Goal: Transaction & Acquisition: Purchase product/service

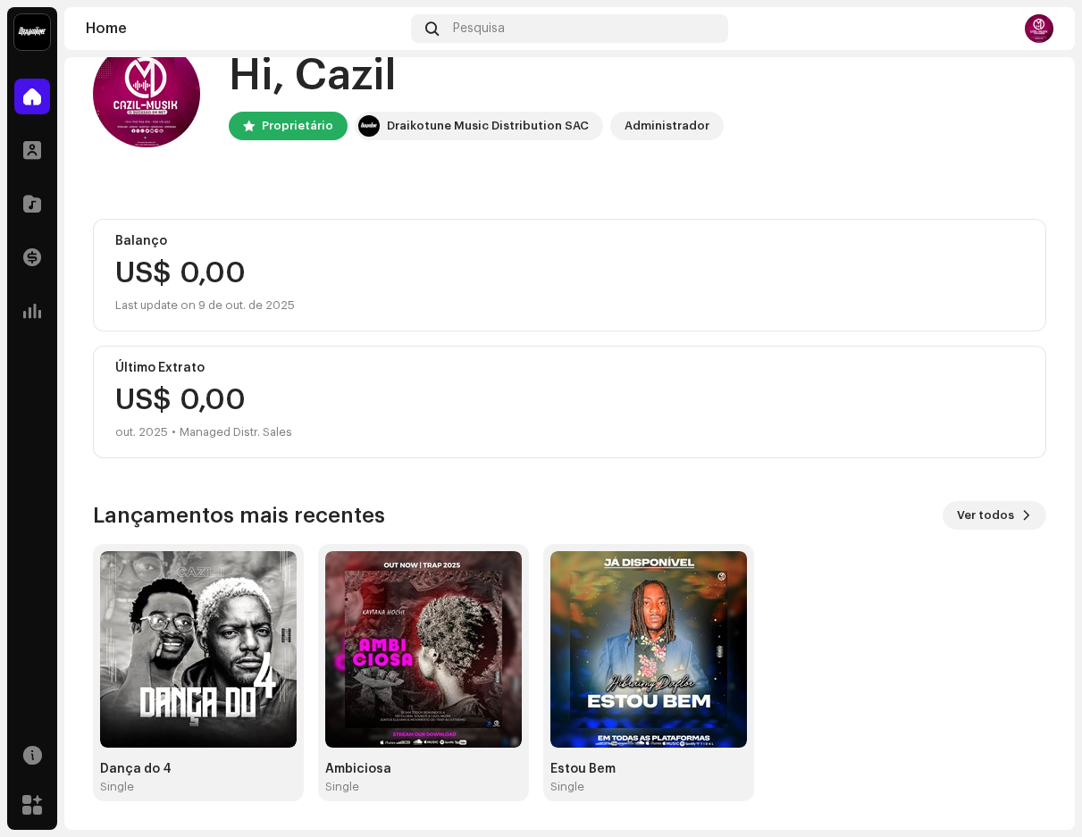
scroll to position [46, 0]
click at [234, 653] on img at bounding box center [198, 649] width 197 height 197
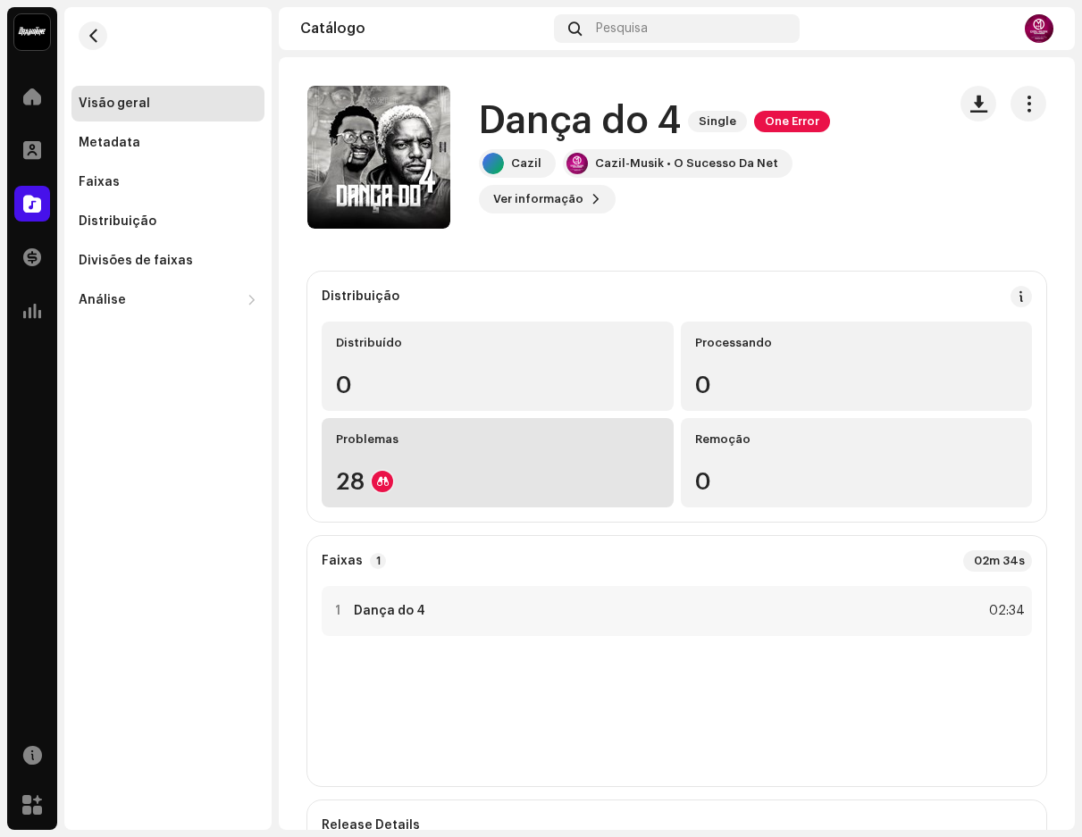
click at [424, 459] on div "Problemas 28" at bounding box center [498, 462] width 352 height 89
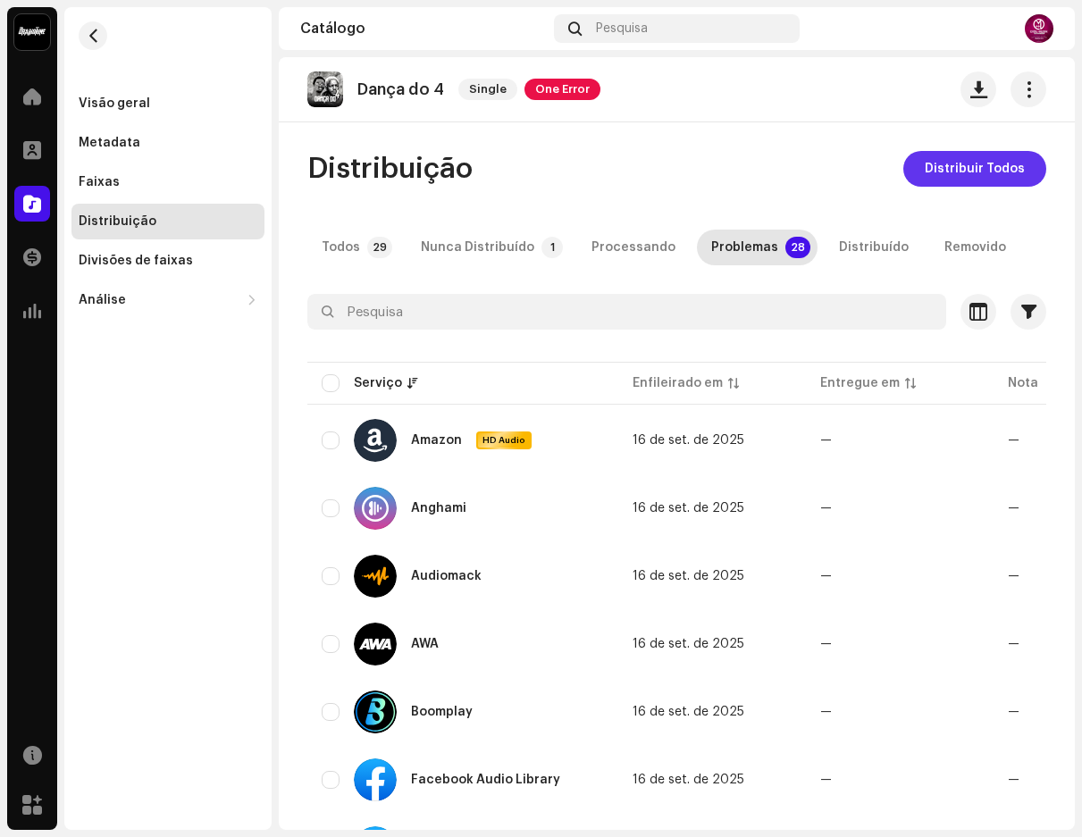
click at [929, 171] on span "Distribuir Todos" at bounding box center [975, 169] width 100 height 36
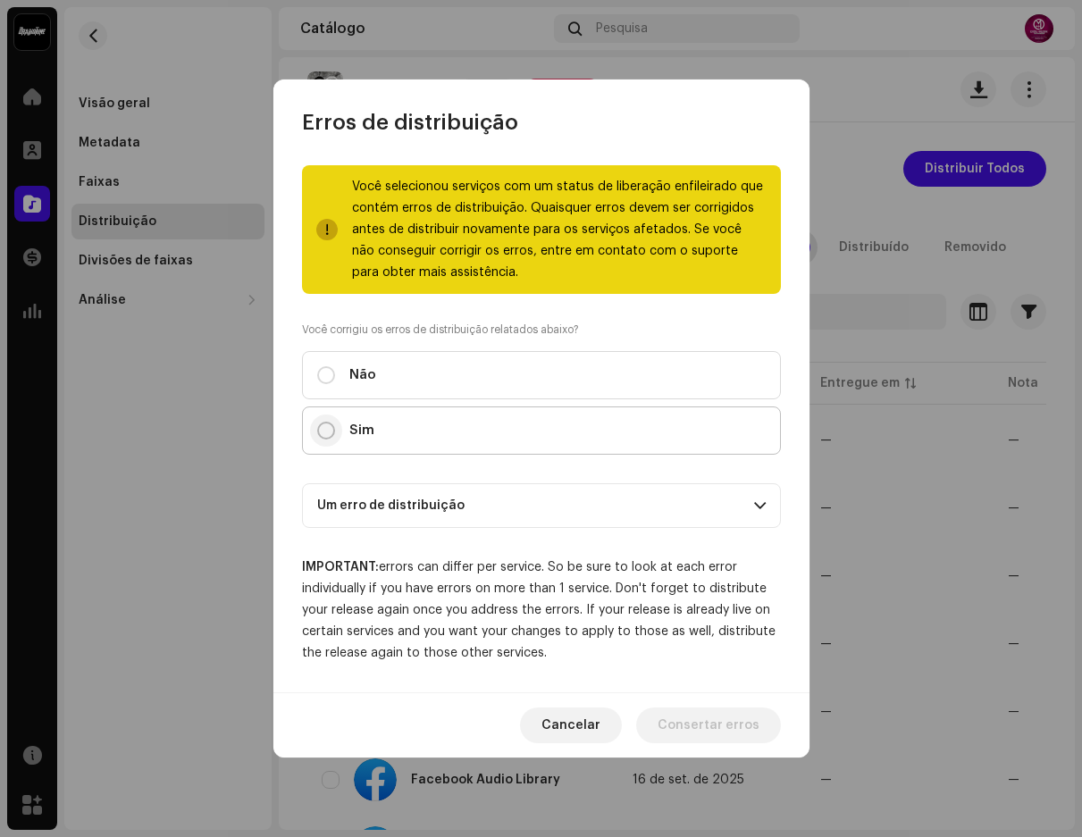
click at [328, 435] on input "Sim" at bounding box center [326, 431] width 18 height 18
radio input "true"
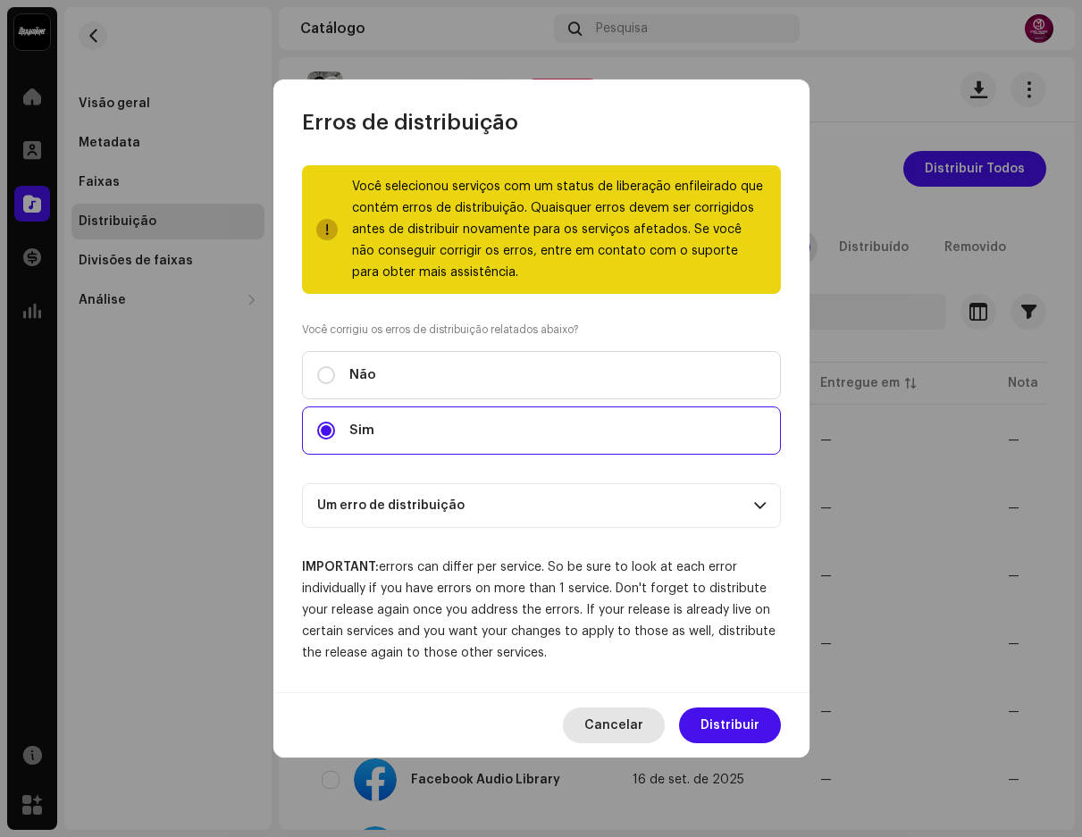
click at [608, 725] on span "Cancelar" at bounding box center [613, 726] width 59 height 36
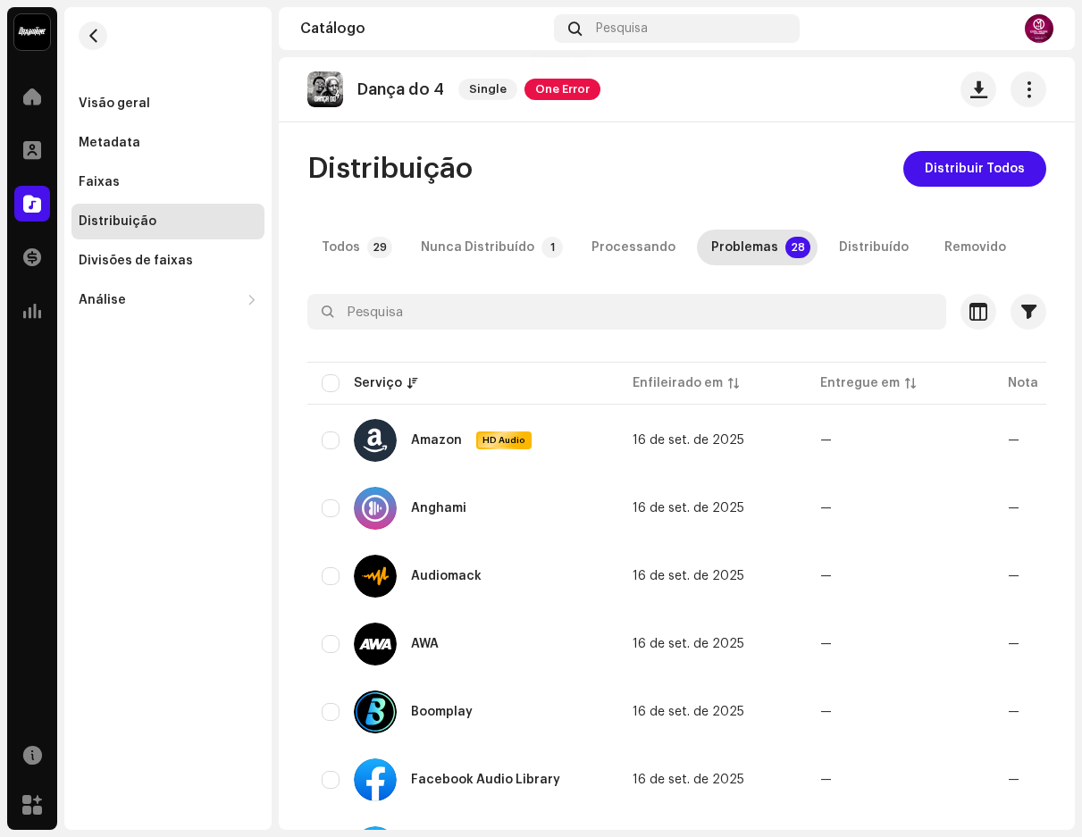
click at [557, 88] on span "One Error" at bounding box center [563, 89] width 76 height 21
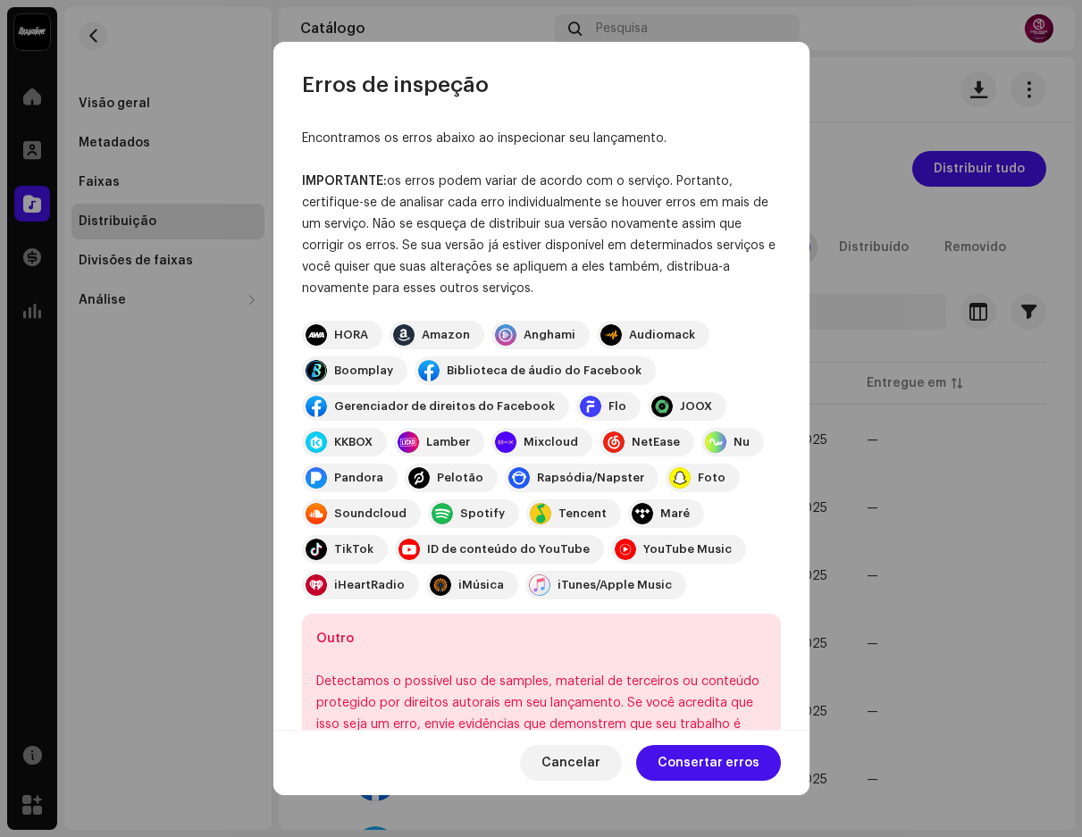
click at [630, 164] on div "Encontramos os erros abaixo ao inspecionar seu lançamento. IMPORTANTE: os erros…" at bounding box center [541, 492] width 479 height 729
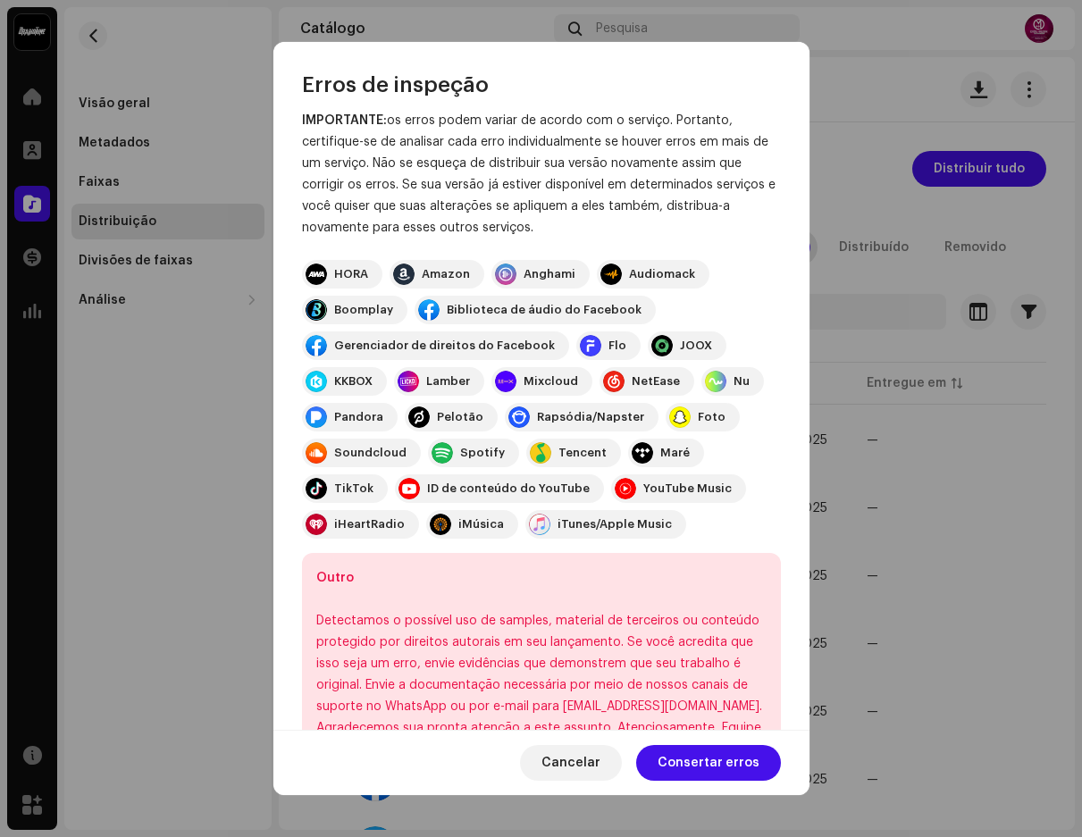
scroll to position [156, 0]
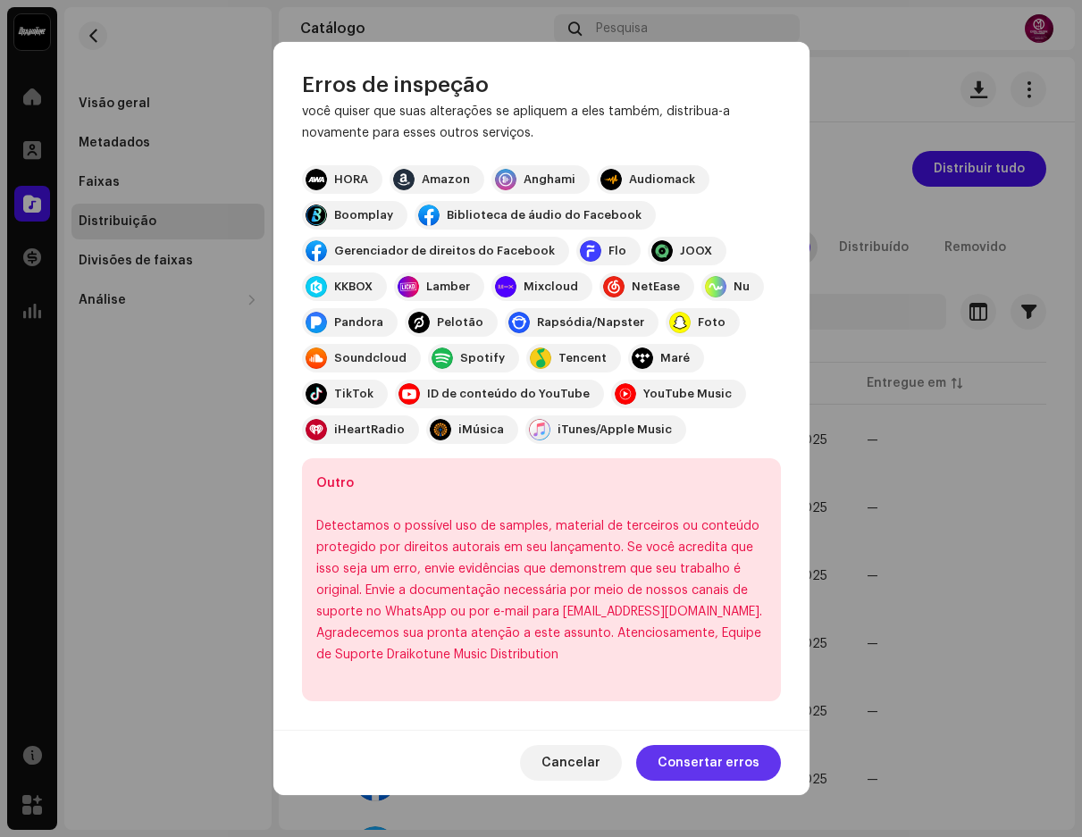
click at [703, 755] on span "Consertar erros" at bounding box center [709, 763] width 102 height 36
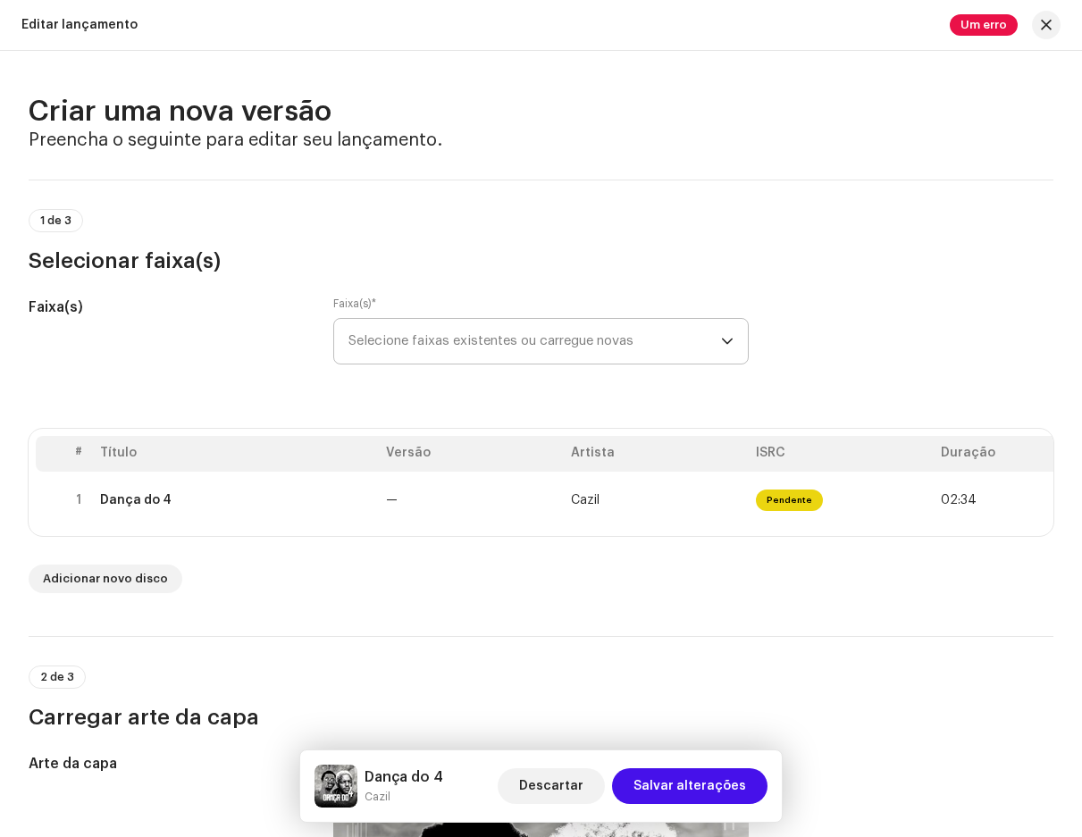
click at [455, 332] on span "Selecione faixas existentes ou carregue novas" at bounding box center [535, 341] width 372 height 45
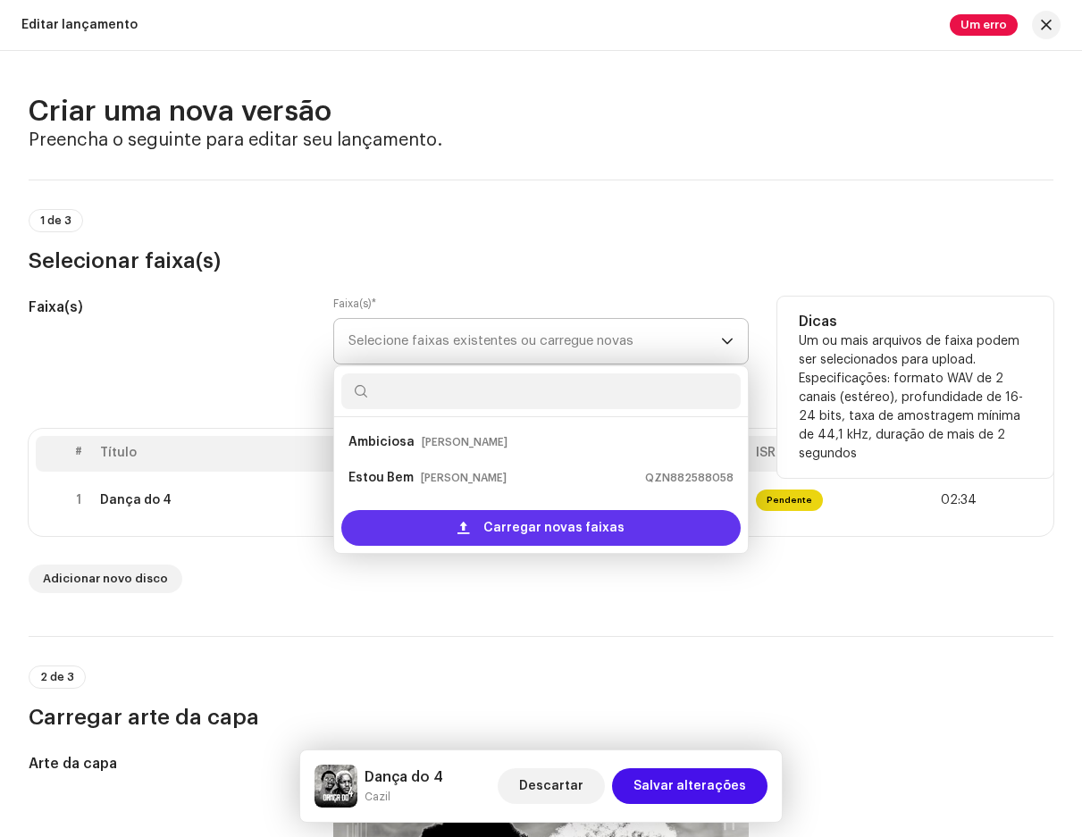
click at [520, 528] on span "Carregar novas faixas" at bounding box center [553, 528] width 141 height 36
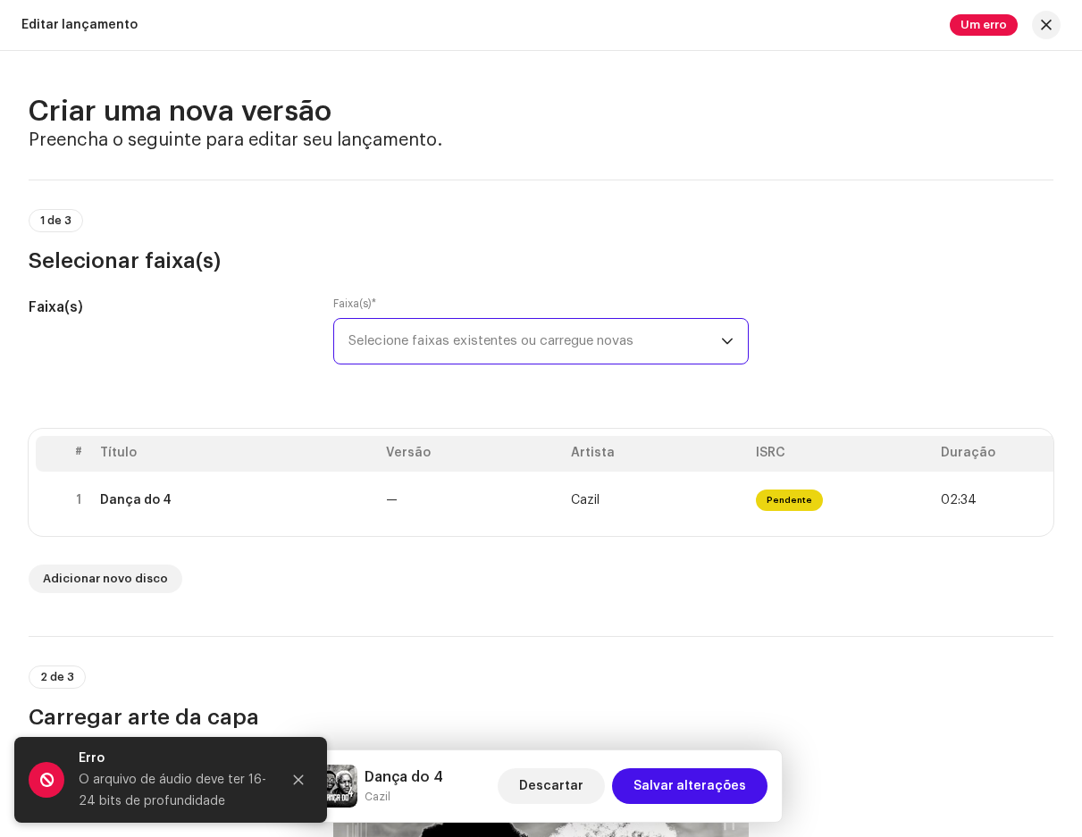
click at [525, 339] on span "Selecione faixas existentes ou carregue novas" at bounding box center [535, 341] width 372 height 45
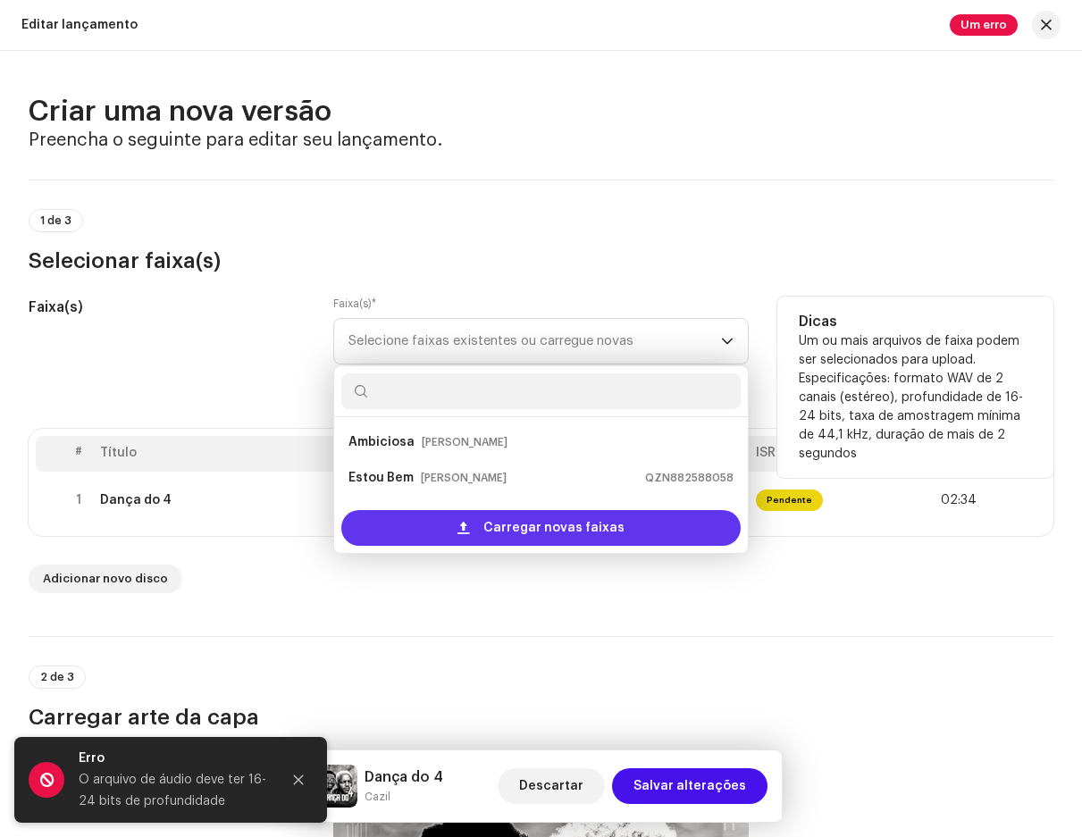
click at [524, 530] on span "Carregar novas faixas" at bounding box center [553, 528] width 141 height 36
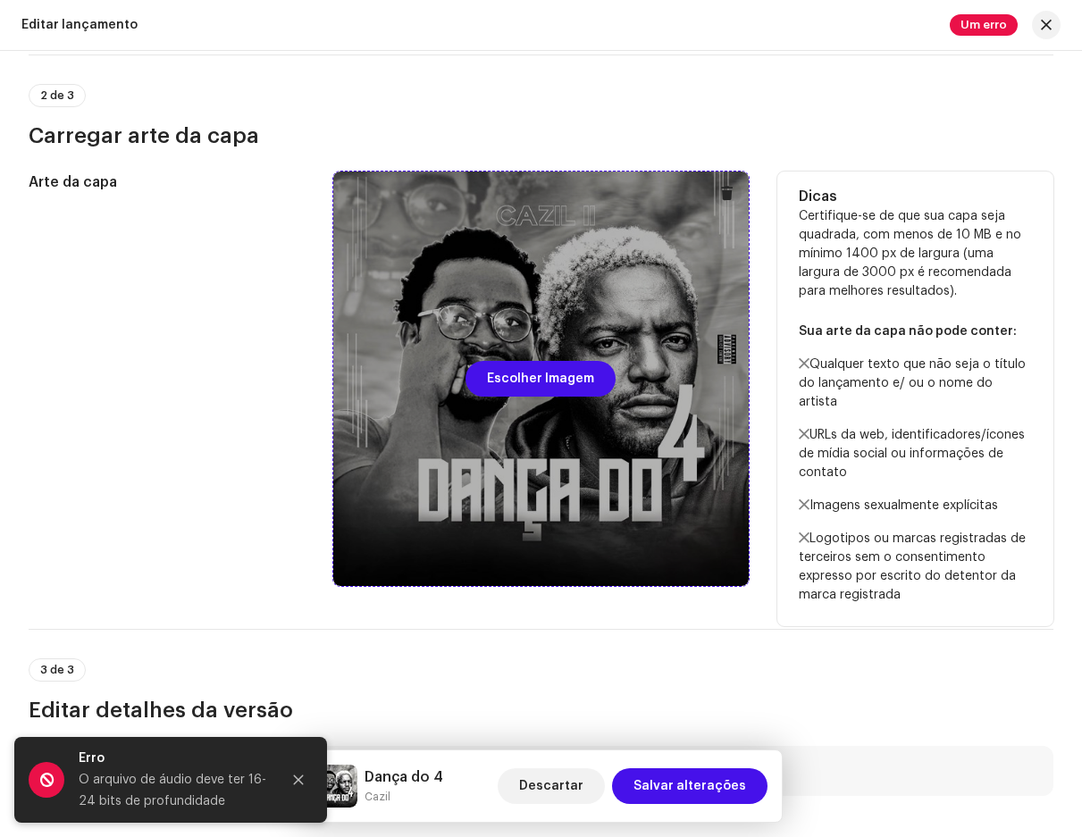
scroll to position [715, 0]
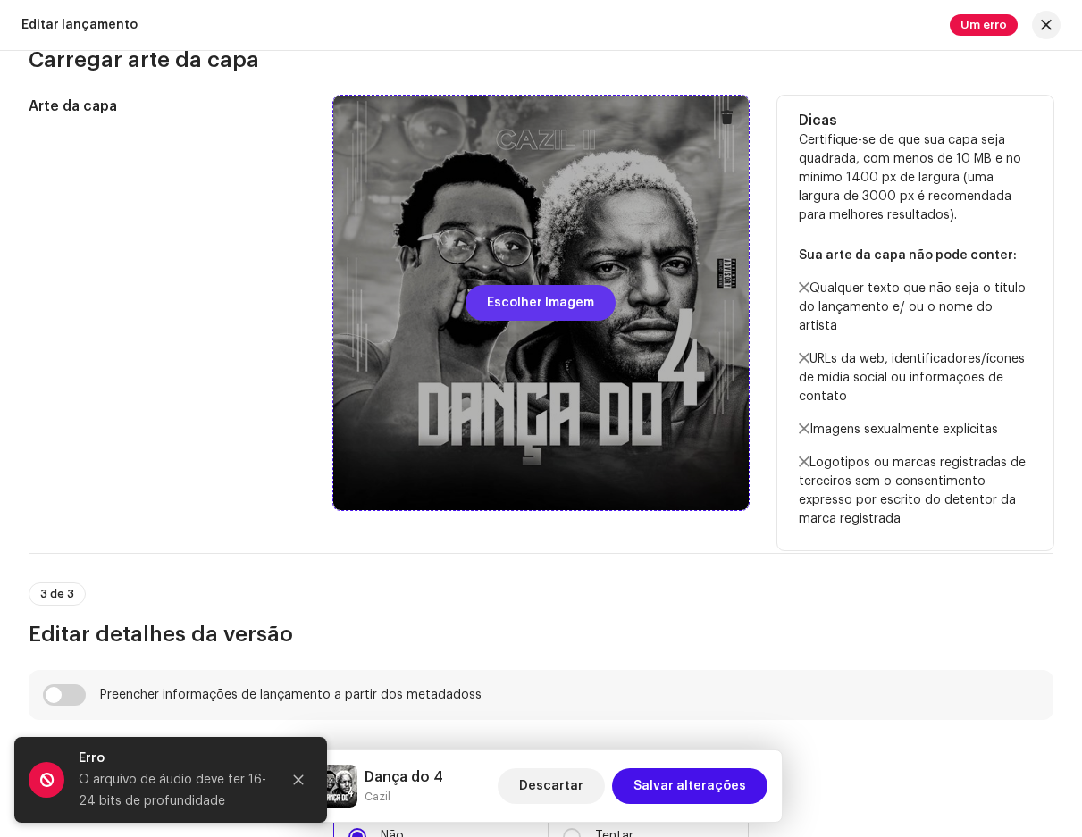
click at [532, 296] on span "Escolher Imagem" at bounding box center [540, 303] width 107 height 36
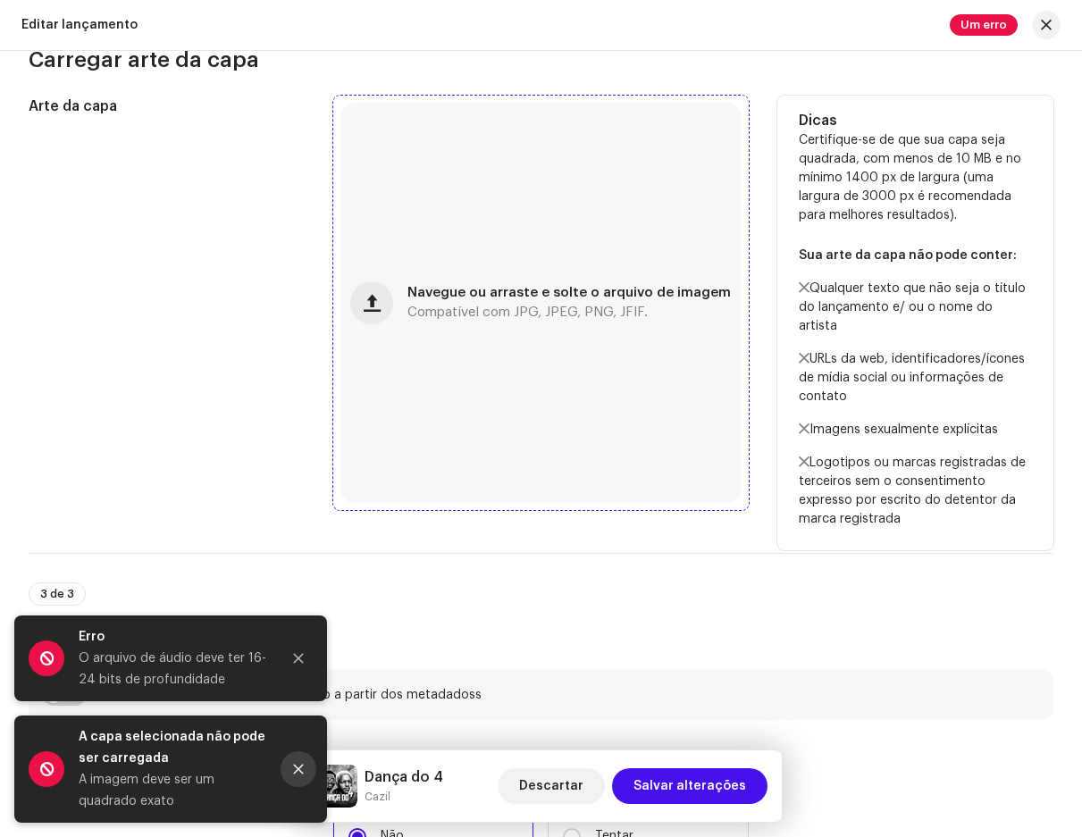
click at [300, 757] on button "Fechar" at bounding box center [299, 770] width 36 height 36
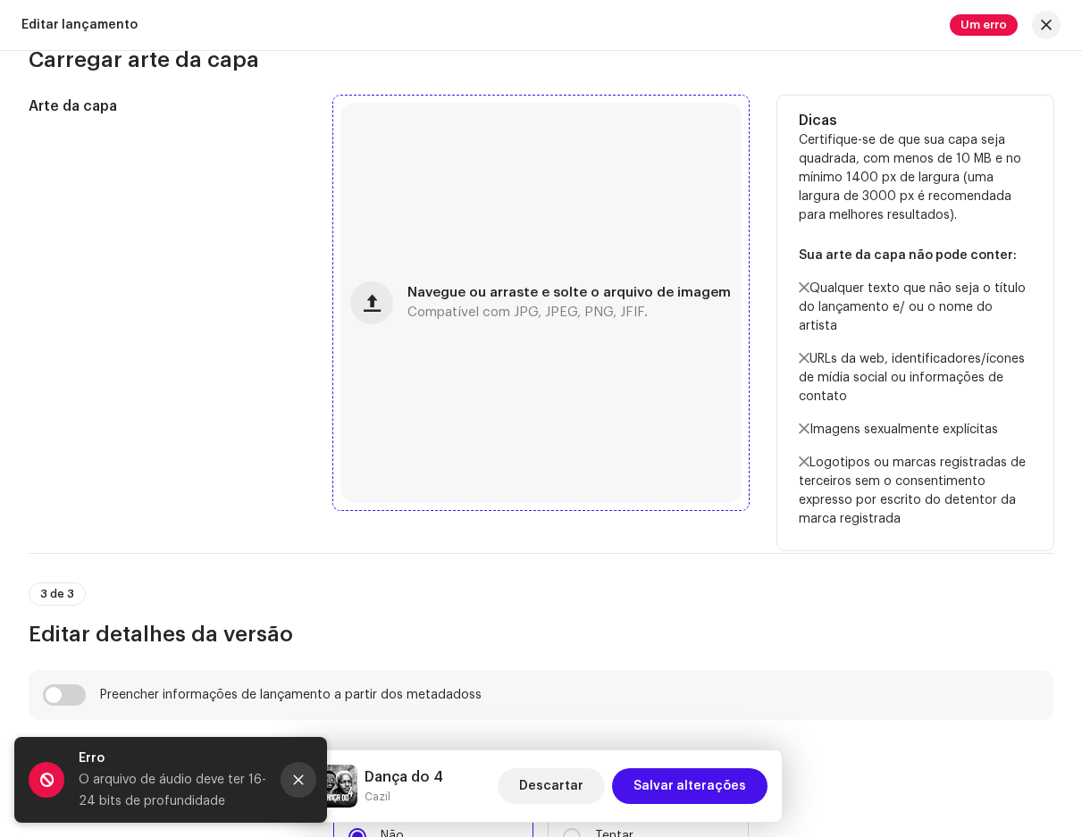
click at [304, 769] on button "Fechar" at bounding box center [299, 780] width 36 height 36
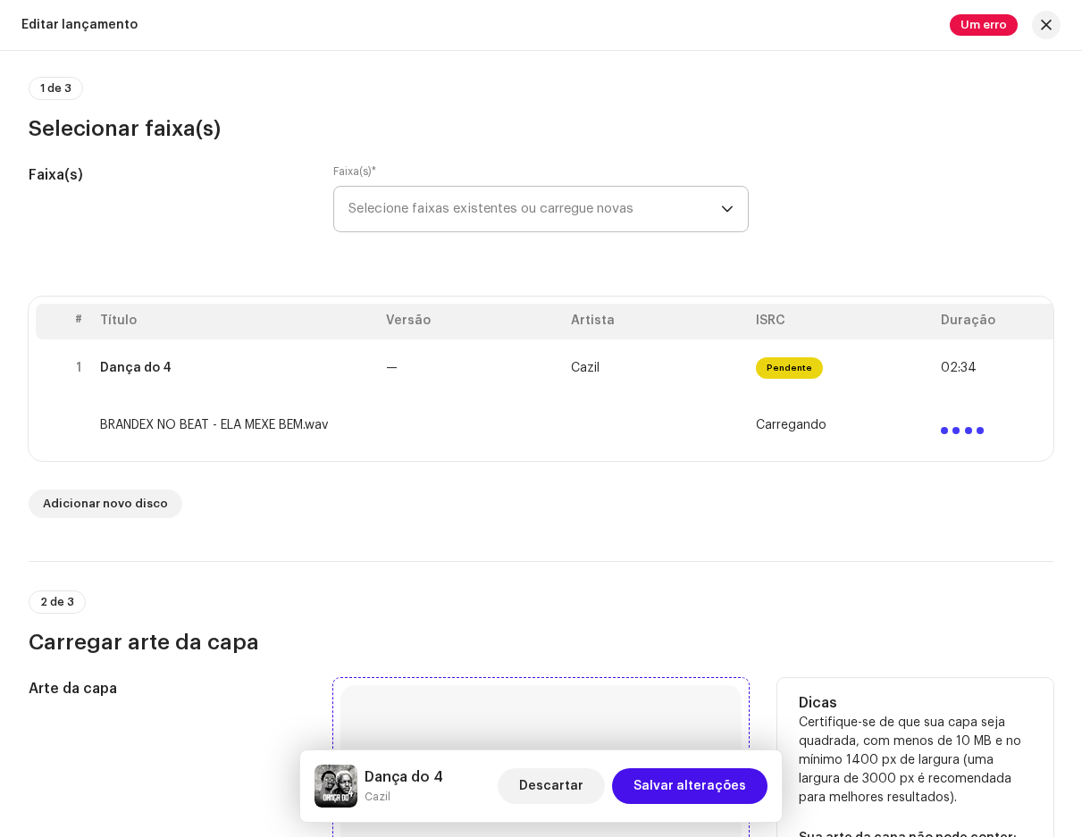
scroll to position [0, 0]
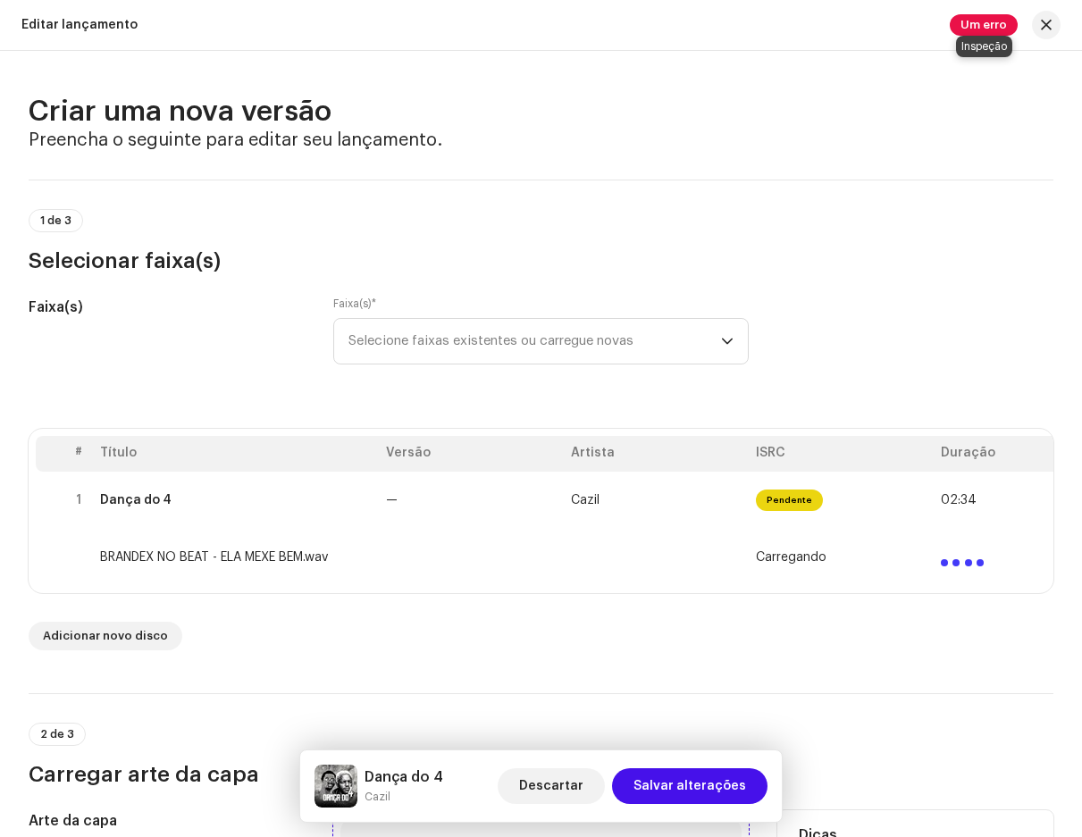
click at [999, 19] on font "Um erro" at bounding box center [984, 25] width 46 height 12
click at [988, 231] on div "Erros de inspeção Encontramos os erros abaixo ao inspecionar seu lançamento. IM…" at bounding box center [541, 418] width 1082 height 837
drag, startPoint x: 352, startPoint y: 587, endPoint x: 465, endPoint y: 593, distance: 112.8
click at [465, 593] on div "# Título Versão Artista ISRC Duração 1 Dança do 4 — Cazil Pendente 02:34 BRANDE…" at bounding box center [541, 511] width 1025 height 164
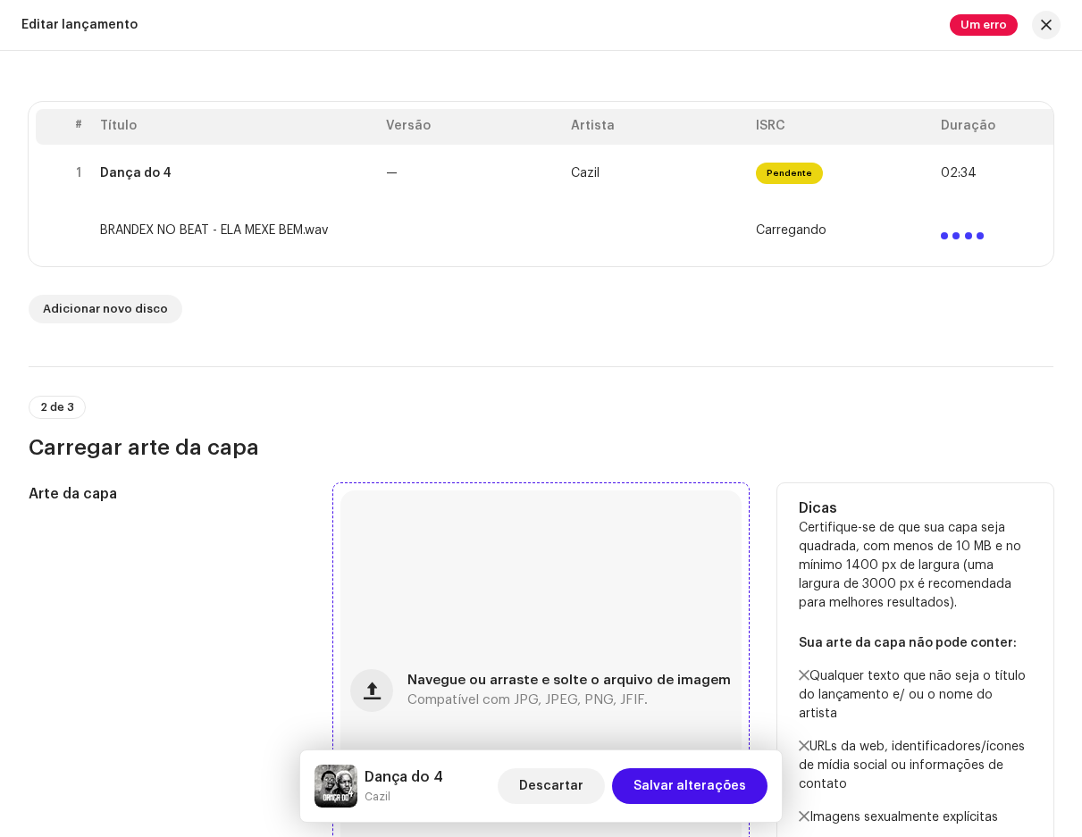
scroll to position [357, 0]
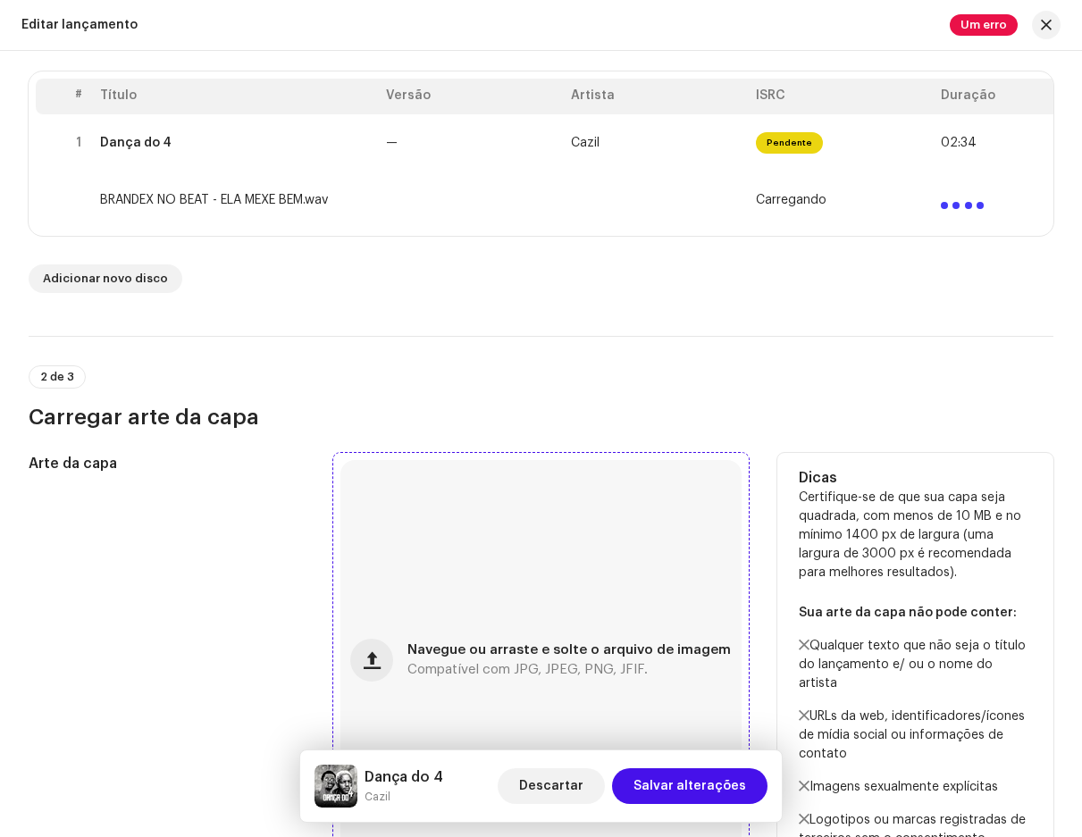
click at [516, 633] on div "Navegue ou arraste e solte o arquivo de imagem Compatível com JPG, JPEG, PNG, J…" at bounding box center [541, 660] width 400 height 400
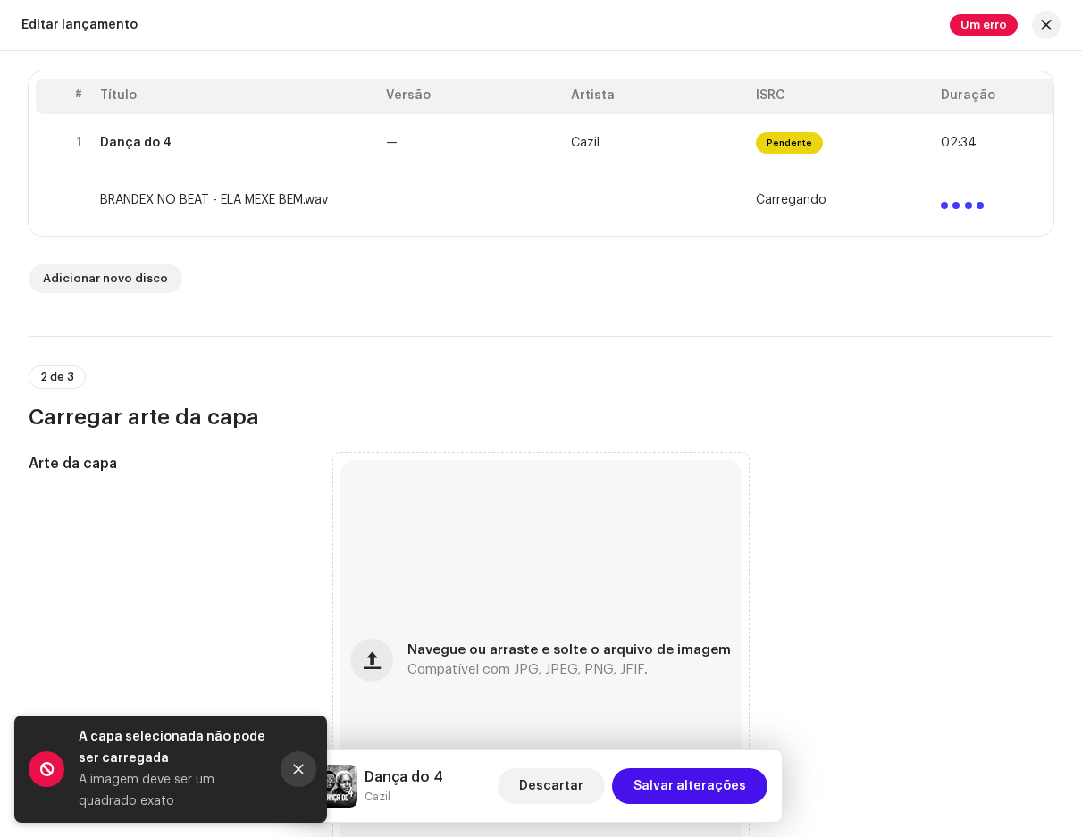
click at [304, 768] on icon "Fechar" at bounding box center [298, 769] width 13 height 13
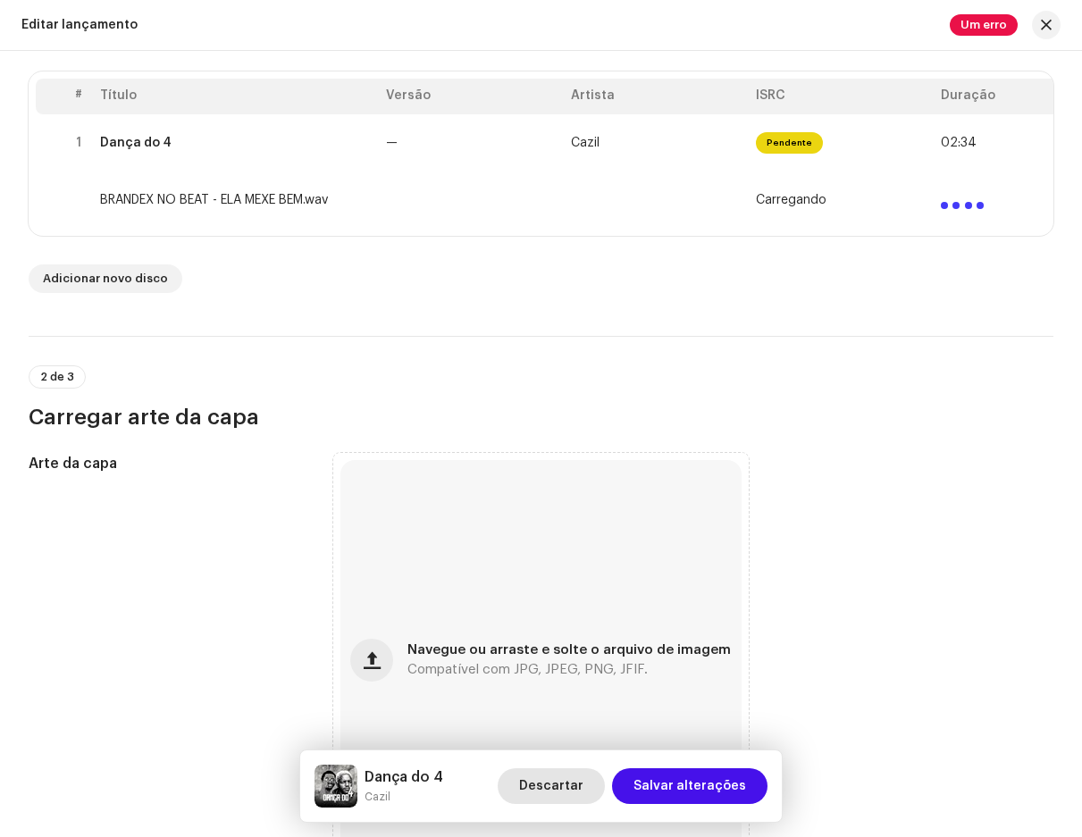
click at [563, 782] on font "Descartar" at bounding box center [551, 786] width 64 height 13
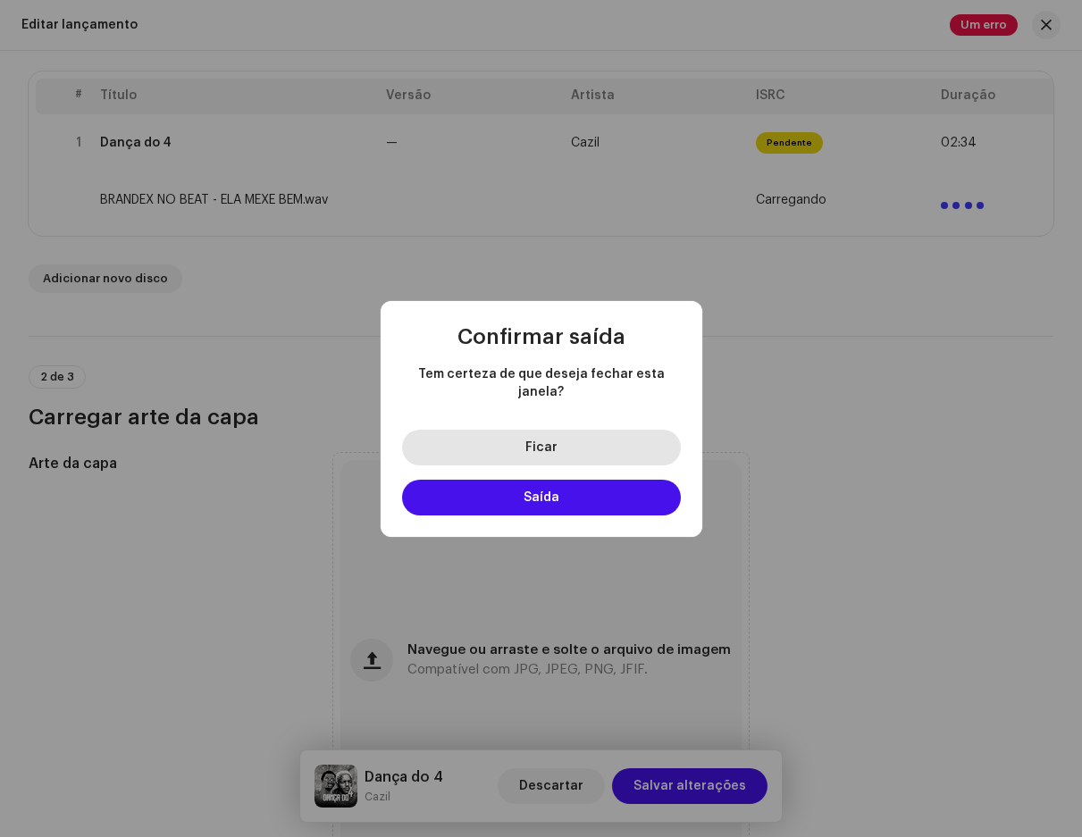
click at [531, 442] on font "Ficar" at bounding box center [542, 447] width 32 height 13
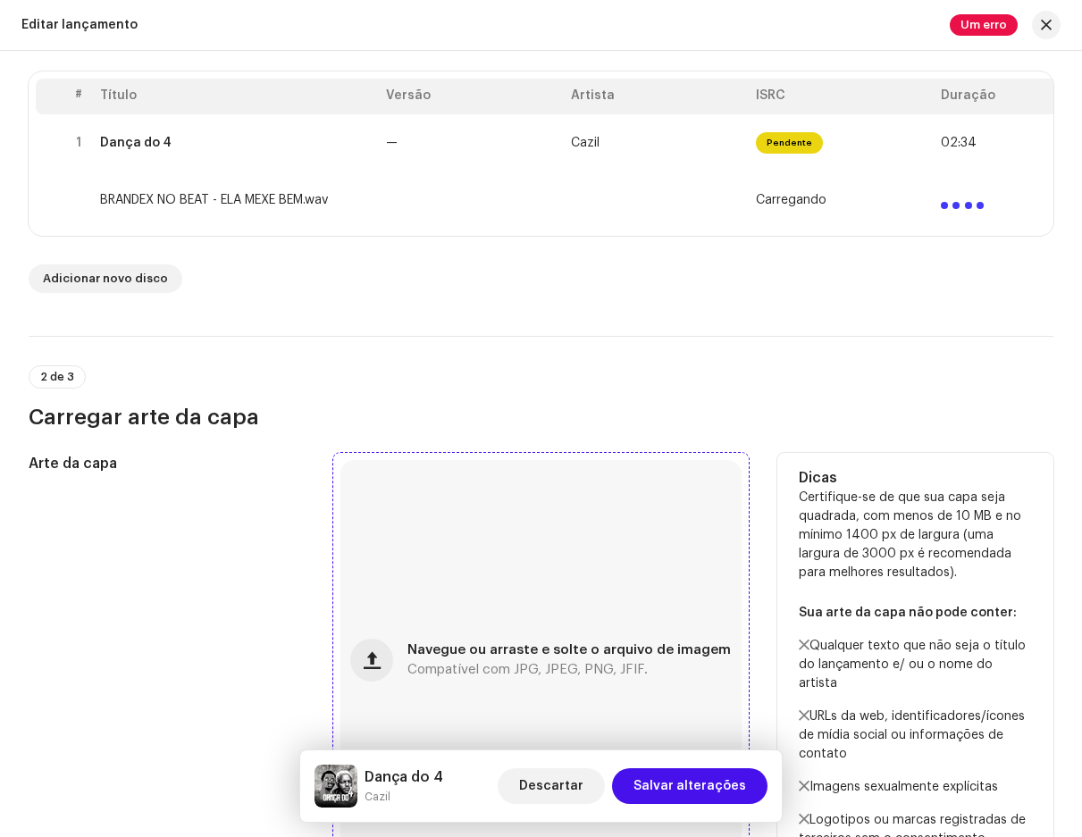
click at [560, 657] on span "Navegue ou arraste e solte o arquivo de imagem" at bounding box center [570, 650] width 324 height 13
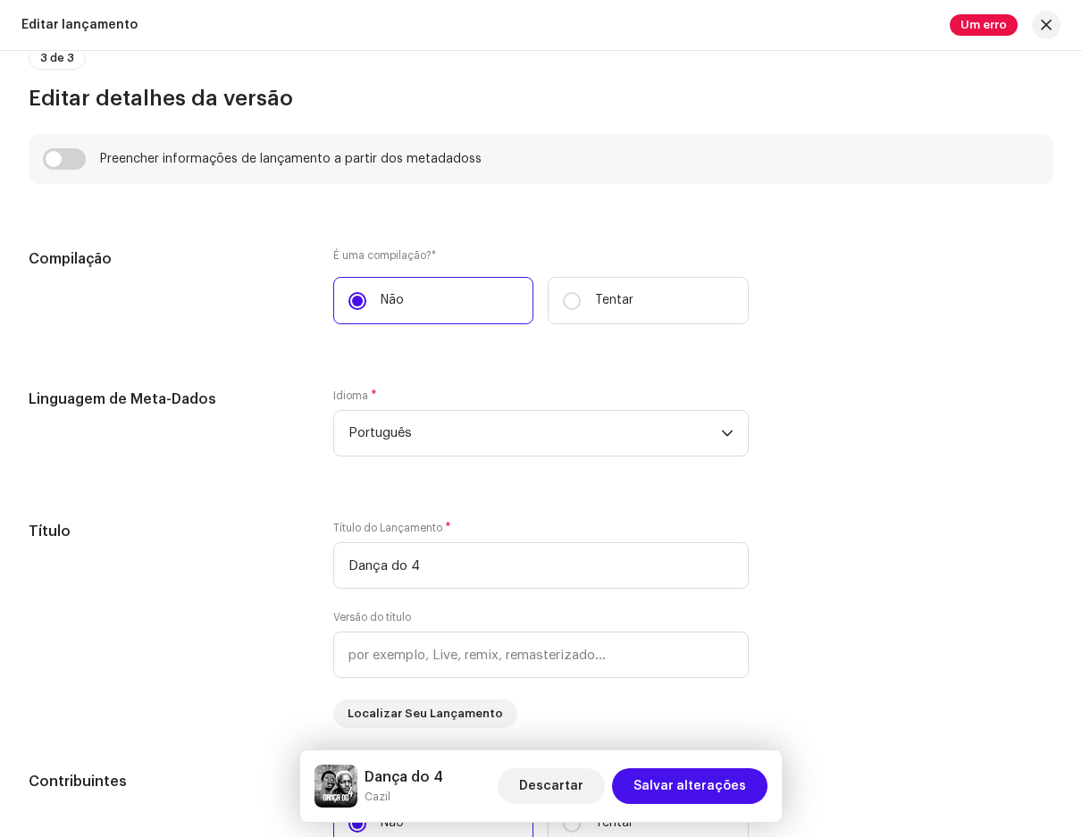
scroll to position [1341, 0]
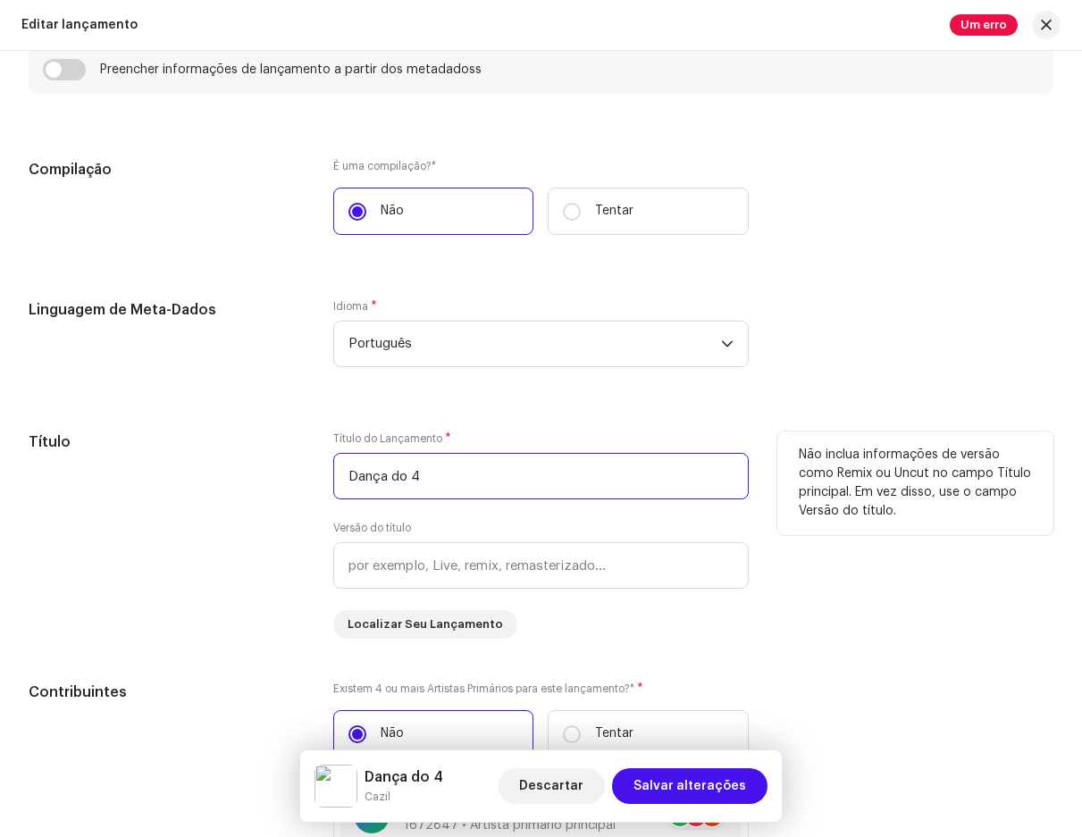
drag, startPoint x: 438, startPoint y: 482, endPoint x: 325, endPoint y: 475, distance: 112.8
click at [325, 475] on div "Título Título do Lançamento * Dança do 4 Versão do título Localizar Seu Lançame…" at bounding box center [541, 535] width 1025 height 207
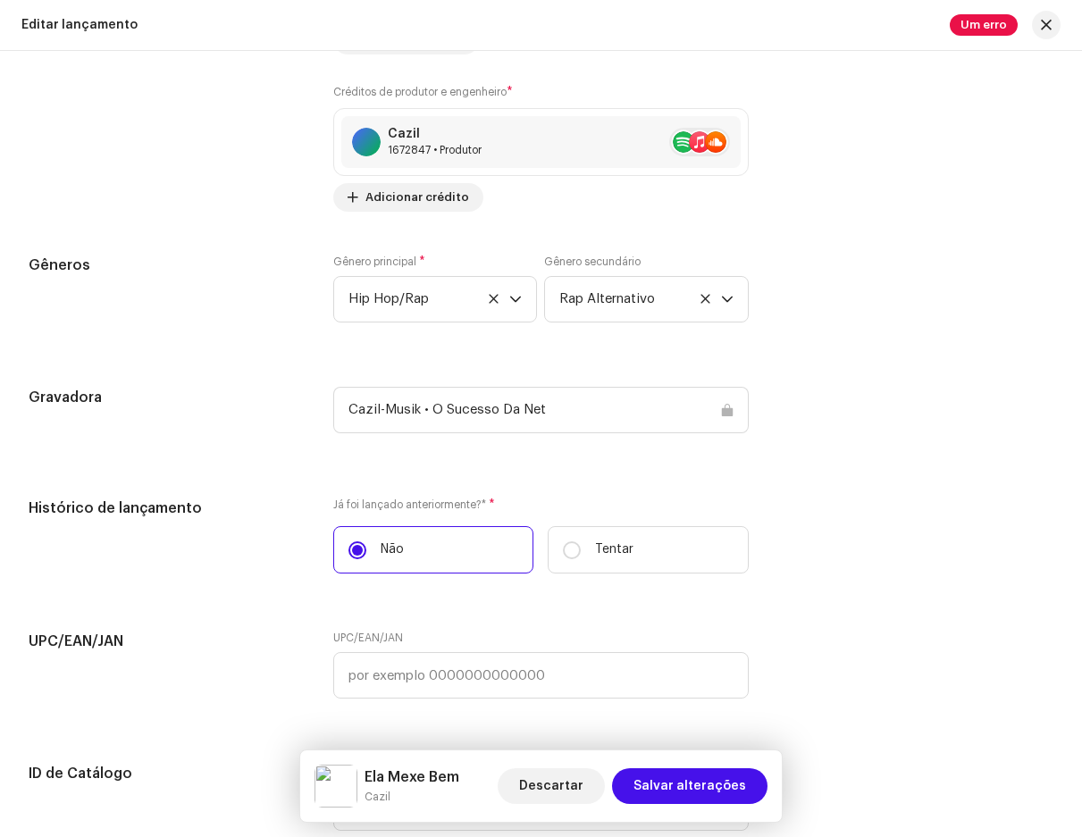
scroll to position [2324, 0]
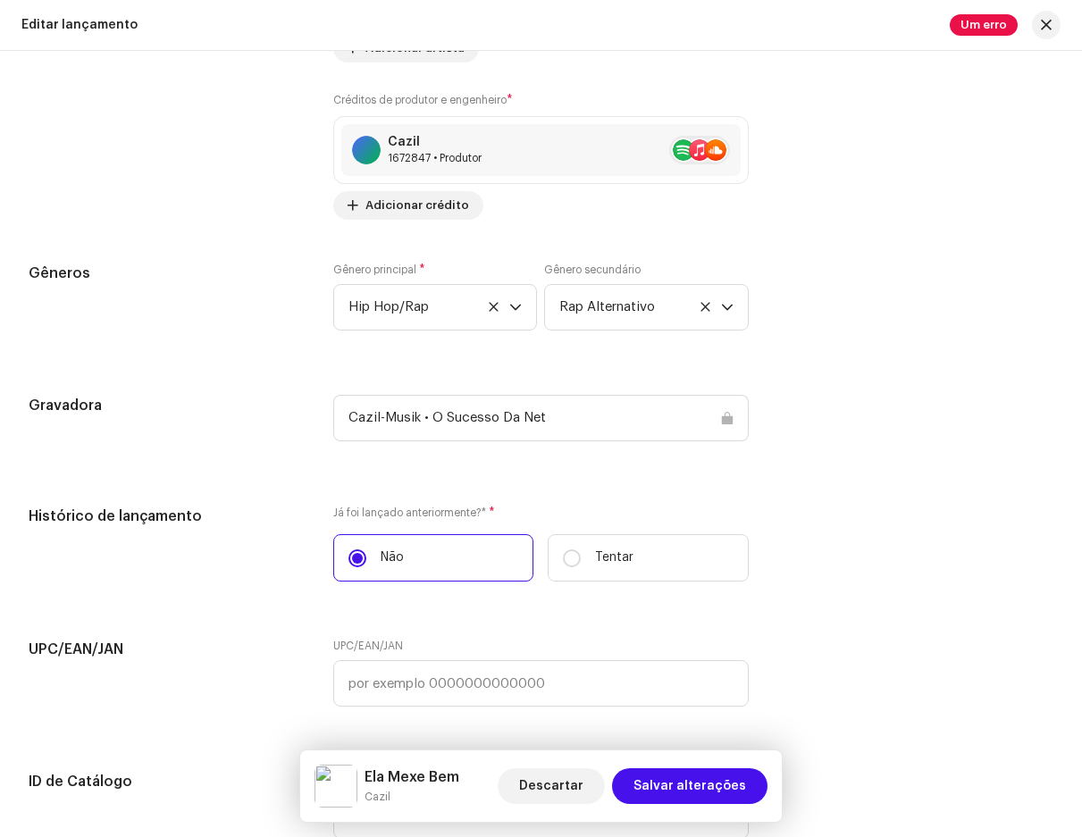
type input "Ela Mexe Bem"
click at [581, 424] on div "Cazil-Musik • O Sucesso Da Net" at bounding box center [540, 418] width 415 height 46
click at [530, 422] on div "Cazil-Musik • O Sucesso Da Net" at bounding box center [540, 418] width 415 height 46
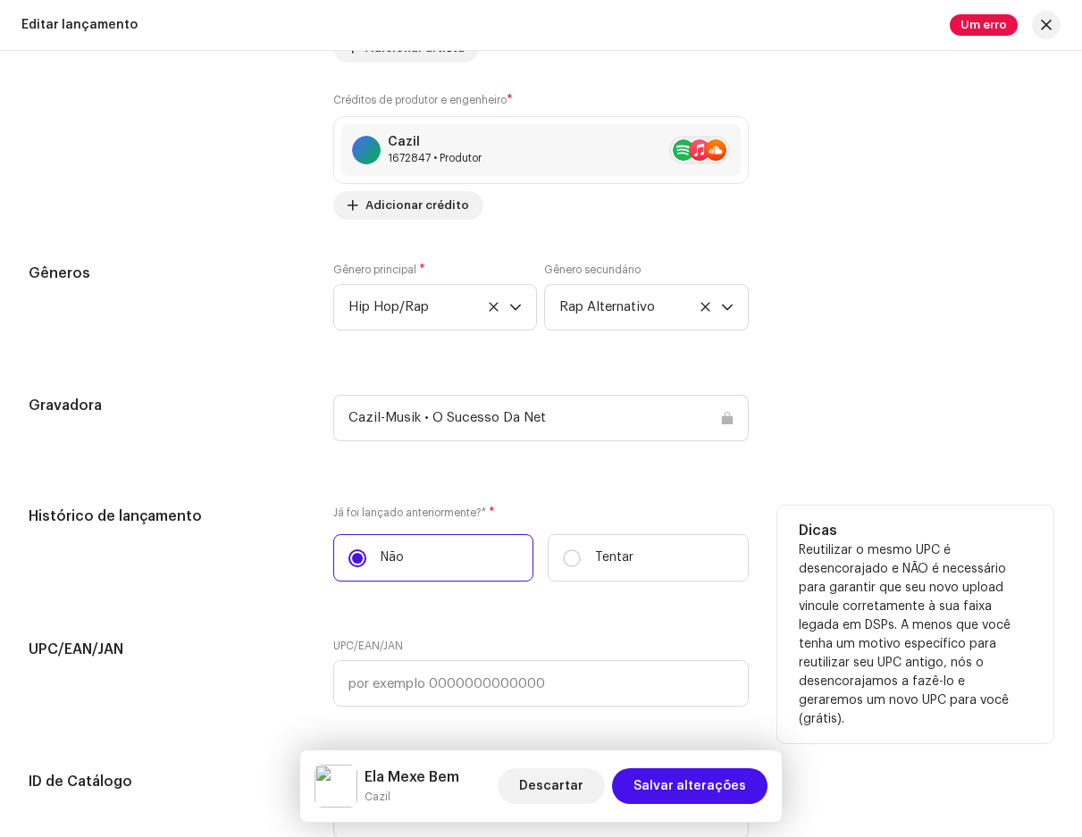
scroll to position [2681, 0]
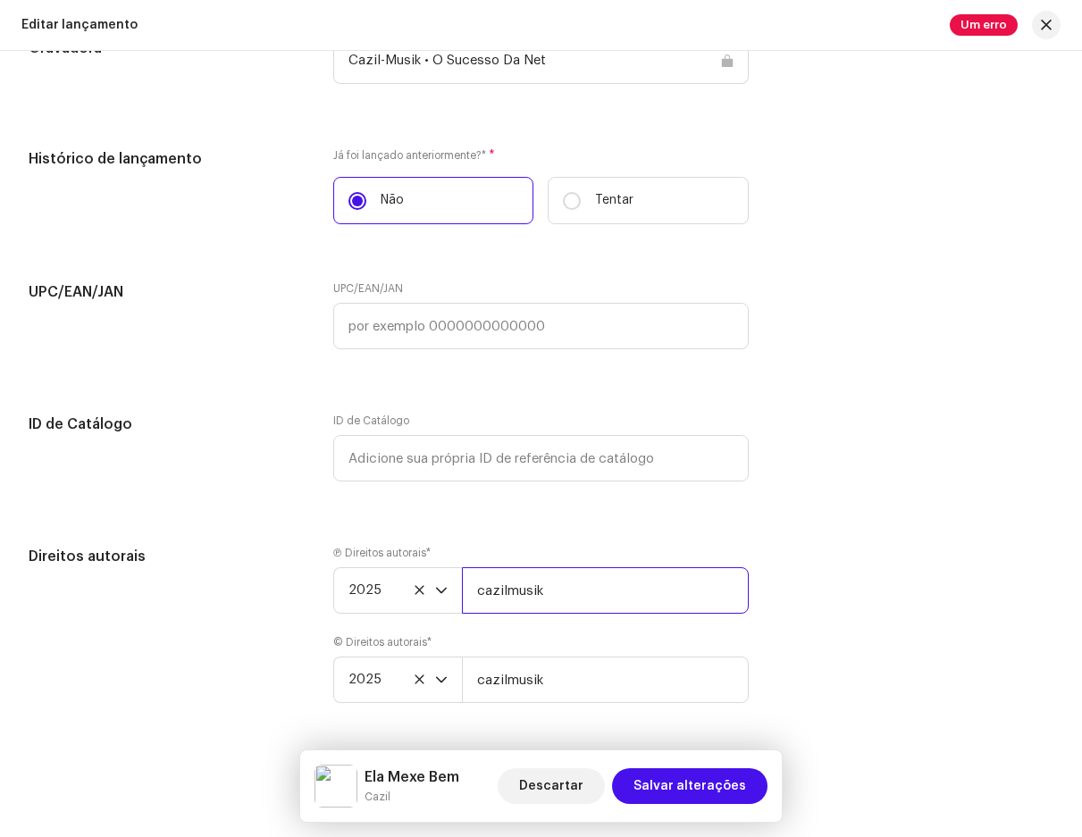
click at [542, 593] on input "cazilmusik" at bounding box center [605, 591] width 286 height 46
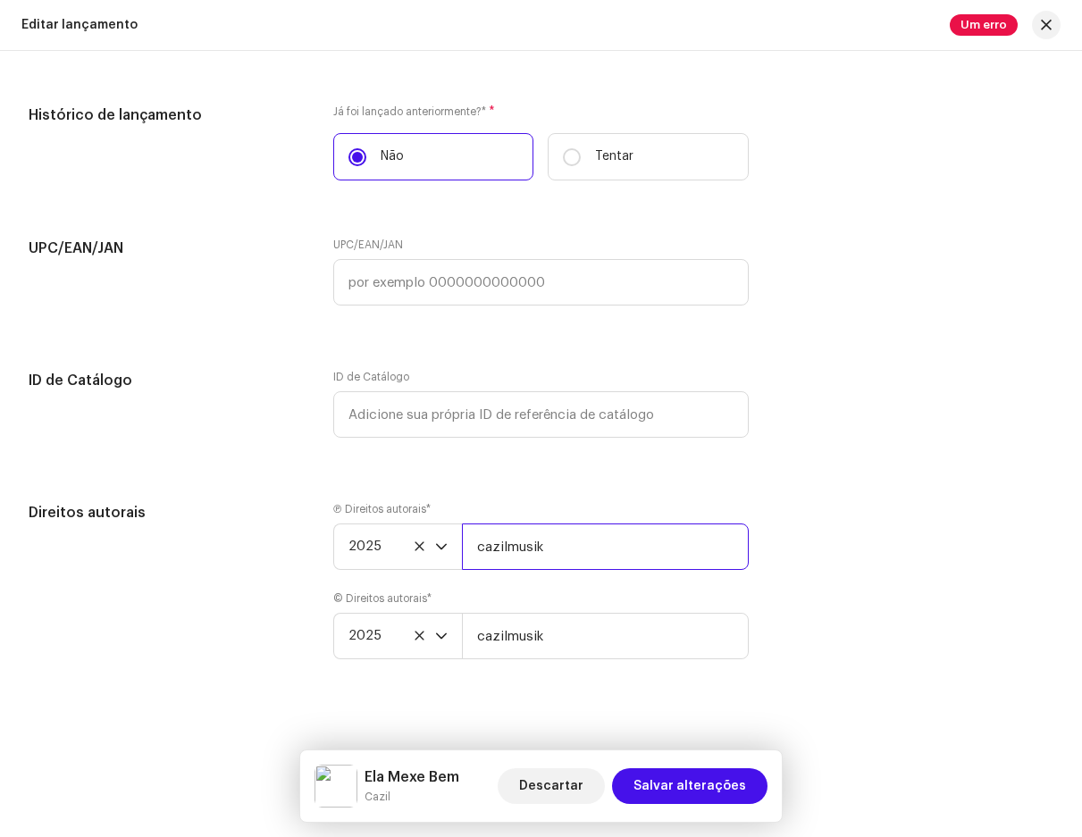
scroll to position [2745, 0]
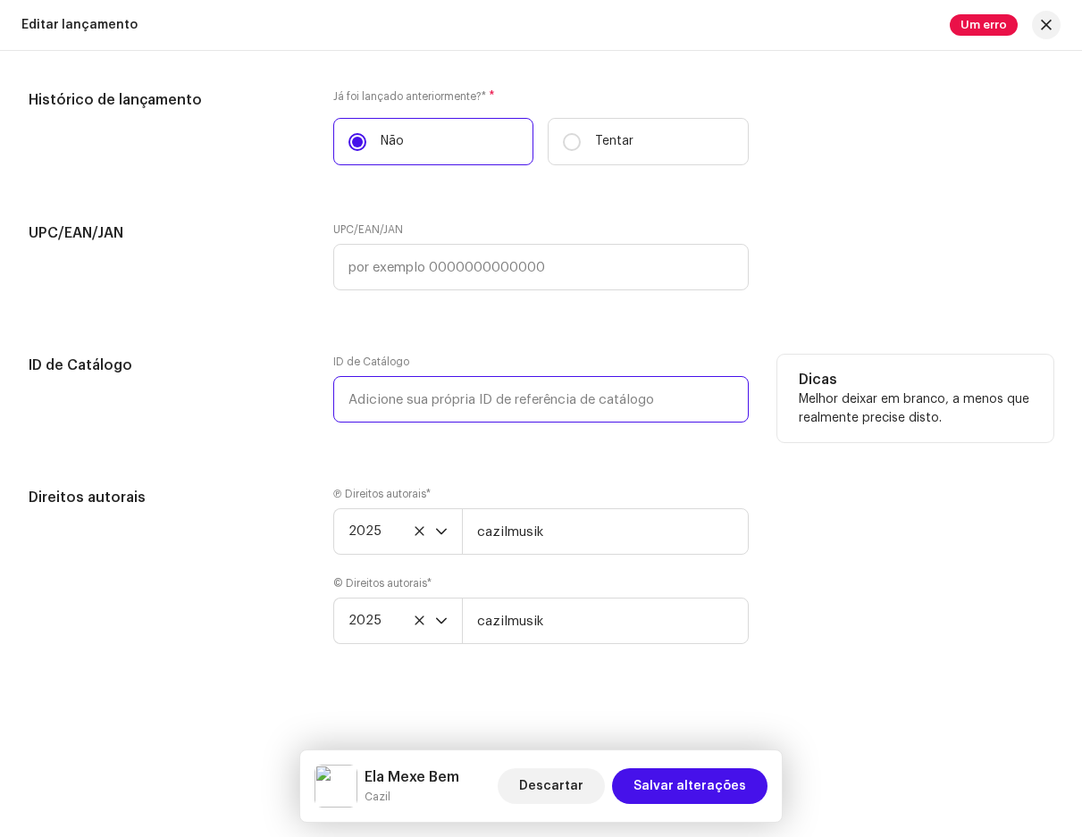
click at [467, 397] on input "text" at bounding box center [540, 399] width 415 height 46
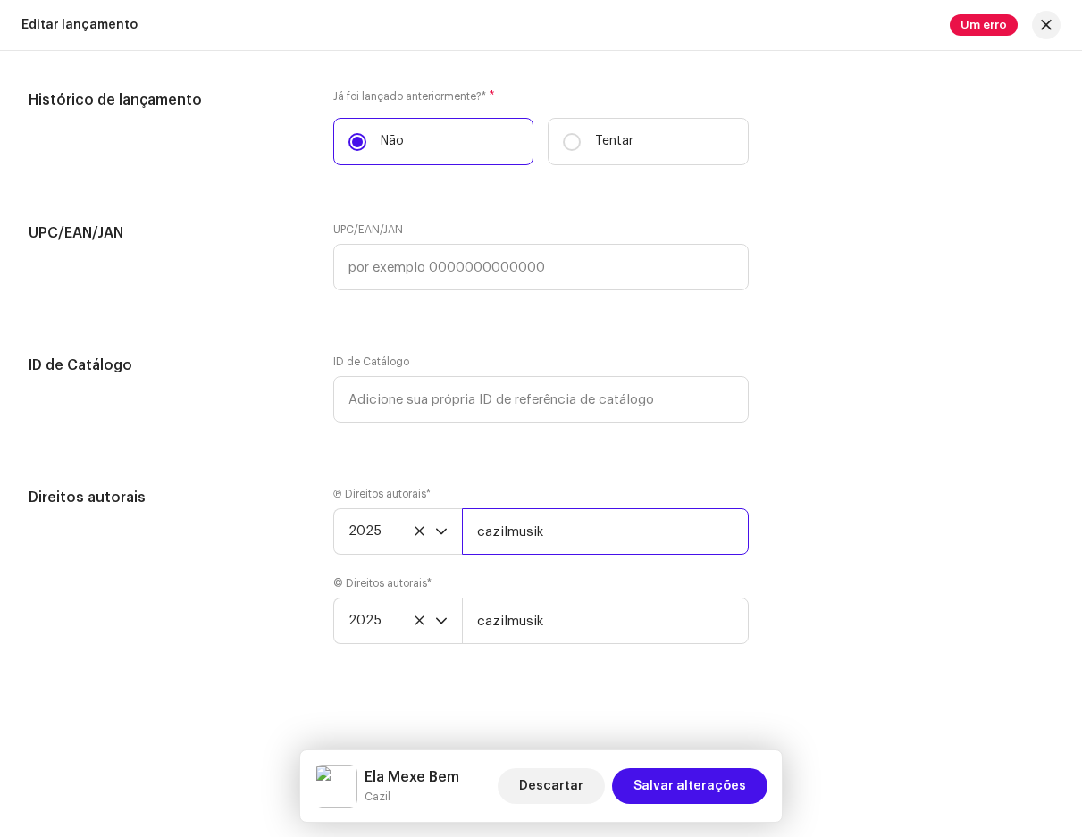
click at [568, 549] on input "cazilmusik" at bounding box center [605, 532] width 286 height 46
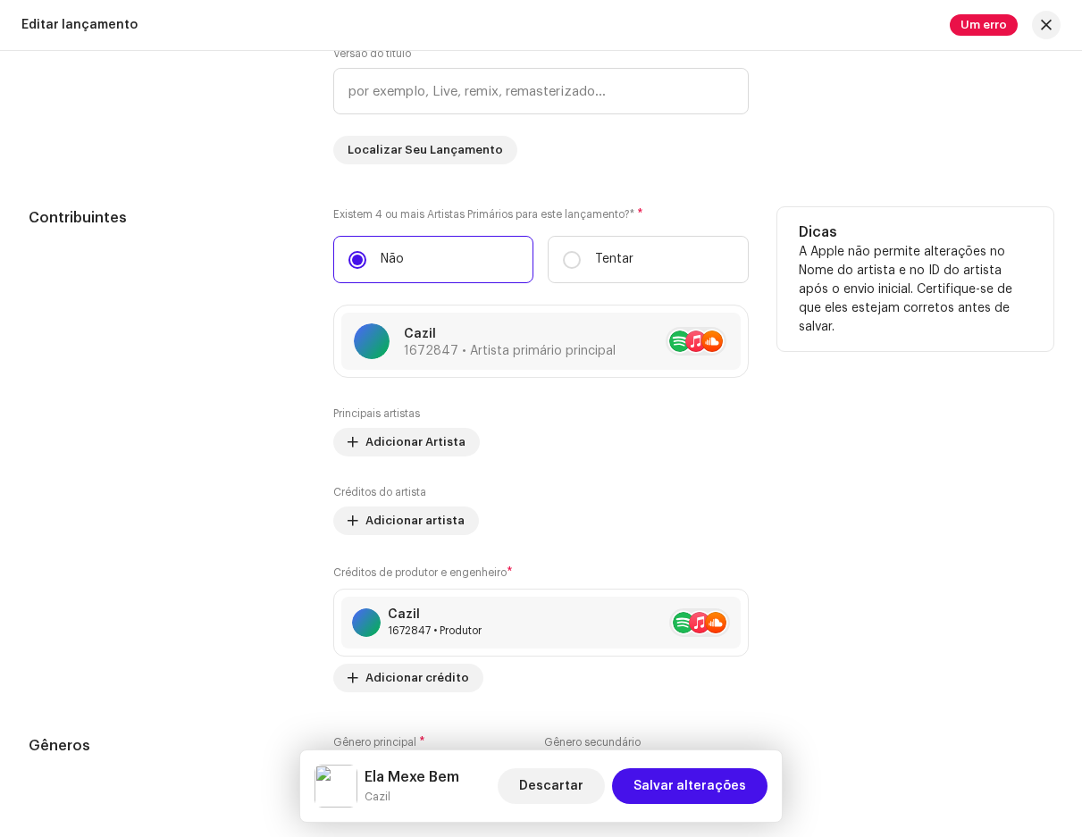
scroll to position [1404, 0]
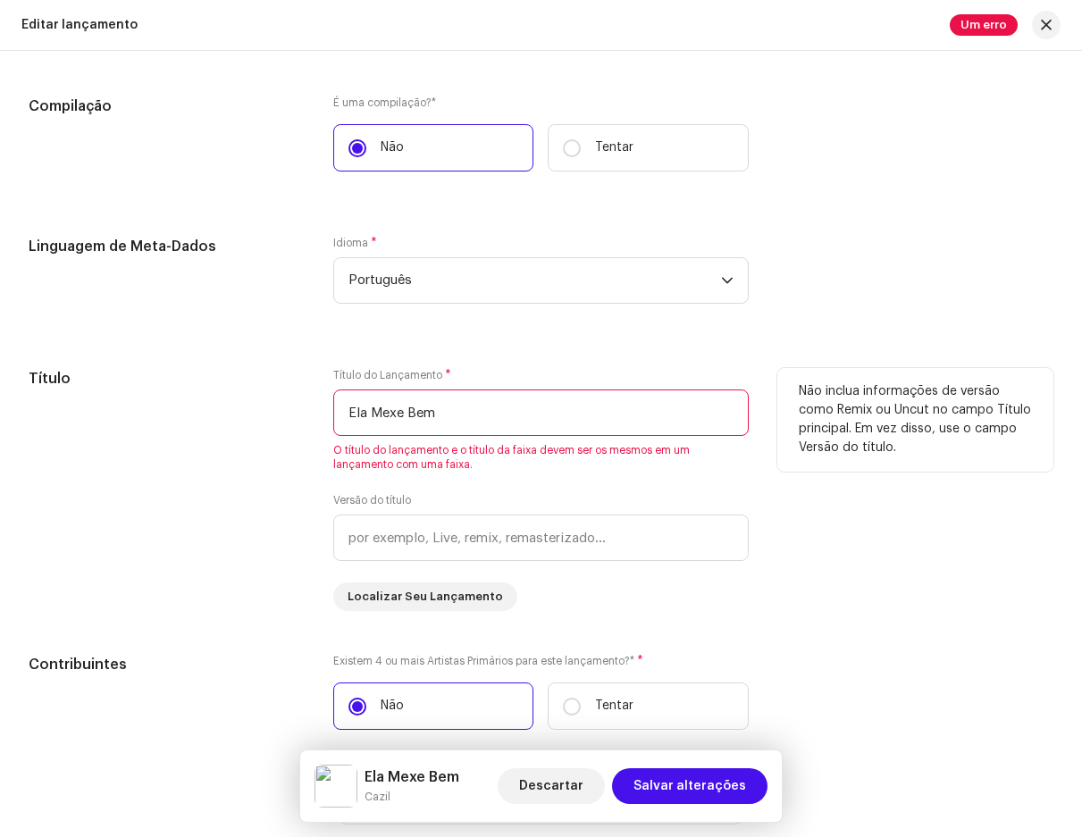
click at [458, 416] on input "Ela Mexe Bem" at bounding box center [540, 413] width 415 height 46
click at [447, 492] on div "Título do Lançamento * Ela Mexe Bem O título do lançamento e o título da faixa …" at bounding box center [540, 489] width 415 height 243
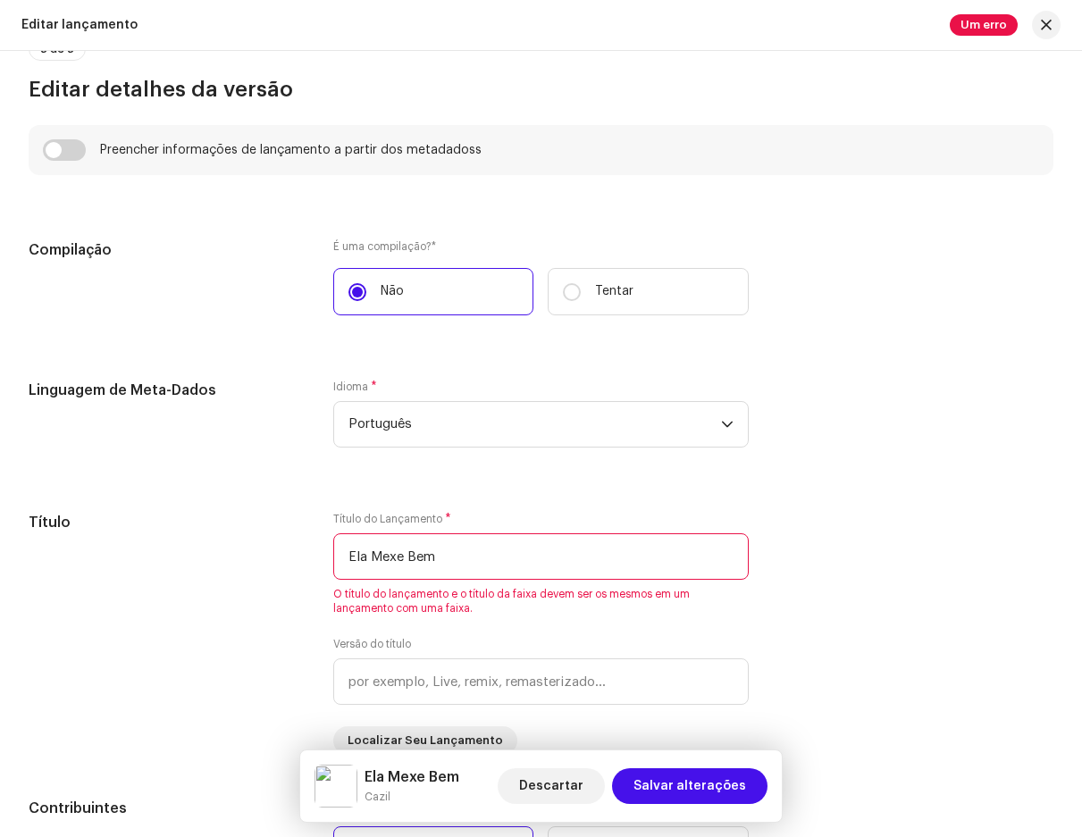
scroll to position [1251, 0]
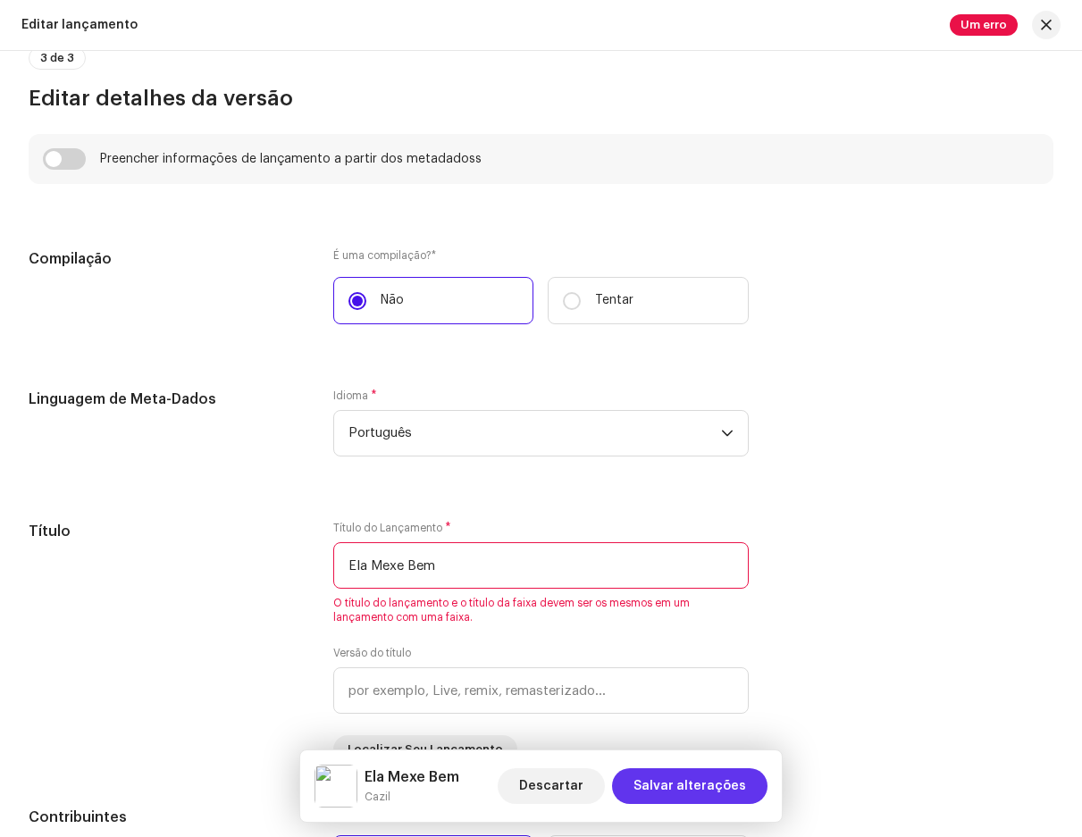
click at [672, 784] on span "Salvar alterações" at bounding box center [690, 787] width 113 height 36
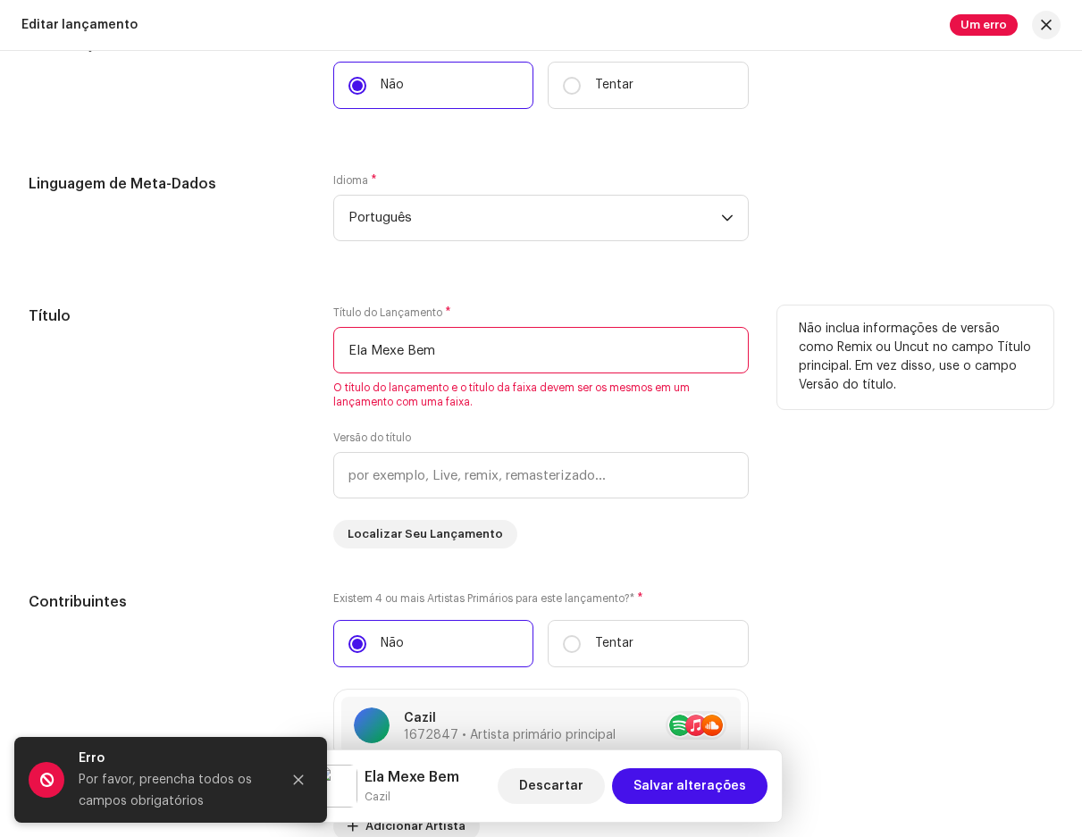
scroll to position [1698, 0]
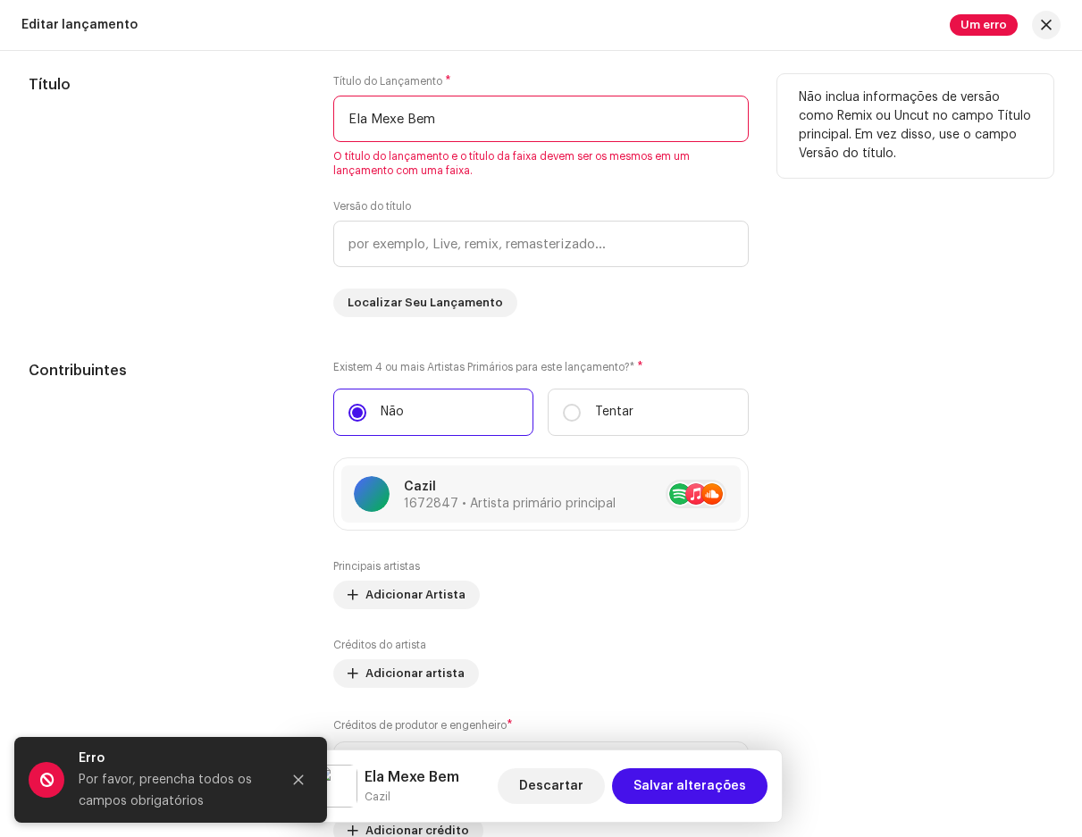
click at [491, 203] on div "Versão do título" at bounding box center [540, 233] width 415 height 68
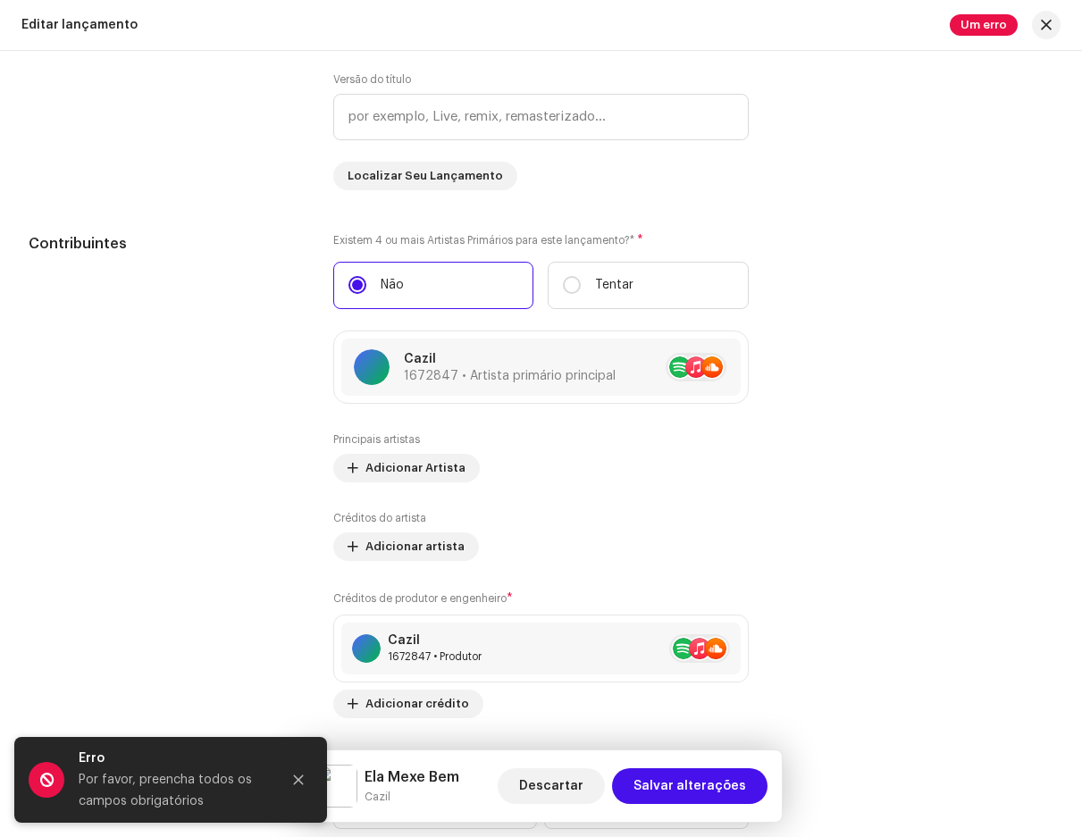
scroll to position [2145, 0]
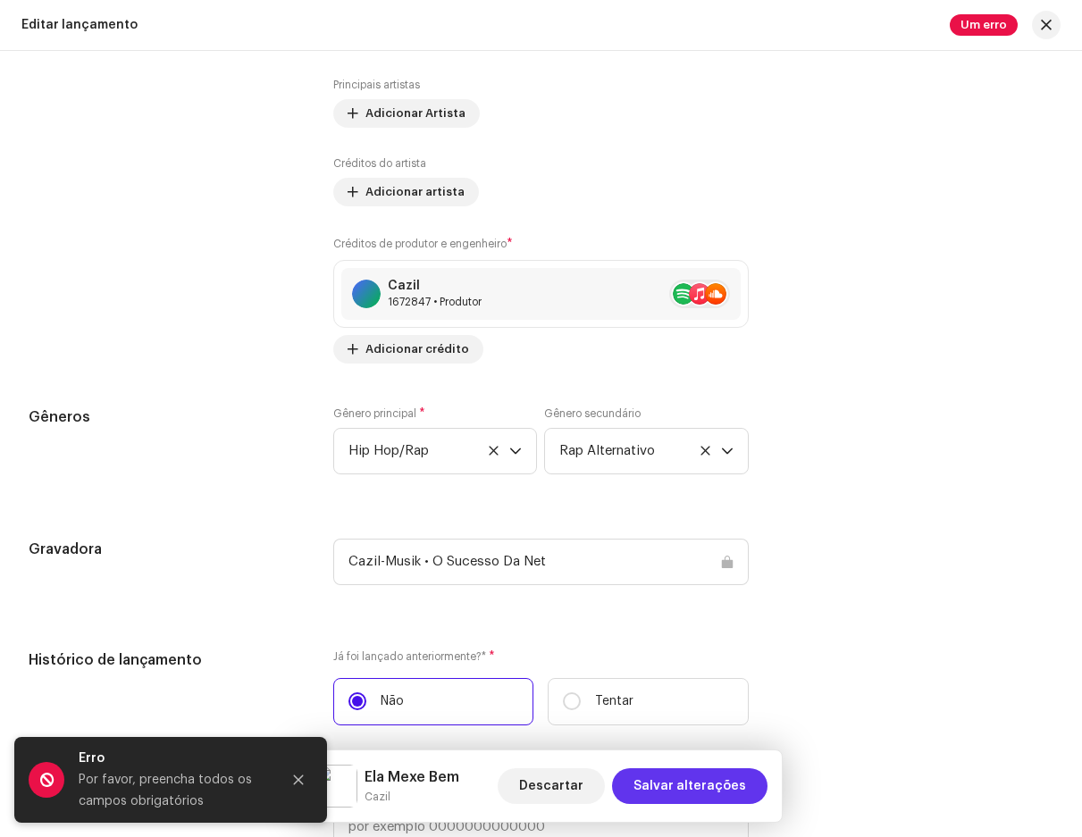
click at [693, 787] on span "Salvar alterações" at bounding box center [690, 787] width 113 height 36
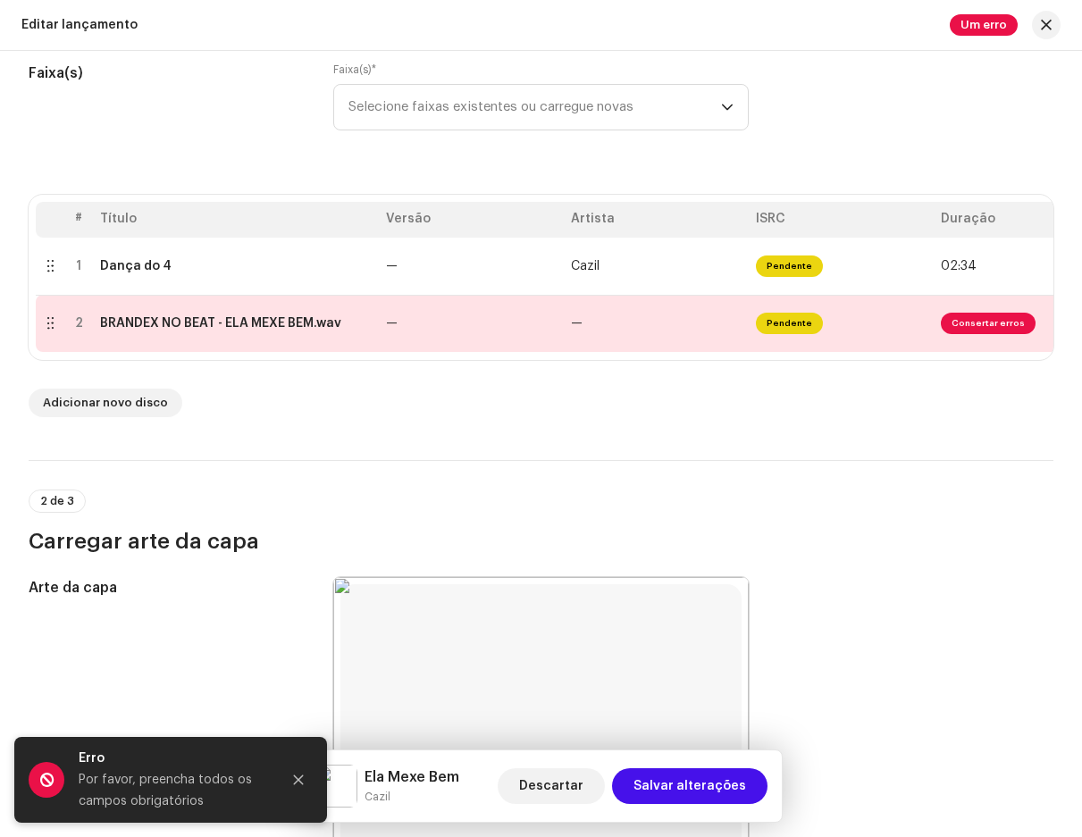
scroll to position [268, 0]
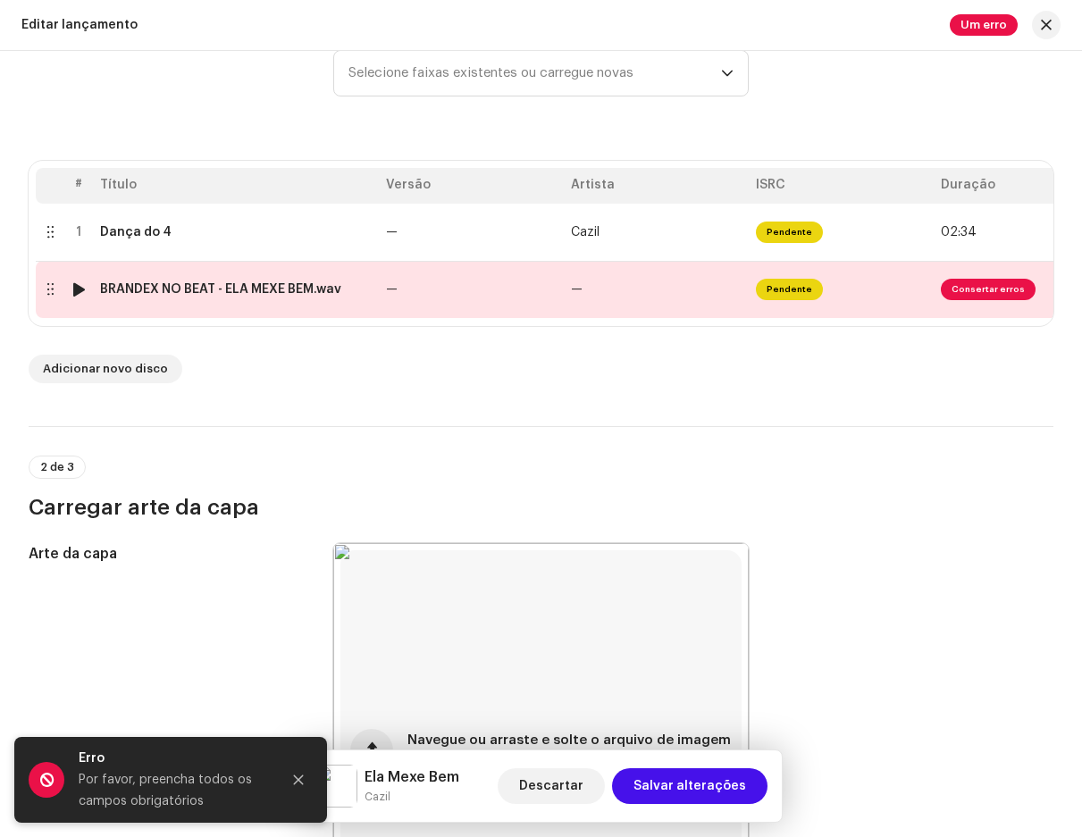
click at [981, 290] on span "Consertar erros" at bounding box center [988, 289] width 95 height 21
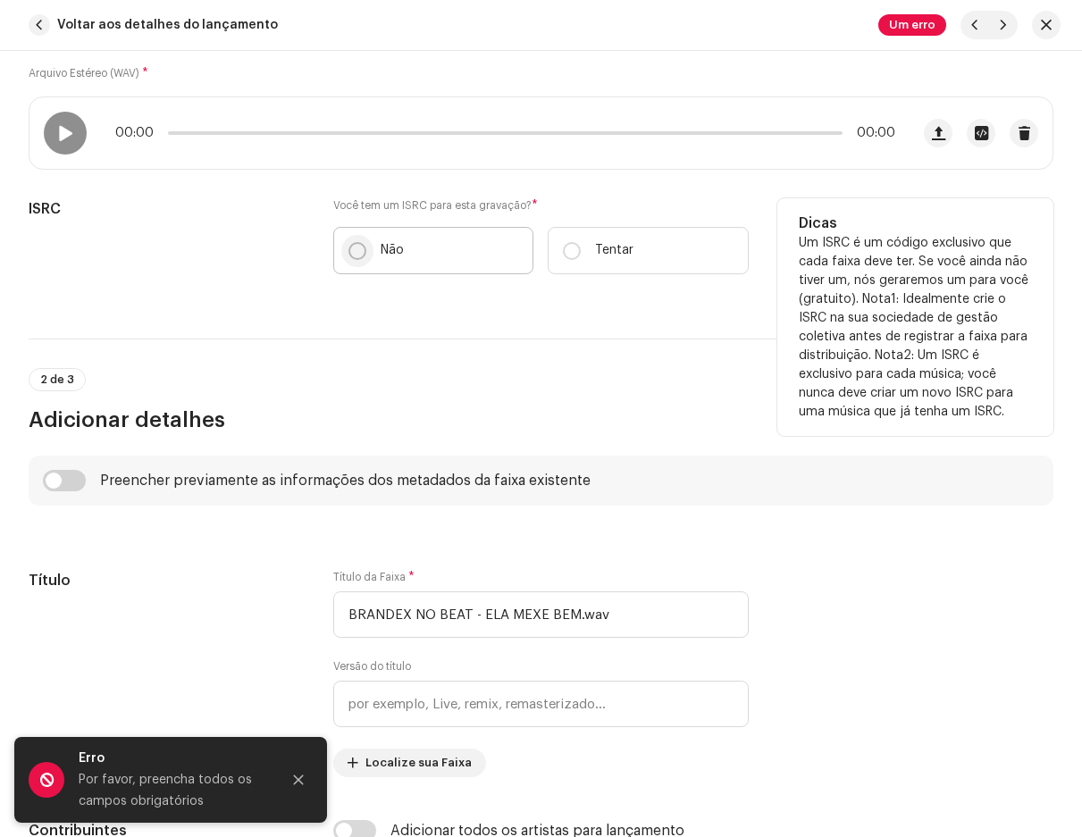
click at [357, 248] on input "Não" at bounding box center [358, 251] width 18 height 18
radio input "true"
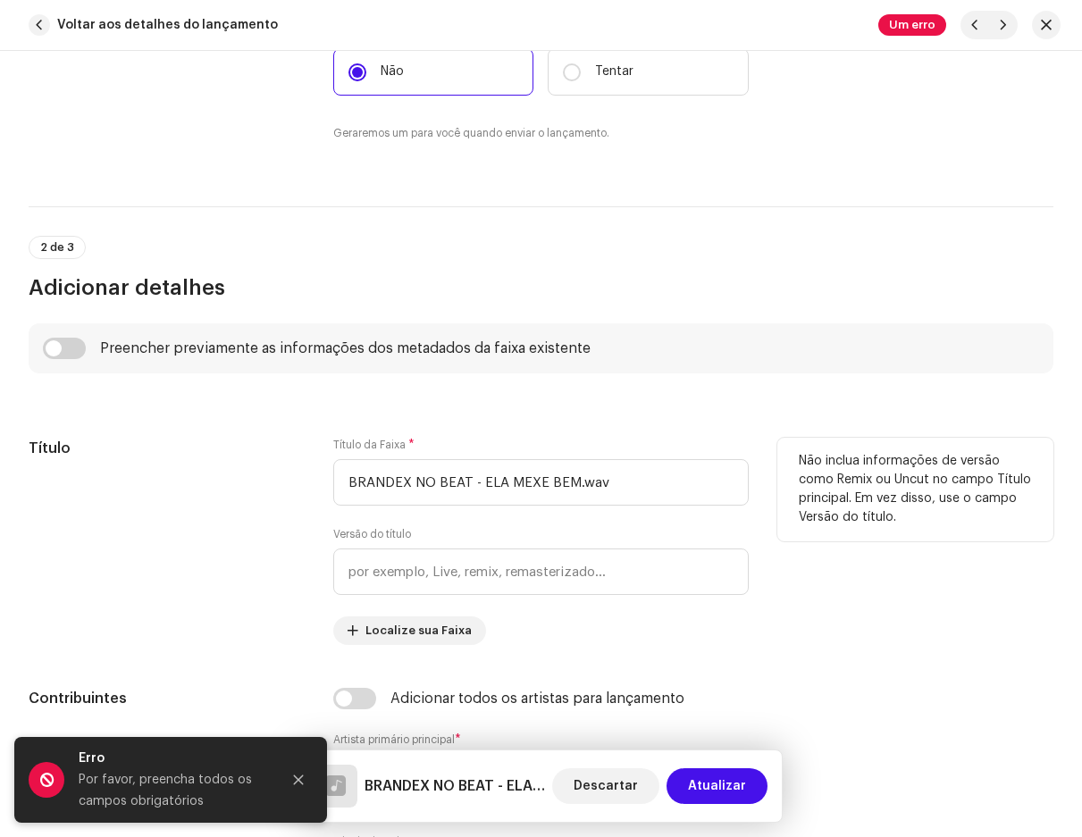
scroll to position [536, 0]
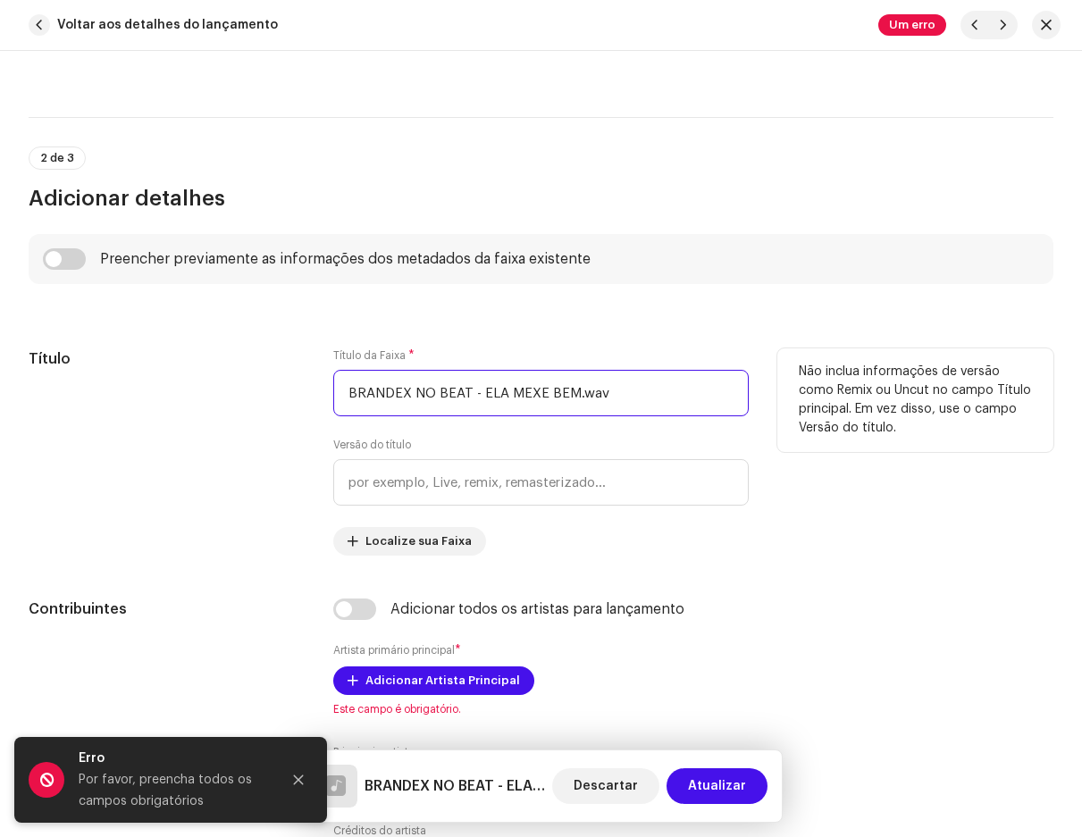
click at [433, 392] on input "BRANDEX NO BEAT - ELA MEXE BEM.wav" at bounding box center [540, 393] width 415 height 46
drag, startPoint x: 479, startPoint y: 395, endPoint x: 273, endPoint y: 399, distance: 205.6
click at [273, 399] on div "Título Título da Faixa * BRANDEX NO BEAT - ELA MEXE BEM.wav Versão do título Lo…" at bounding box center [541, 452] width 1025 height 207
click at [477, 398] on input "ELA MEXE BEM.wav" at bounding box center [540, 393] width 415 height 46
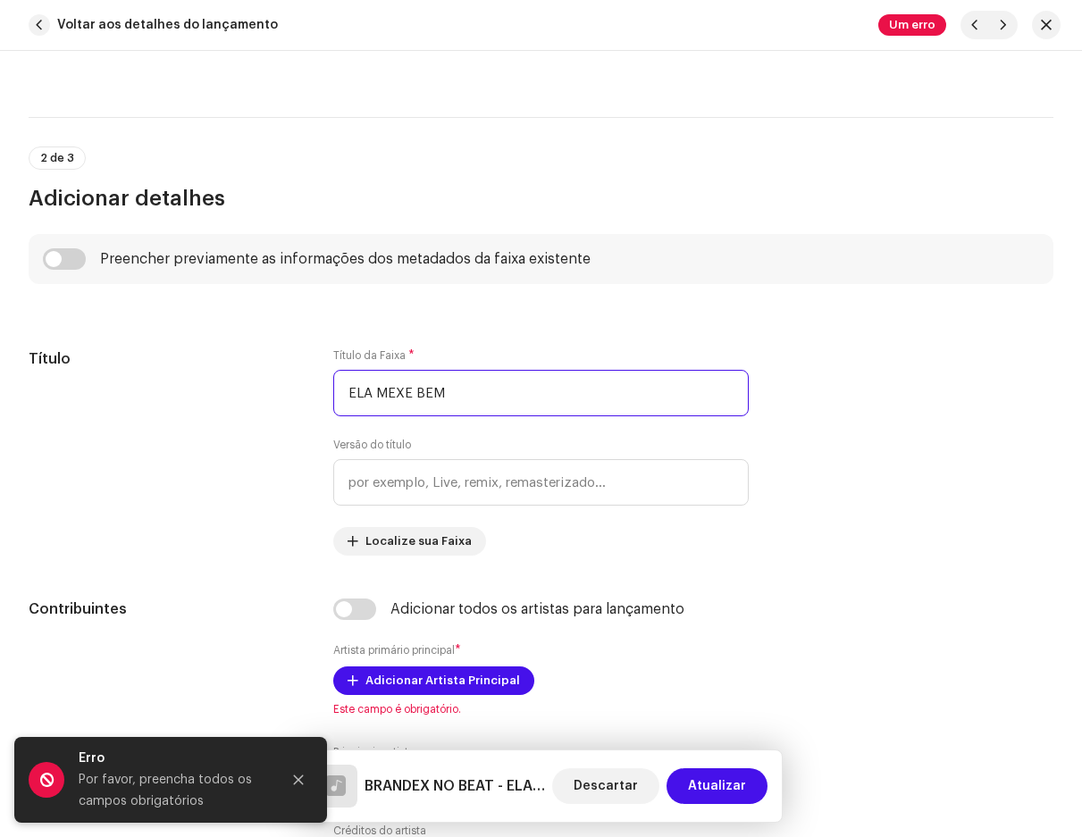
type input "ELA MEXE BEM"
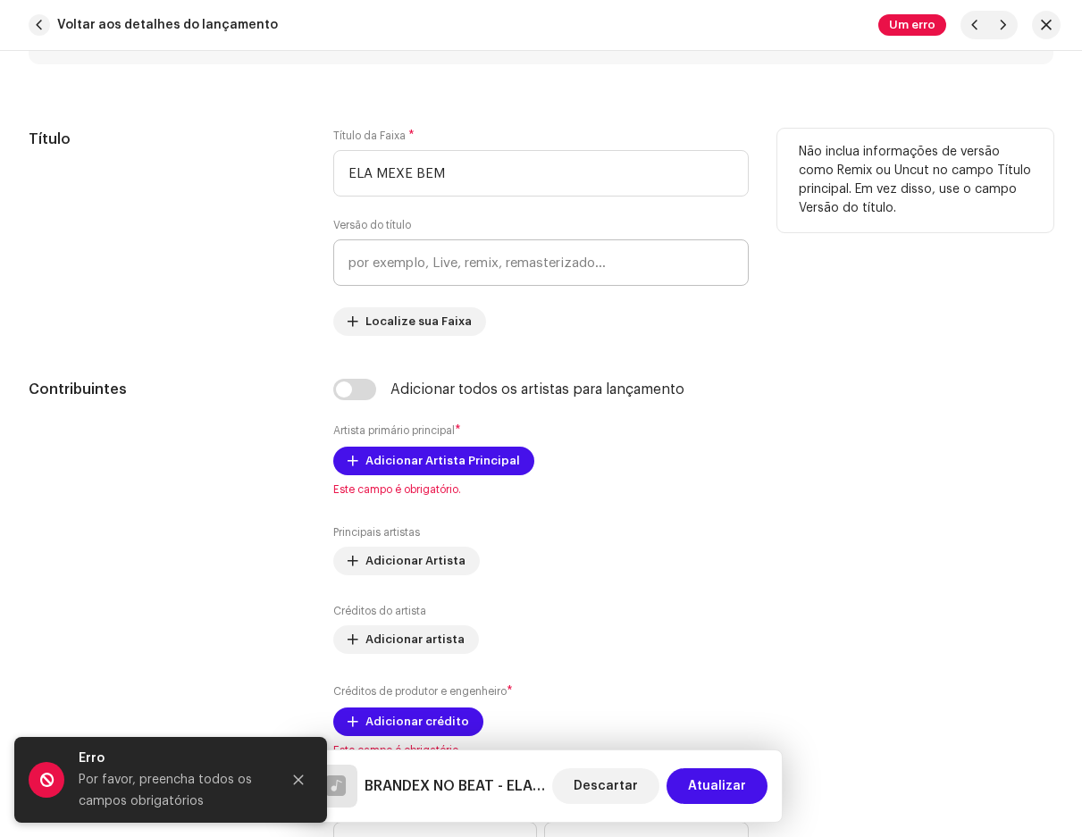
scroll to position [804, 0]
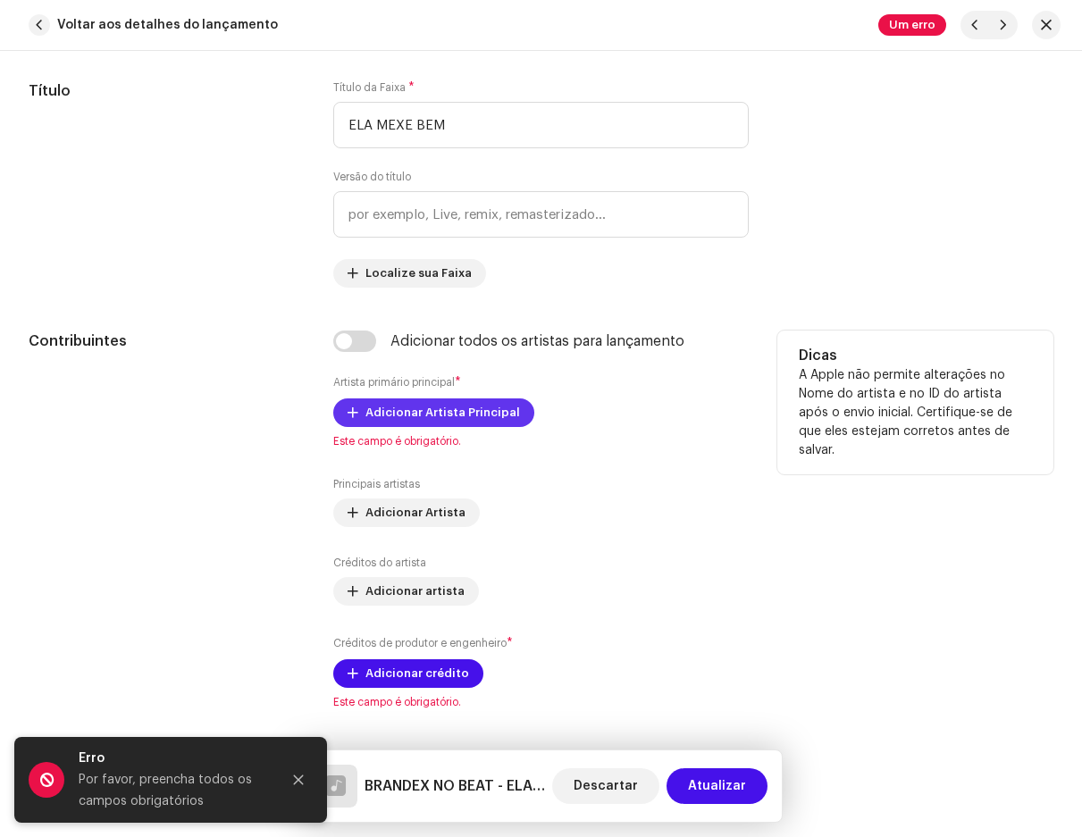
click at [406, 411] on span "Adicionar Artista Principal" at bounding box center [443, 413] width 155 height 36
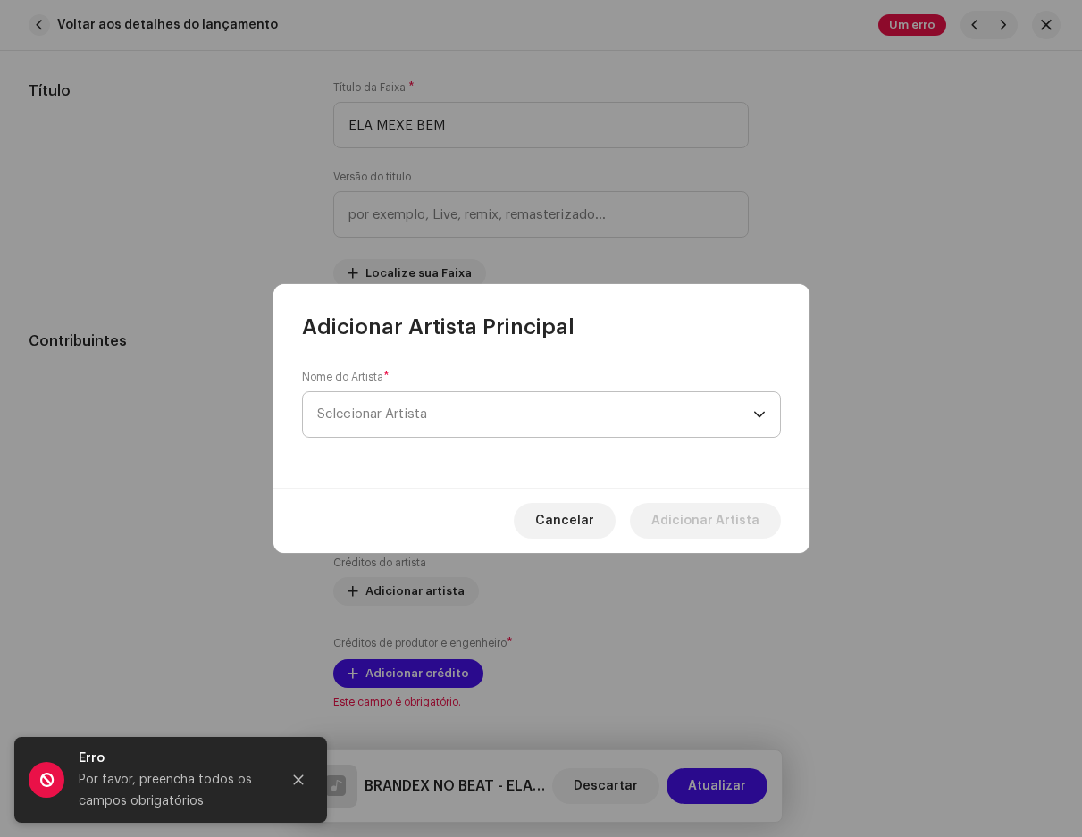
click at [414, 402] on span "Selecionar Artista" at bounding box center [535, 414] width 436 height 45
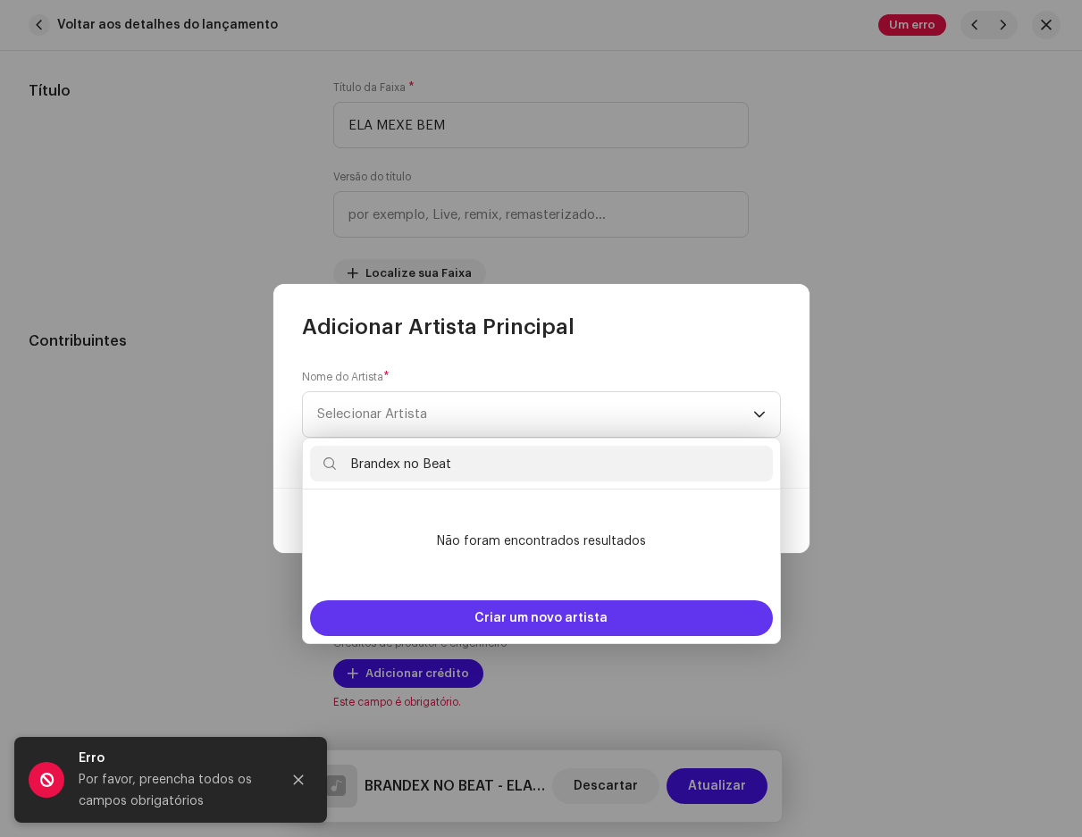
type input "Brandex no Beat"
click at [545, 612] on font "Criar um novo artista" at bounding box center [541, 618] width 133 height 13
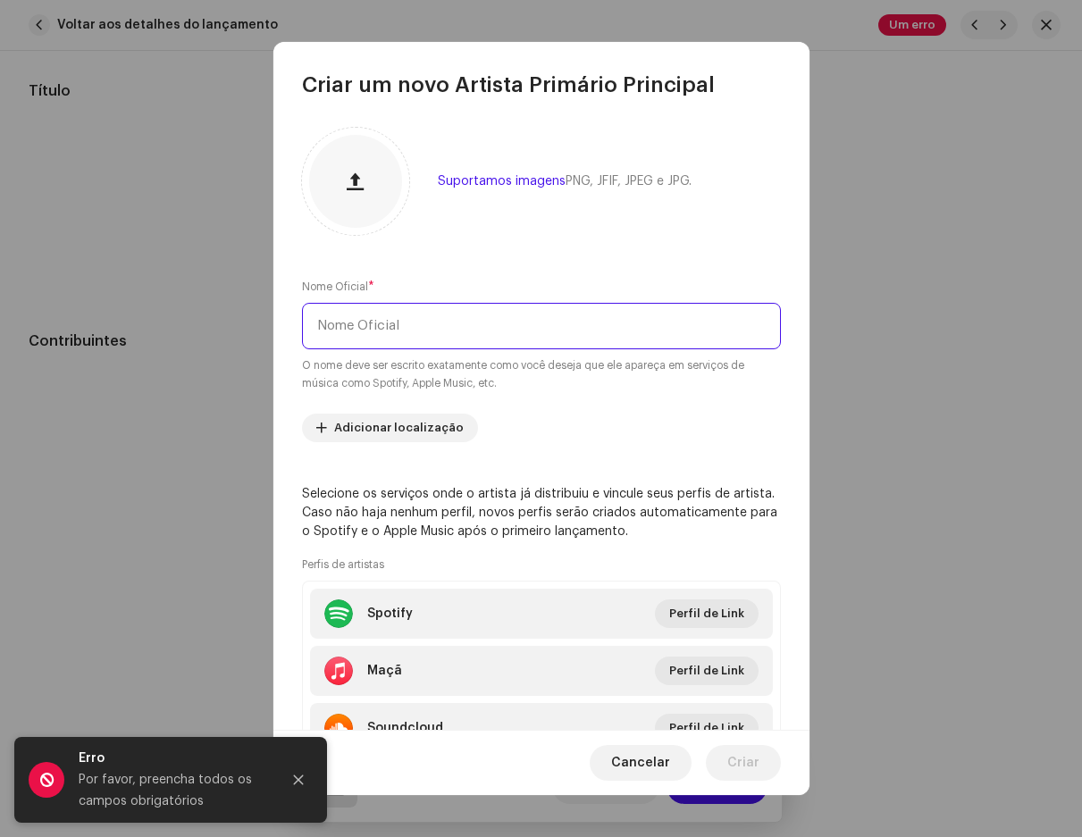
click at [412, 339] on input "text" at bounding box center [541, 326] width 479 height 46
click at [415, 322] on input "text" at bounding box center [541, 326] width 479 height 46
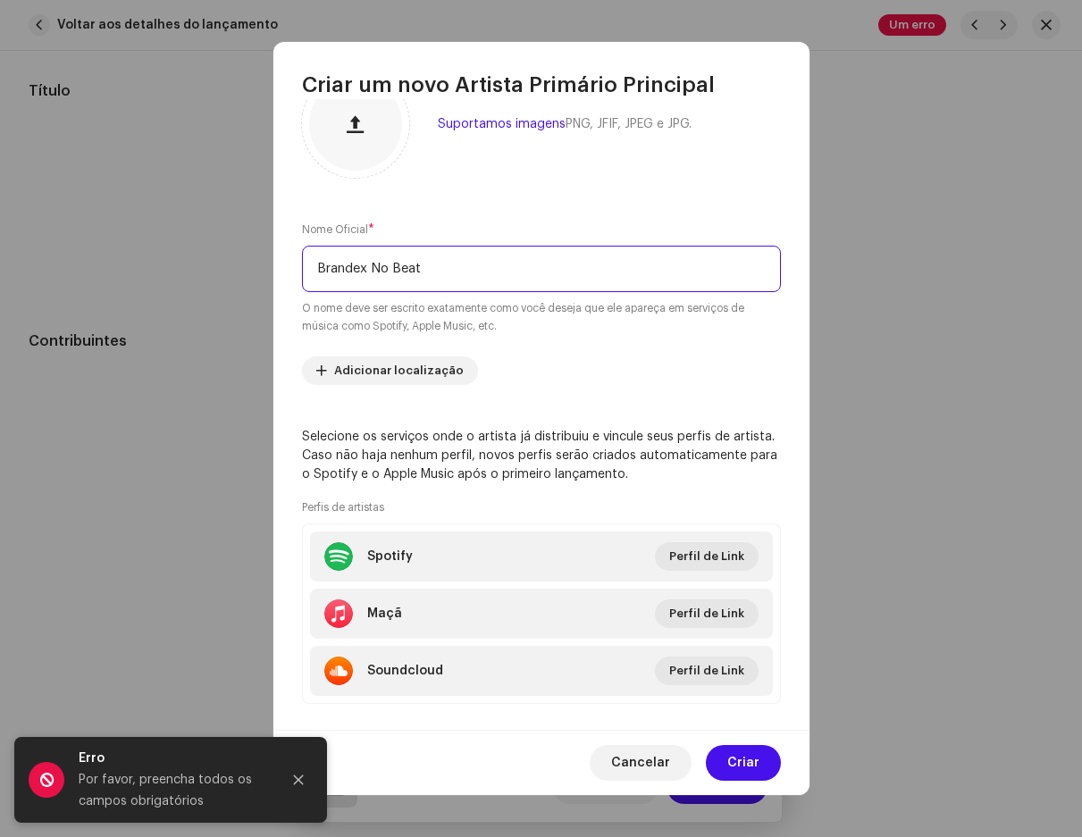
scroll to position [81, 0]
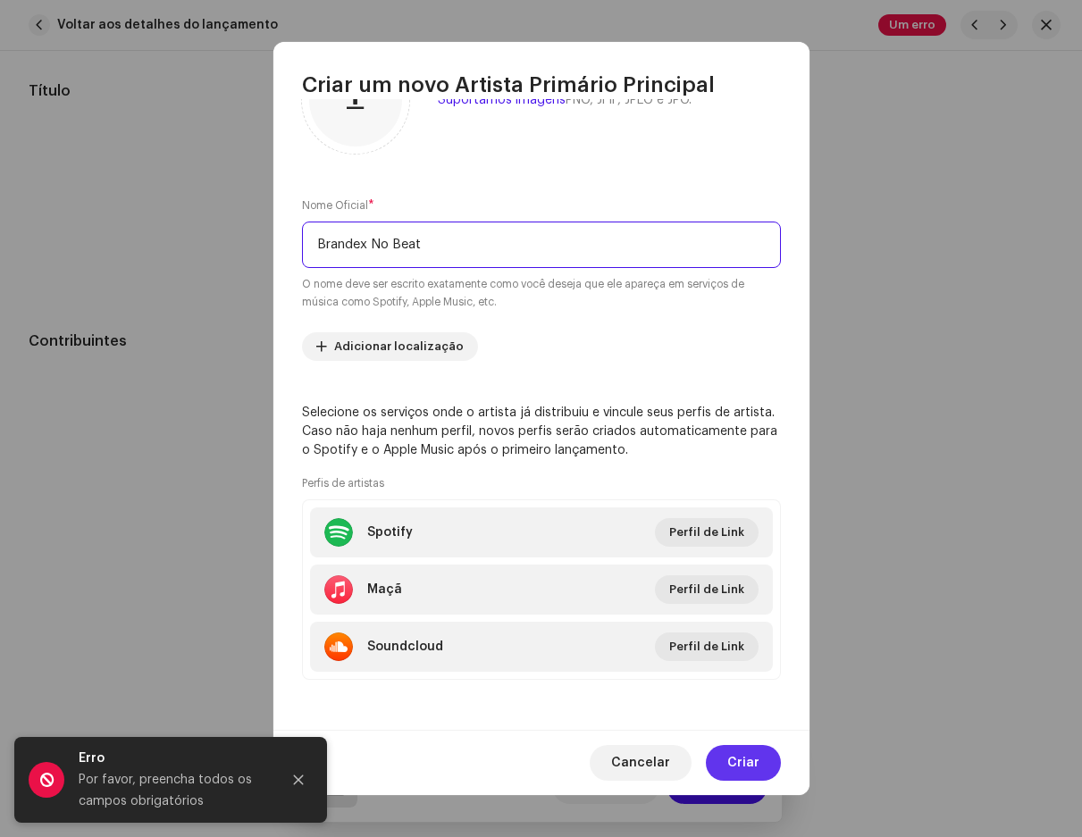
type input "Brandex No Beat"
click at [732, 760] on span "Criar" at bounding box center [743, 763] width 32 height 36
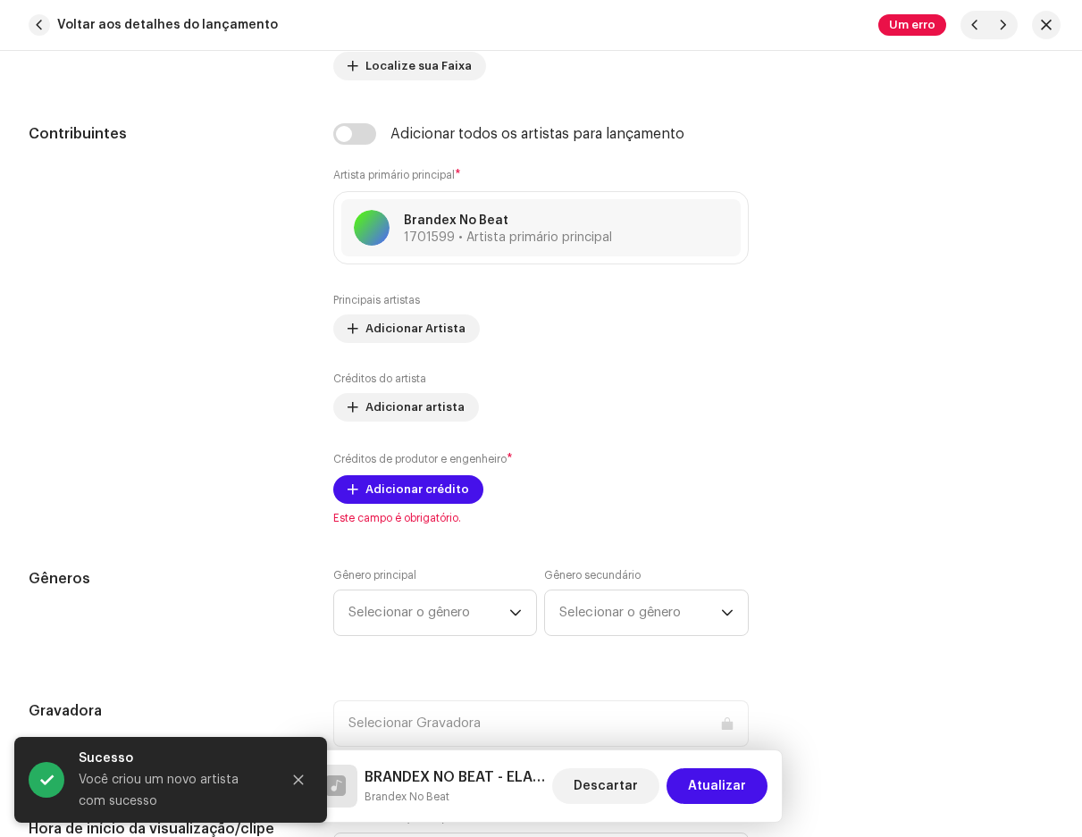
scroll to position [1341, 0]
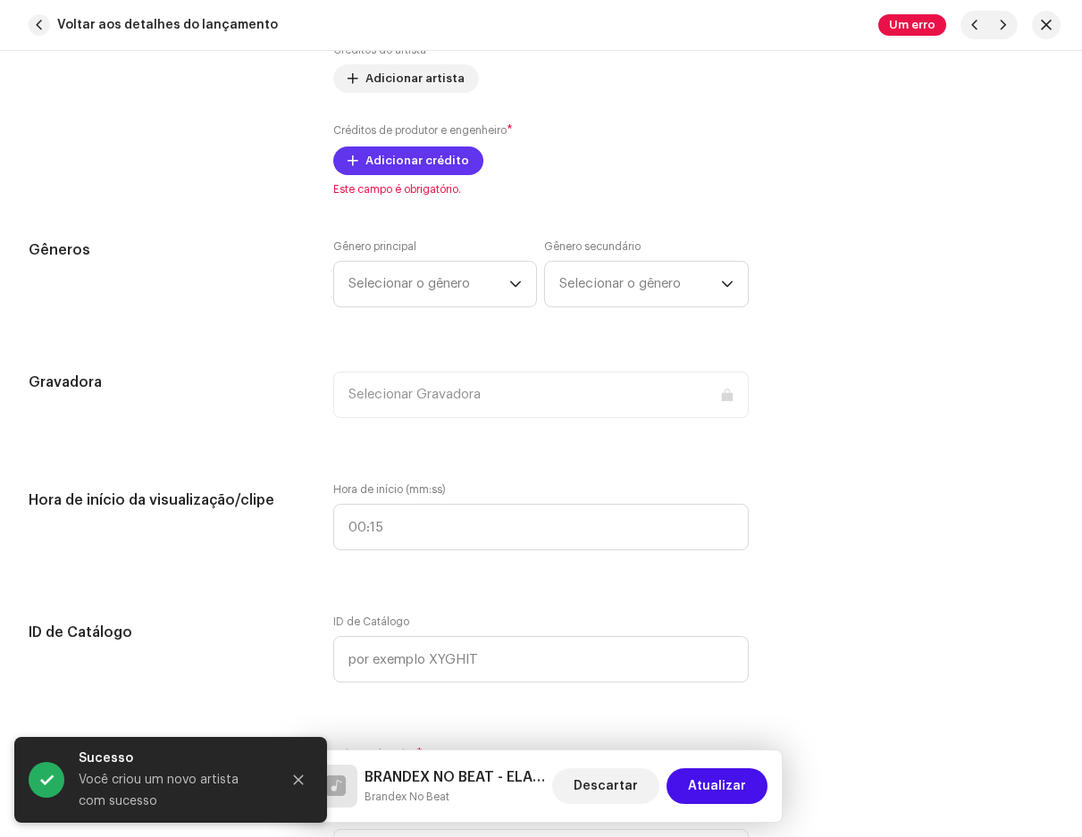
click at [416, 161] on font "Adicionar crédito" at bounding box center [418, 161] width 104 height 12
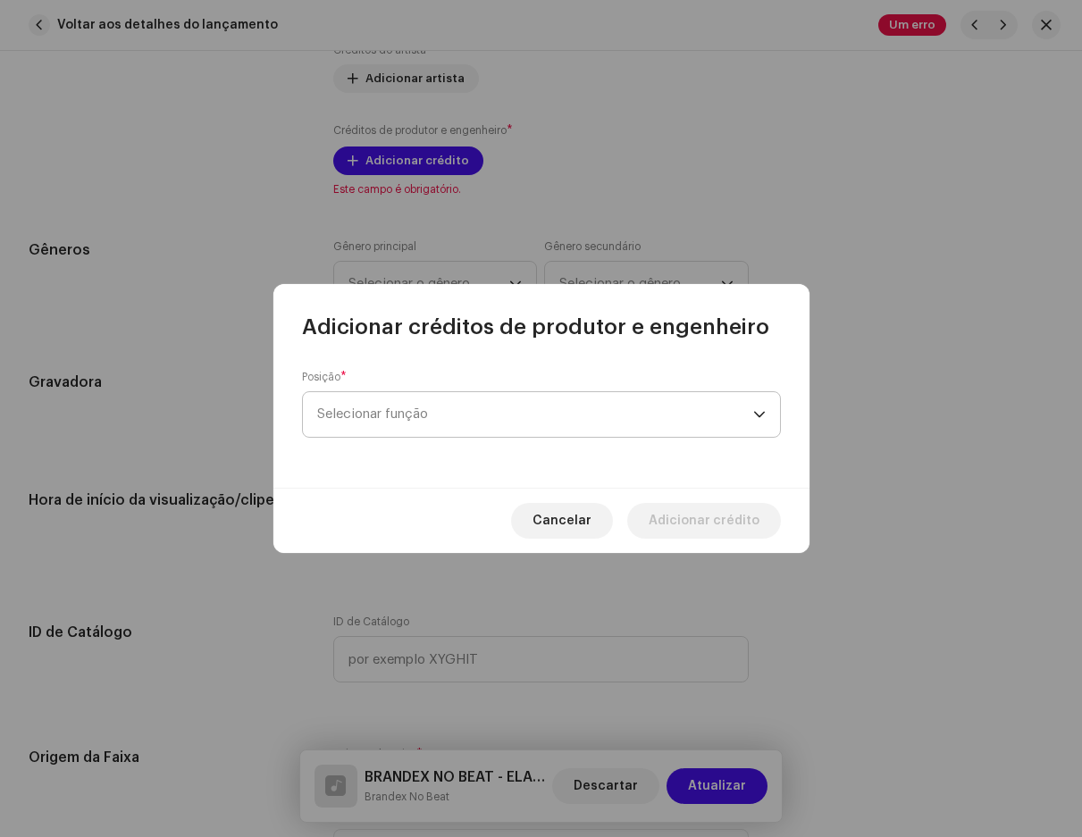
click at [429, 398] on span "Selecionar função" at bounding box center [535, 414] width 436 height 45
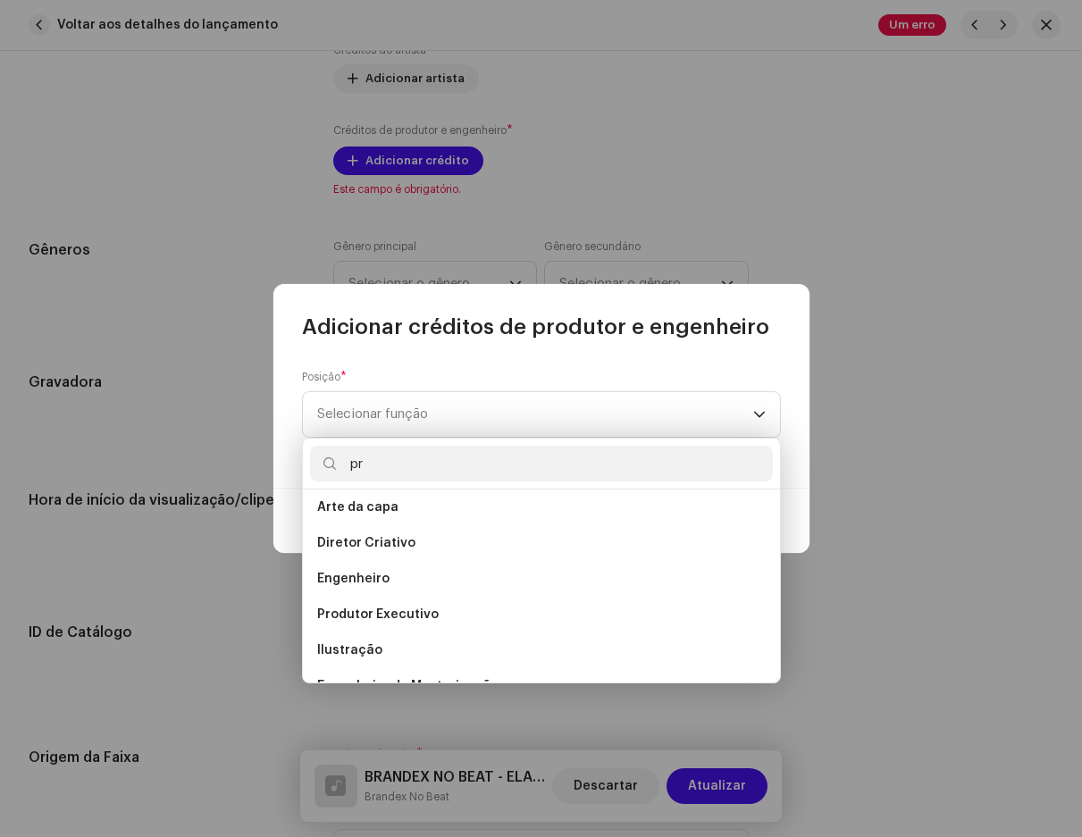
scroll to position [0, 0]
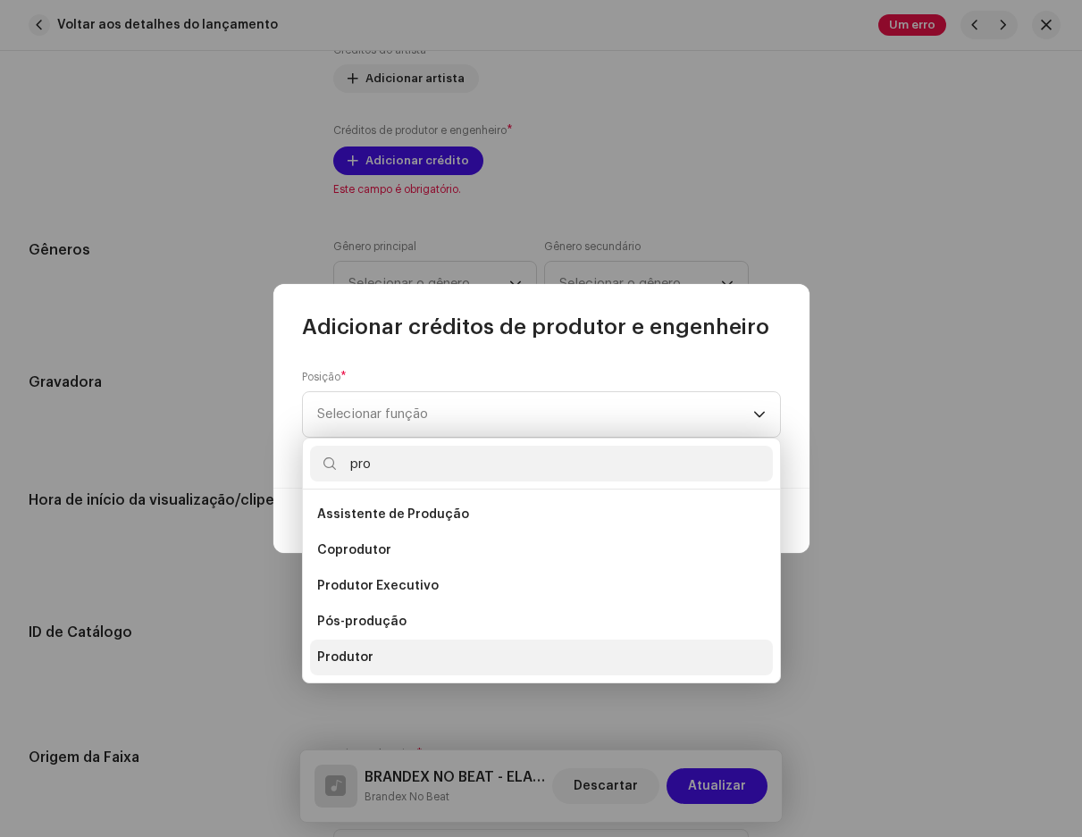
type input "pro"
click at [336, 653] on font "Produtor" at bounding box center [345, 658] width 56 height 13
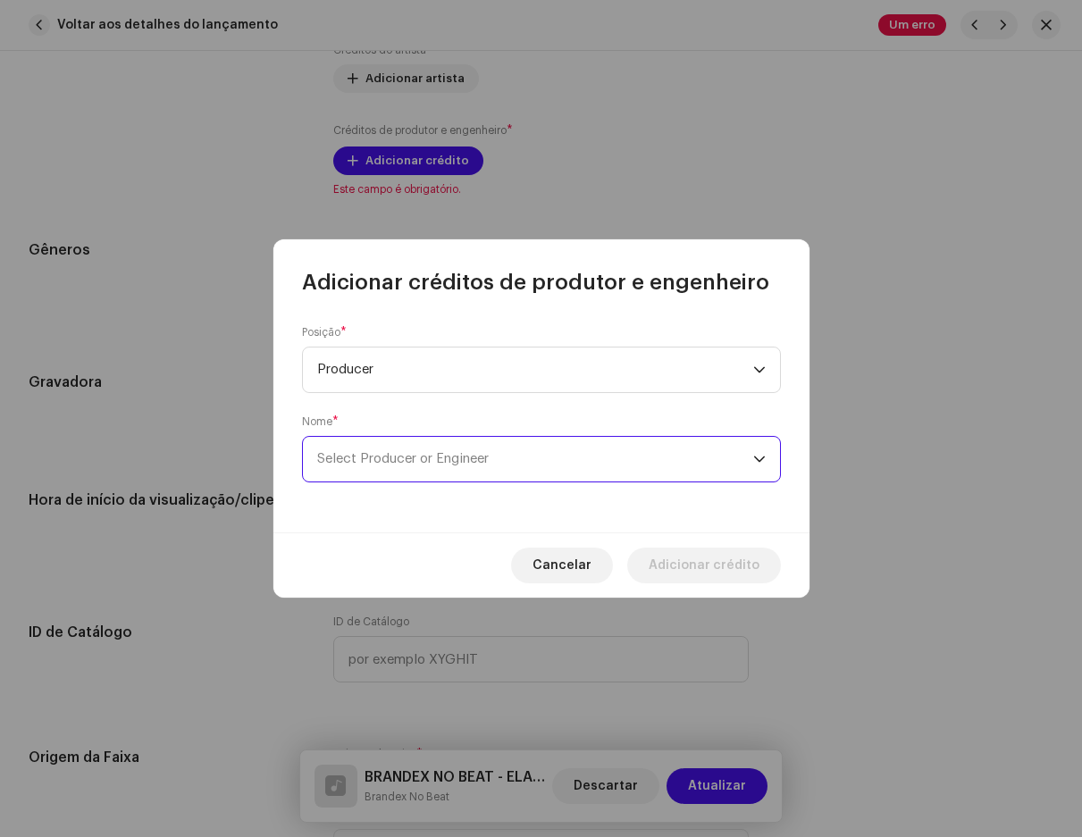
click at [398, 458] on span "Select Producer or Engineer" at bounding box center [403, 458] width 172 height 13
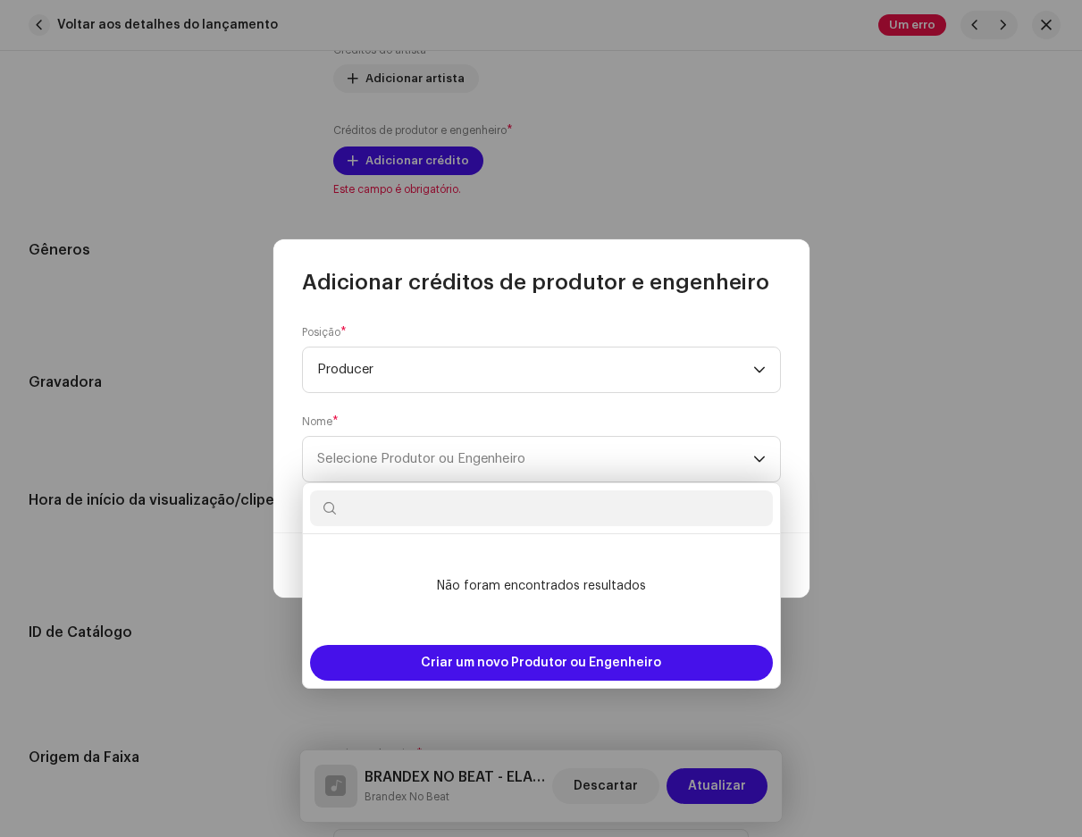
type input "c"
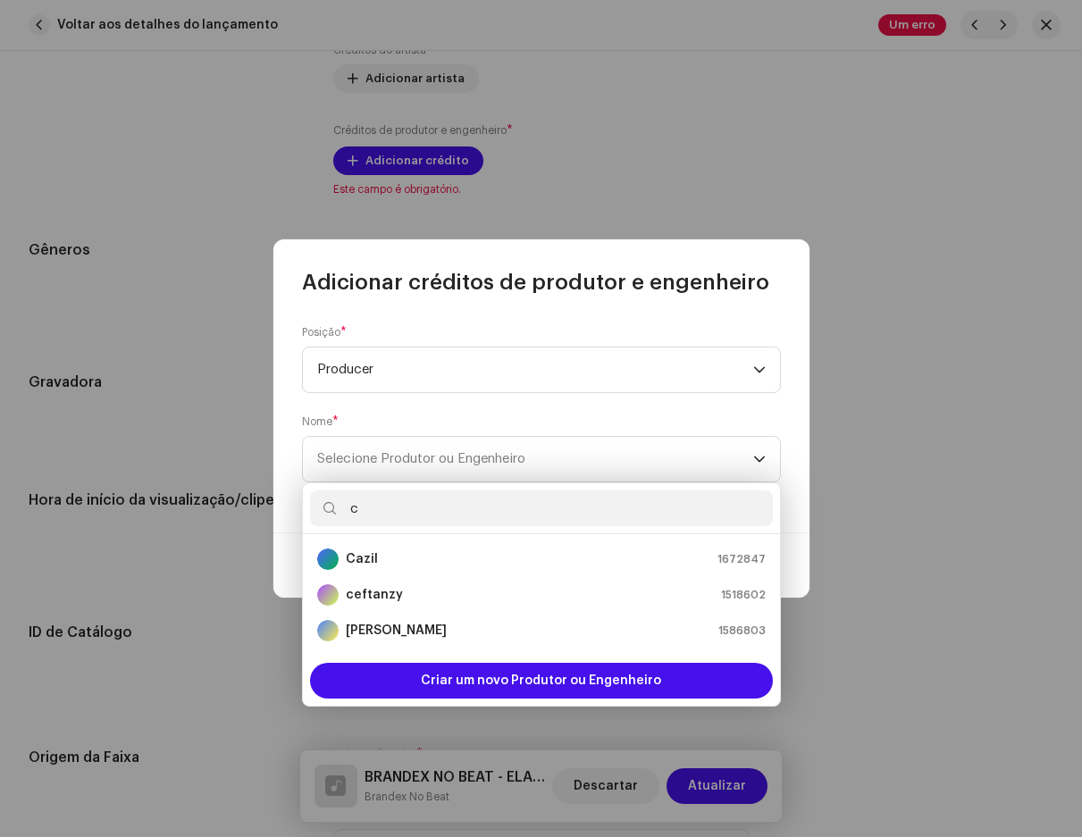
click at [398, 514] on input "c" at bounding box center [541, 509] width 463 height 36
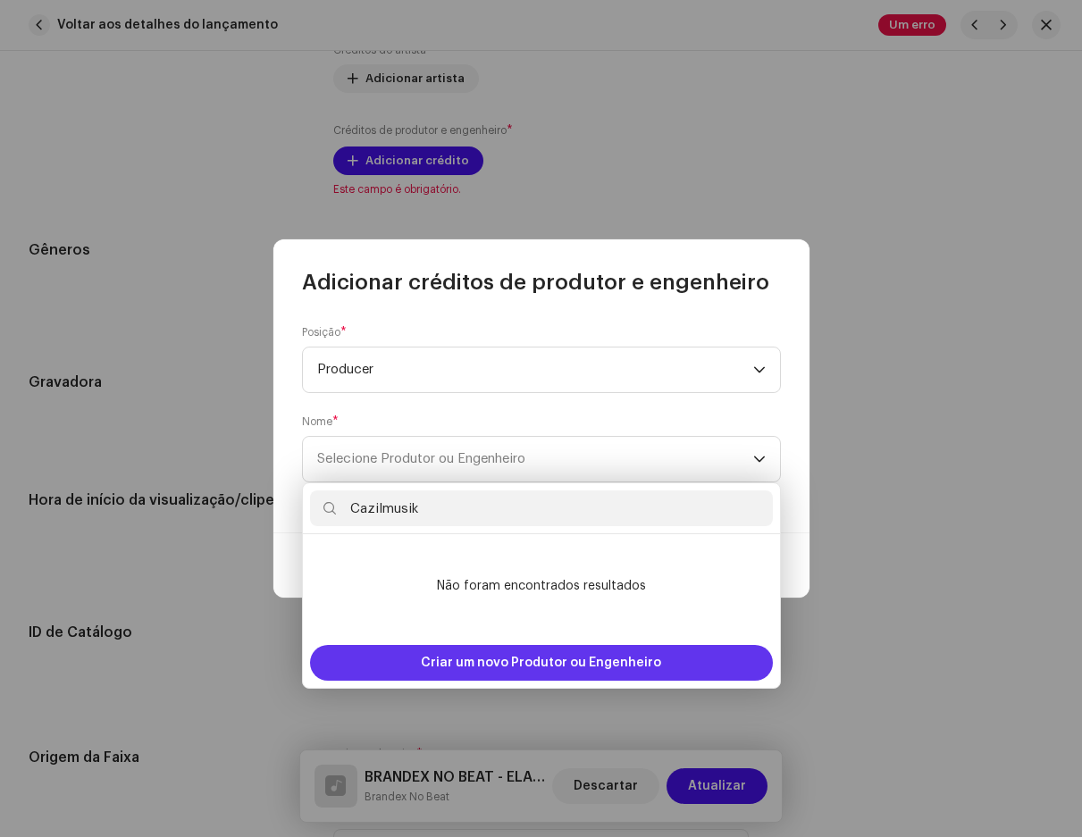
type input "Cazilmusik"
click at [497, 660] on font "Criar um novo Produtor ou Engenheiro" at bounding box center [541, 663] width 240 height 13
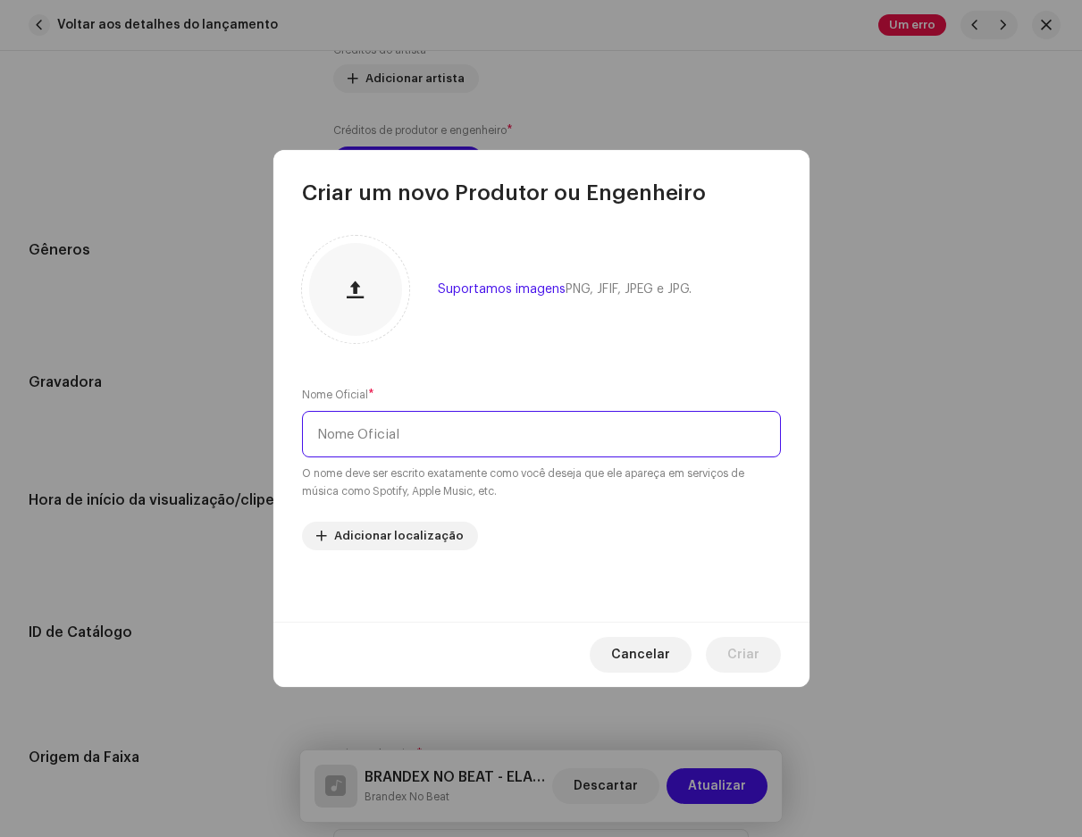
click at [403, 434] on input "text" at bounding box center [541, 434] width 479 height 46
type input "cazilmusik"
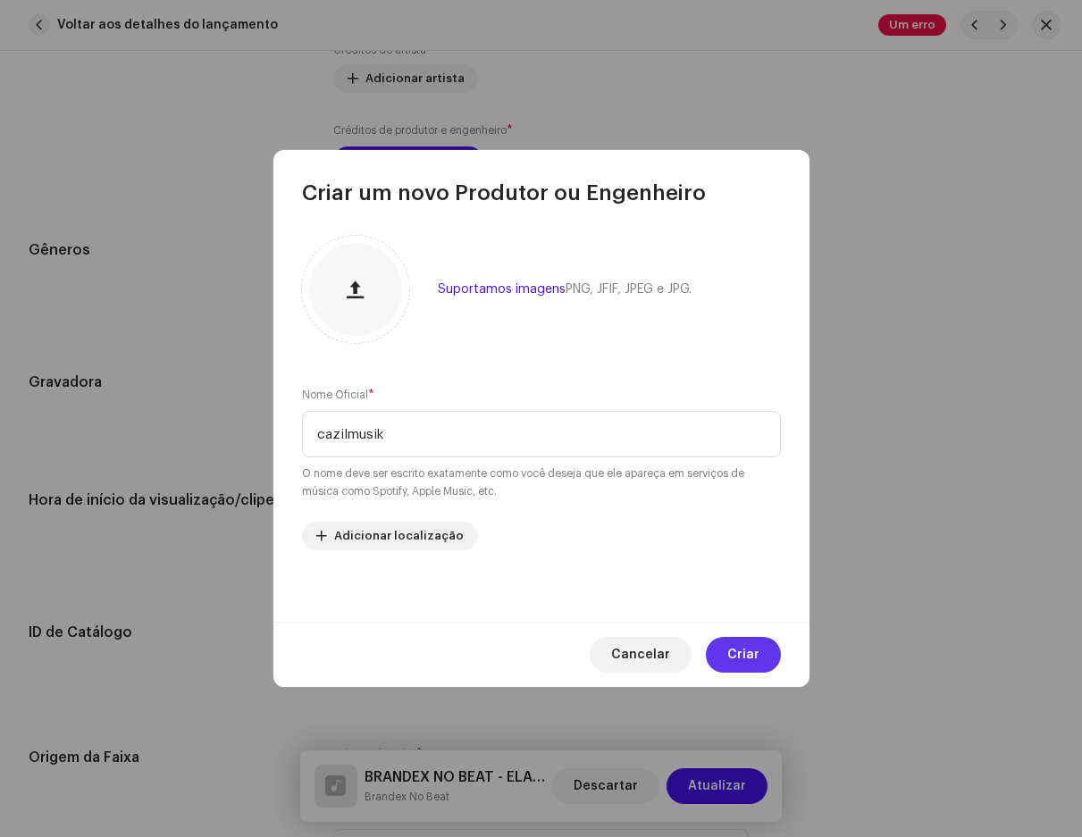
click at [738, 638] on span "Criar" at bounding box center [743, 655] width 32 height 36
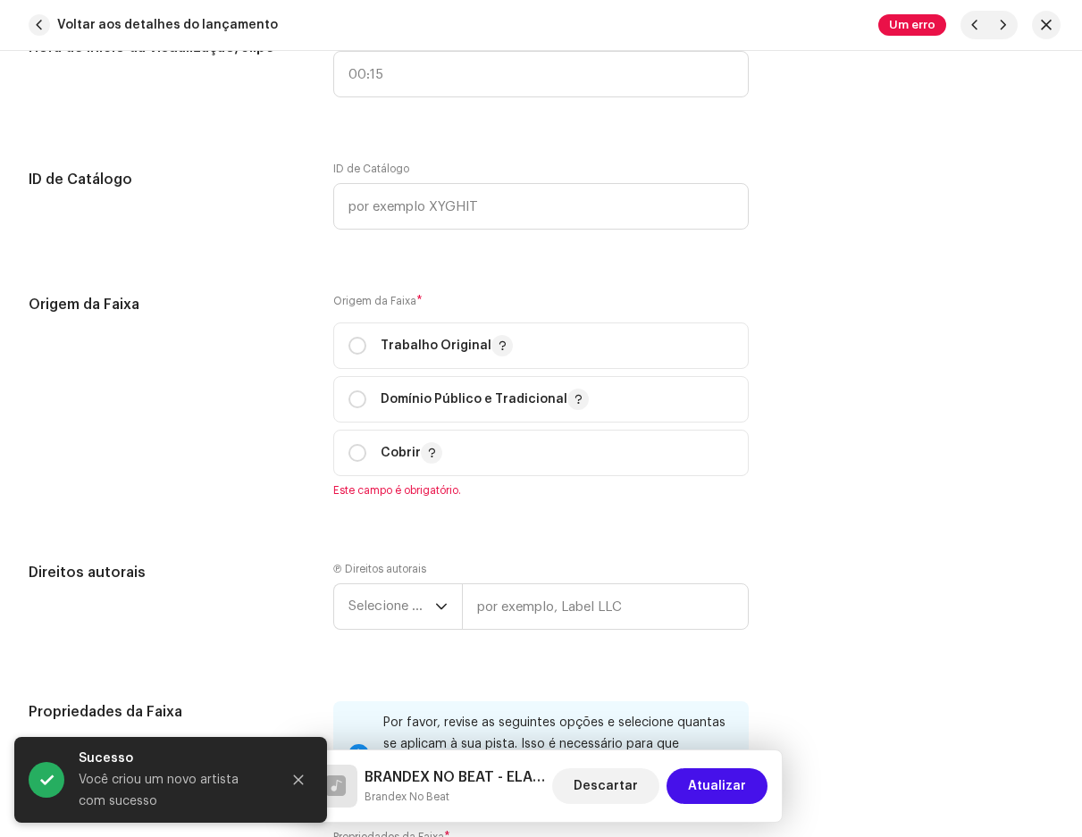
scroll to position [1877, 0]
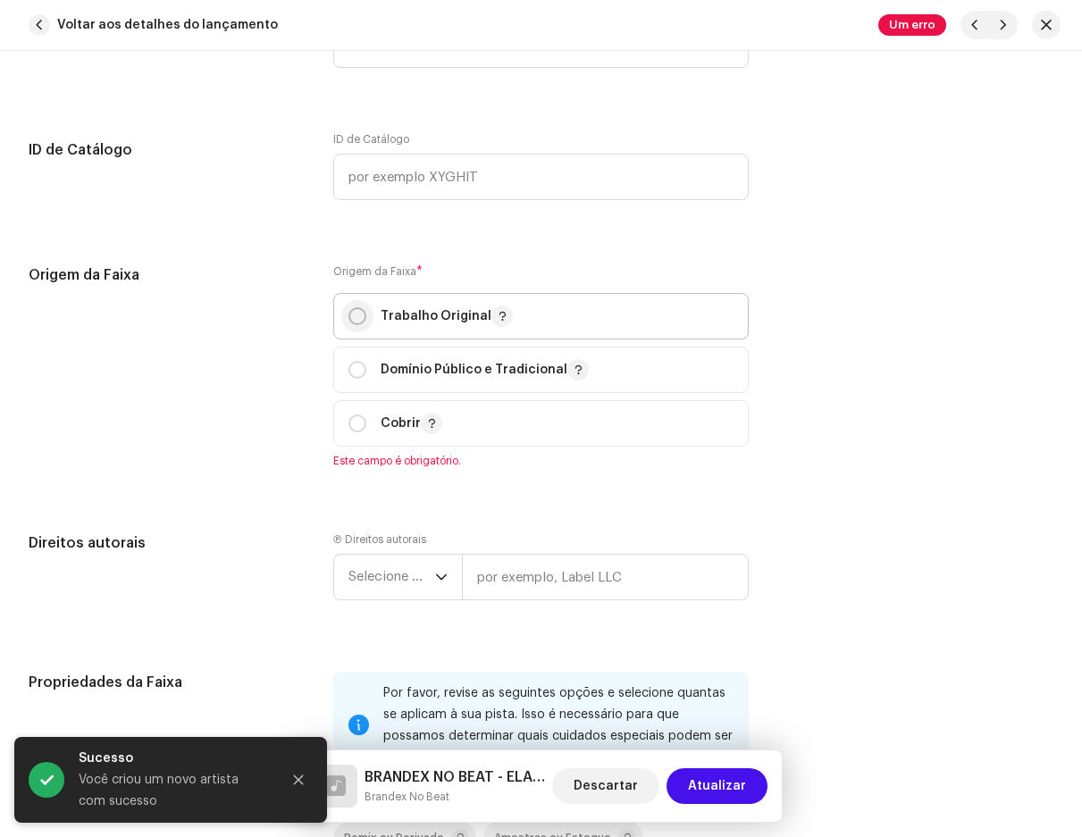
click at [365, 308] on p-radiobutton at bounding box center [358, 316] width 18 height 18
radio input "true"
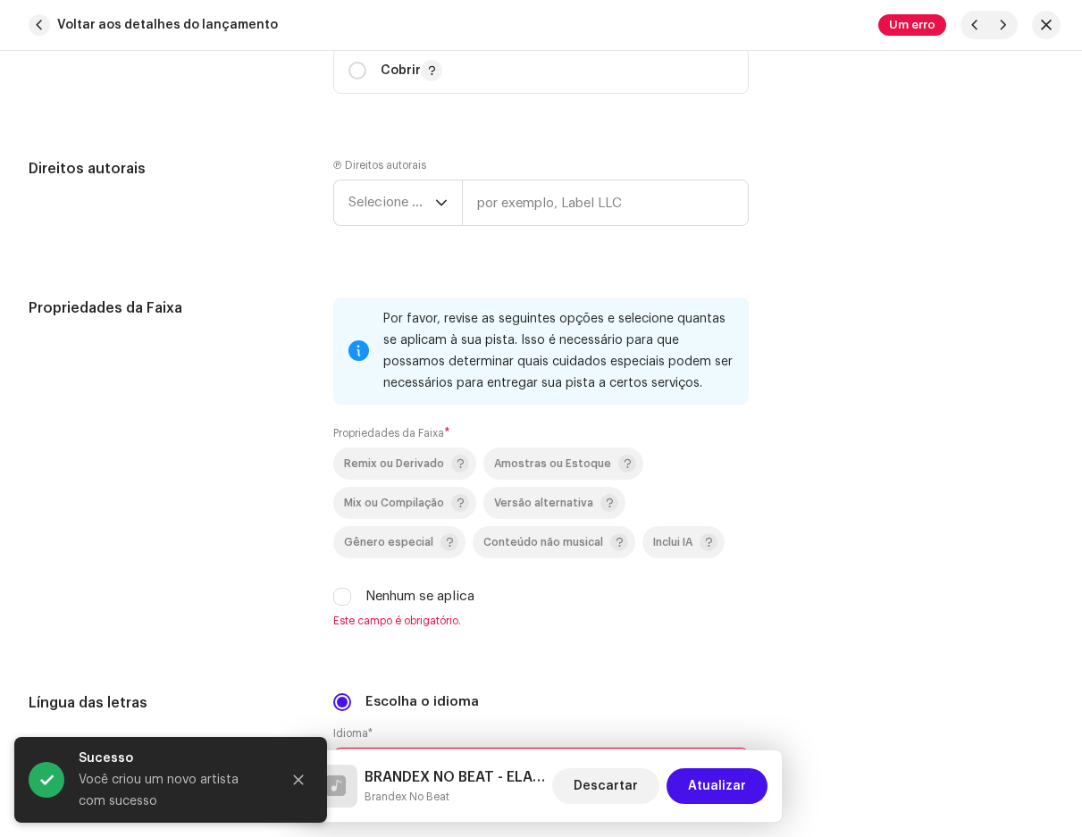
scroll to position [2234, 0]
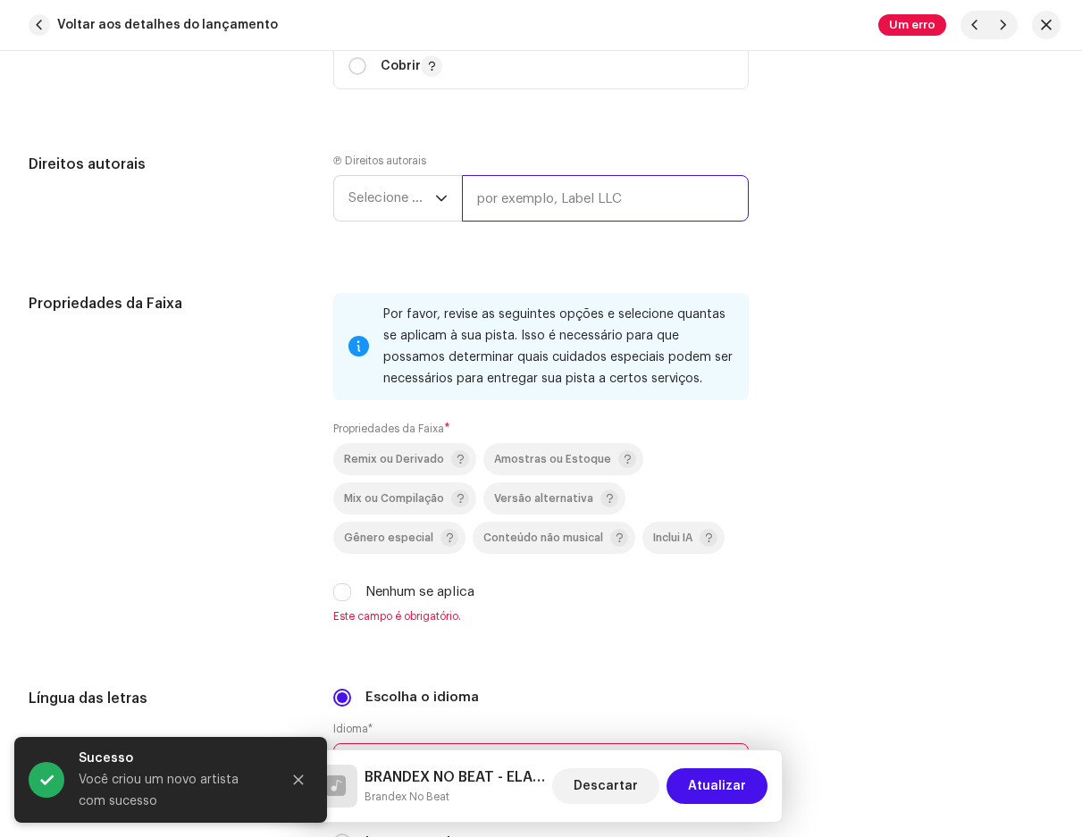
click at [535, 189] on input "text" at bounding box center [605, 198] width 286 height 46
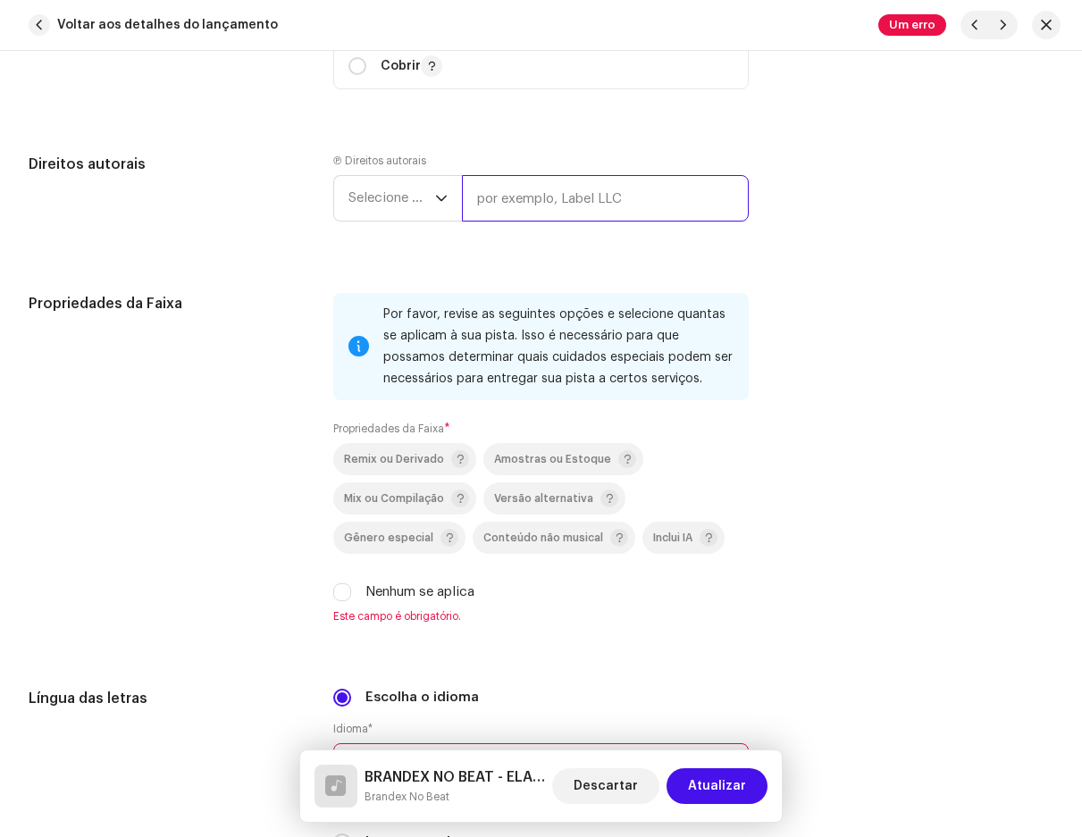
type input "cazilmusik"
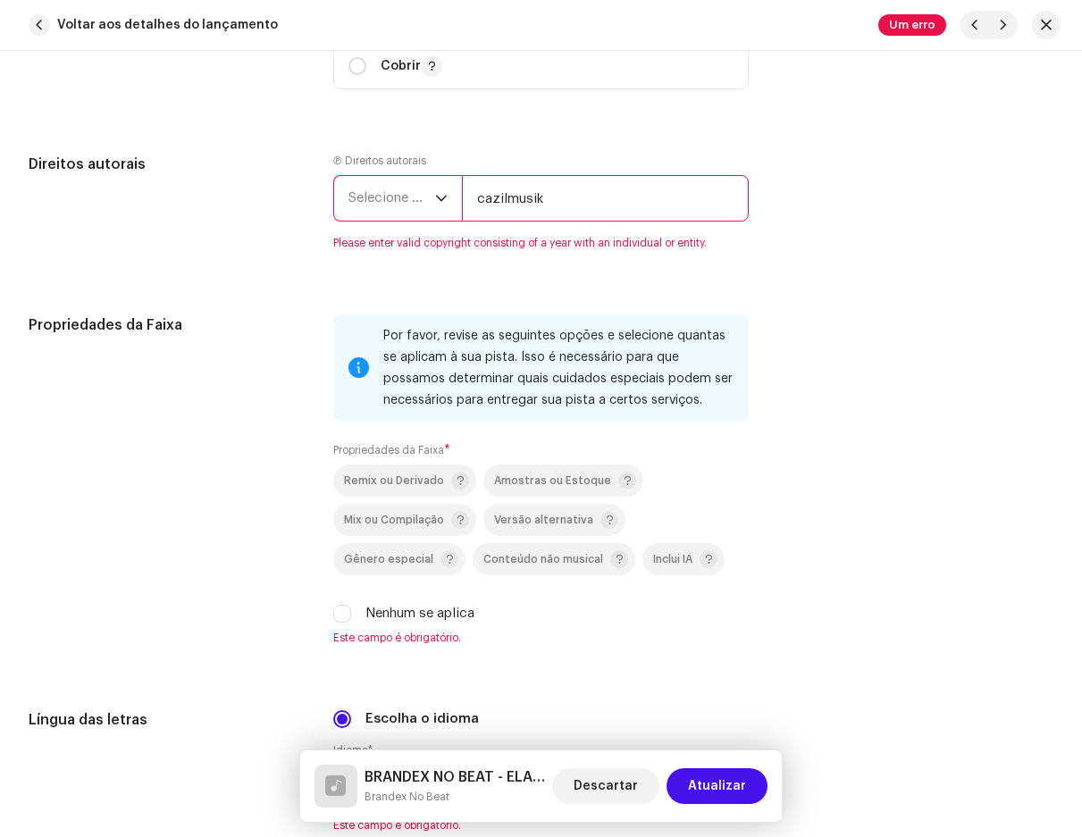
click at [435, 195] on icon "gatilho suspenso" at bounding box center [441, 198] width 13 height 13
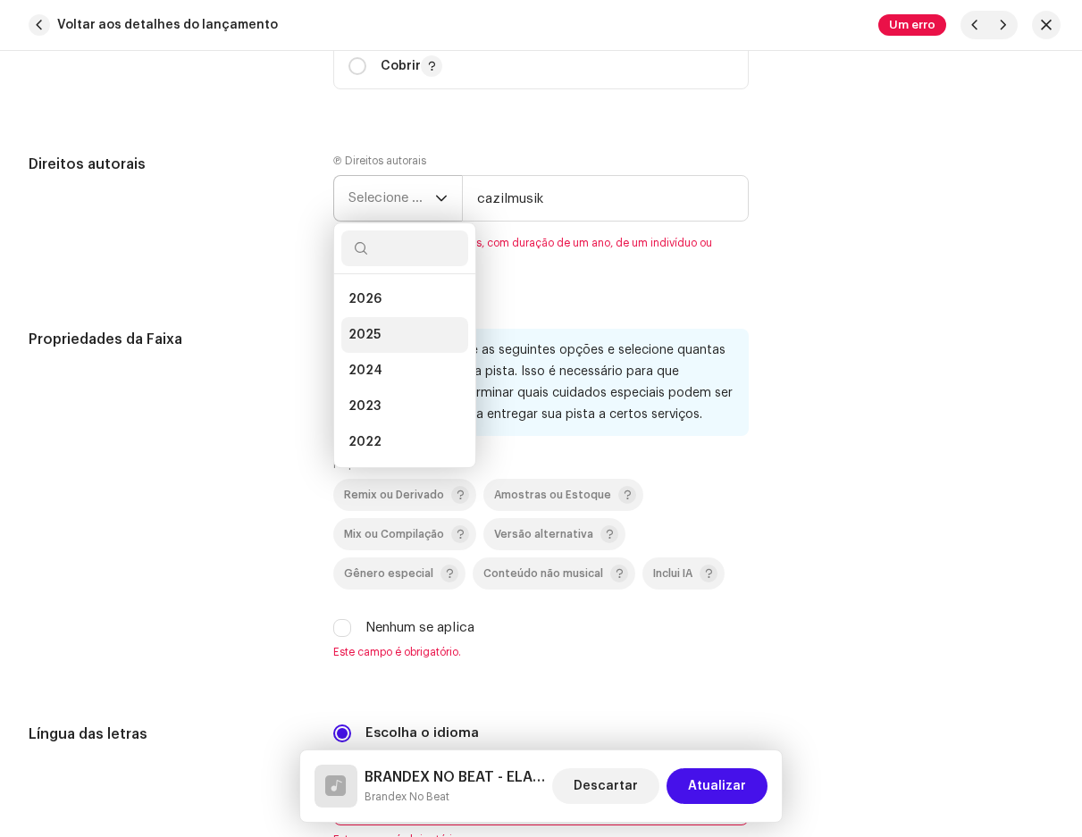
click at [389, 345] on li "2025" at bounding box center [404, 335] width 127 height 36
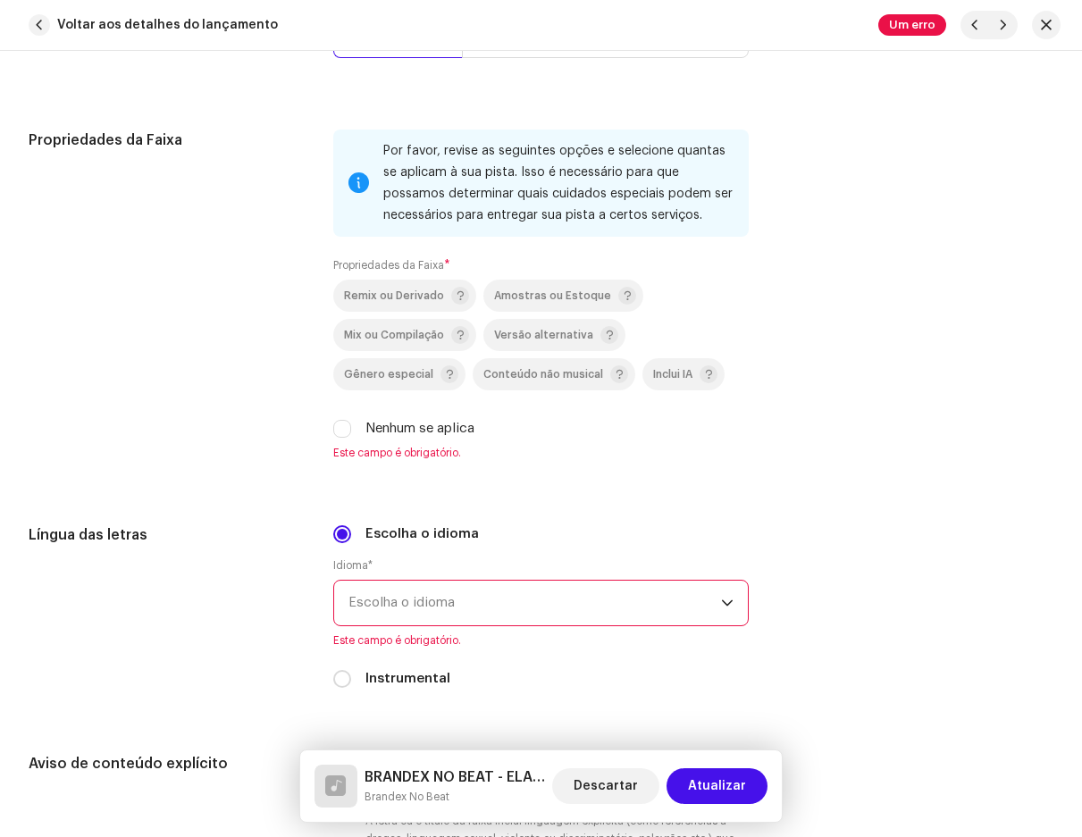
scroll to position [2413, 0]
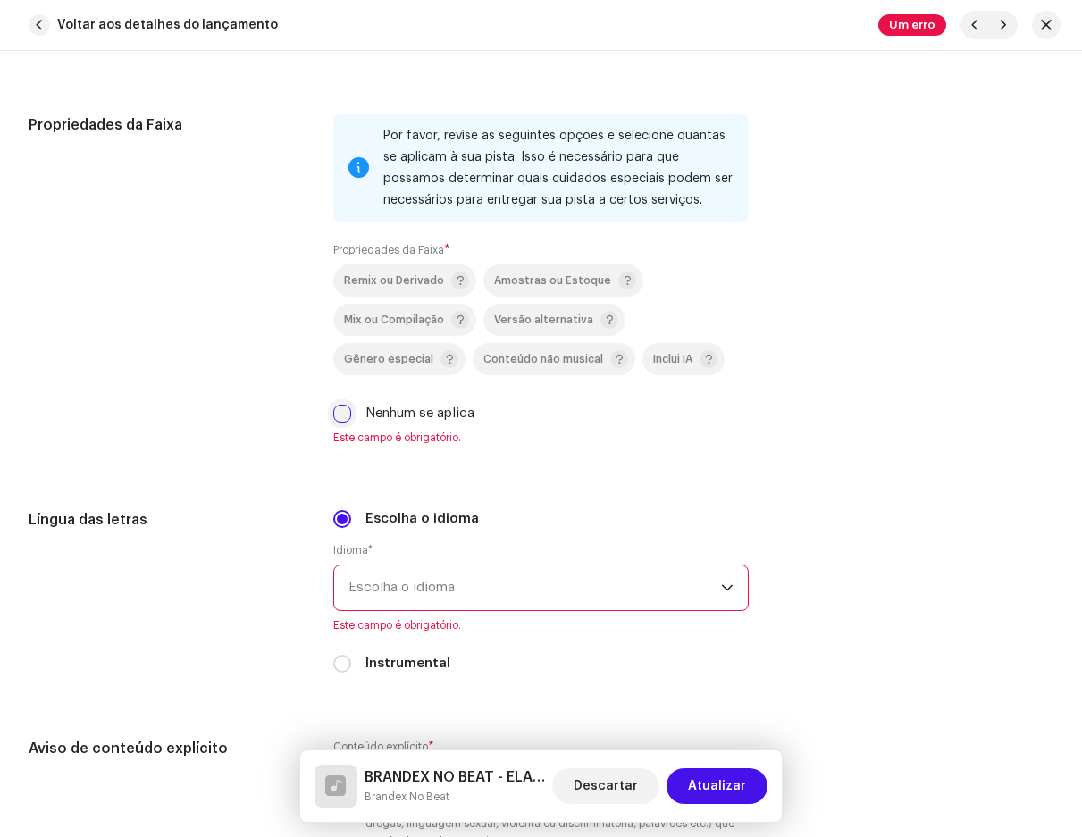
click at [346, 411] on input "Nenhum se aplica" at bounding box center [342, 414] width 18 height 18
checkbox input "true"
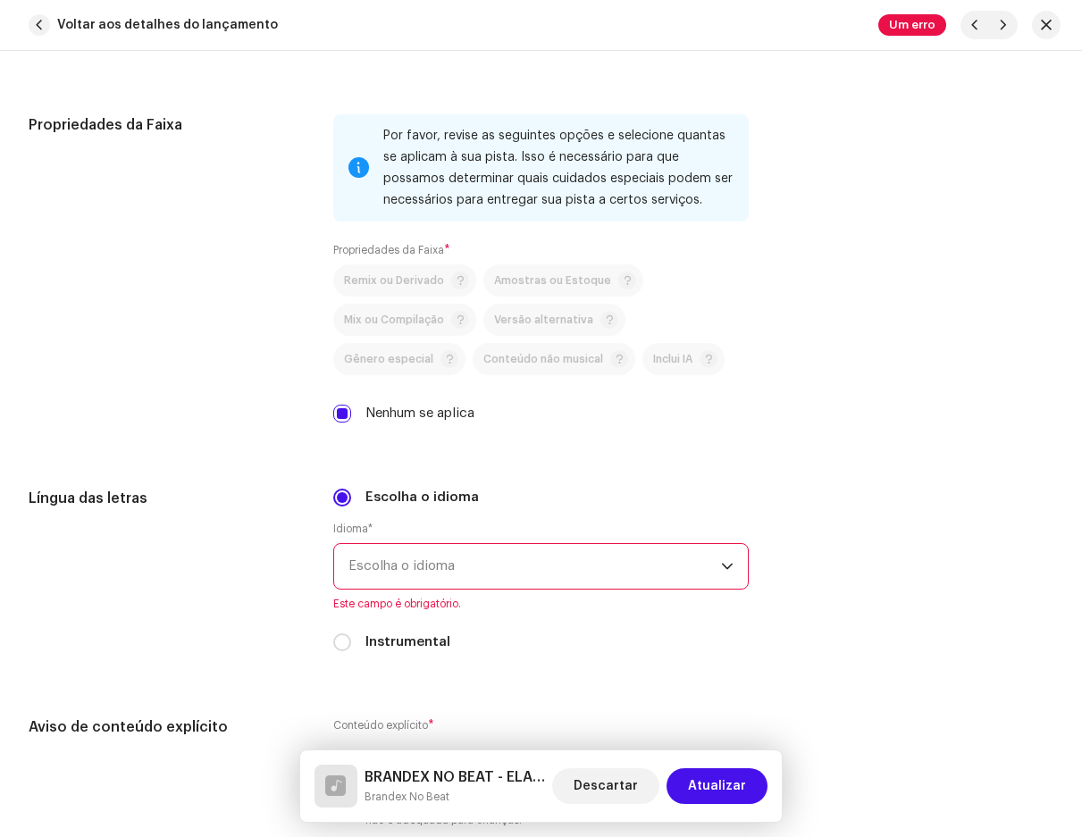
click at [462, 572] on span "Escolha o idioma" at bounding box center [535, 566] width 372 height 45
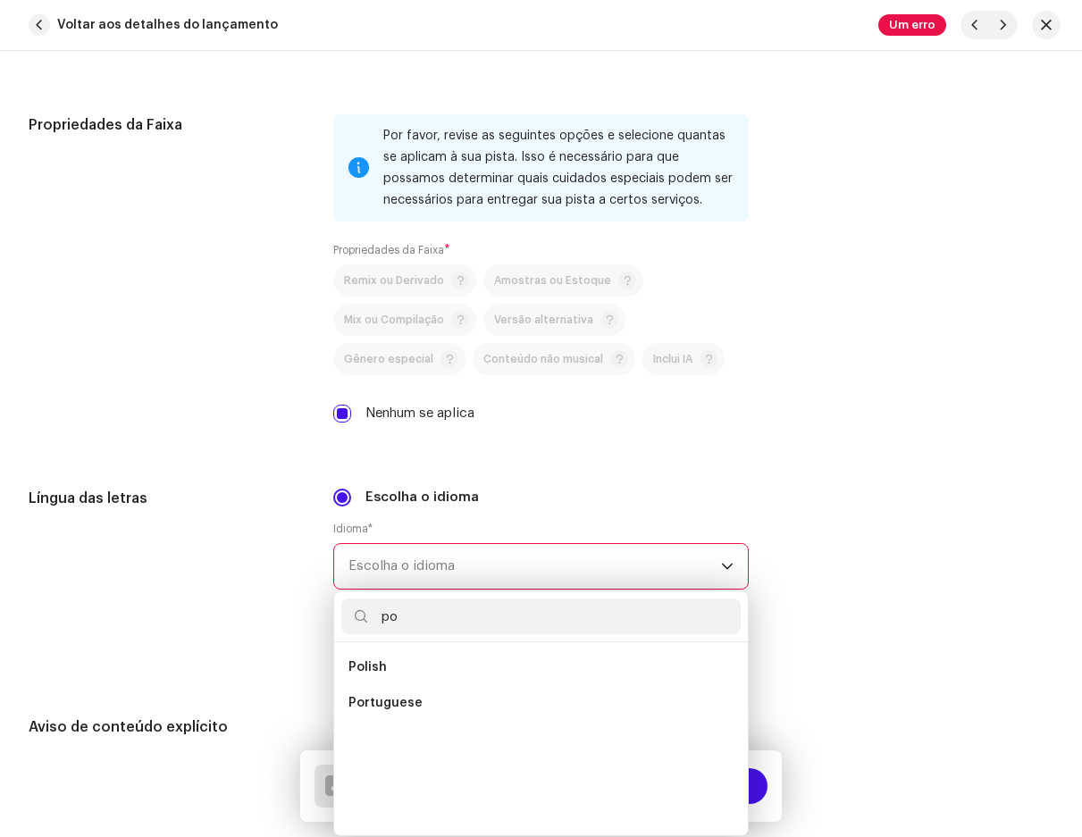
scroll to position [0, 0]
type input "po"
click at [425, 692] on li "Portuguese" at bounding box center [540, 703] width 399 height 36
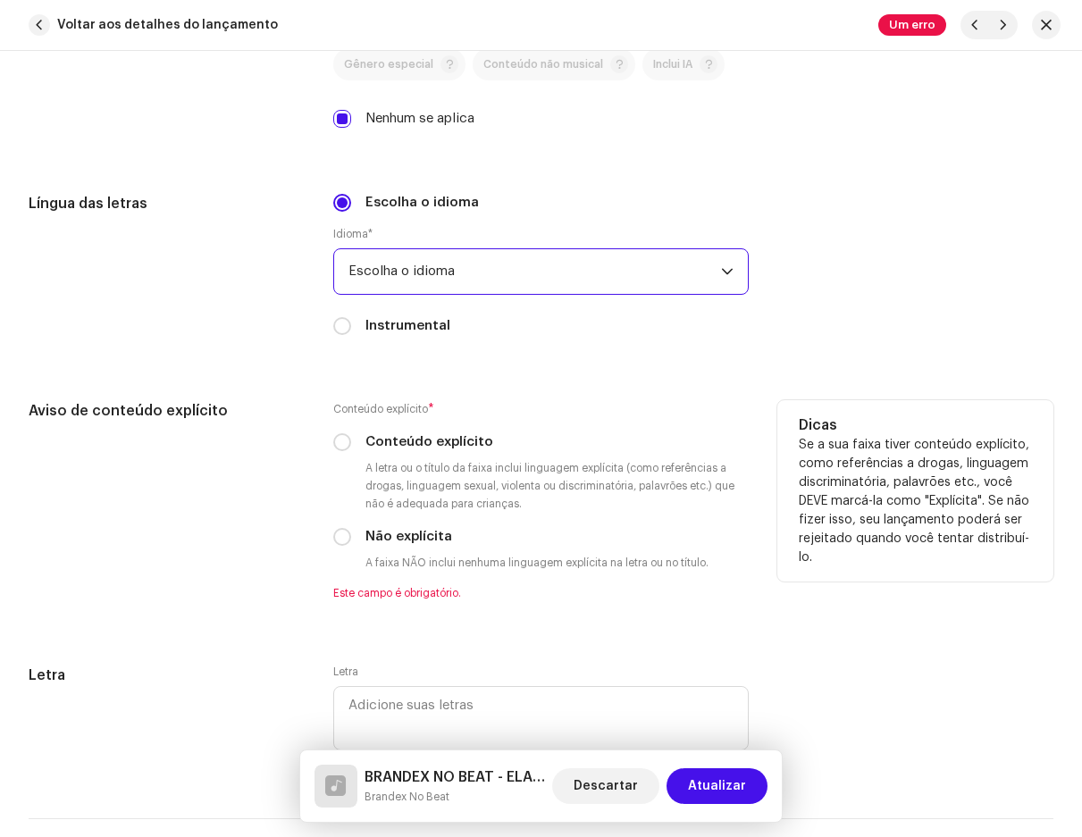
scroll to position [2949, 0]
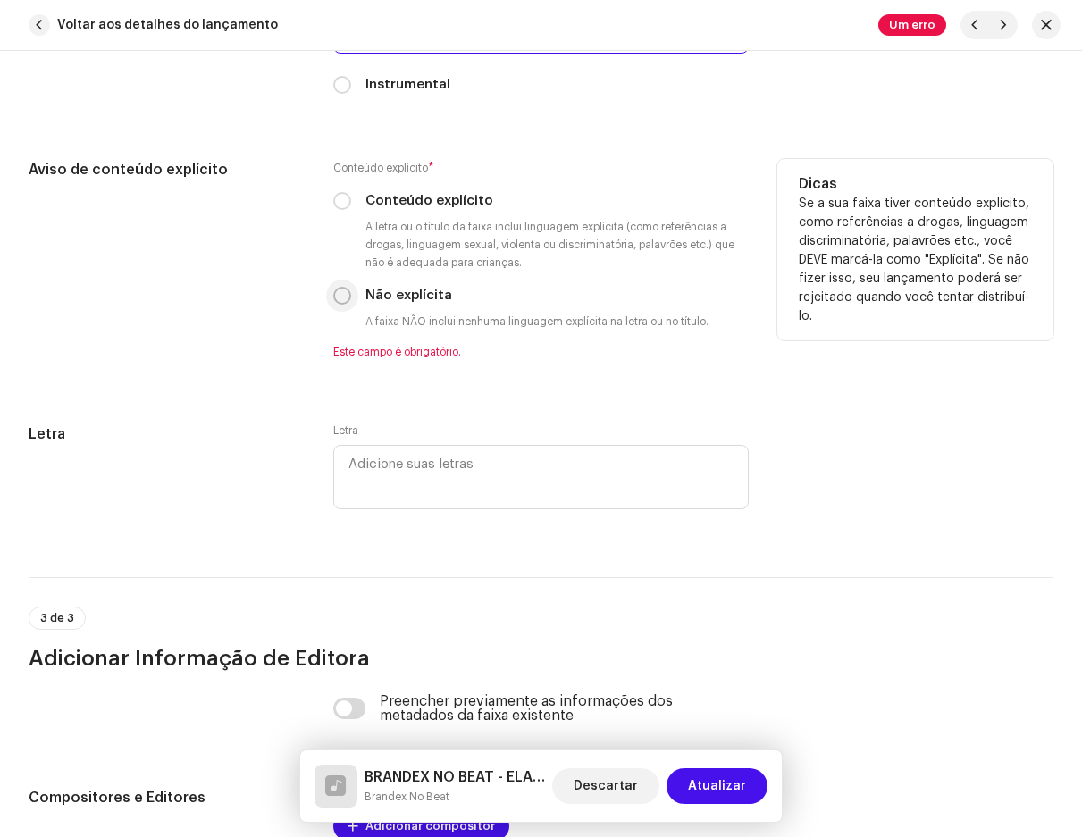
click at [339, 294] on input "Não explícita" at bounding box center [342, 296] width 18 height 18
radio input "true"
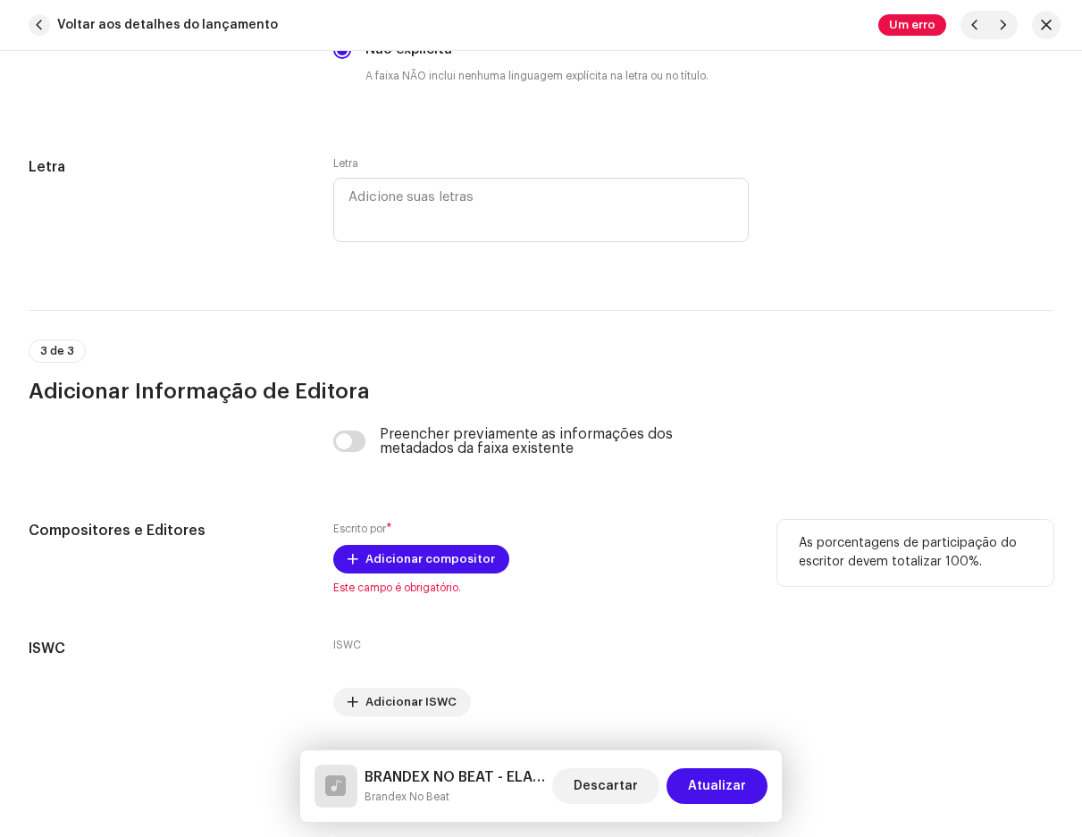
scroll to position [3246, 0]
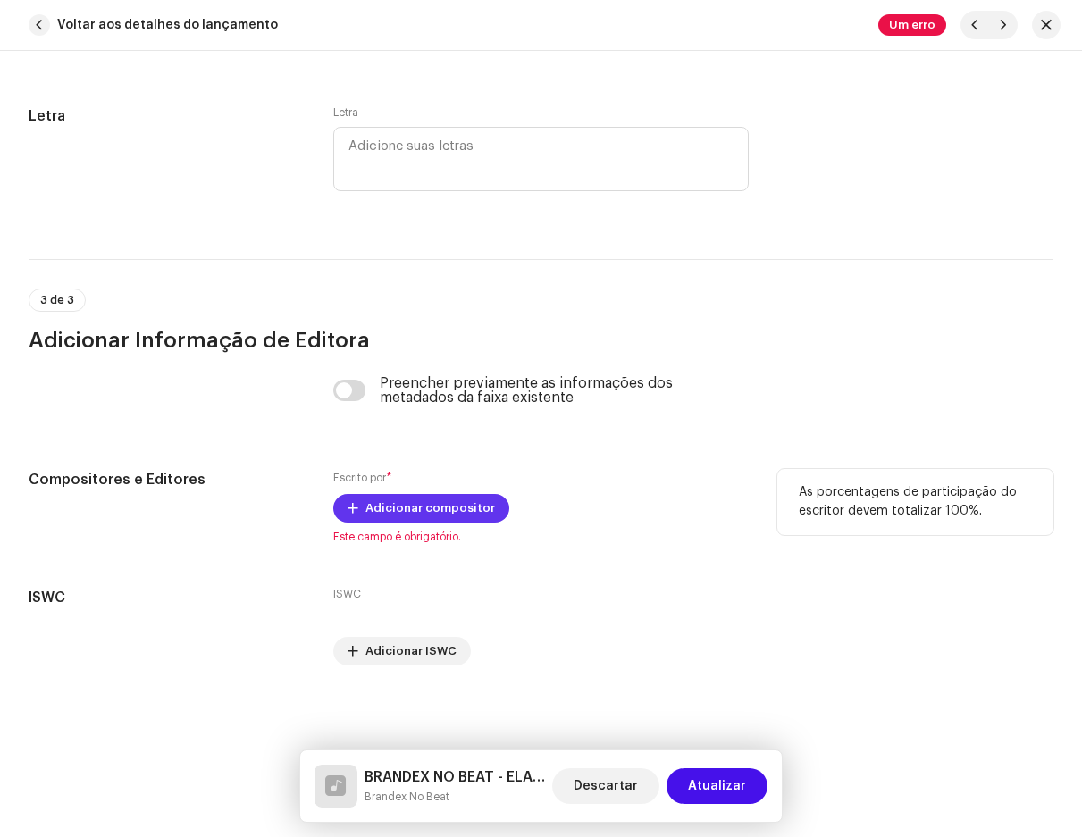
click at [421, 519] on span "Adicionar compositor" at bounding box center [431, 509] width 130 height 36
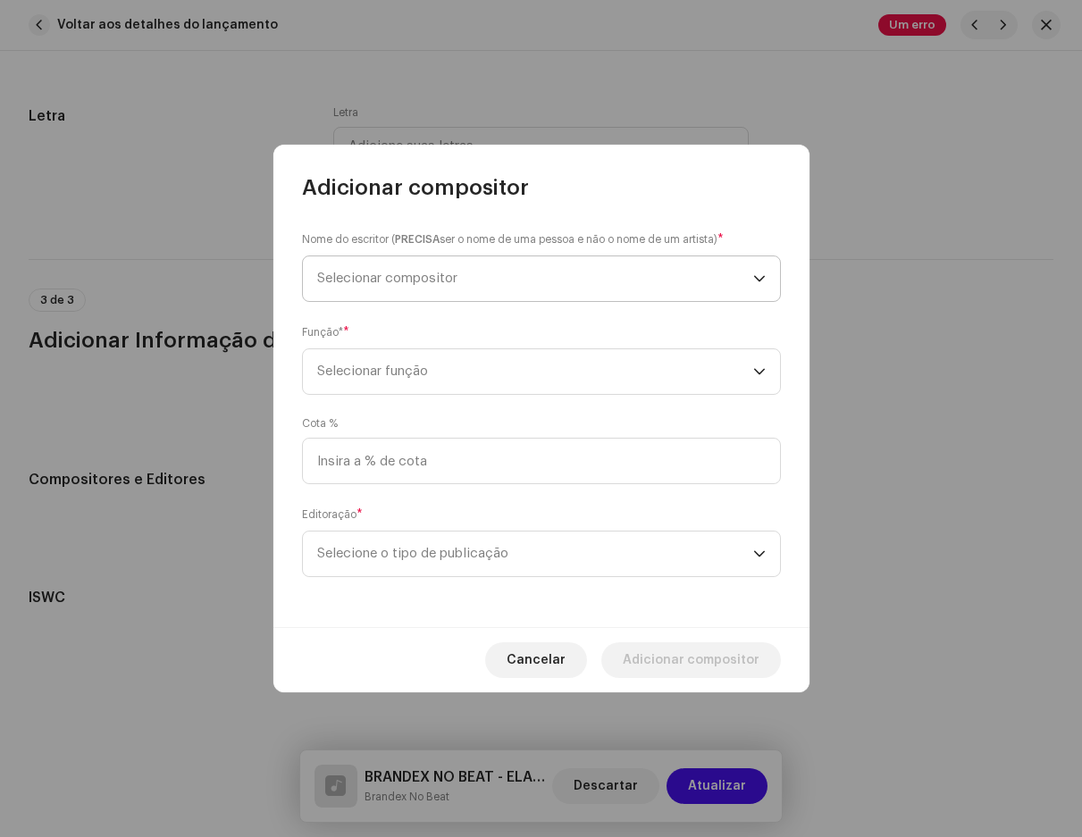
click at [380, 280] on span "Selecionar compositor" at bounding box center [387, 278] width 140 height 13
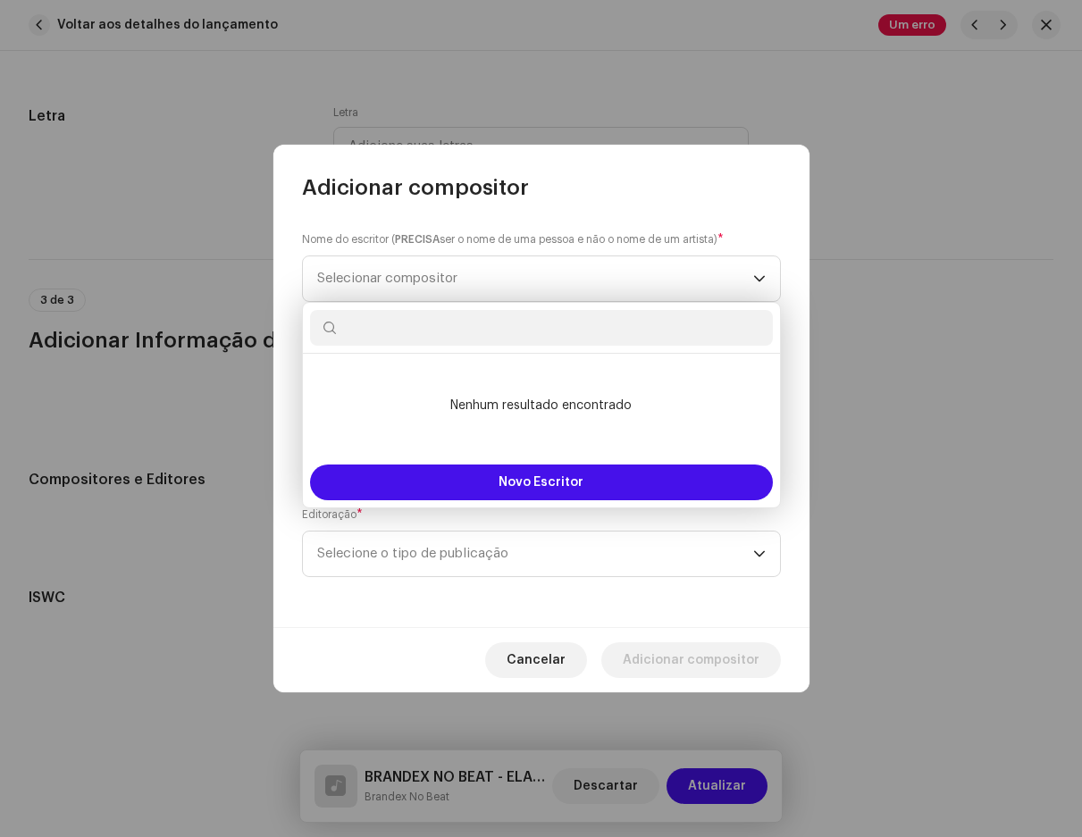
click at [407, 334] on input "text" at bounding box center [541, 328] width 463 height 36
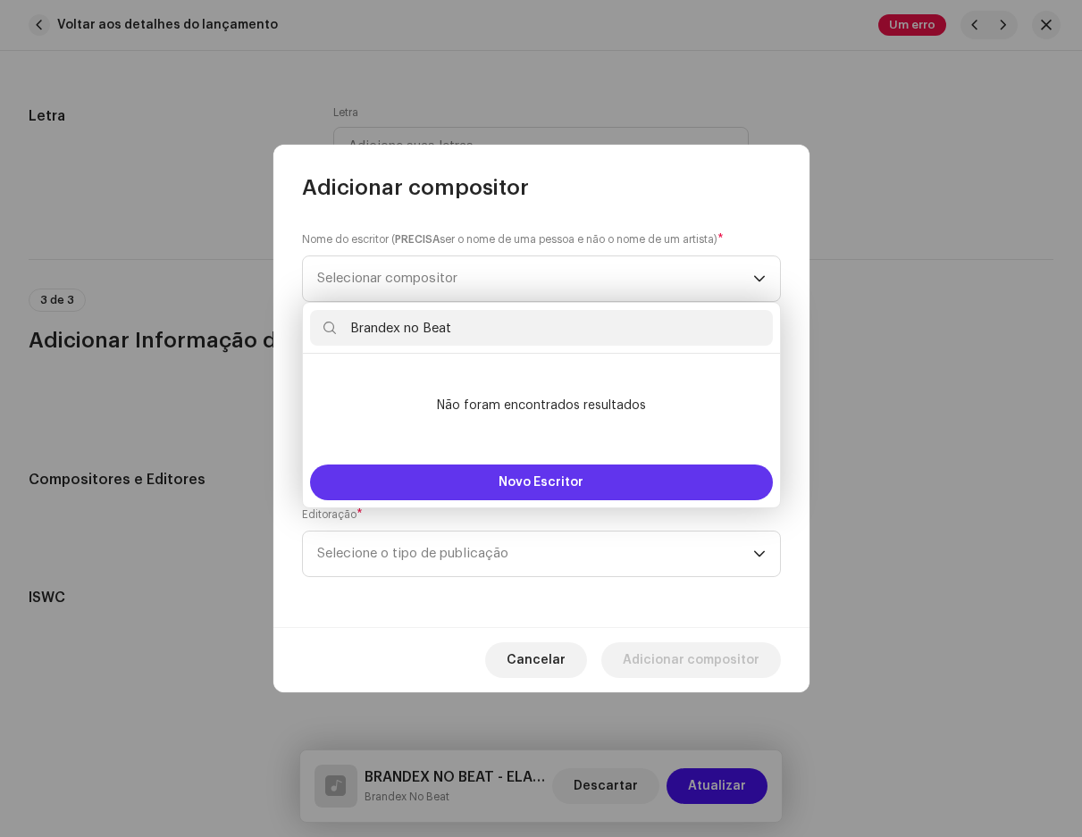
type input "Brandex no Beat"
click at [555, 469] on button "Novo Escritor" at bounding box center [541, 483] width 463 height 36
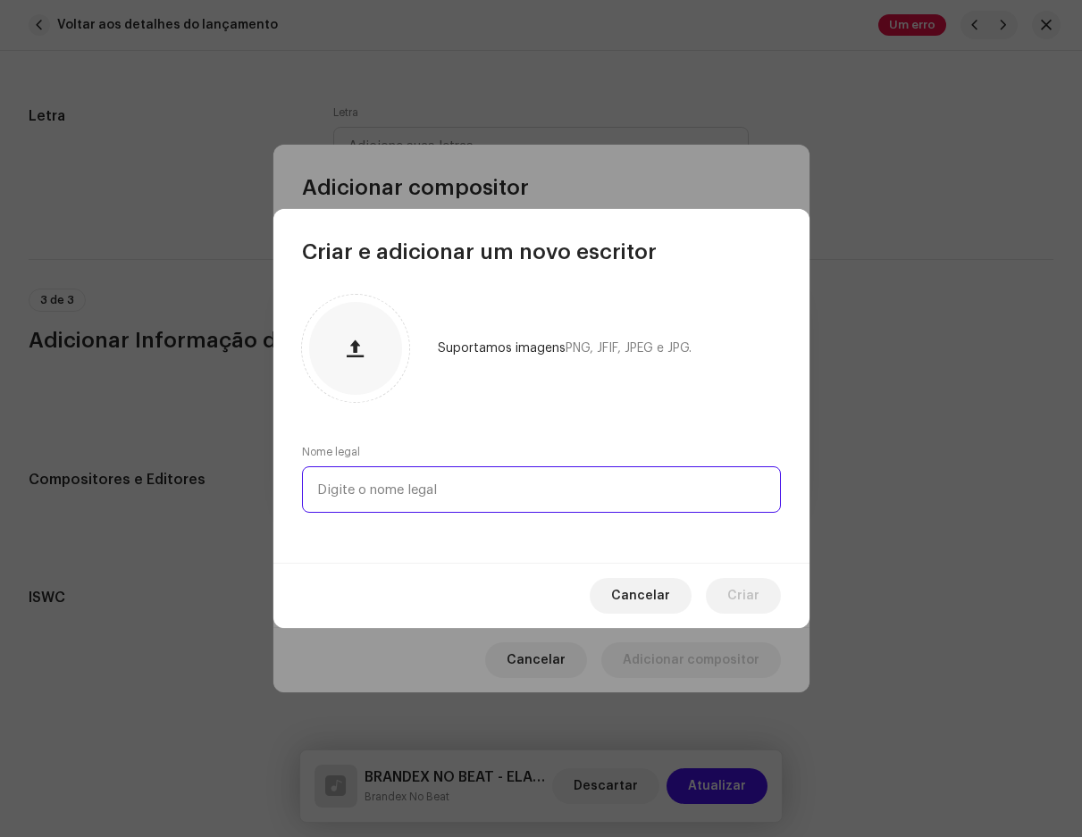
click at [408, 486] on input "text" at bounding box center [541, 490] width 479 height 46
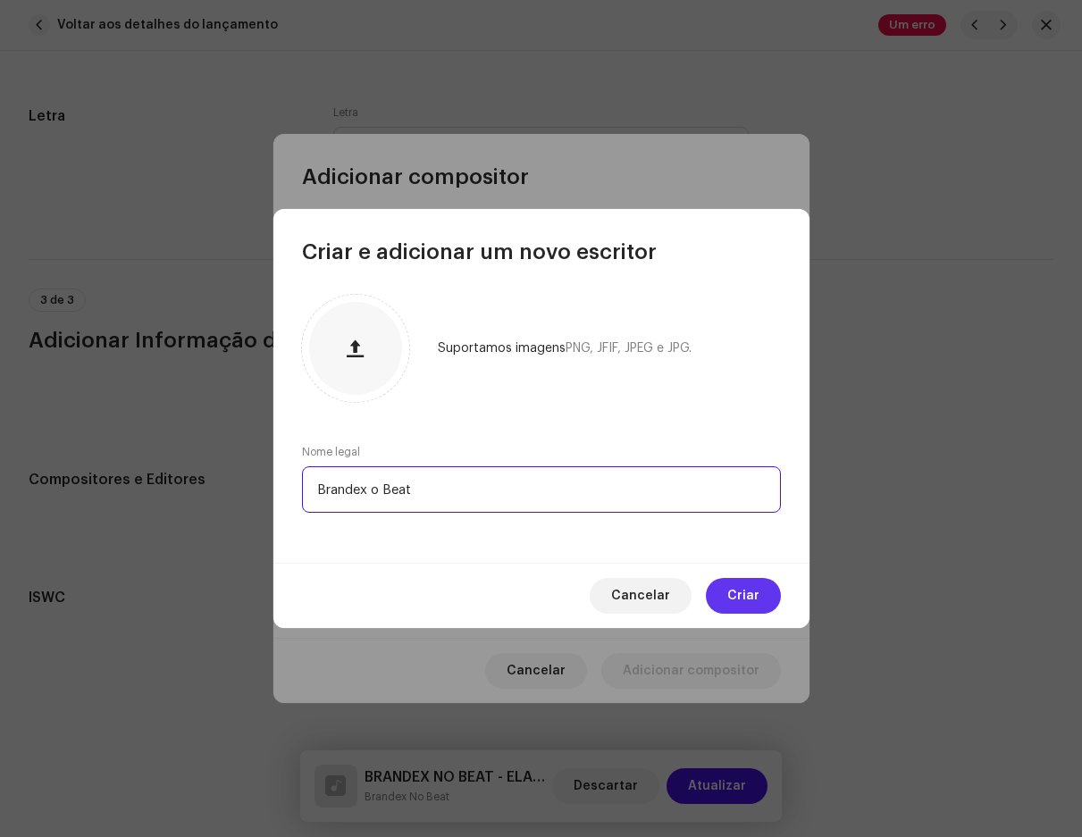
type input "Brandex o Beat"
click at [739, 595] on font "Criar" at bounding box center [743, 596] width 32 height 13
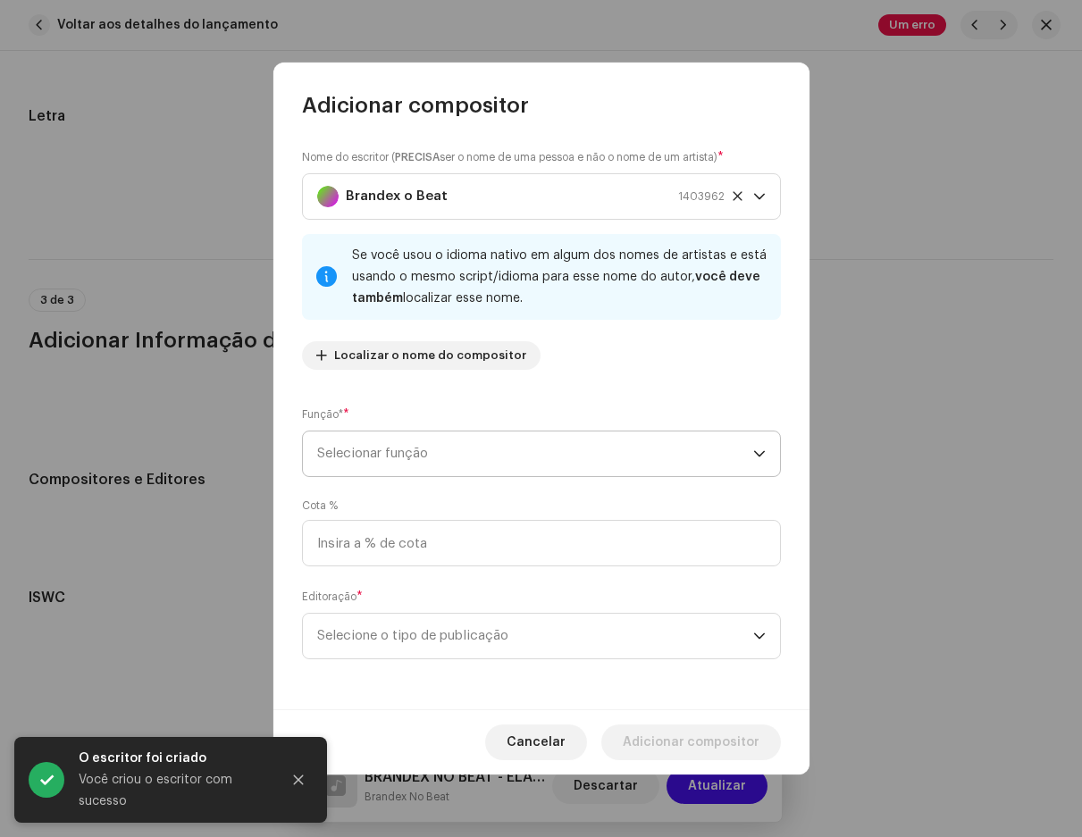
click at [385, 443] on span "Selecionar função" at bounding box center [535, 454] width 436 height 45
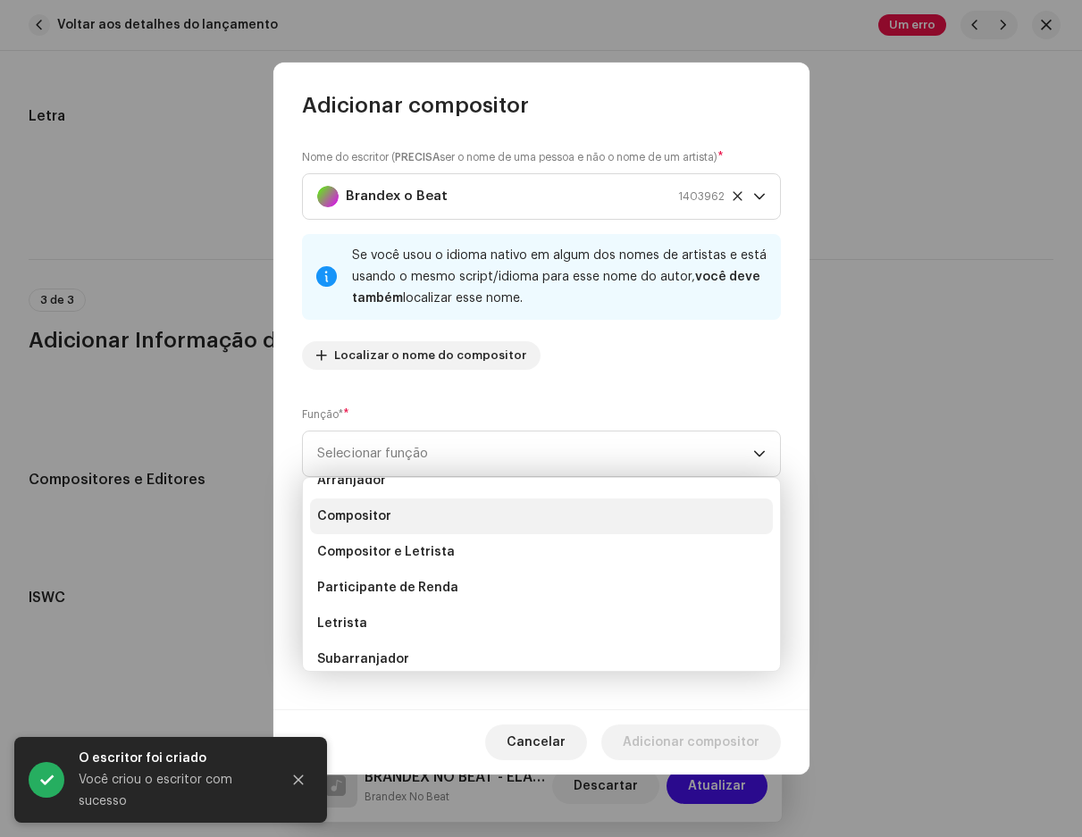
scroll to position [79, 0]
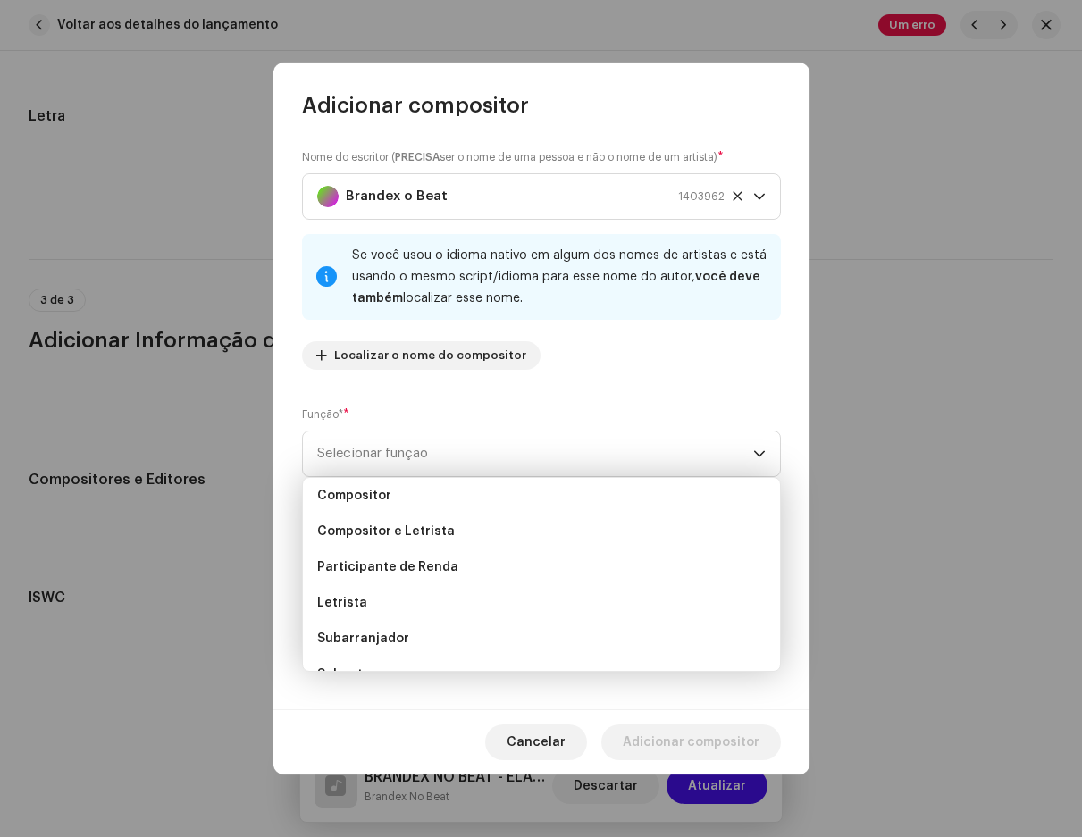
click at [591, 428] on div "Função* * Selecionar função" at bounding box center [541, 441] width 479 height 71
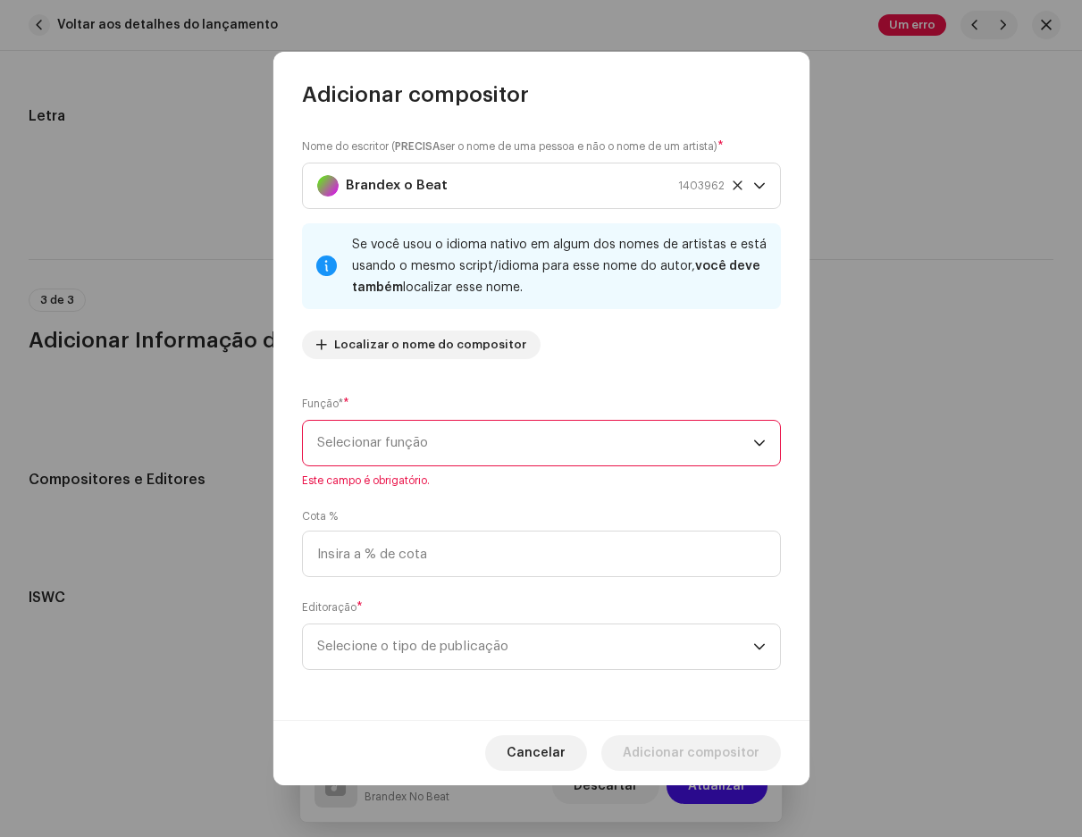
click at [467, 447] on span "Selecionar função" at bounding box center [535, 443] width 436 height 45
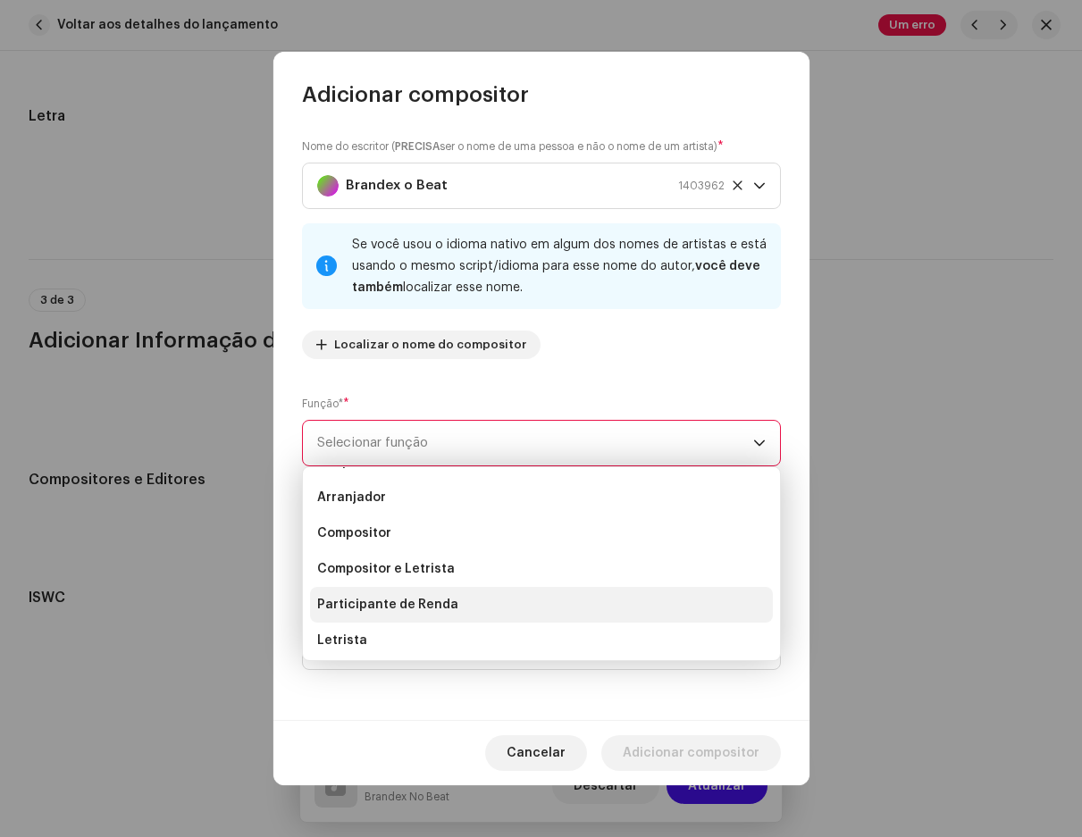
scroll to position [0, 0]
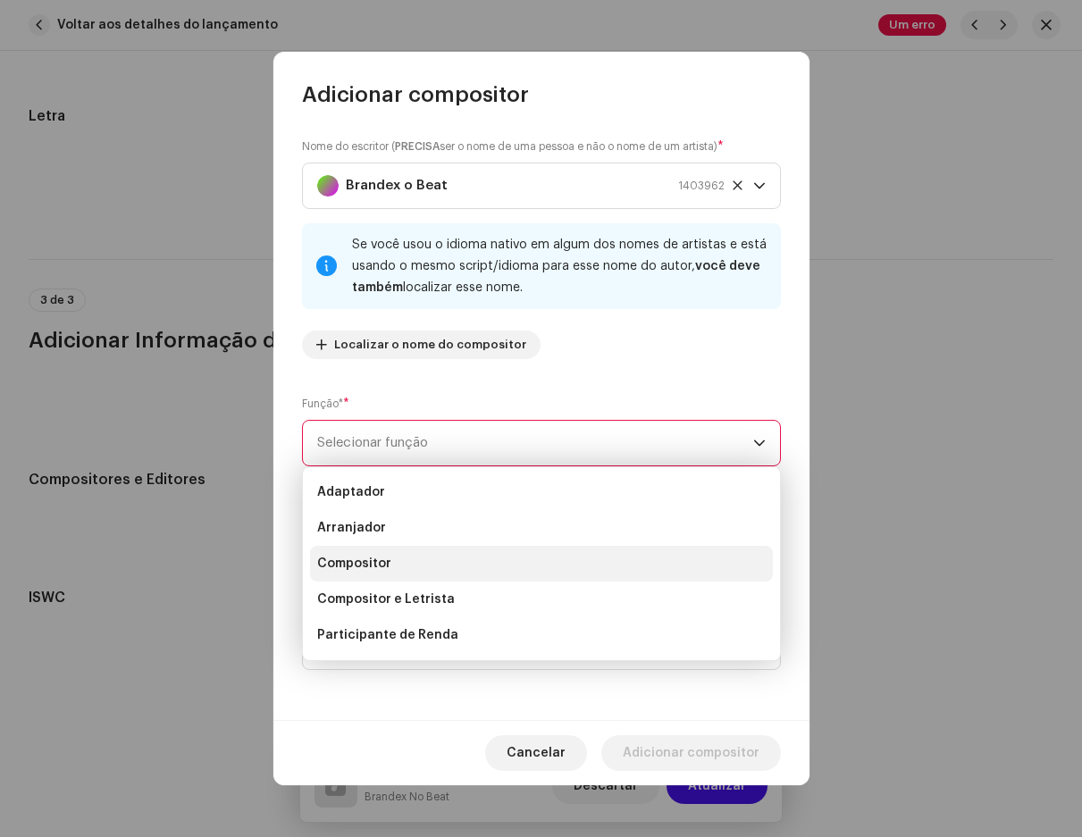
click at [389, 570] on li "Compositor" at bounding box center [541, 564] width 463 height 36
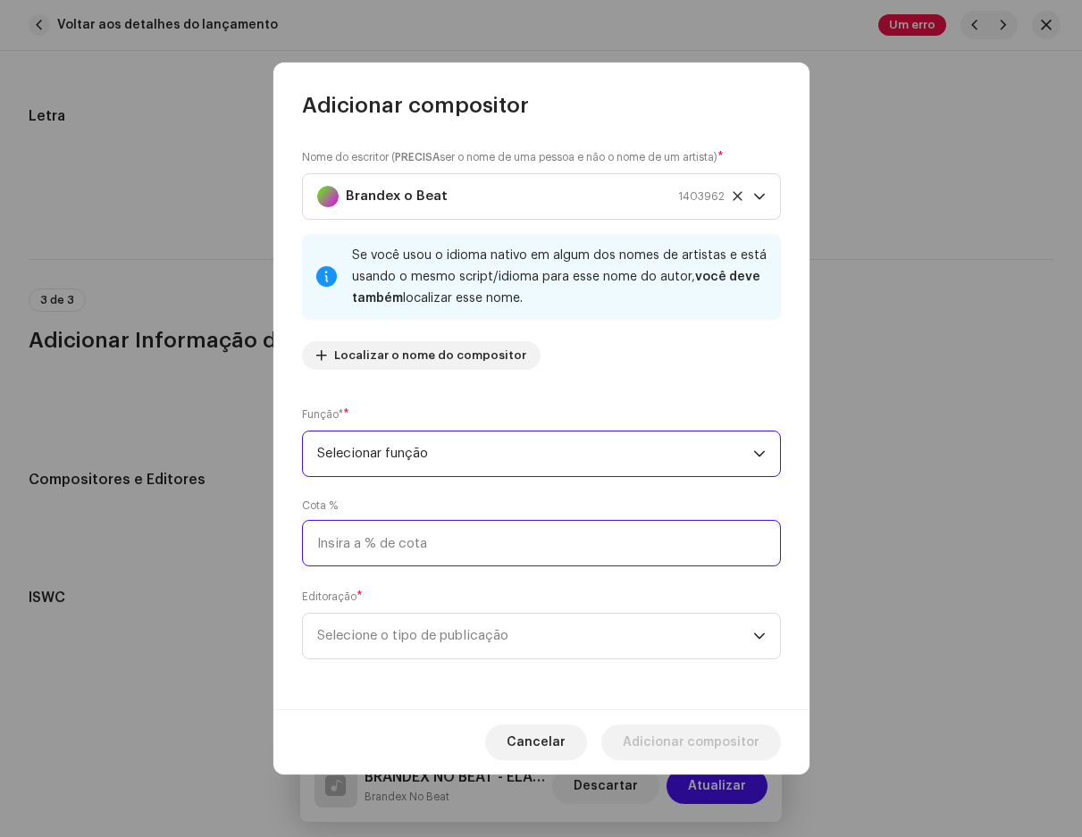
click at [395, 542] on input at bounding box center [541, 543] width 479 height 46
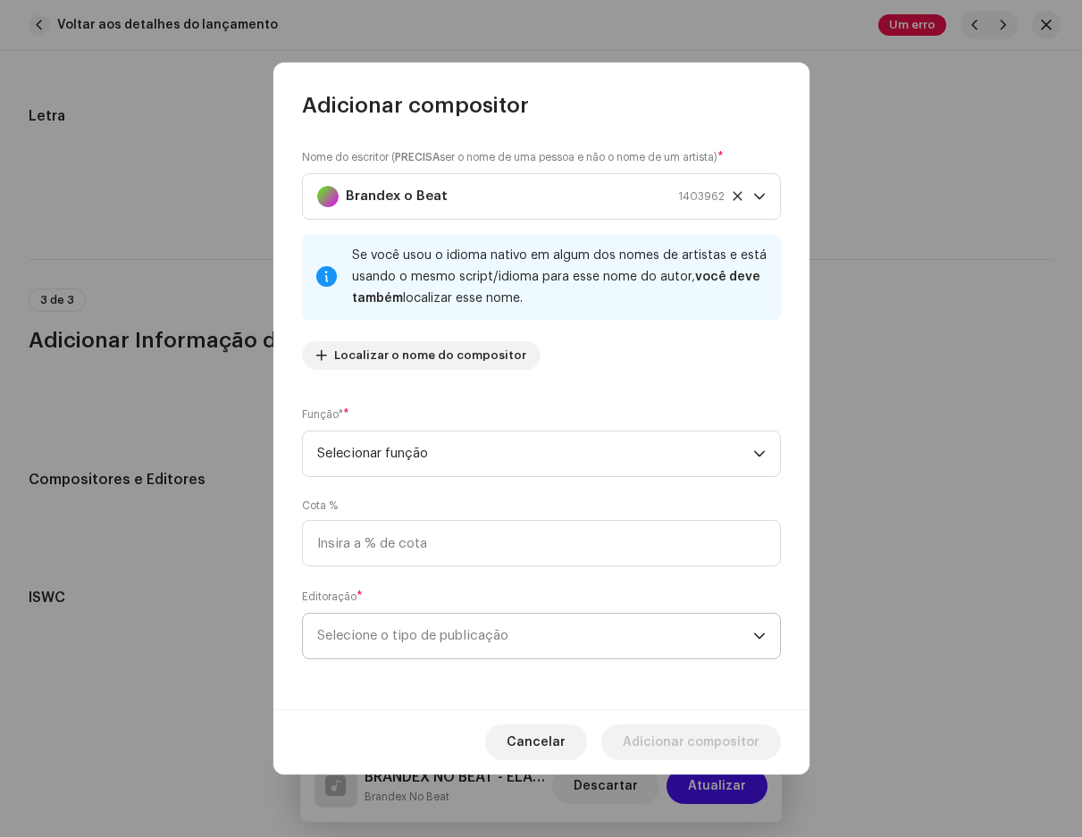
click at [459, 638] on span "Selecione o tipo de publicação" at bounding box center [535, 636] width 436 height 45
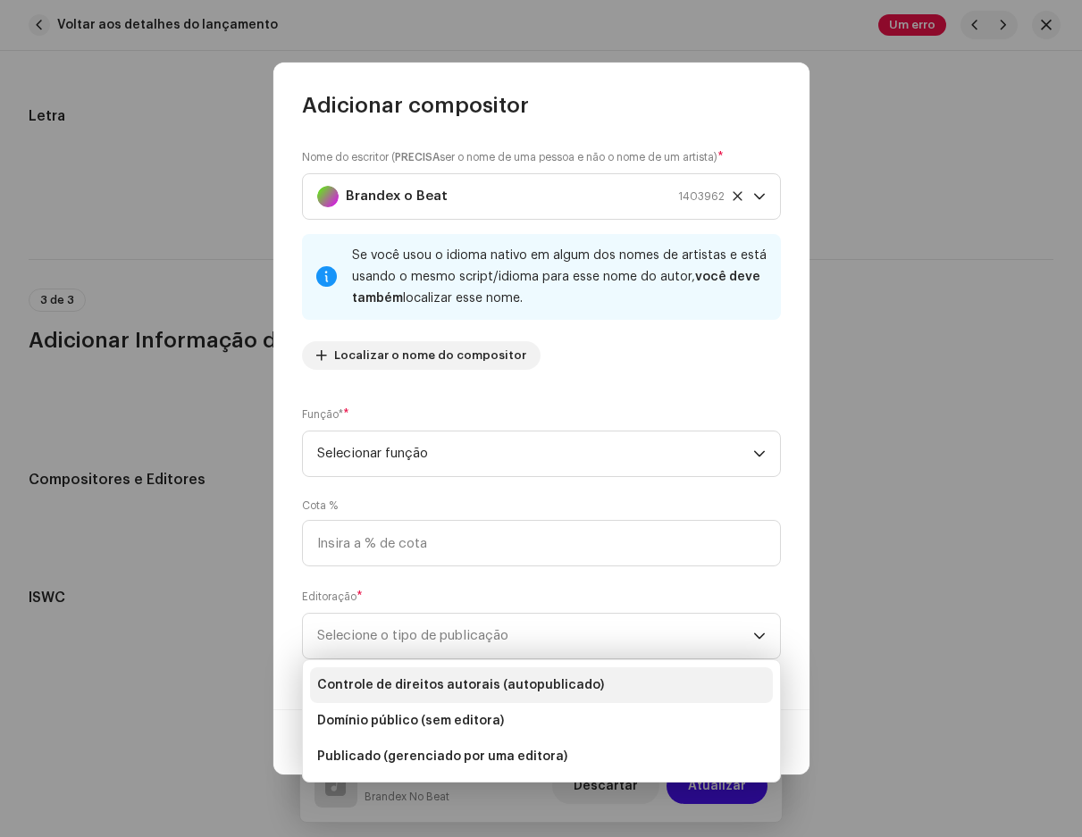
click at [463, 677] on span "Controle de direitos autorais (autopublicado)" at bounding box center [460, 686] width 287 height 18
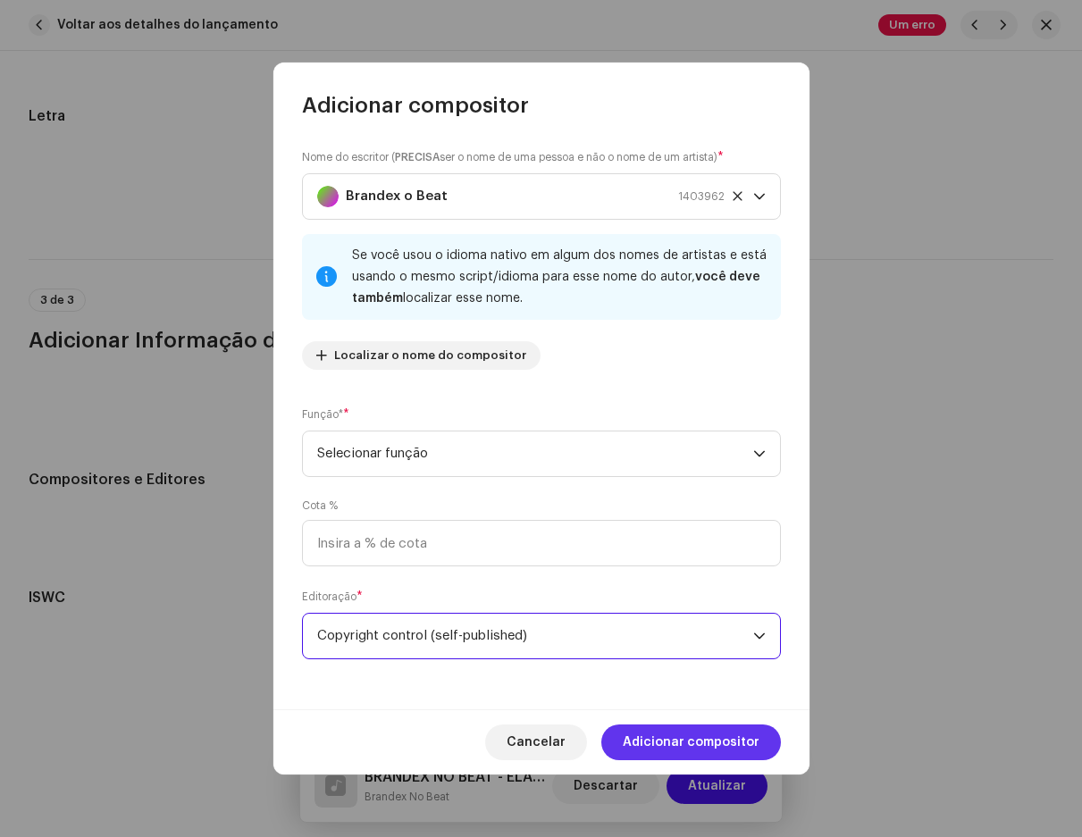
click at [718, 734] on span "Adicionar compositor" at bounding box center [691, 743] width 137 height 36
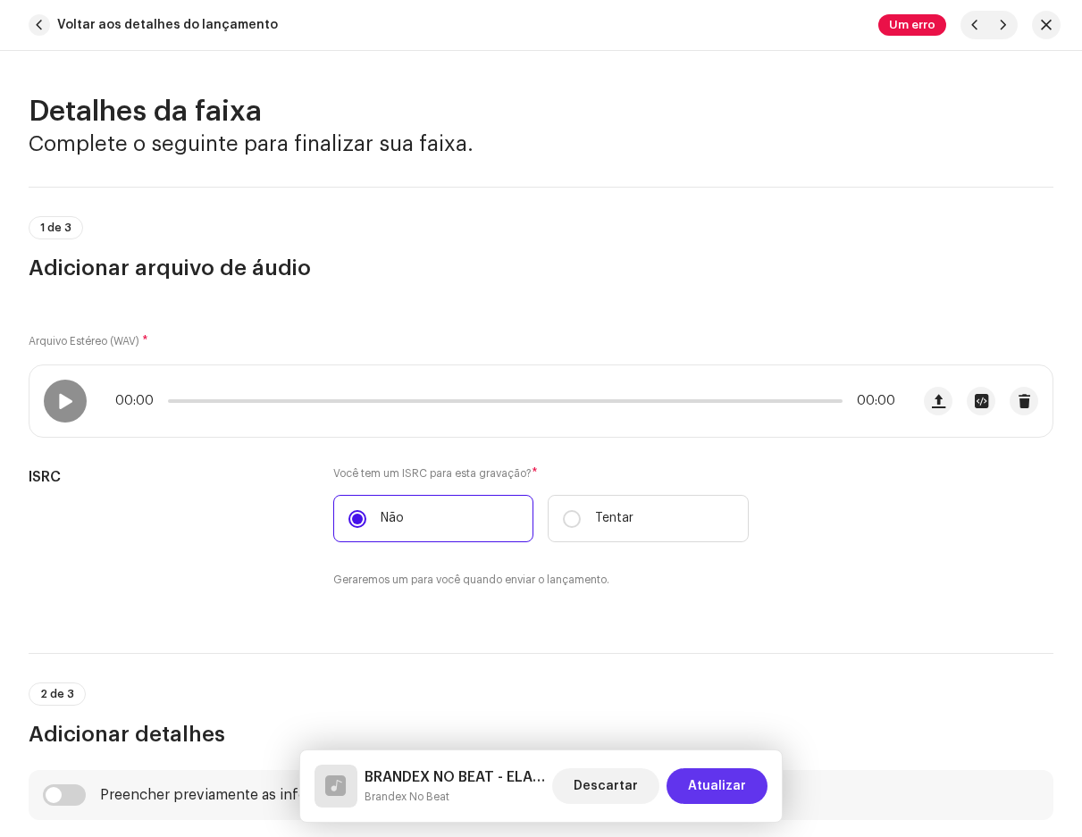
click at [723, 781] on span "Atualizar" at bounding box center [717, 787] width 58 height 36
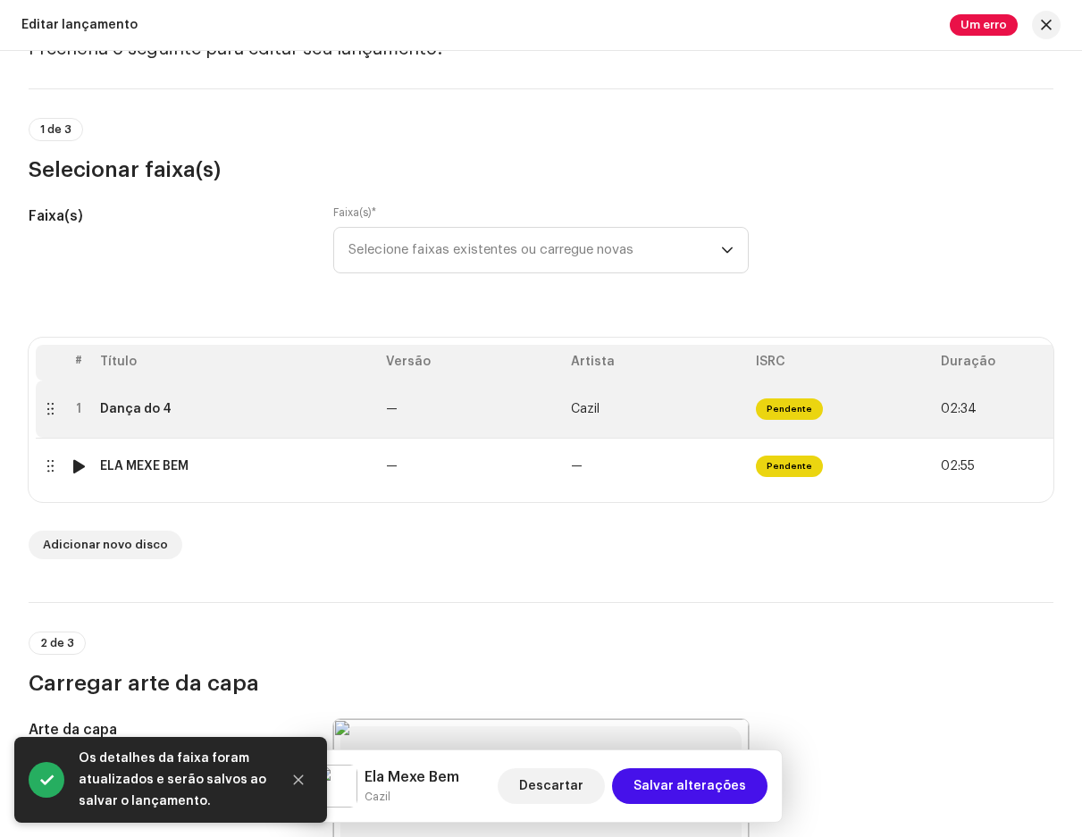
scroll to position [89, 0]
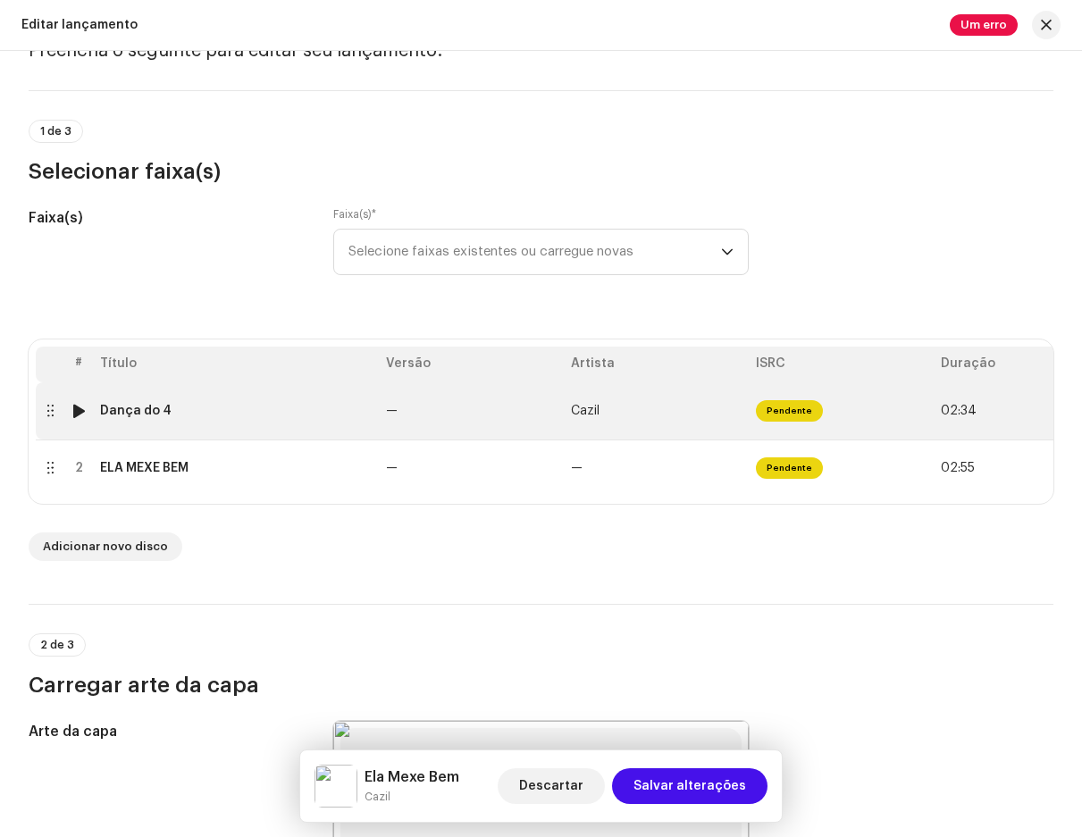
click at [279, 423] on td "Dança do 4" at bounding box center [236, 411] width 286 height 57
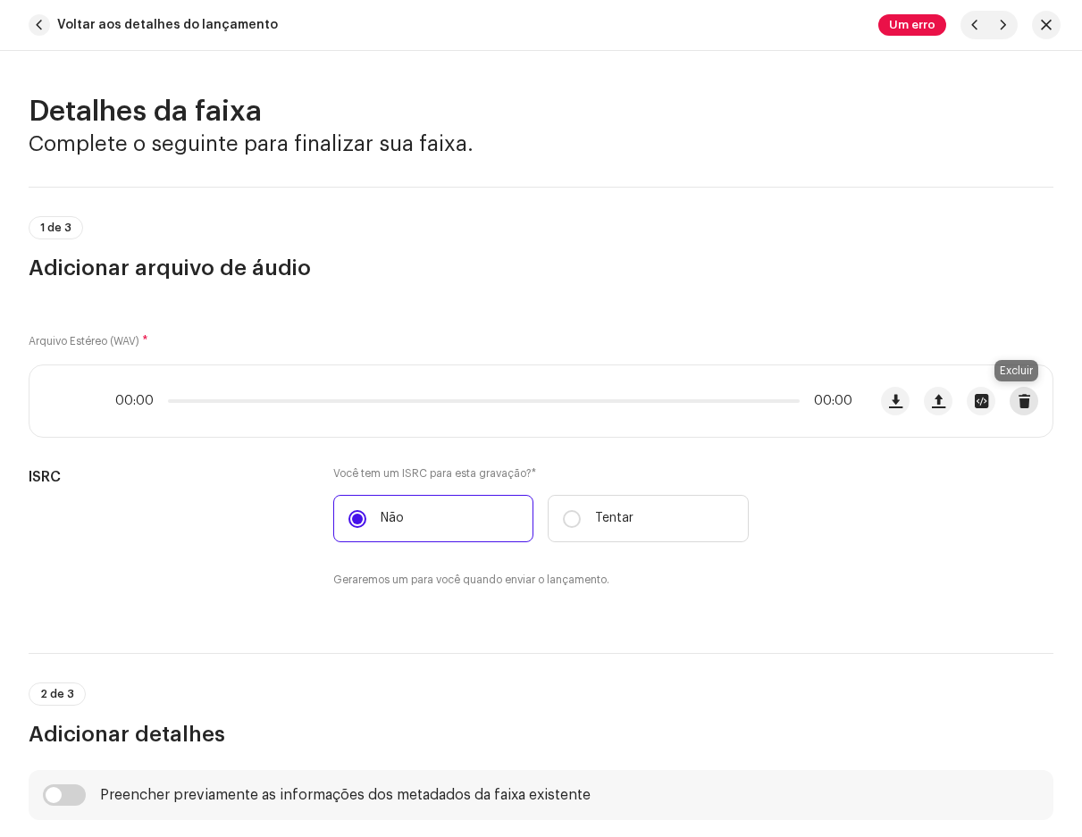
click at [1023, 398] on span "button" at bounding box center [1024, 401] width 13 height 14
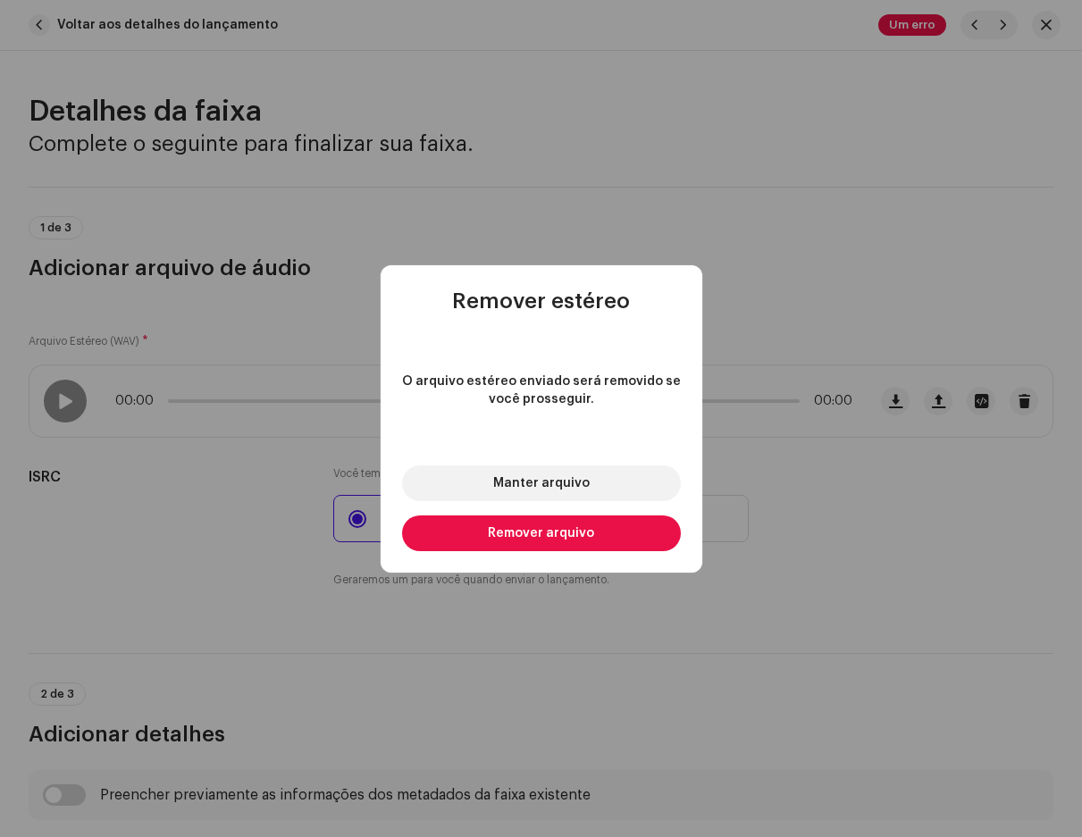
click at [587, 527] on font "Remover arquivo" at bounding box center [541, 533] width 106 height 13
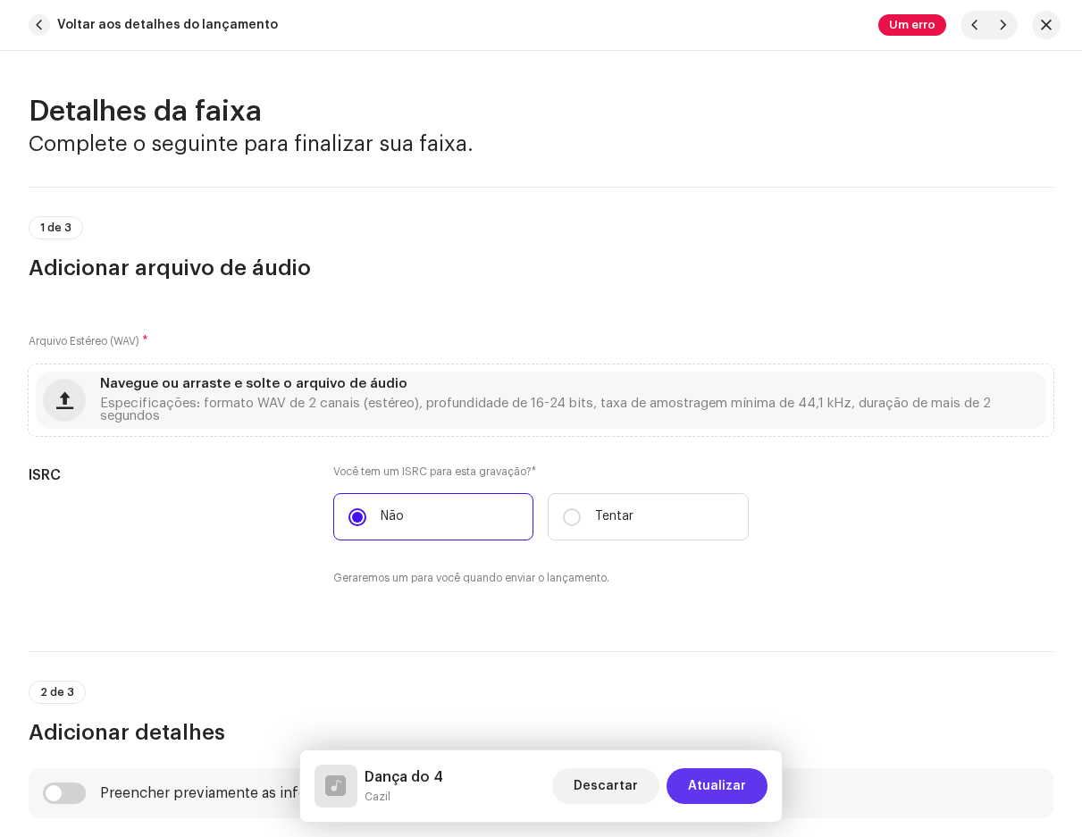
click at [724, 781] on font "Atualizar" at bounding box center [717, 786] width 58 height 13
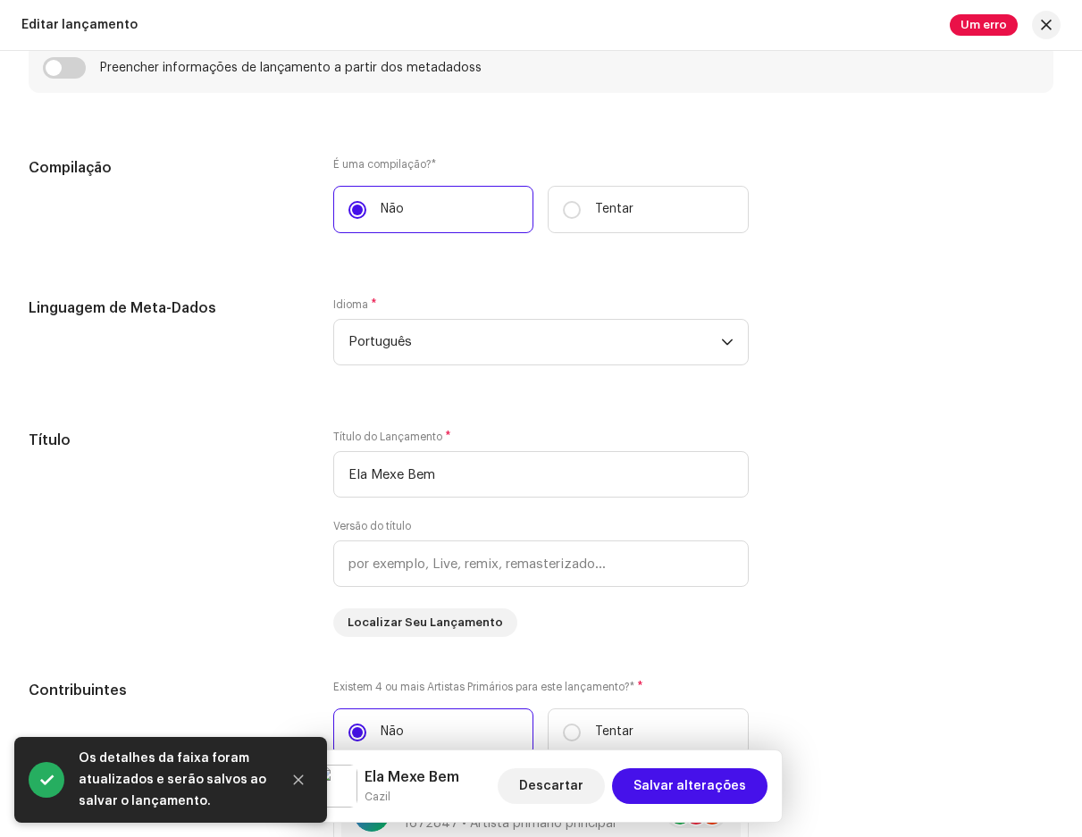
scroll to position [1519, 0]
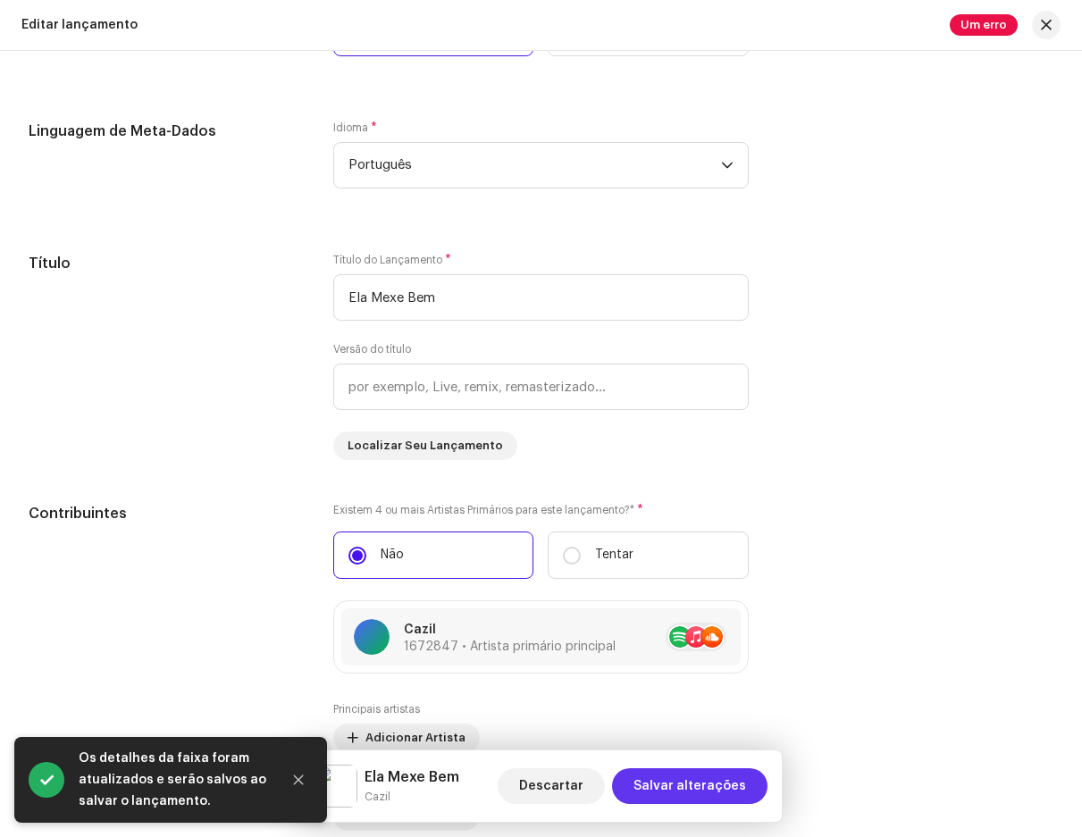
click at [678, 779] on span "Salvar alterações" at bounding box center [690, 787] width 113 height 36
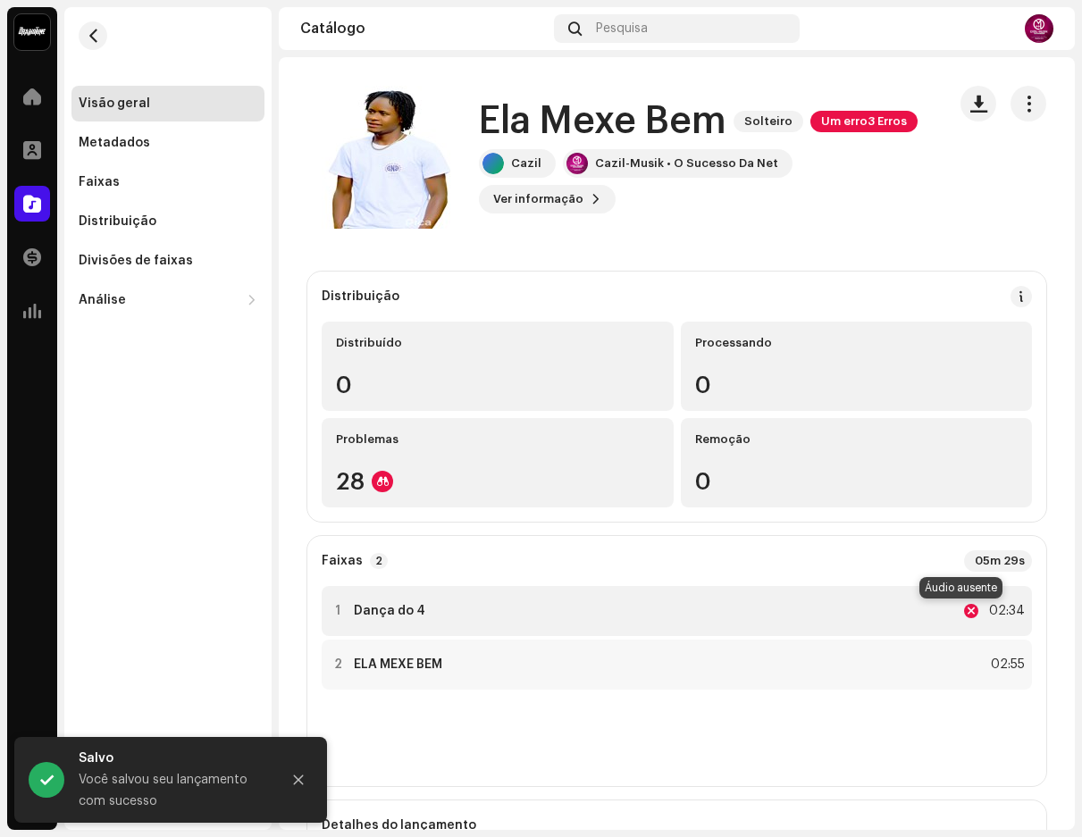
click at [964, 609] on div at bounding box center [971, 611] width 14 height 14
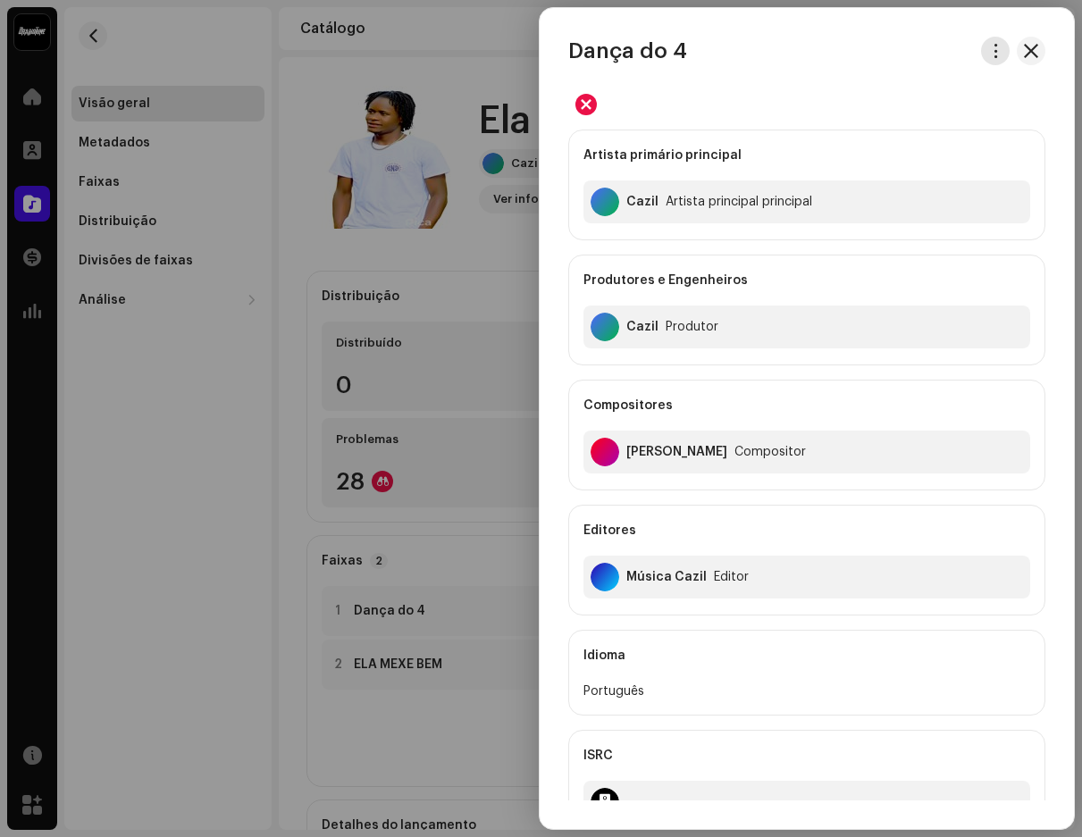
click at [991, 55] on span "button" at bounding box center [995, 51] width 13 height 14
click at [1028, 49] on span "button" at bounding box center [1031, 51] width 14 height 14
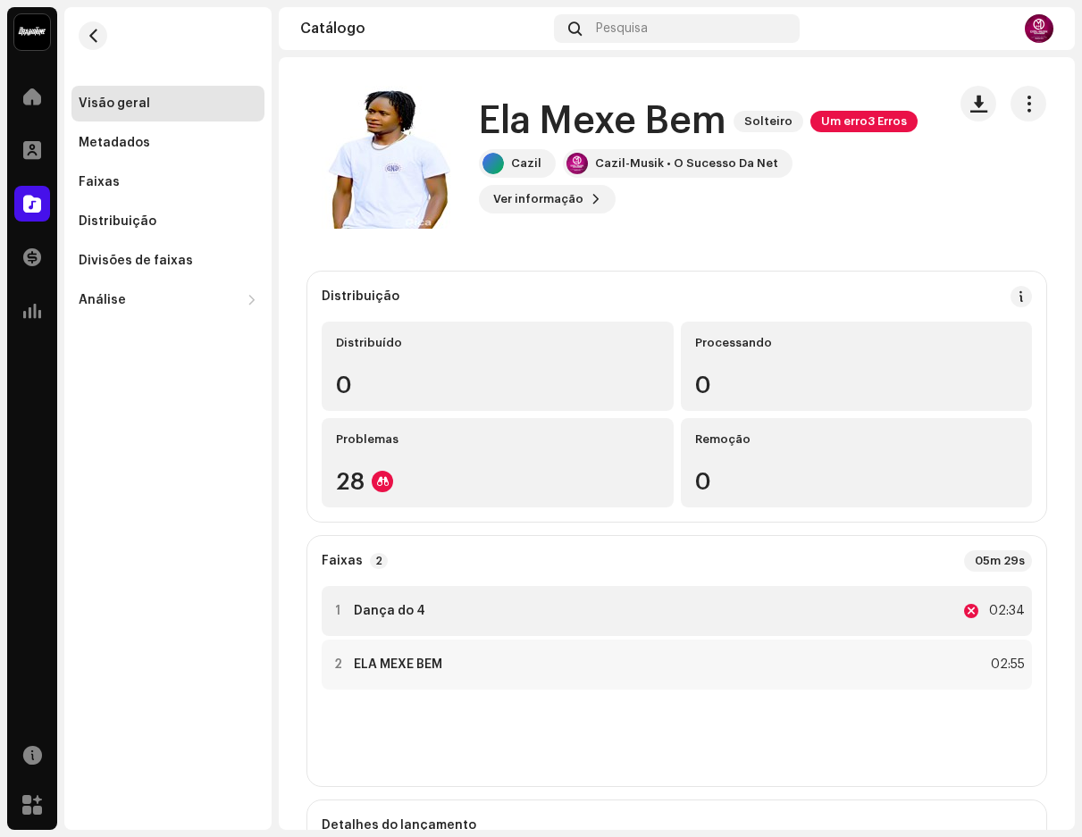
click at [400, 607] on font "Dança do 4" at bounding box center [389, 611] width 71 height 13
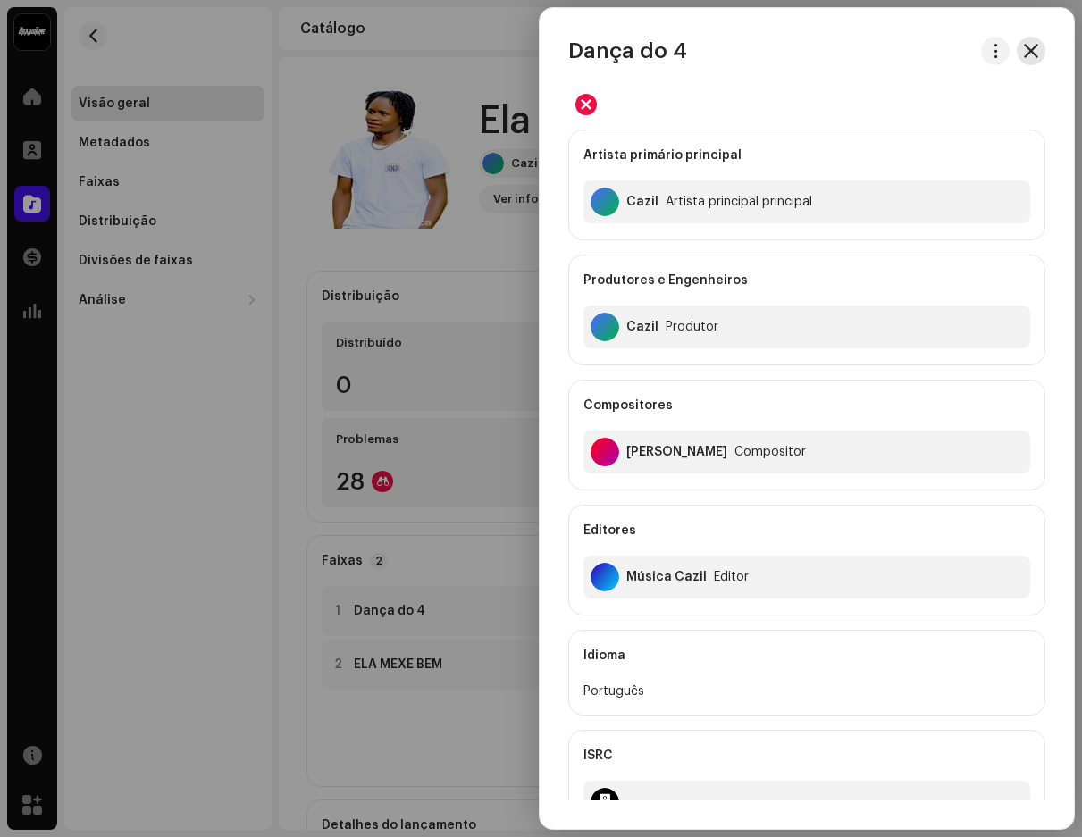
click at [1034, 46] on button "button" at bounding box center [1031, 51] width 29 height 29
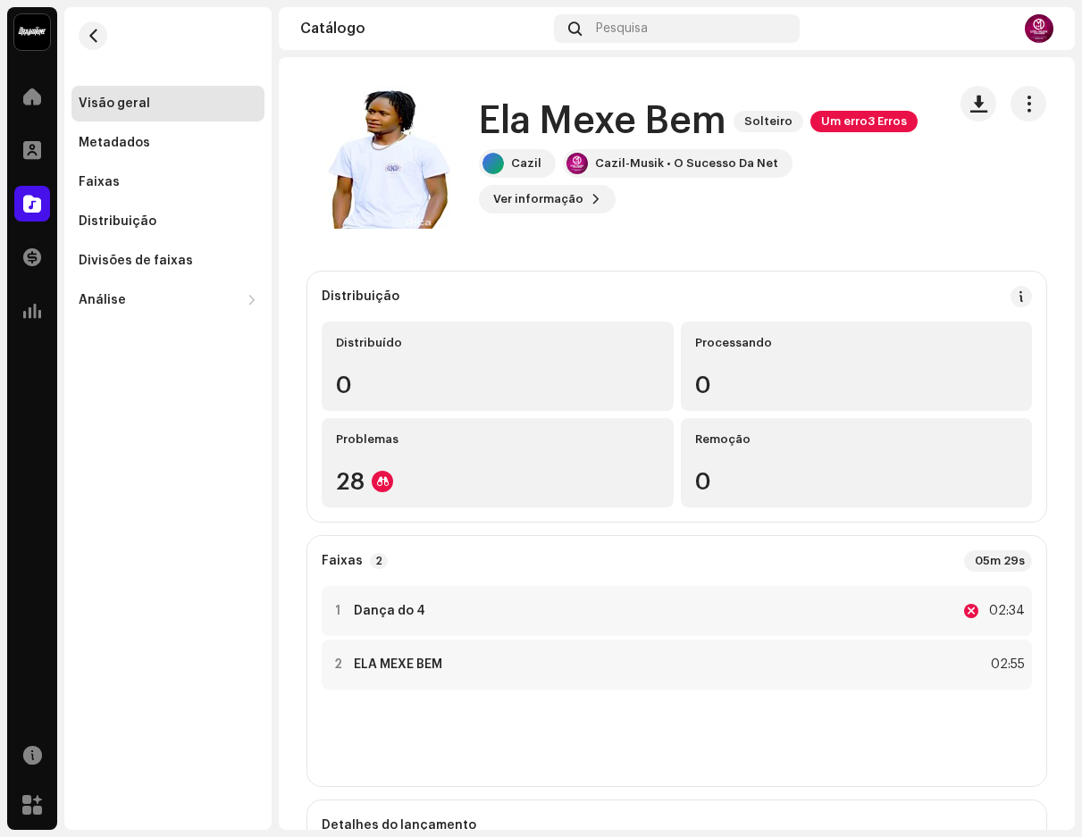
click at [842, 122] on div "Ela Mexe Bem Solteiro Um erro 3 Erros" at bounding box center [705, 121] width 453 height 41
click at [842, 127] on font "Um erro" at bounding box center [844, 121] width 46 height 12
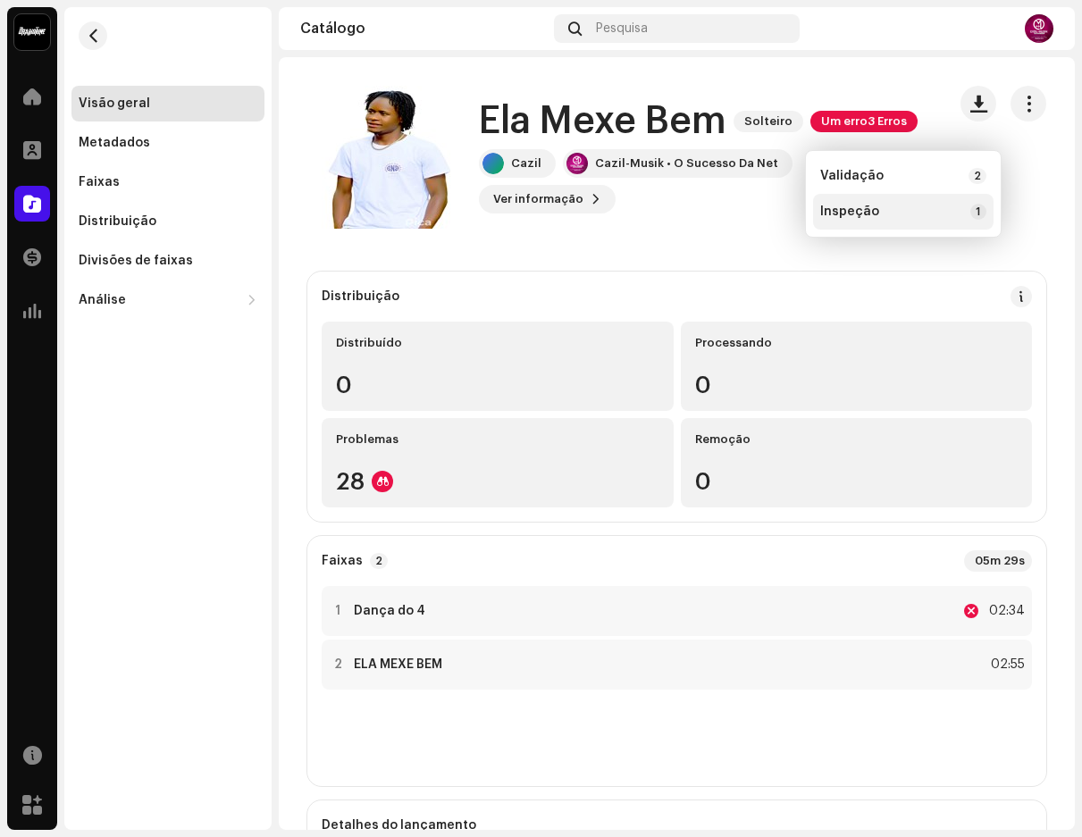
click at [883, 207] on div "Inspeção 1" at bounding box center [903, 212] width 166 height 16
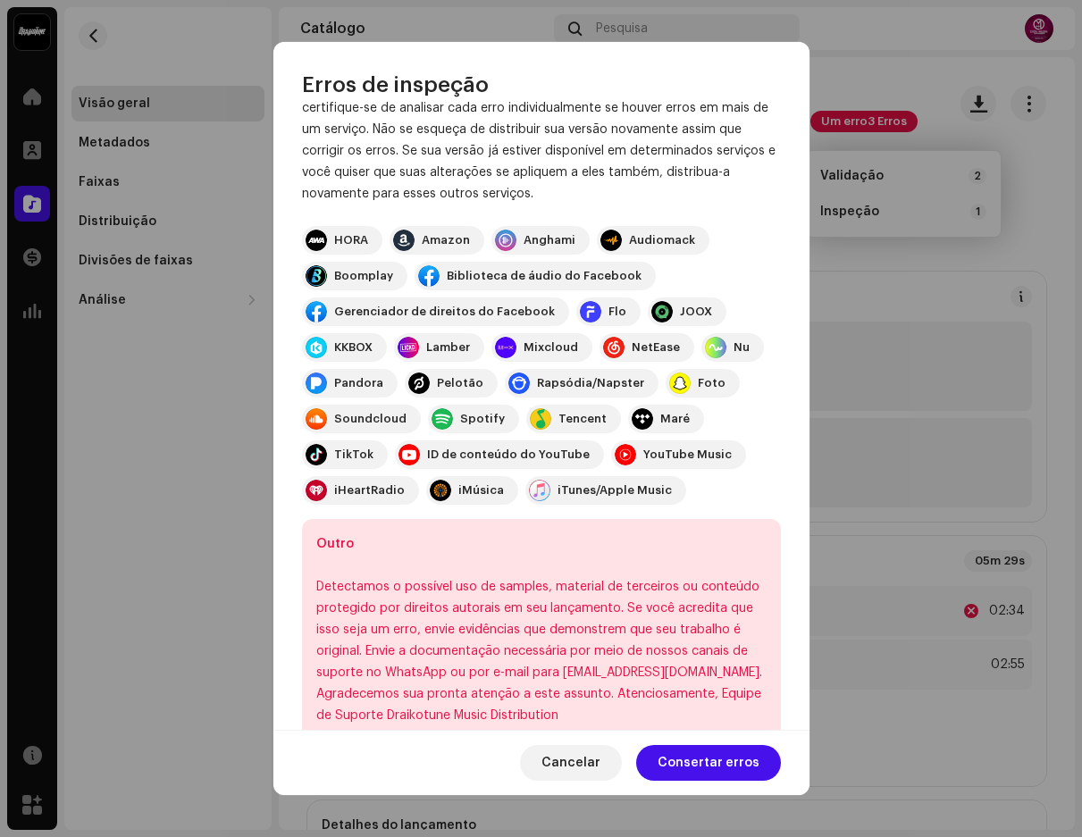
scroll to position [156, 0]
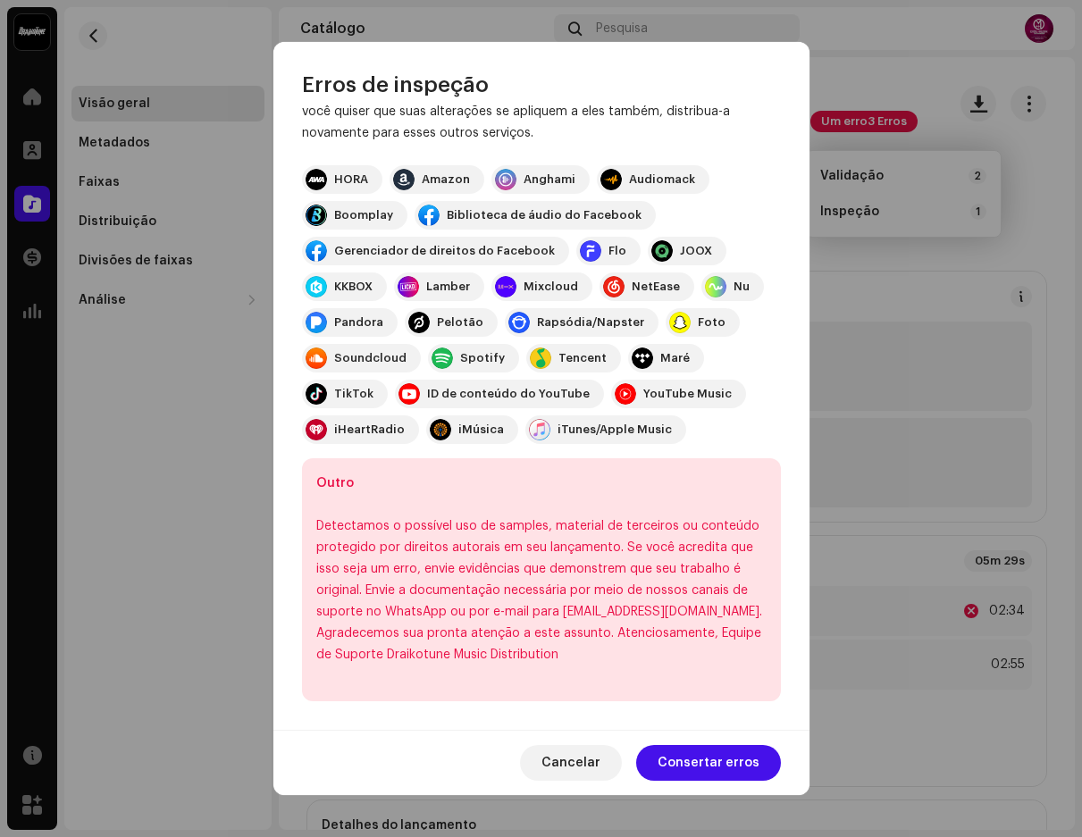
click at [715, 763] on font "Consertar erros" at bounding box center [709, 763] width 102 height 13
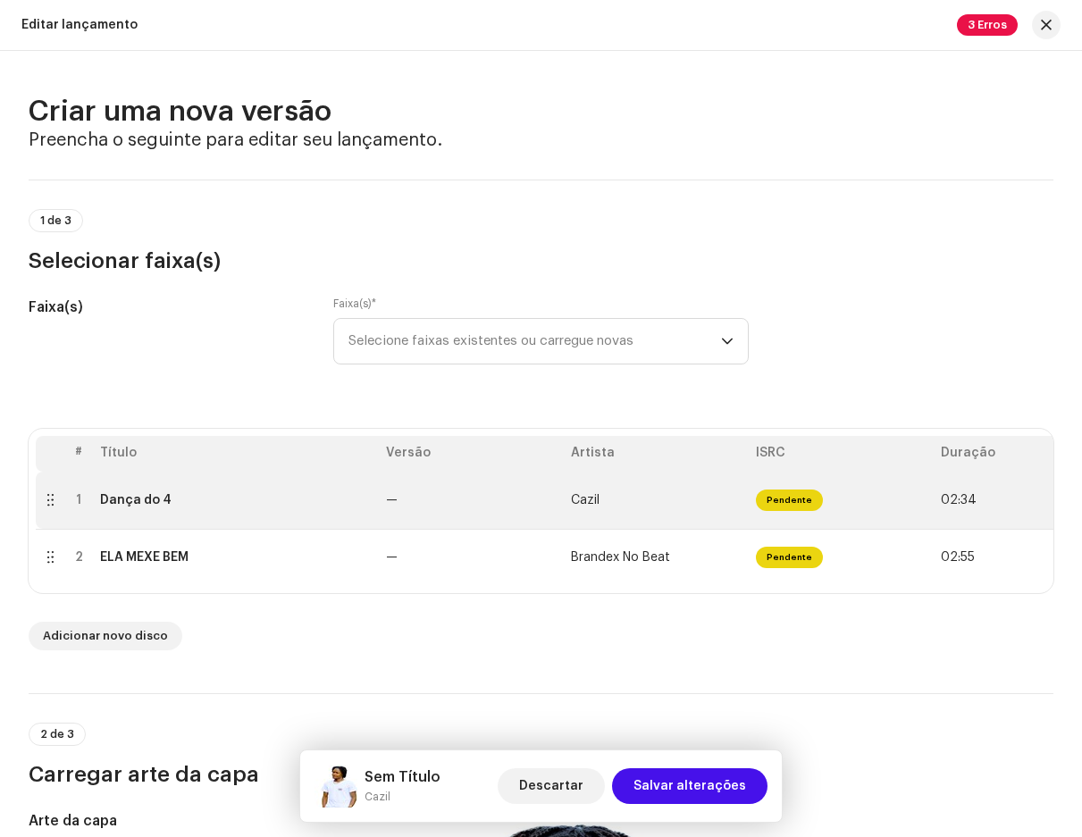
click at [277, 508] on td "Dança do 4" at bounding box center [236, 500] width 286 height 57
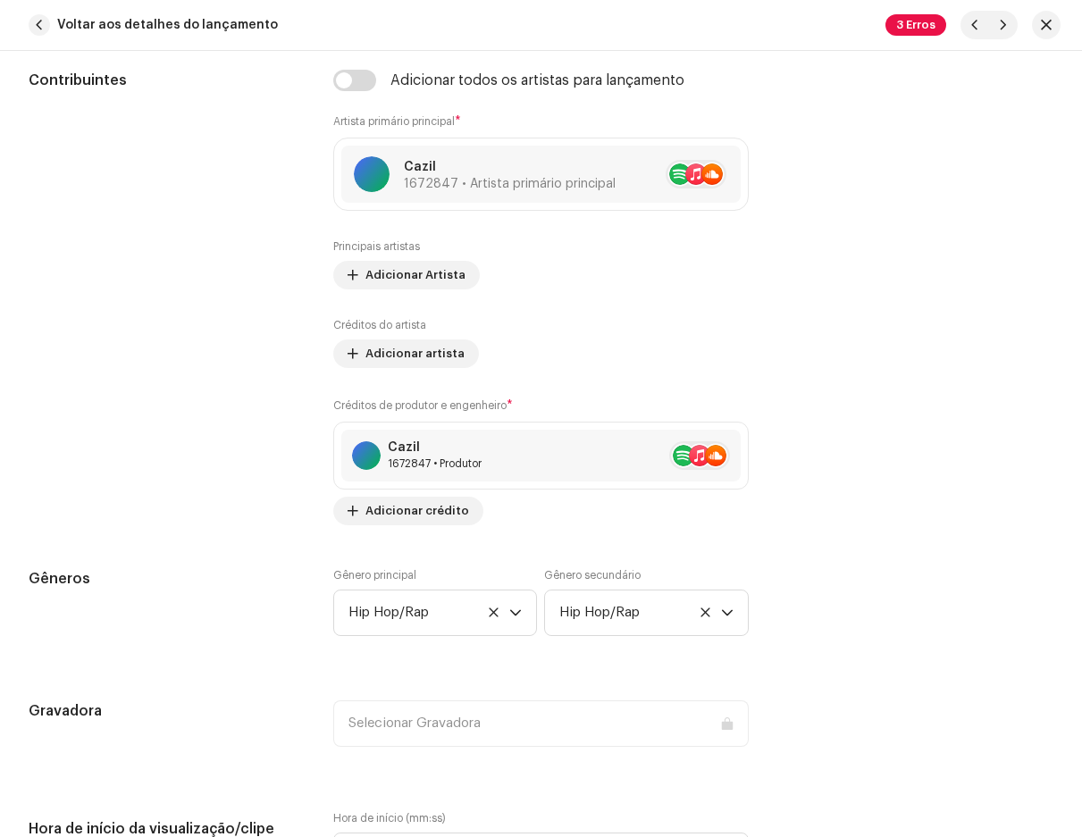
scroll to position [481, 0]
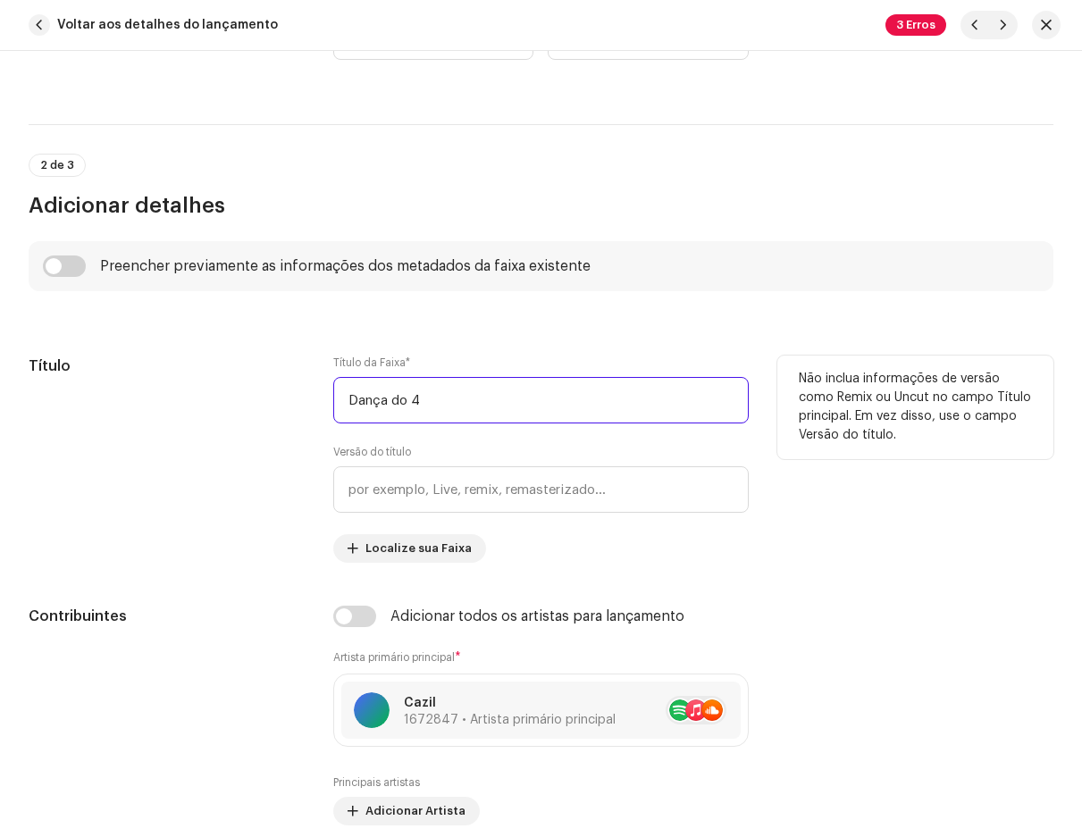
click at [467, 391] on input "Dança do 4" at bounding box center [540, 400] width 415 height 46
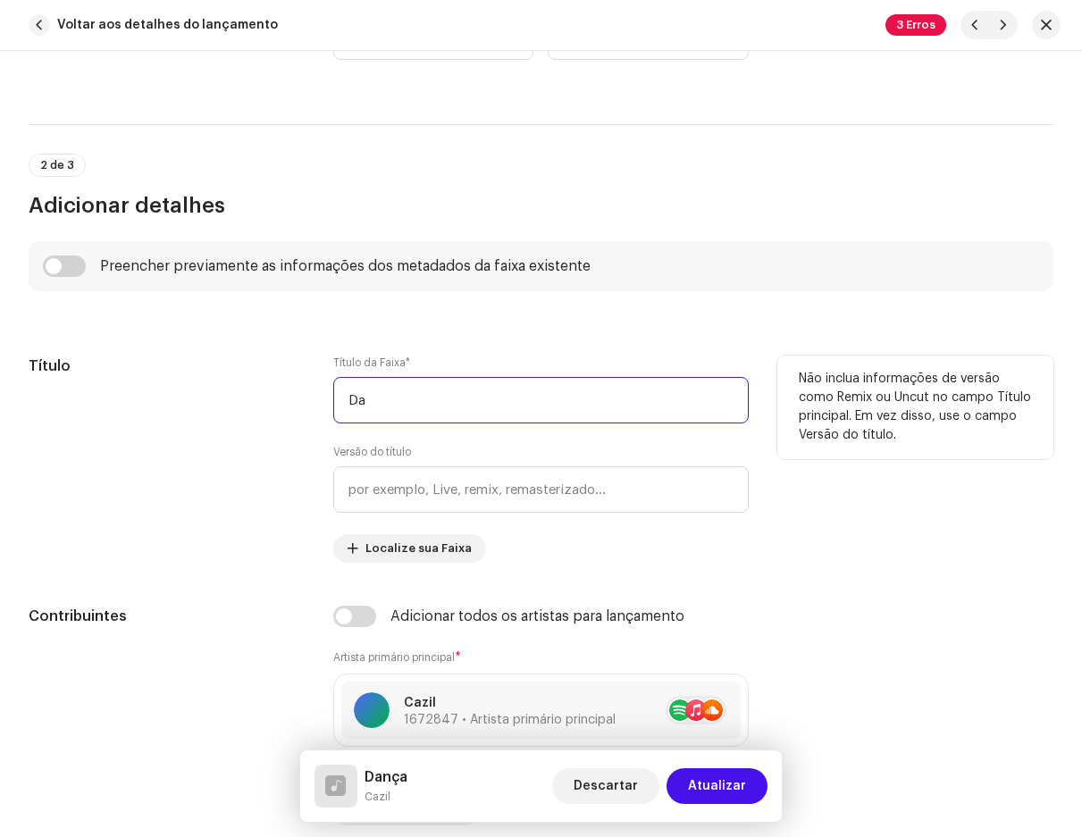
type input "D"
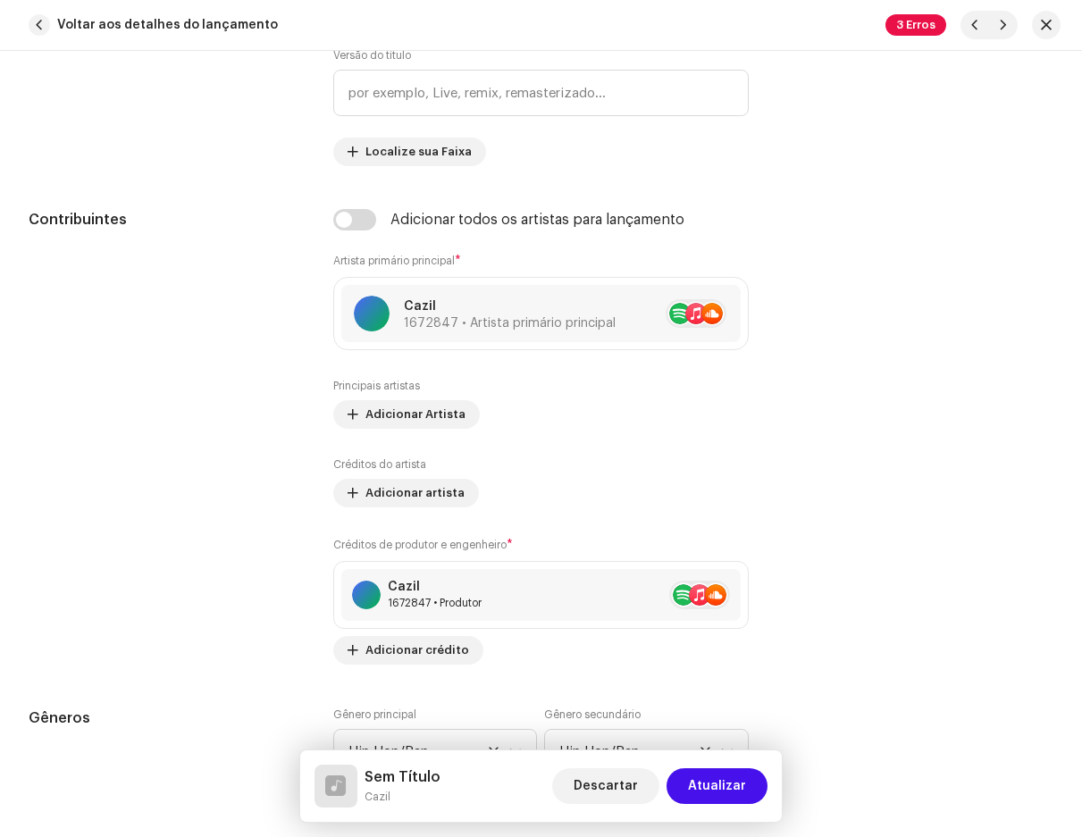
scroll to position [928, 0]
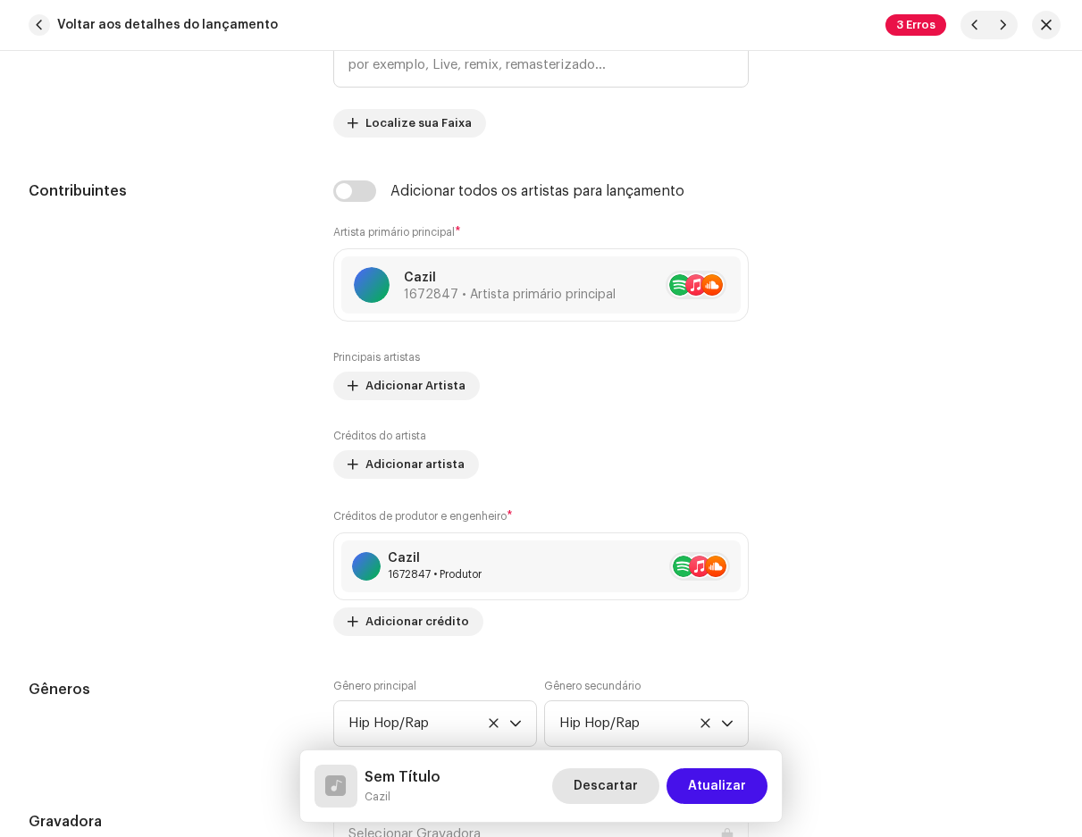
click at [602, 778] on span "Descartar" at bounding box center [606, 787] width 64 height 36
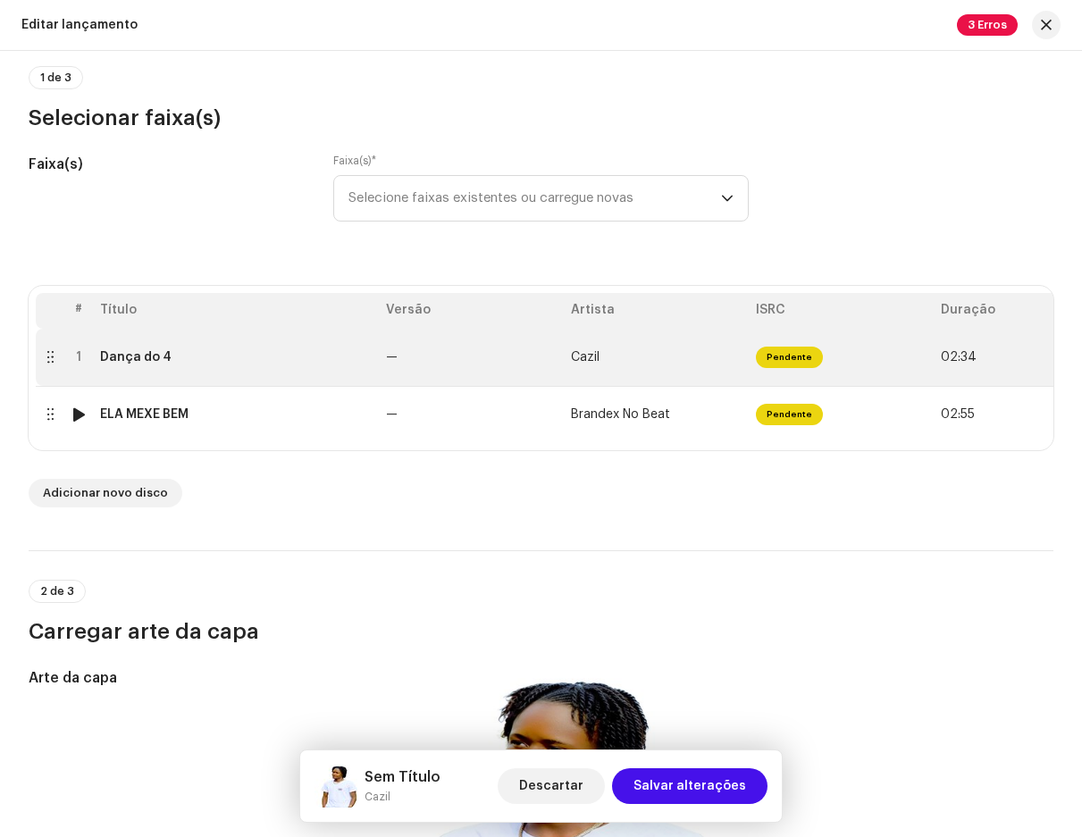
scroll to position [0, 0]
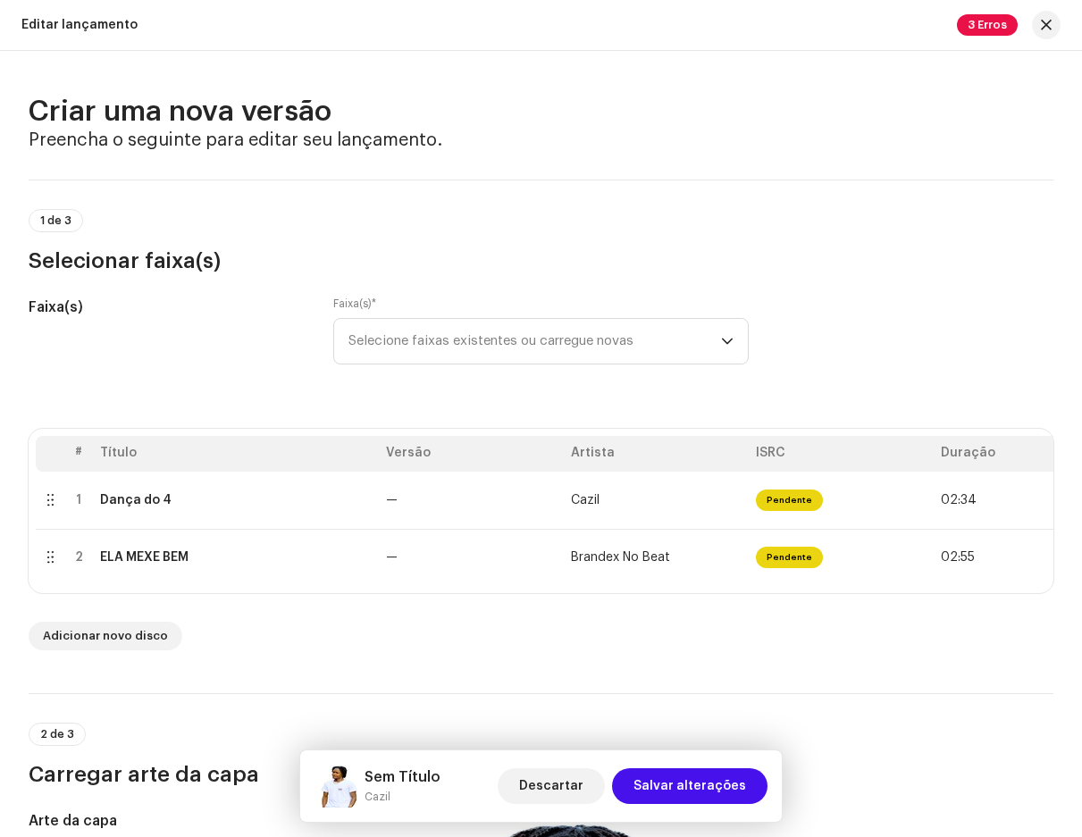
click at [468, 459] on th "Versão" at bounding box center [471, 454] width 185 height 36
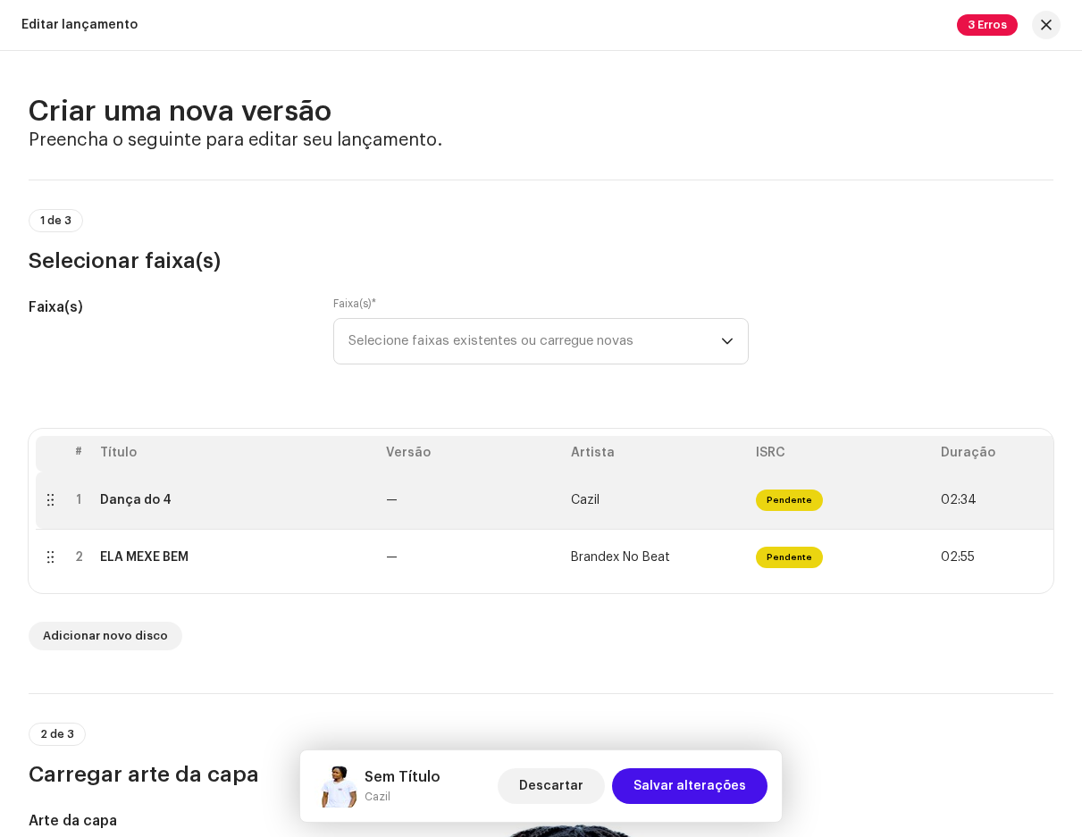
click at [470, 486] on td "—" at bounding box center [471, 500] width 185 height 57
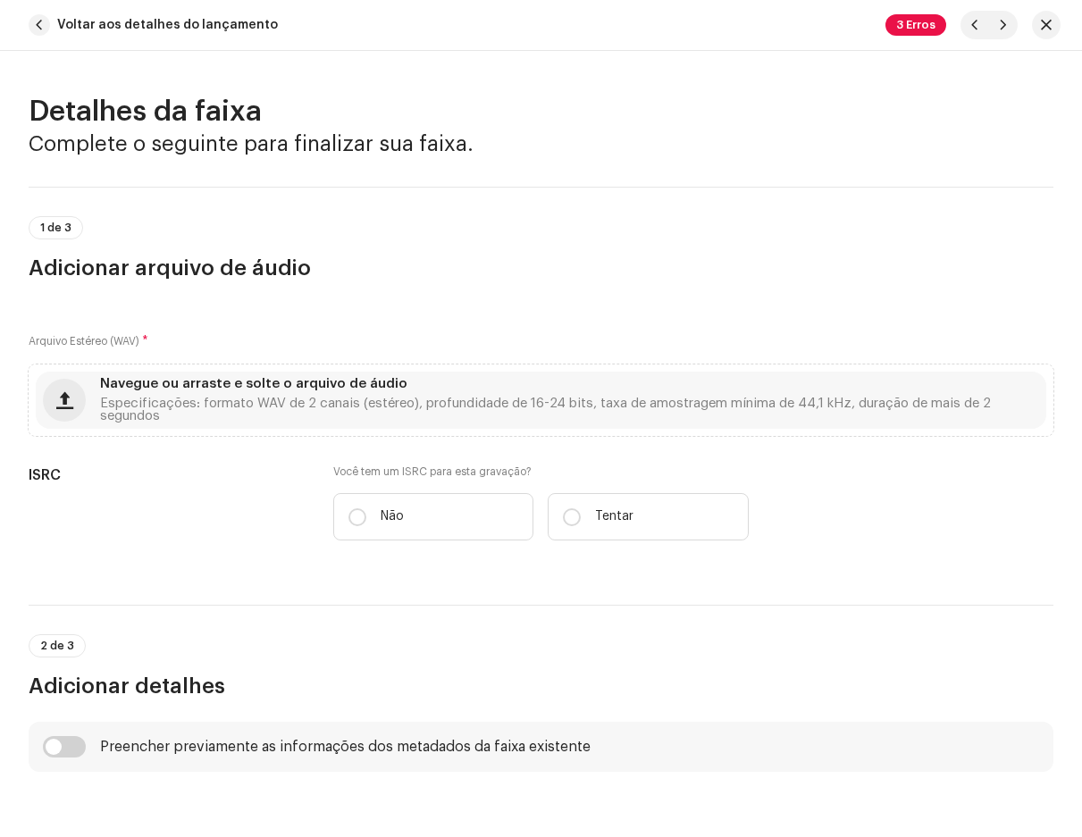
click at [1032, 34] on div "3 Erros" at bounding box center [973, 25] width 175 height 29
click at [1046, 20] on span "button" at bounding box center [1046, 25] width 11 height 14
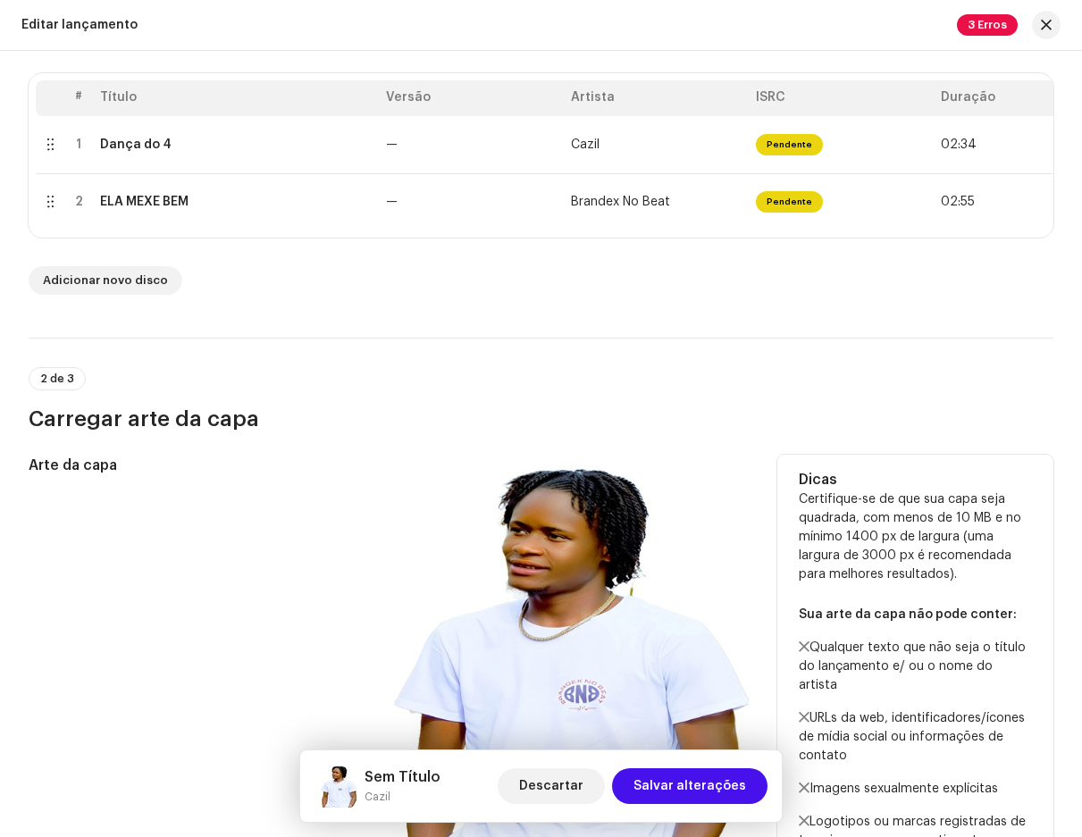
scroll to position [357, 0]
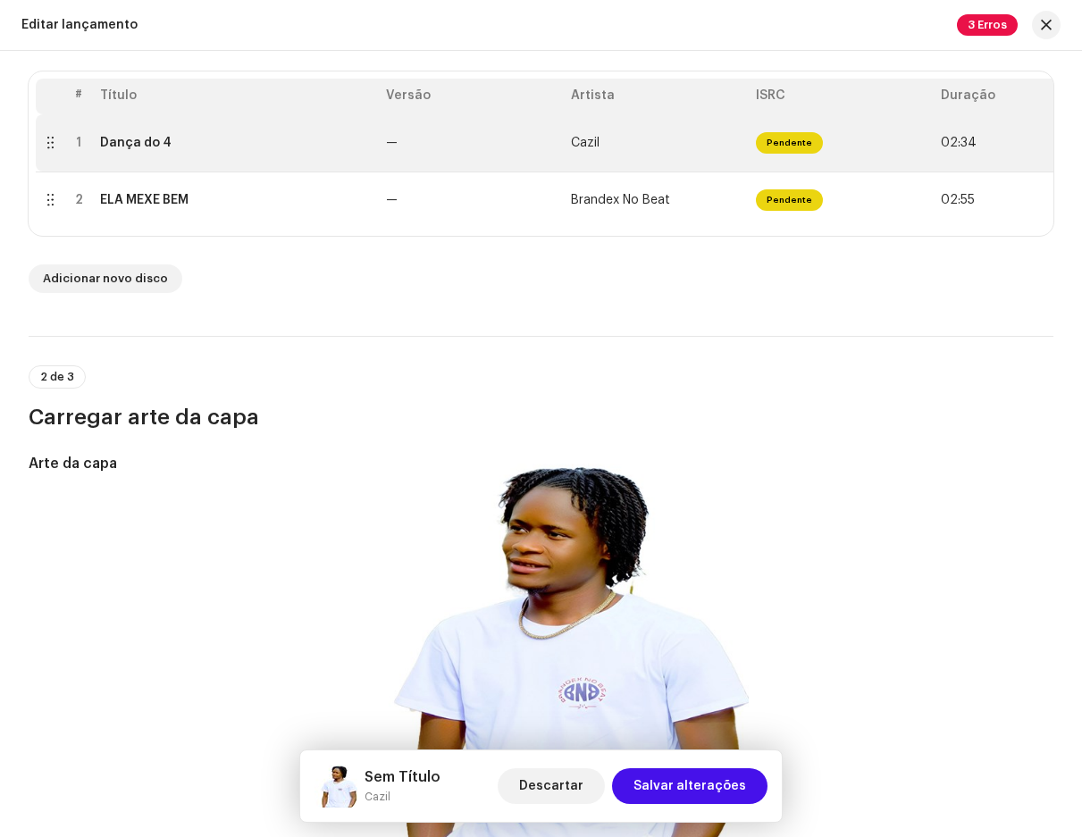
click at [164, 142] on font "Dança do 4" at bounding box center [135, 143] width 71 height 13
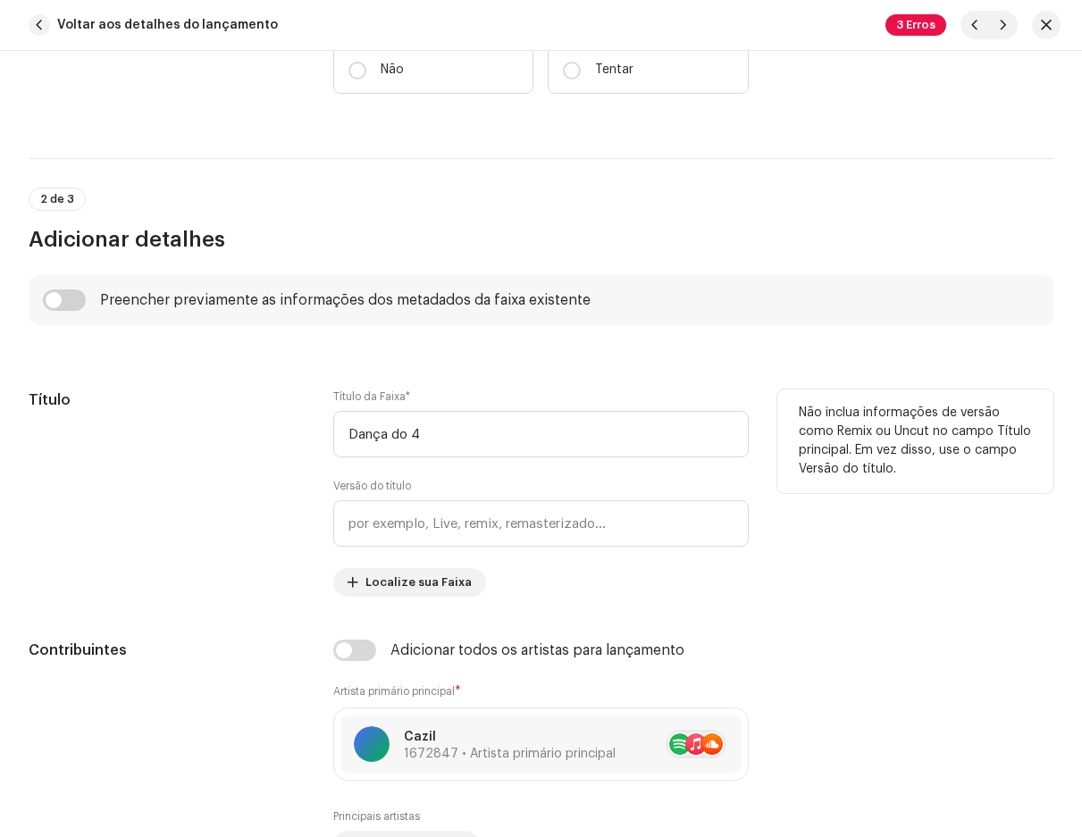
scroll to position [804, 0]
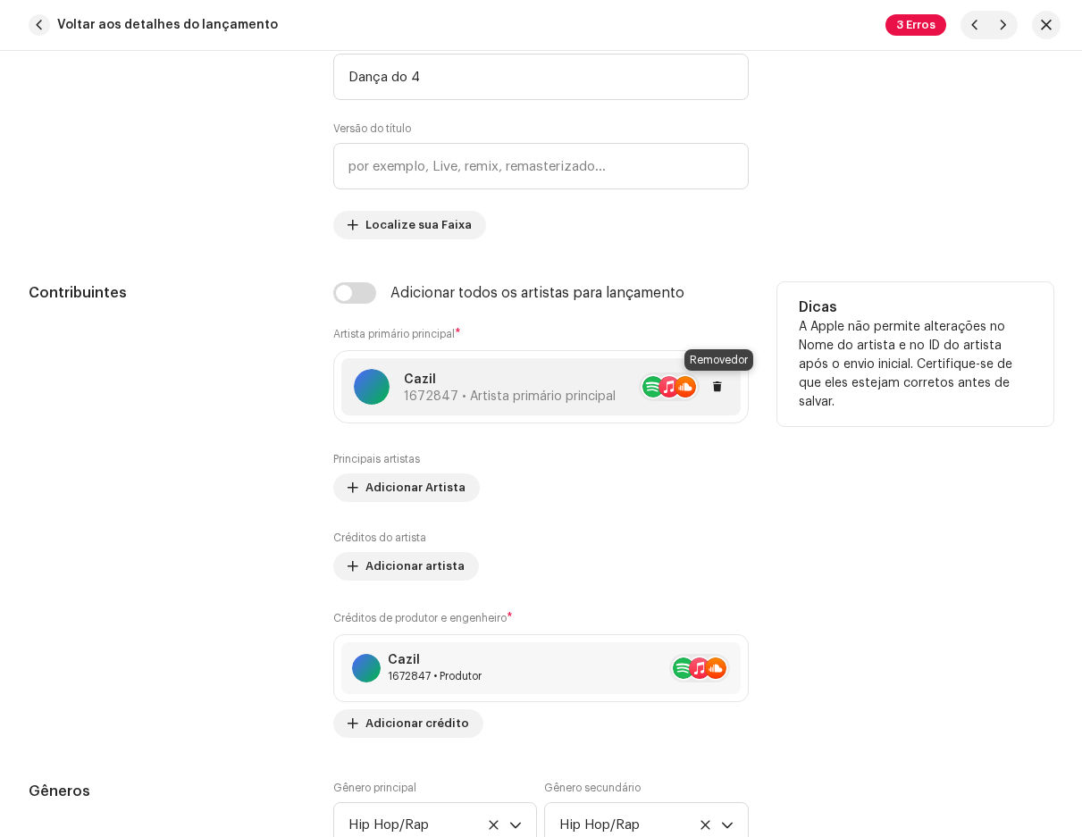
click at [716, 383] on span at bounding box center [717, 387] width 11 height 14
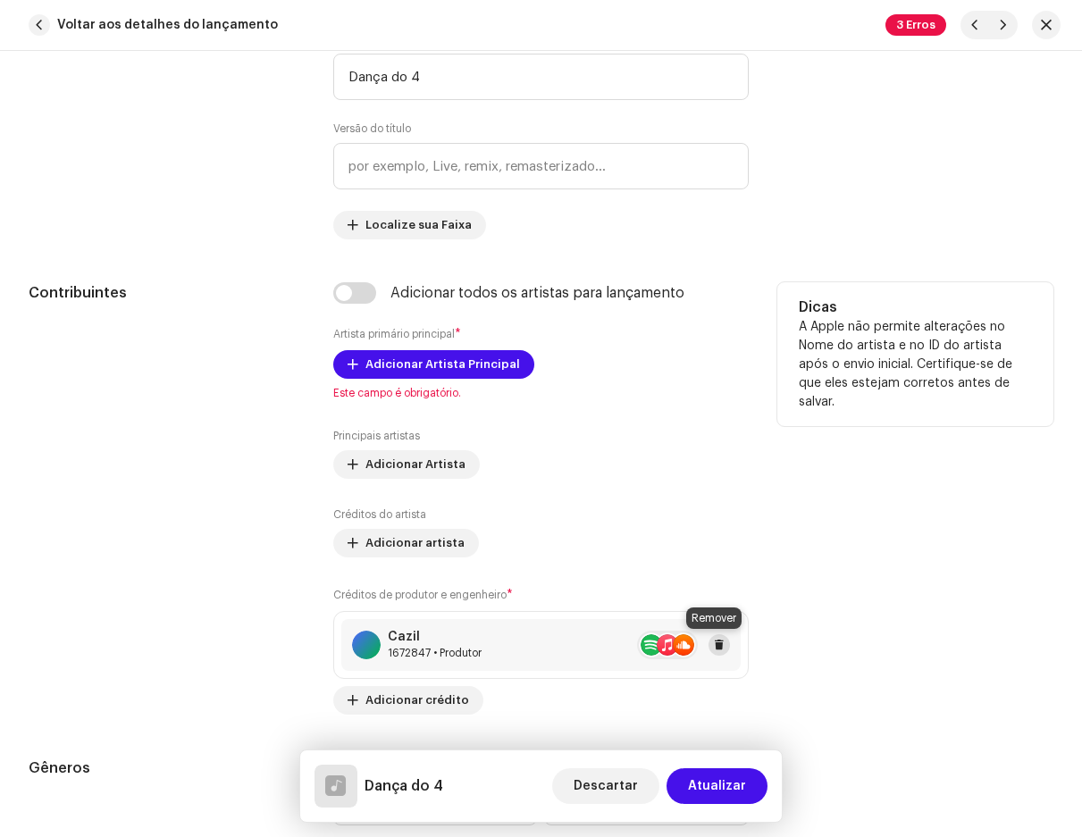
click at [719, 643] on button at bounding box center [719, 645] width 21 height 21
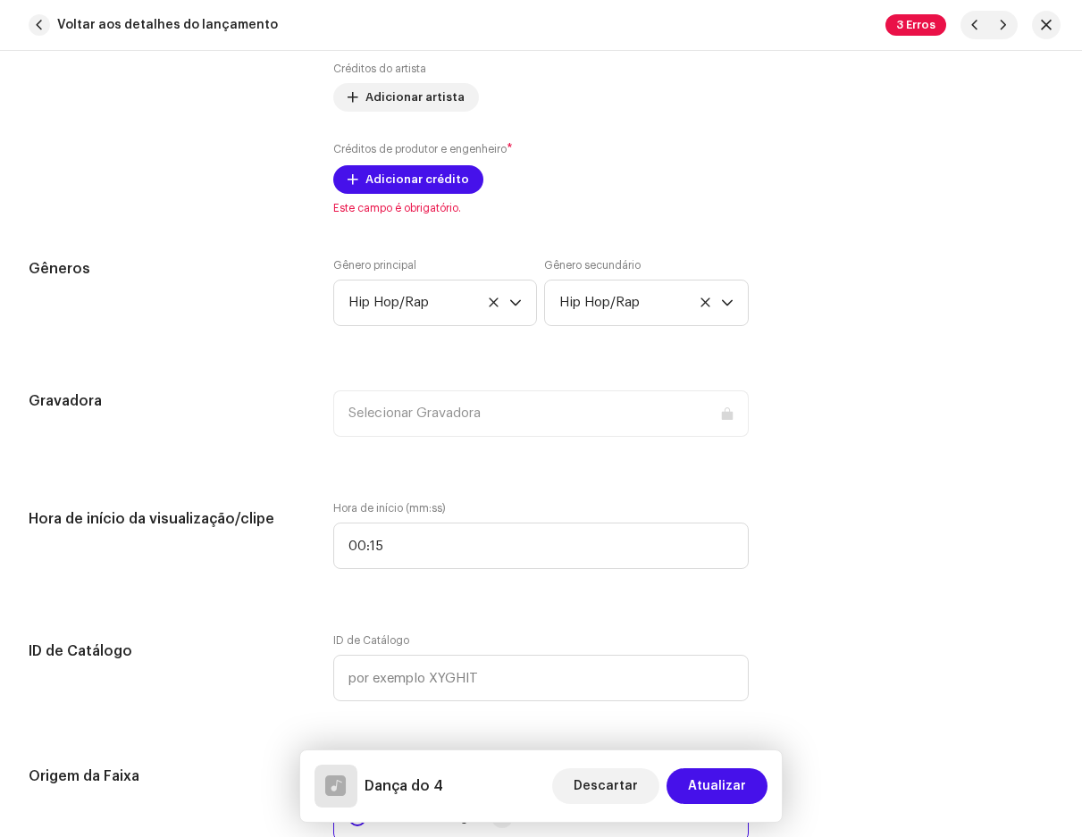
scroll to position [1251, 0]
click at [701, 299] on icon at bounding box center [705, 301] width 9 height 9
click at [488, 298] on icon at bounding box center [494, 302] width 12 height 12
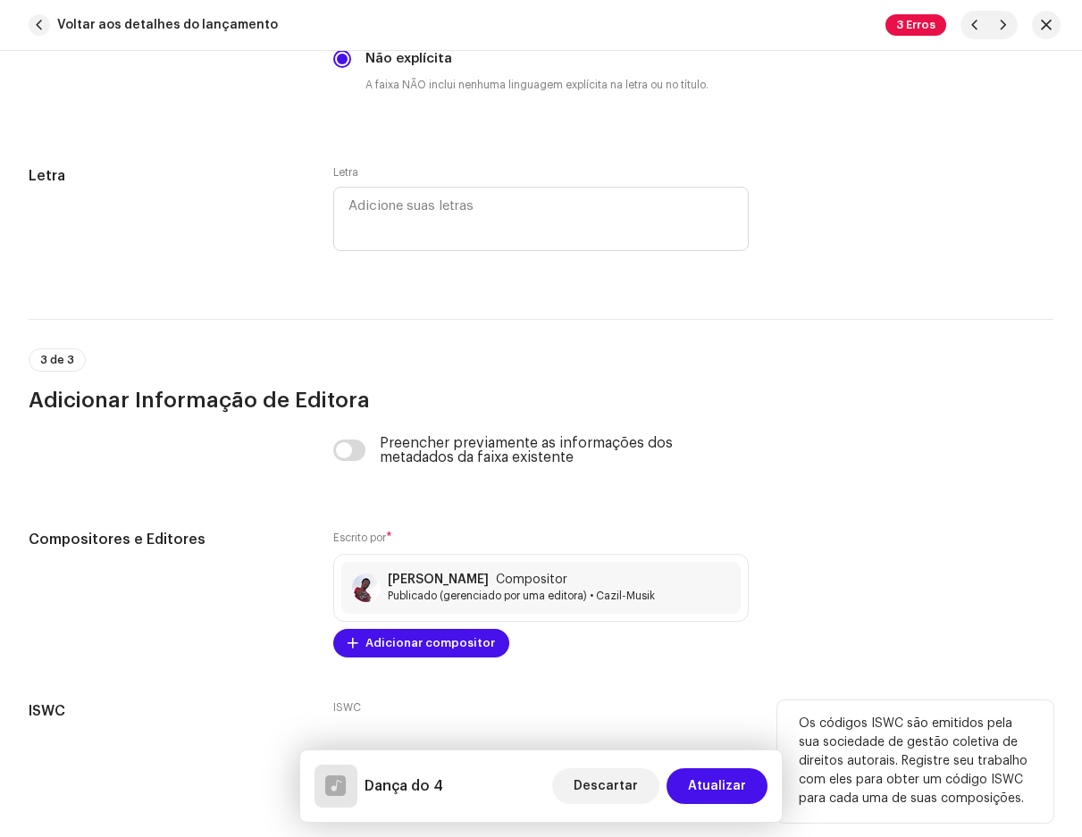
scroll to position [3174, 0]
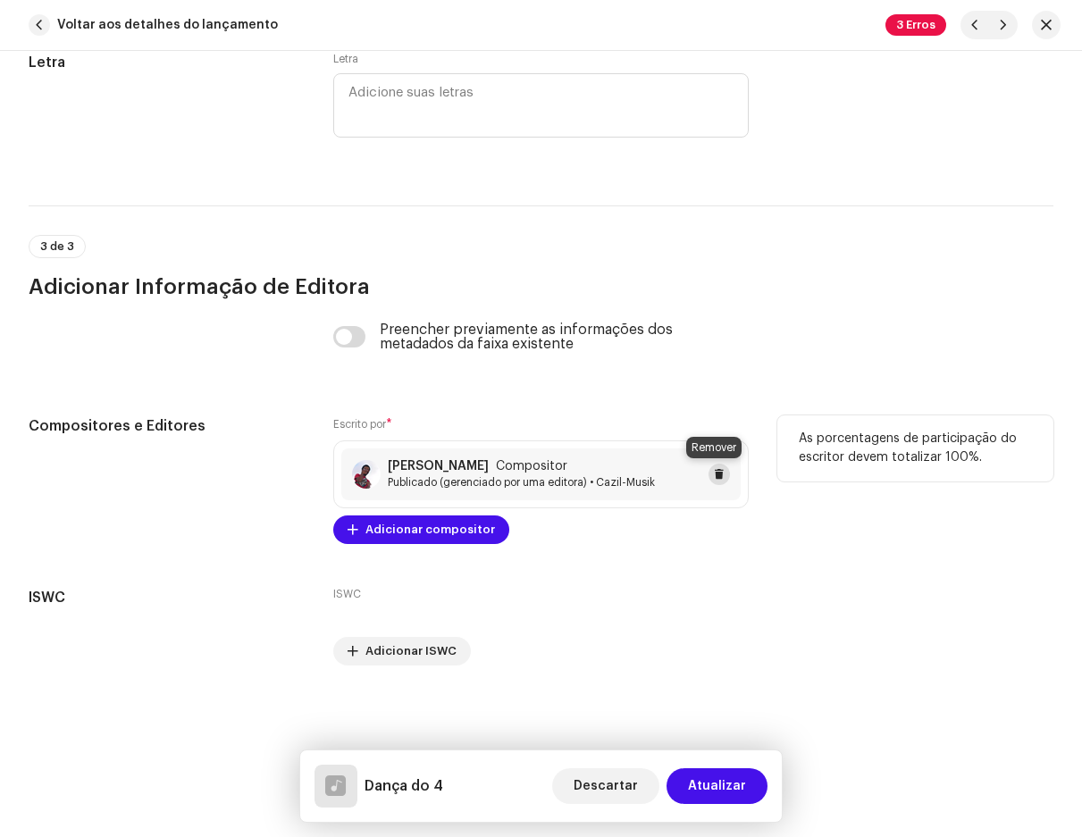
click at [717, 465] on button at bounding box center [719, 474] width 21 height 21
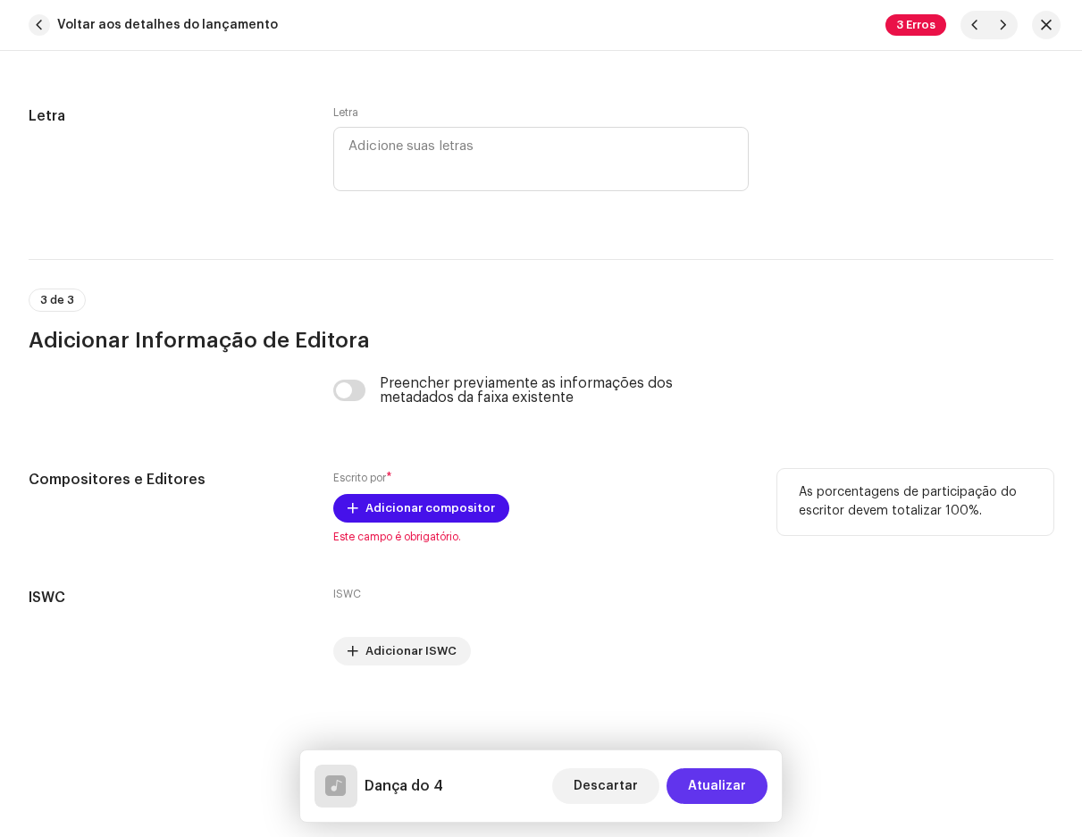
click at [713, 777] on span "Atualizar" at bounding box center [717, 787] width 58 height 36
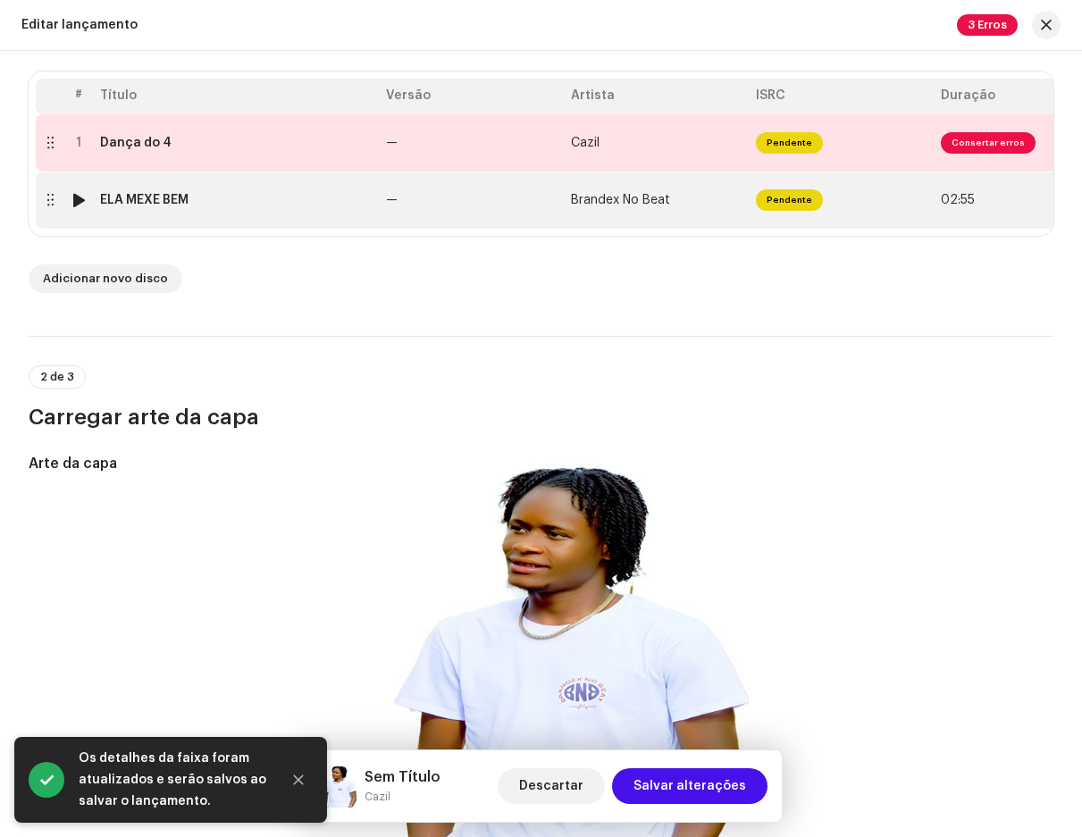
click at [314, 203] on div "ELA MEXE BEM" at bounding box center [236, 200] width 272 height 14
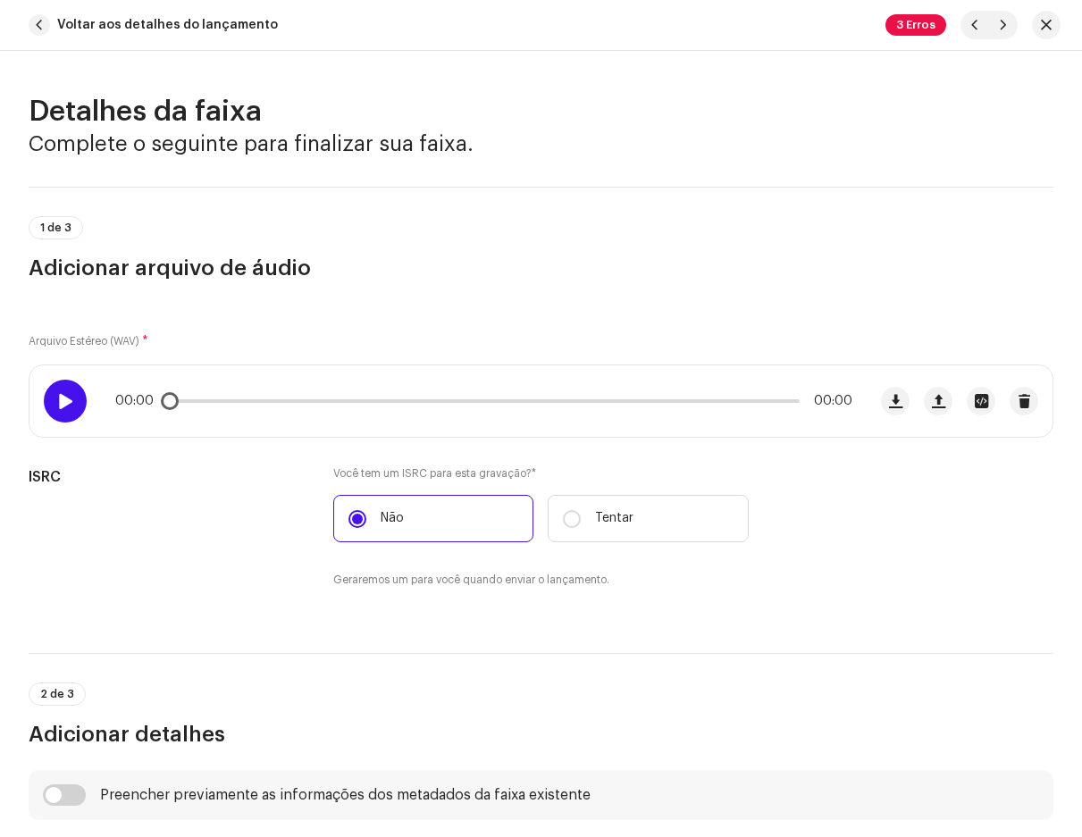
click at [54, 405] on div at bounding box center [65, 401] width 43 height 43
click at [199, 400] on p-slider at bounding box center [484, 401] width 632 height 4
click at [191, 400] on span at bounding box center [189, 401] width 43 height 4
click at [214, 404] on div "00:00 00:00" at bounding box center [483, 401] width 737 height 14
click at [219, 402] on p-slider at bounding box center [484, 401] width 632 height 4
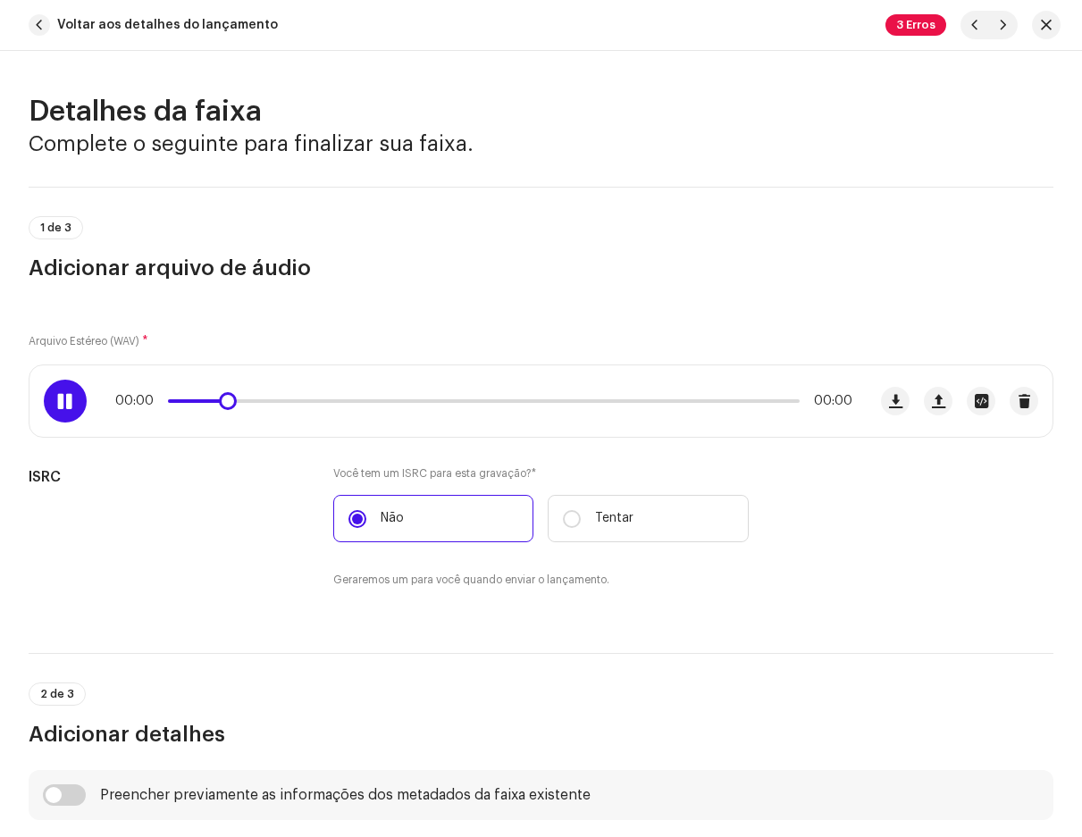
click at [71, 400] on span at bounding box center [64, 401] width 15 height 14
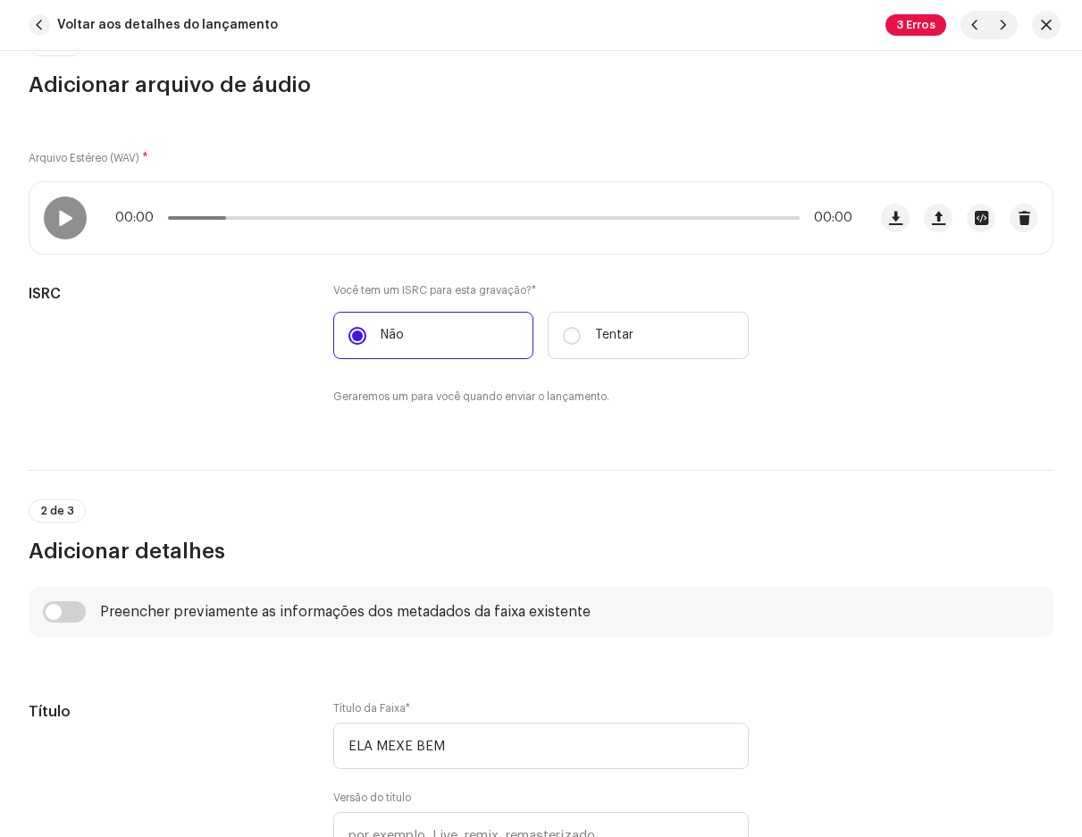
scroll to position [0, 0]
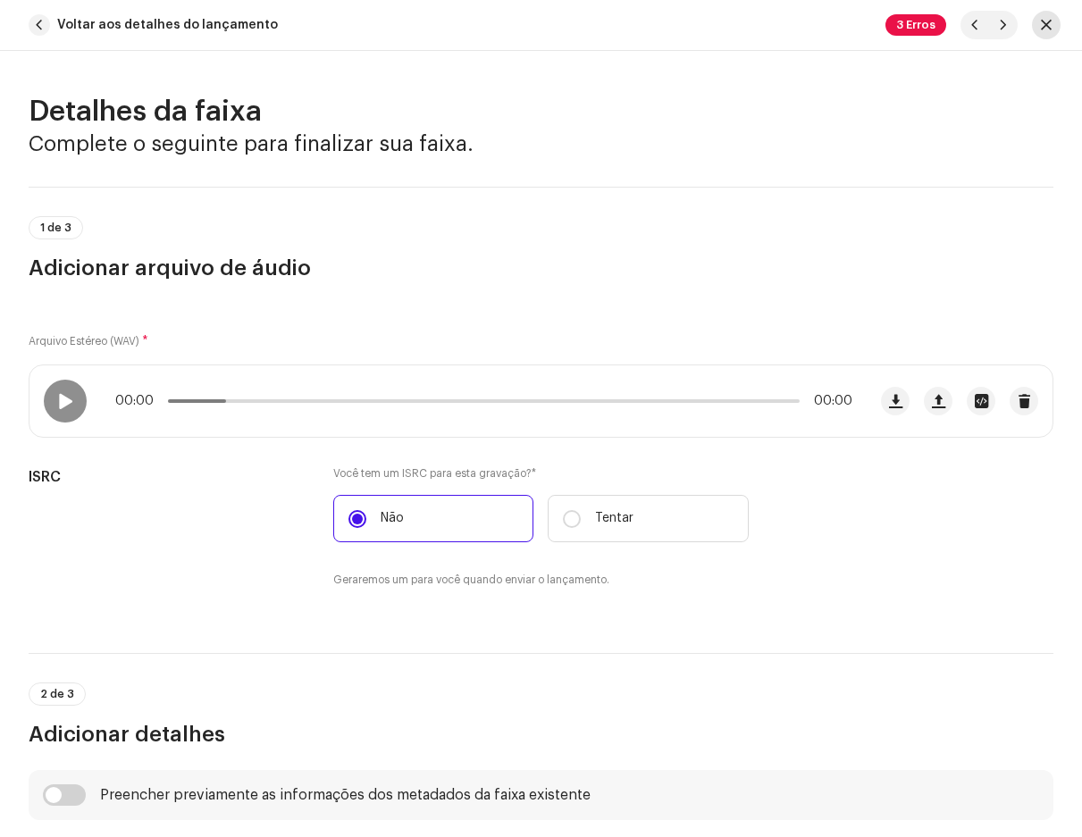
click at [1042, 25] on span "button" at bounding box center [1046, 25] width 11 height 14
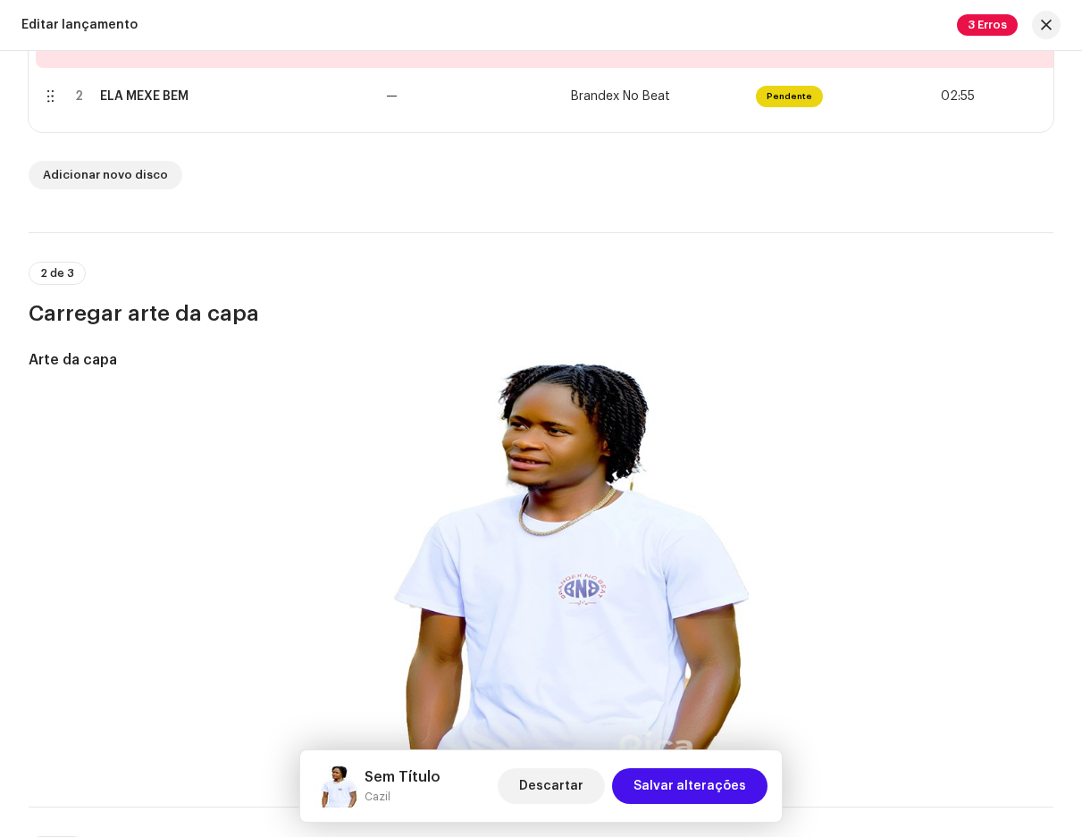
scroll to position [626, 0]
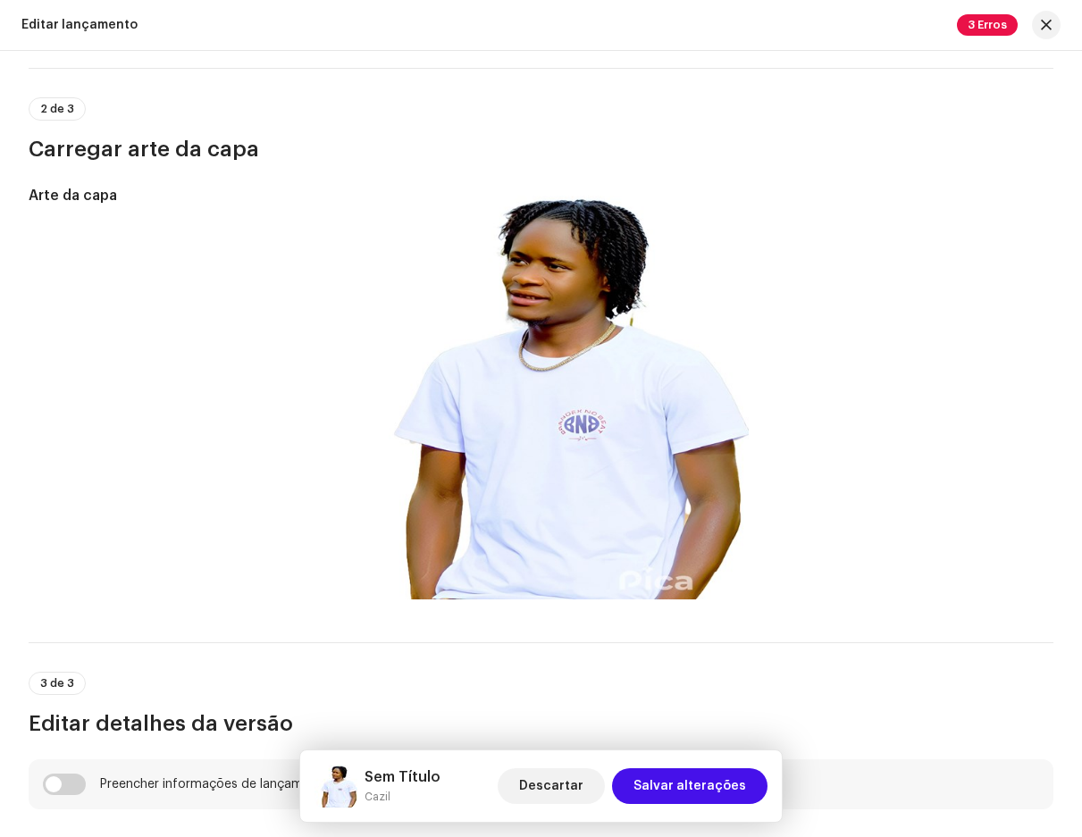
click at [397, 778] on font "Sem Título" at bounding box center [403, 777] width 76 height 14
click at [378, 803] on small "Cazil" at bounding box center [403, 797] width 76 height 18
click at [671, 779] on span "Salvar alterações" at bounding box center [690, 787] width 113 height 36
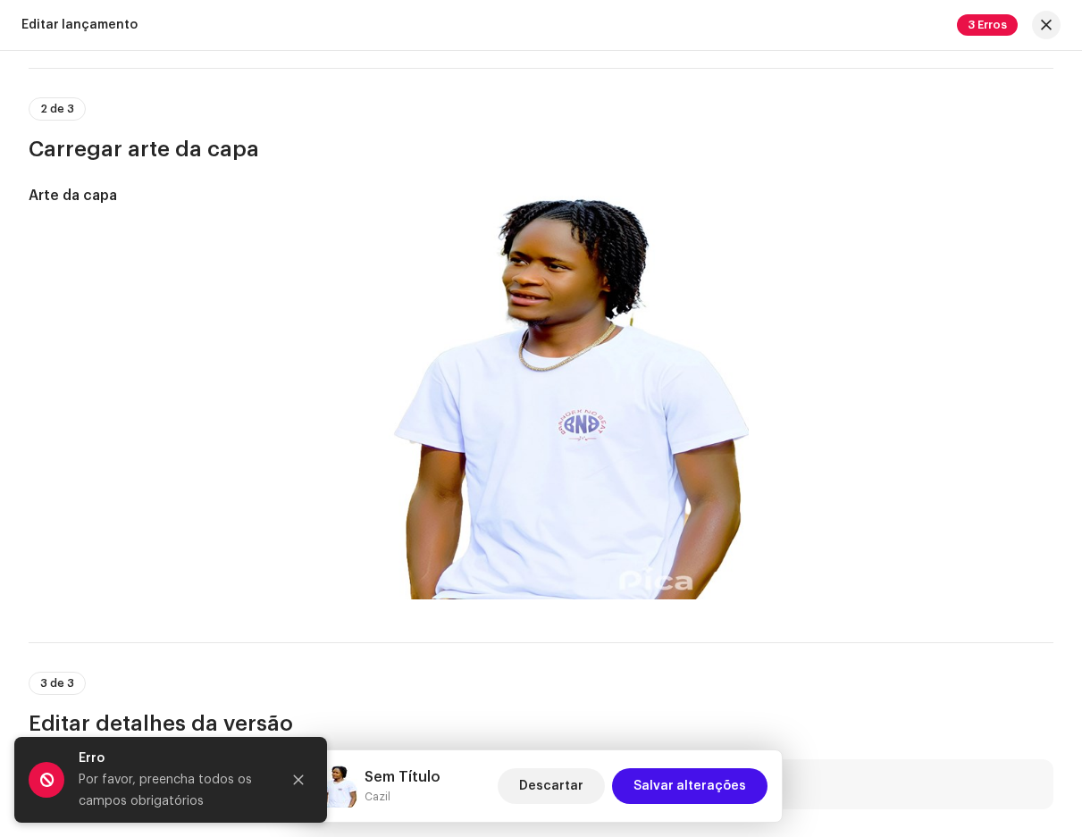
click at [981, 33] on span "3 Erros" at bounding box center [987, 24] width 61 height 21
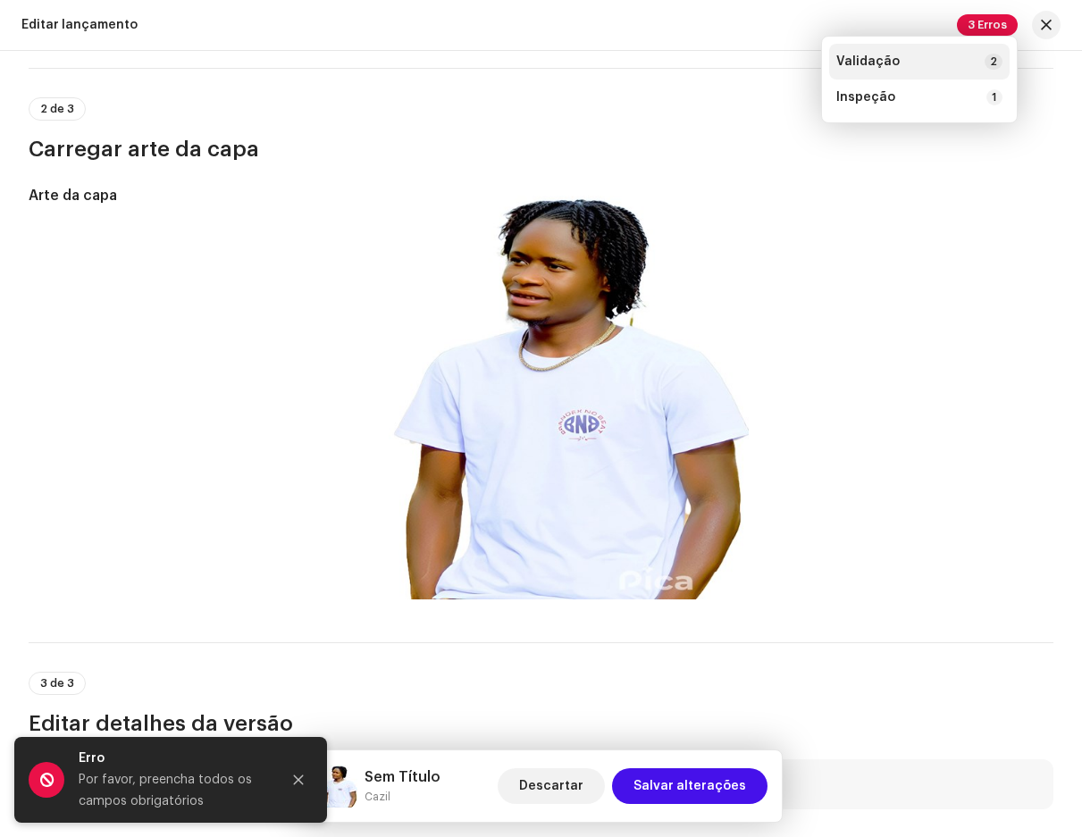
click at [896, 78] on div "Validação 2" at bounding box center [919, 62] width 181 height 36
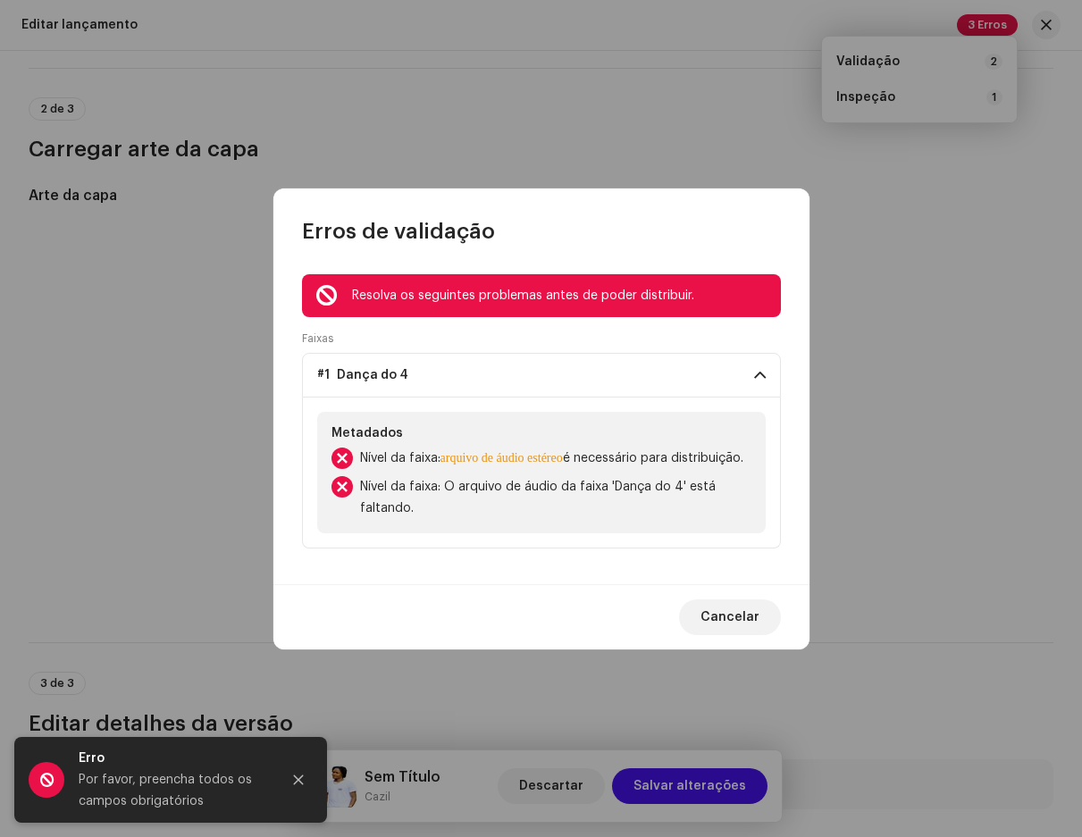
click at [700, 367] on p-accordion-header "#1 Dança do 4" at bounding box center [541, 375] width 479 height 45
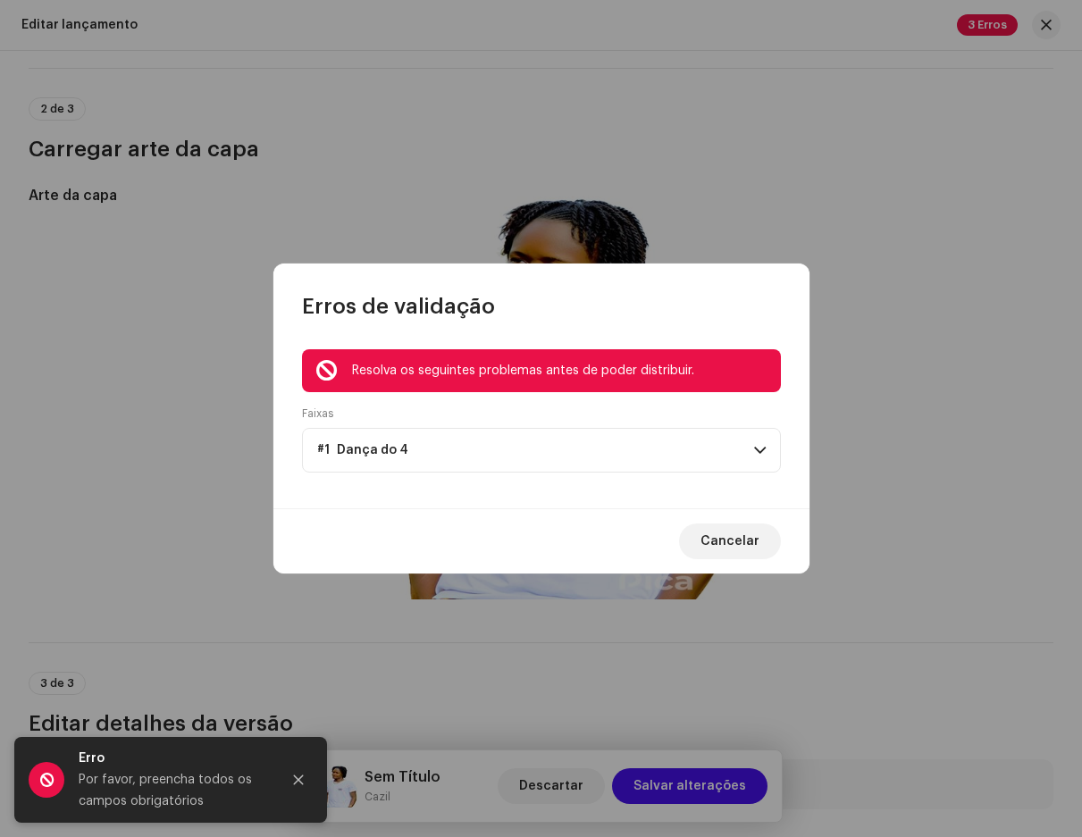
click at [526, 441] on p-accordion-header "#1 Dança do 4" at bounding box center [541, 450] width 479 height 45
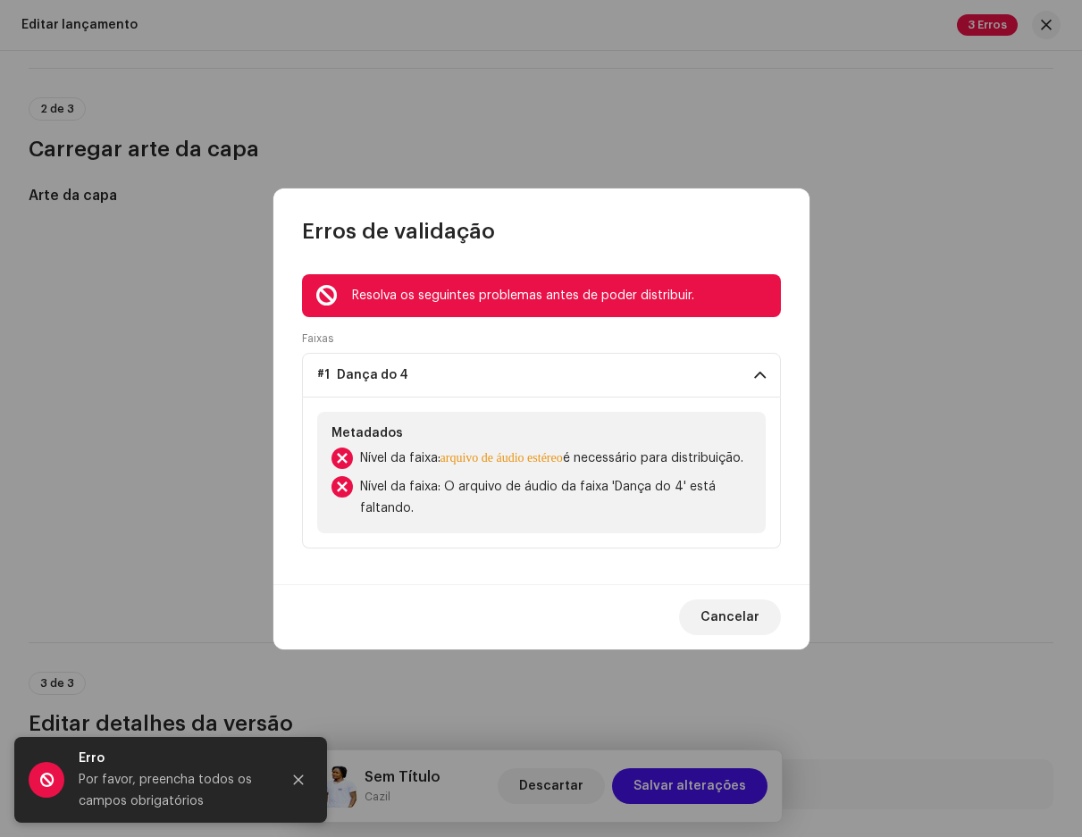
click at [422, 501] on font "Nível da faixa: O arquivo de áudio da faixa 'Dança do 4' está faltando." at bounding box center [538, 498] width 356 height 34
click at [420, 452] on font "Nível da faixa:" at bounding box center [400, 458] width 80 height 13
click at [336, 448] on div at bounding box center [342, 458] width 21 height 21
click at [342, 497] on div at bounding box center [342, 486] width 21 height 21
click at [723, 612] on span "Cancelar" at bounding box center [730, 618] width 59 height 36
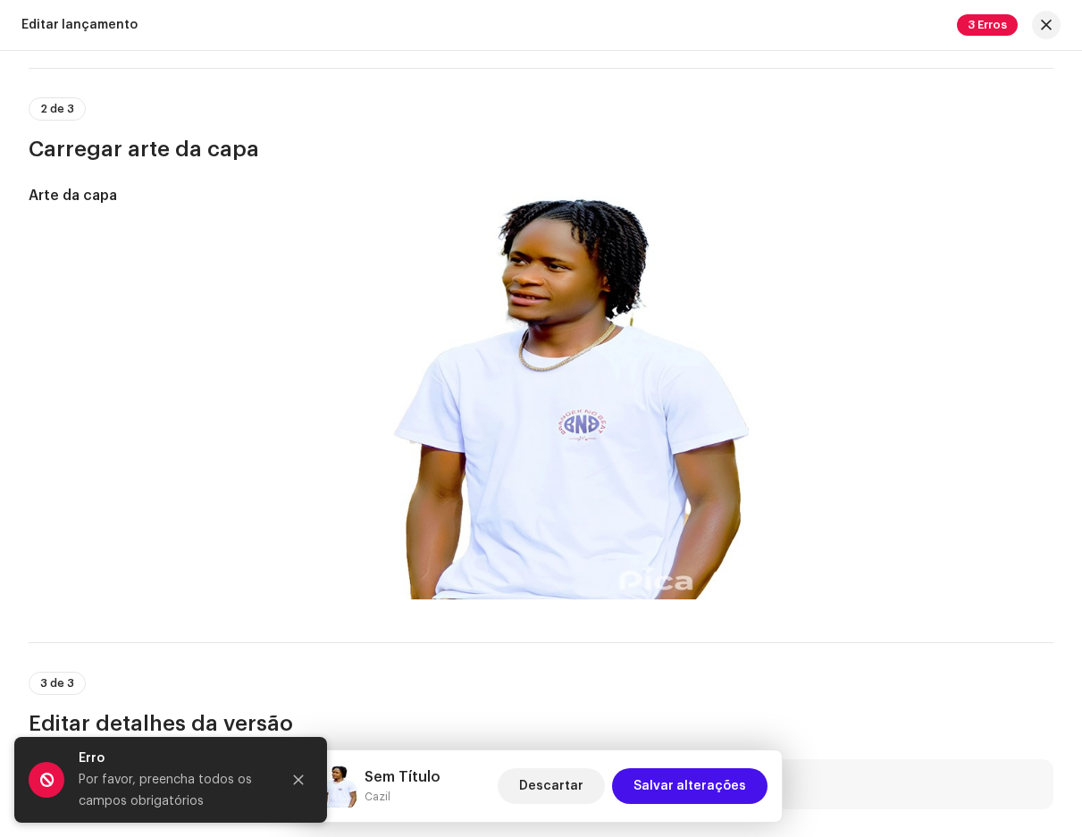
click at [996, 30] on span "3 Erros" at bounding box center [987, 24] width 61 height 21
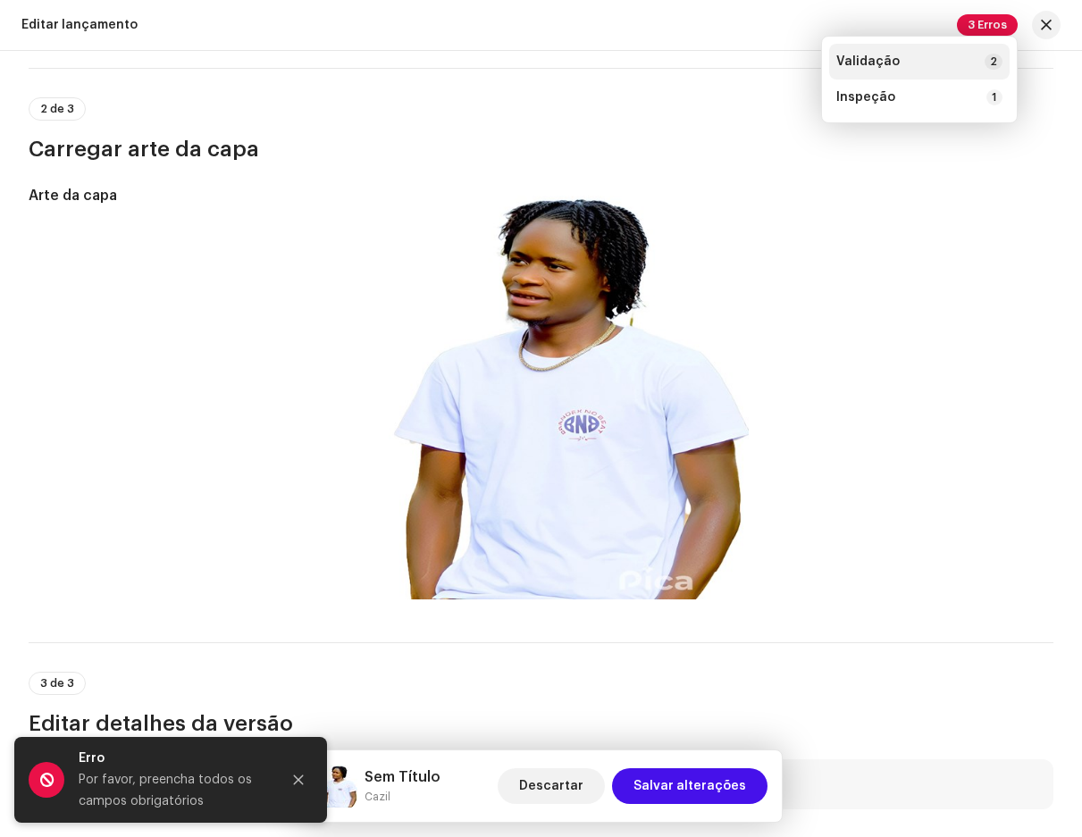
click at [923, 63] on div "Validação 2" at bounding box center [920, 62] width 166 height 16
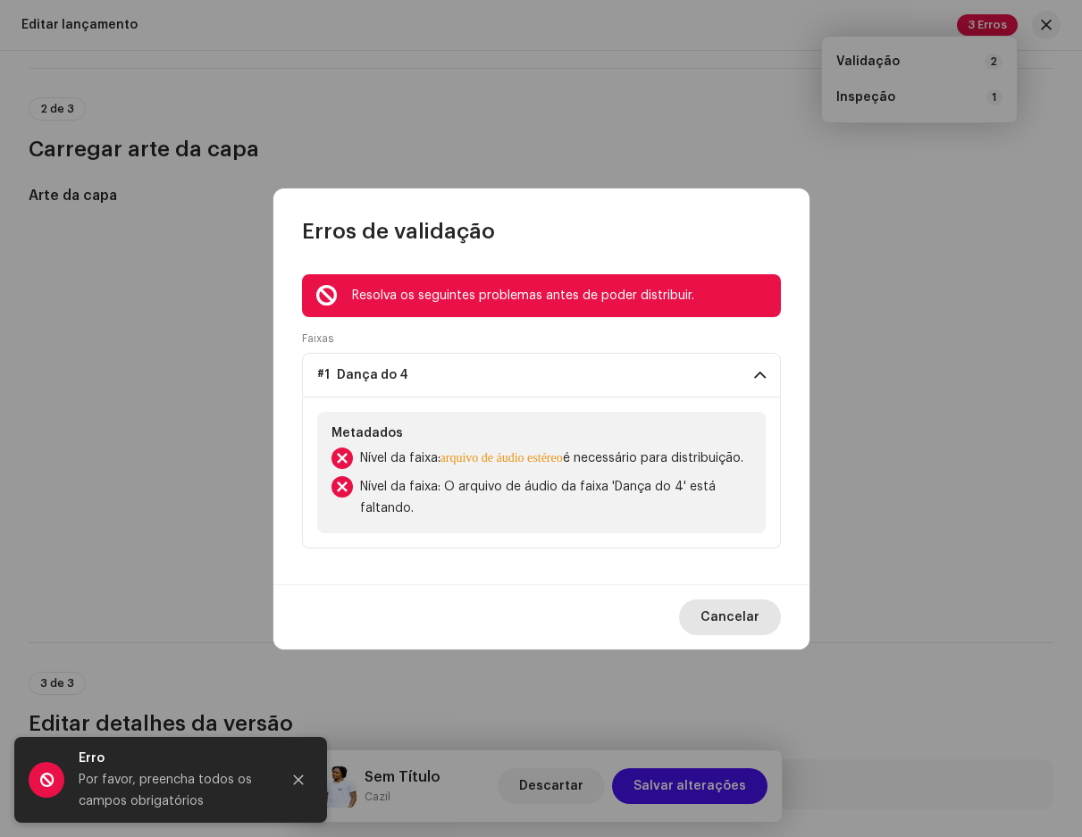
click at [736, 624] on font "Cancelar" at bounding box center [730, 617] width 59 height 13
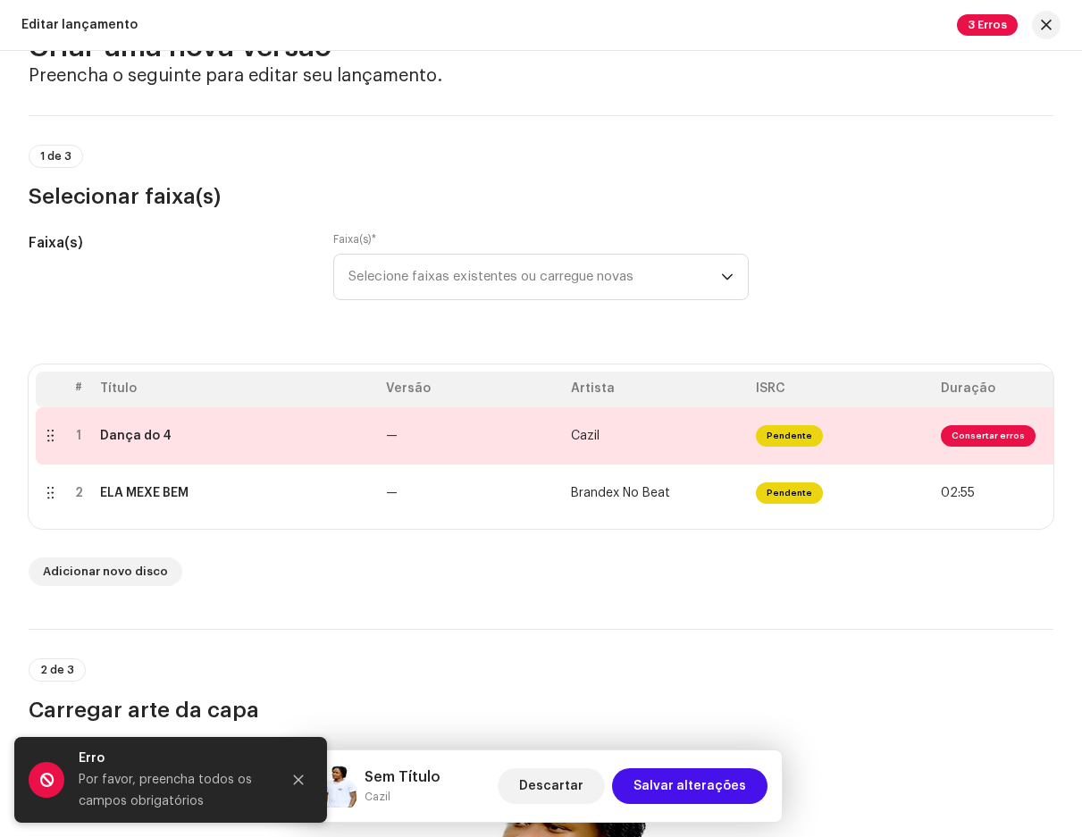
scroll to position [0, 0]
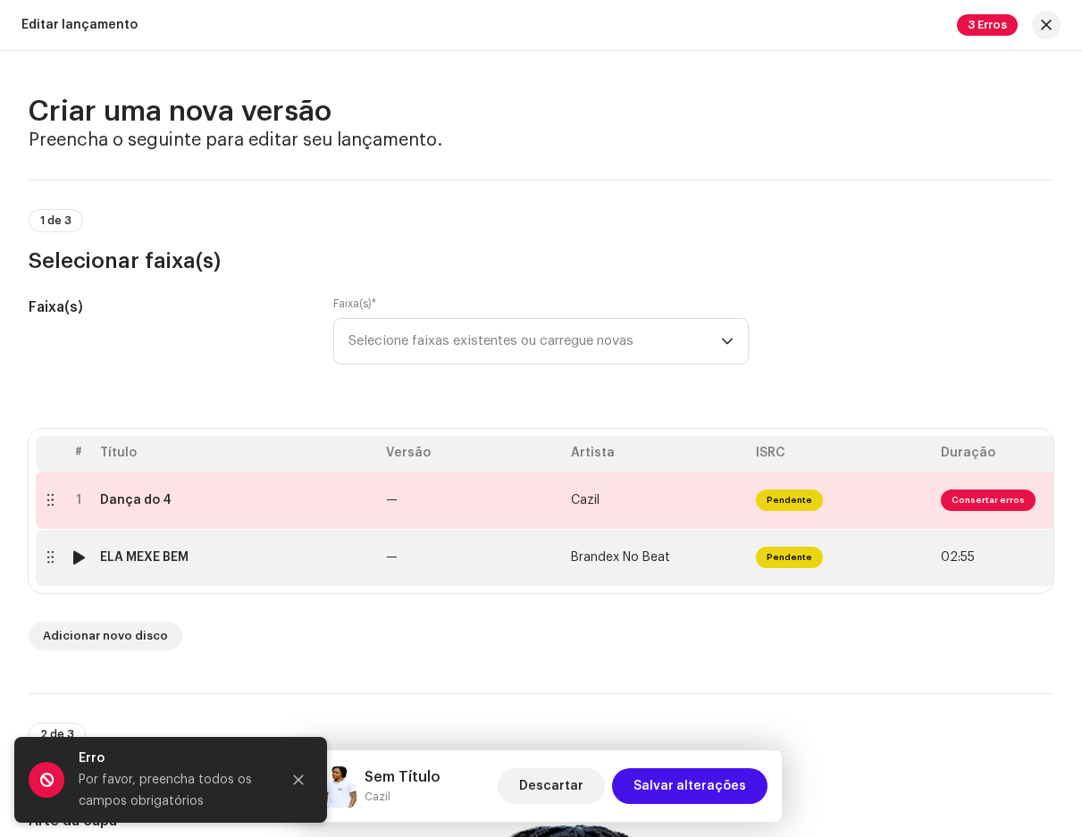
click at [228, 543] on td "ELA MEXE BEM" at bounding box center [236, 557] width 286 height 57
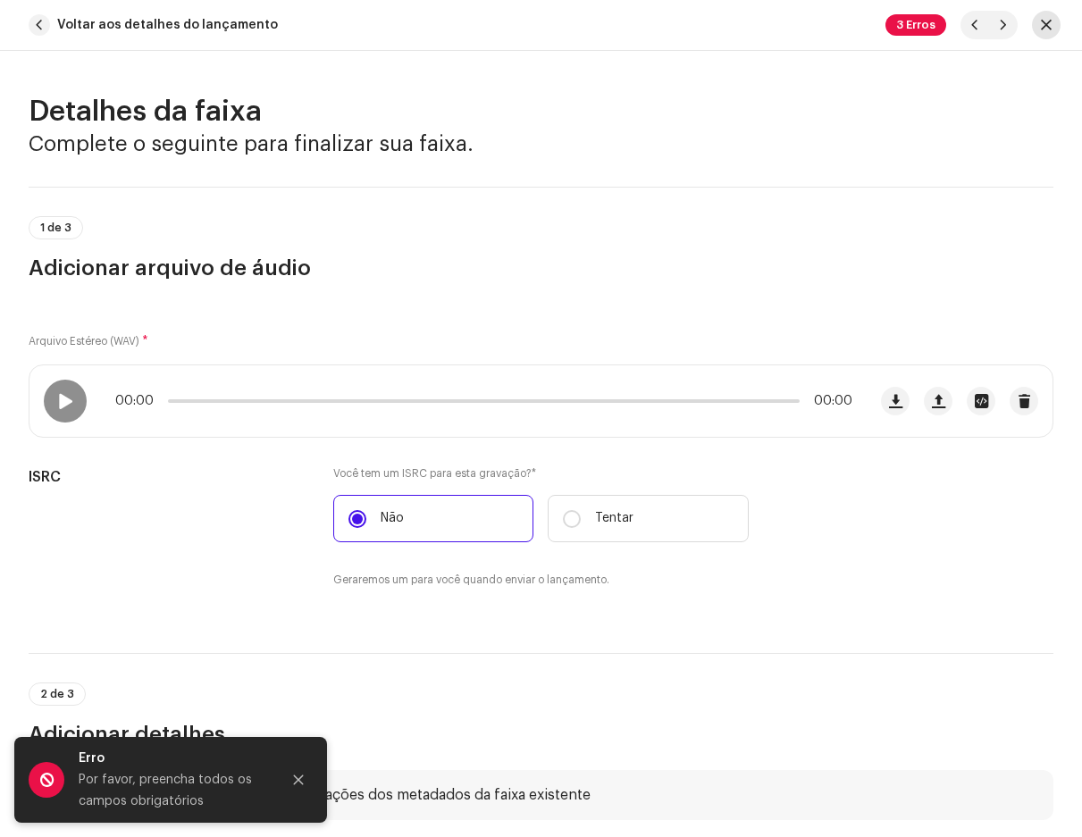
click at [1038, 20] on button "button" at bounding box center [1046, 25] width 29 height 29
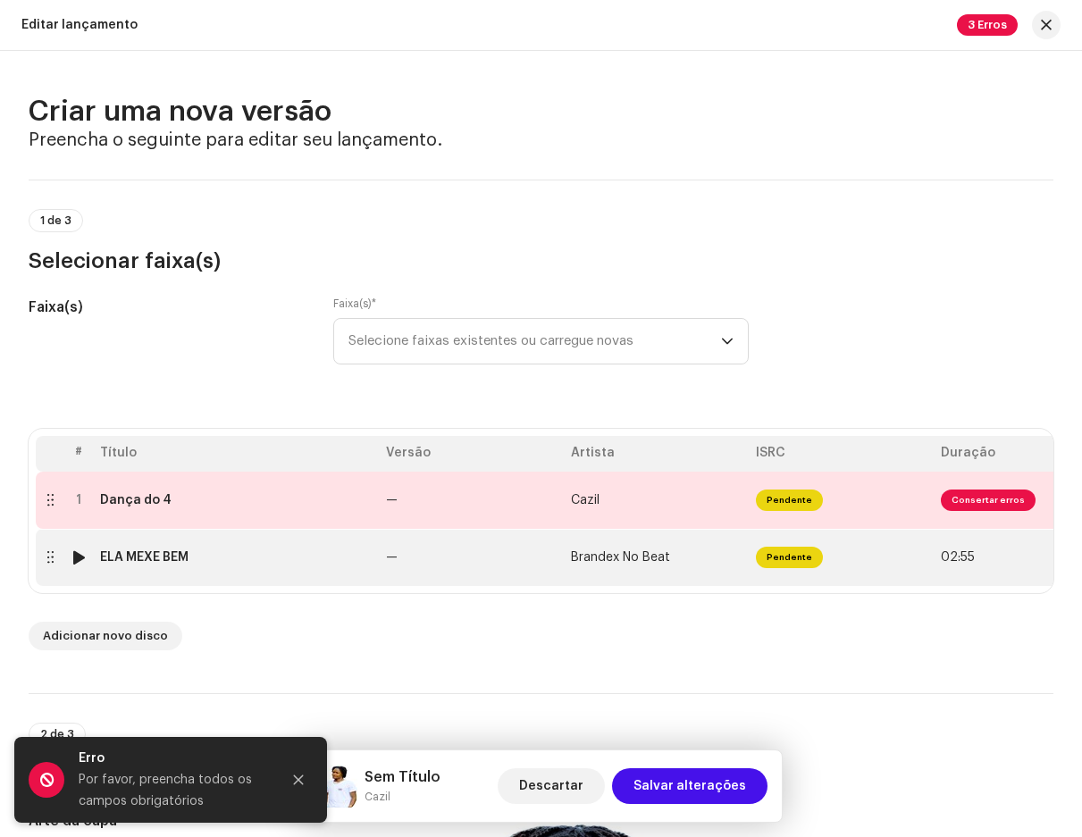
click at [556, 563] on td "—" at bounding box center [471, 557] width 185 height 57
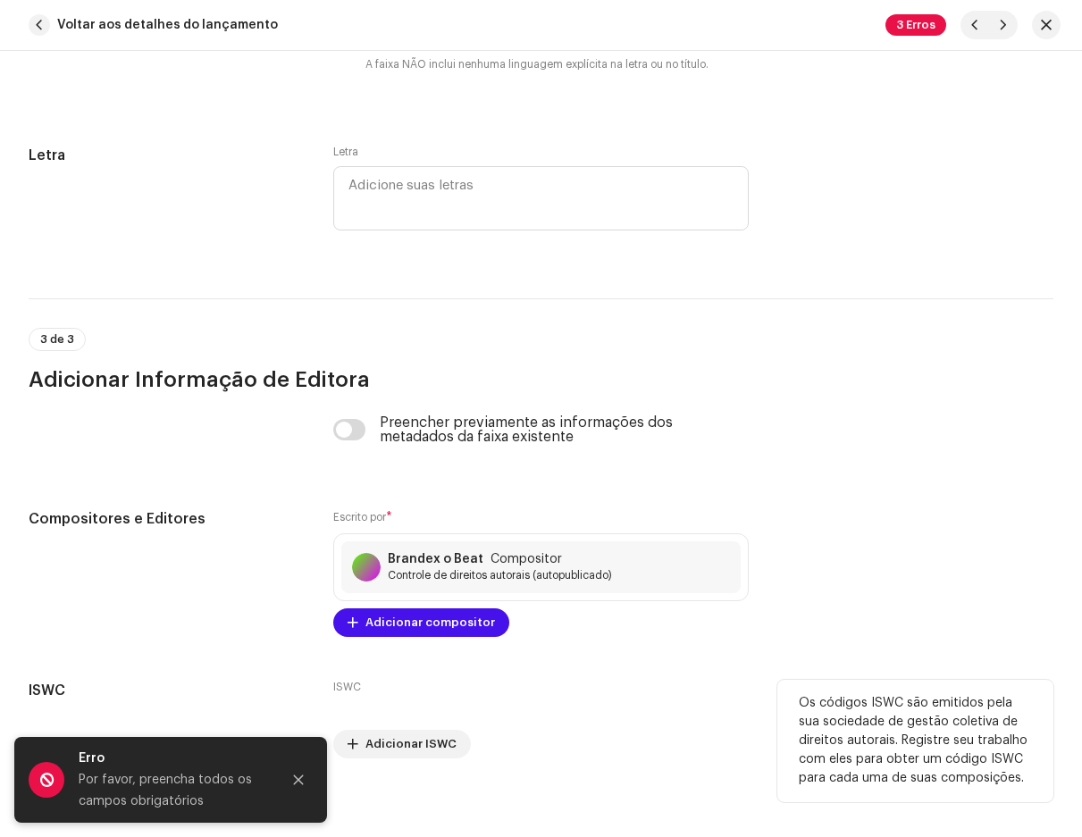
scroll to position [3300, 0]
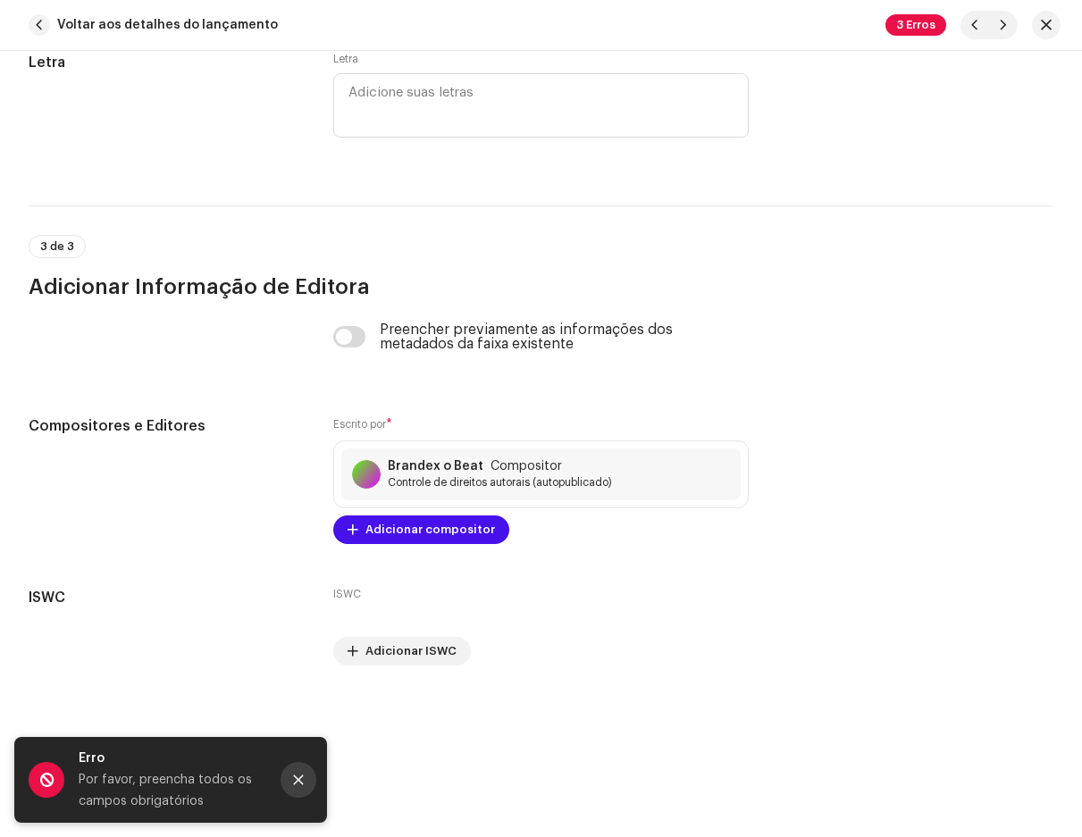
click at [302, 777] on icon "Fechar" at bounding box center [299, 781] width 10 height 10
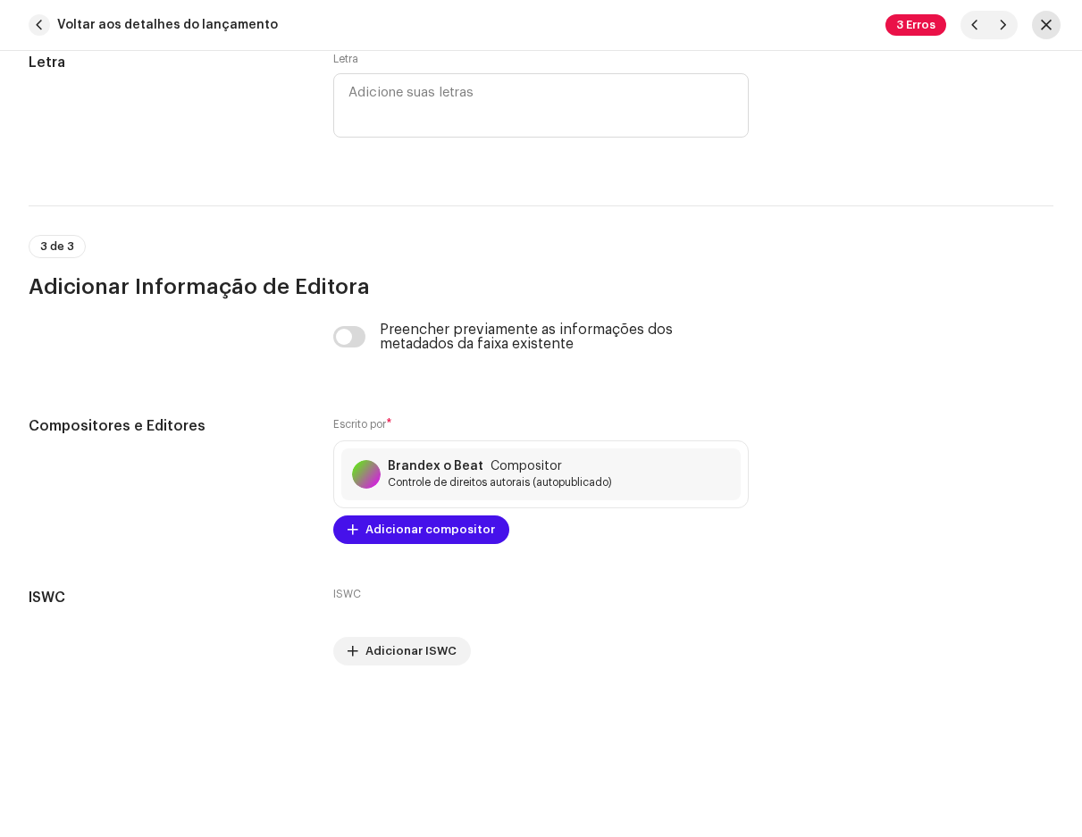
click at [1053, 20] on button "button" at bounding box center [1046, 25] width 29 height 29
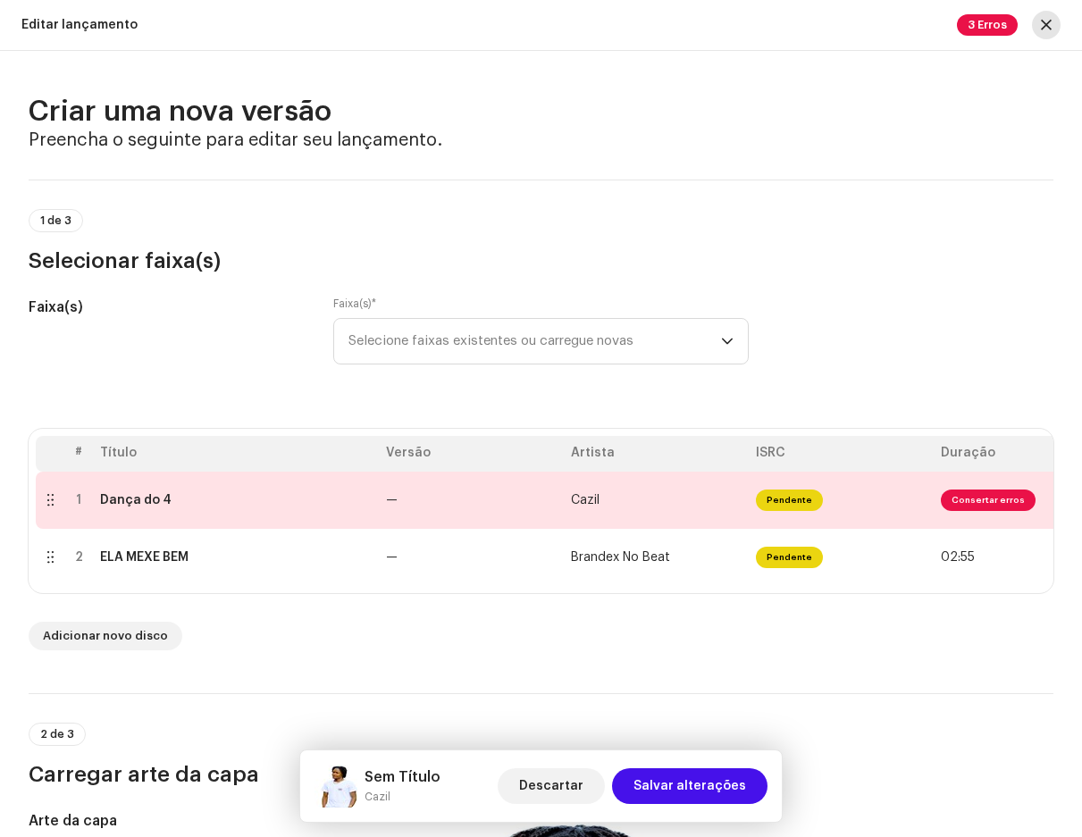
click at [1055, 22] on button "button" at bounding box center [1046, 25] width 29 height 29
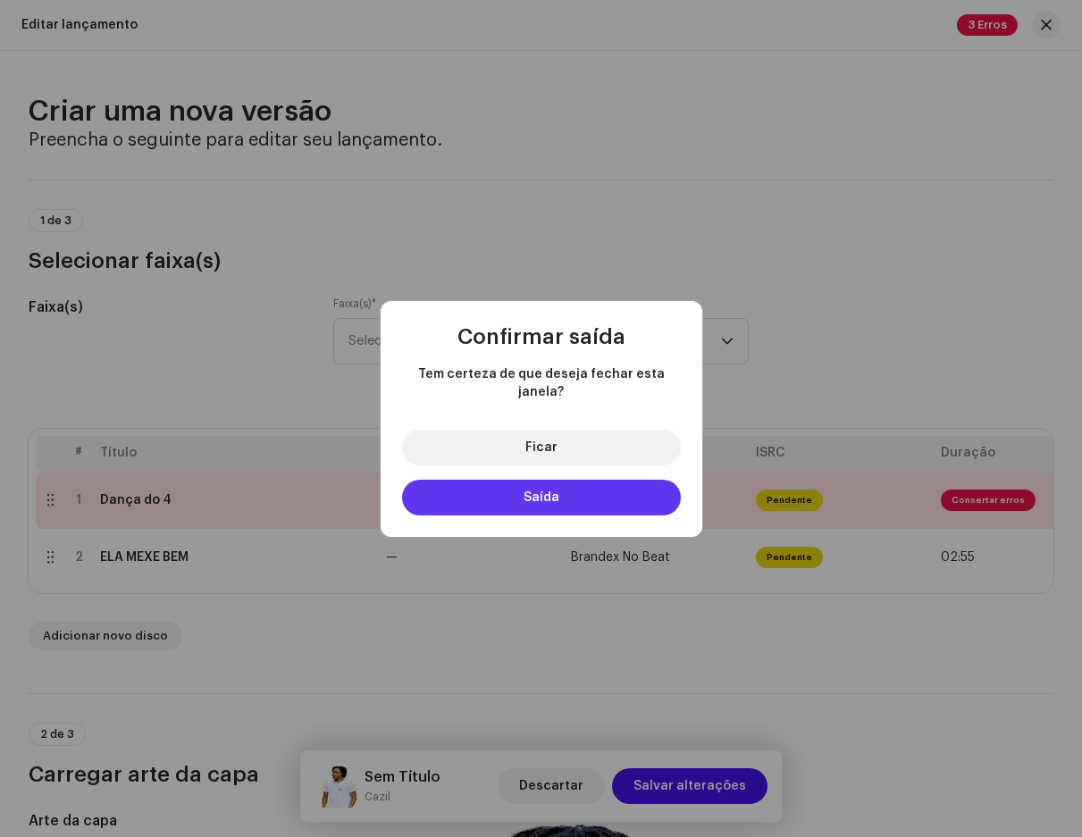
click at [551, 492] on font "Saída" at bounding box center [542, 498] width 36 height 13
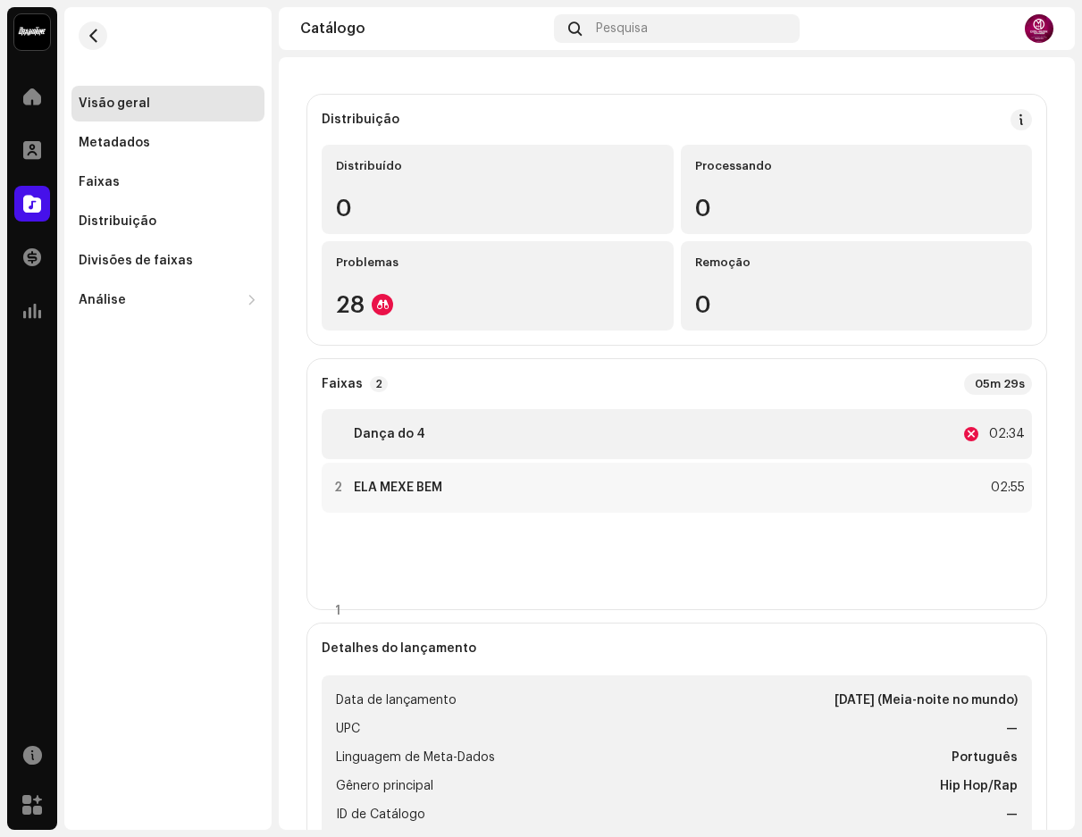
scroll to position [179, 0]
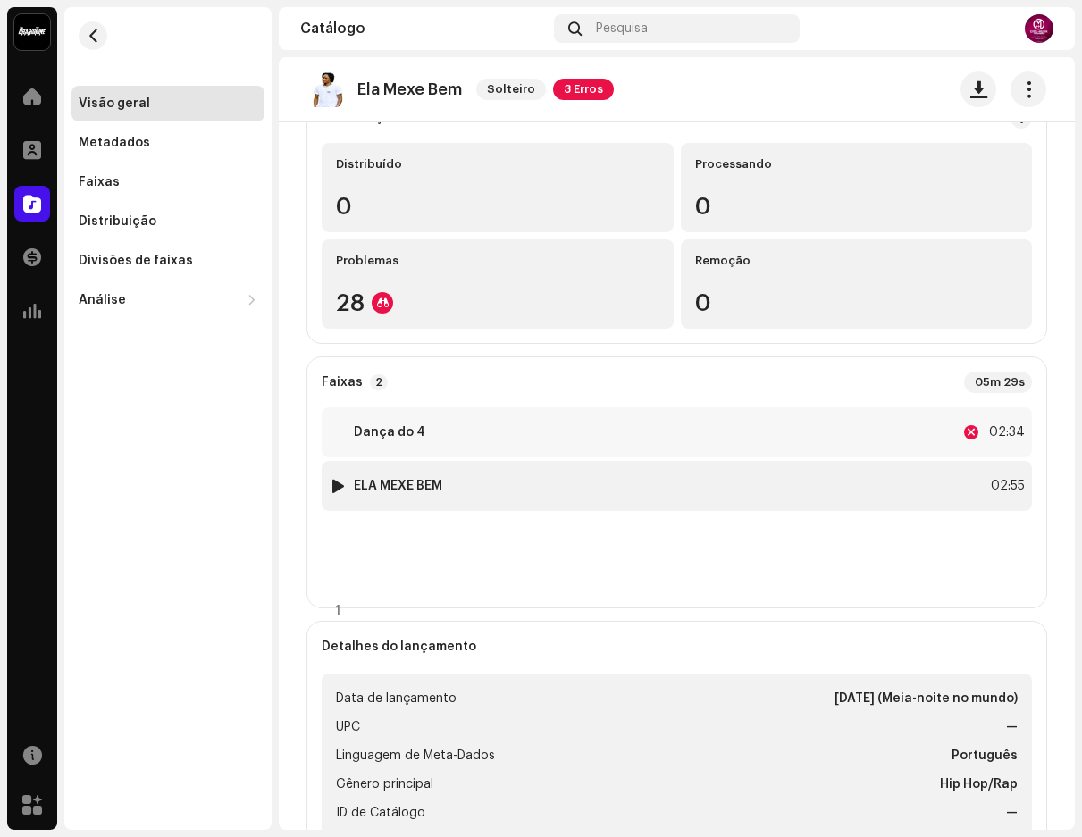
click at [429, 482] on font "ELA MEXE BEM" at bounding box center [398, 486] width 88 height 13
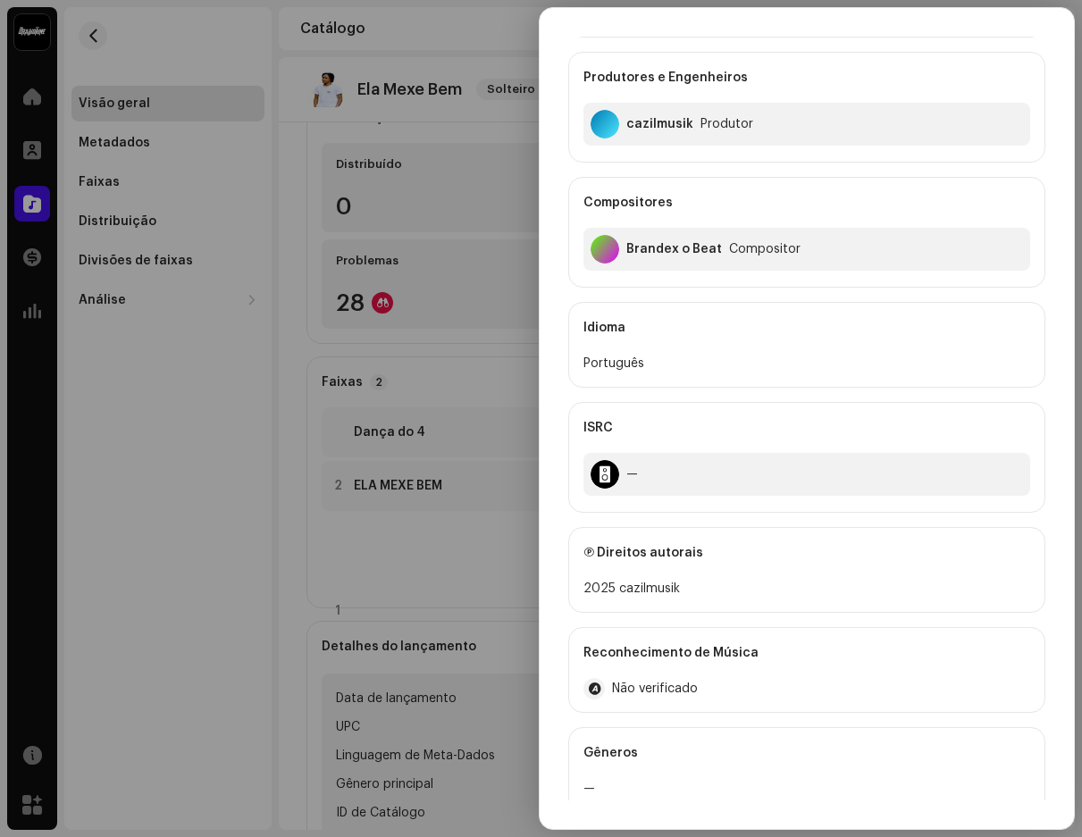
scroll to position [319, 0]
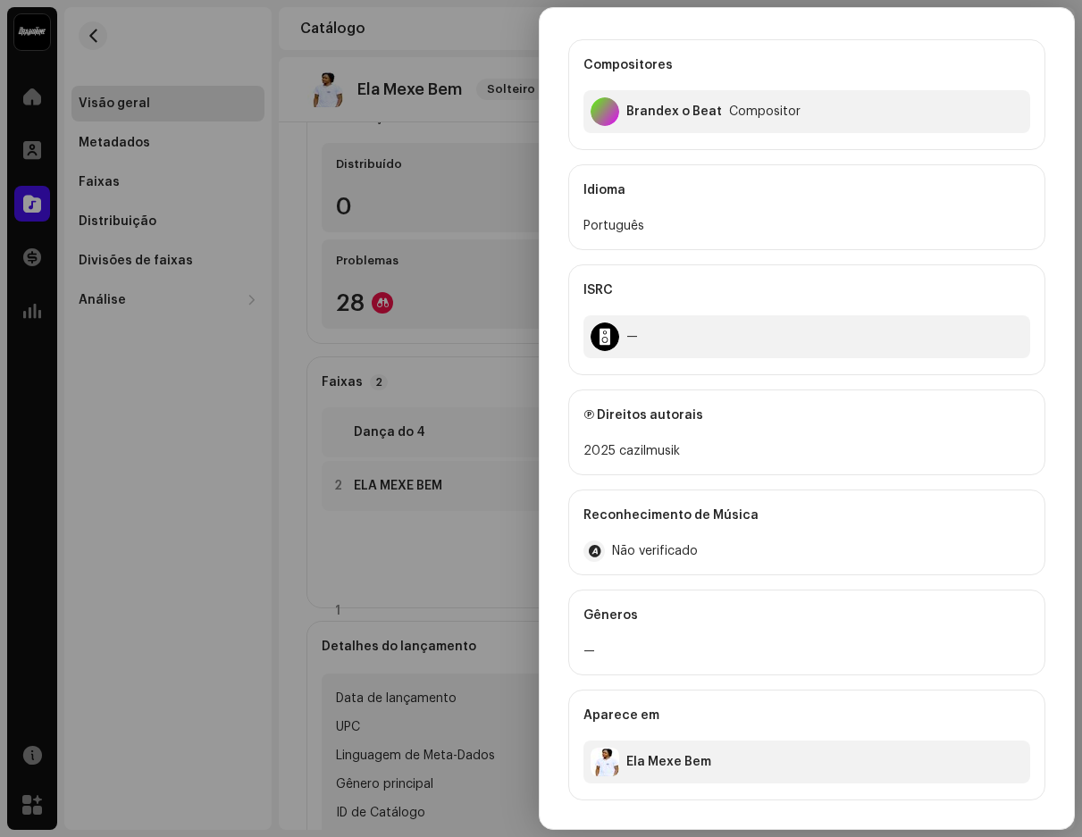
click at [405, 282] on div at bounding box center [541, 418] width 1082 height 837
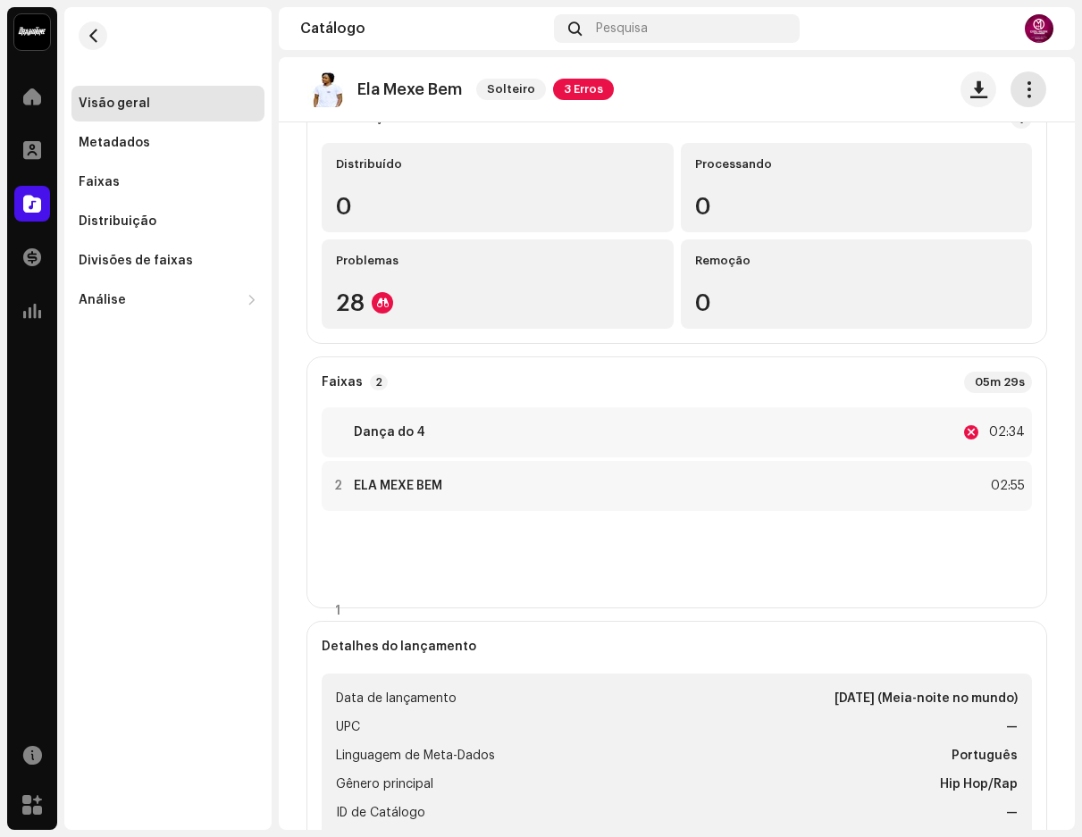
click at [1021, 88] on span "button" at bounding box center [1029, 89] width 17 height 14
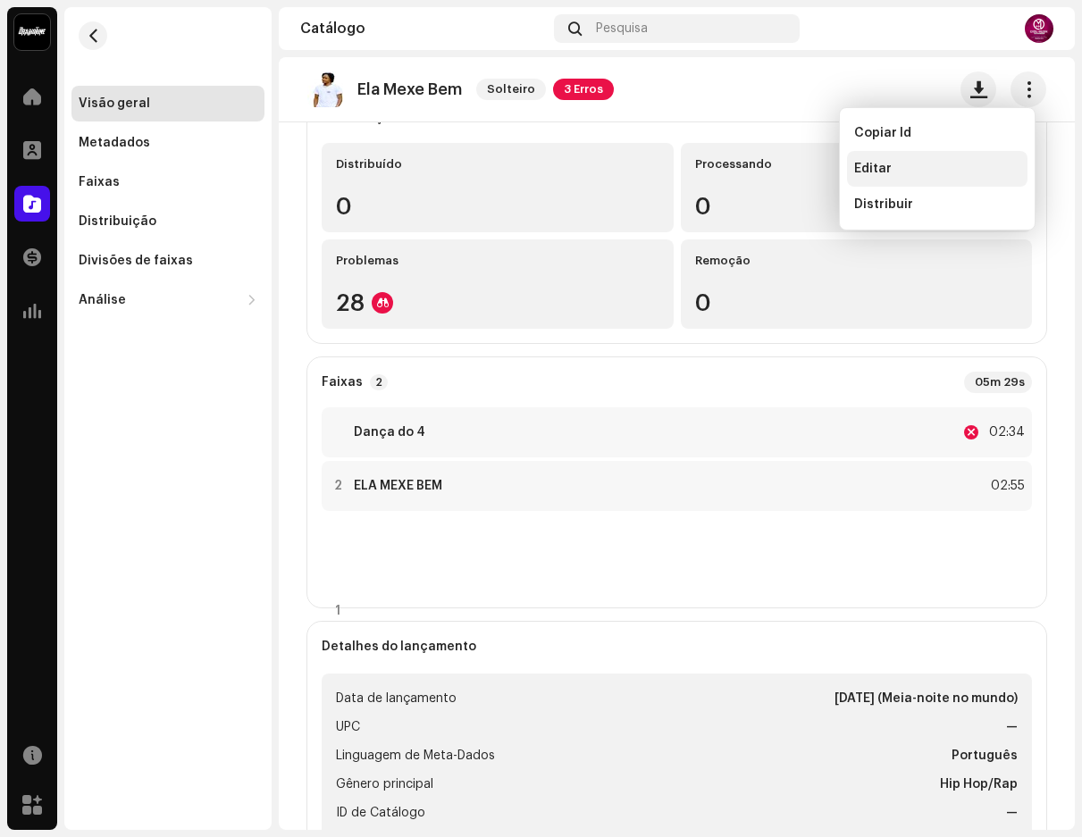
click at [885, 172] on span "Editar" at bounding box center [873, 169] width 38 height 14
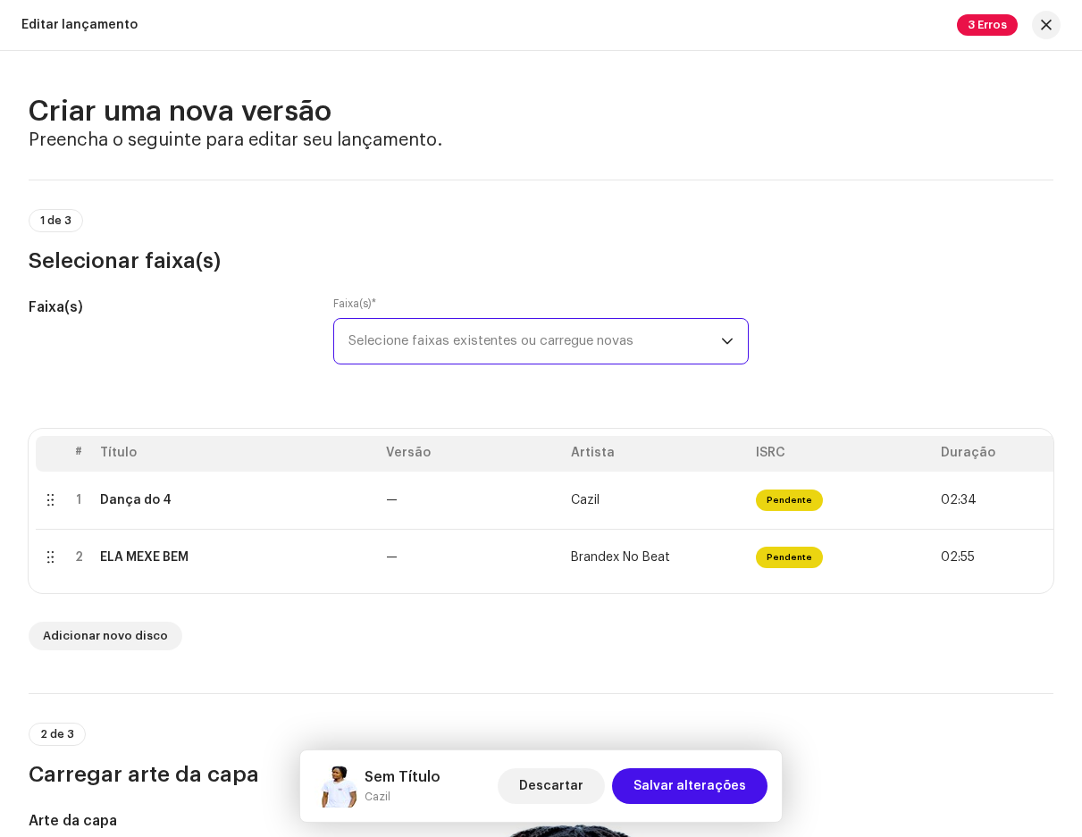
click at [492, 334] on font "Selecione faixas existentes ou carregue novas" at bounding box center [491, 340] width 285 height 13
click at [506, 348] on span "Selecione faixas existentes ou carregue novas" at bounding box center [535, 341] width 372 height 45
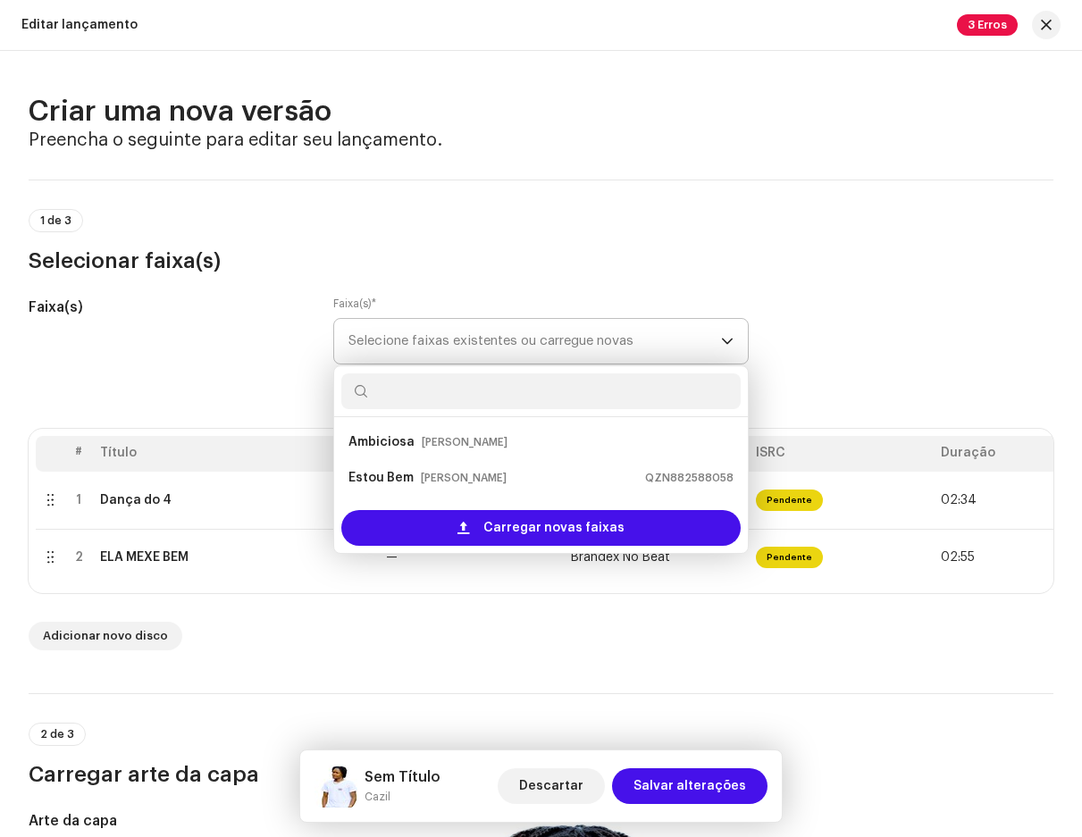
click at [495, 330] on span "Selecione faixas existentes ou carregue novas" at bounding box center [535, 341] width 372 height 45
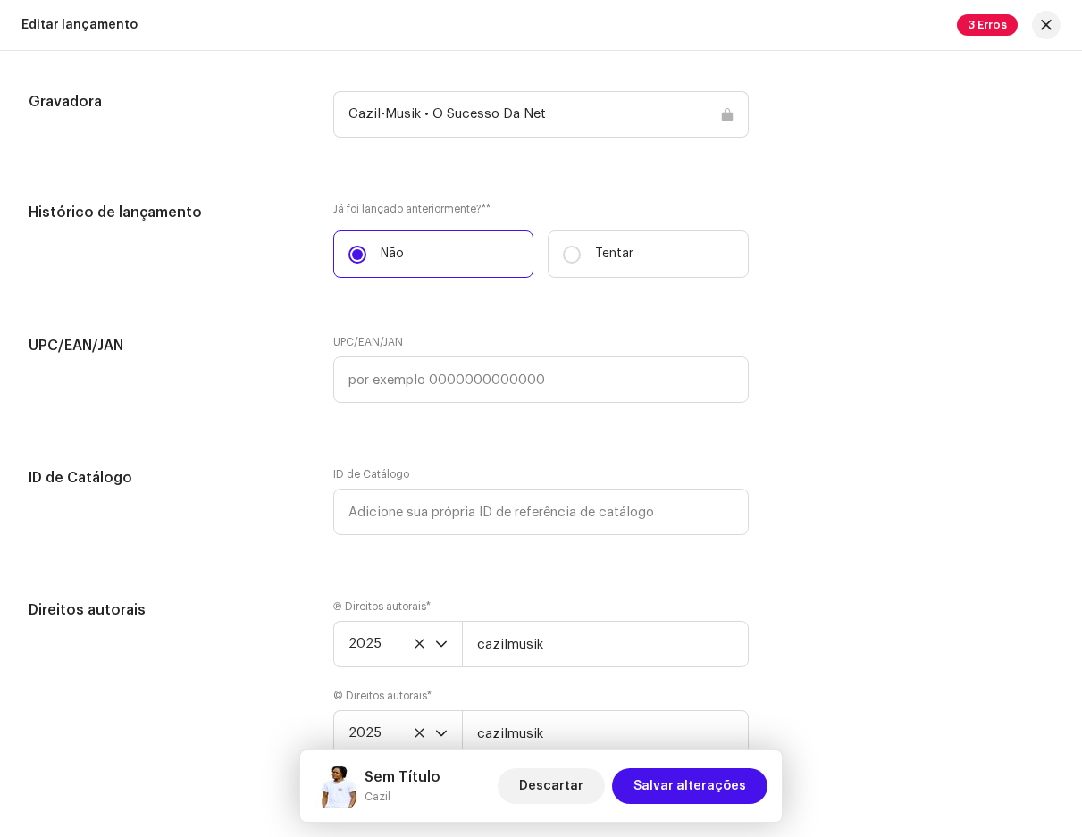
scroll to position [2709, 0]
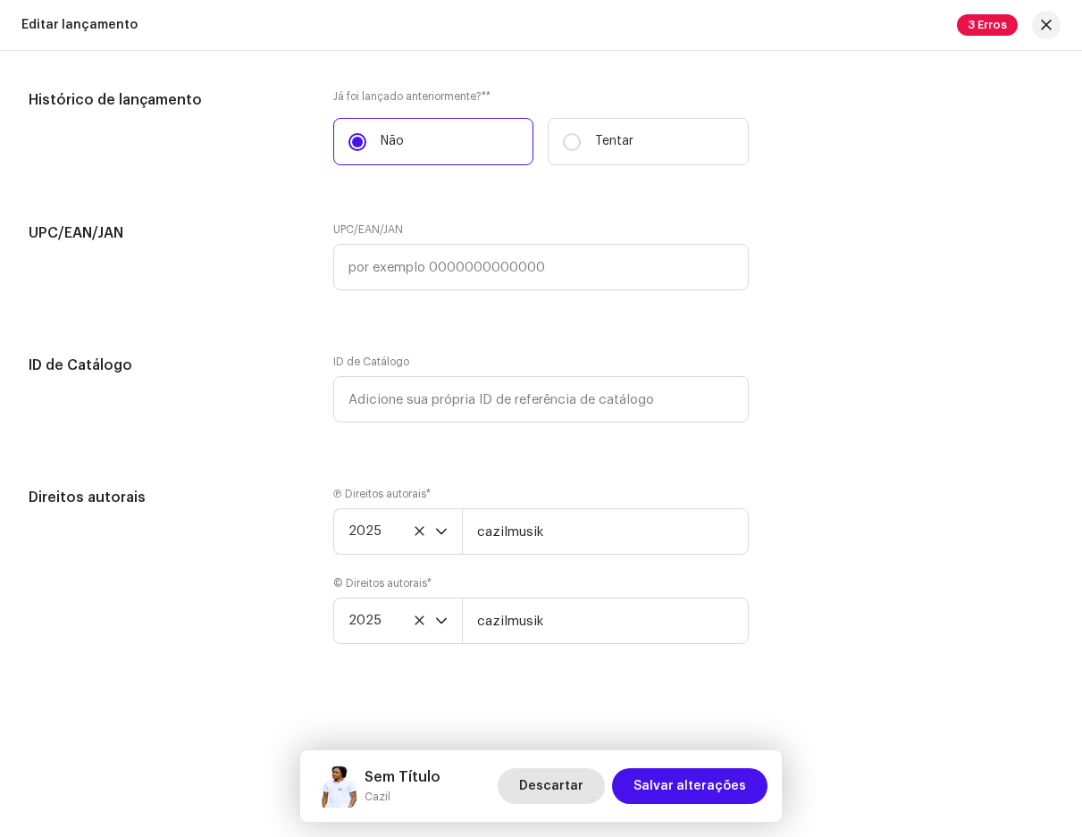
click at [537, 780] on font "Descartar" at bounding box center [551, 786] width 64 height 13
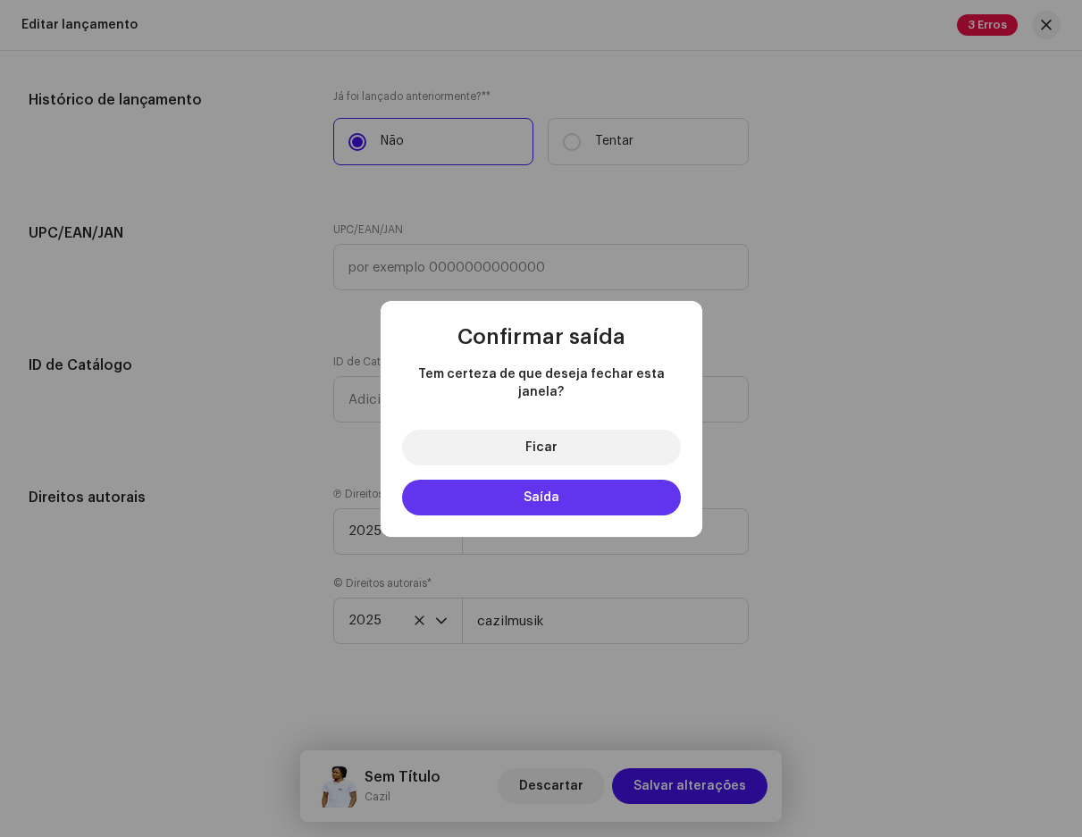
click at [533, 480] on button "Saída" at bounding box center [541, 498] width 279 height 36
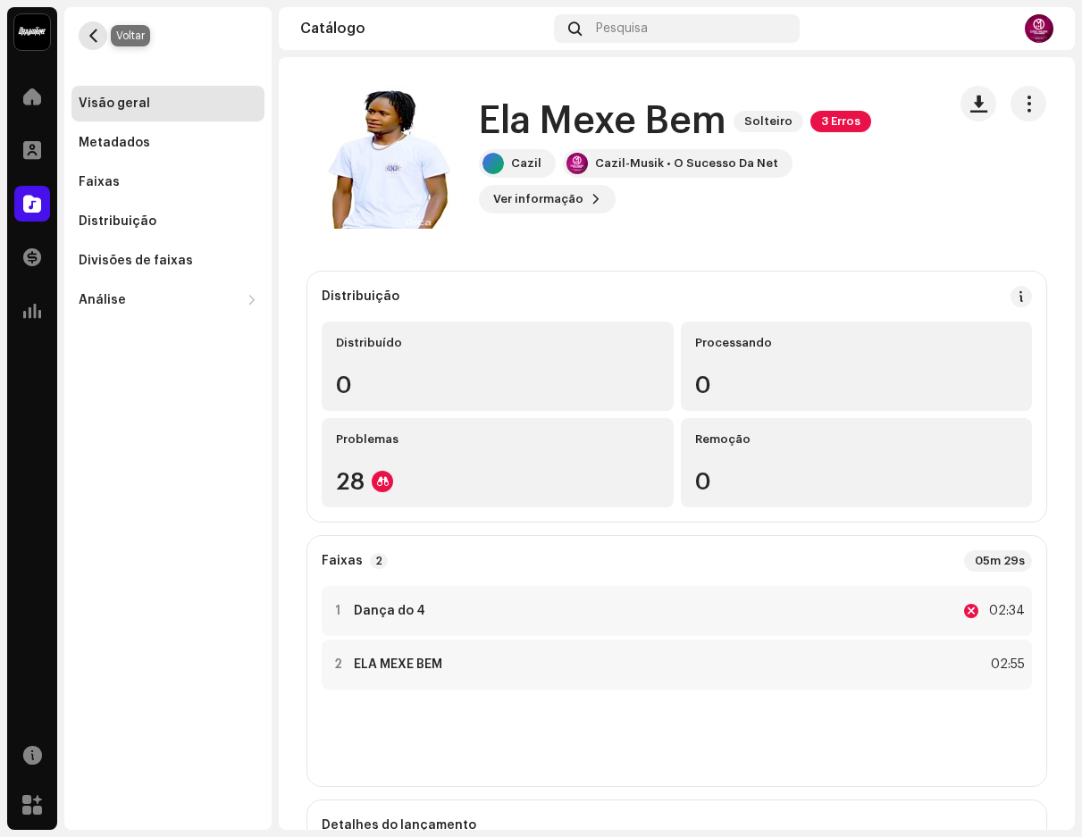
click at [87, 34] on span "button" at bounding box center [93, 36] width 13 height 14
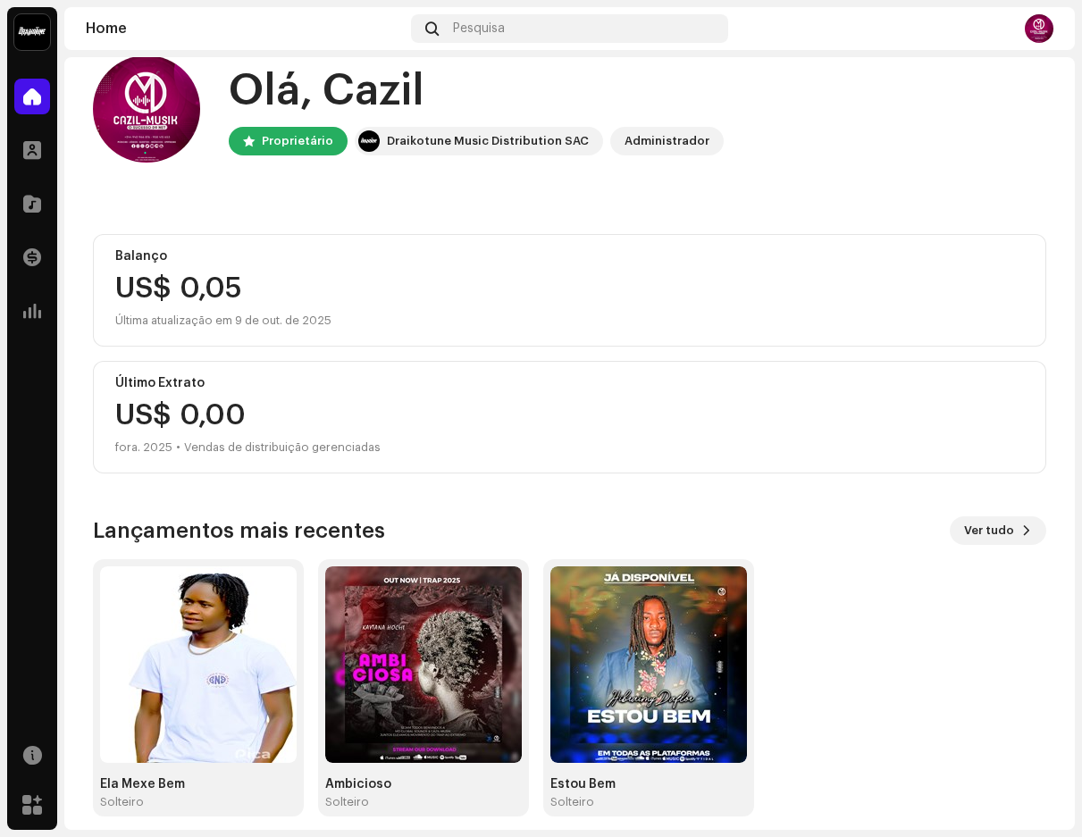
scroll to position [46, 0]
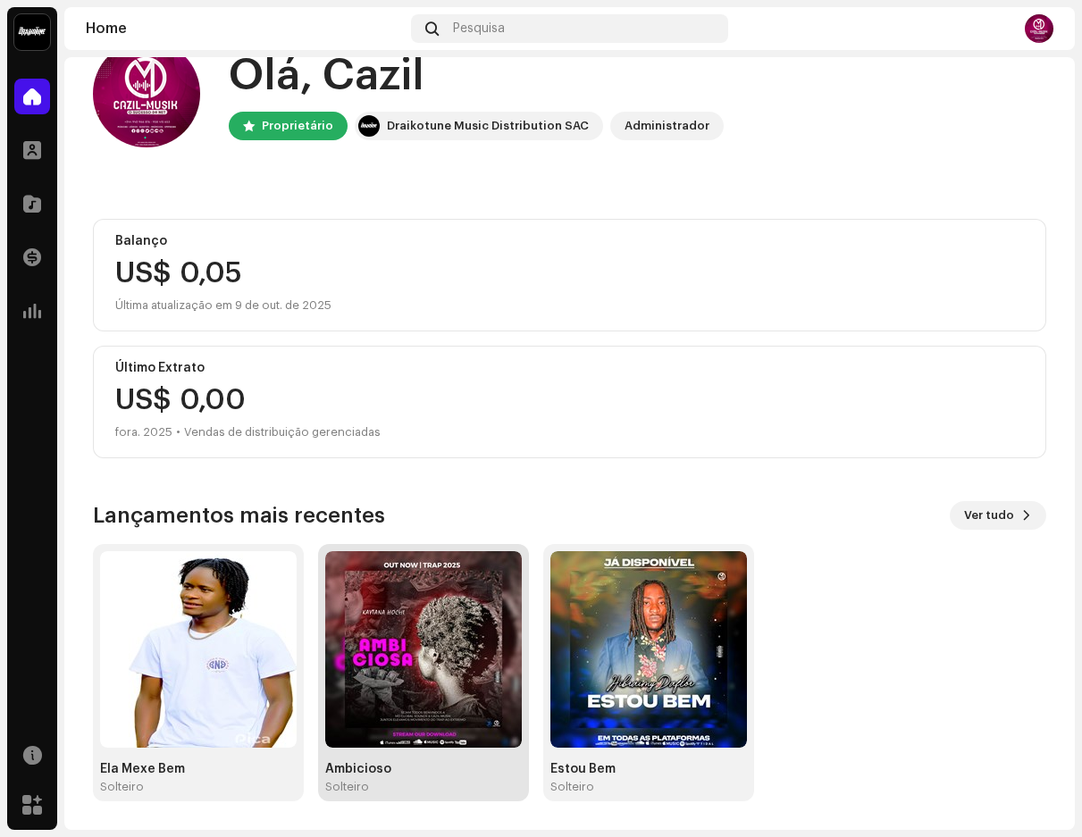
click at [434, 664] on img at bounding box center [423, 649] width 197 height 197
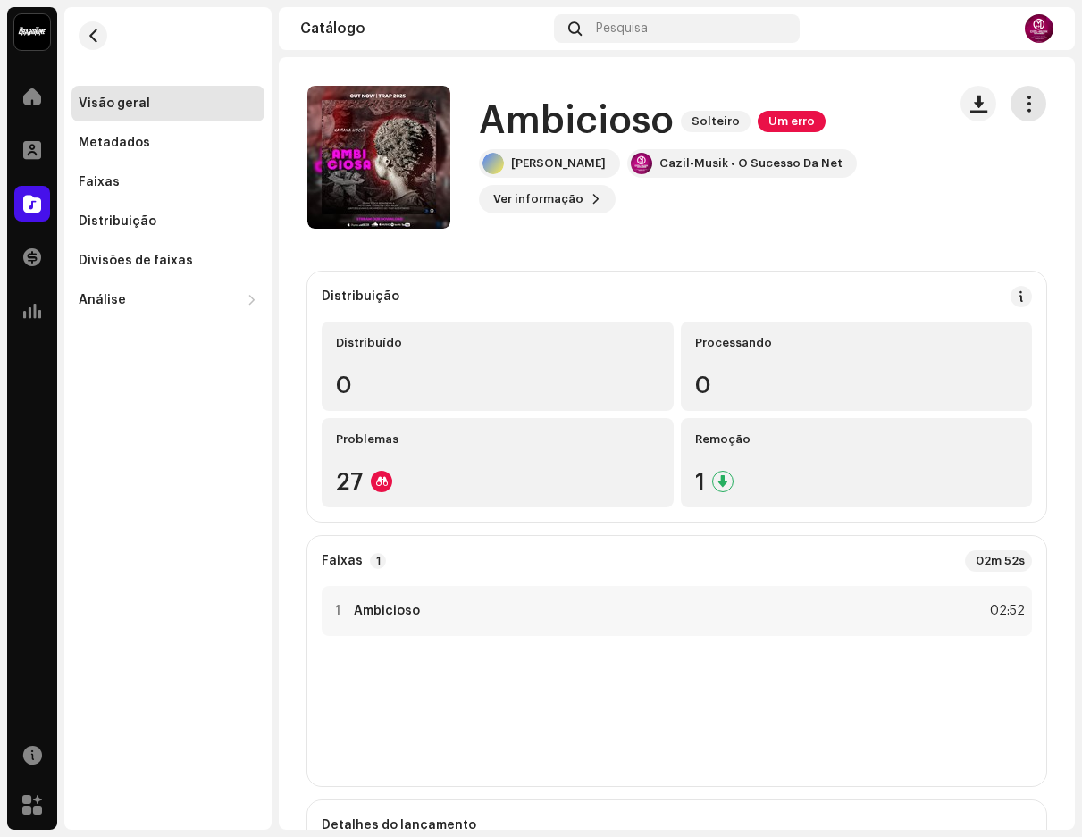
click at [1011, 94] on button "button" at bounding box center [1029, 104] width 36 height 36
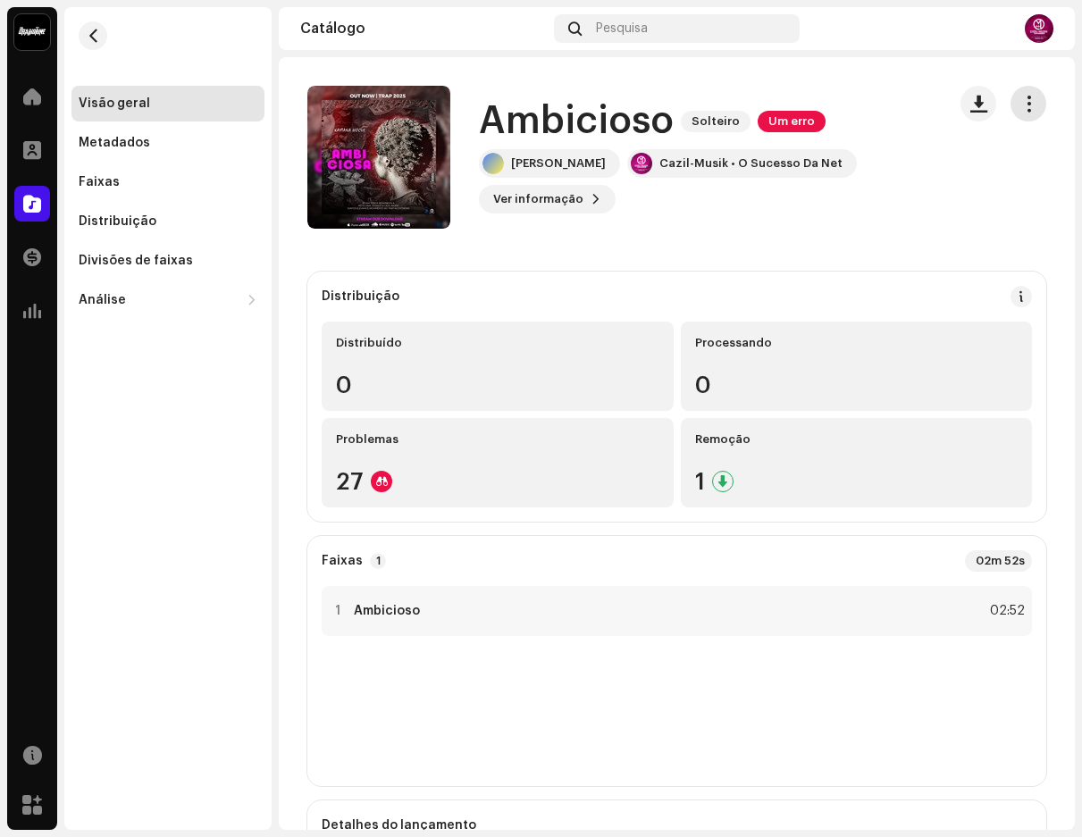
click at [1021, 101] on span "button" at bounding box center [1029, 104] width 17 height 14
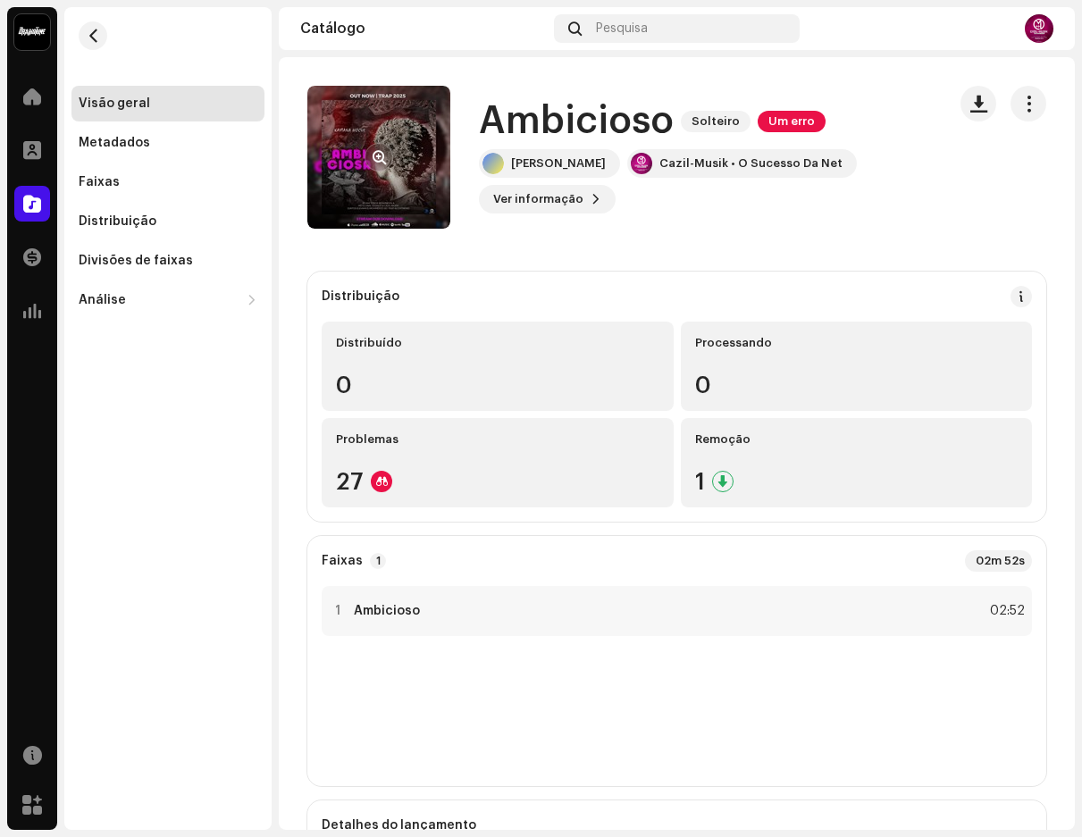
click at [418, 199] on re-a-cover at bounding box center [378, 157] width 143 height 143
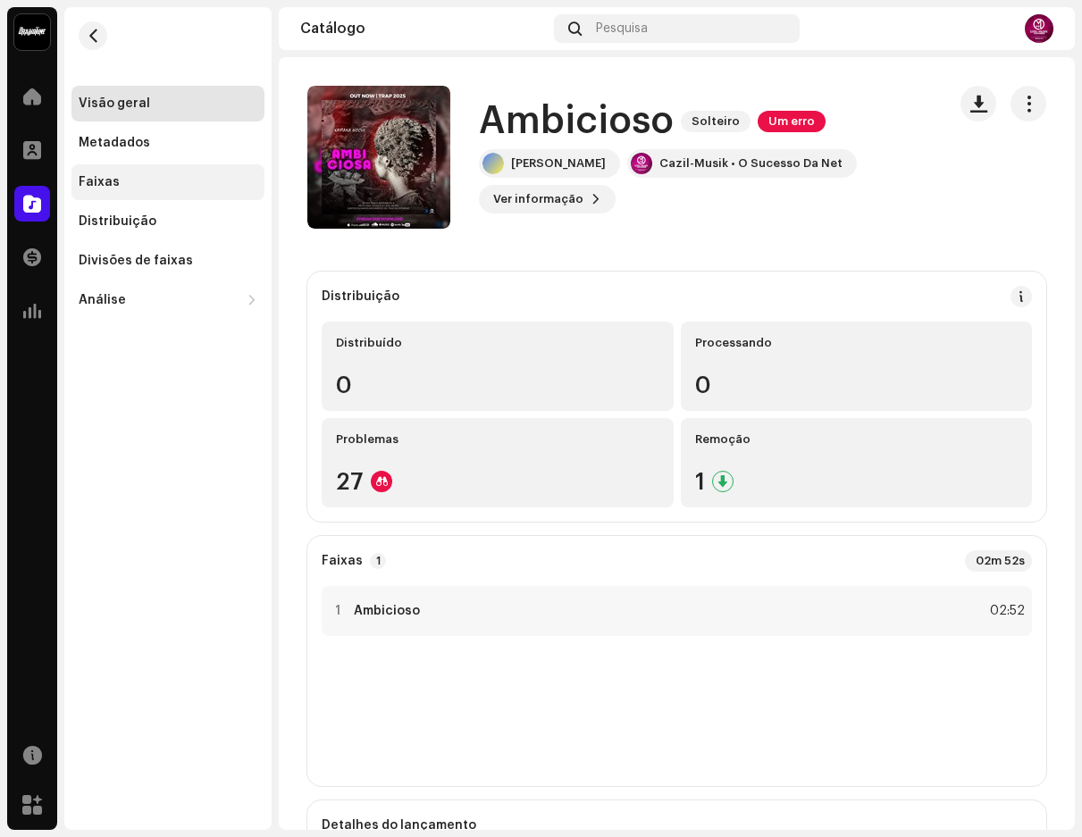
click at [103, 171] on div "Faixas" at bounding box center [167, 182] width 193 height 36
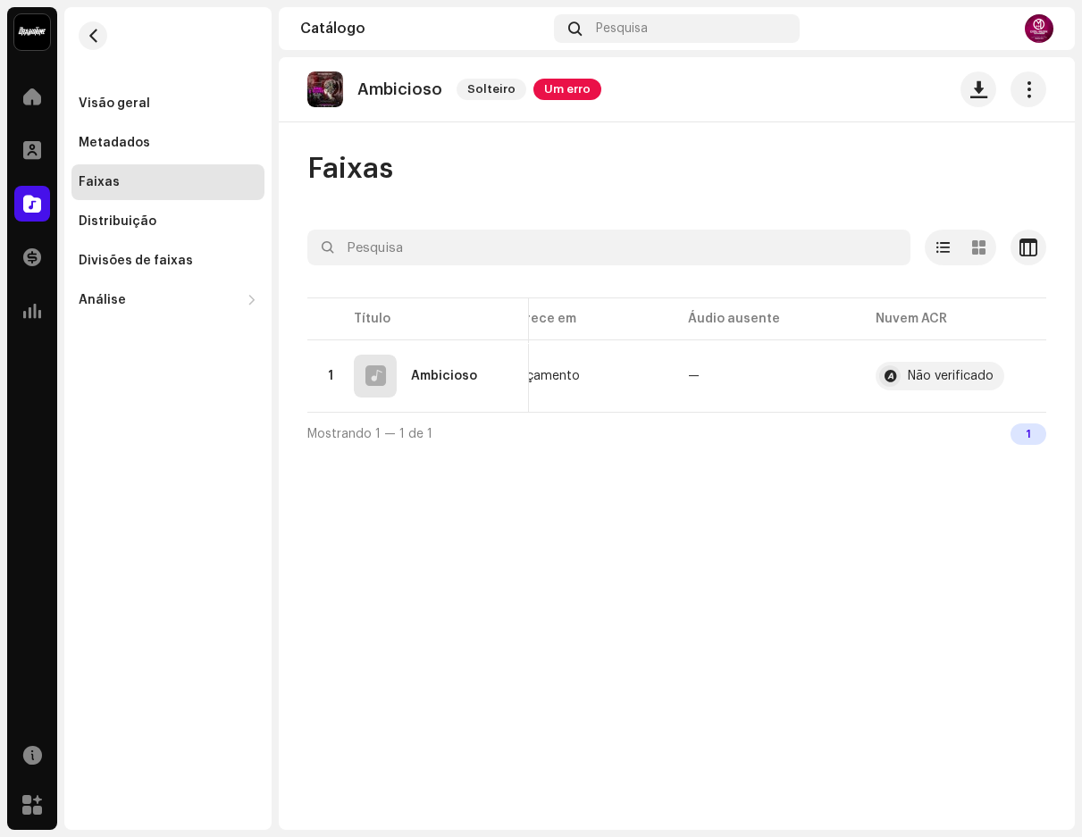
scroll to position [0, 609]
click at [905, 369] on div "Não verificado" at bounding box center [937, 376] width 129 height 29
click at [1014, 372] on span "button" at bounding box center [1018, 376] width 13 height 14
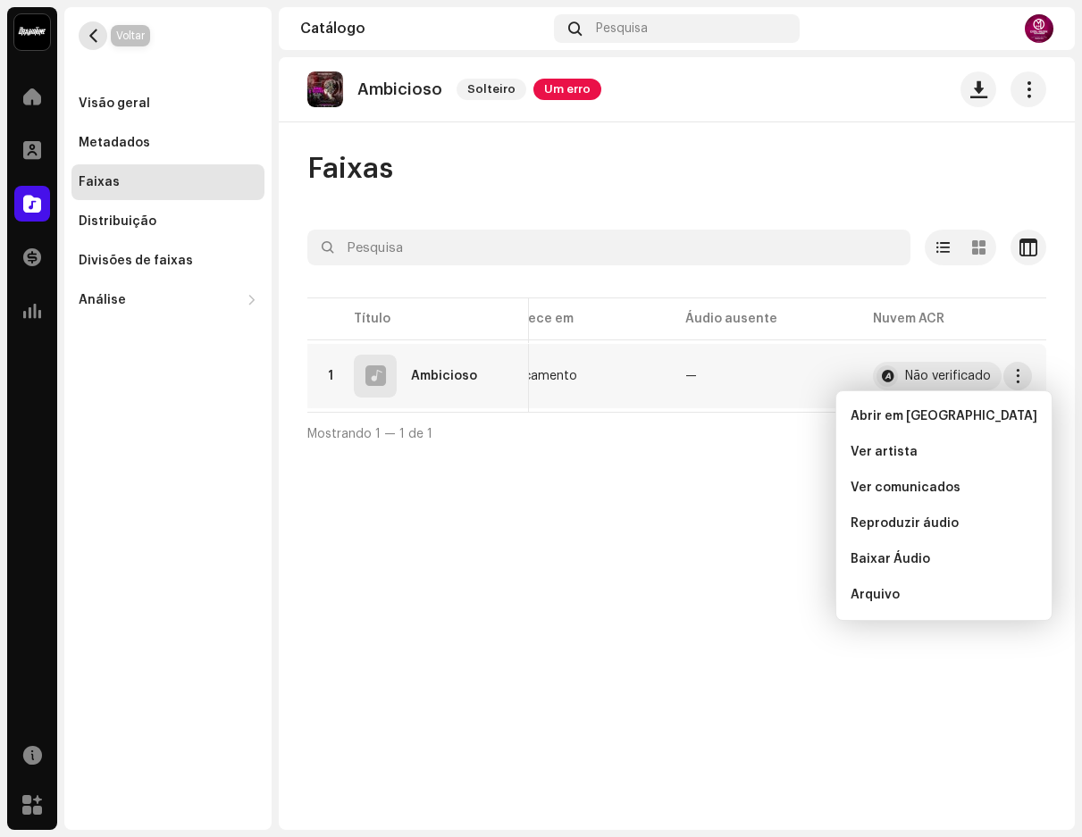
click at [97, 38] on span "button" at bounding box center [93, 36] width 13 height 14
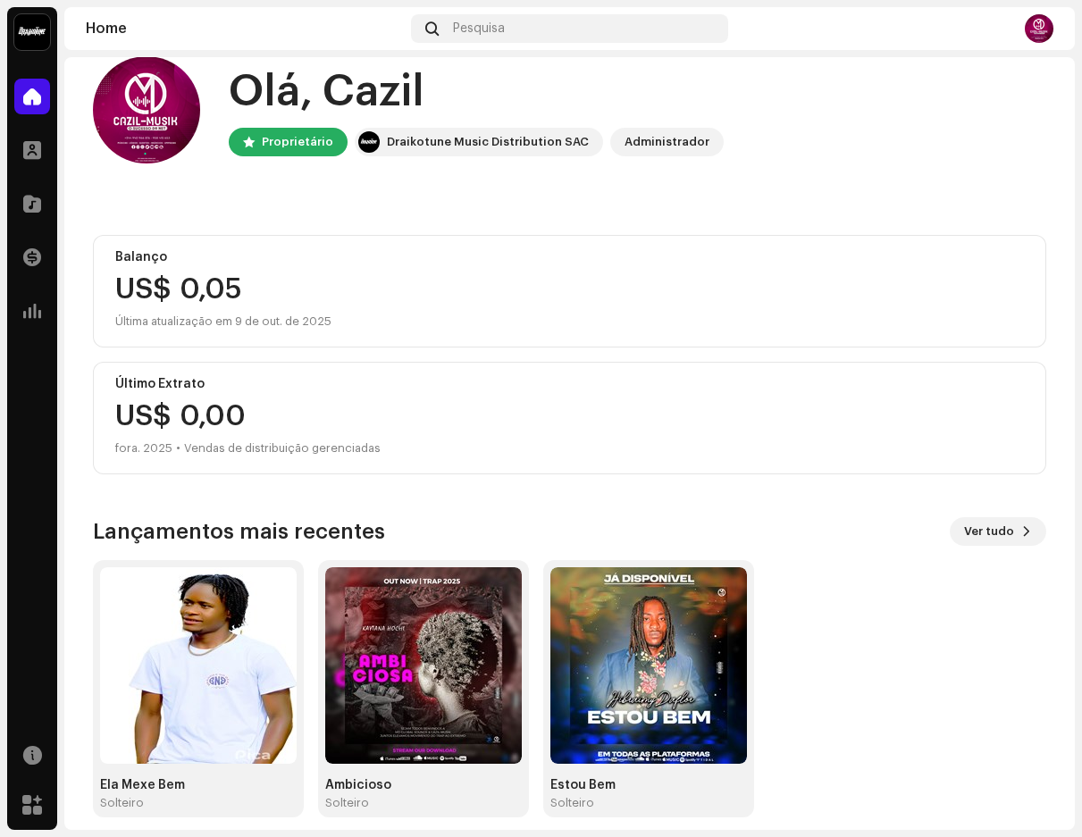
scroll to position [46, 0]
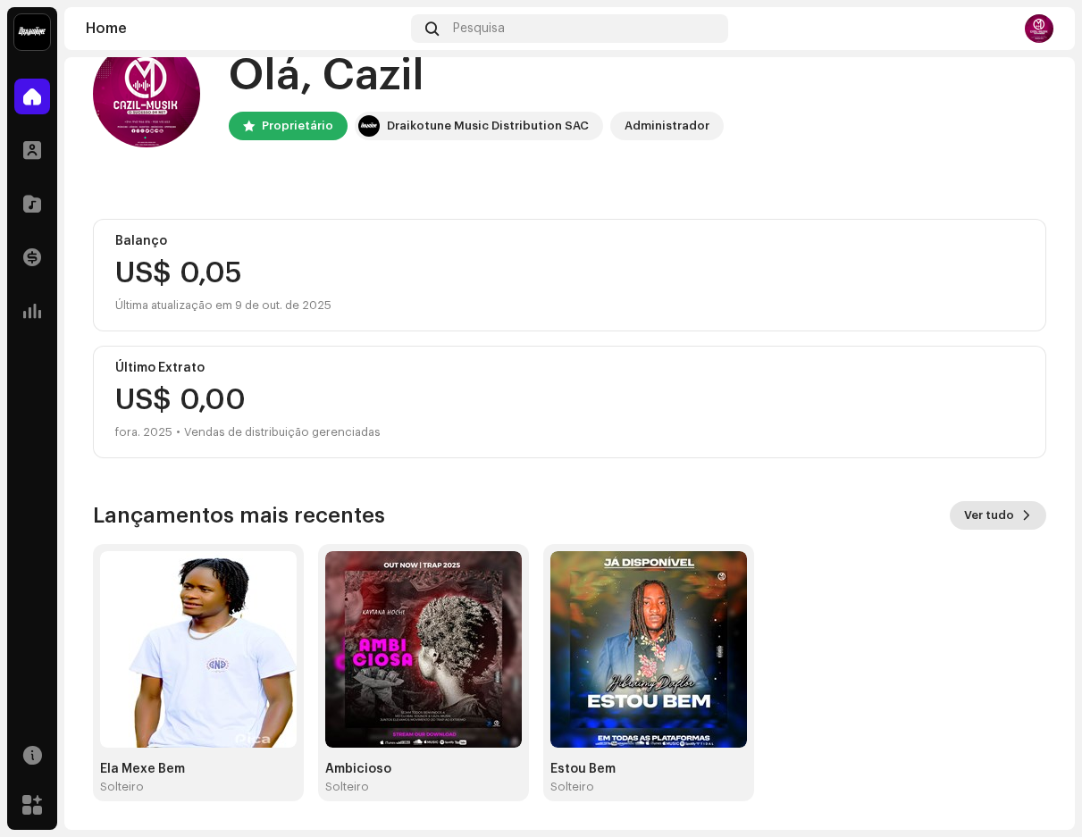
click at [989, 515] on font "Ver tudo" at bounding box center [989, 515] width 50 height 12
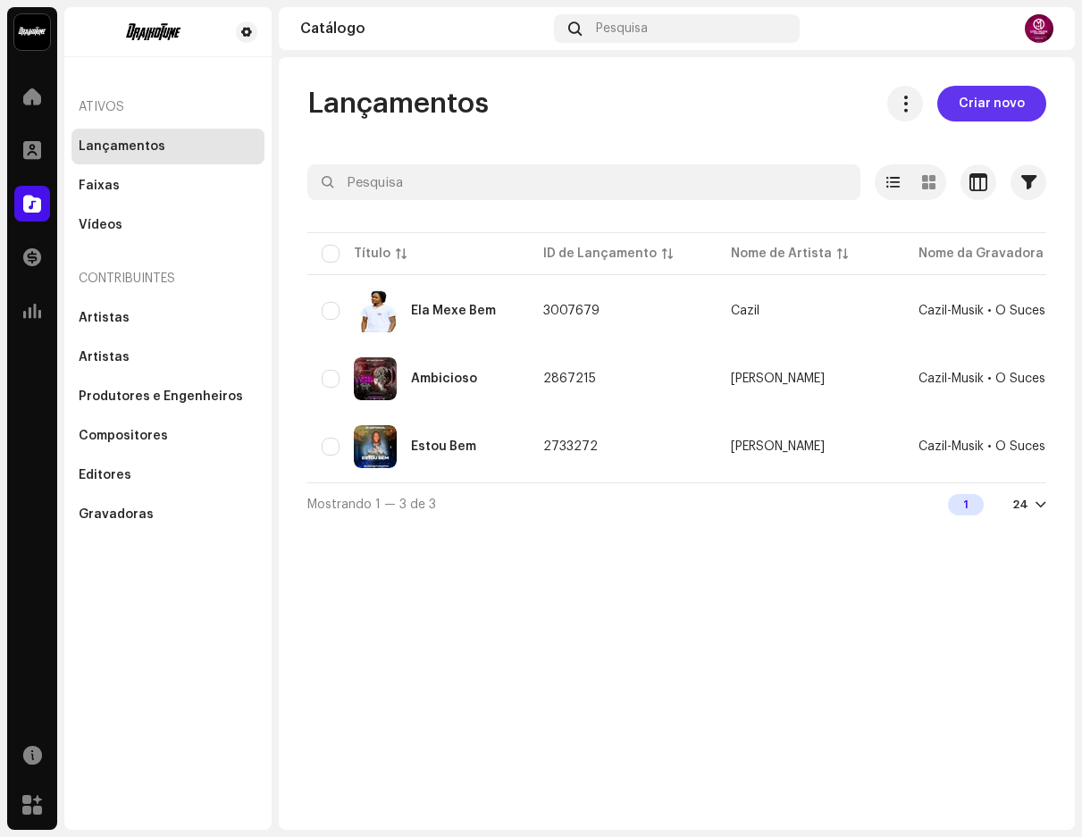
click at [967, 91] on span "Criar novo" at bounding box center [992, 104] width 66 height 36
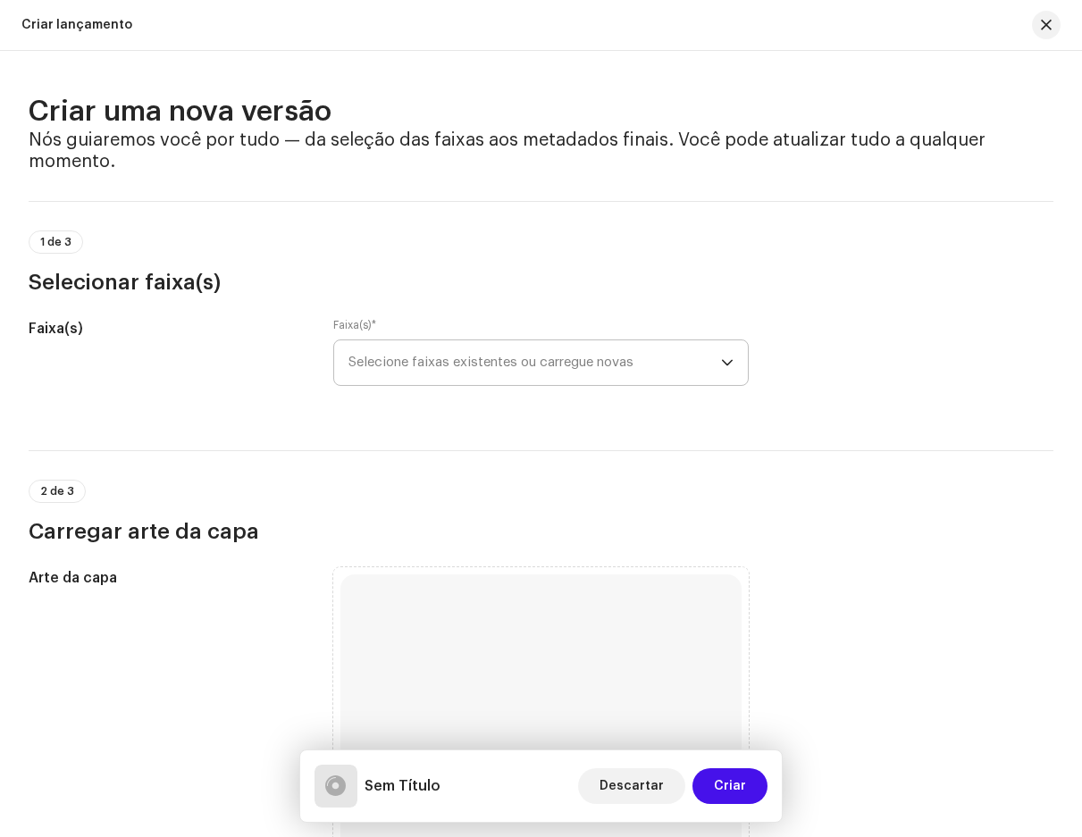
click at [383, 349] on span "Selecione faixas existentes ou carregue novas" at bounding box center [535, 363] width 372 height 45
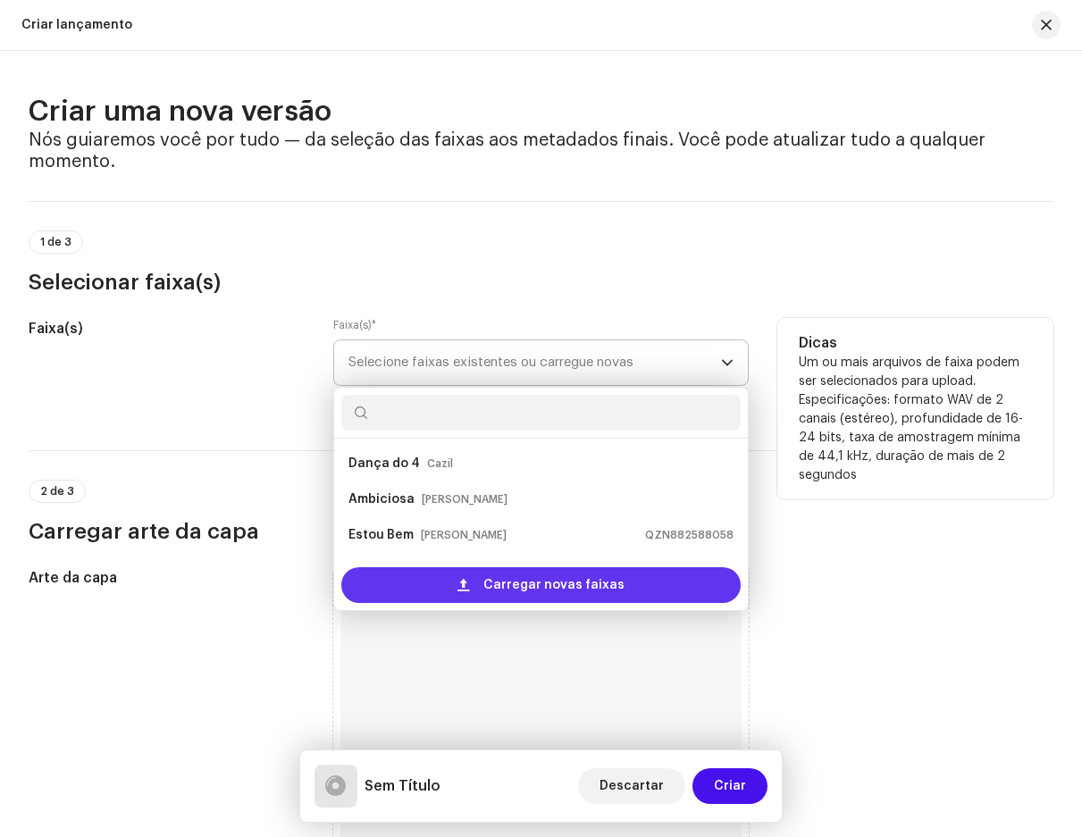
click at [441, 582] on div "Carregar novas faixas" at bounding box center [540, 586] width 399 height 36
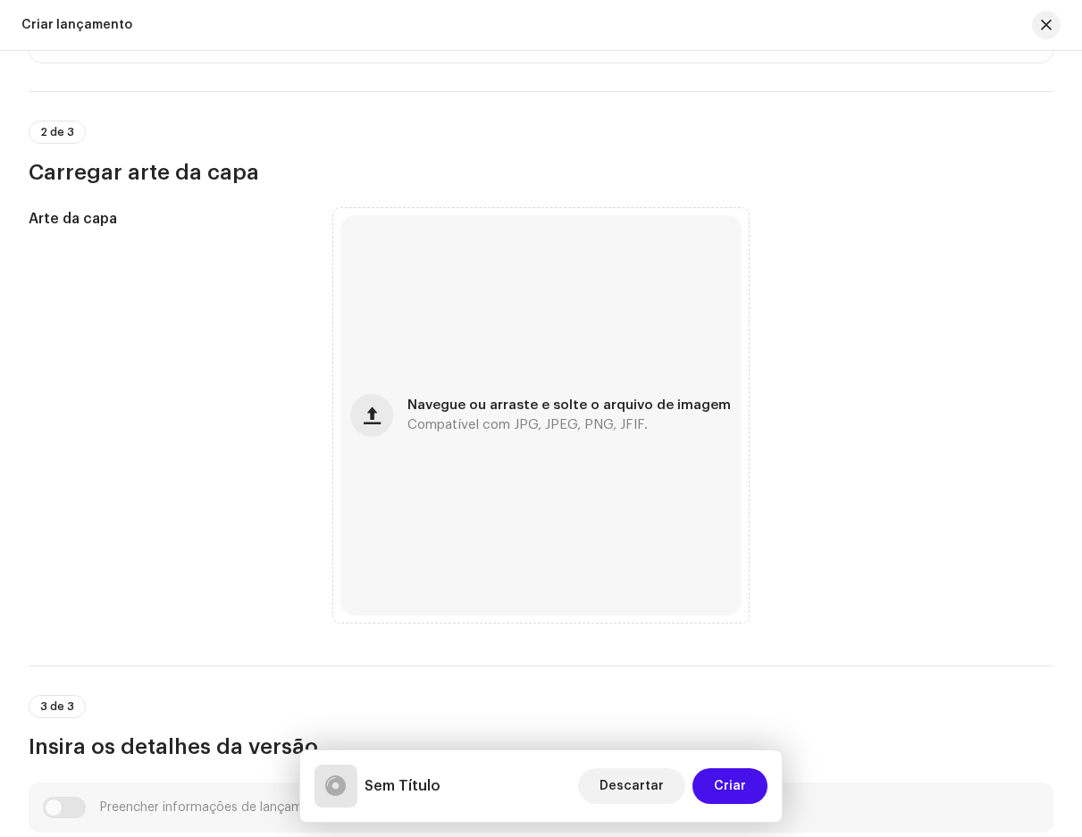
scroll to position [536, 0]
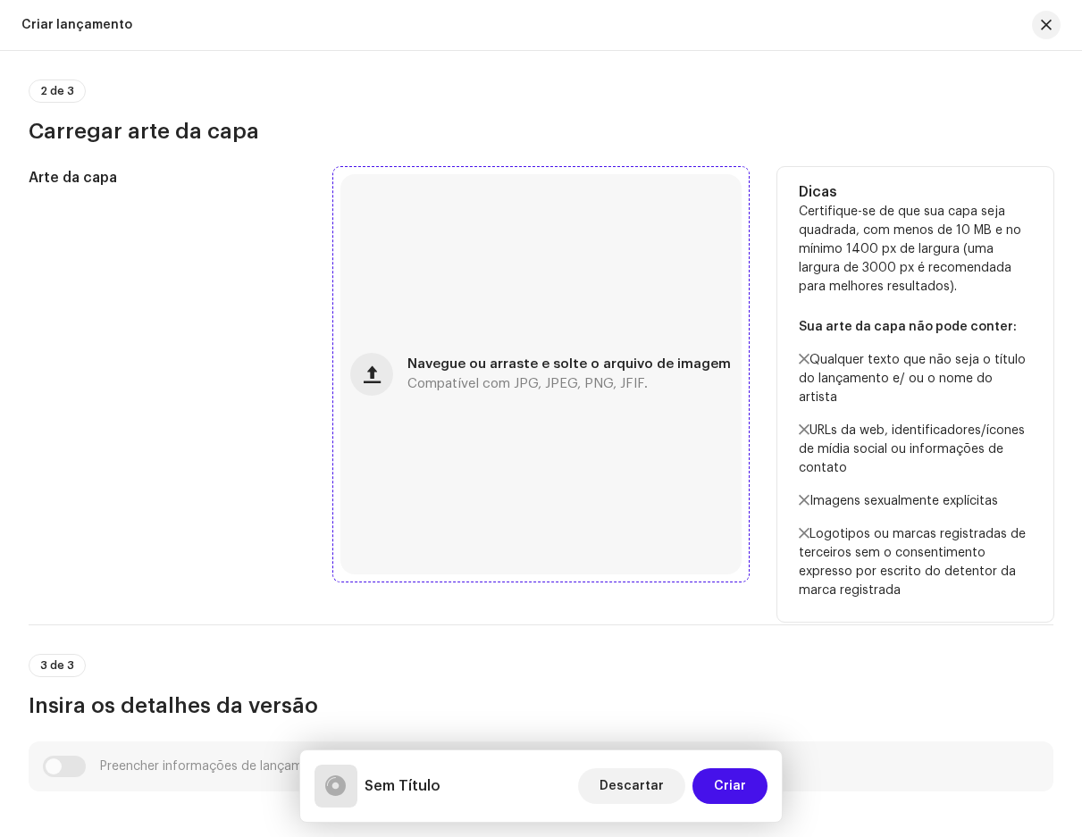
click at [430, 364] on font "Navegue ou arraste e solte o arquivo de imagem" at bounding box center [570, 363] width 324 height 13
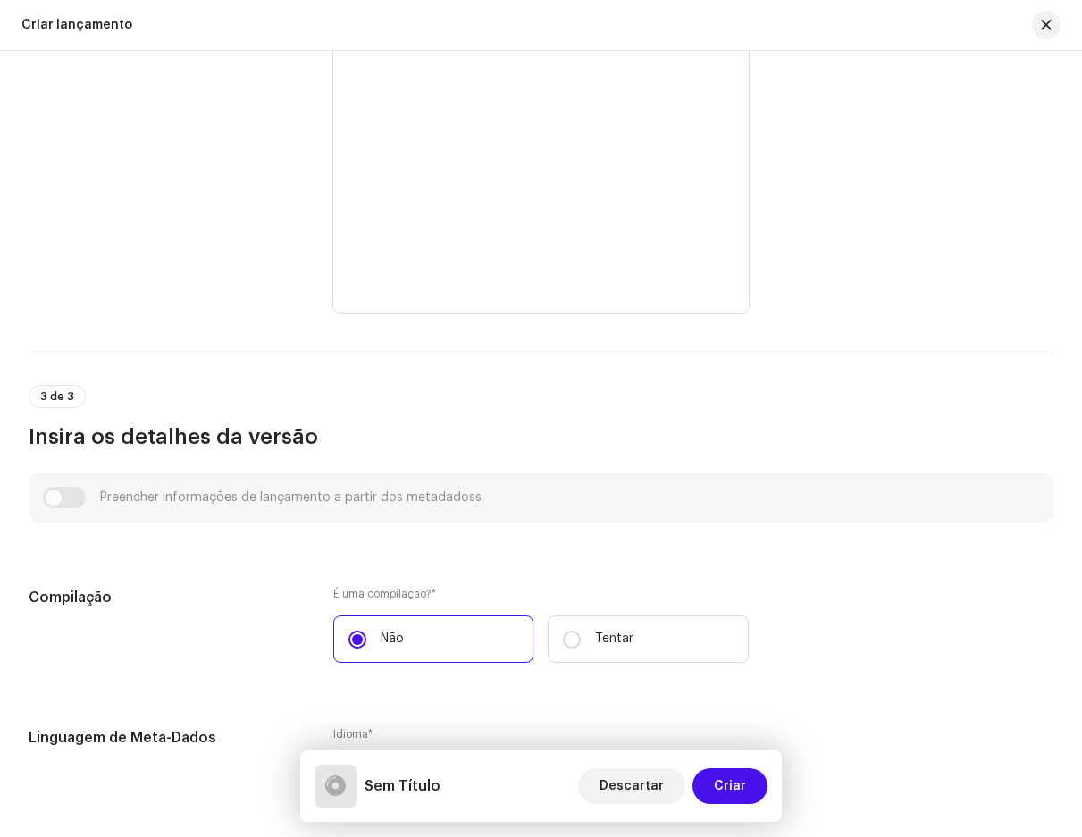
scroll to position [1072, 0]
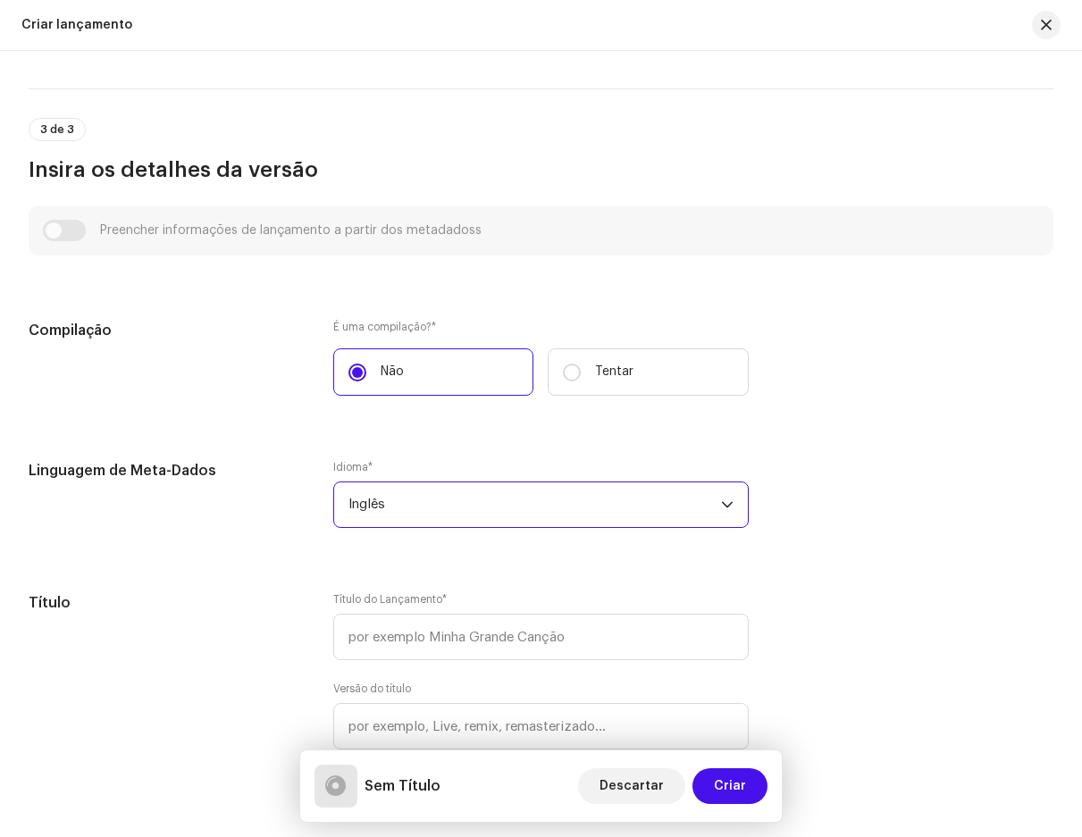
click at [408, 510] on span "Inglês" at bounding box center [535, 505] width 372 height 45
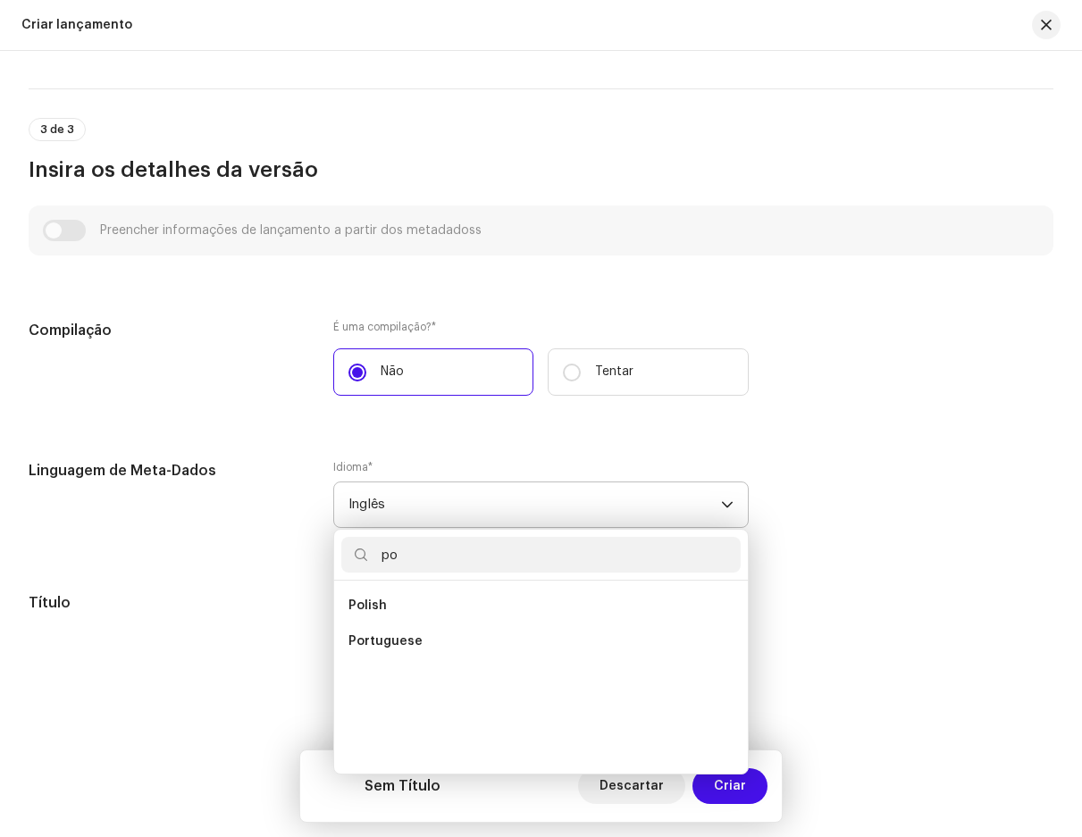
scroll to position [0, 0]
type input "po"
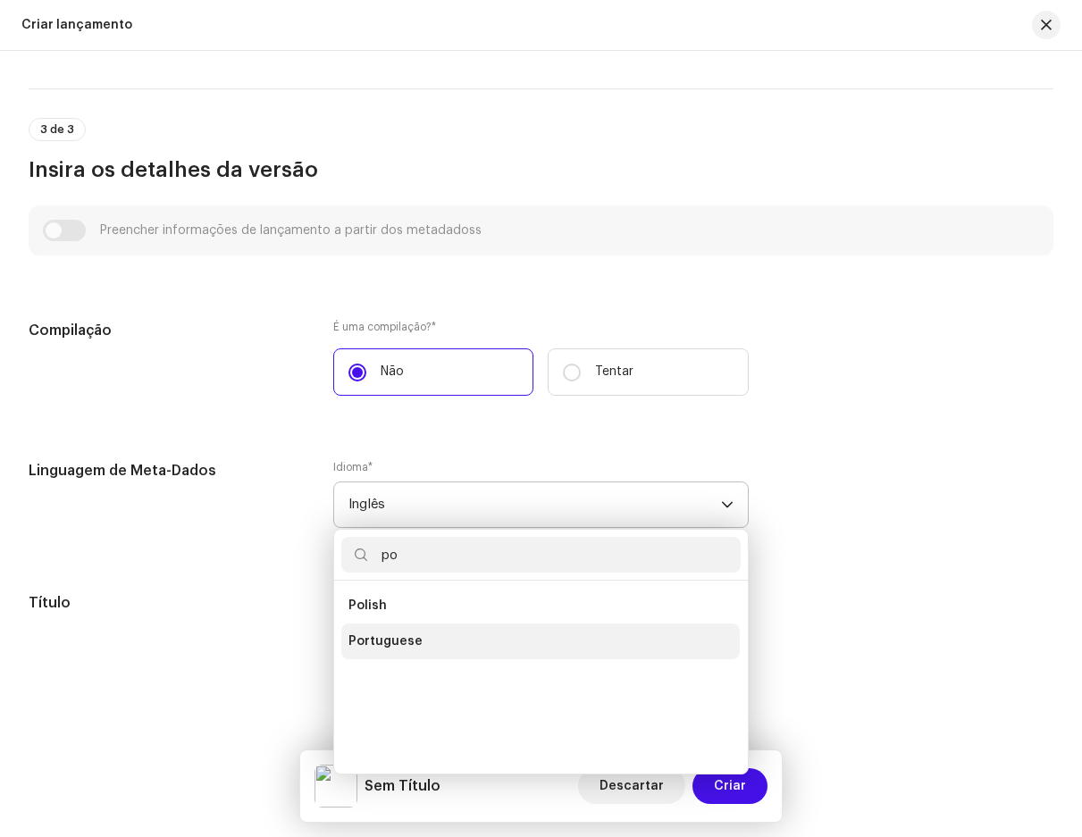
click at [374, 651] on span "Portuguese" at bounding box center [386, 642] width 74 height 18
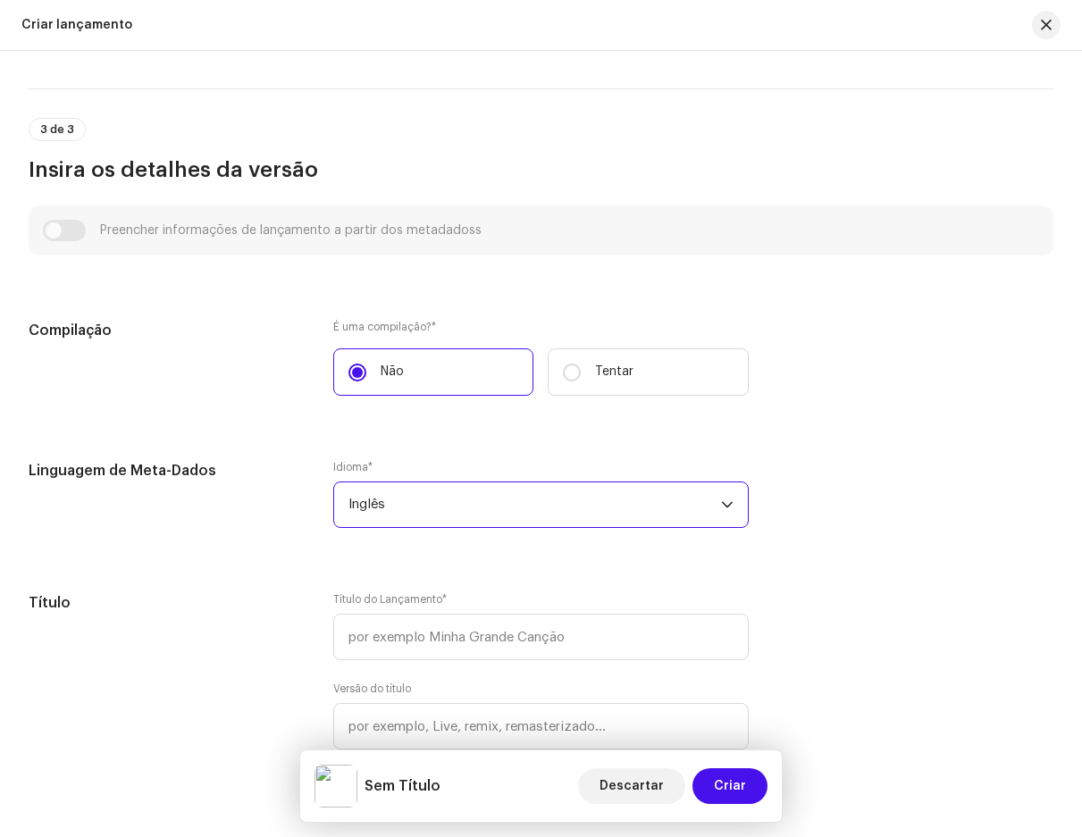
scroll to position [1430, 0]
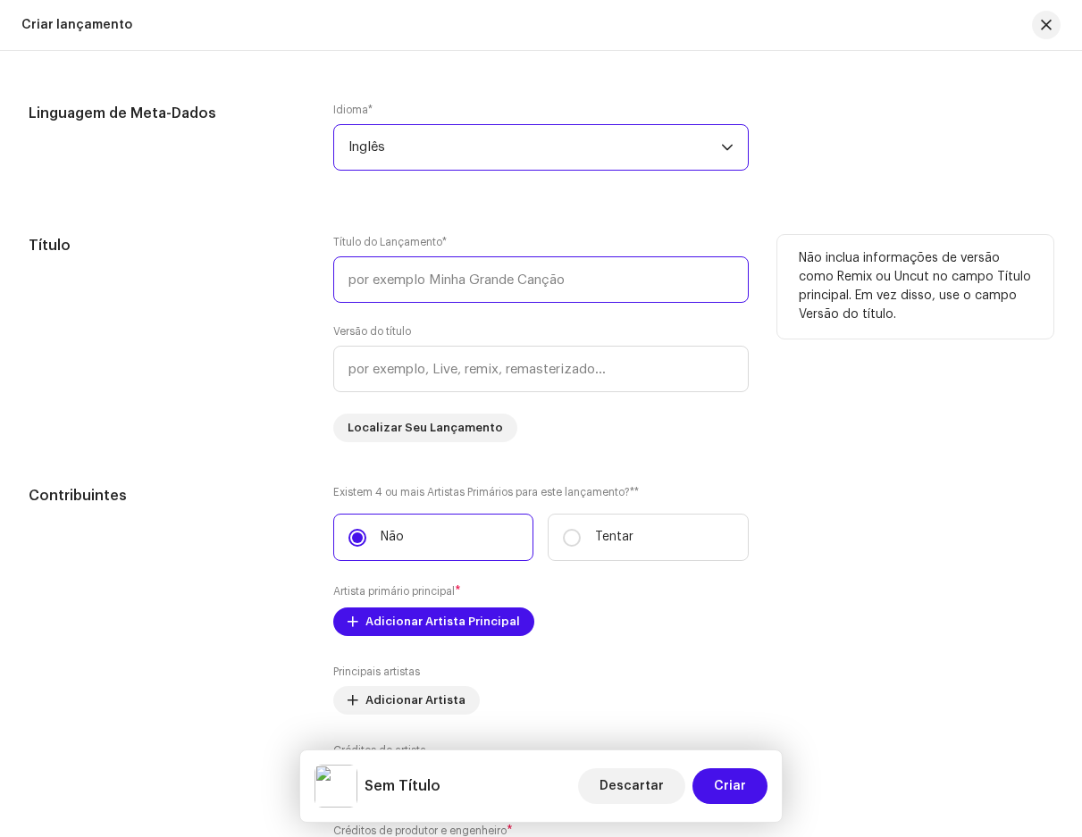
click at [458, 274] on input "text" at bounding box center [540, 279] width 415 height 46
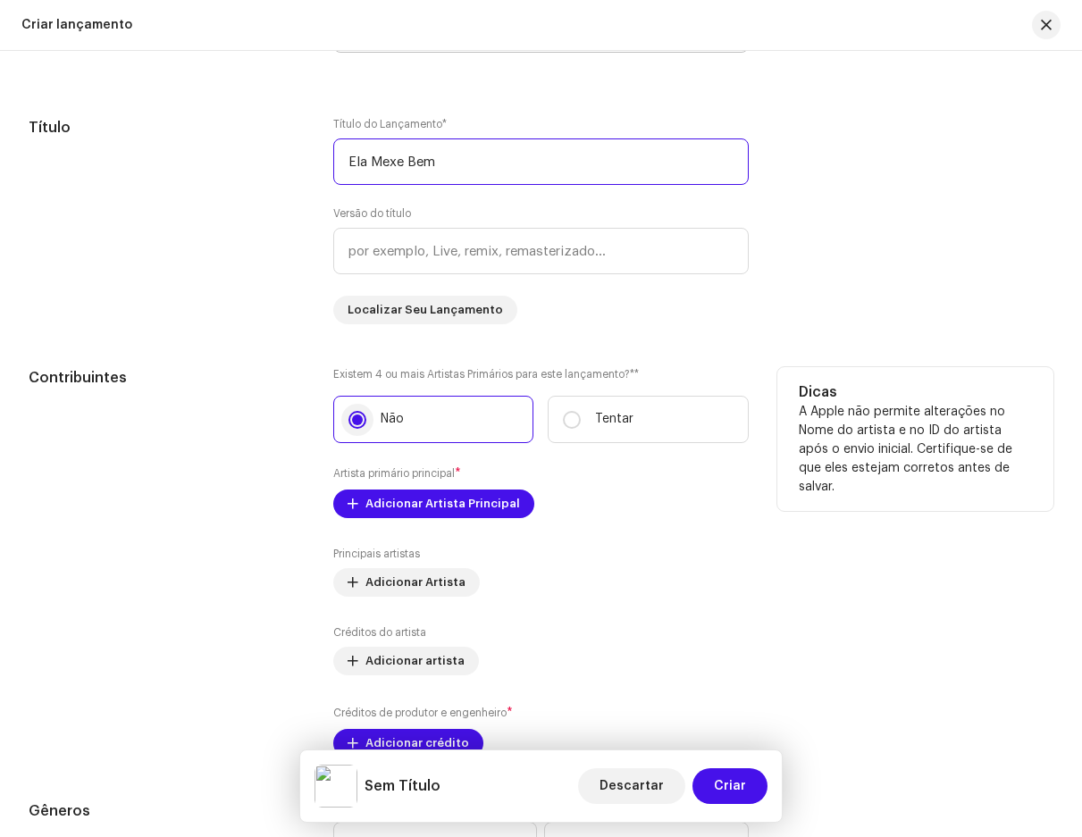
scroll to position [1787, 0]
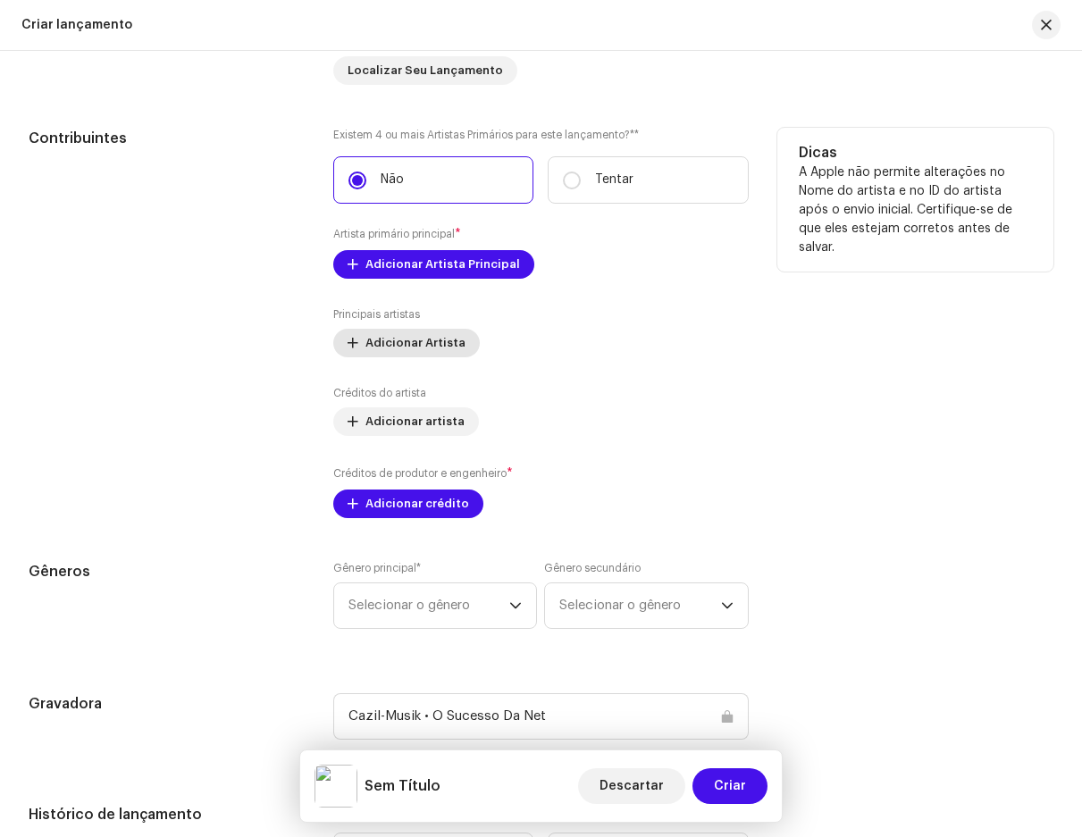
type input "Ela Mexe Bem"
click at [401, 346] on font "Adicionar Artista" at bounding box center [416, 343] width 100 height 12
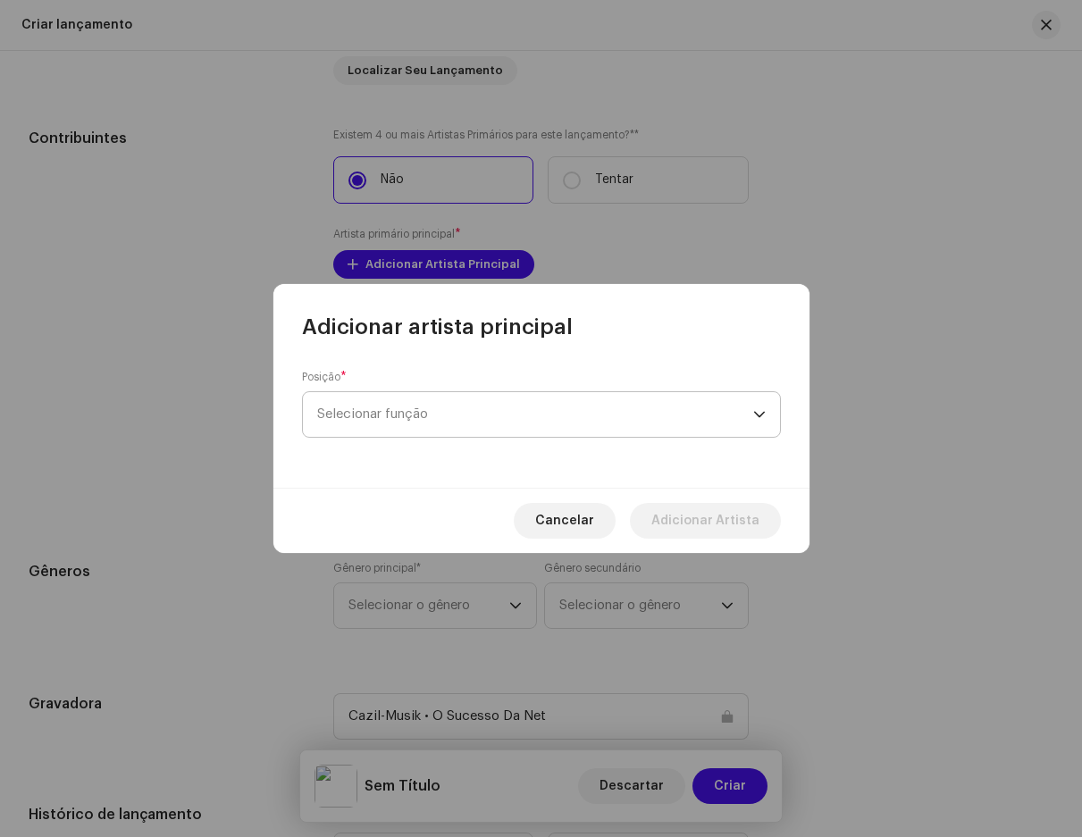
click at [442, 411] on span "Selecionar função" at bounding box center [535, 414] width 436 height 45
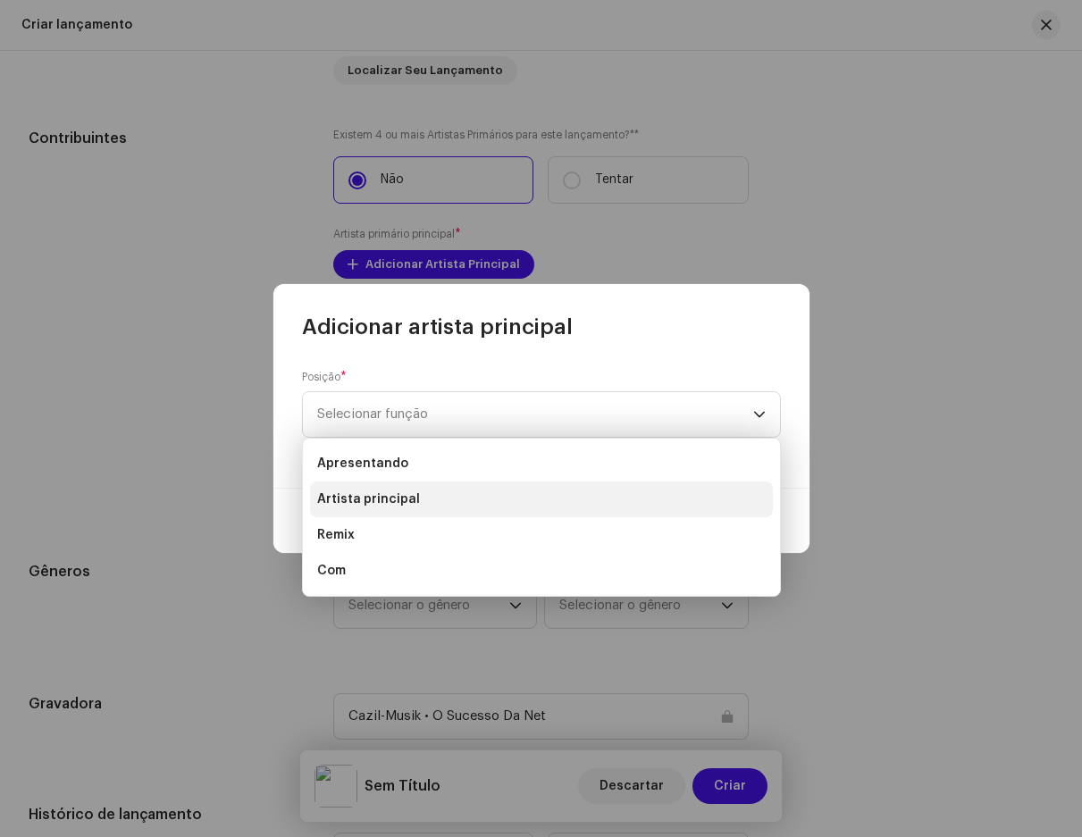
click at [420, 494] on li "Artista principal" at bounding box center [541, 500] width 463 height 36
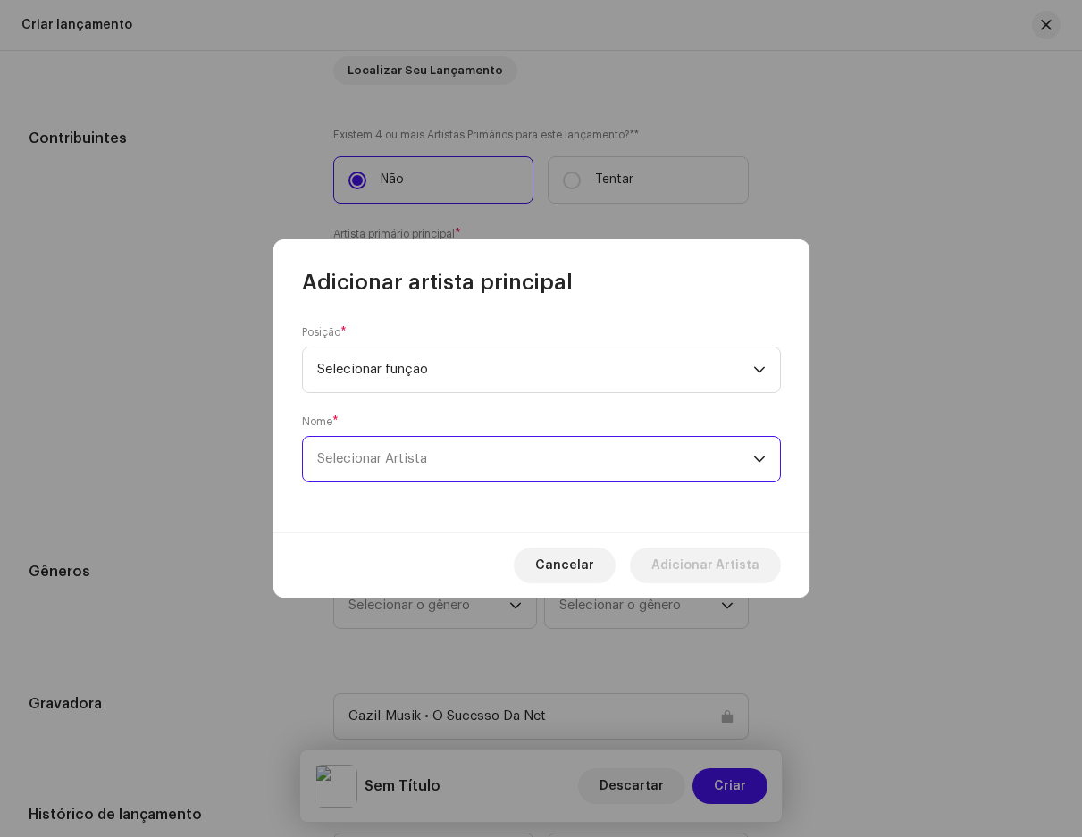
click at [433, 455] on span "Selecionar Artista" at bounding box center [535, 459] width 436 height 45
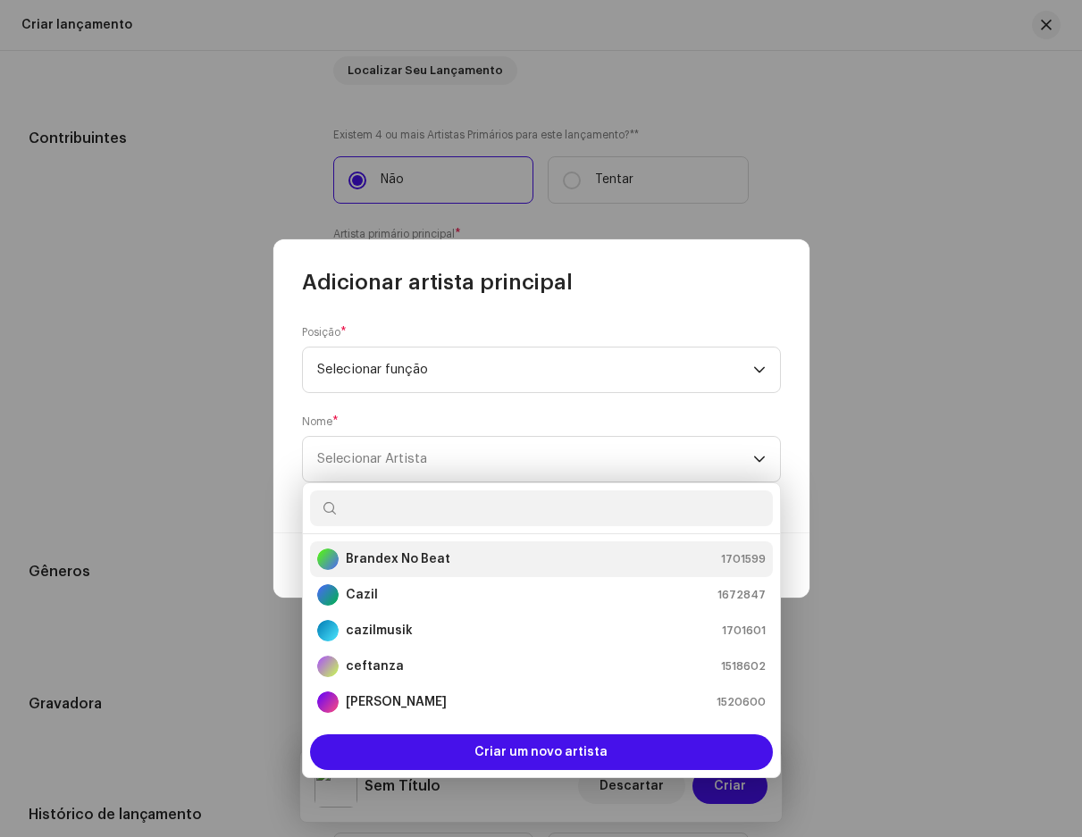
click at [405, 545] on li "Brandex No Beat 1701599" at bounding box center [541, 560] width 463 height 36
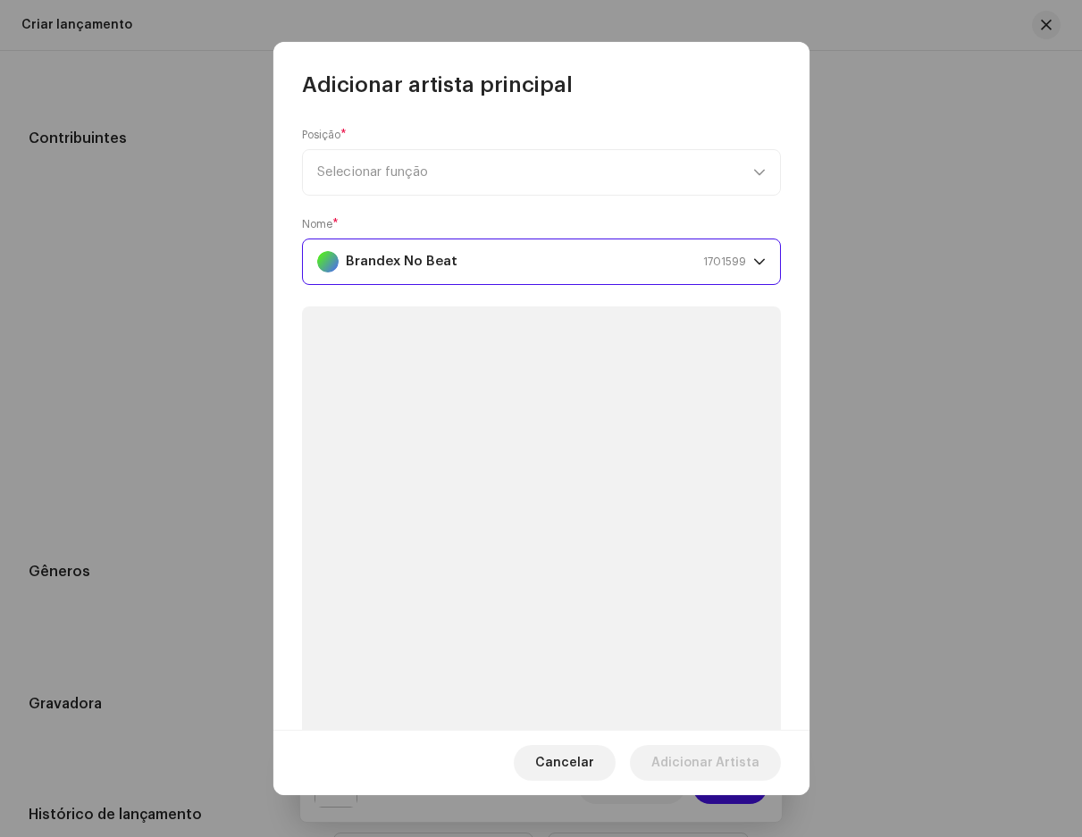
click at [389, 157] on div "Posição * Selecionar função" at bounding box center [541, 162] width 479 height 68
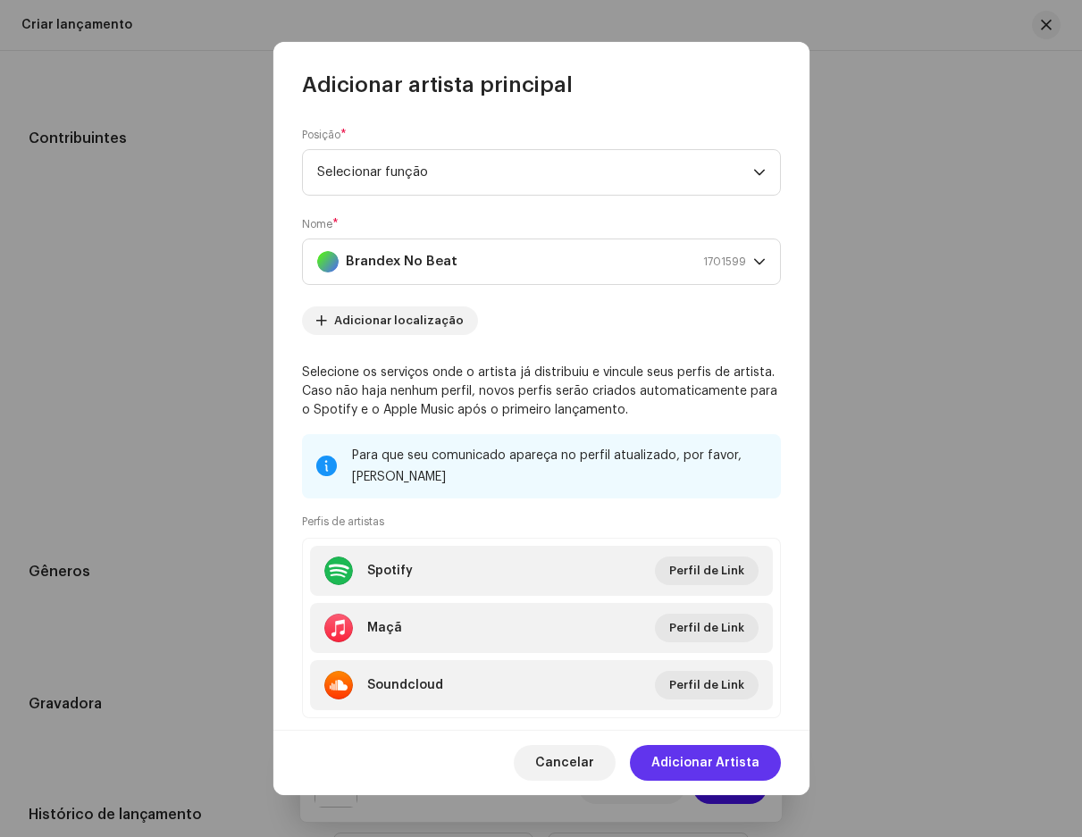
click at [700, 758] on font "Adicionar Artista" at bounding box center [706, 763] width 108 height 13
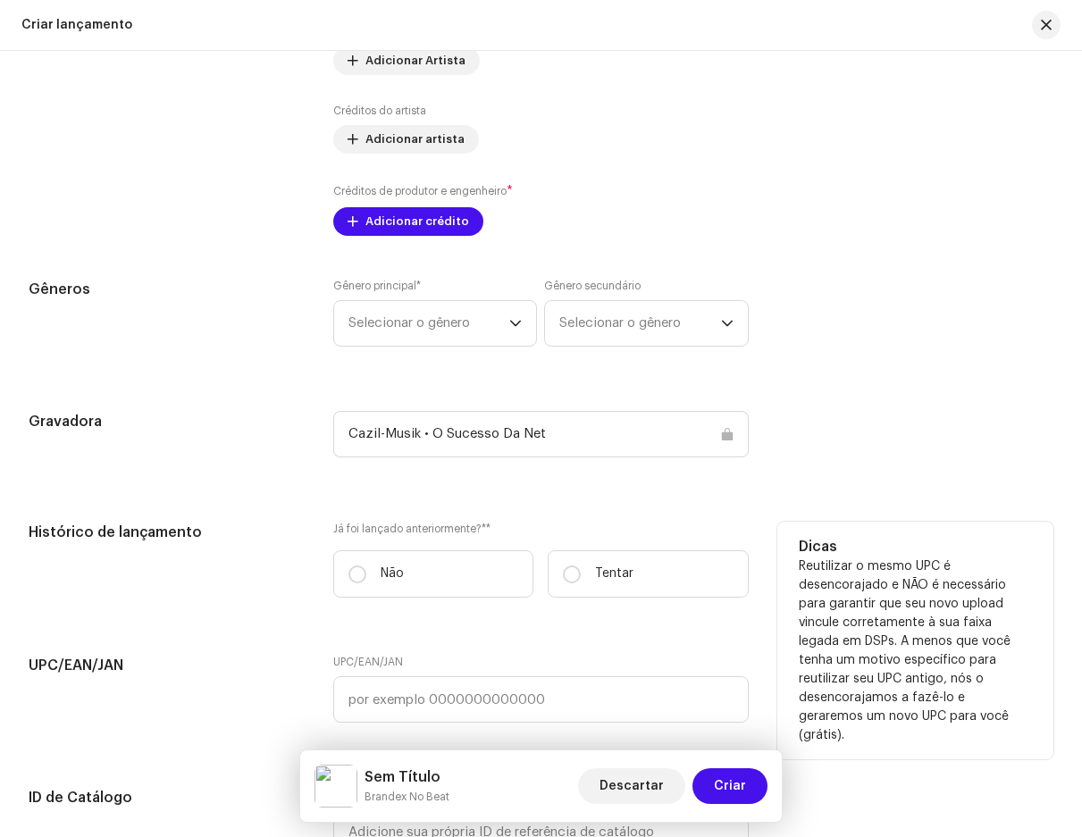
scroll to position [2413, 0]
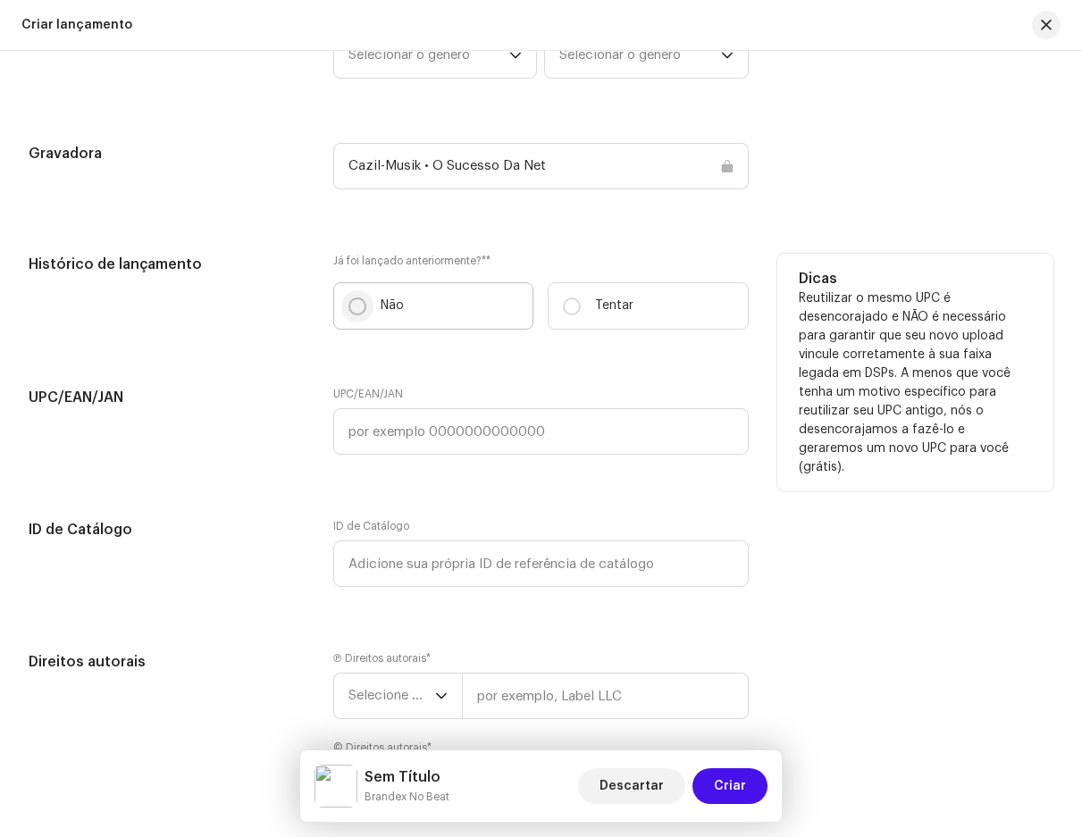
click at [357, 307] on input "Não" at bounding box center [358, 307] width 18 height 18
radio input "true"
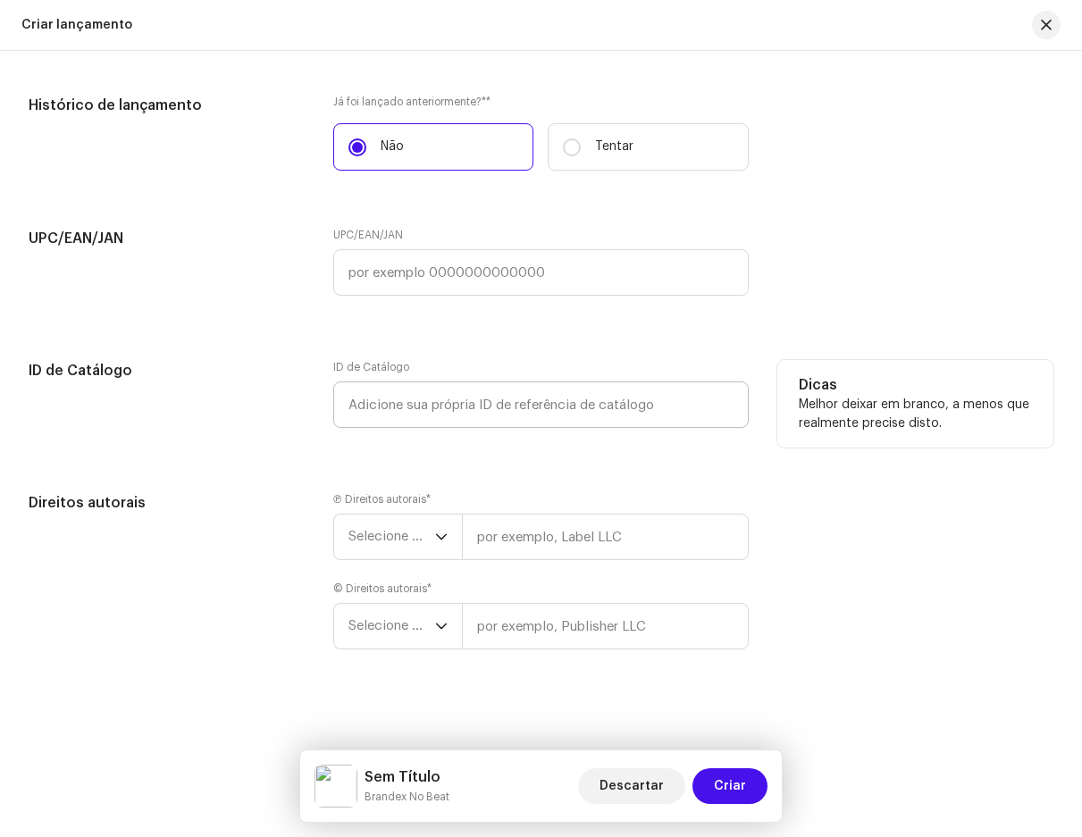
scroll to position [2582, 0]
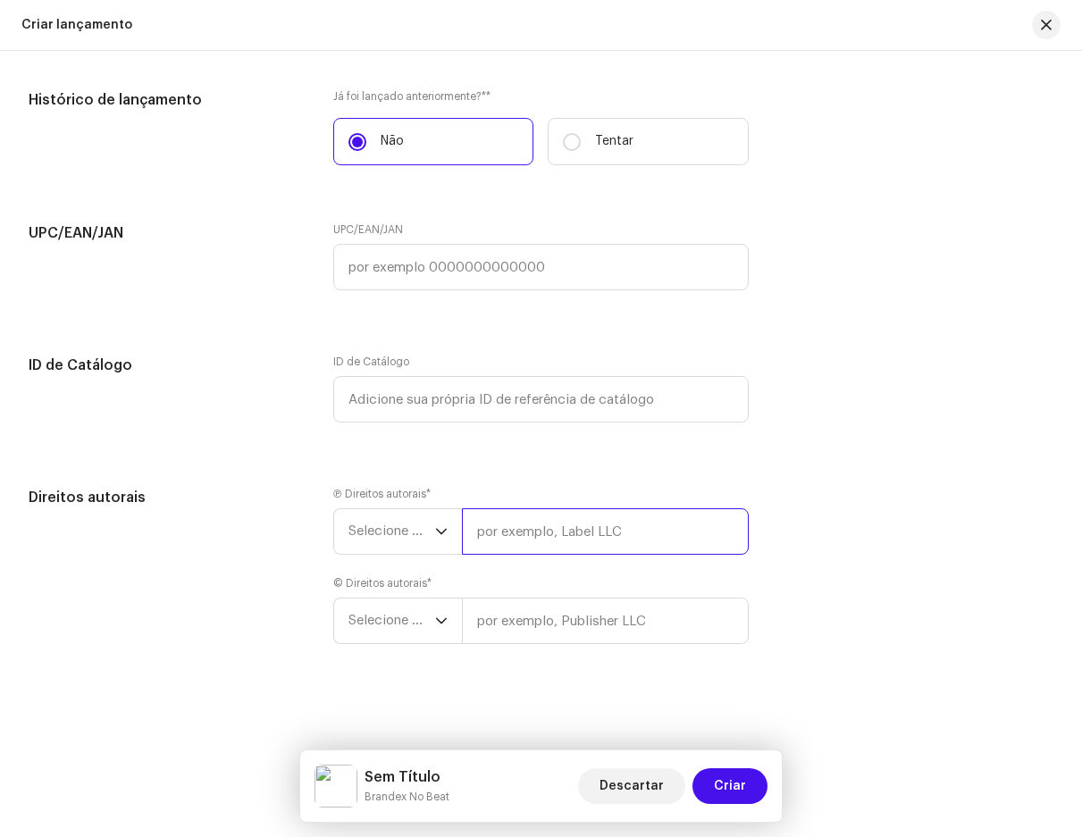
click at [569, 533] on input "text" at bounding box center [605, 532] width 286 height 46
type input "cazilmusik"
click at [399, 556] on div "Ⓟ Direitos autorais * Selecione o ano cazilmusik © Direitos autorais * Selecion…" at bounding box center [540, 576] width 415 height 179
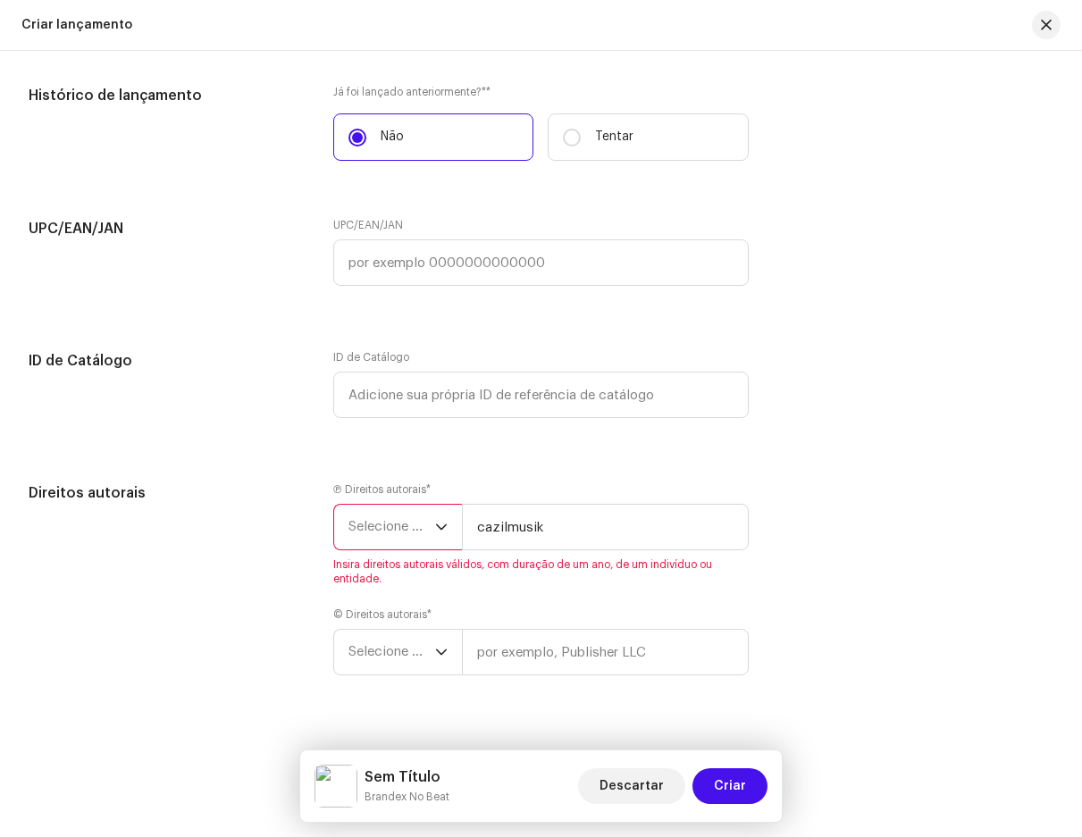
click at [388, 534] on font "Selecione o ano" at bounding box center [397, 526] width 97 height 13
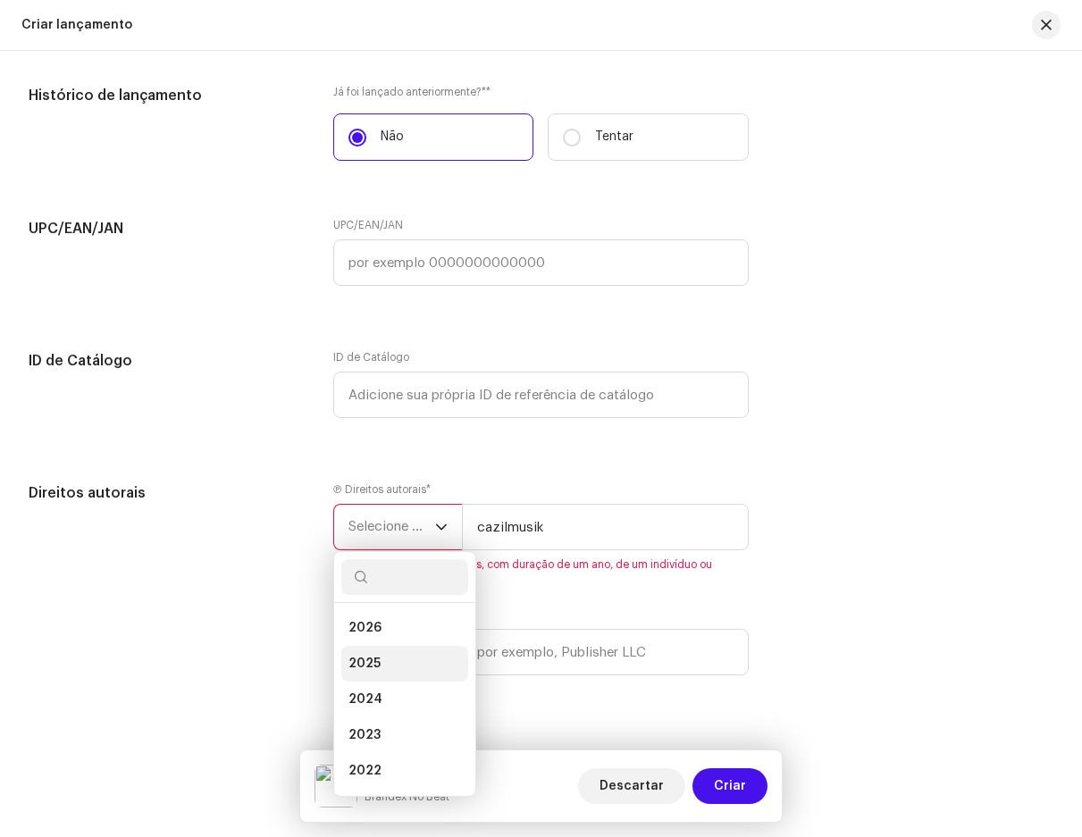
click at [384, 664] on li "2025" at bounding box center [404, 664] width 127 height 36
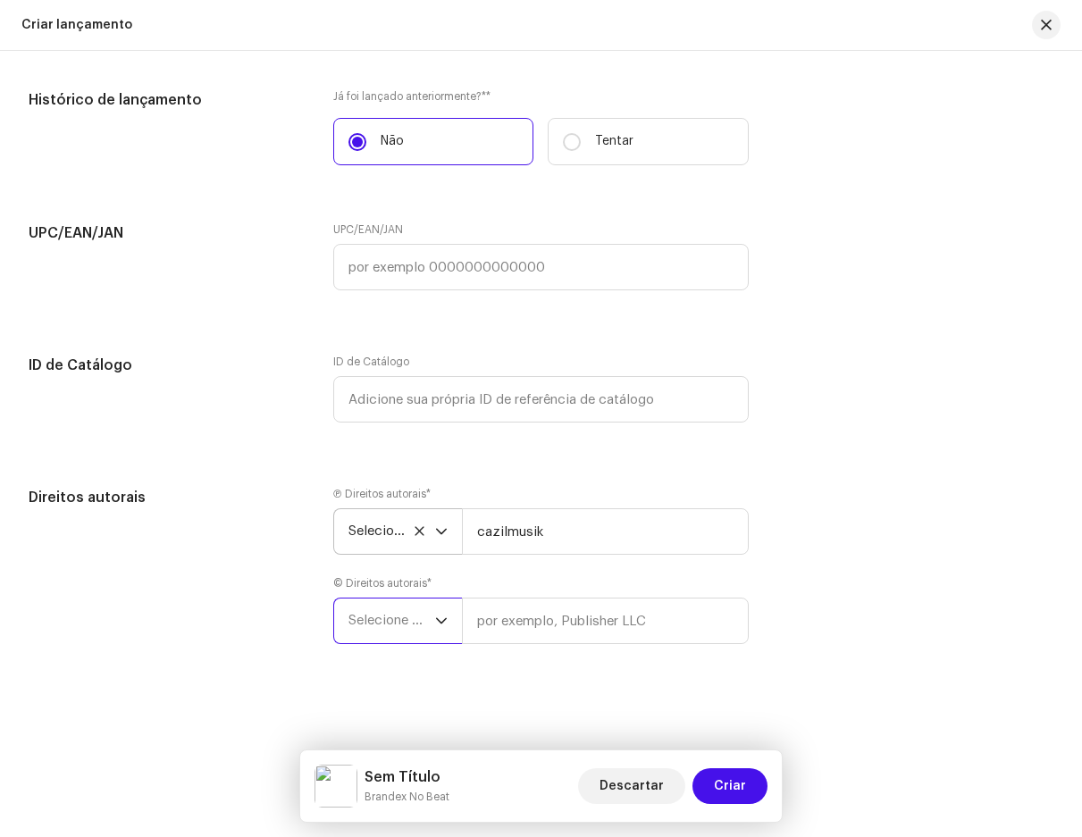
click at [411, 625] on font "Selecione o ano" at bounding box center [397, 620] width 97 height 13
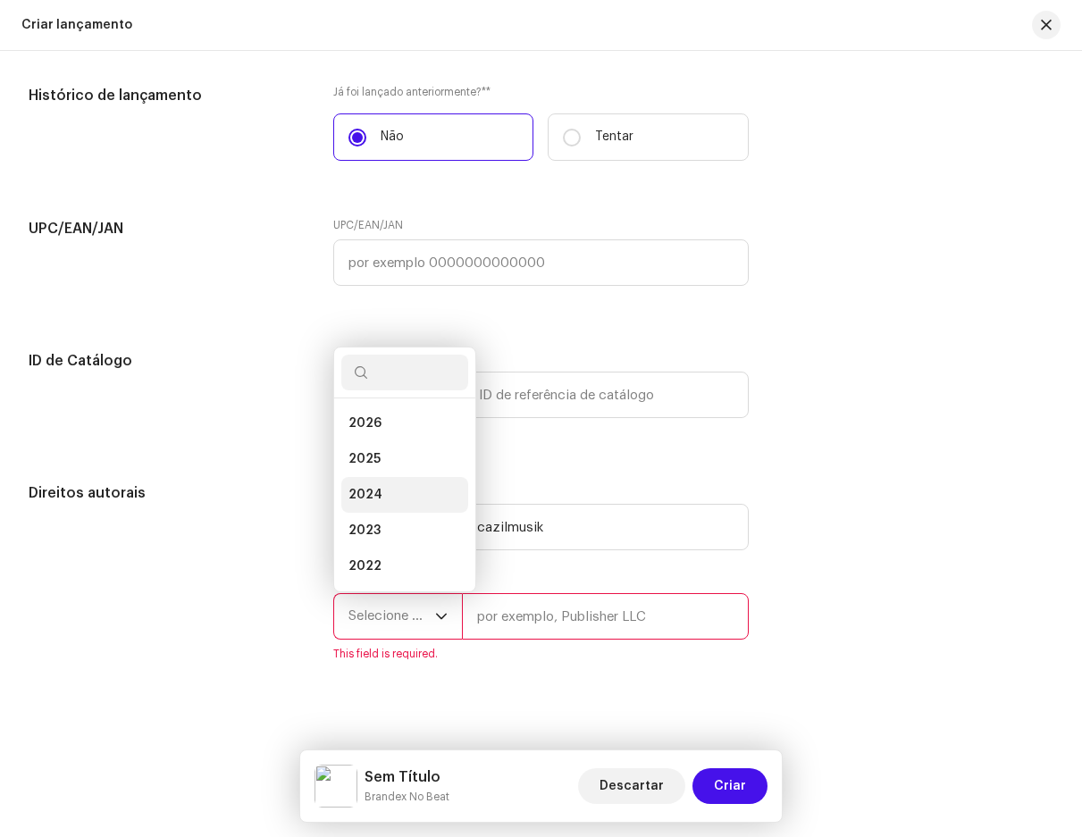
scroll to position [29, 0]
click at [365, 428] on span "2025" at bounding box center [365, 431] width 32 height 18
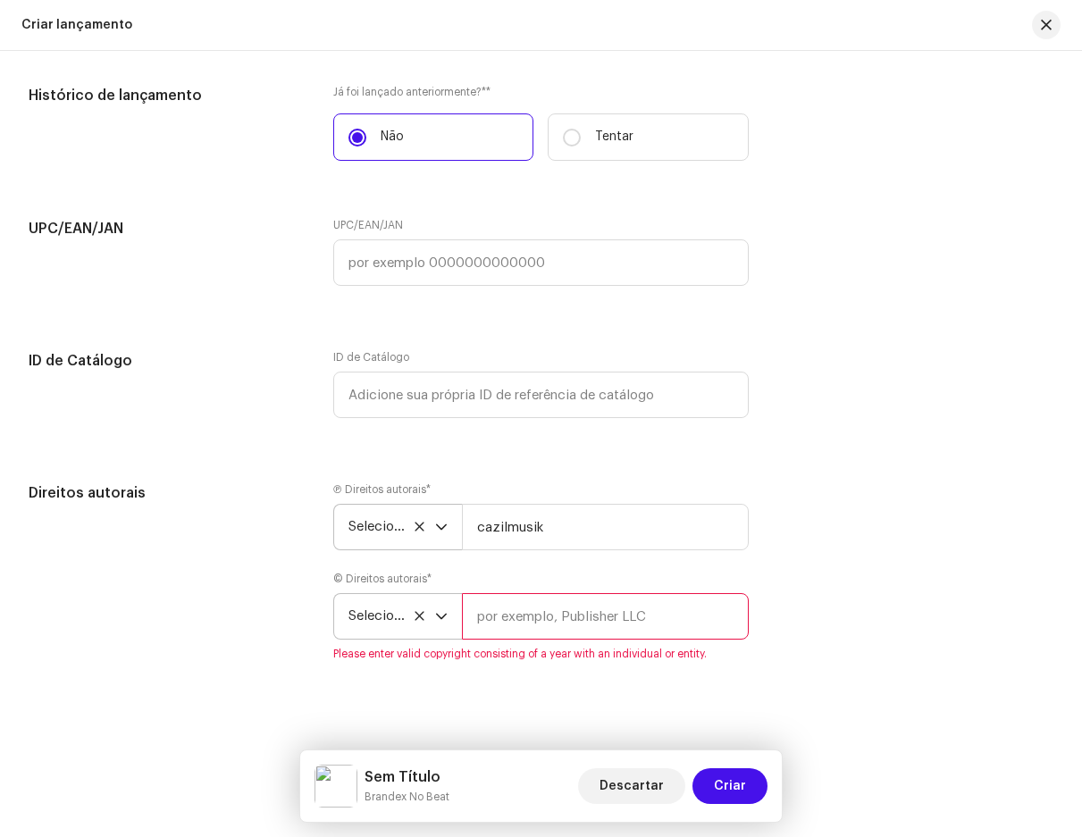
click at [491, 617] on input "text" at bounding box center [605, 616] width 286 height 46
type input "cazilmusik"
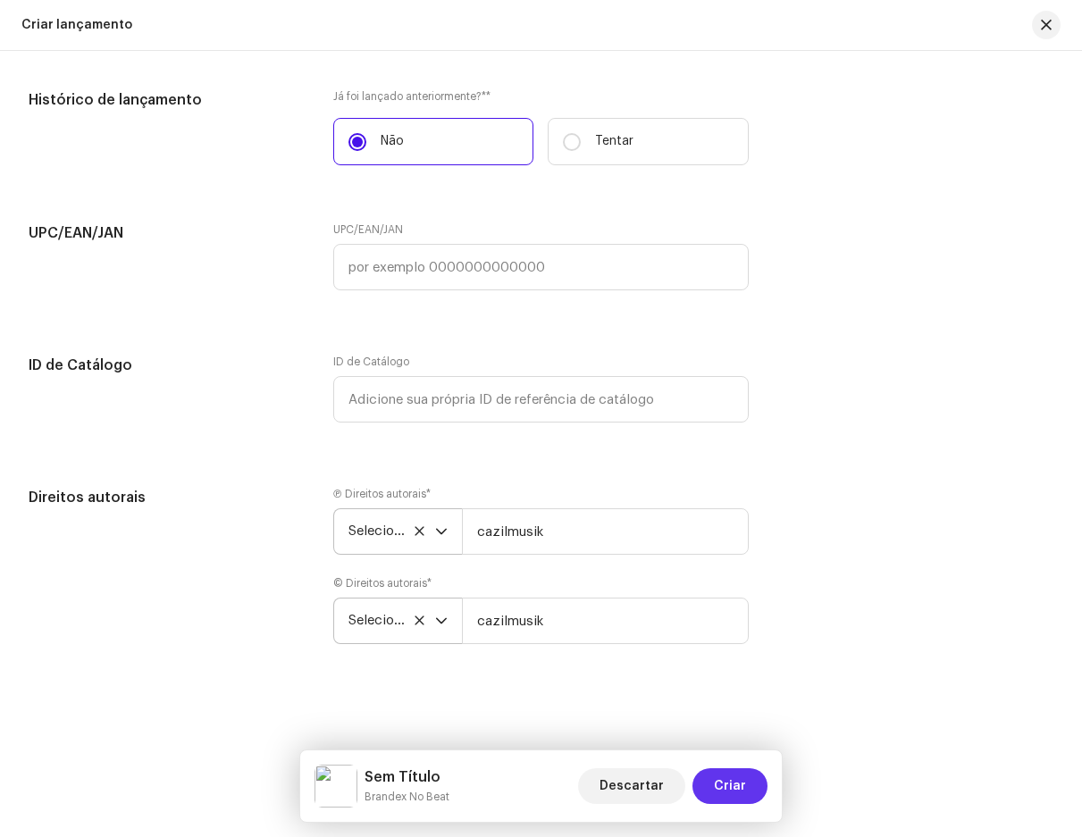
click at [725, 777] on span "Criar" at bounding box center [730, 787] width 32 height 36
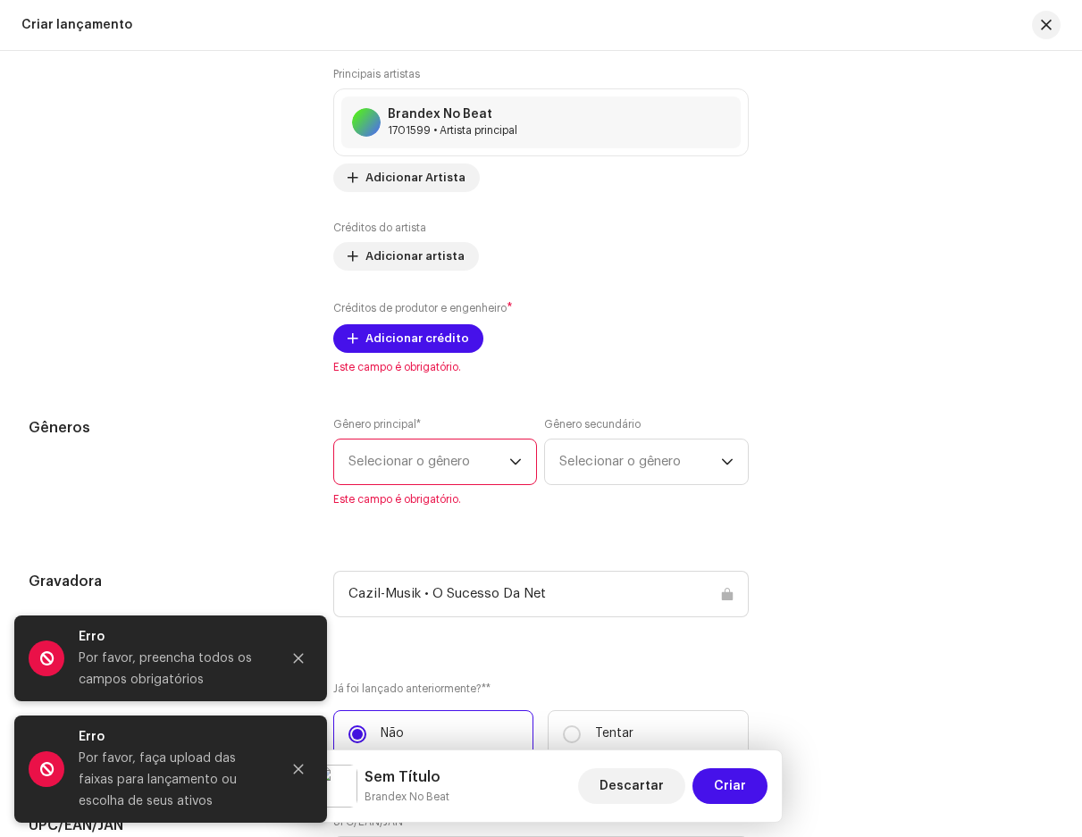
scroll to position [2021, 0]
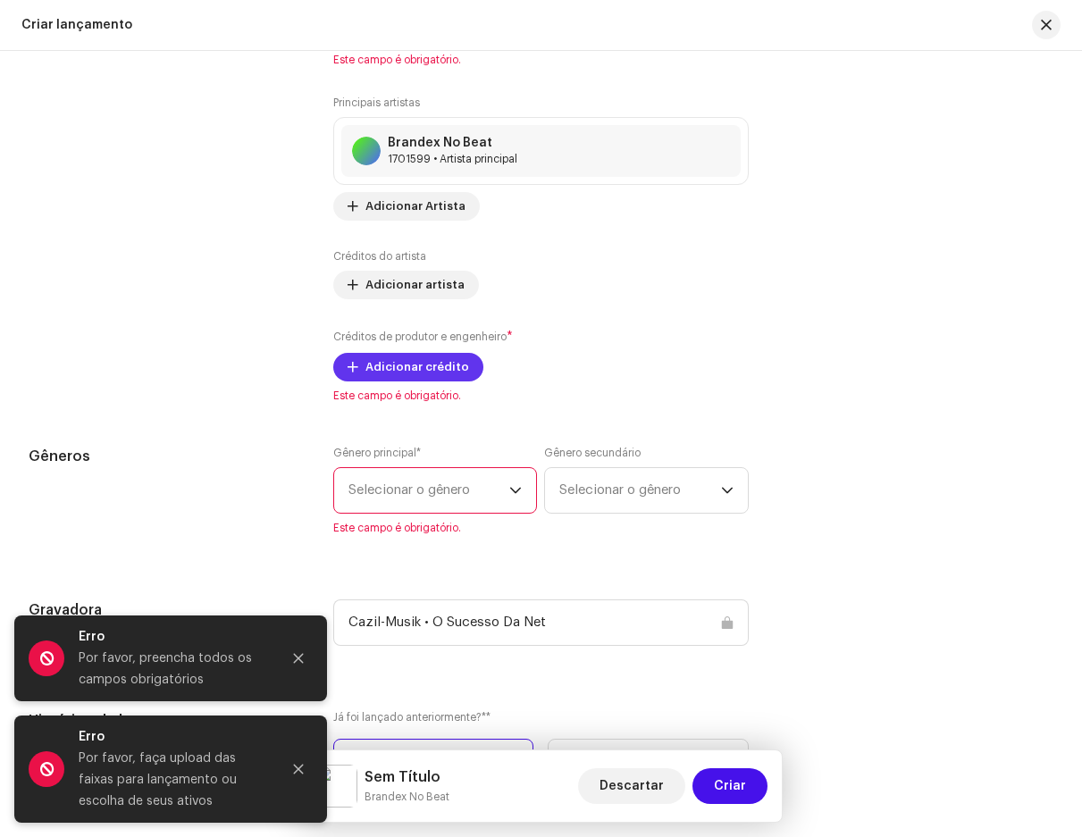
click at [424, 377] on span "Adicionar crédito" at bounding box center [418, 367] width 104 height 36
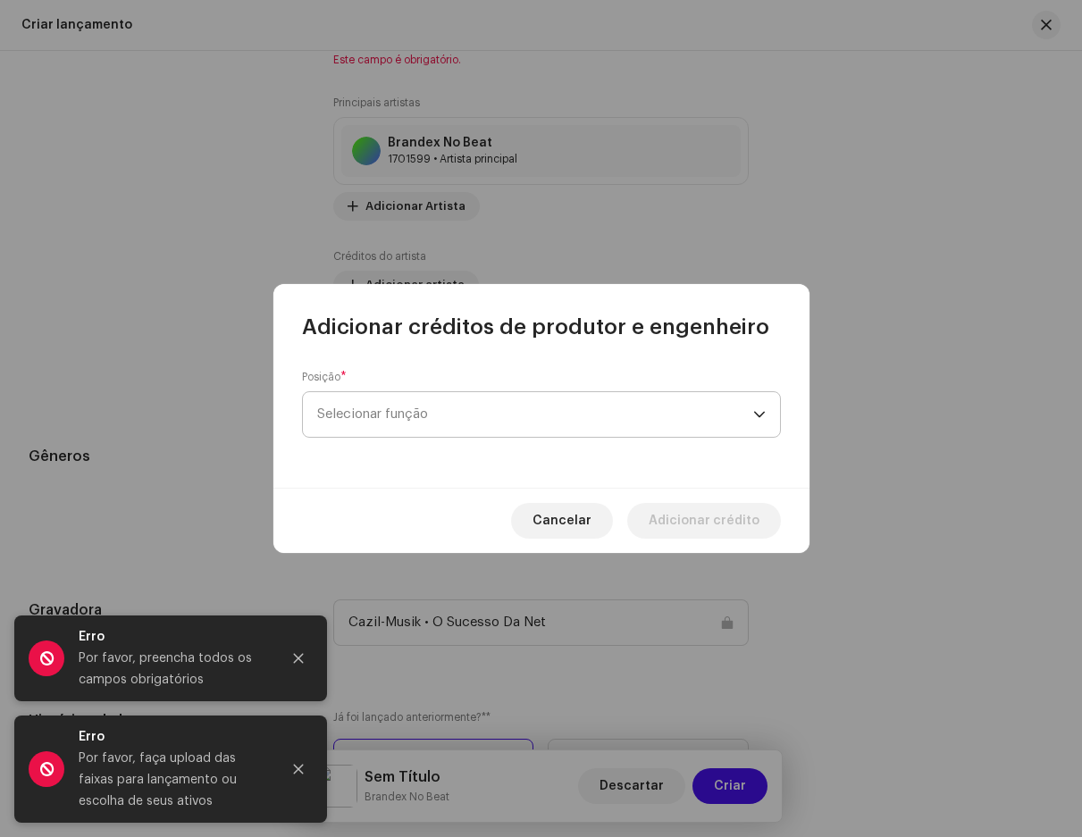
click at [400, 425] on span "Selecionar função" at bounding box center [535, 414] width 436 height 45
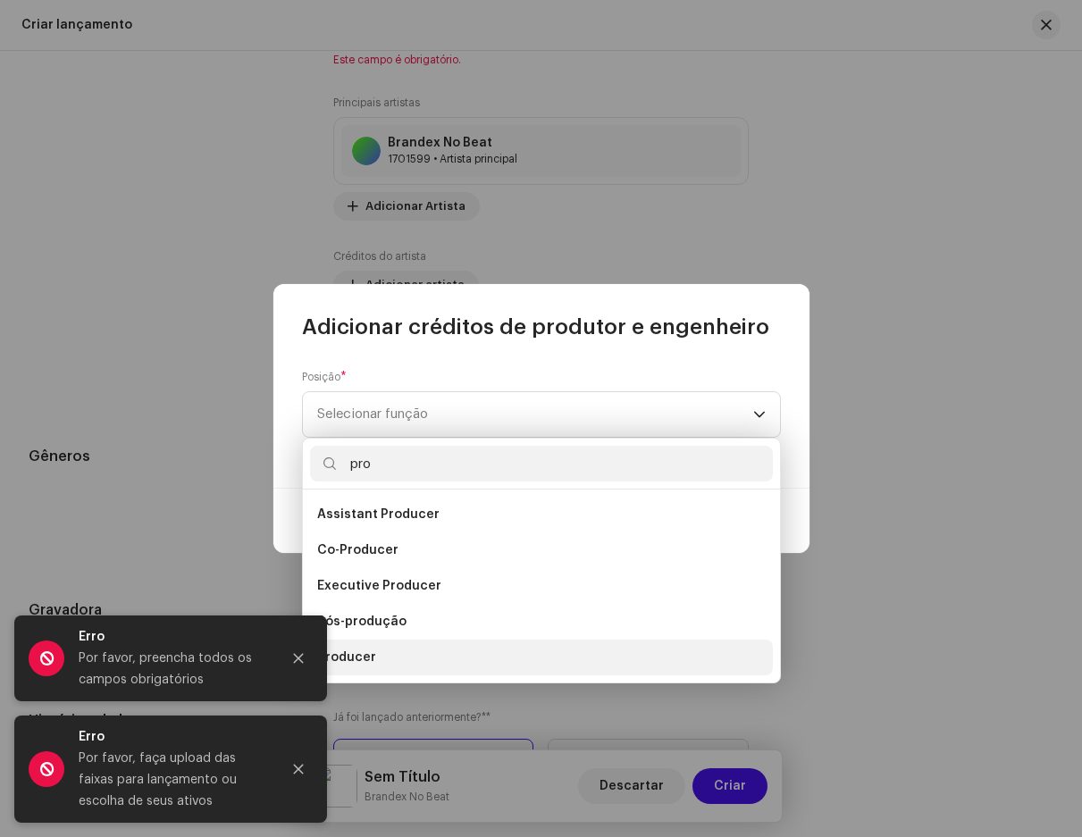
type input "pro"
click at [384, 644] on li "Producer" at bounding box center [541, 658] width 463 height 36
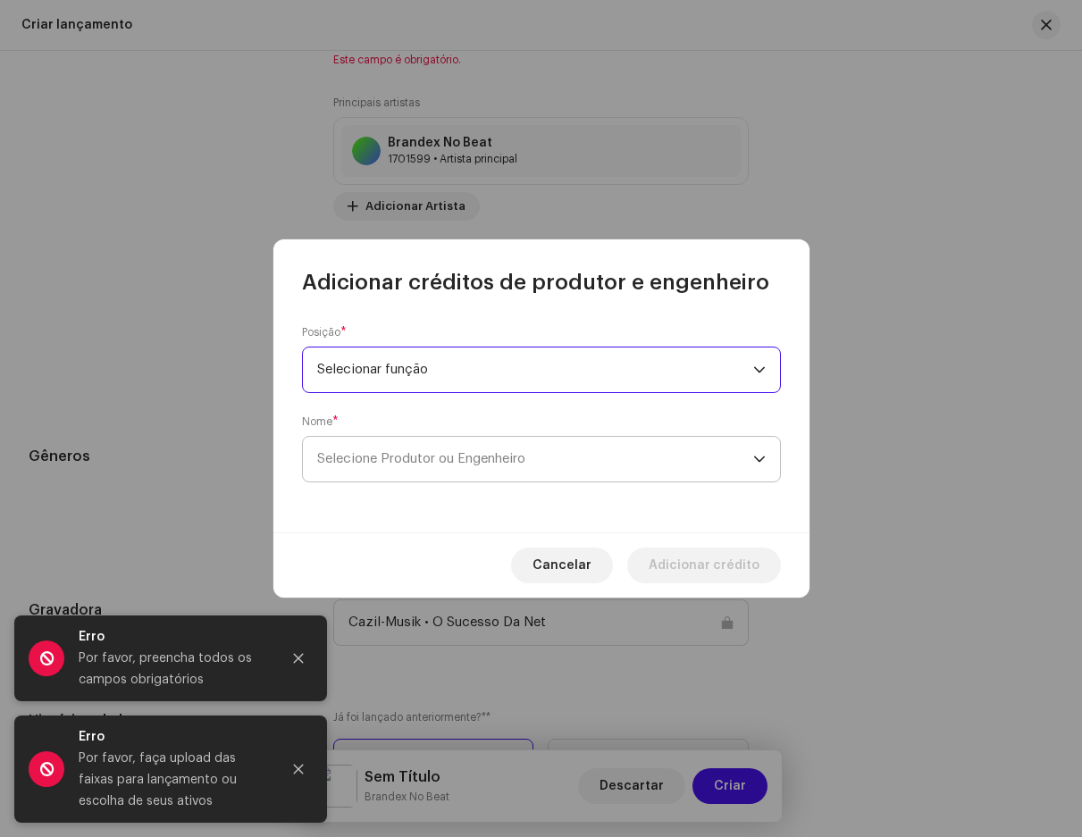
click at [459, 442] on span "Selecione Produtor ou Engenheiro" at bounding box center [535, 459] width 436 height 45
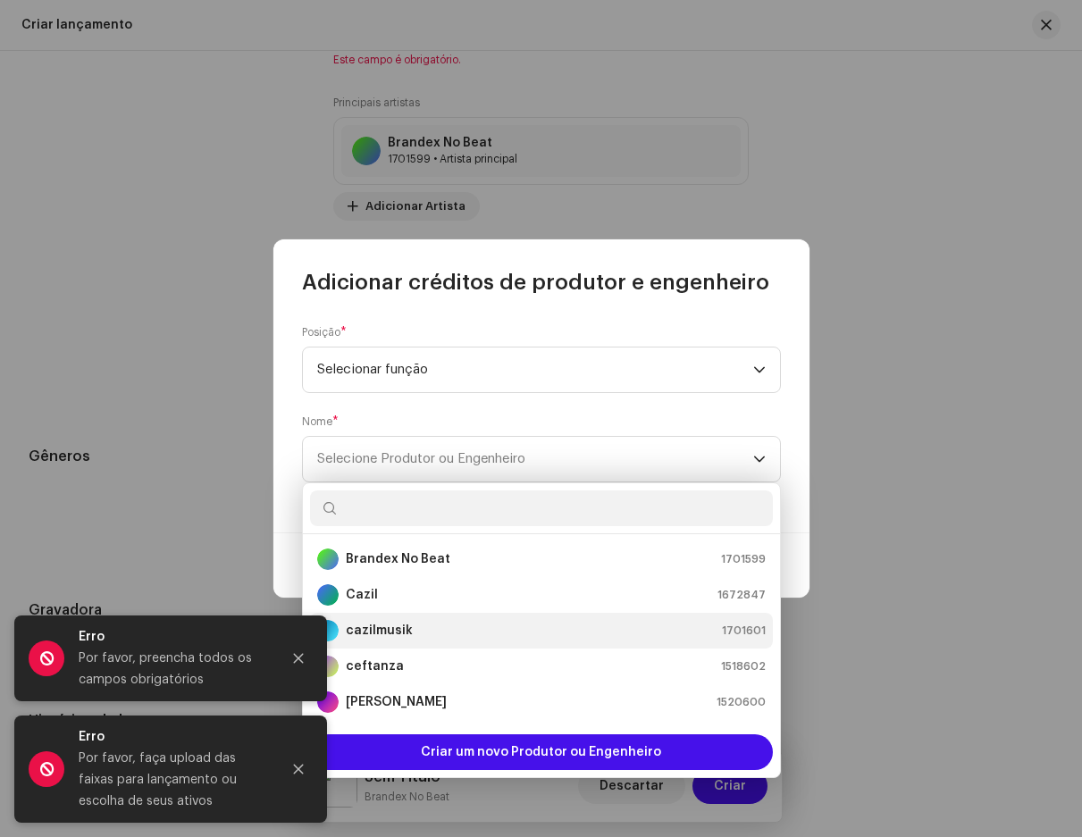
click at [377, 637] on strong "cazilmusik" at bounding box center [379, 631] width 67 height 18
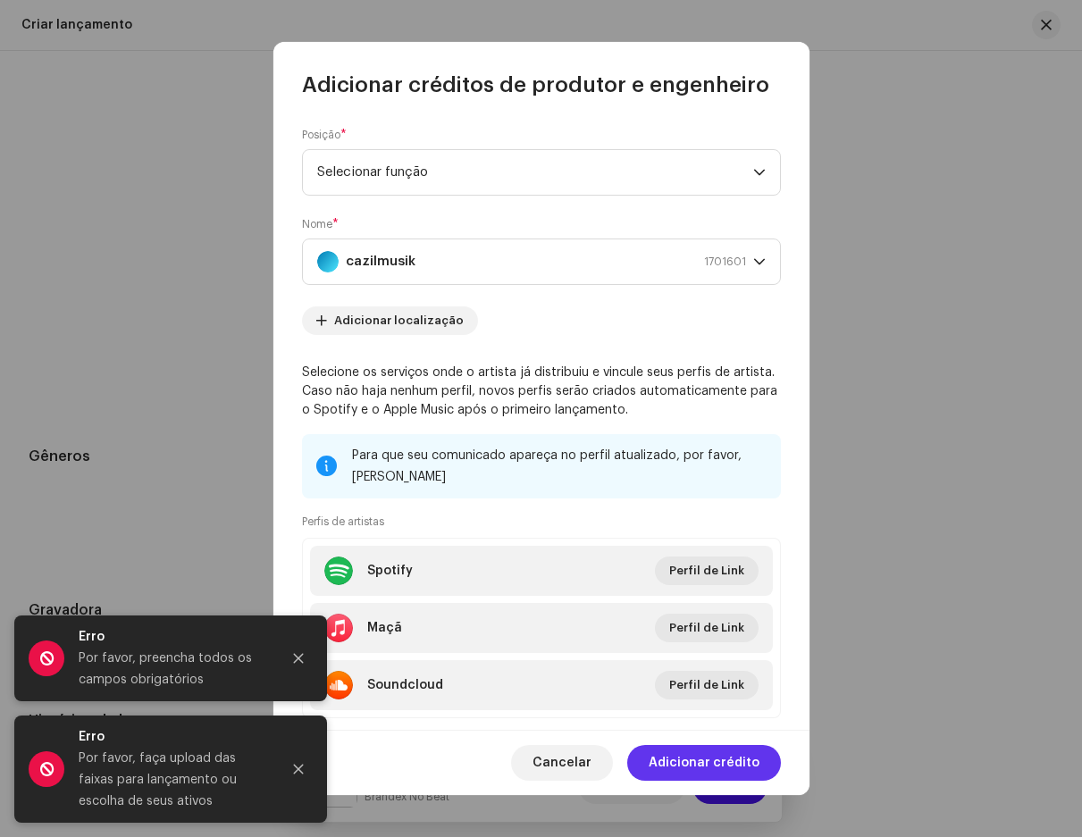
click at [700, 761] on font "Adicionar crédito" at bounding box center [704, 763] width 111 height 13
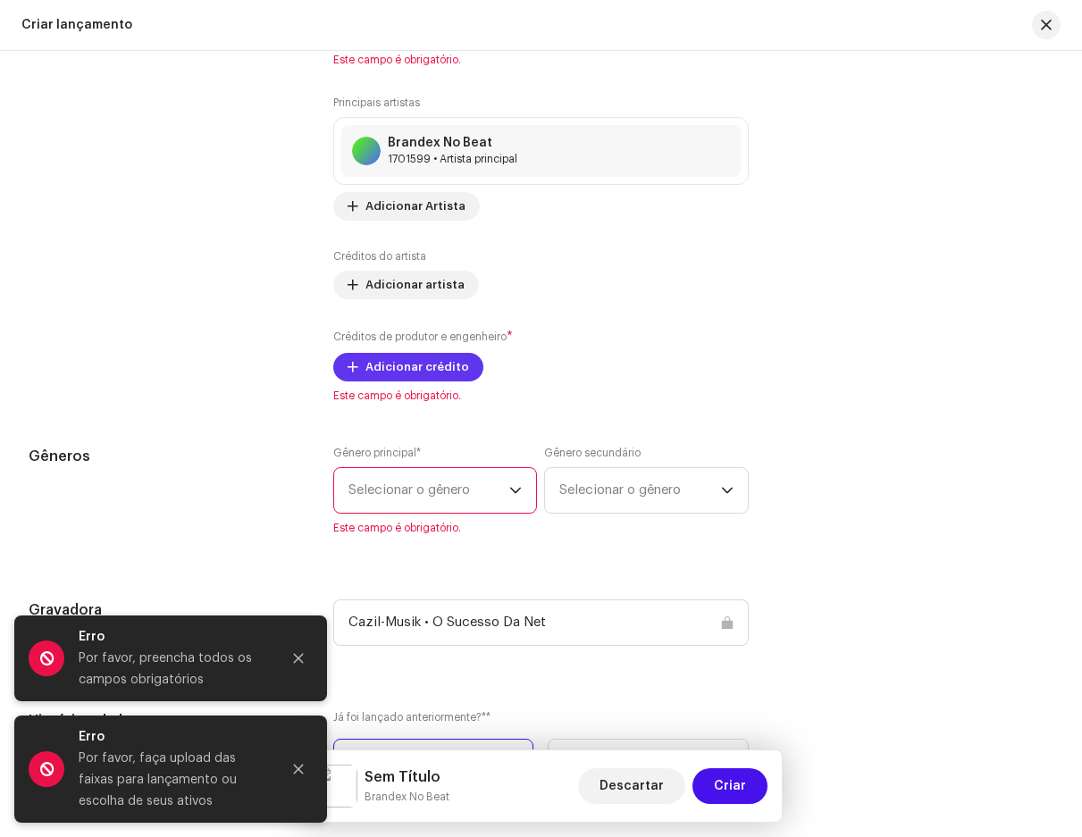
click at [411, 373] on font "Adicionar crédito" at bounding box center [418, 367] width 104 height 12
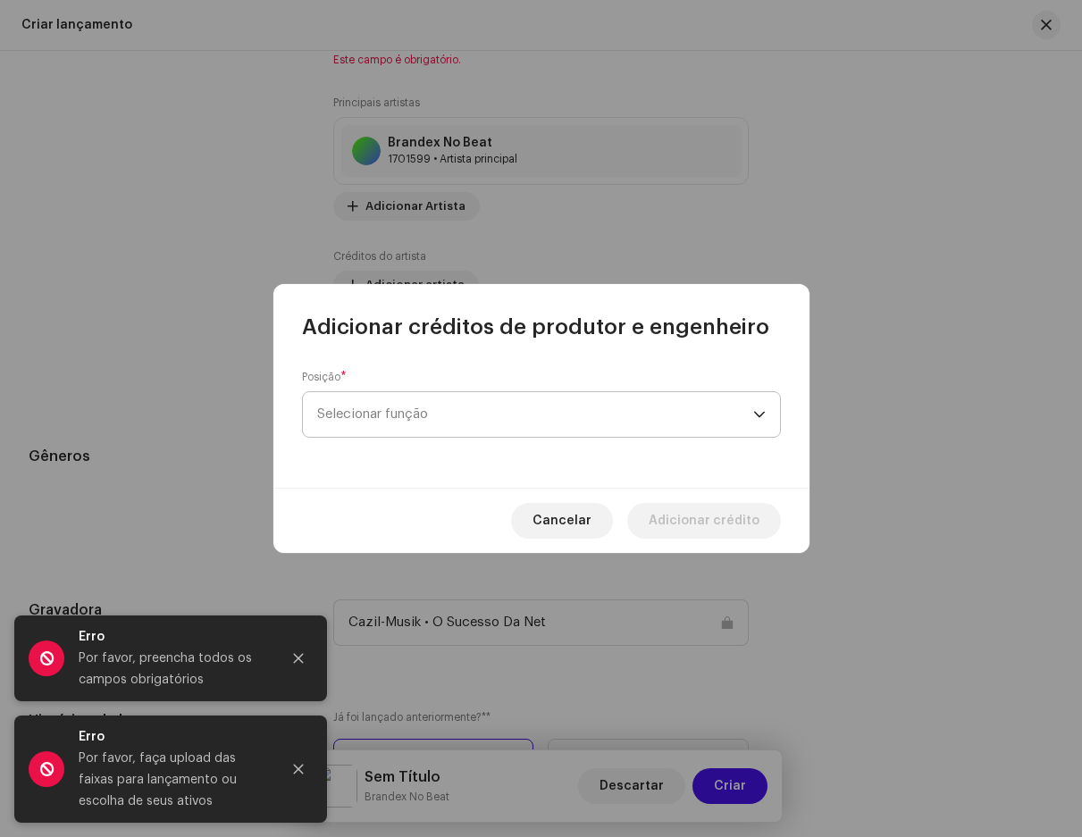
click at [404, 427] on span "Selecionar função" at bounding box center [535, 414] width 436 height 45
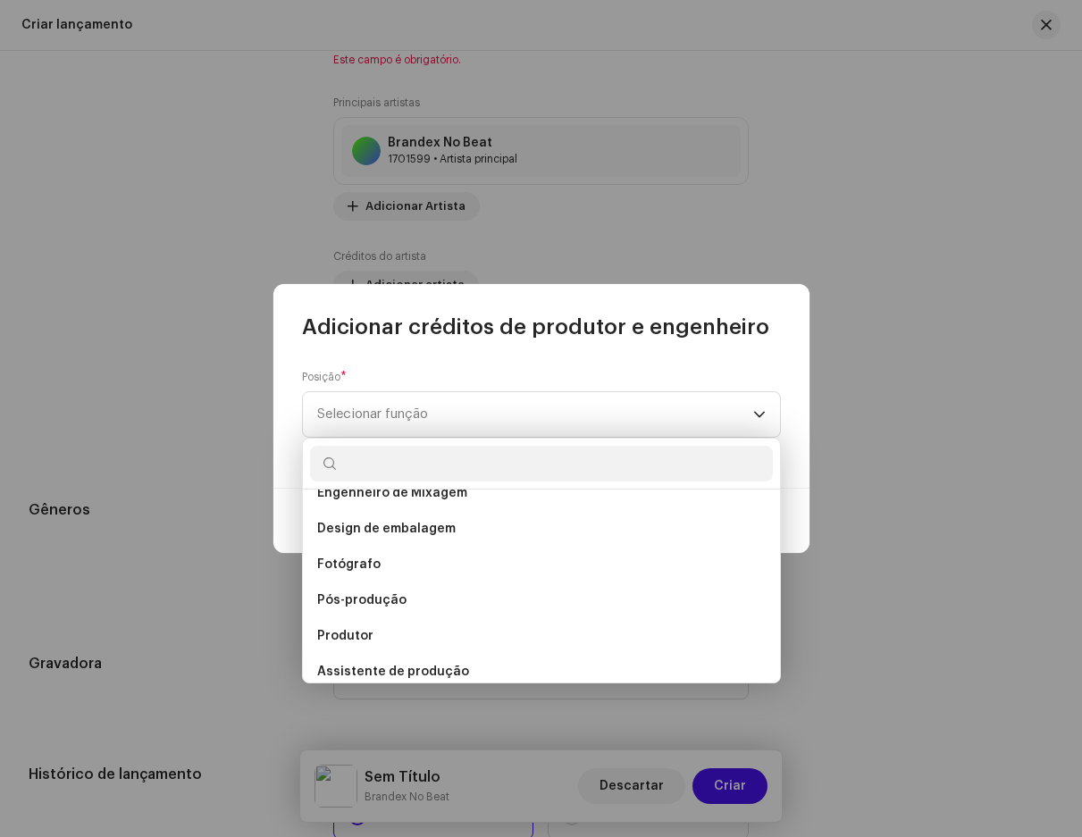
scroll to position [626, 0]
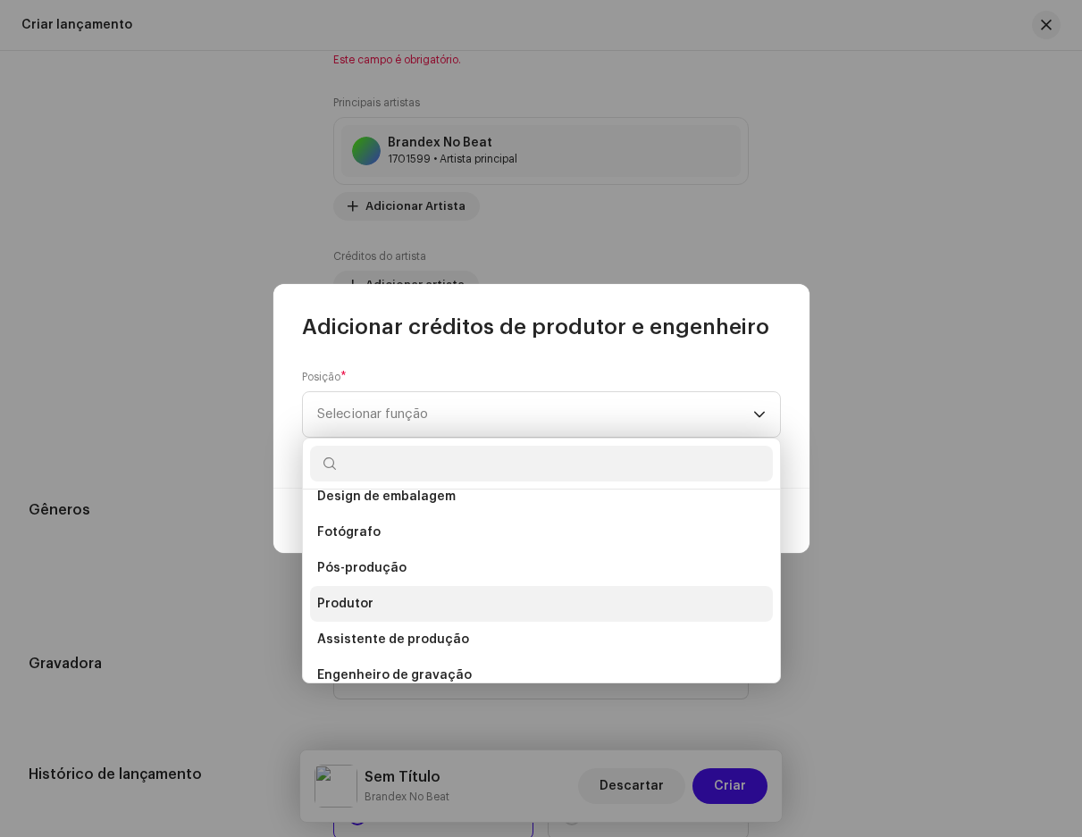
click at [358, 600] on font "Produtor" at bounding box center [345, 604] width 56 height 13
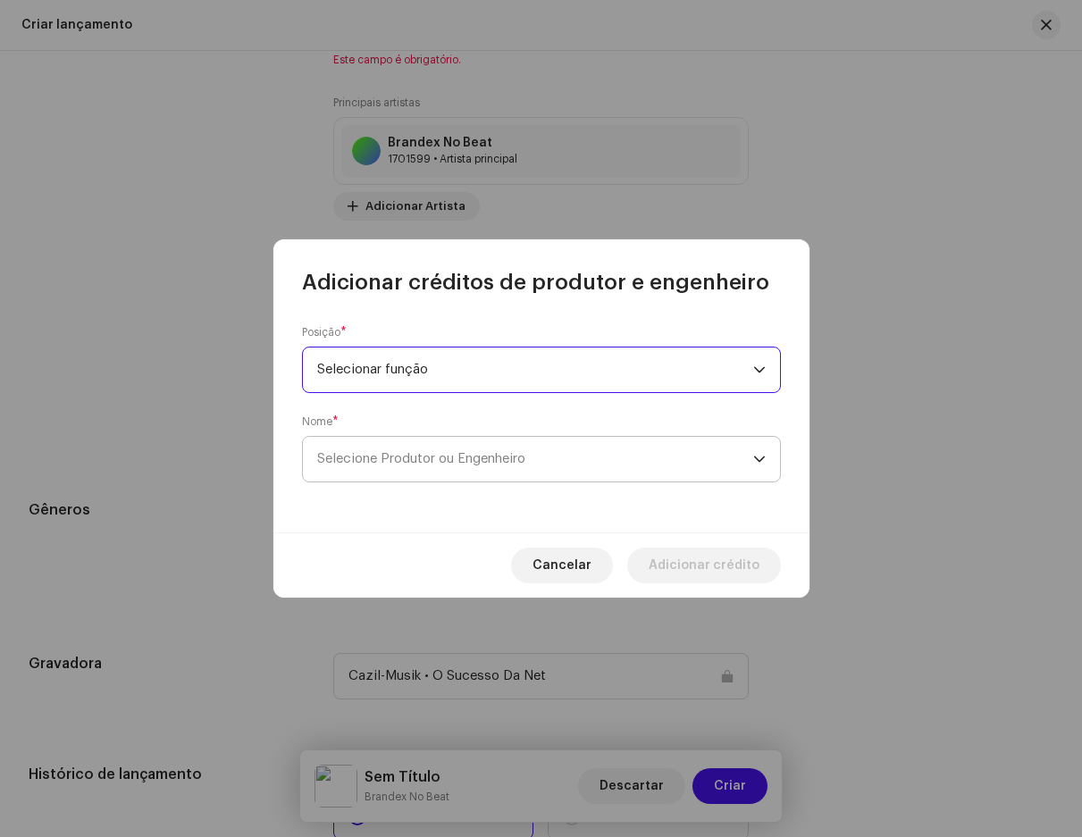
click at [446, 450] on span "Selecione Produtor ou Engenheiro" at bounding box center [535, 459] width 436 height 45
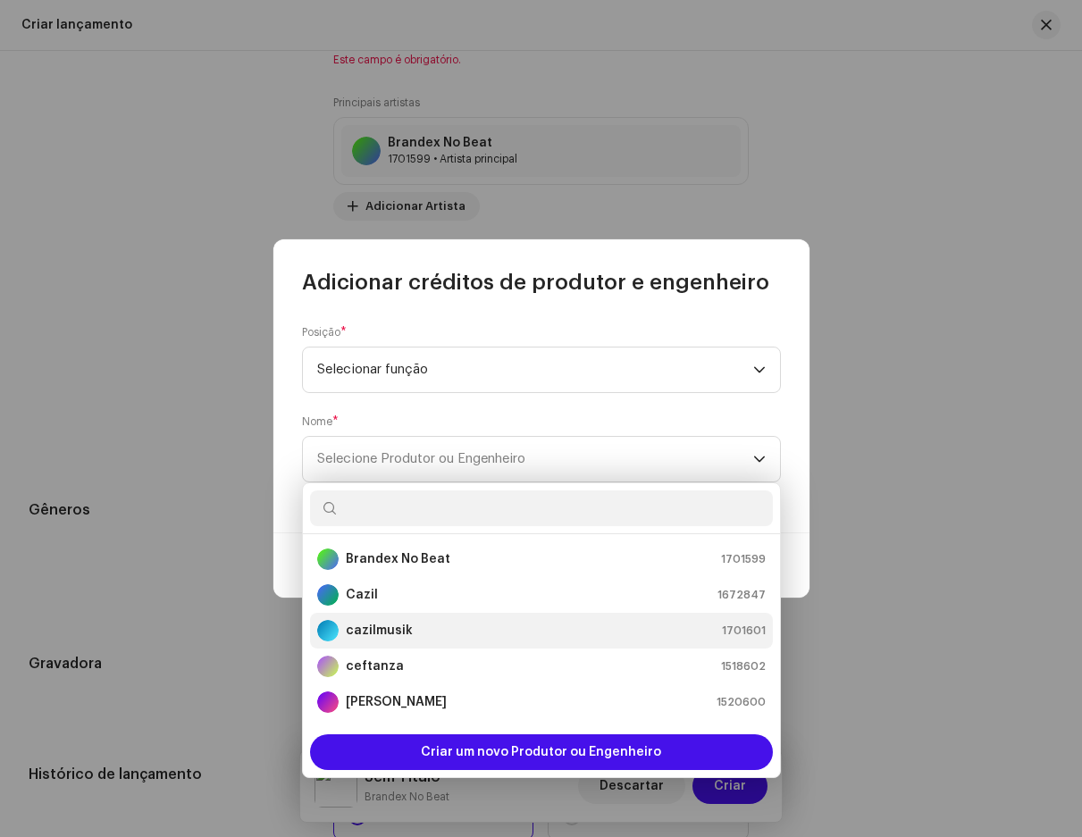
click at [374, 623] on strong "cazilmusik" at bounding box center [379, 631] width 67 height 18
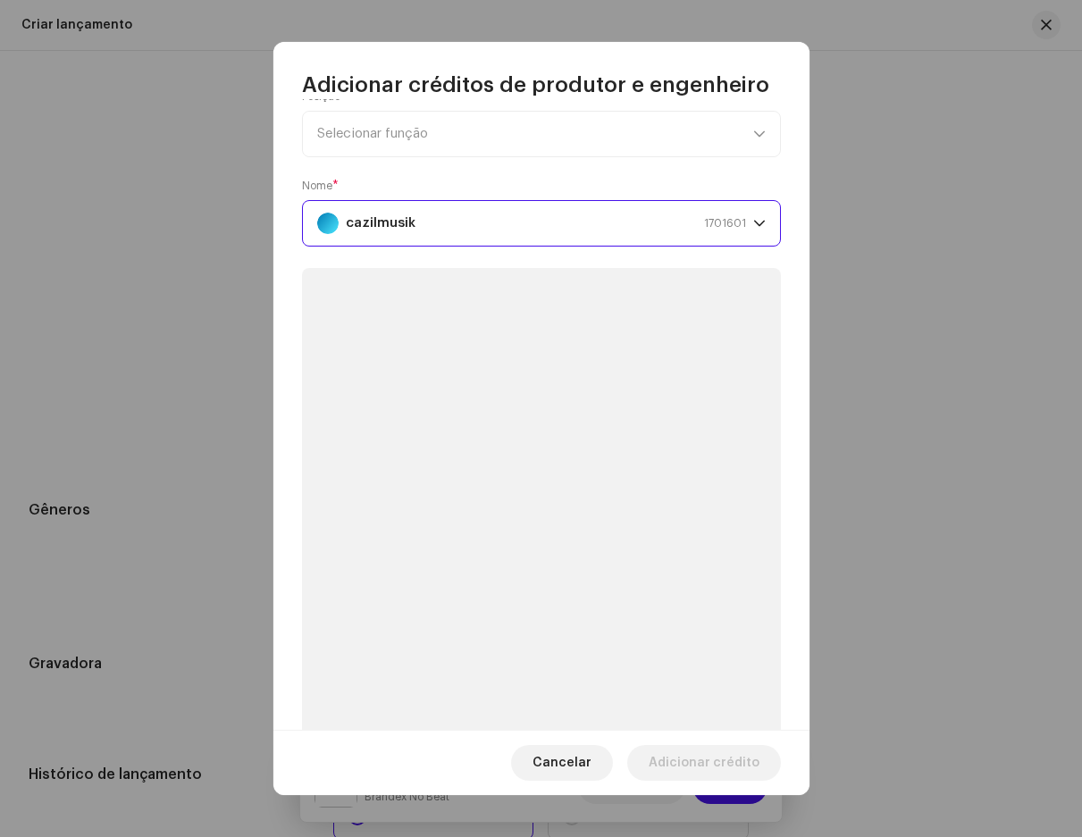
scroll to position [0, 0]
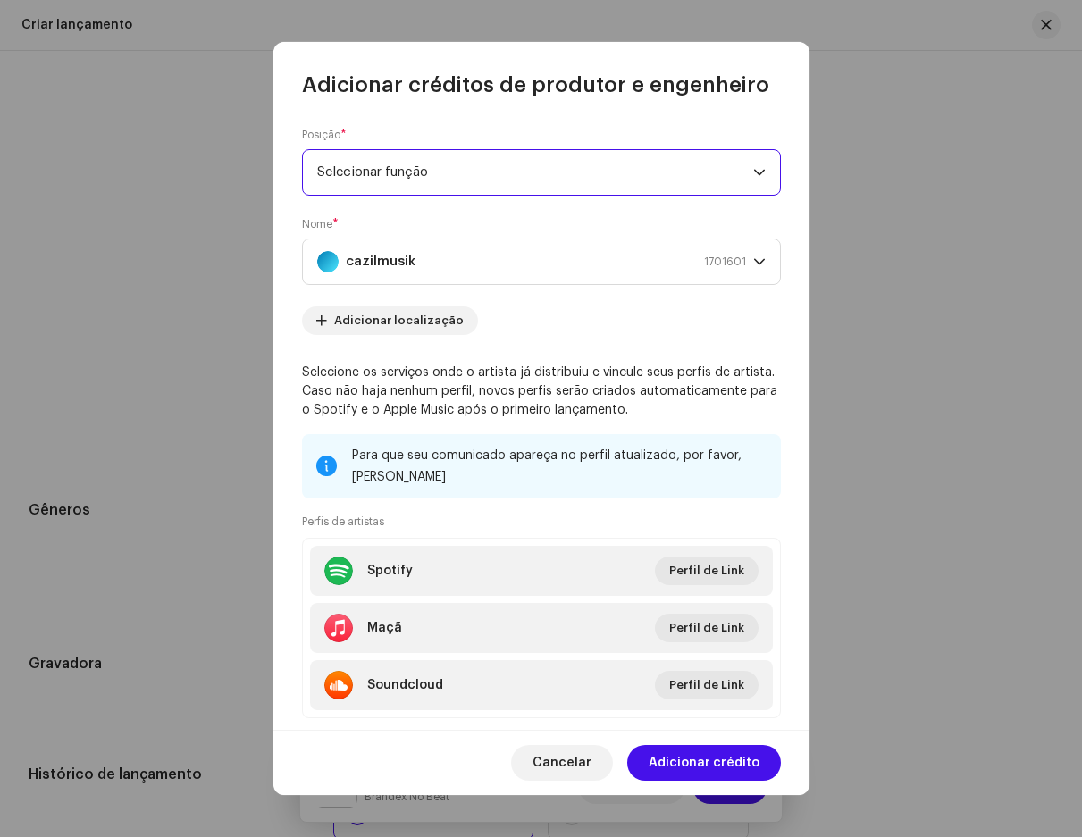
click at [485, 158] on span "Selecionar função" at bounding box center [535, 172] width 436 height 45
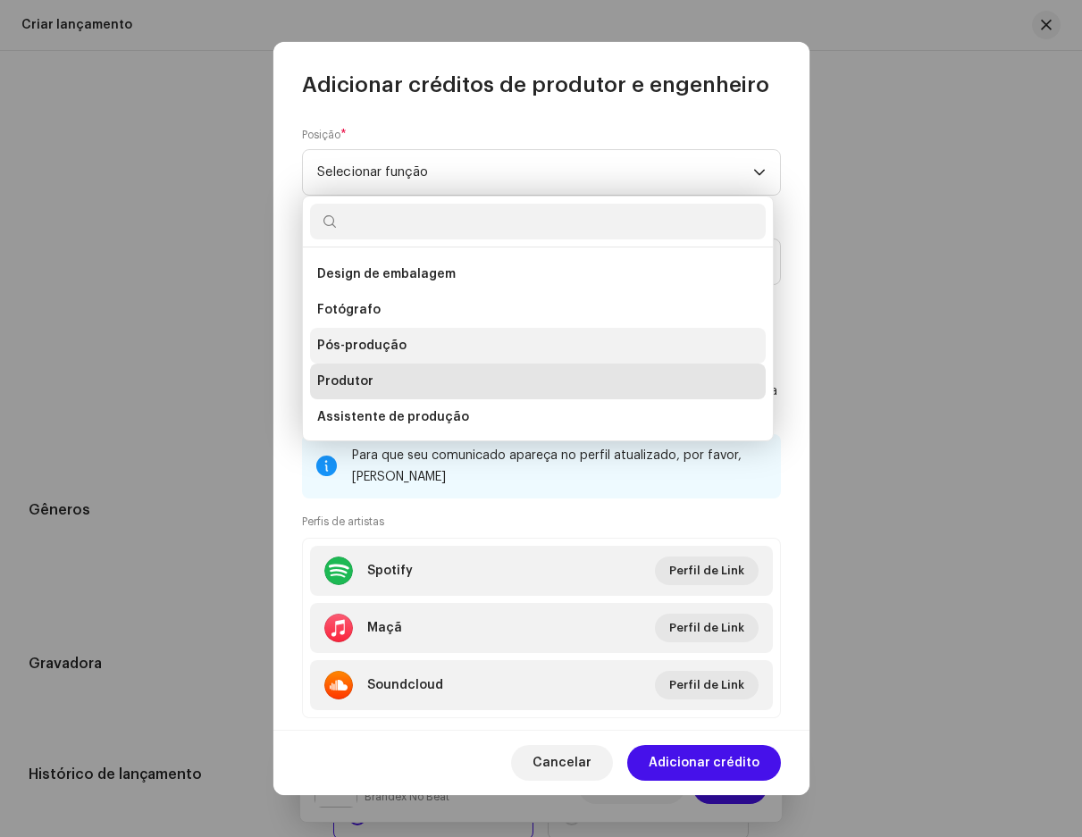
scroll to position [633, 0]
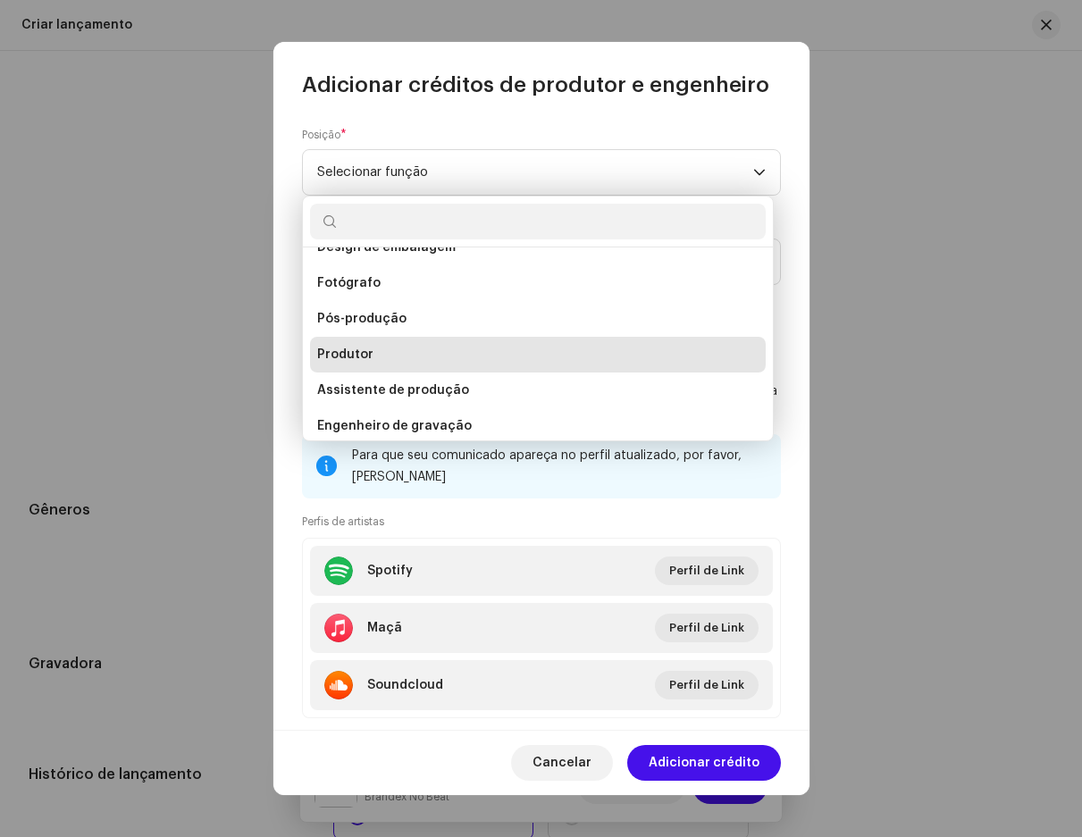
click at [381, 353] on li "Produtor" at bounding box center [538, 355] width 456 height 36
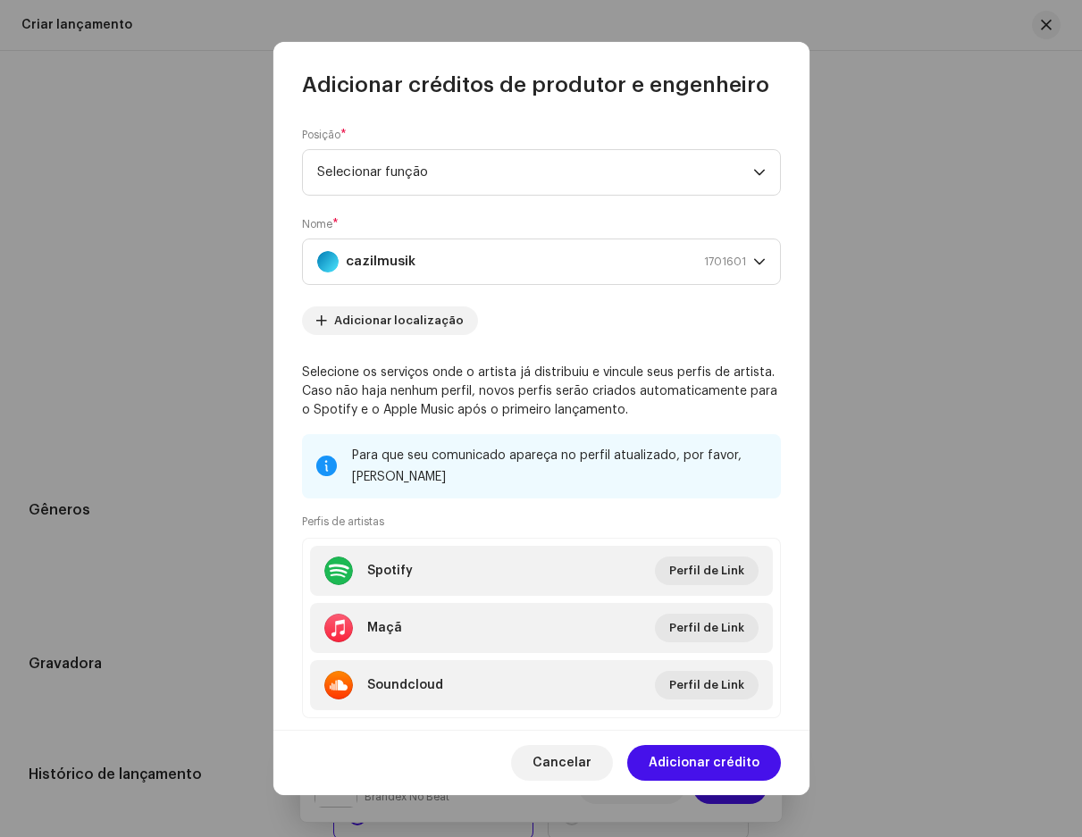
click at [705, 758] on font "Adicionar crédito" at bounding box center [704, 763] width 111 height 13
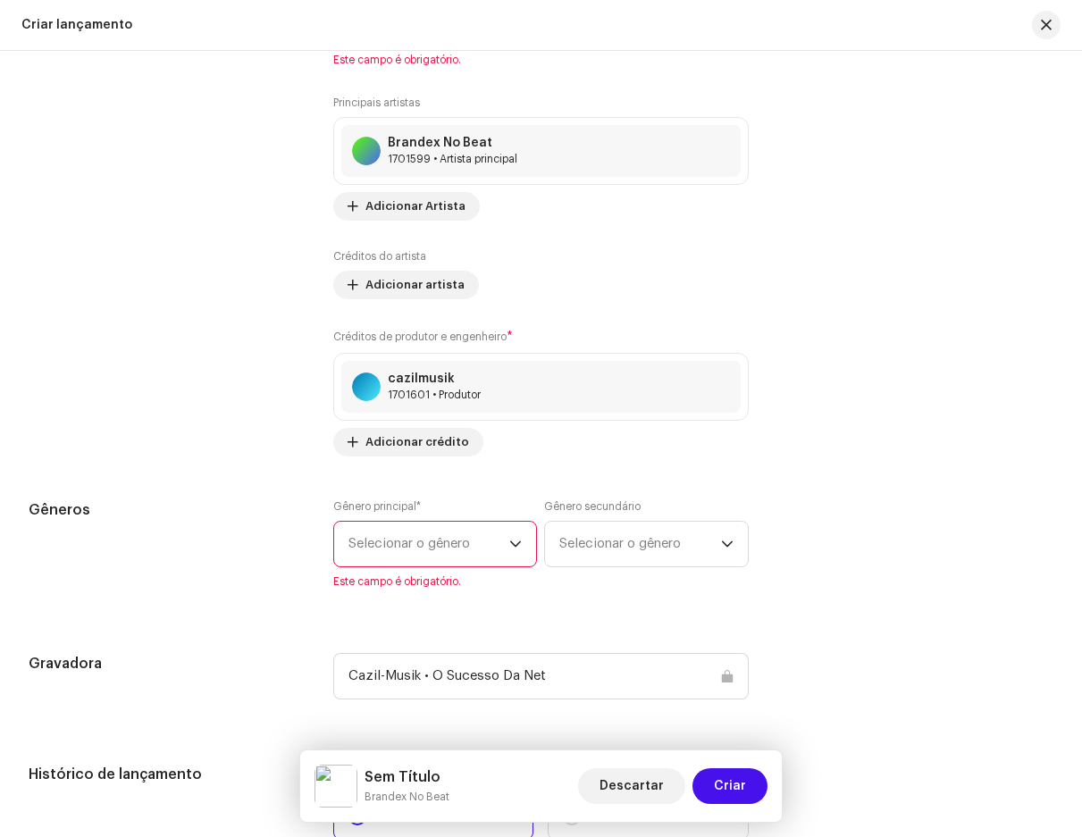
click at [448, 509] on div "Gênero principal * Selecionar o gênero Este campo é obrigatório." at bounding box center [435, 544] width 204 height 89
click at [441, 551] on font "Selecionar o gênero" at bounding box center [410, 543] width 122 height 13
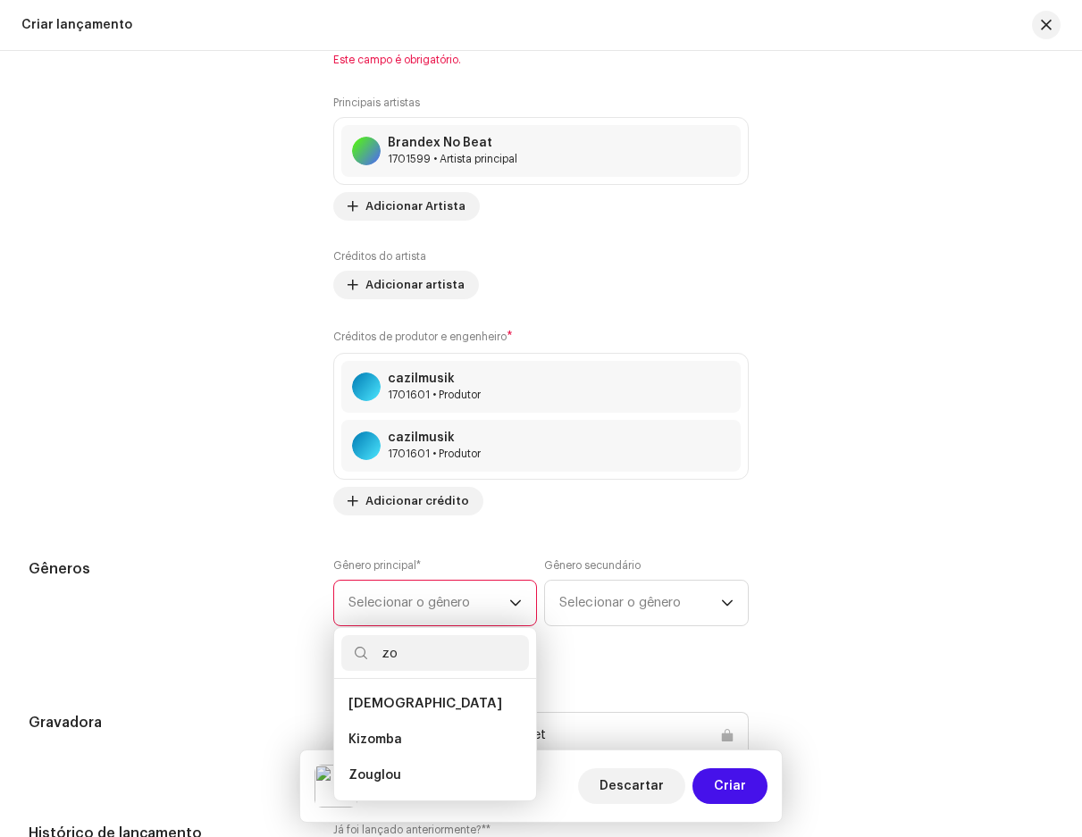
type input "zo"
click at [337, 736] on ul "[DEMOGRAPHIC_DATA] [PERSON_NAME]" at bounding box center [435, 740] width 202 height 122
click at [357, 733] on li "Kizomba" at bounding box center [435, 740] width 188 height 36
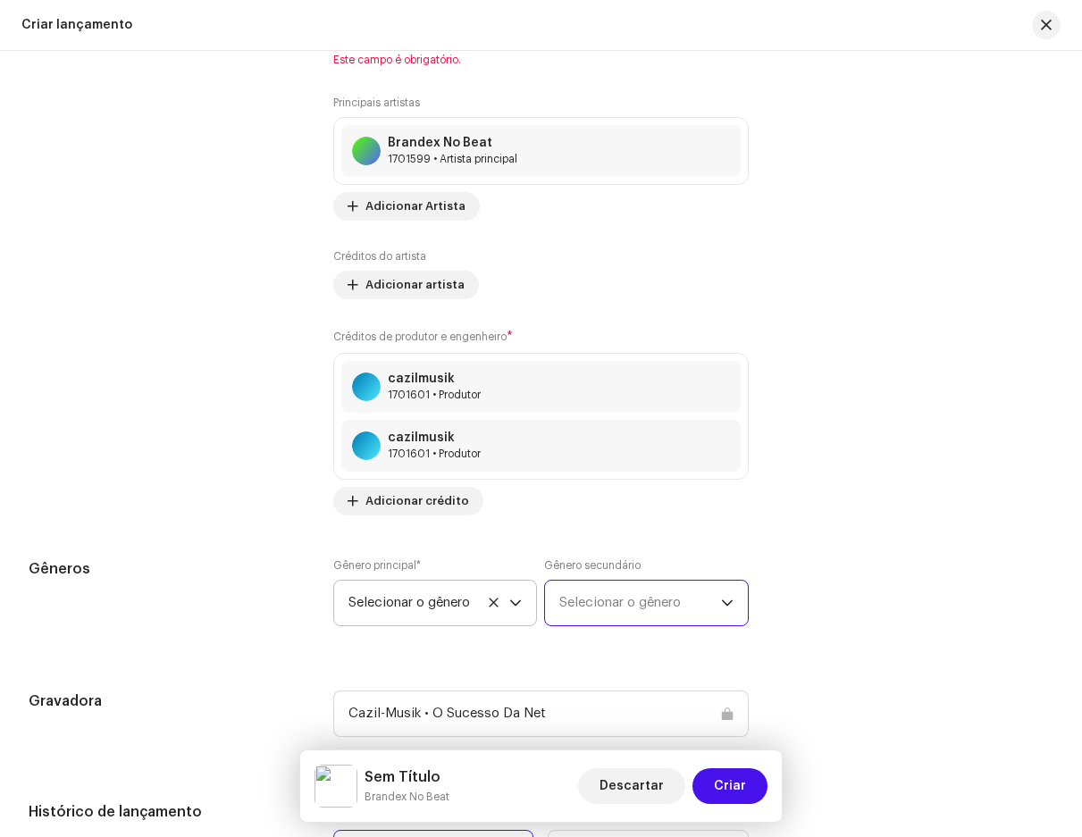
click at [573, 616] on span "Selecionar o gênero" at bounding box center [639, 603] width 161 height 45
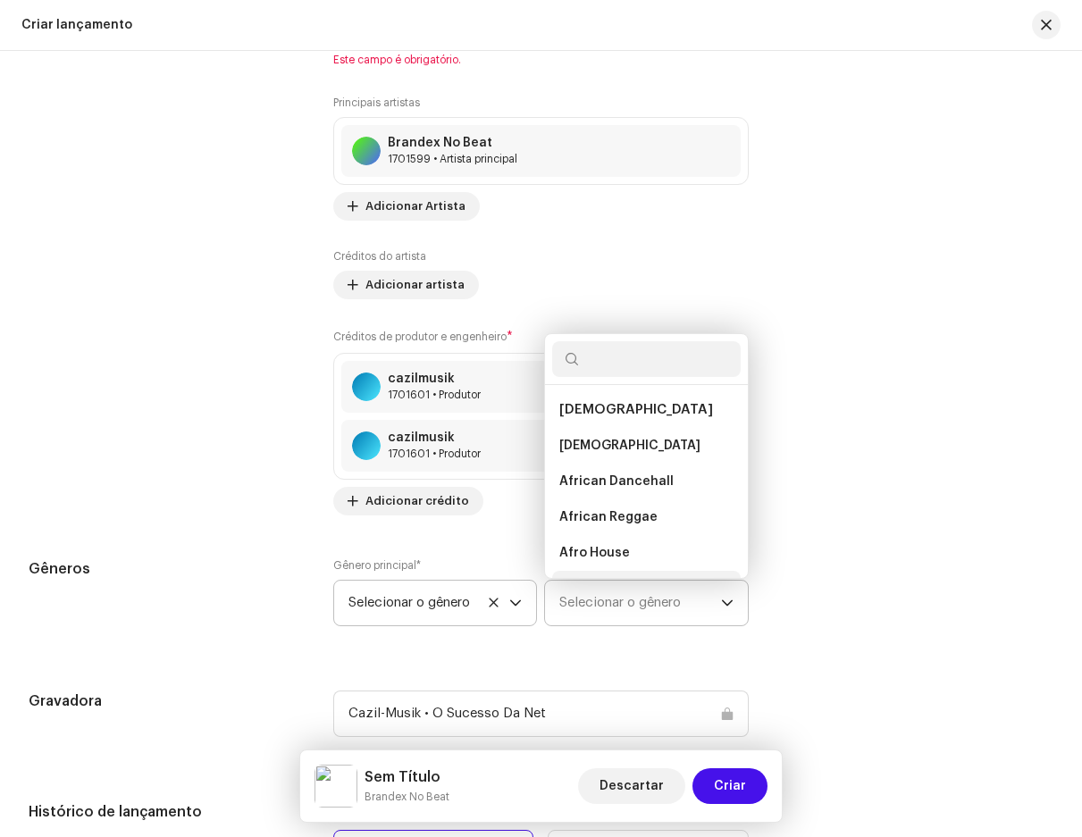
scroll to position [29, 0]
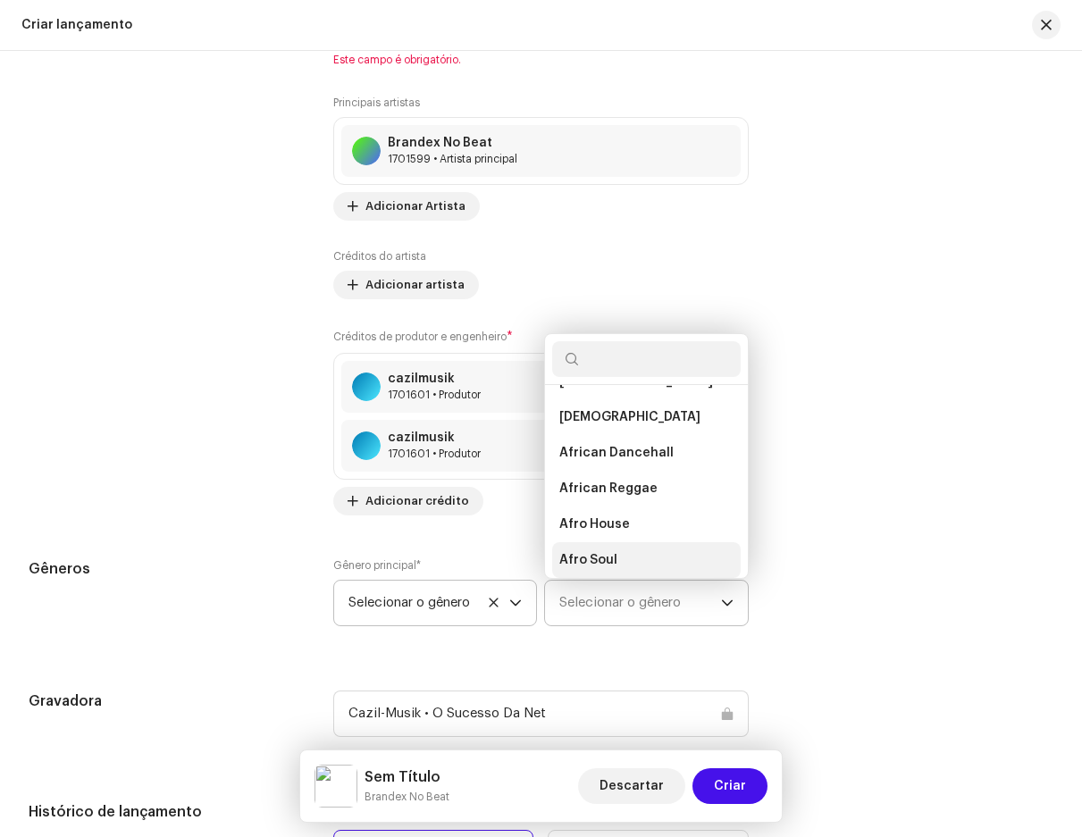
click at [582, 587] on span "Selecionar o gênero" at bounding box center [639, 603] width 161 height 45
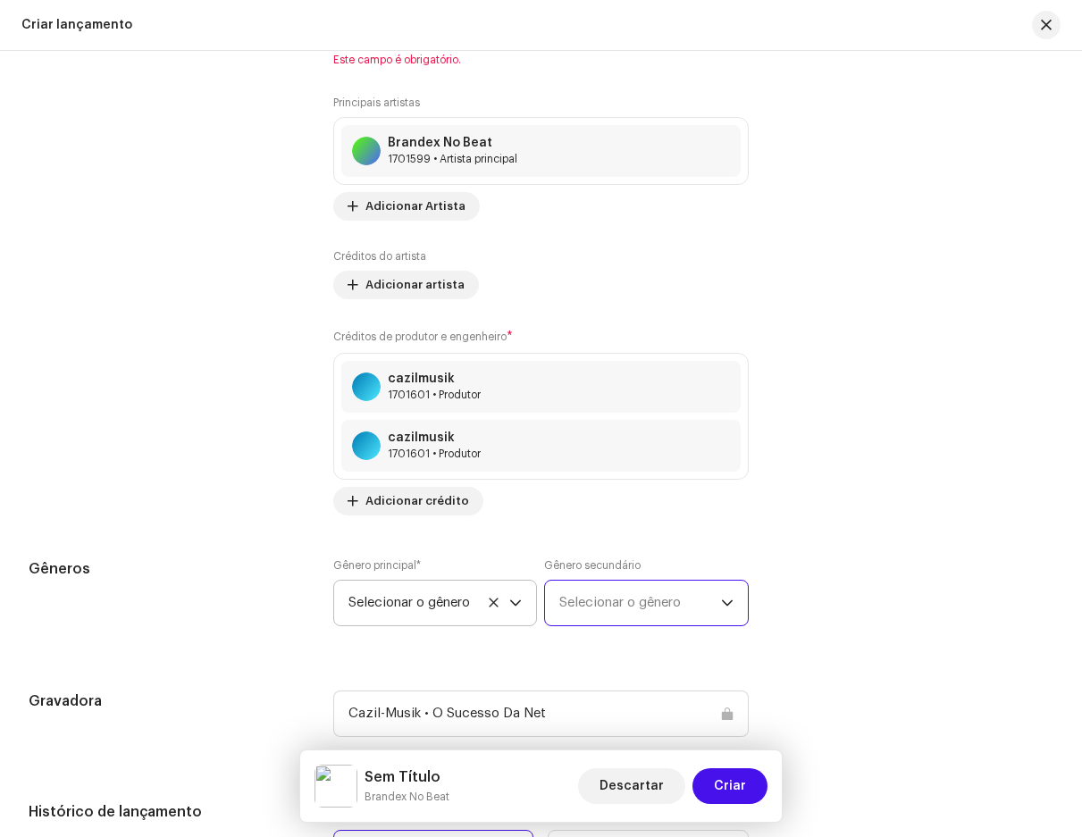
click at [582, 587] on span "Selecionar o gênero" at bounding box center [639, 603] width 161 height 45
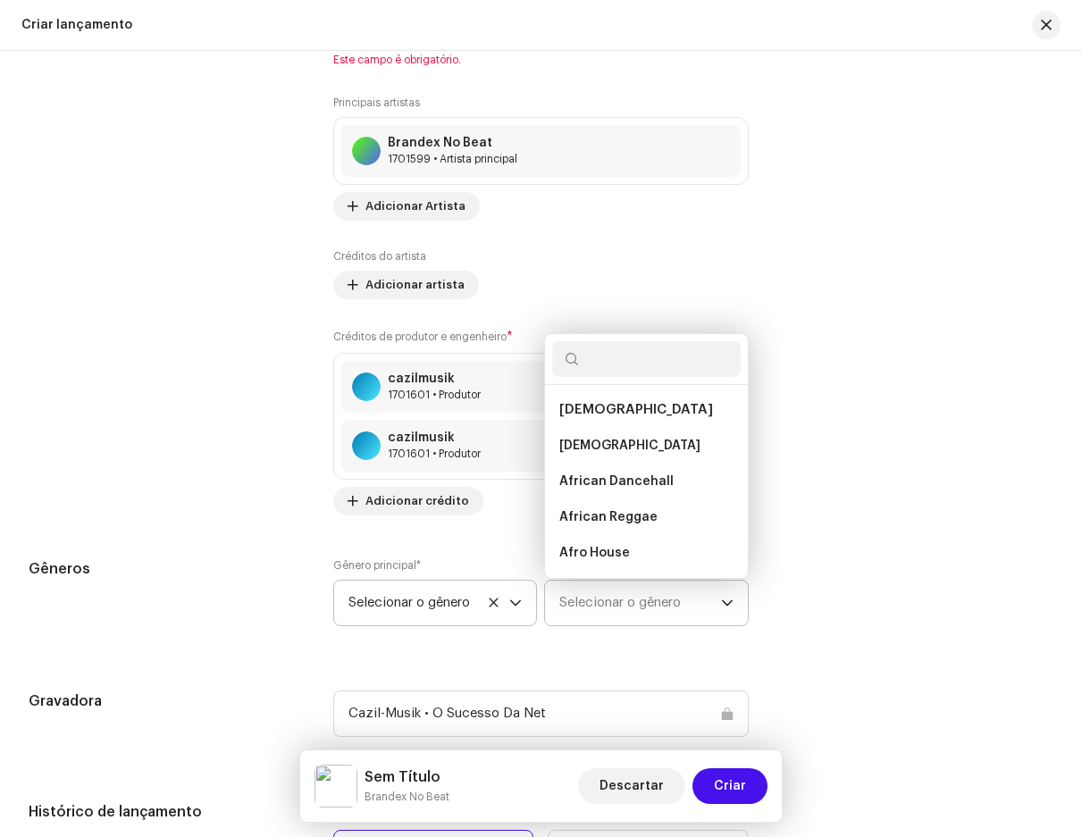
click at [602, 491] on span "African Dancehall" at bounding box center [616, 482] width 114 height 18
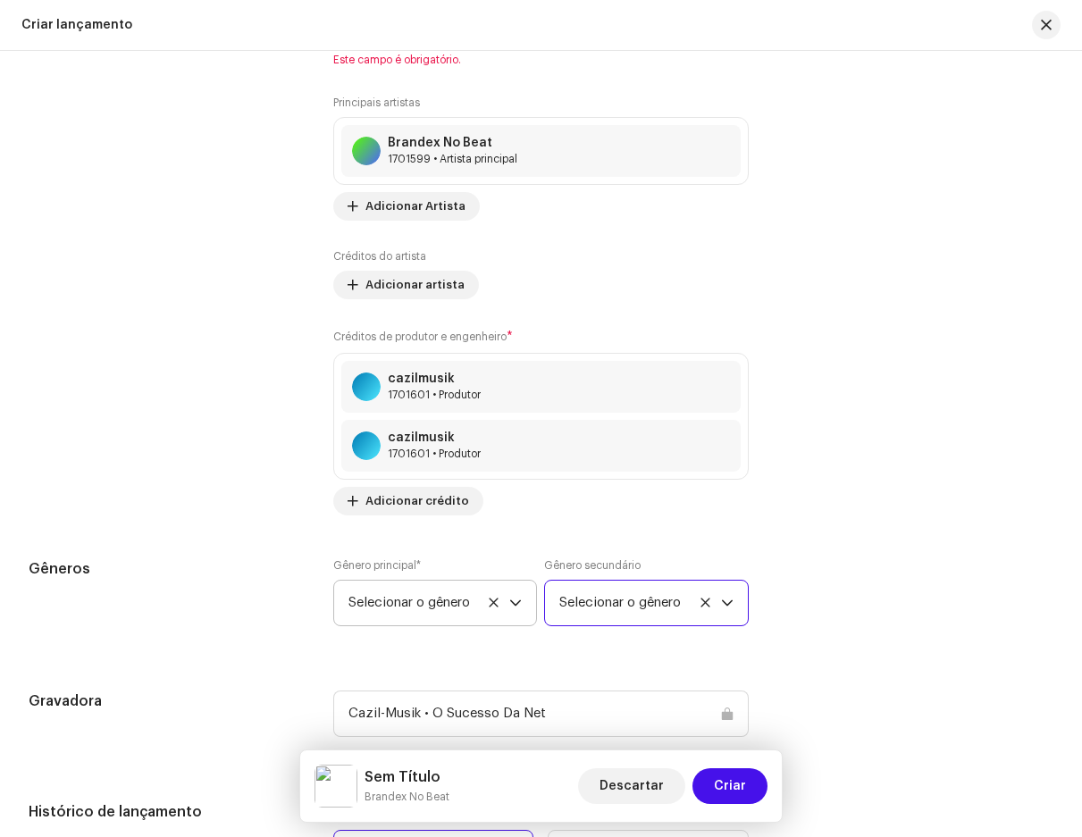
drag, startPoint x: 602, startPoint y: 569, endPoint x: 606, endPoint y: 598, distance: 28.8
click at [602, 570] on font "Gênero secundário" at bounding box center [592, 565] width 97 height 11
click at [606, 602] on font "Selecionar o gênero" at bounding box center [620, 602] width 122 height 13
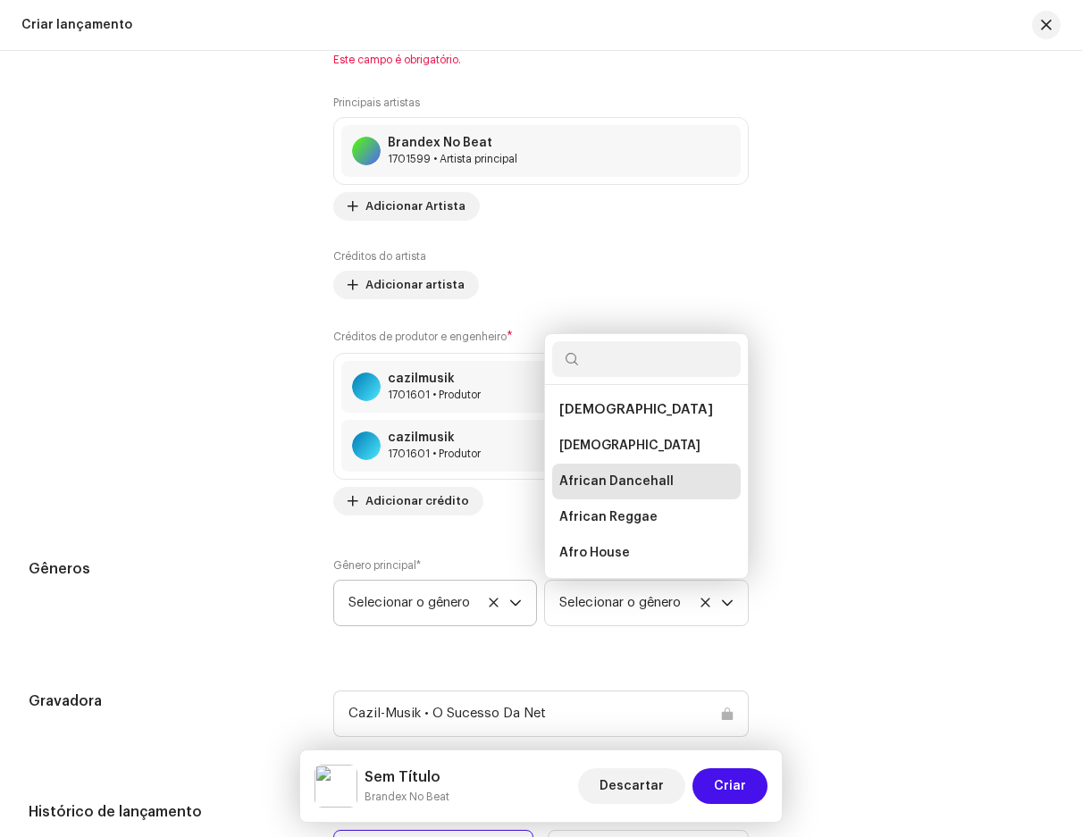
click at [598, 487] on span "African Dancehall" at bounding box center [616, 482] width 114 height 18
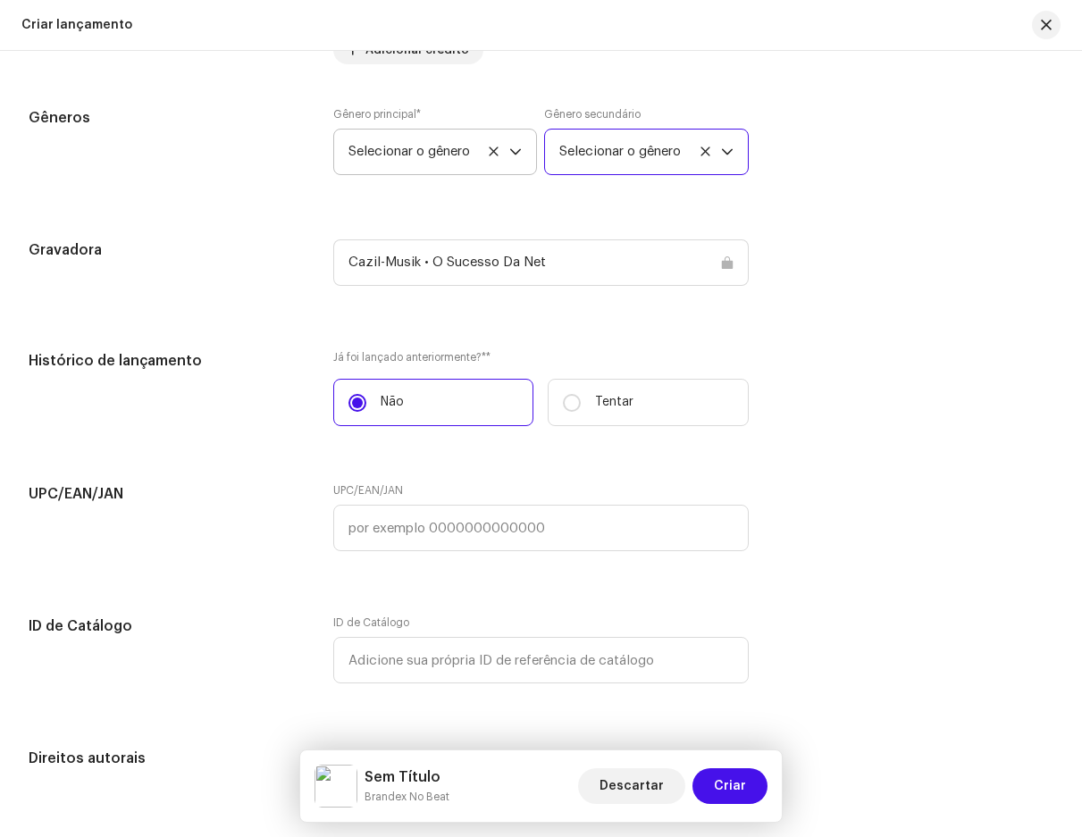
scroll to position [2736, 0]
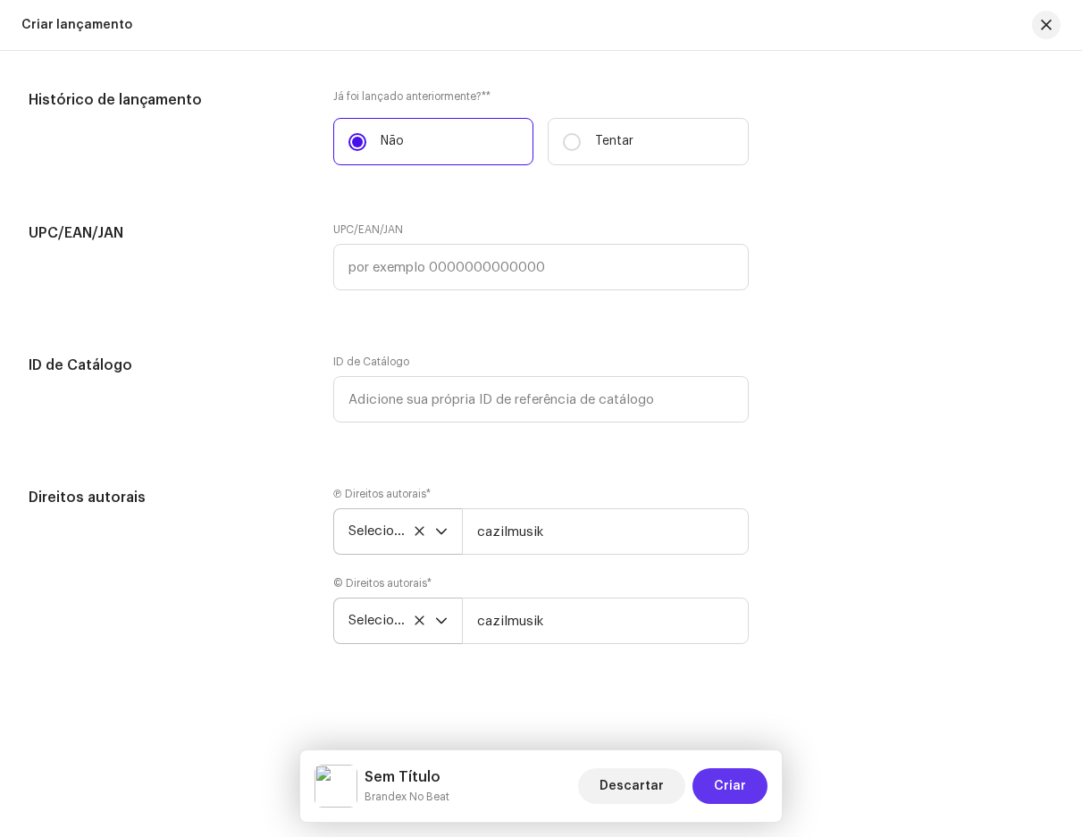
click at [727, 795] on span "Criar" at bounding box center [730, 787] width 32 height 36
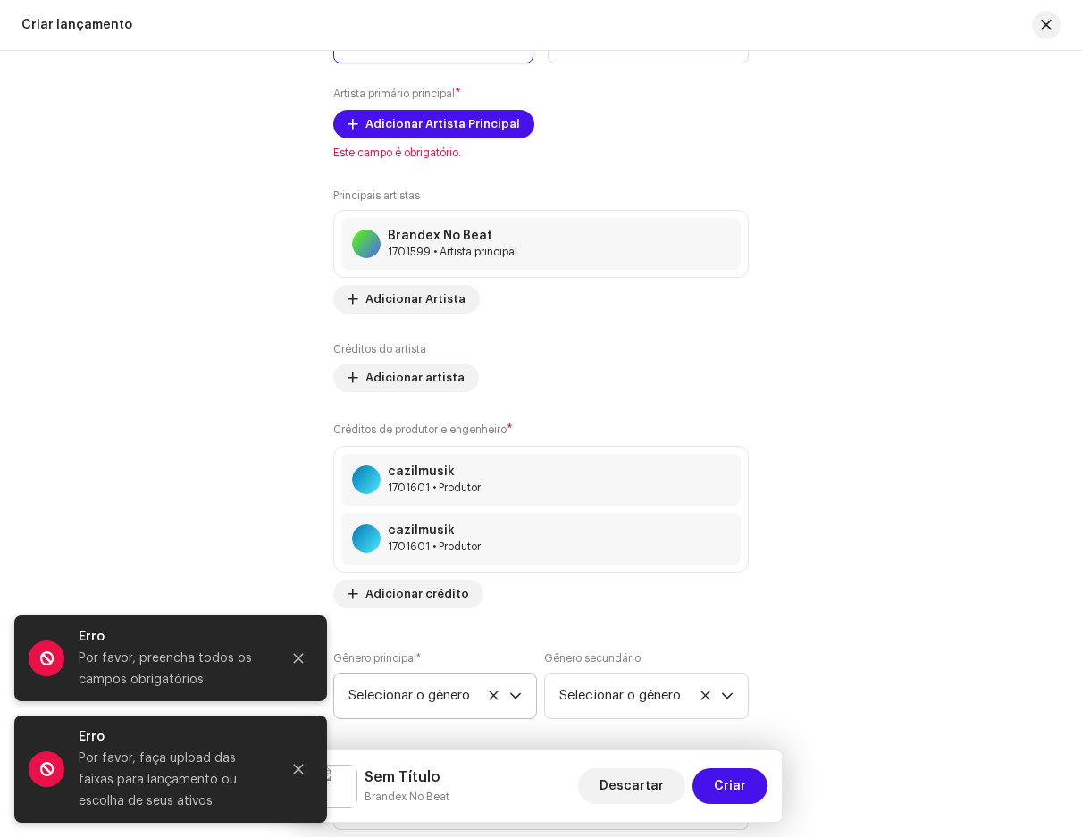
scroll to position [1931, 0]
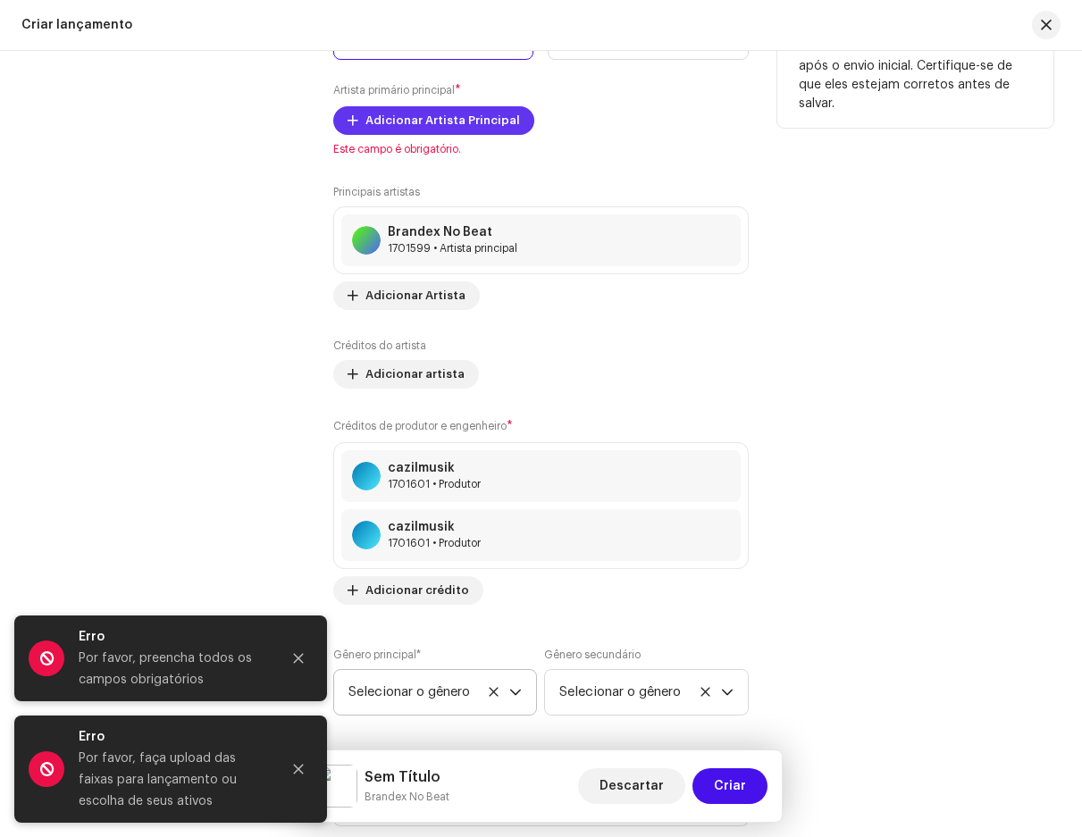
click at [388, 124] on font "Adicionar Artista Principal" at bounding box center [443, 120] width 155 height 12
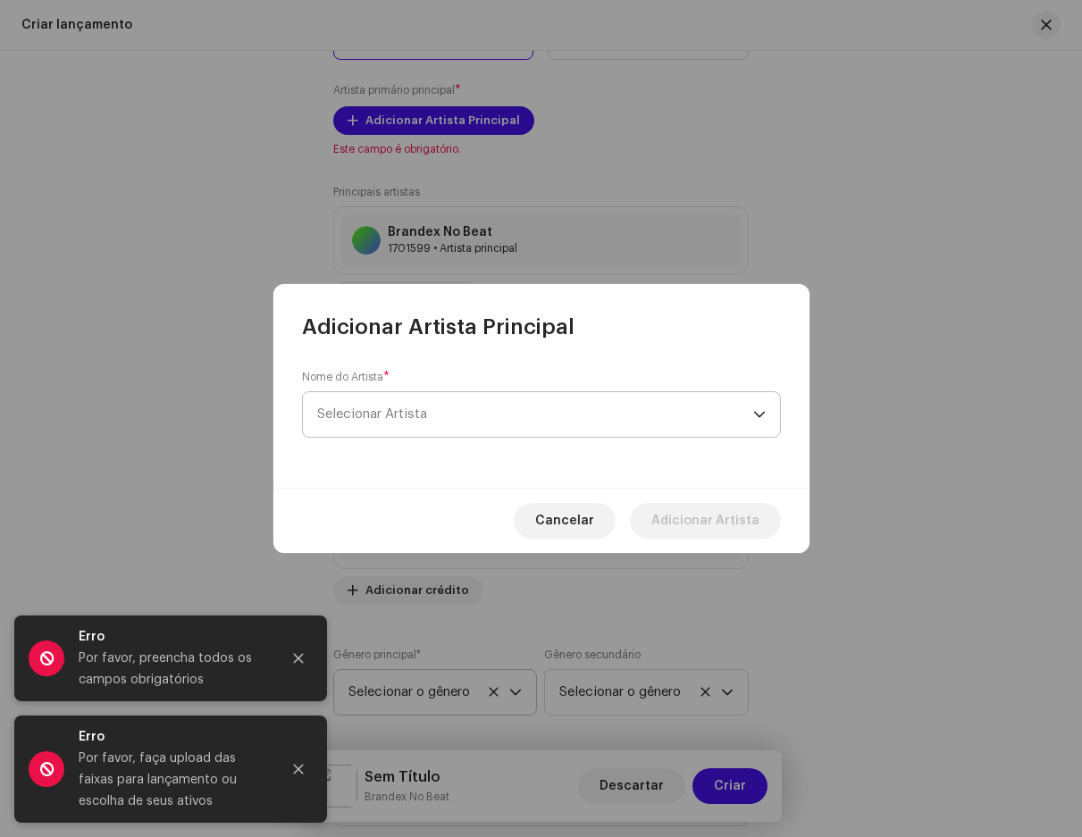
click at [416, 432] on span "Selecionar Artista" at bounding box center [535, 414] width 436 height 45
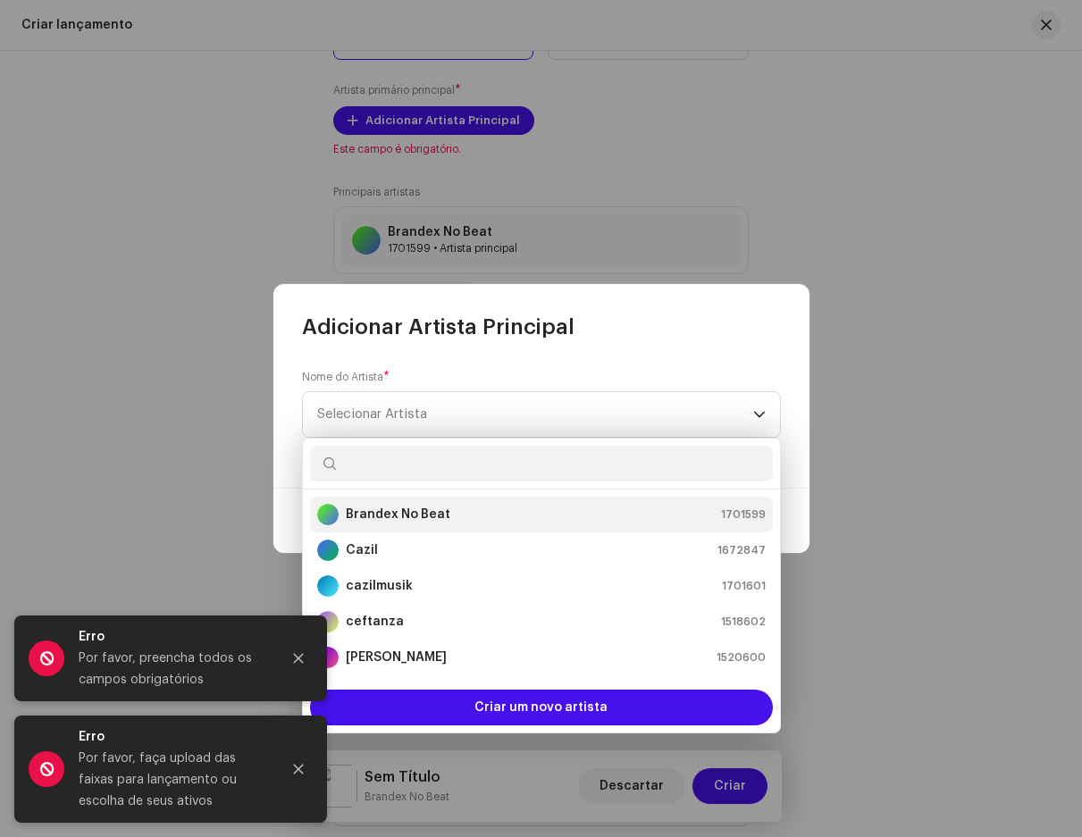
click at [389, 525] on div "Brandex No Beat" at bounding box center [383, 514] width 133 height 21
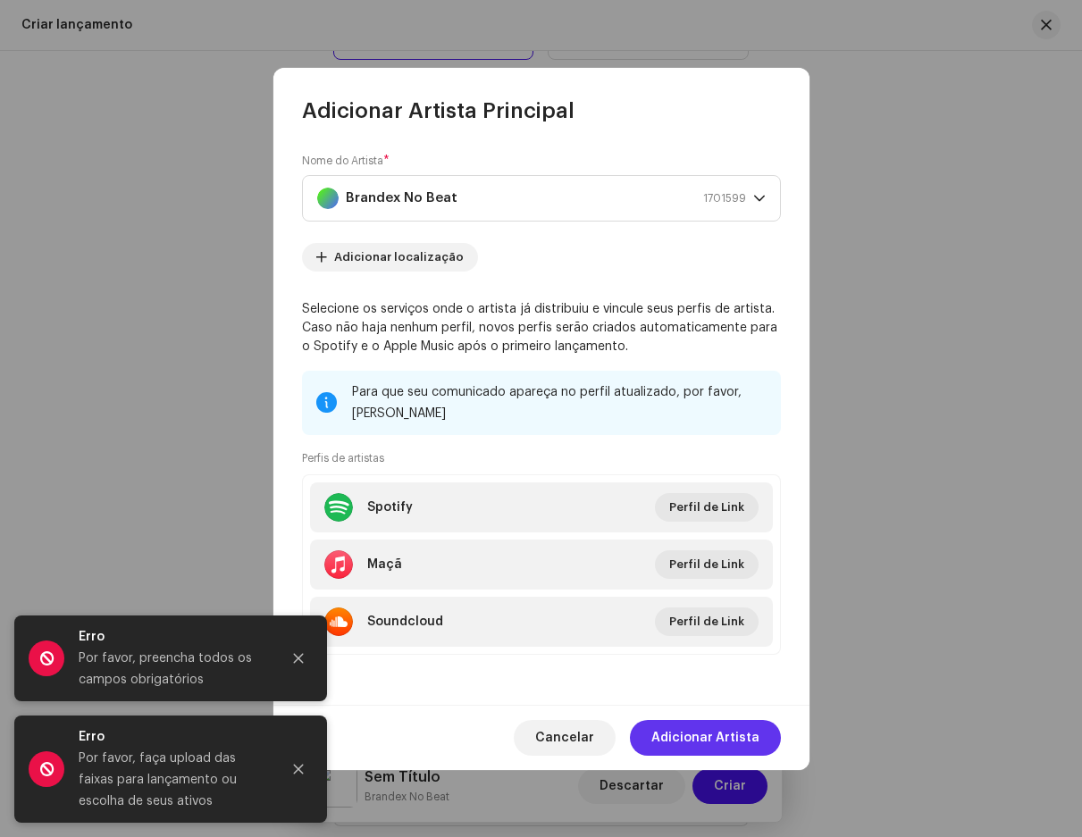
click at [711, 733] on font "Adicionar Artista" at bounding box center [706, 738] width 108 height 13
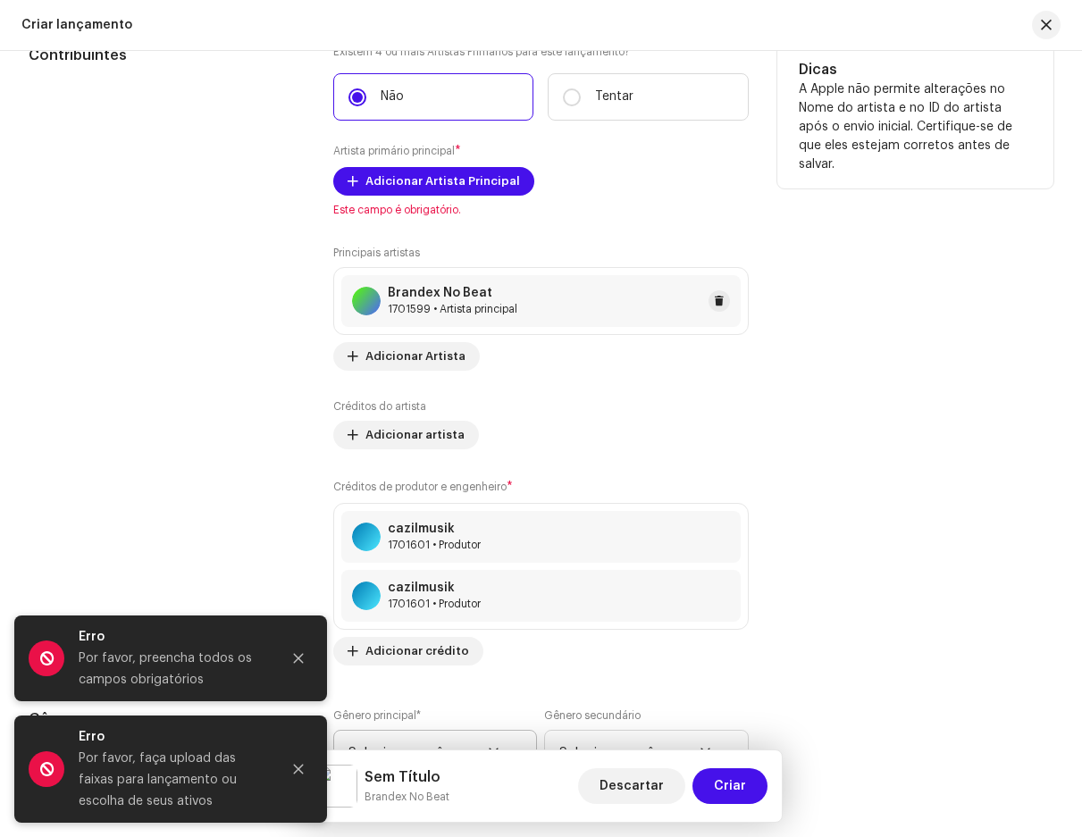
scroll to position [1842, 0]
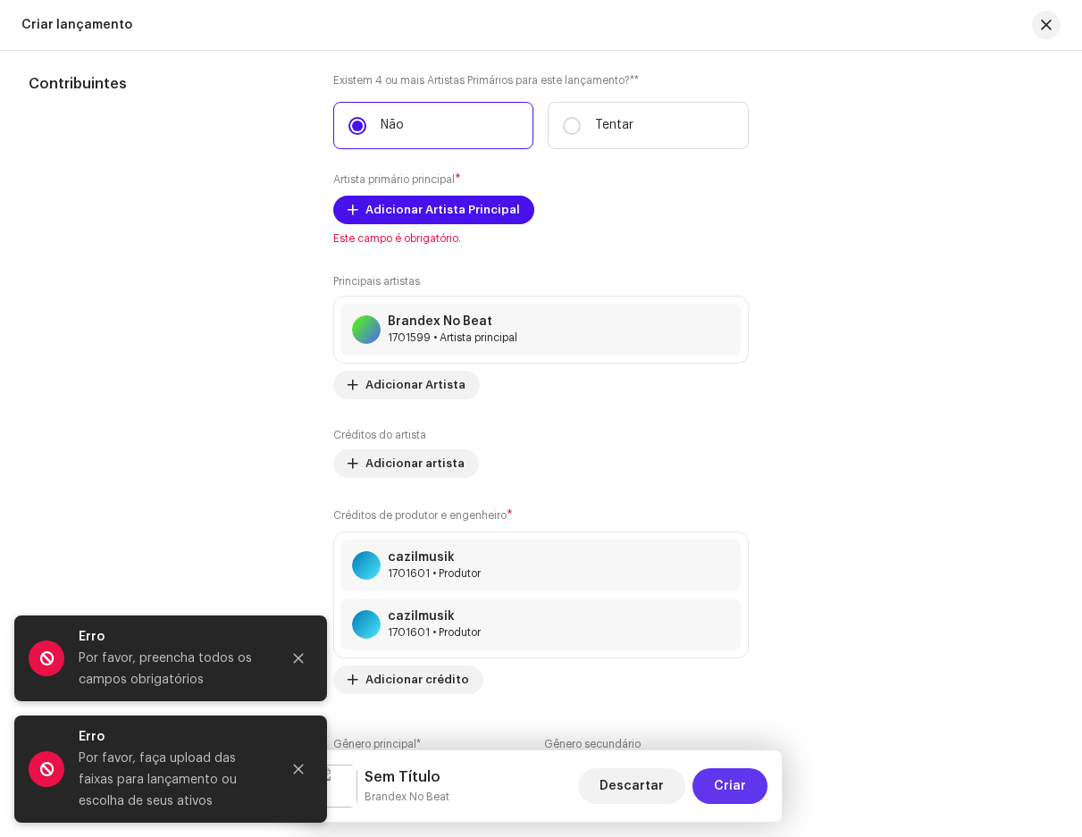
click at [726, 787] on font "Criar" at bounding box center [730, 786] width 32 height 13
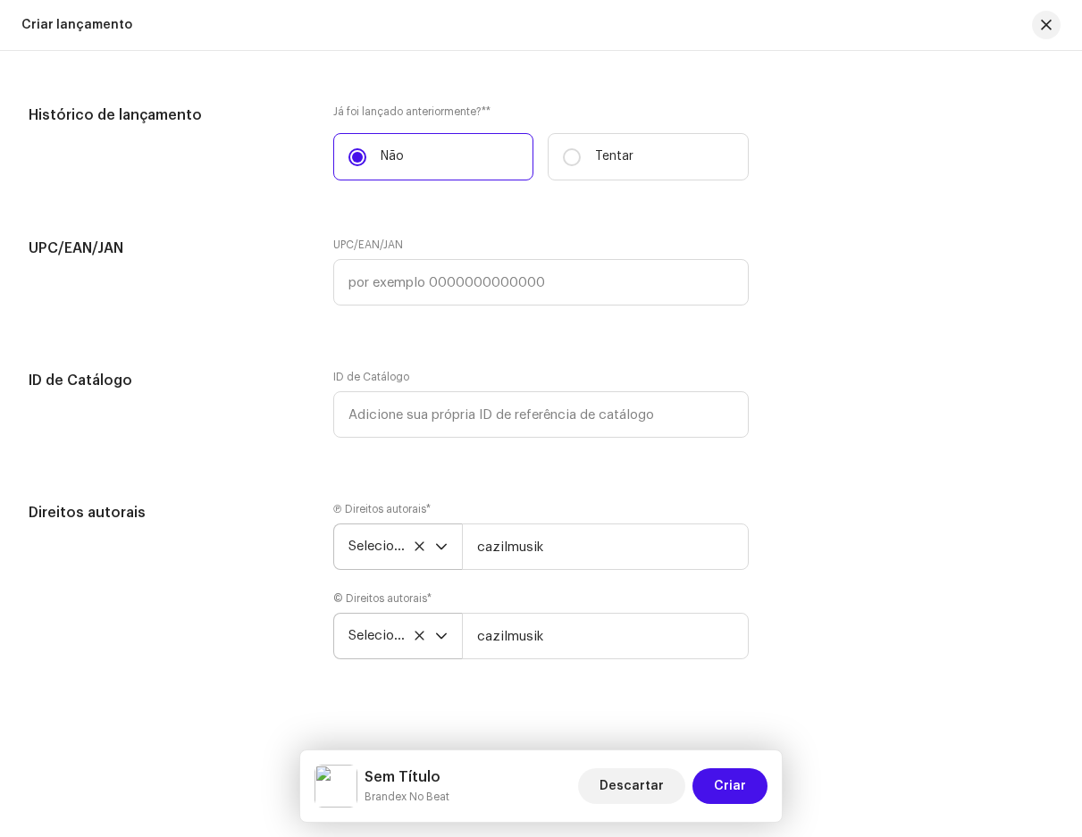
scroll to position [2736, 0]
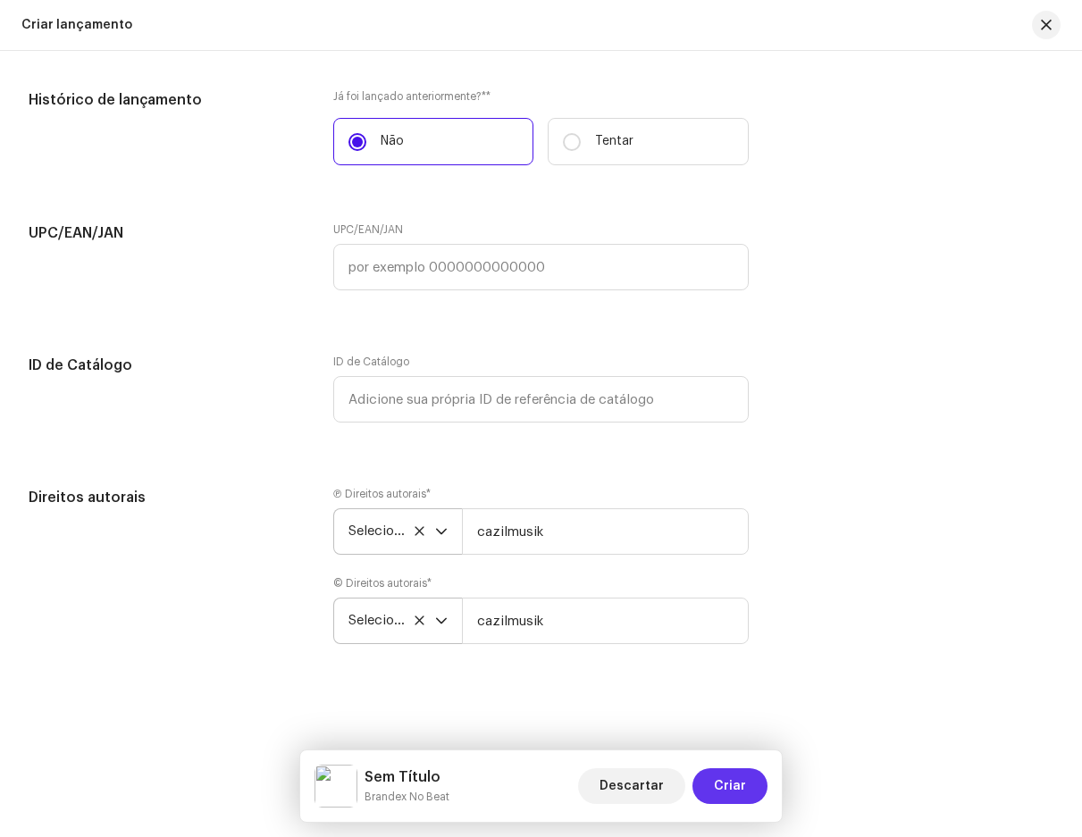
click at [726, 780] on font "Criar" at bounding box center [730, 786] width 32 height 13
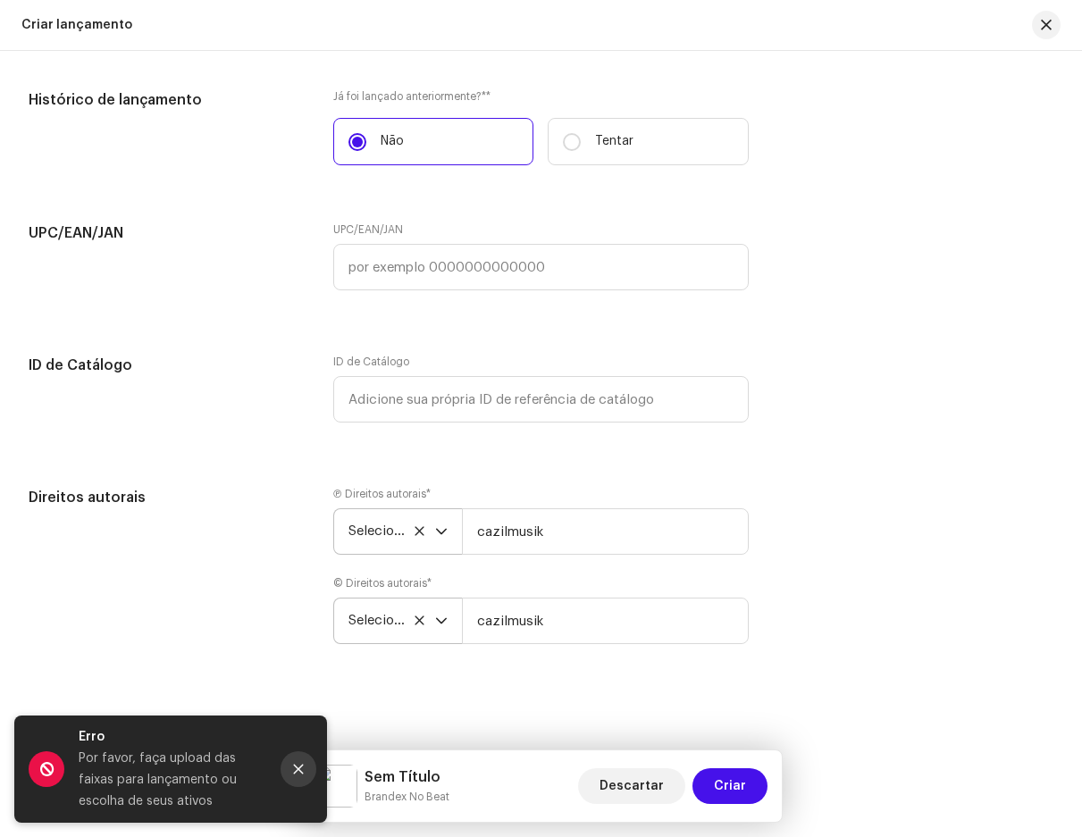
click at [297, 762] on button "Fechar" at bounding box center [299, 770] width 36 height 36
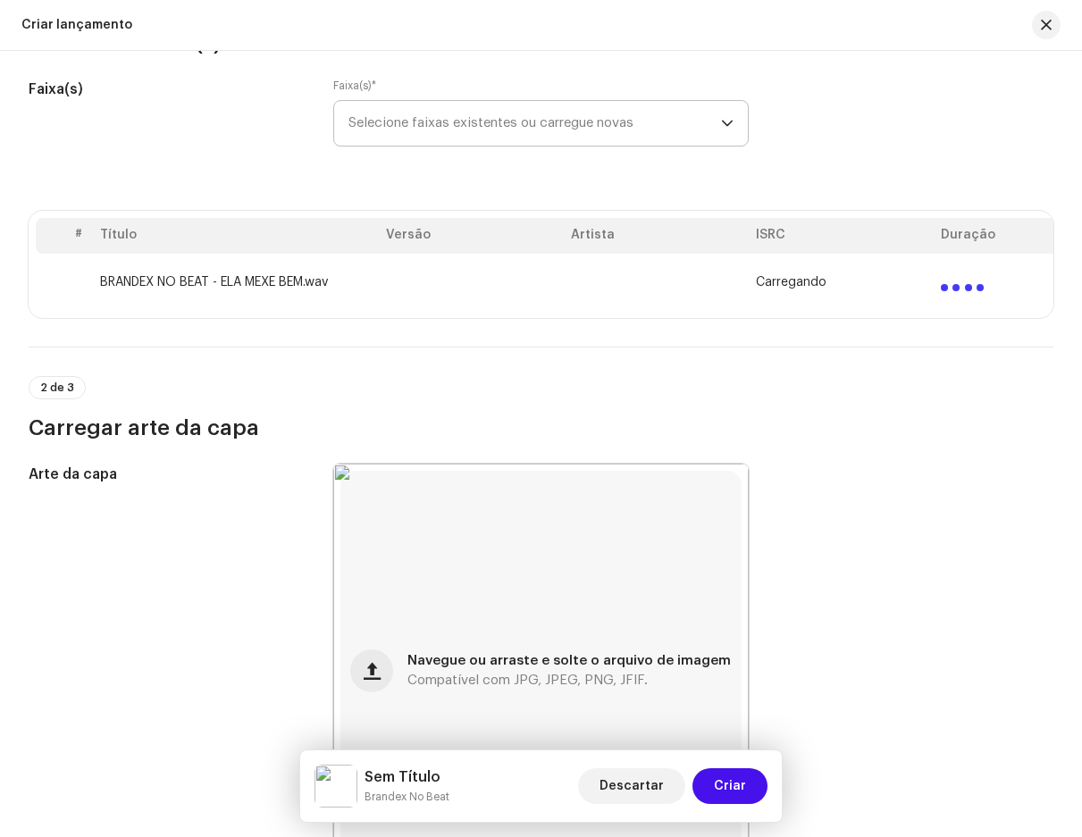
scroll to position [233, 0]
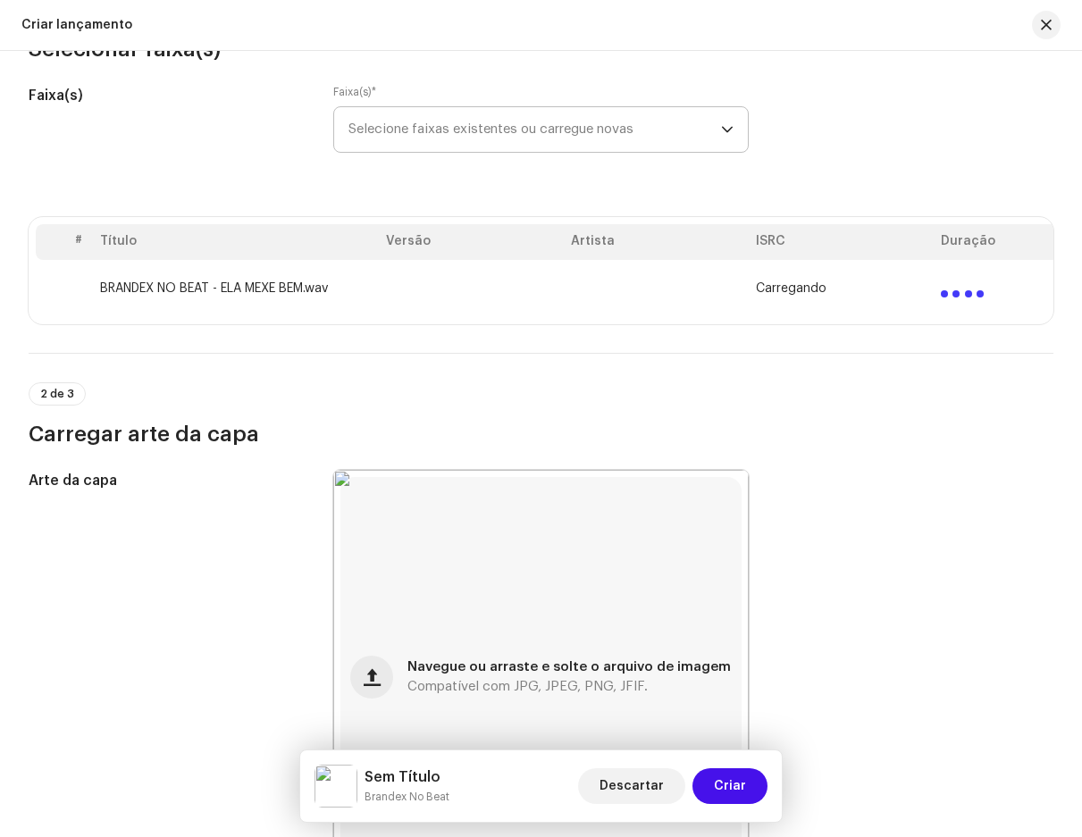
click at [369, 297] on td "BRANDEX NO BEAT - ELA MEXE BEM.wav" at bounding box center [236, 288] width 286 height 57
click at [893, 293] on div "Carregando" at bounding box center [841, 289] width 171 height 14
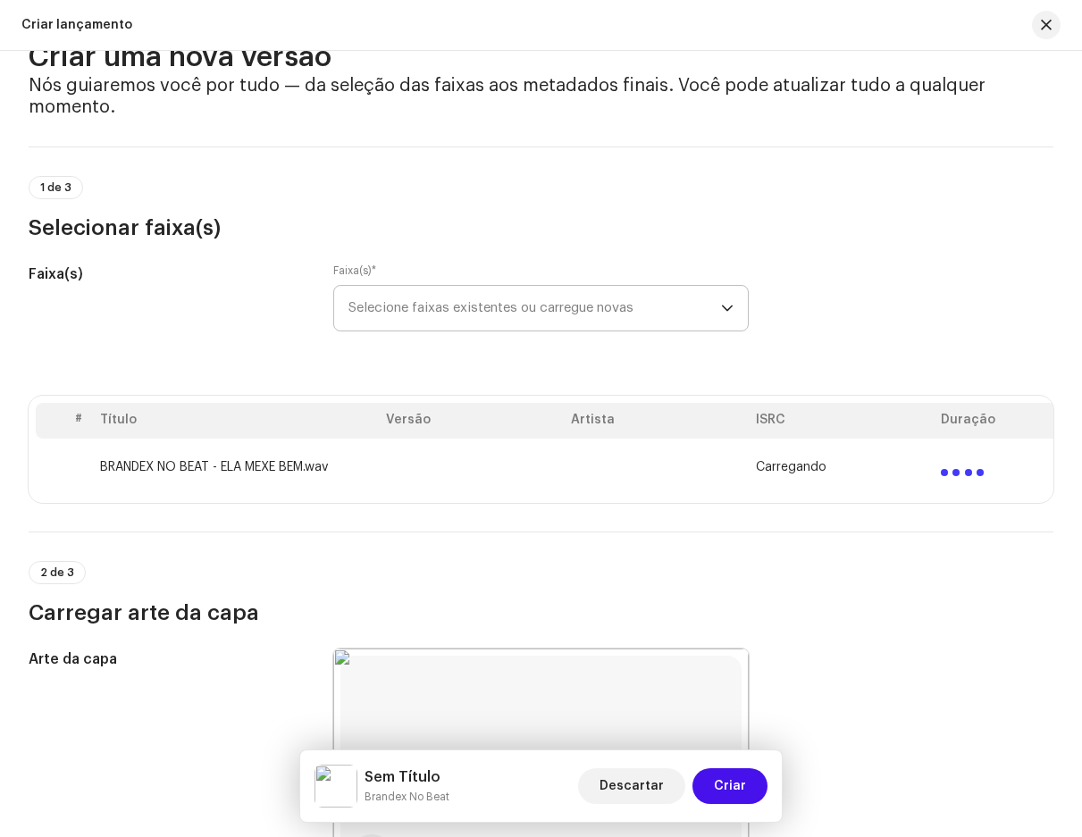
click at [497, 305] on font "Selecione faixas existentes ou carregue novas" at bounding box center [491, 307] width 285 height 13
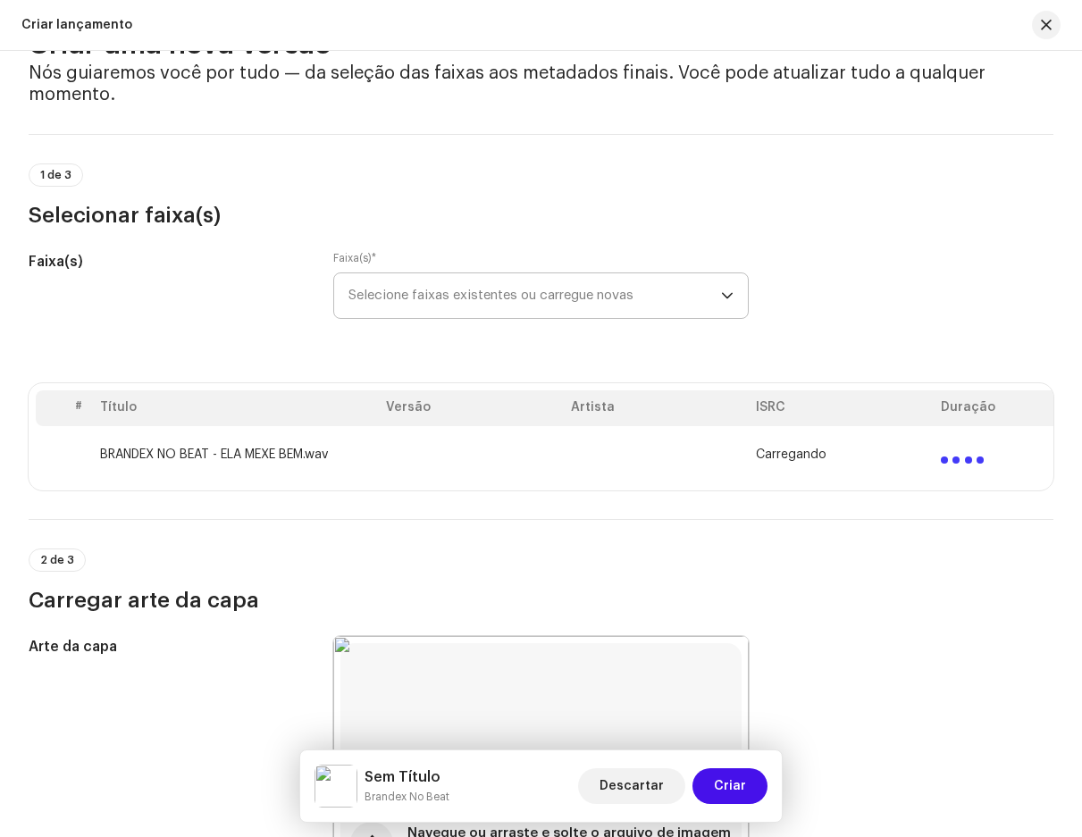
scroll to position [0, 0]
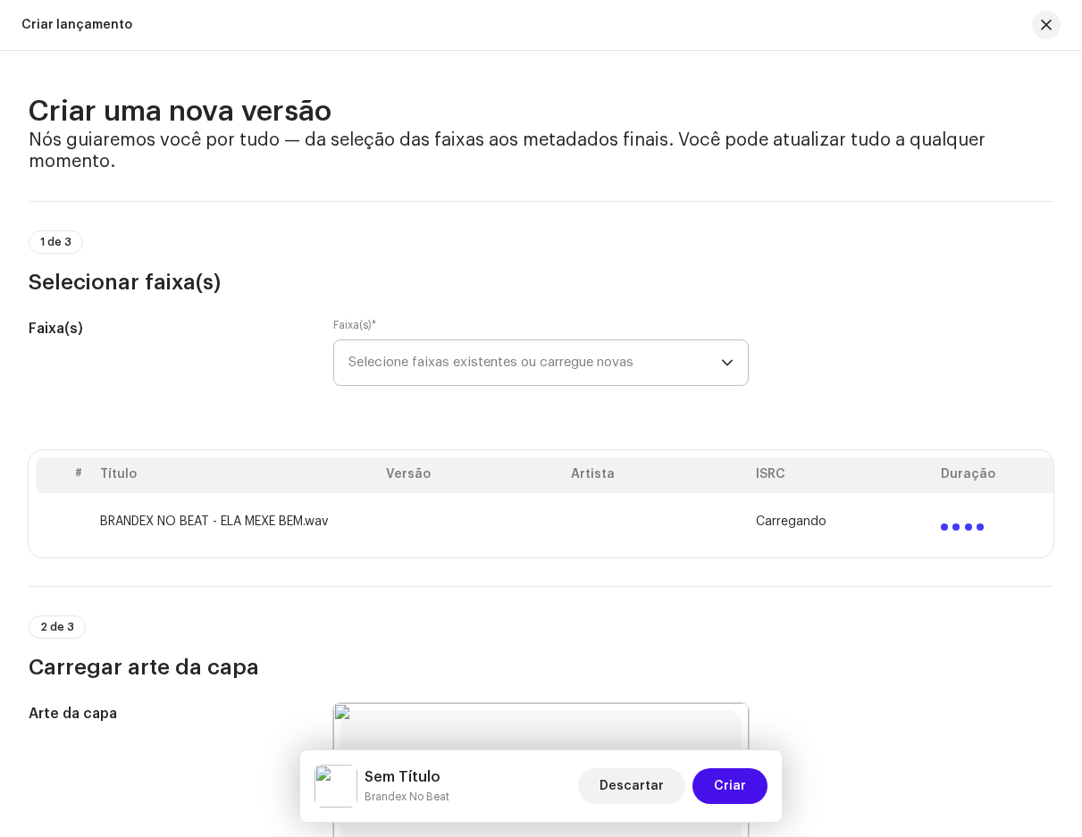
click at [504, 357] on font "Selecione faixas existentes ou carregue novas" at bounding box center [491, 362] width 285 height 13
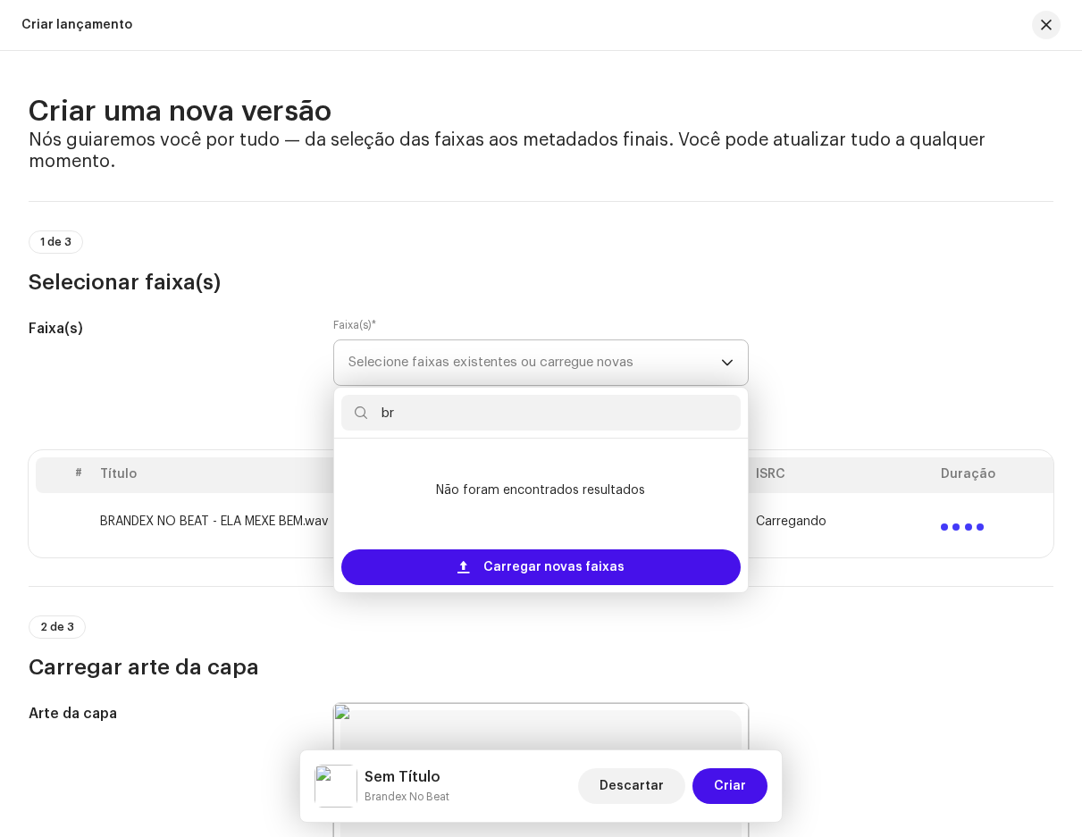
type input "b"
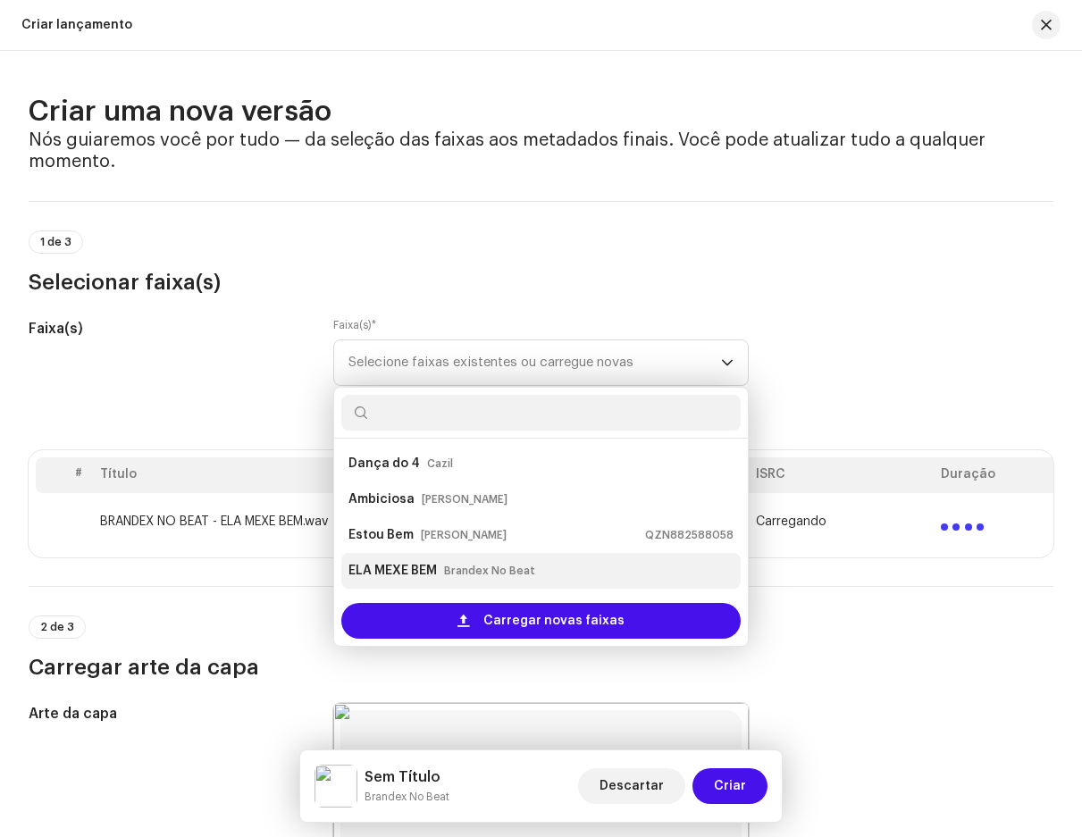
click at [439, 568] on div "ELA MEXE BEM Brandex No Beat" at bounding box center [541, 571] width 384 height 29
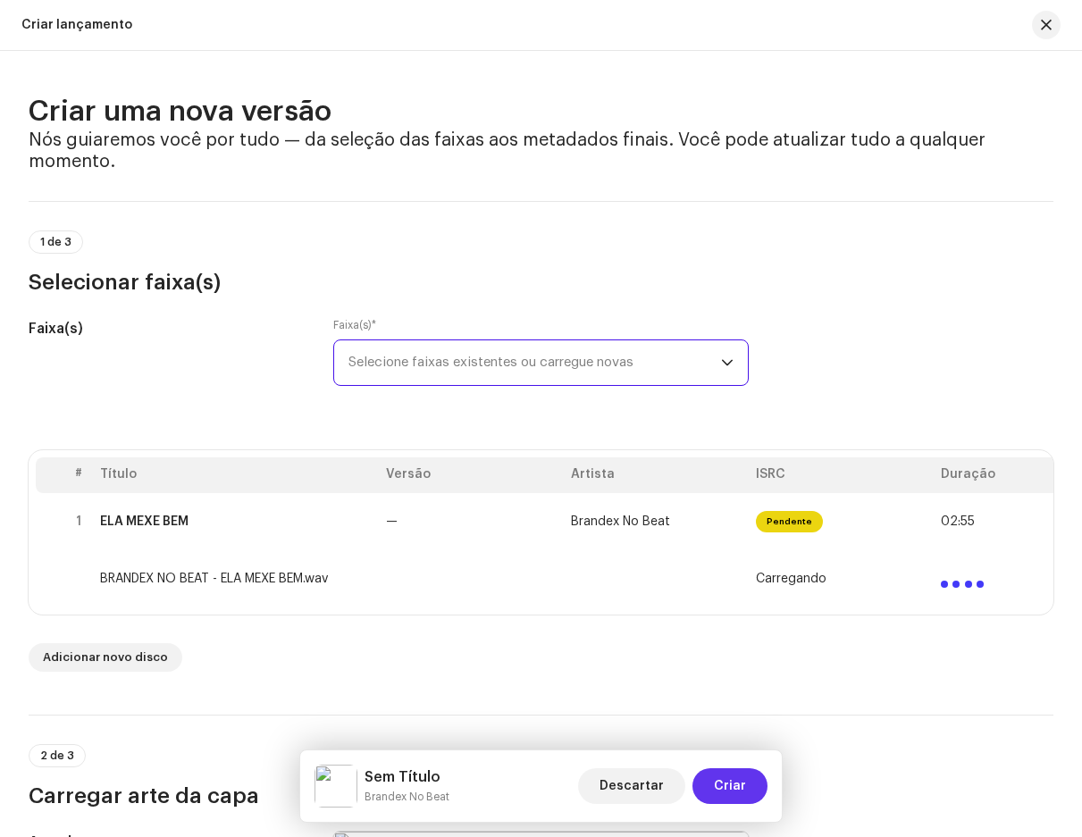
click at [723, 786] on font "Criar" at bounding box center [730, 786] width 32 height 13
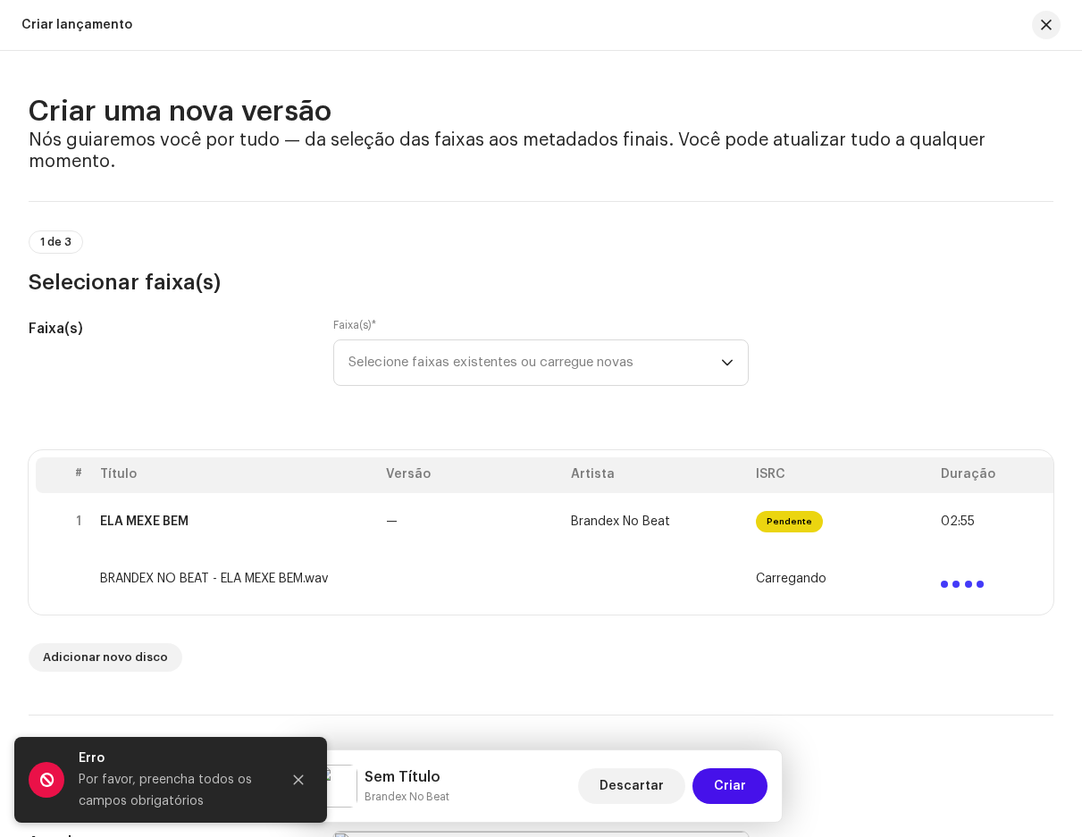
click at [701, 596] on td at bounding box center [656, 579] width 185 height 57
click at [219, 586] on td "BRANDEX NO BEAT - ELA MEXE BEM.wav" at bounding box center [236, 579] width 286 height 57
click at [219, 572] on td "BRANDEX NO BEAT - ELA MEXE BEM.wav" at bounding box center [236, 579] width 286 height 57
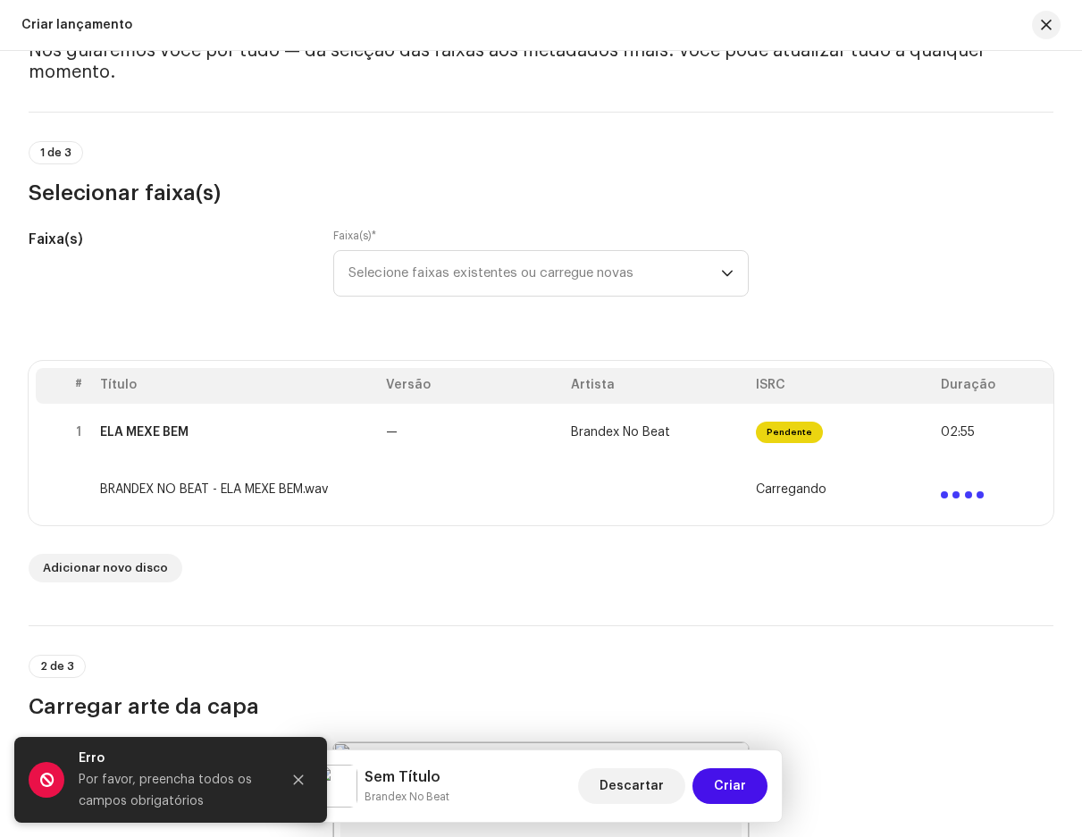
drag, startPoint x: 330, startPoint y: 490, endPoint x: 957, endPoint y: 482, distance: 627.4
click at [957, 482] on div at bounding box center [962, 487] width 43 height 21
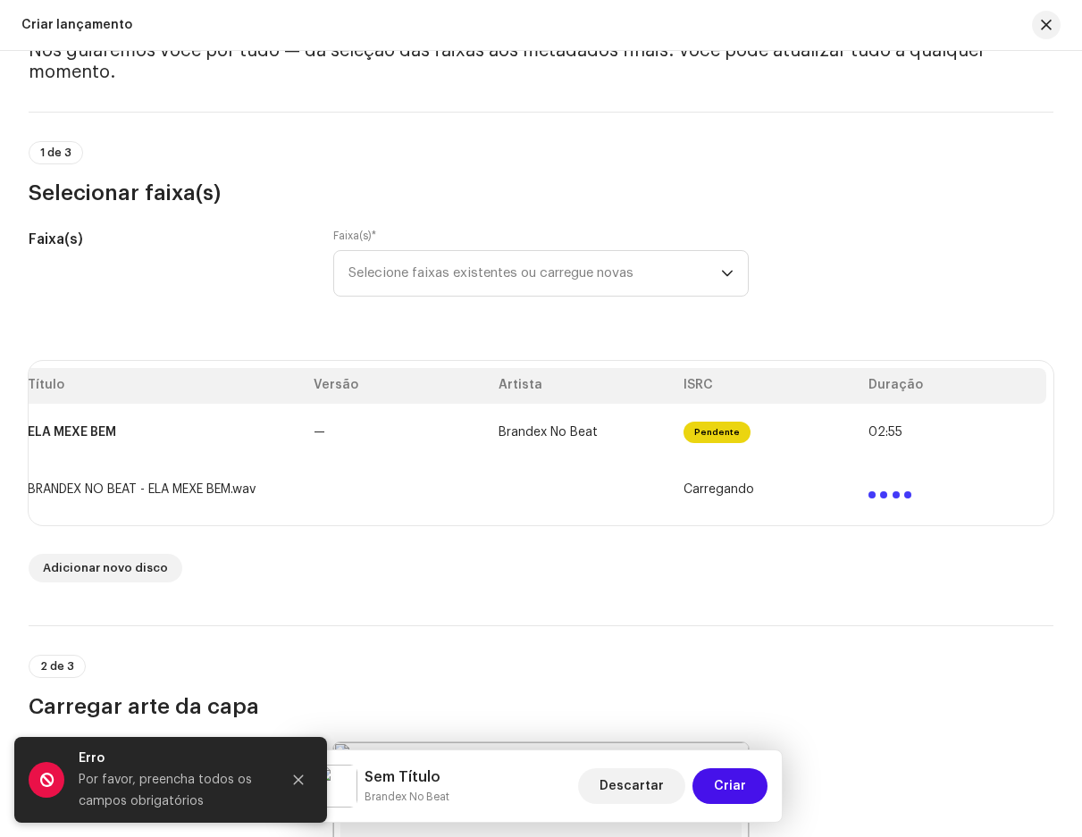
click at [988, 492] on td at bounding box center [954, 489] width 185 height 57
click at [820, 487] on div "Carregando" at bounding box center [769, 490] width 171 height 14
click at [295, 781] on icon "Fechar" at bounding box center [298, 780] width 13 height 13
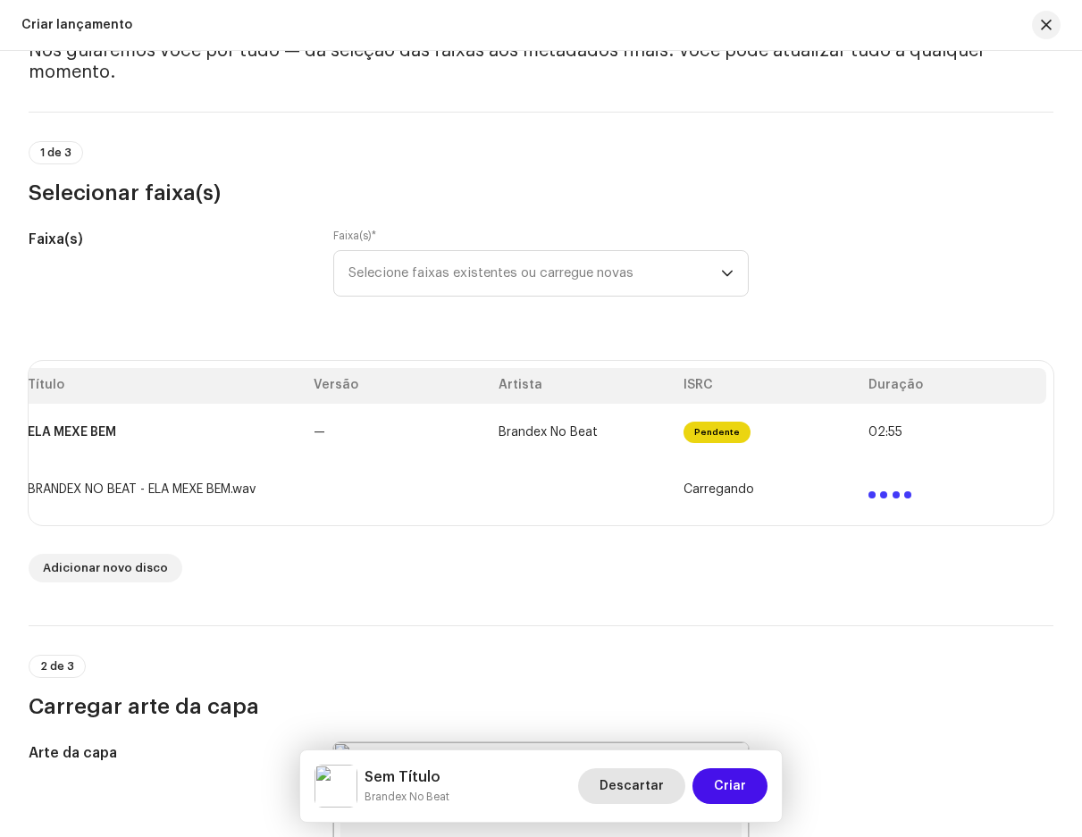
click at [614, 782] on font "Descartar" at bounding box center [632, 786] width 64 height 13
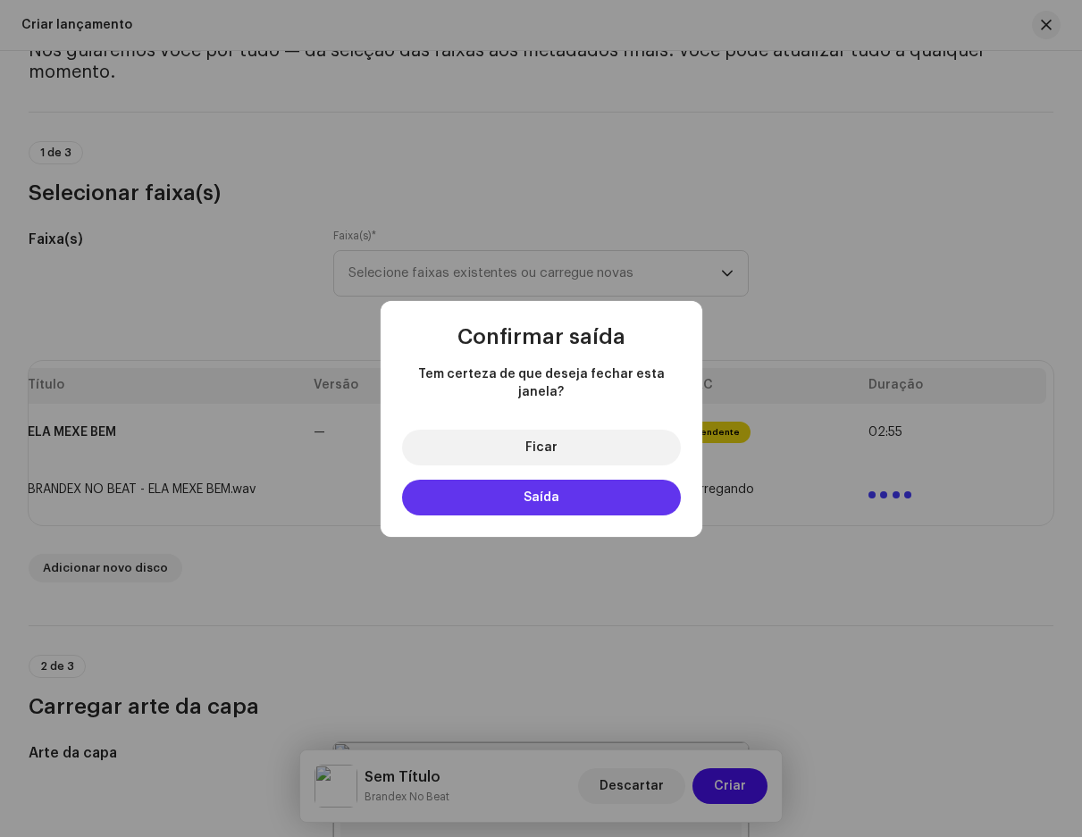
click at [541, 492] on font "Saída" at bounding box center [542, 498] width 36 height 13
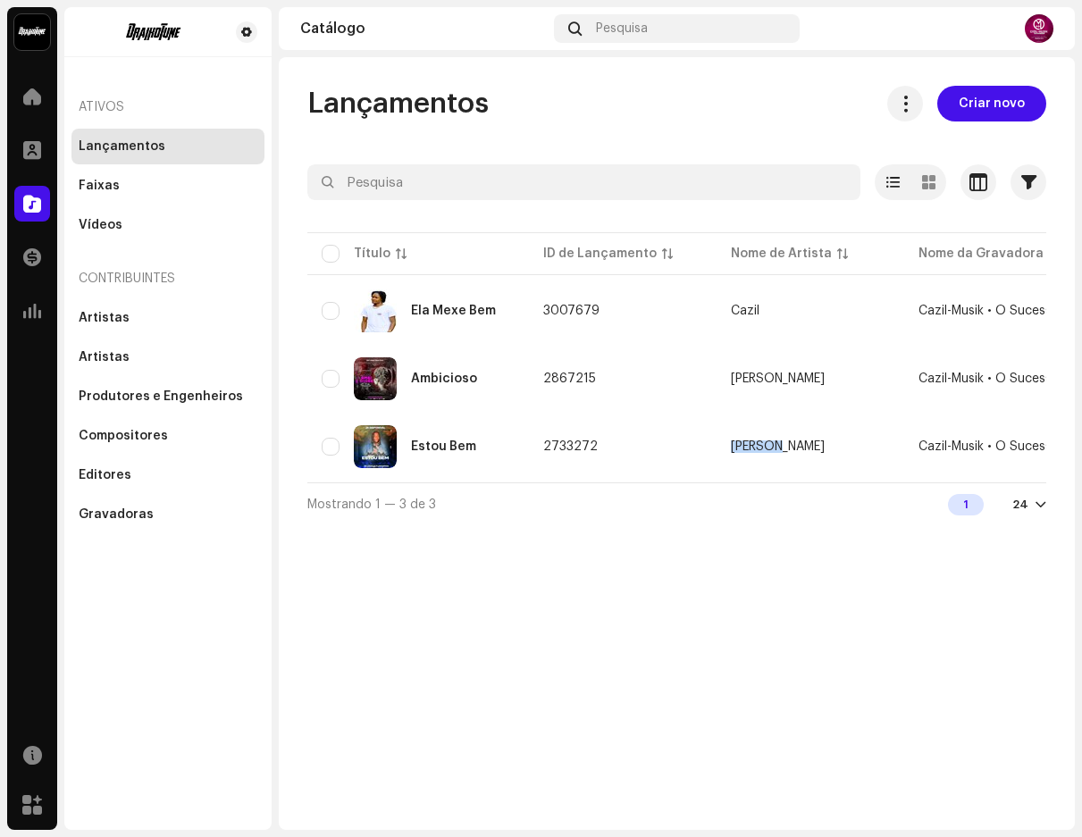
drag, startPoint x: 591, startPoint y: 480, endPoint x: 763, endPoint y: 479, distance: 172.5
click at [775, 479] on table "Título ID de Lançamento Nome de Artista Nome da Gravadora UPC Data de criação F…" at bounding box center [1087, 356] width 1560 height 254
click at [994, 96] on span "Criar novo" at bounding box center [992, 104] width 66 height 36
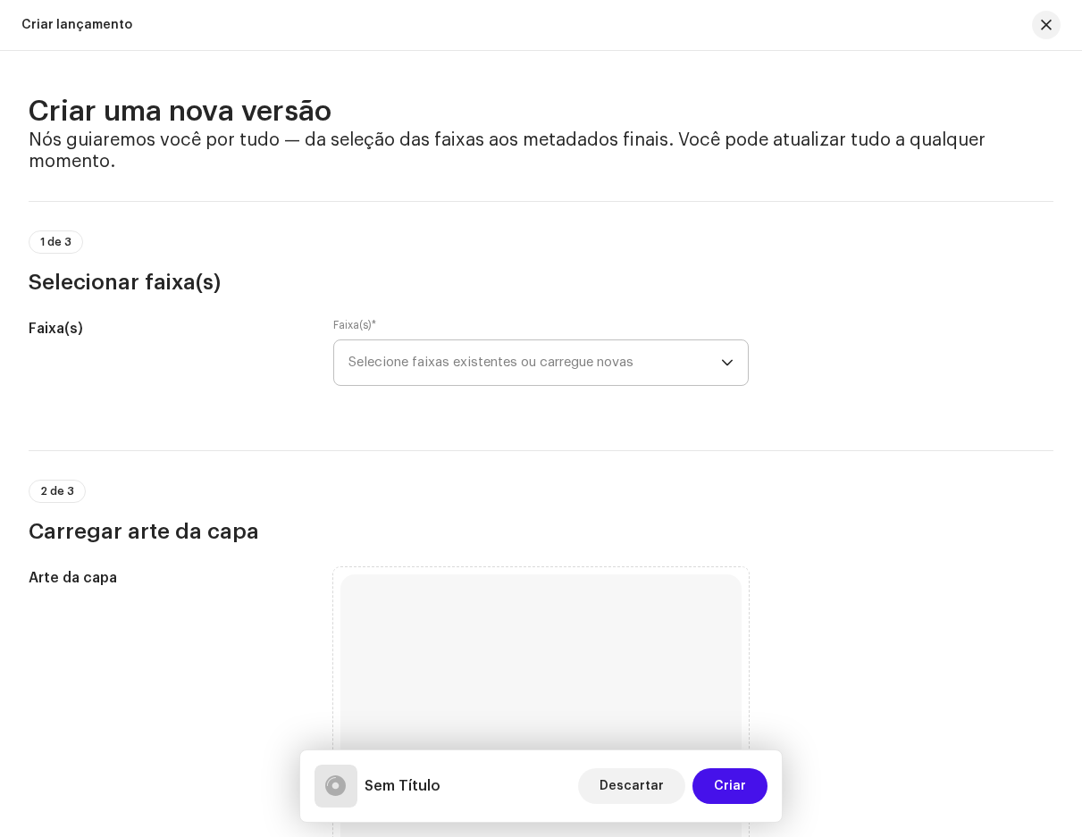
click at [399, 357] on font "Selecione faixas existentes ou carregue novas" at bounding box center [491, 362] width 285 height 13
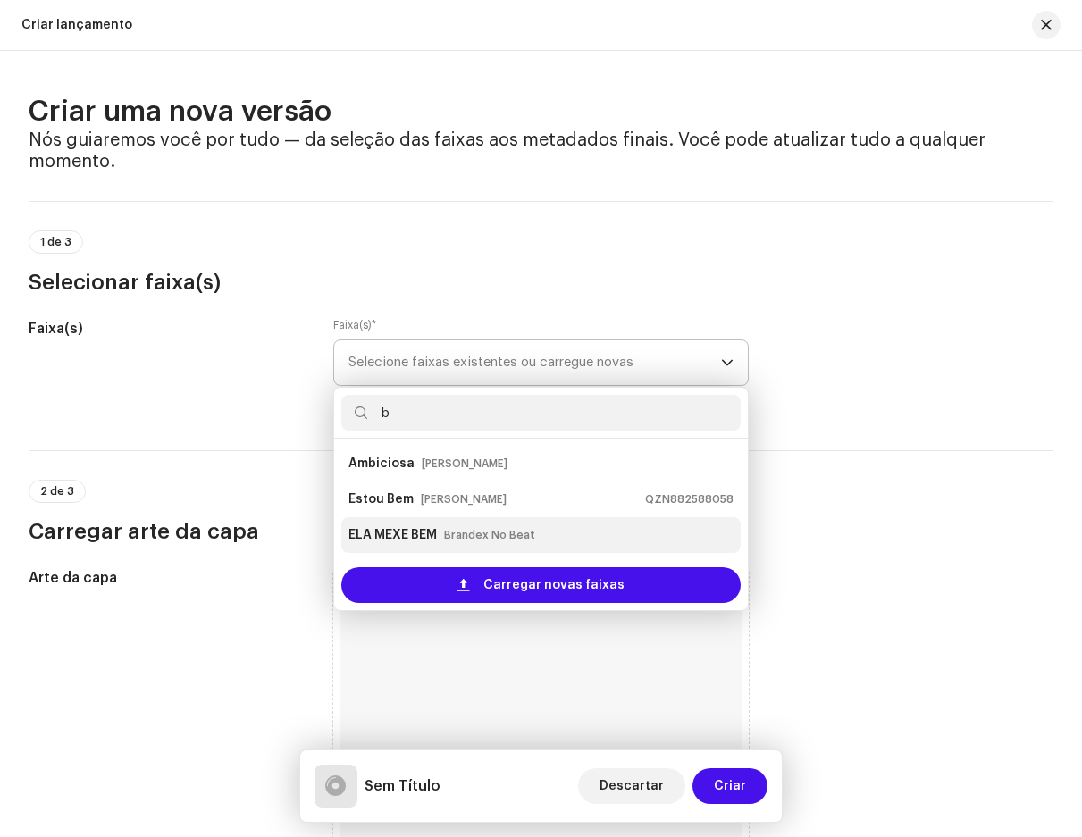
type input "b"
click at [414, 533] on strong "ELA MEXE BEM" at bounding box center [393, 535] width 88 height 29
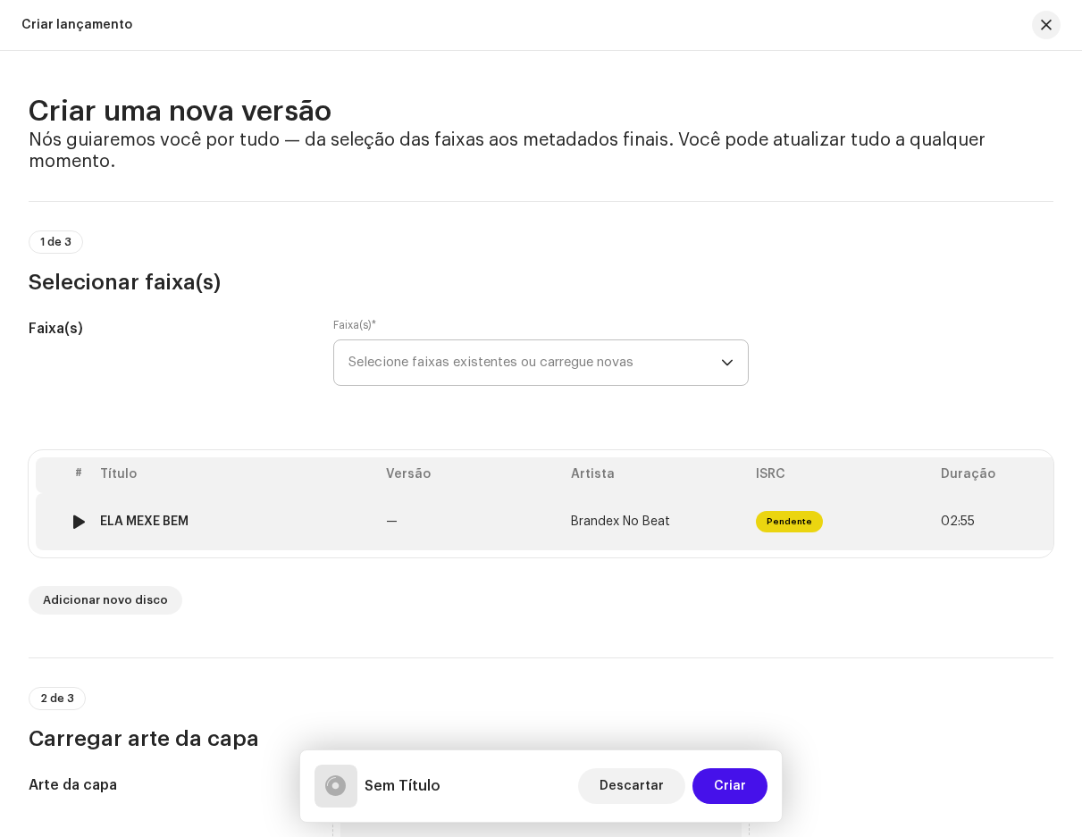
click at [81, 517] on div at bounding box center [78, 522] width 13 height 14
click at [83, 525] on div at bounding box center [78, 522] width 13 height 14
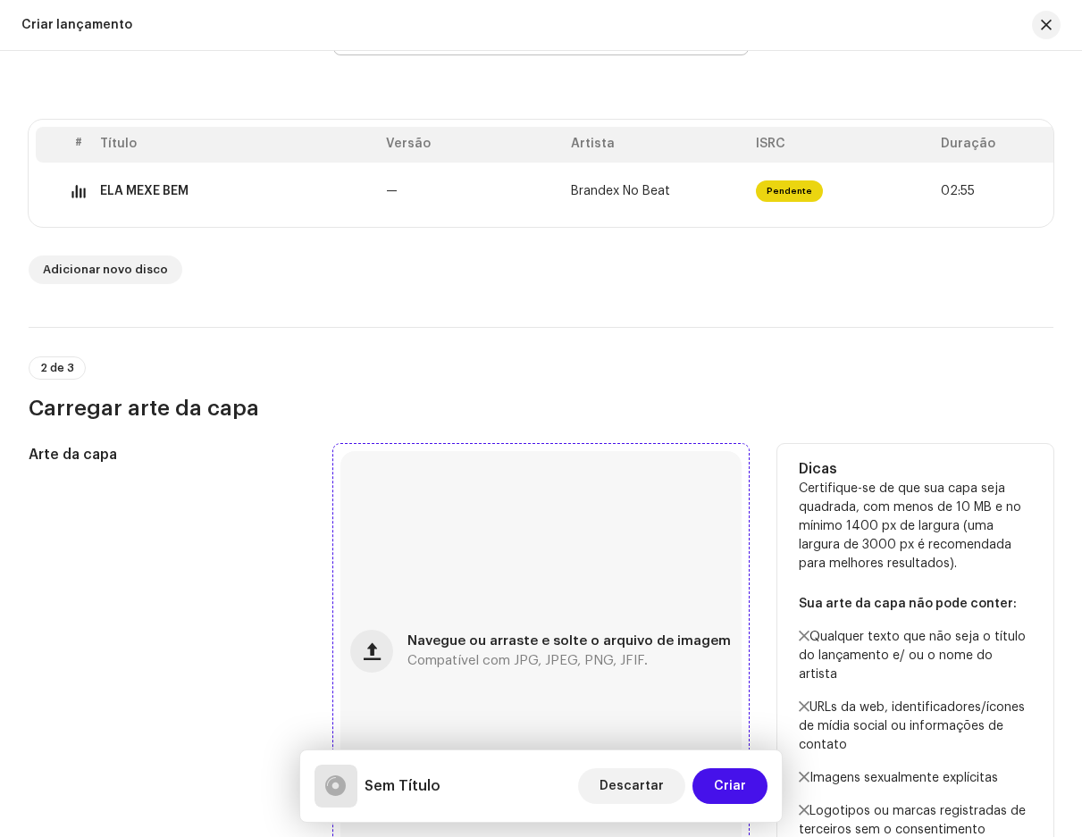
scroll to position [357, 0]
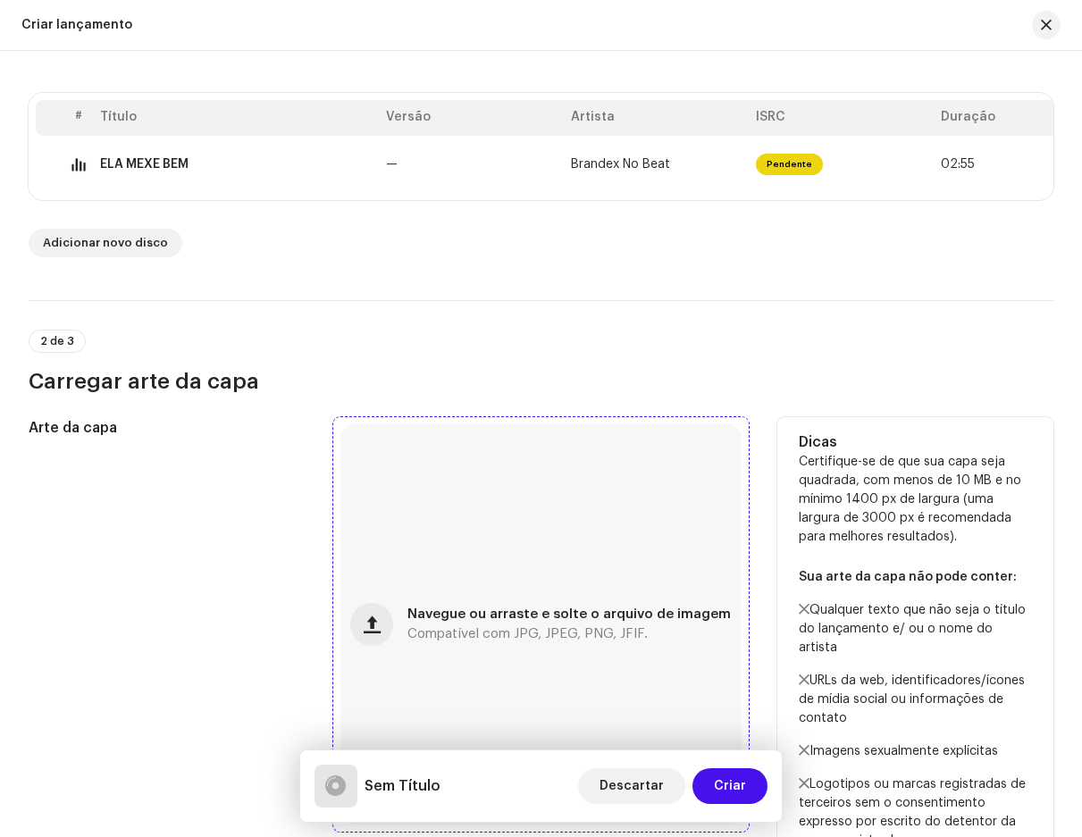
click at [440, 485] on div "Navegue ou arraste e solte o arquivo de imagem Compatível com JPG, JPEG, PNG, J…" at bounding box center [541, 625] width 400 height 400
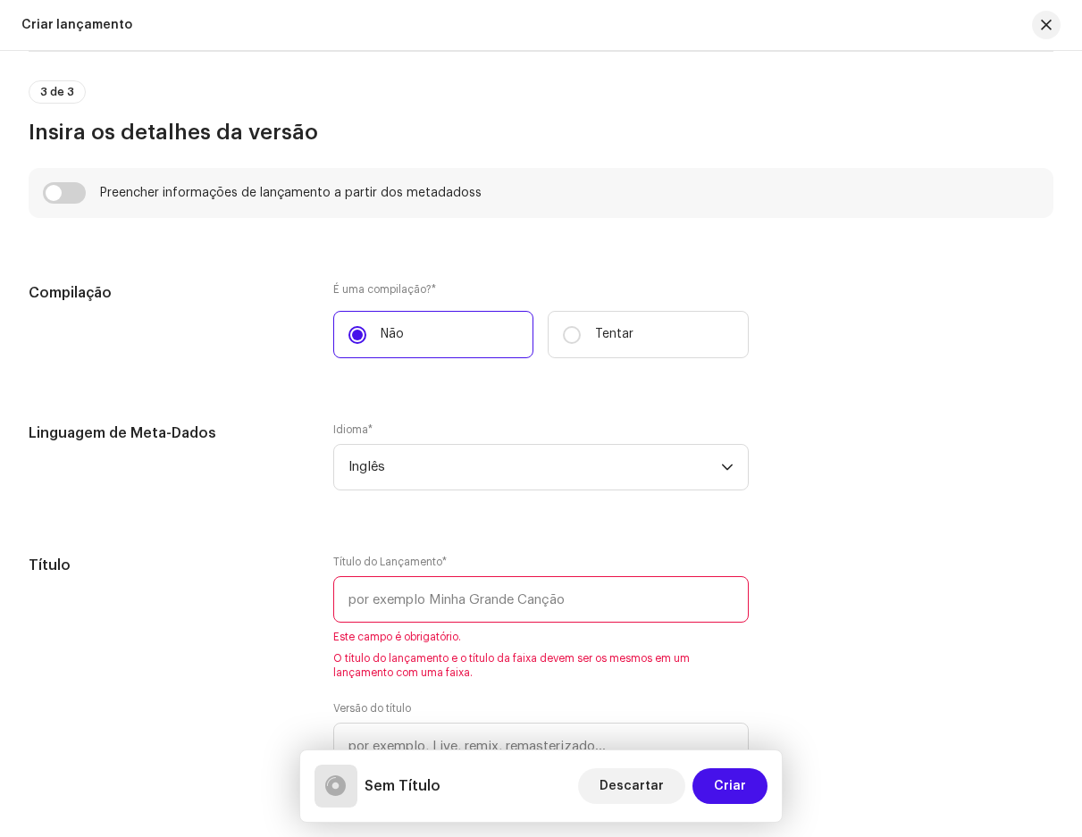
scroll to position [1430, 0]
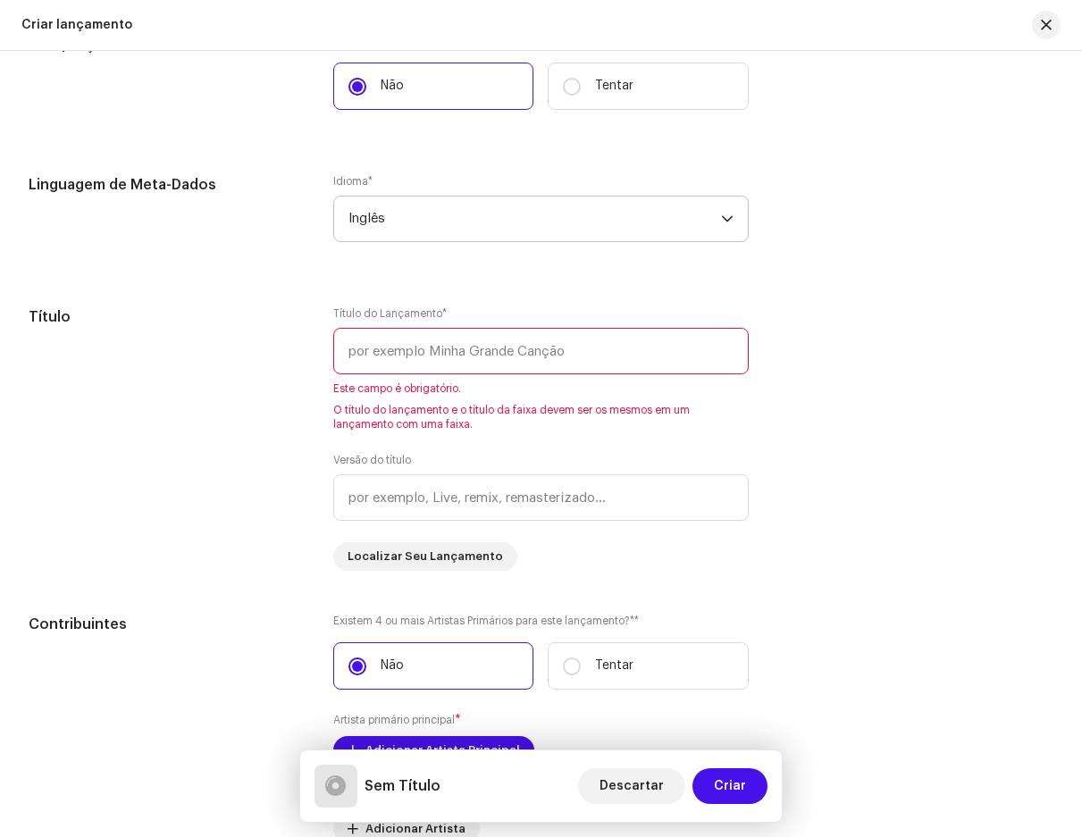
click at [371, 225] on font "Inglês" at bounding box center [367, 218] width 37 height 13
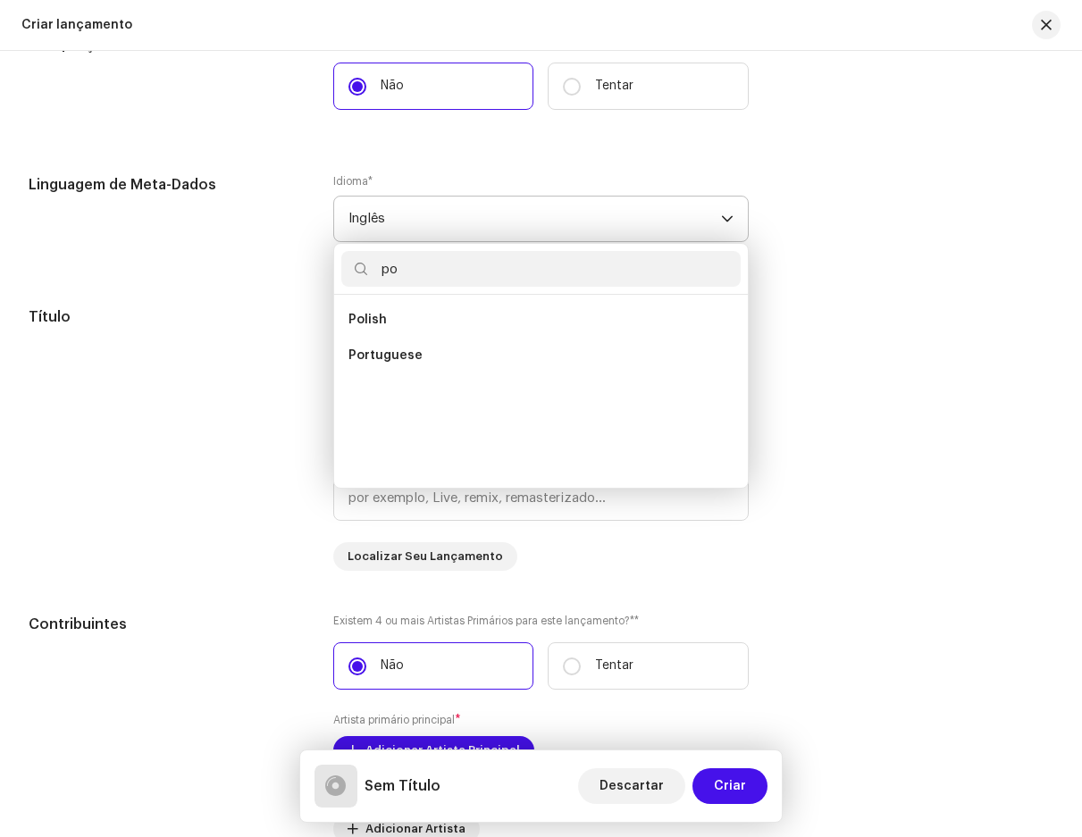
scroll to position [0, 0]
type input "po"
click at [390, 361] on span "Portuguese" at bounding box center [386, 356] width 74 height 18
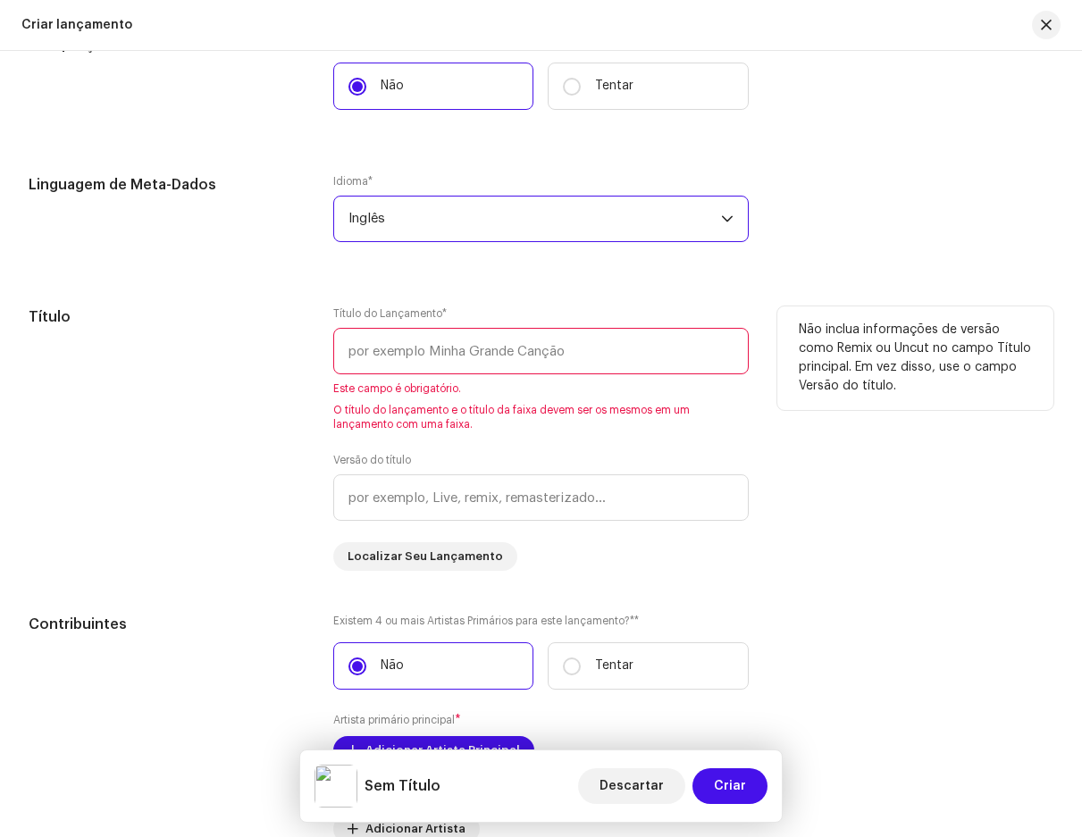
click at [399, 356] on input "text" at bounding box center [540, 351] width 415 height 46
paste input "BRANDEX NO BEAT - ELA MEXE BEM"
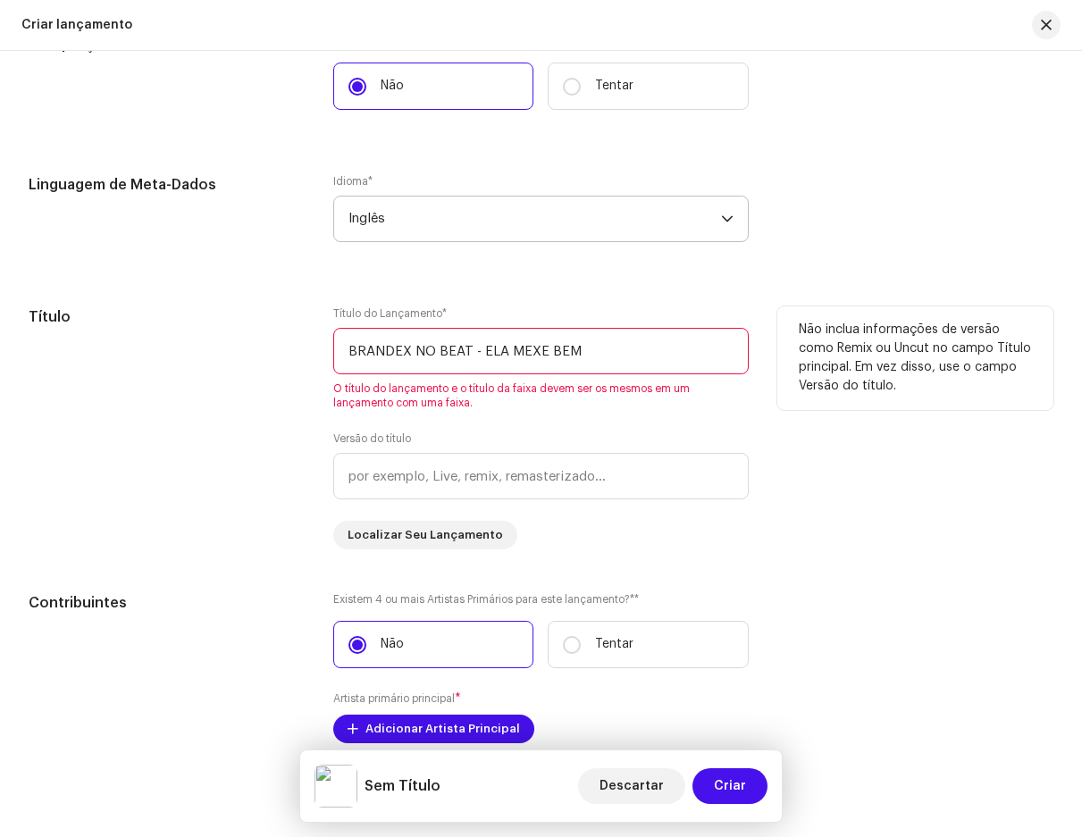
drag, startPoint x: 438, startPoint y: 352, endPoint x: 231, endPoint y: 358, distance: 206.5
click at [231, 358] on div "Título Título do Lançamento * BRANDEX NO BEAT - ELA MEXE BEM O título do lançam…" at bounding box center [541, 428] width 1025 height 243
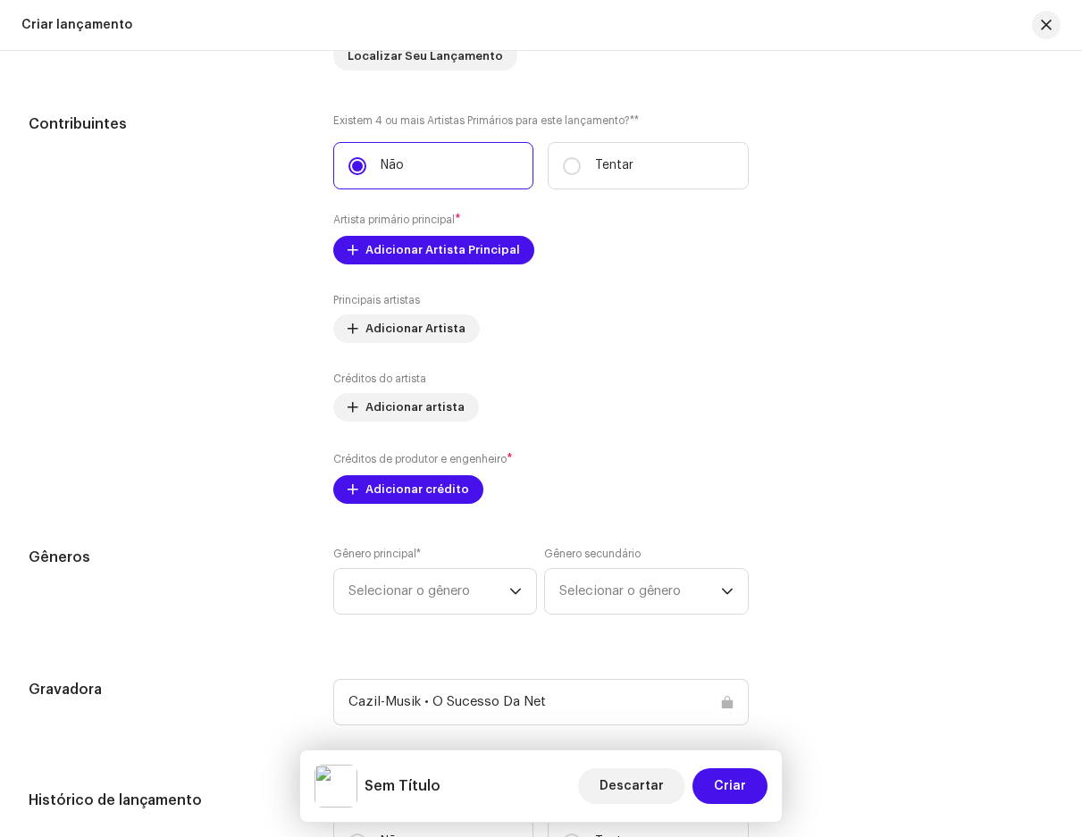
scroll to position [1877, 0]
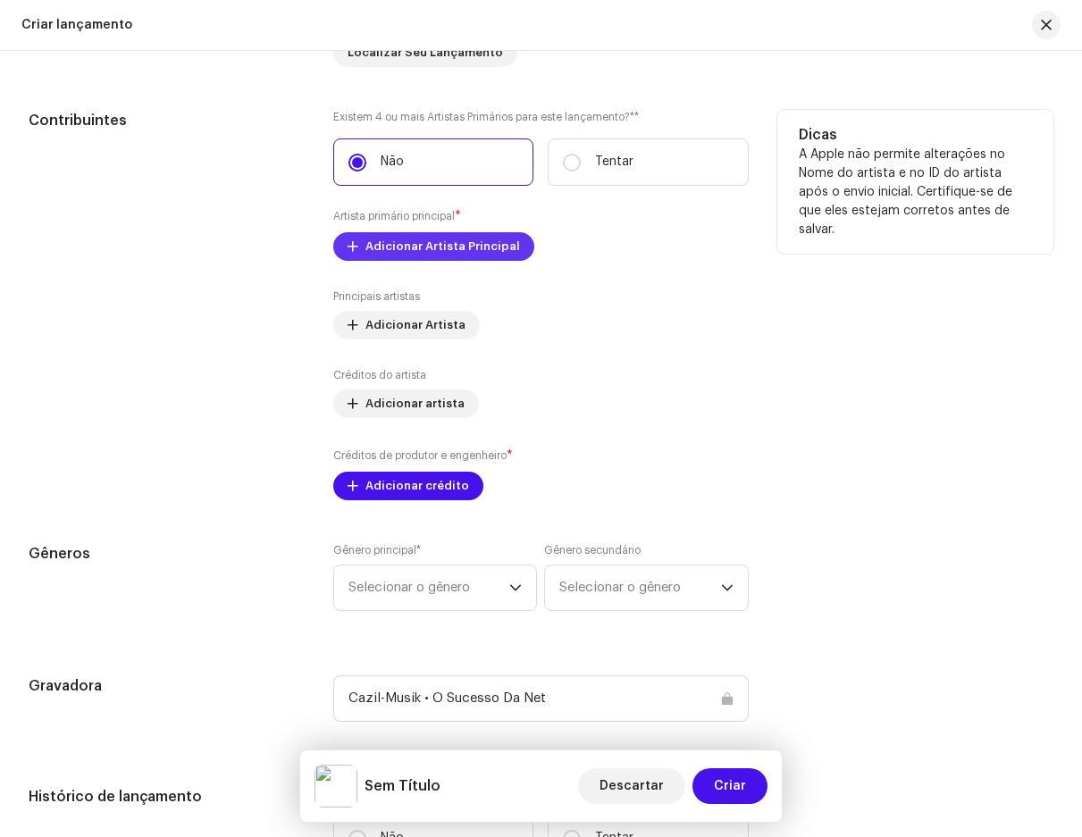
type input "ELA MEXE BEM"
click at [400, 251] on font "Adicionar Artista Principal" at bounding box center [443, 246] width 155 height 12
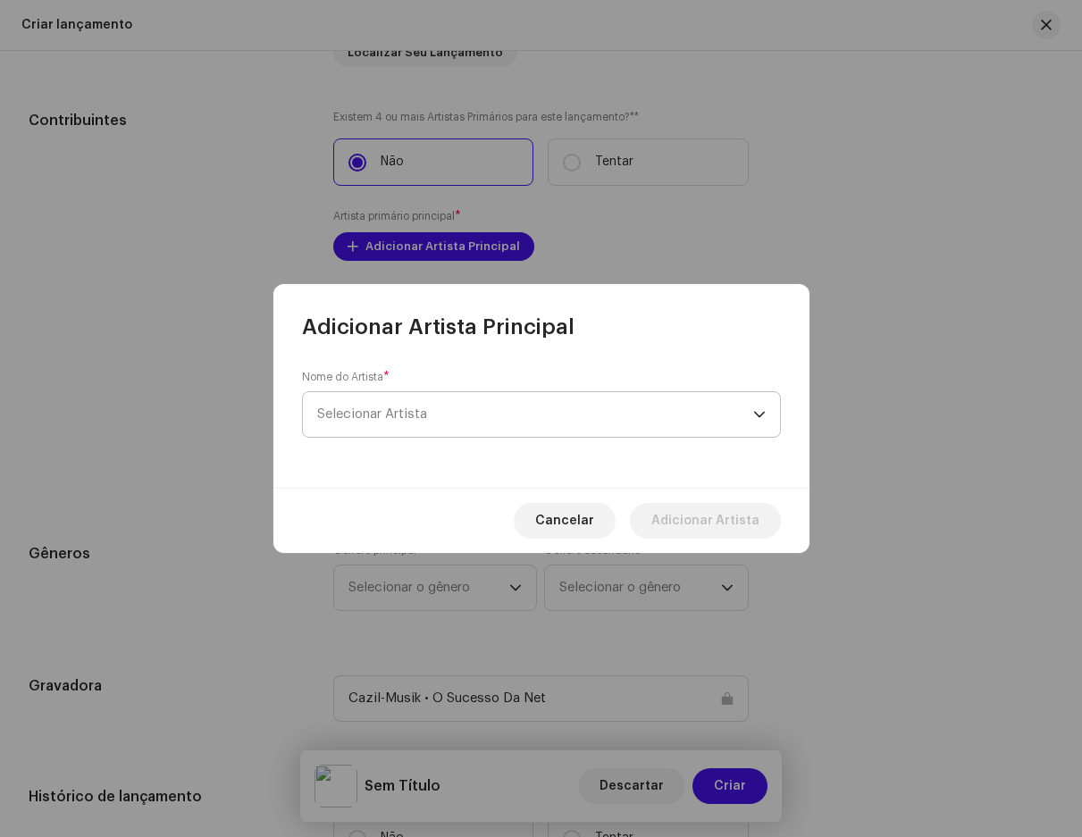
click at [460, 429] on span "Selecionar Artista" at bounding box center [535, 414] width 436 height 45
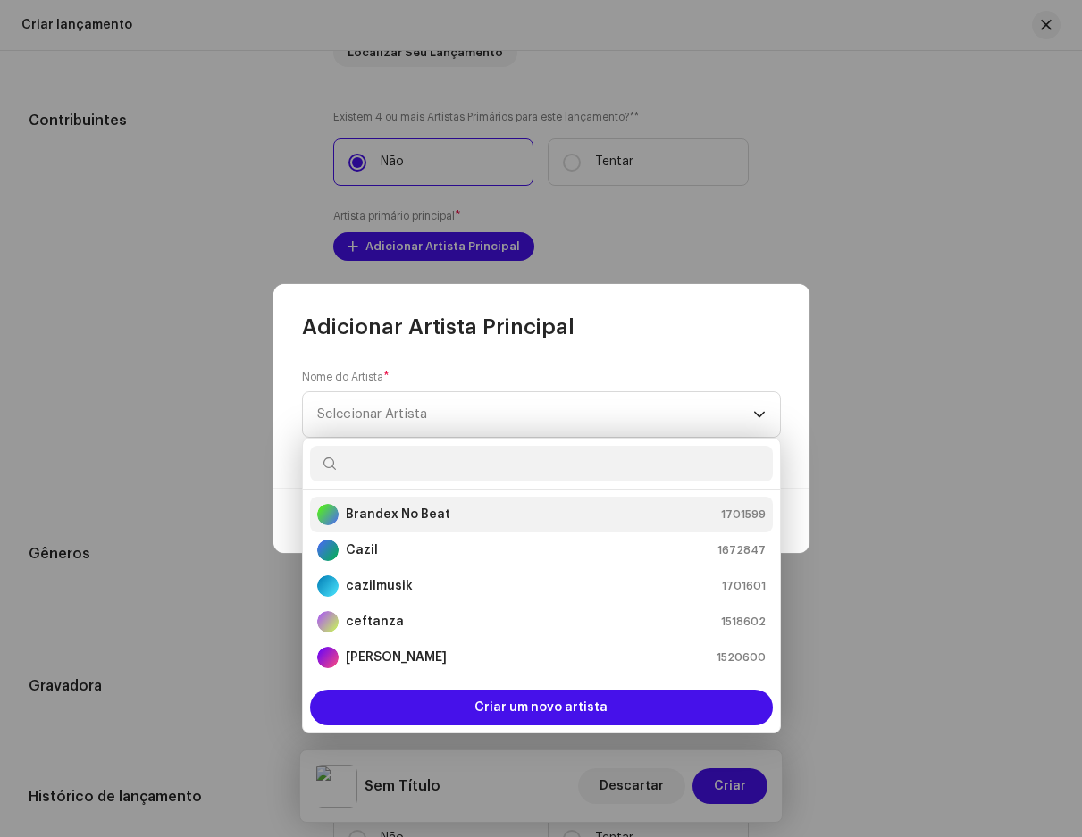
click at [395, 507] on strong "Brandex No Beat" at bounding box center [398, 515] width 105 height 18
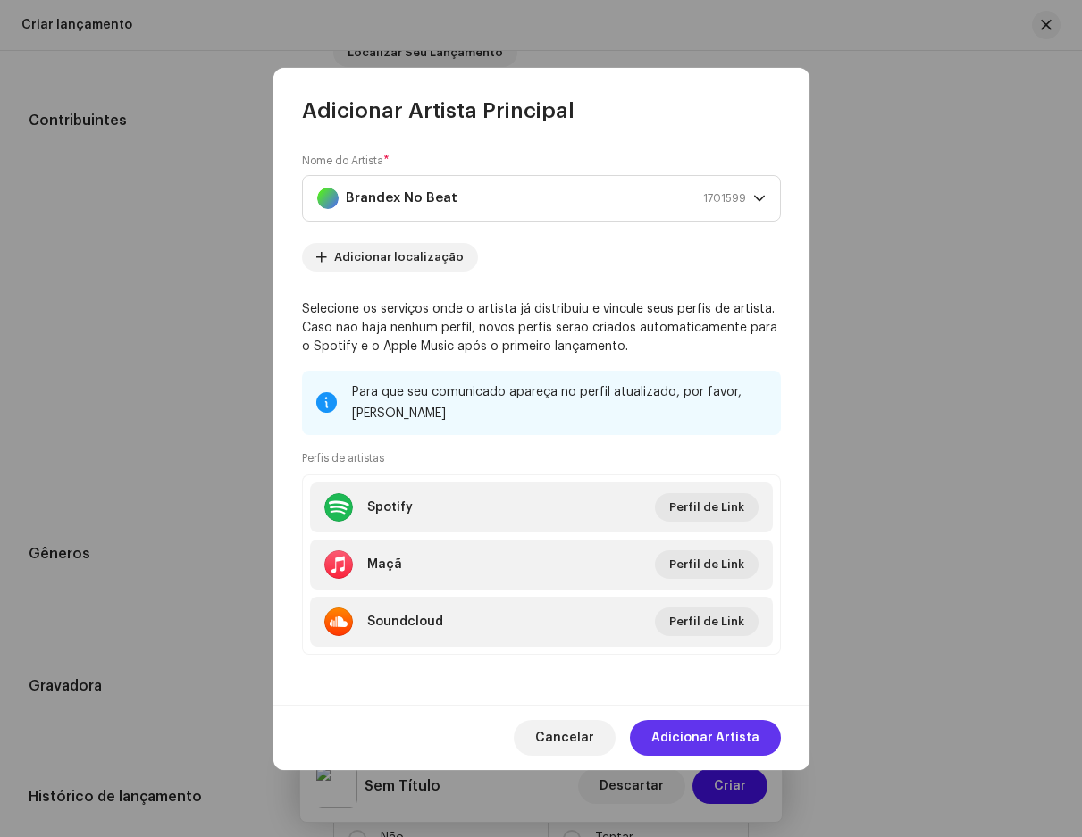
click at [693, 742] on font "Adicionar Artista" at bounding box center [706, 738] width 108 height 13
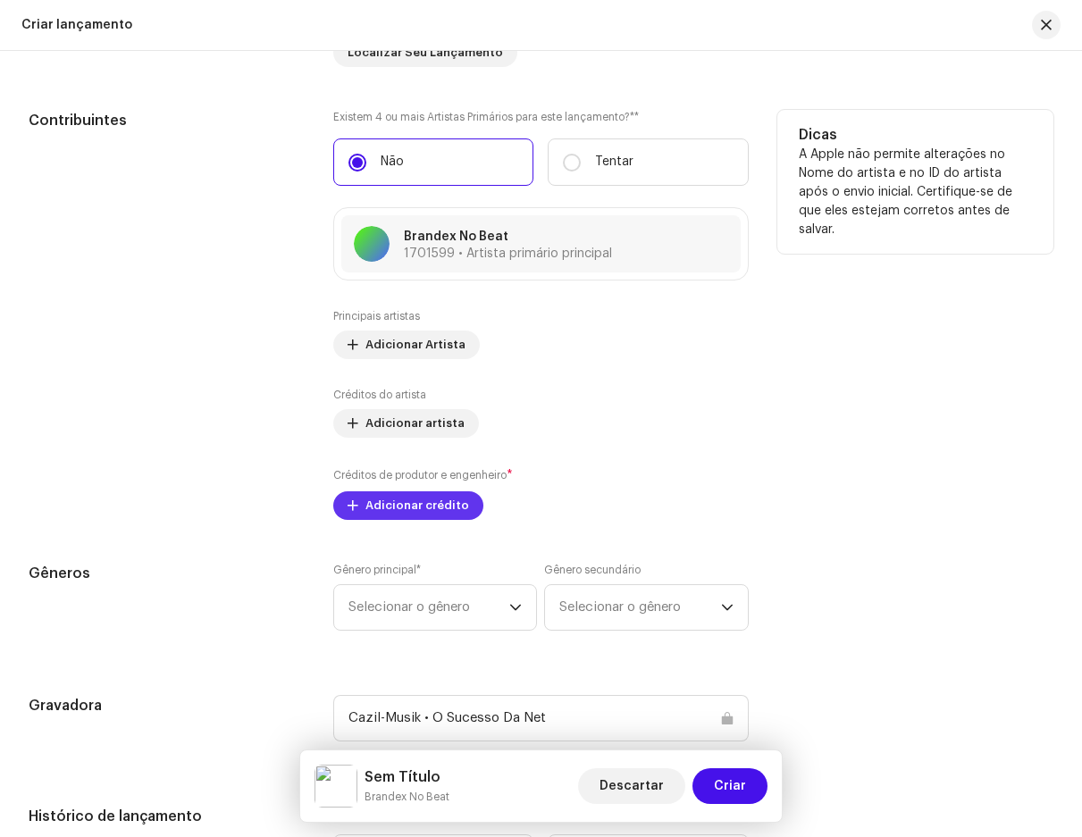
click at [413, 501] on span "Adicionar crédito" at bounding box center [418, 506] width 104 height 36
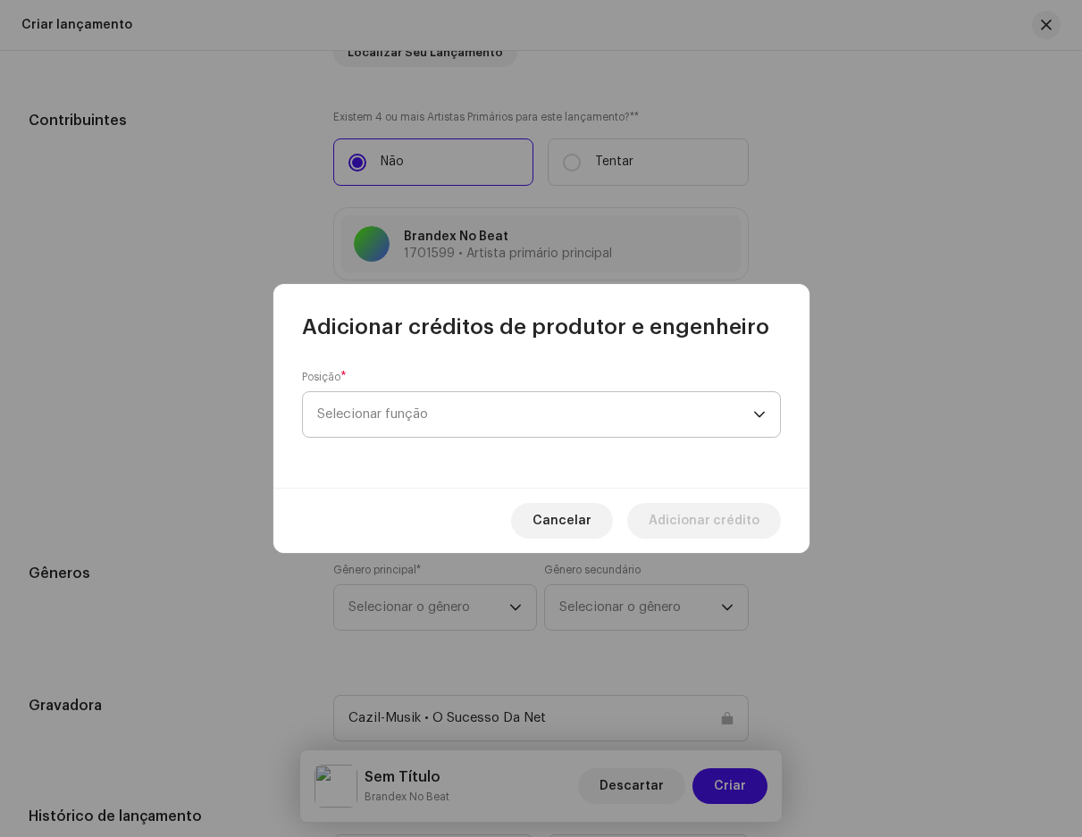
click at [415, 400] on span "Selecionar função" at bounding box center [535, 414] width 436 height 45
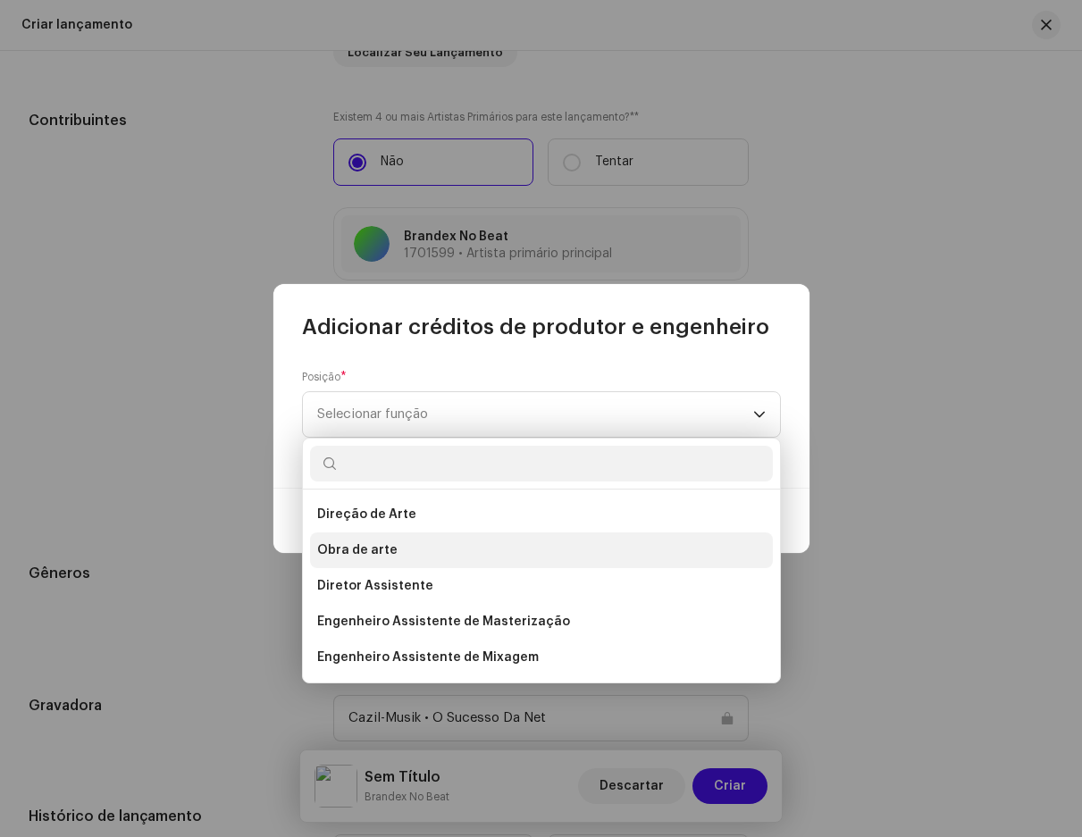
click at [399, 559] on li "Obra de arte" at bounding box center [541, 551] width 463 height 36
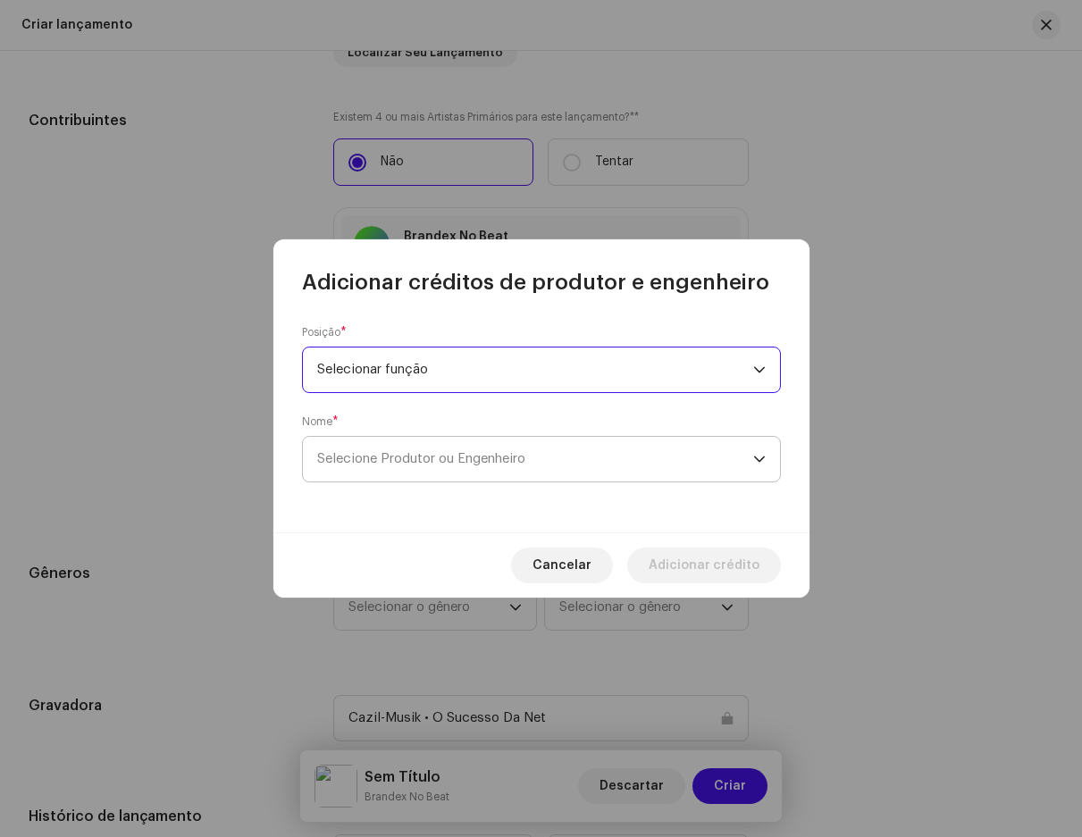
click at [492, 455] on font "Selecione Produtor ou Engenheiro" at bounding box center [421, 458] width 208 height 13
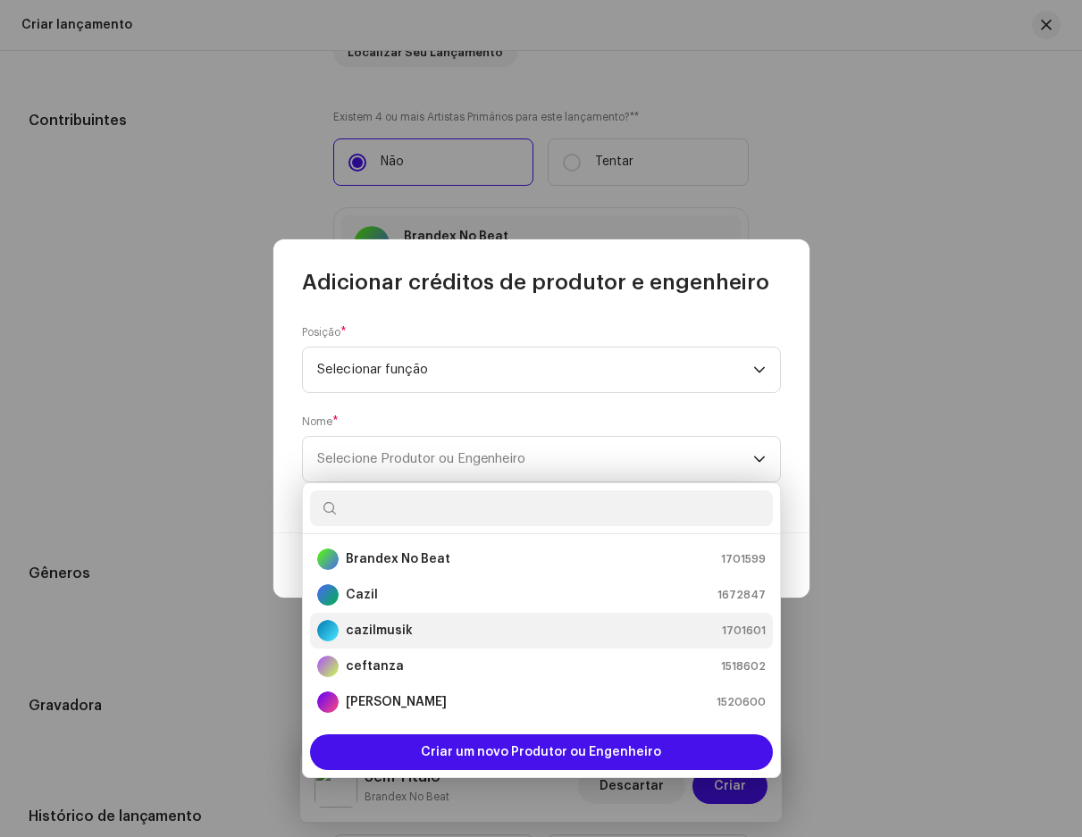
click at [378, 620] on div "cazilmusik" at bounding box center [365, 630] width 96 height 21
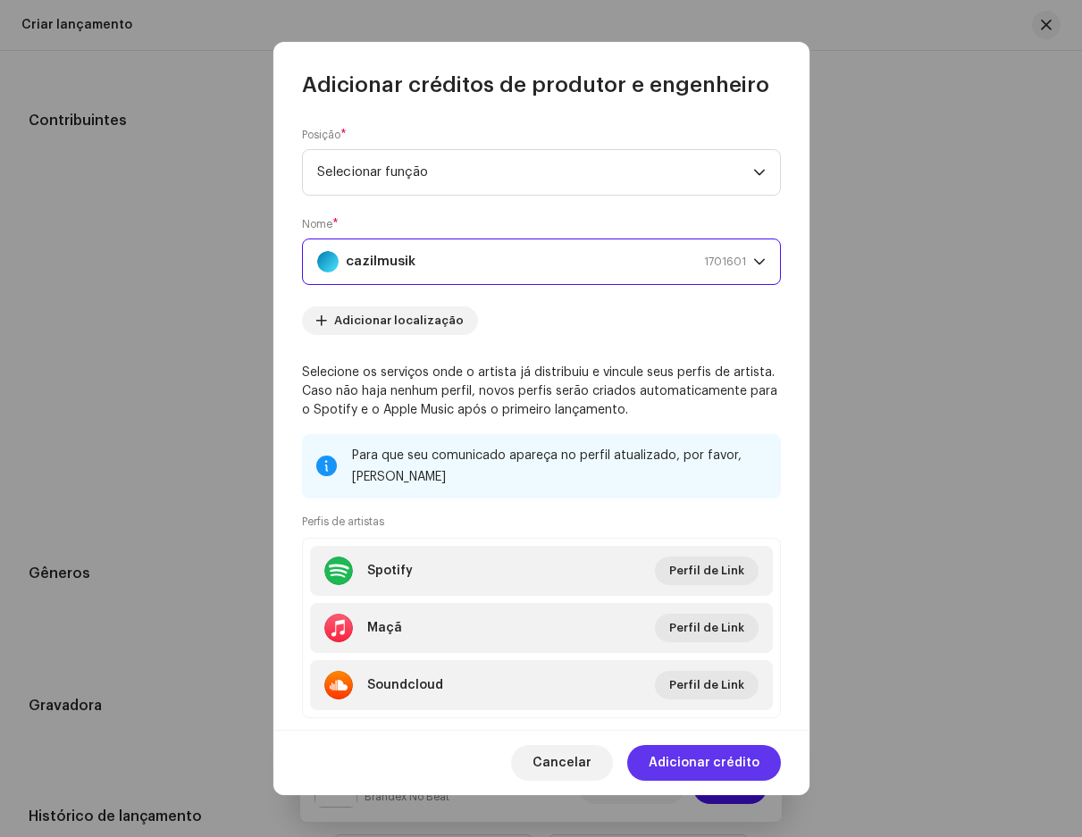
click at [703, 750] on span "Adicionar crédito" at bounding box center [704, 763] width 111 height 36
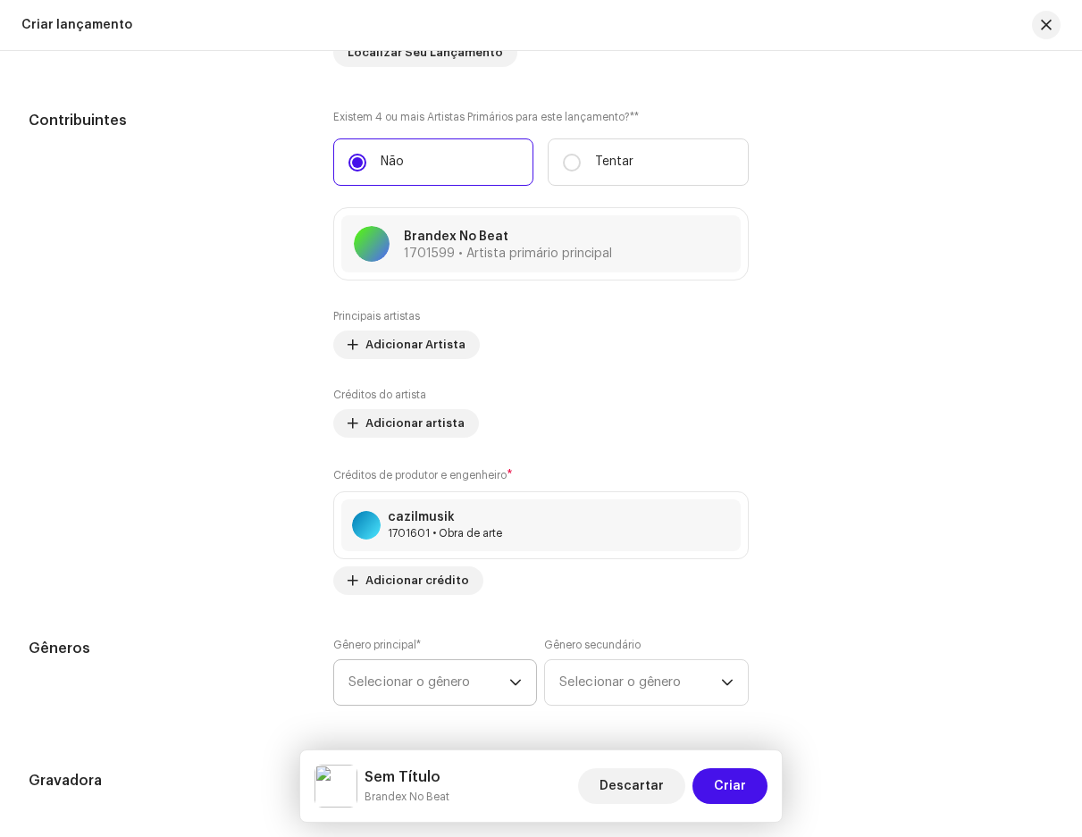
click at [459, 696] on span "Selecionar o gênero" at bounding box center [429, 682] width 161 height 45
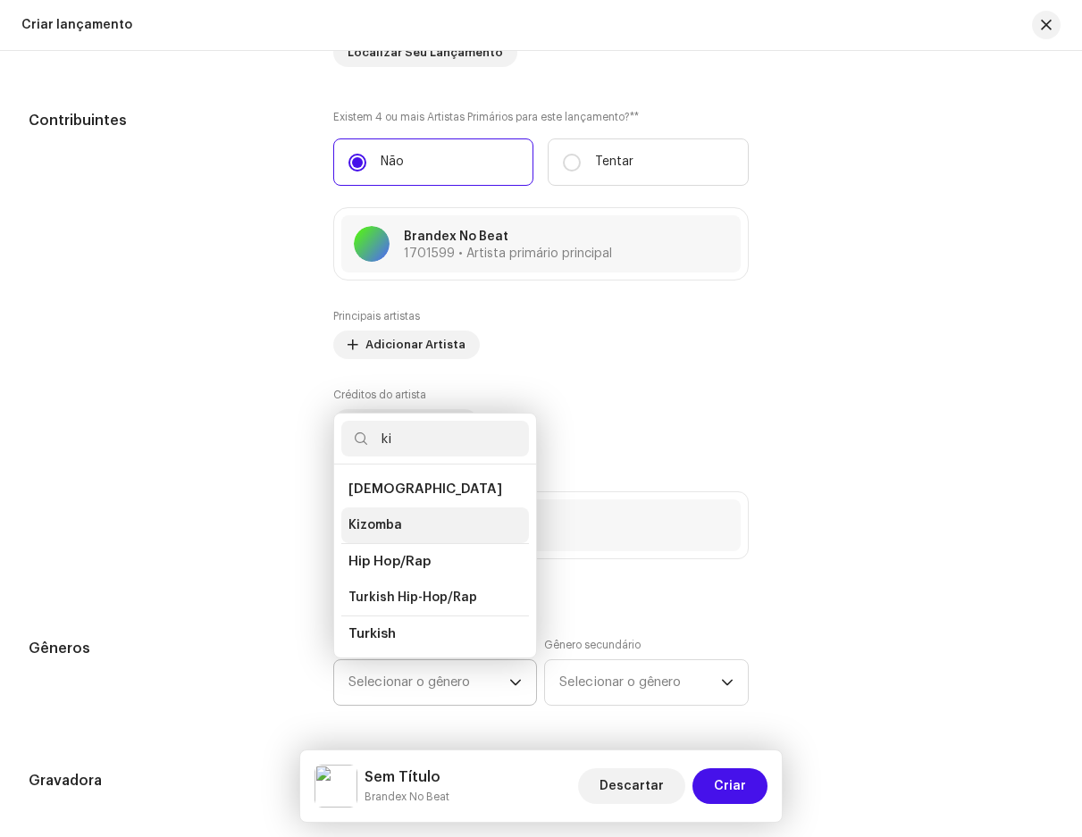
type input "ki"
click at [400, 520] on li "Kizomba" at bounding box center [435, 526] width 188 height 36
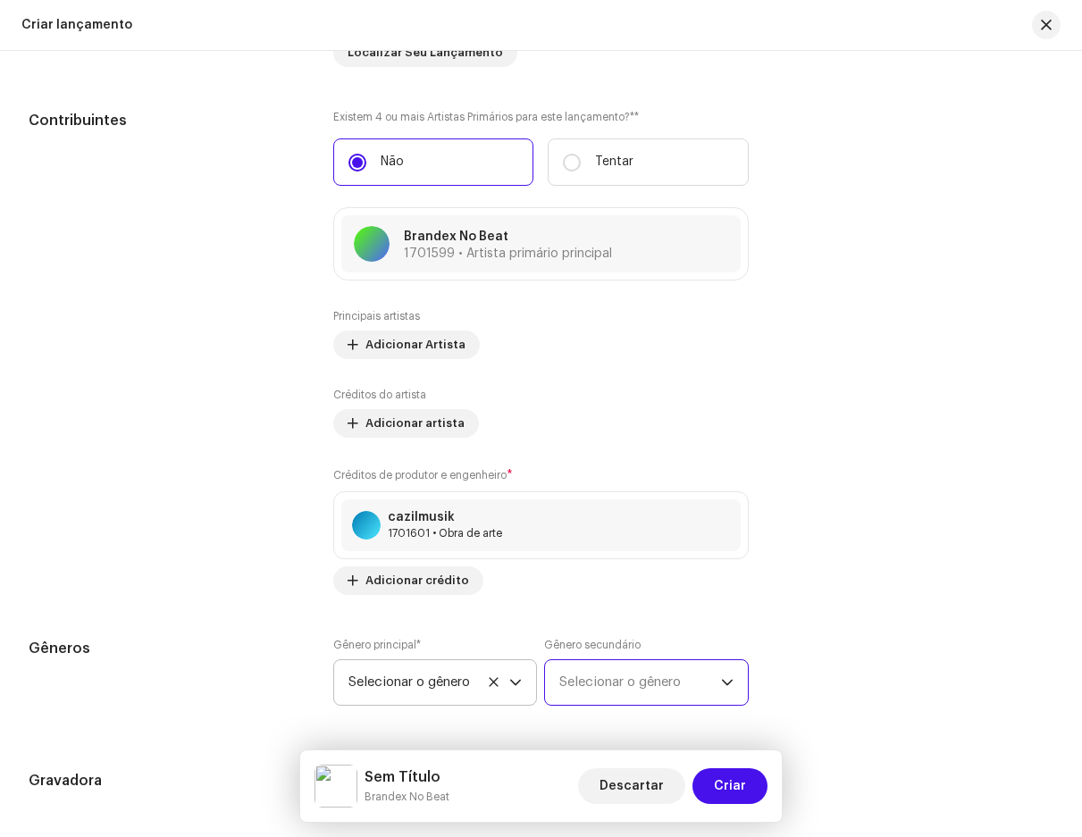
click at [610, 685] on font "Selecionar o gênero" at bounding box center [620, 682] width 122 height 13
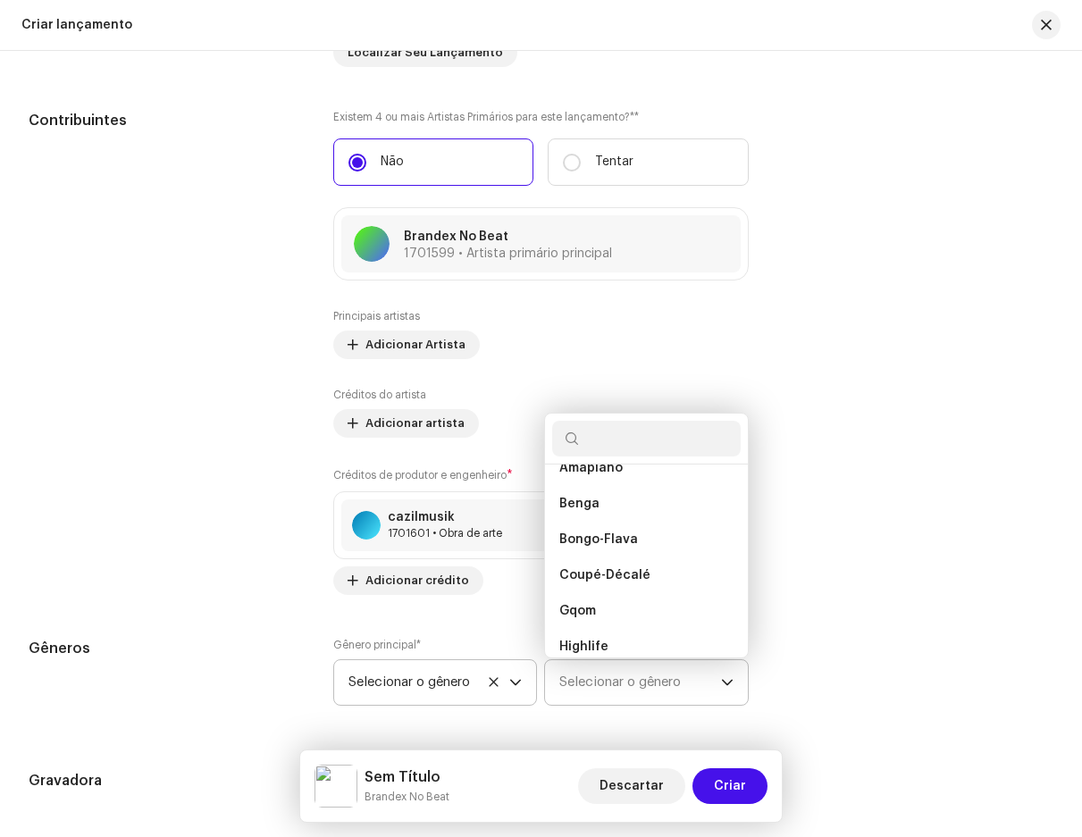
scroll to position [386, 0]
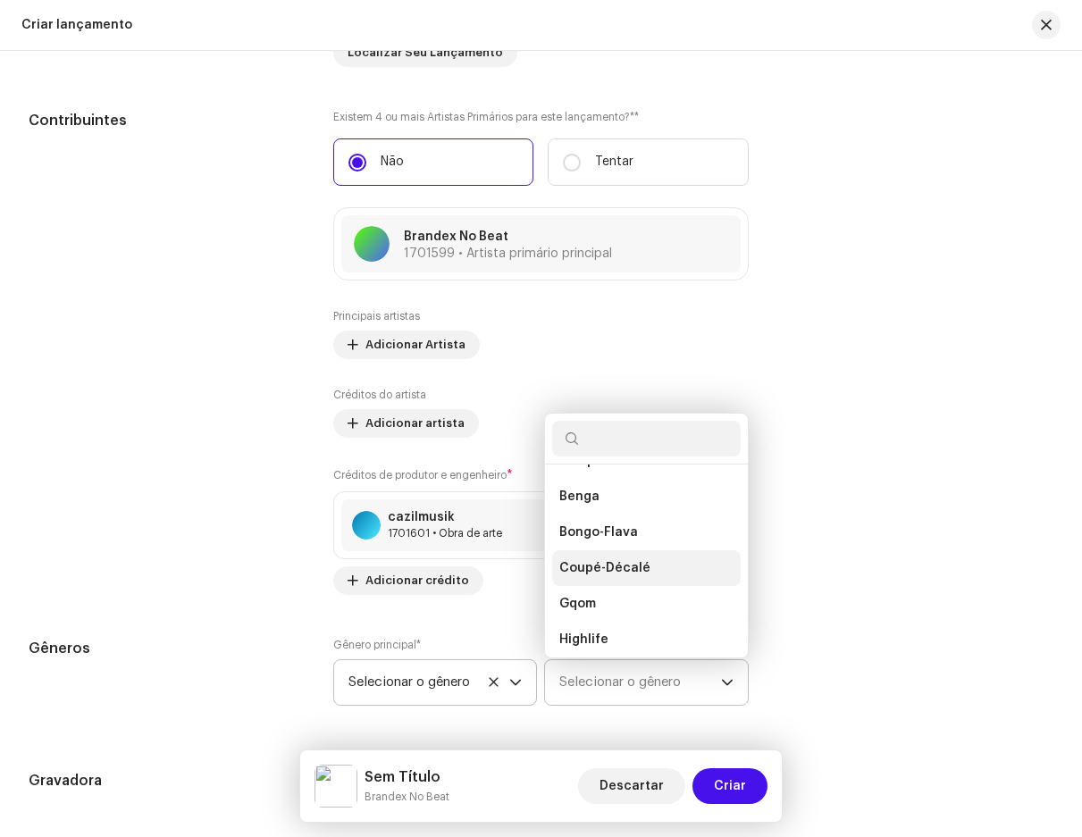
click at [615, 574] on span "Coupé-Décalé" at bounding box center [604, 568] width 91 height 18
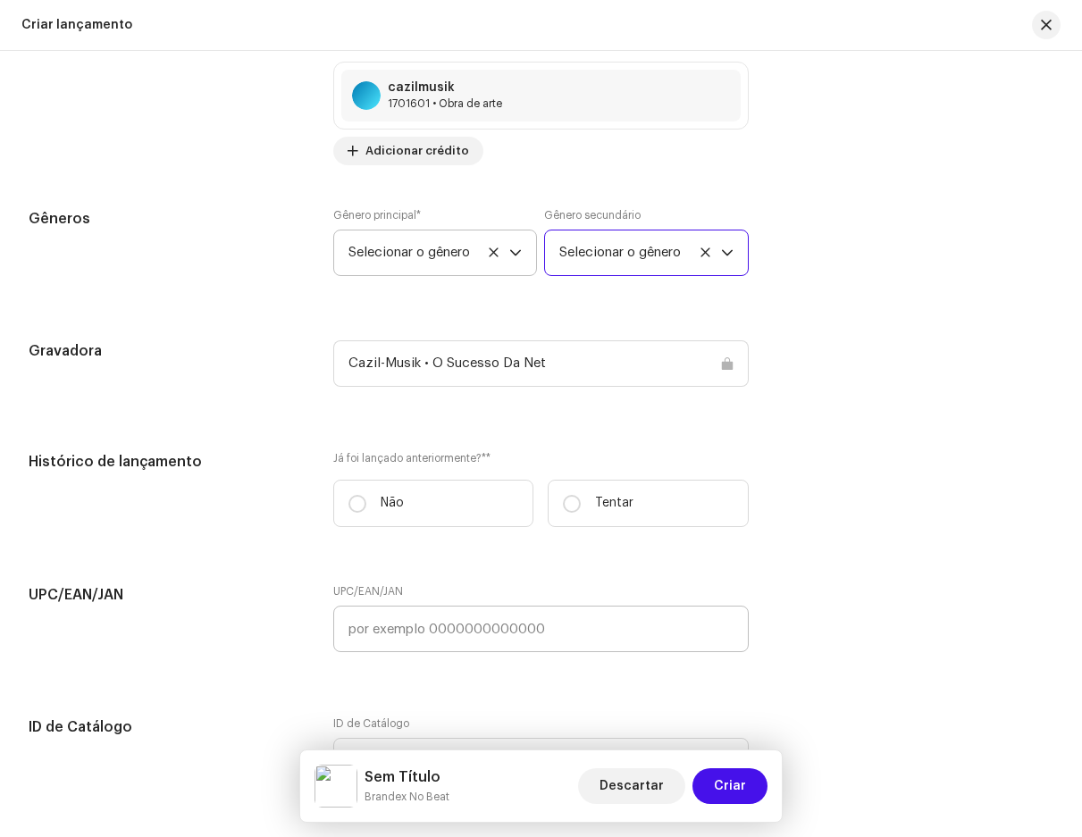
scroll to position [2324, 0]
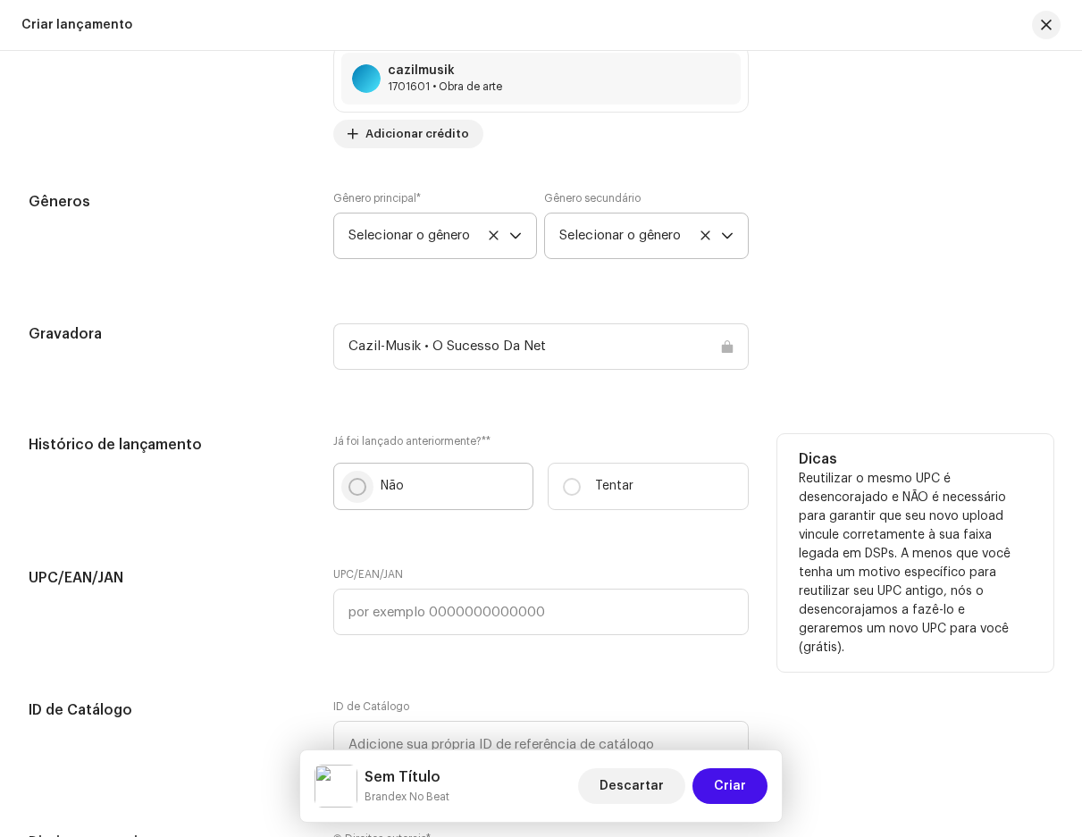
click at [354, 483] on input "Não" at bounding box center [358, 487] width 18 height 18
radio input "true"
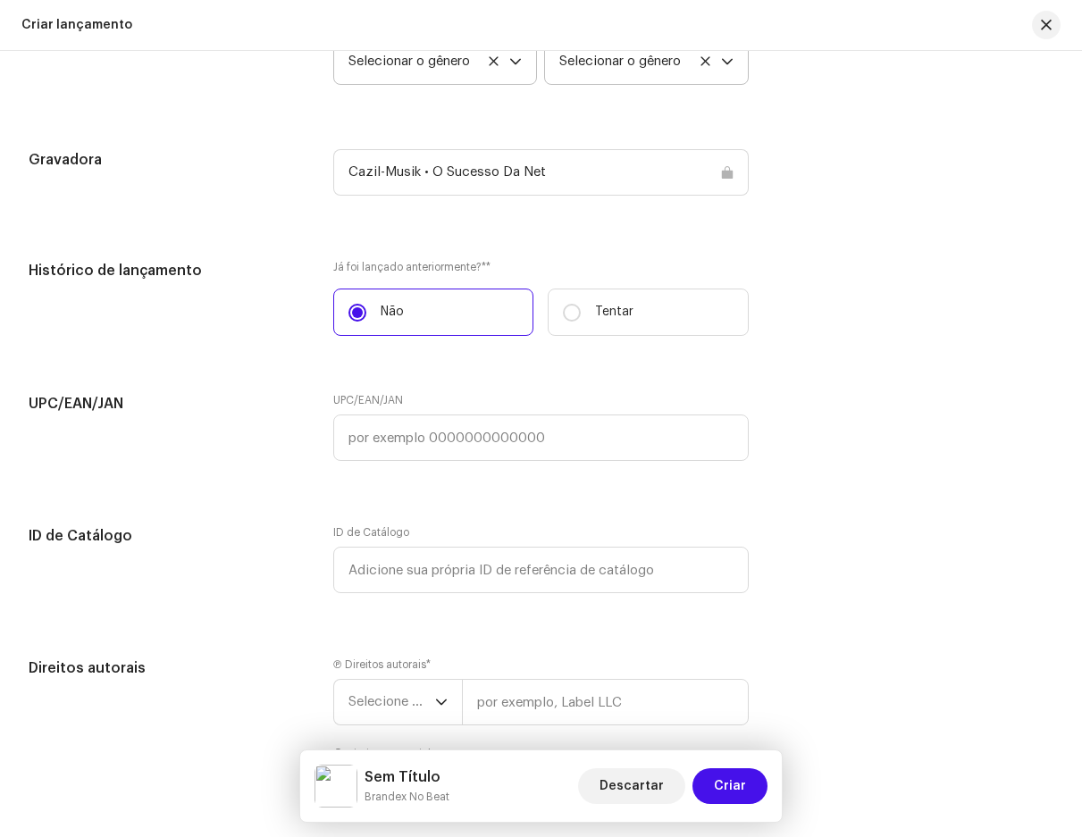
scroll to position [2673, 0]
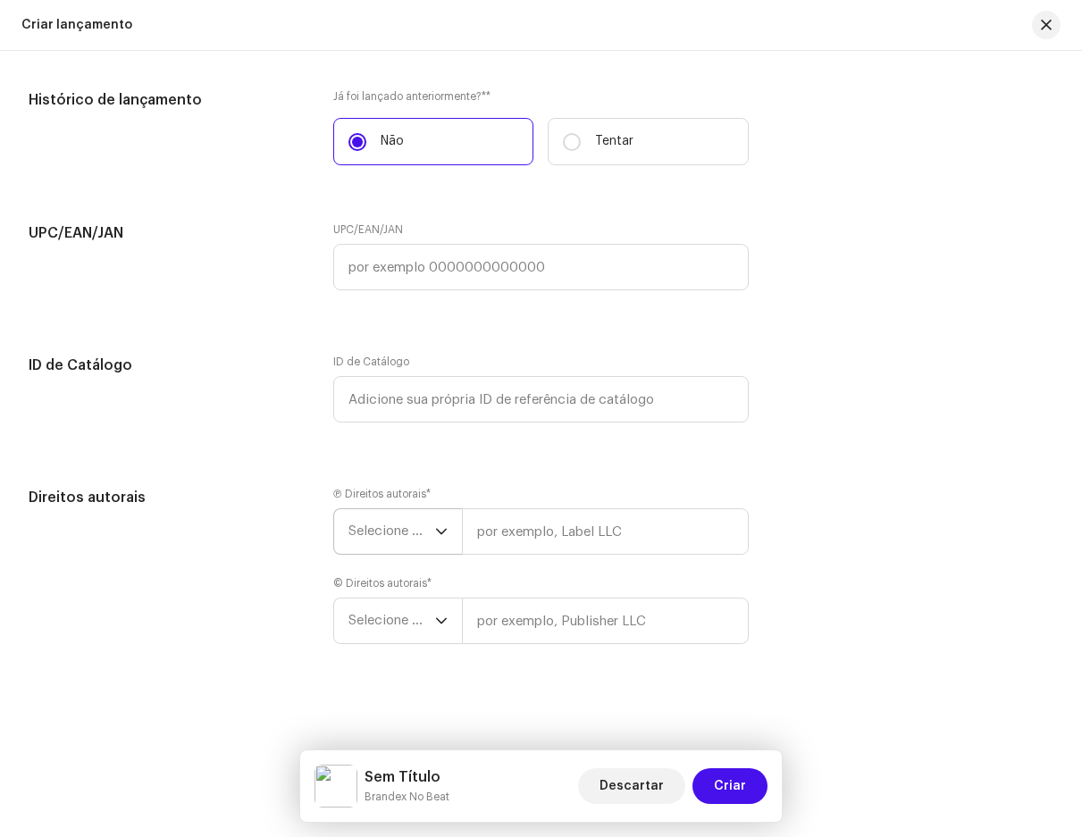
click at [405, 532] on font "Selecione o ano" at bounding box center [397, 531] width 97 height 13
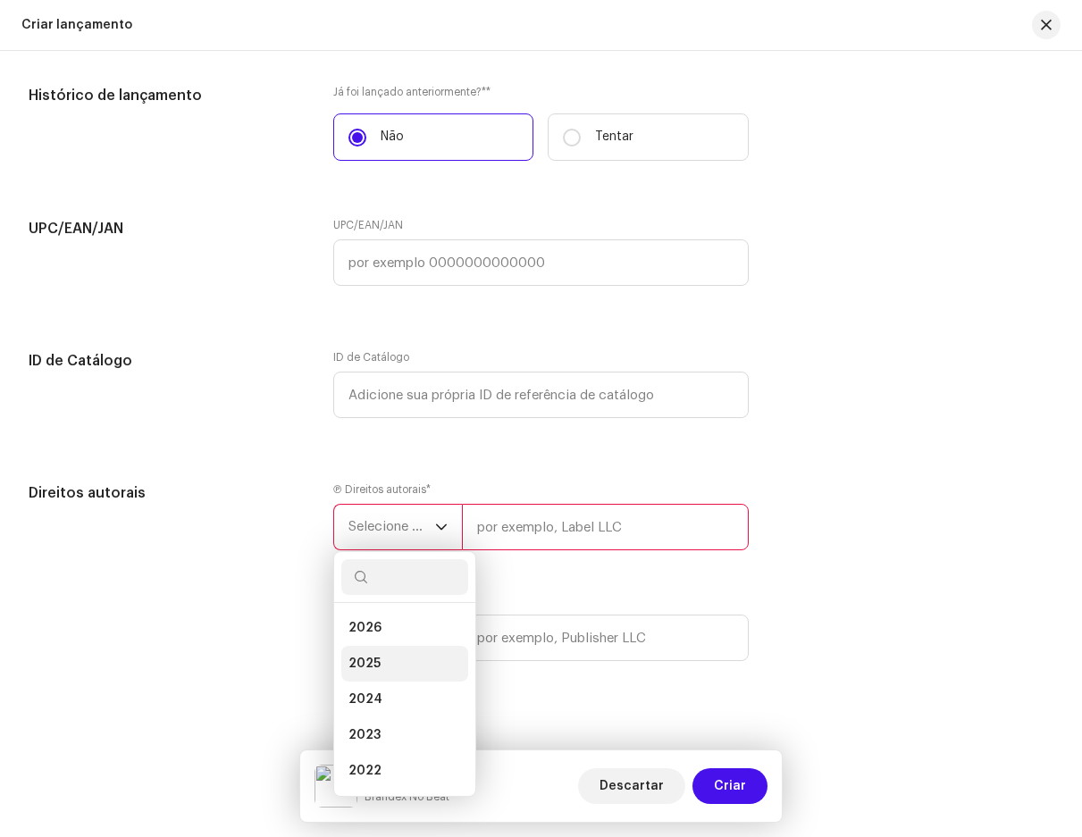
click at [400, 660] on li "2025" at bounding box center [404, 664] width 127 height 36
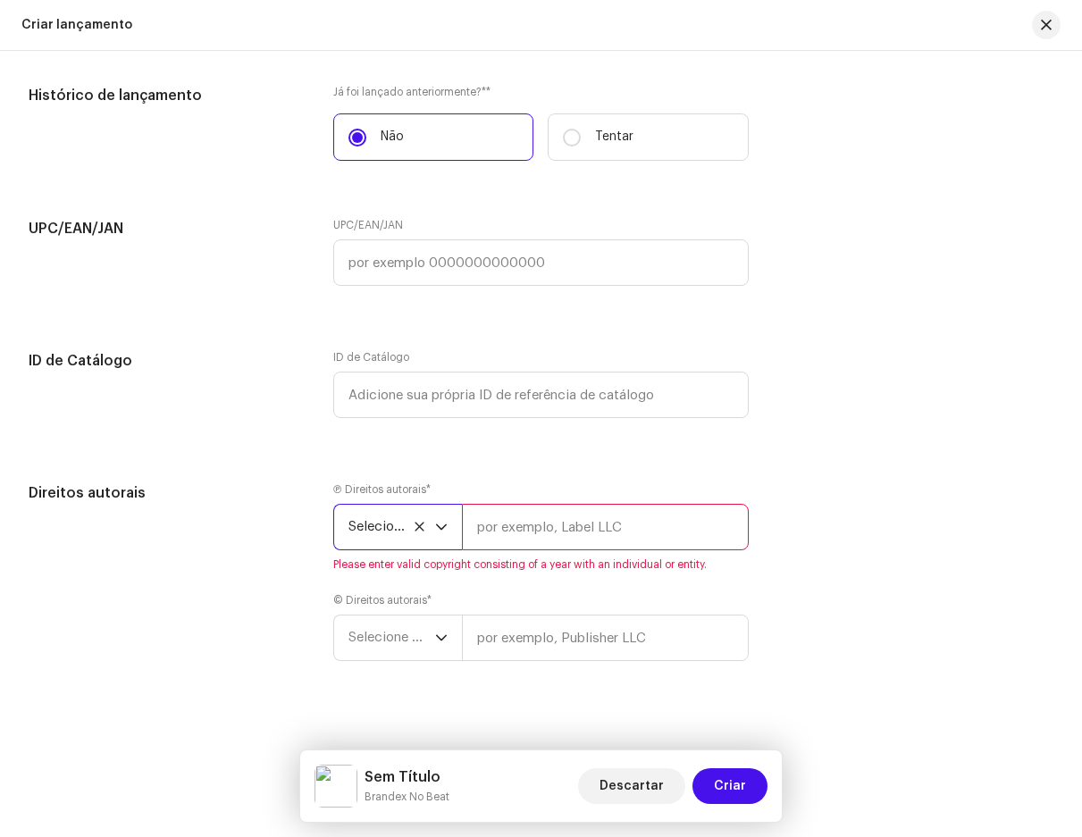
click at [514, 538] on input "text" at bounding box center [605, 527] width 286 height 46
type input "cazilmusik"
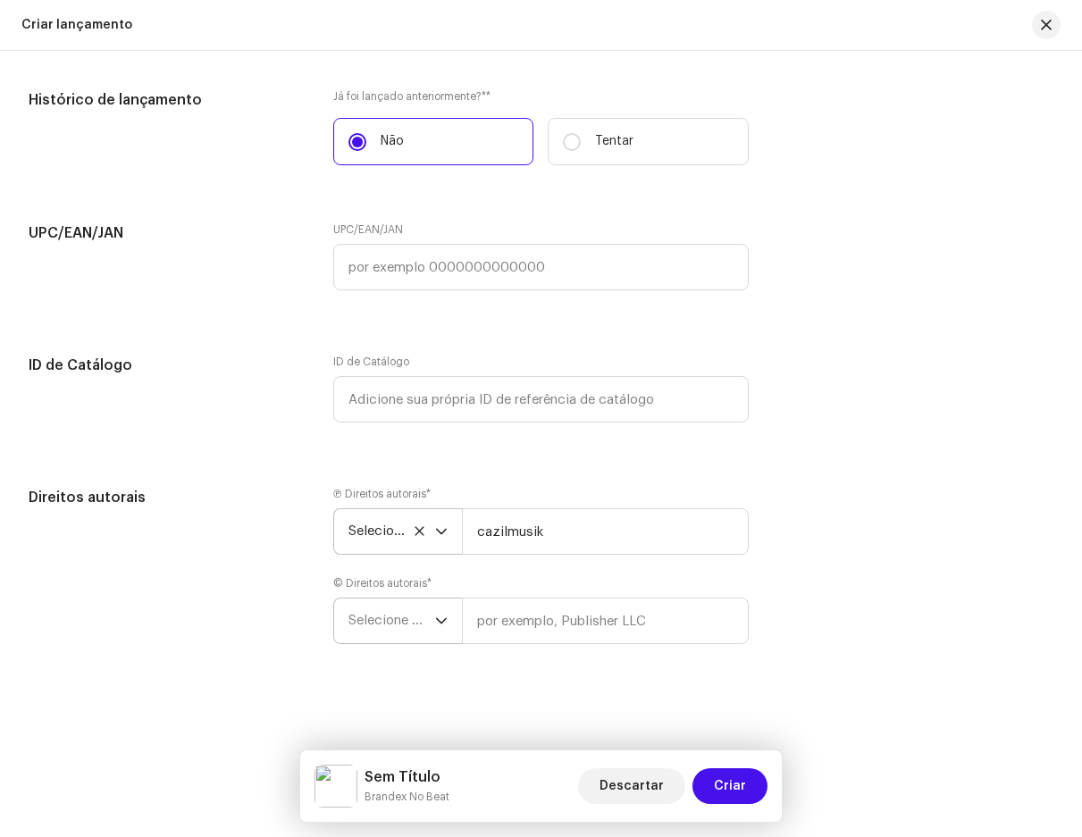
click at [405, 636] on span "Selecione o ano" at bounding box center [392, 621] width 87 height 45
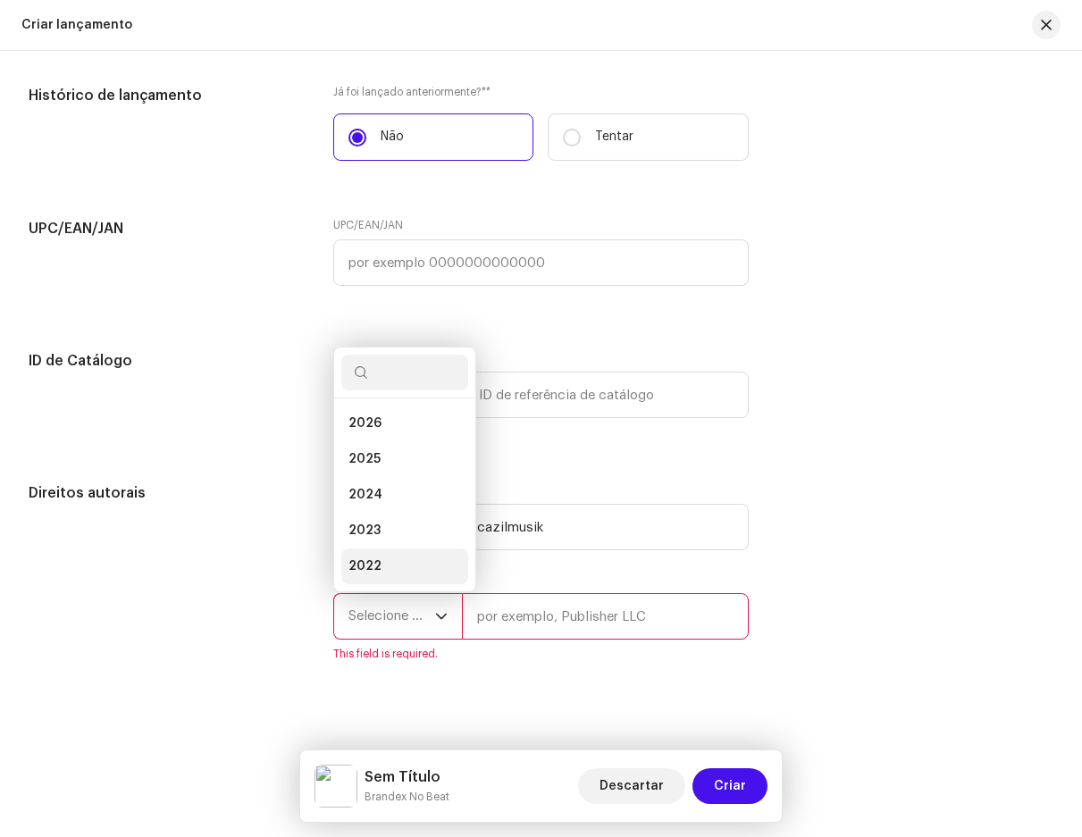
scroll to position [29, 0]
click at [373, 430] on span "2025" at bounding box center [365, 431] width 32 height 18
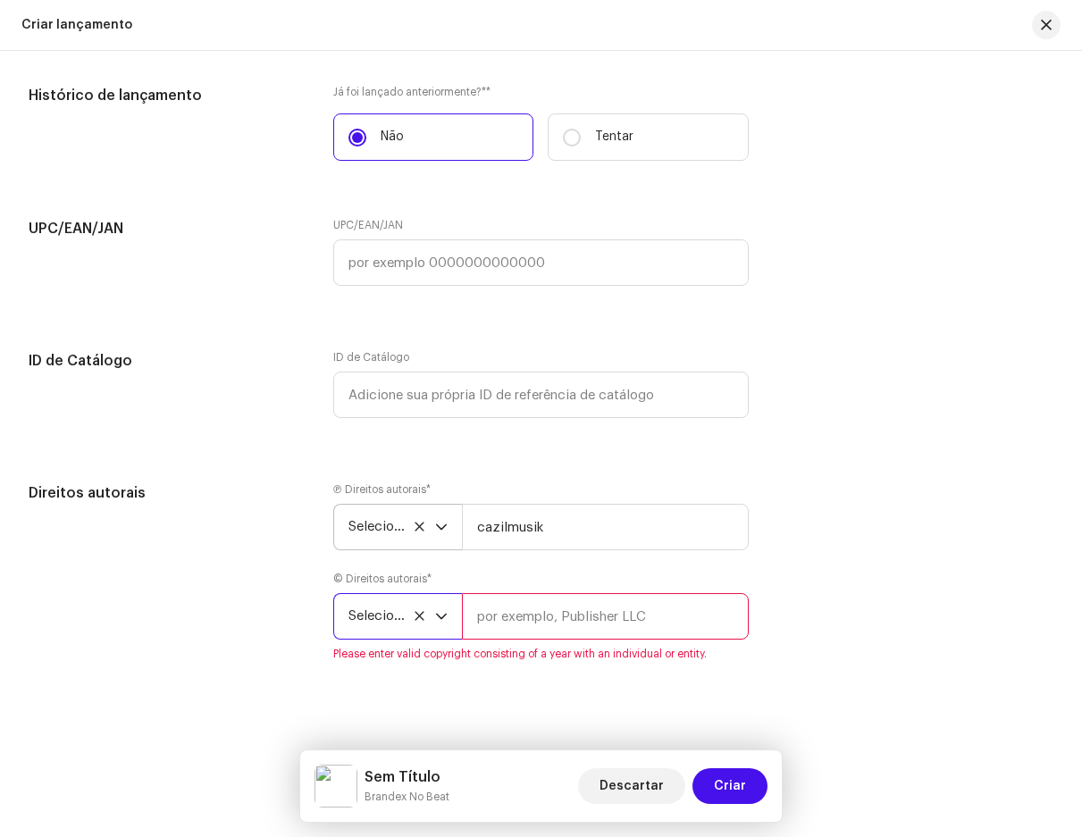
click at [500, 616] on input "text" at bounding box center [605, 616] width 286 height 46
type input "cazilmusik"
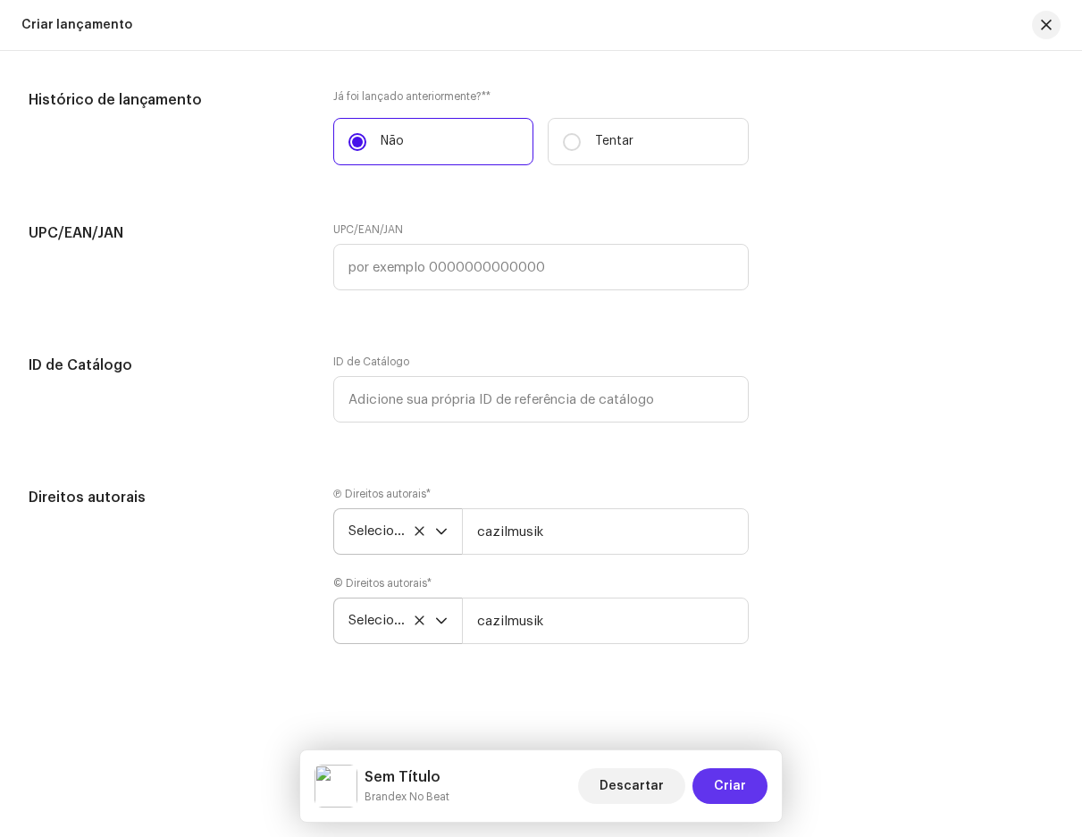
click at [717, 784] on button "Criar" at bounding box center [730, 787] width 75 height 36
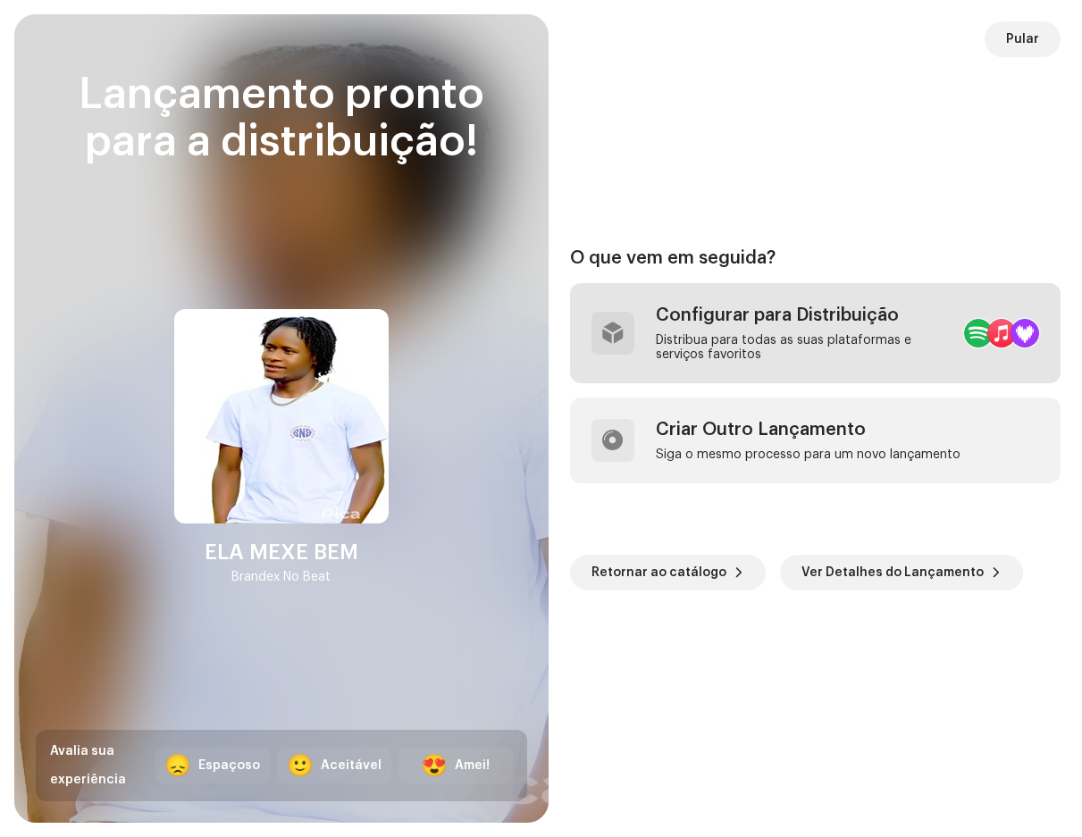
click at [795, 310] on div "Configurar para Distribuição" at bounding box center [803, 315] width 295 height 21
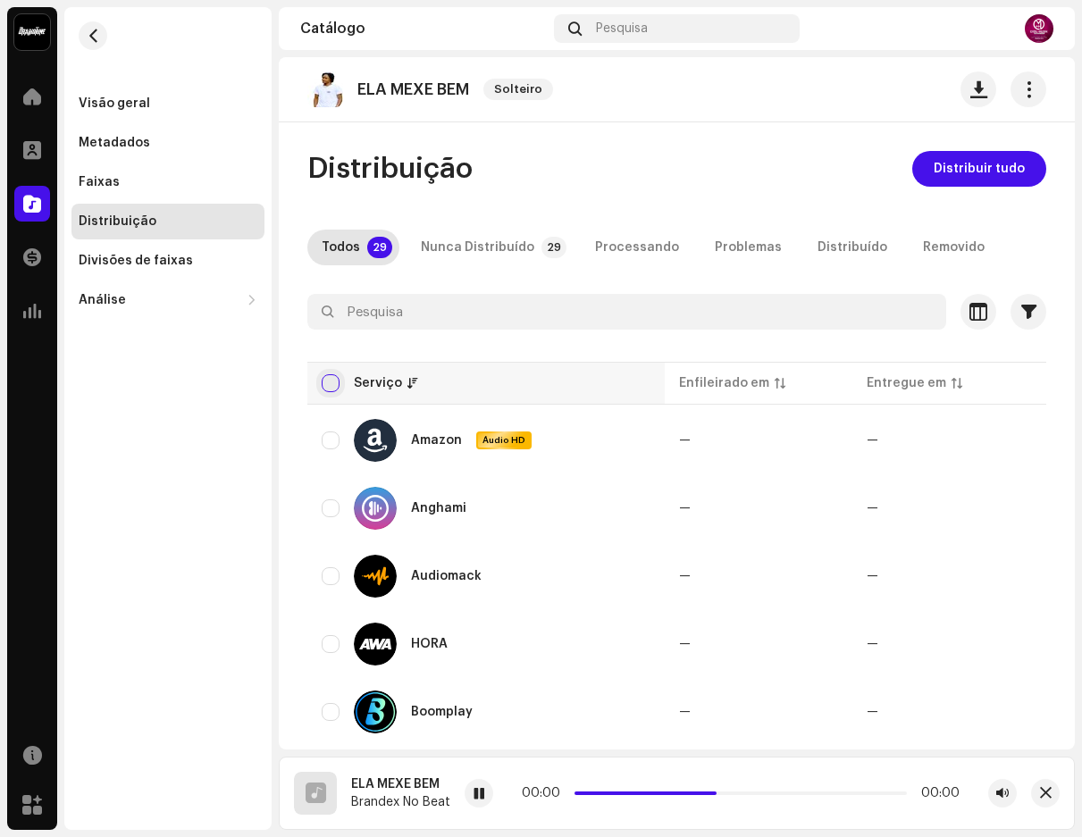
click at [324, 377] on input "checkbox" at bounding box center [331, 383] width 18 height 18
checkbox input "true"
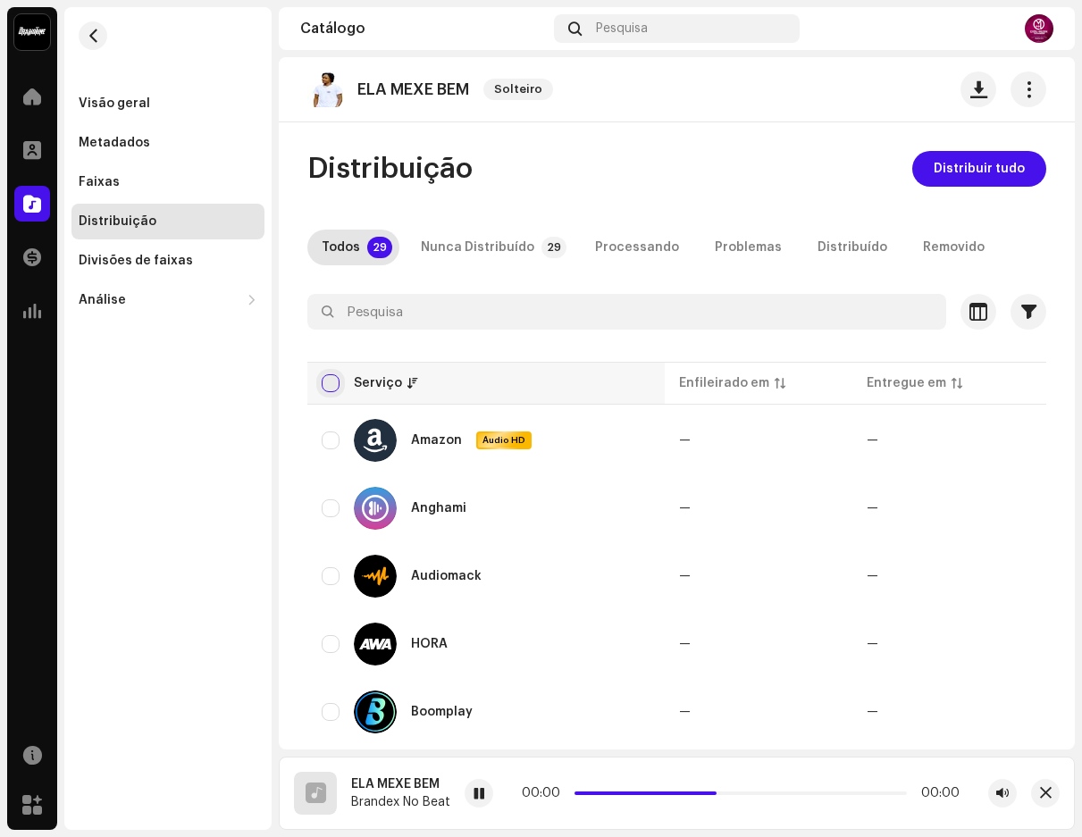
checkbox input "true"
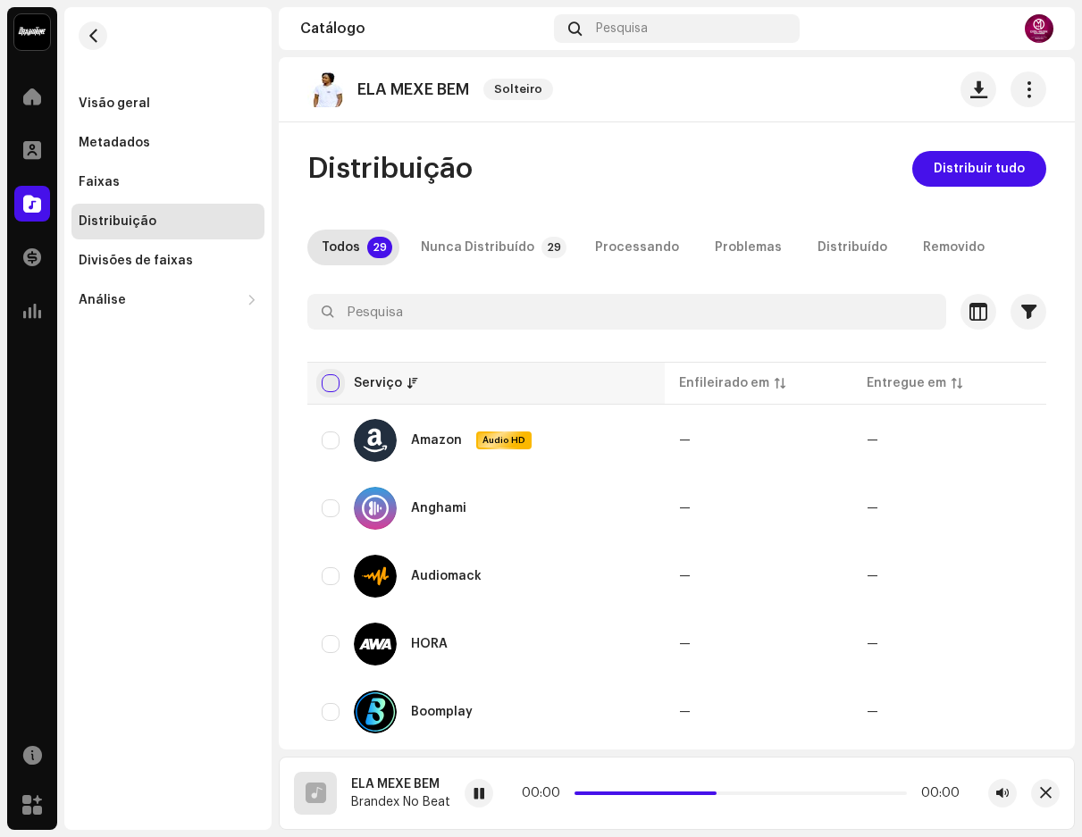
checkbox input "true"
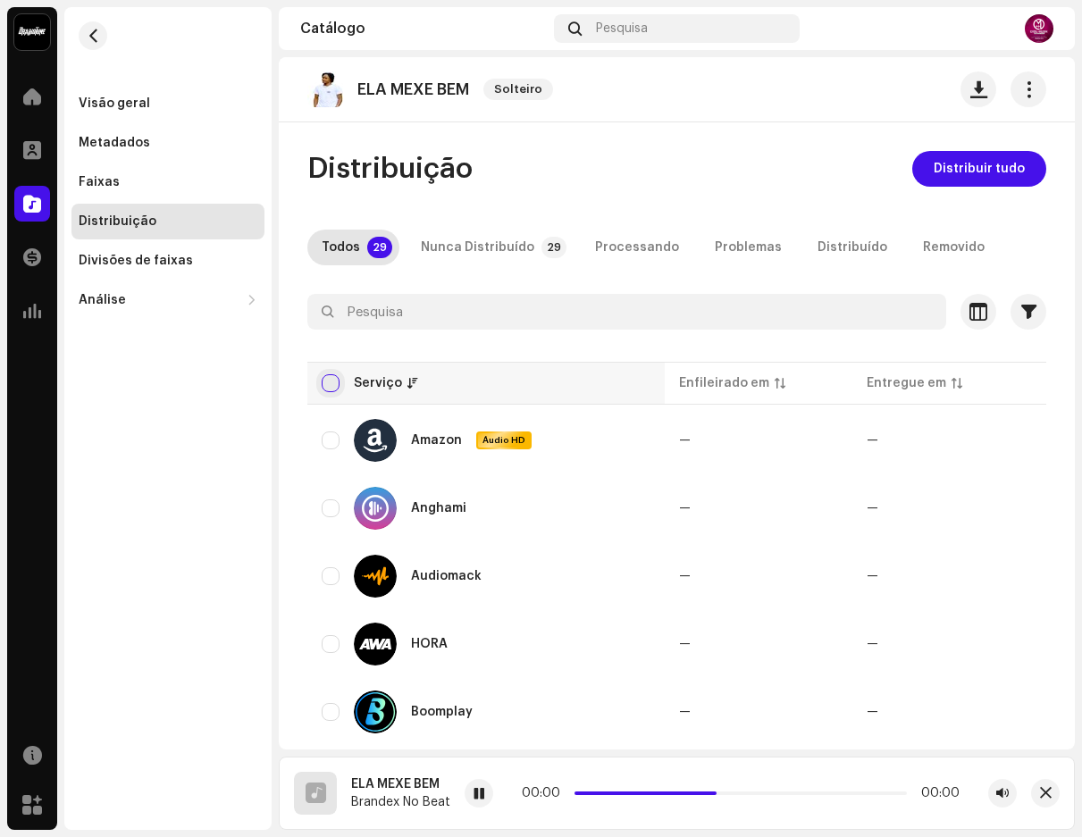
checkbox input "true"
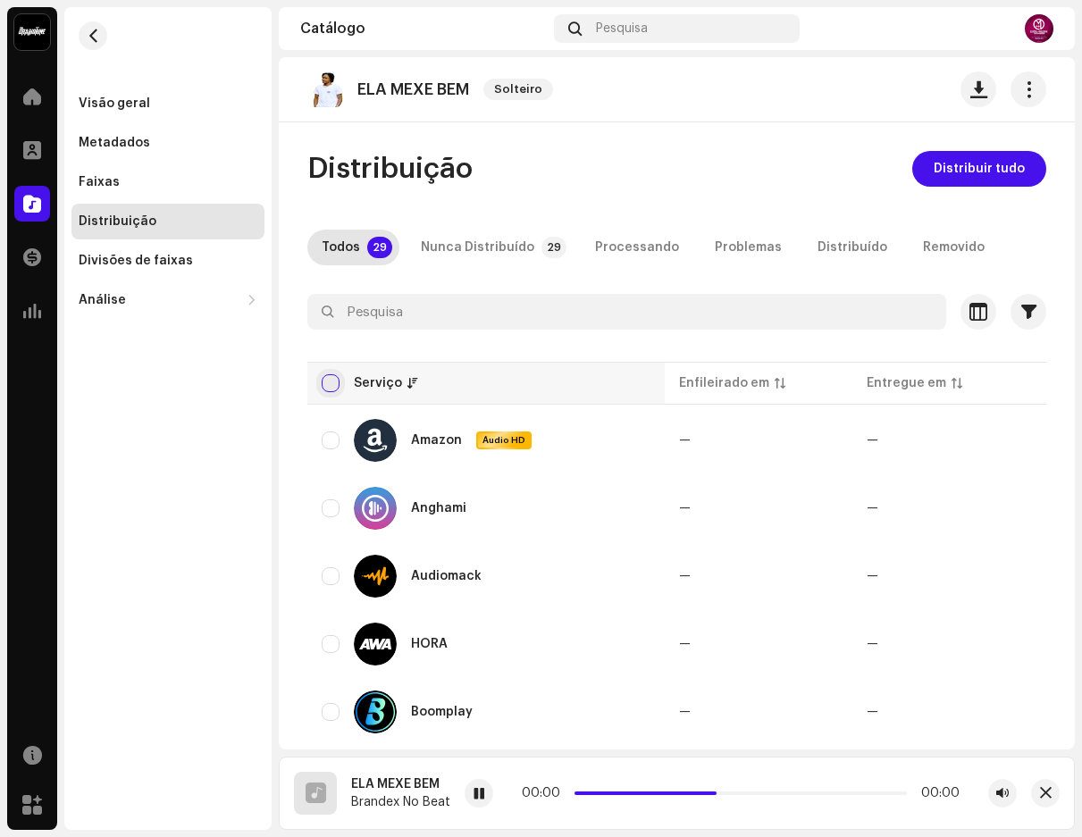
checkbox input "true"
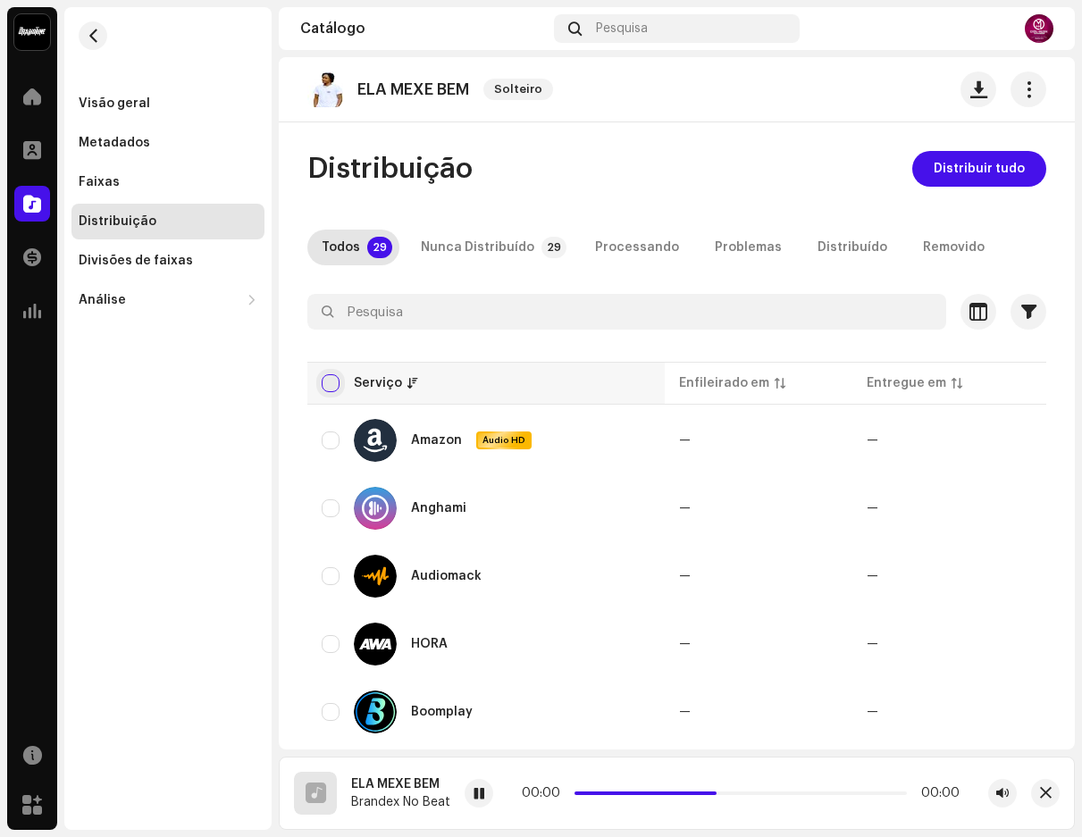
checkbox input "true"
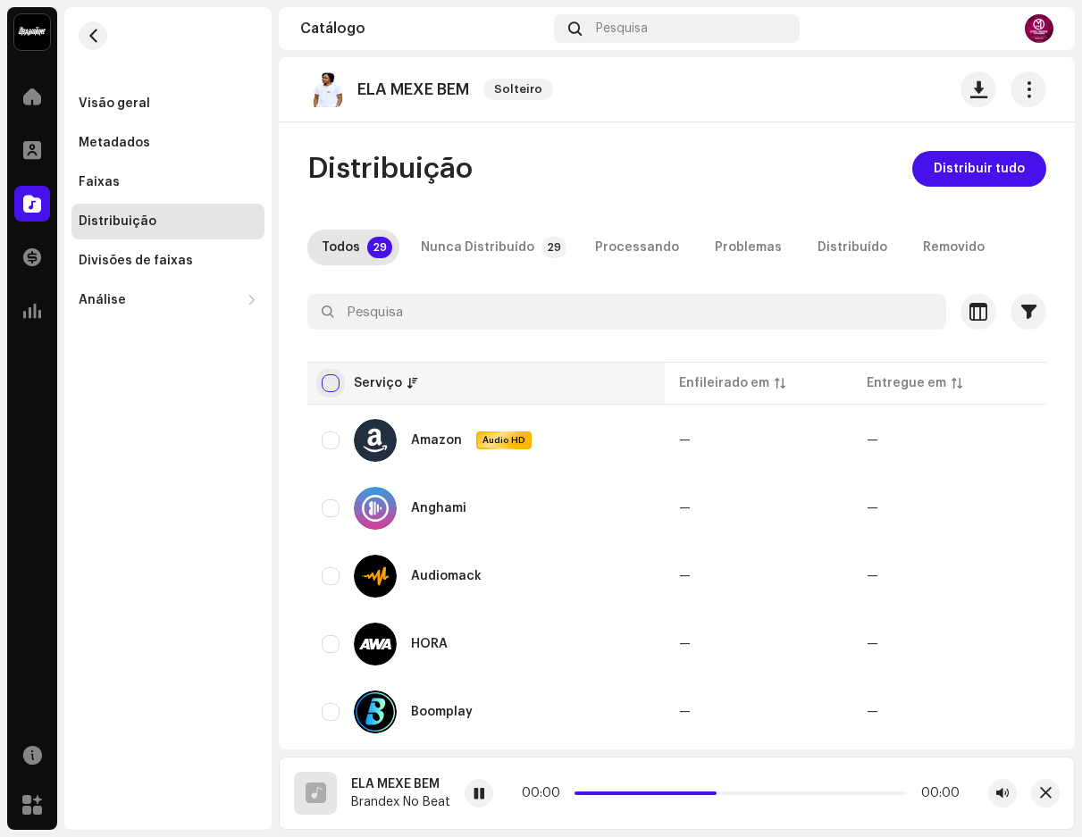
checkbox input "true"
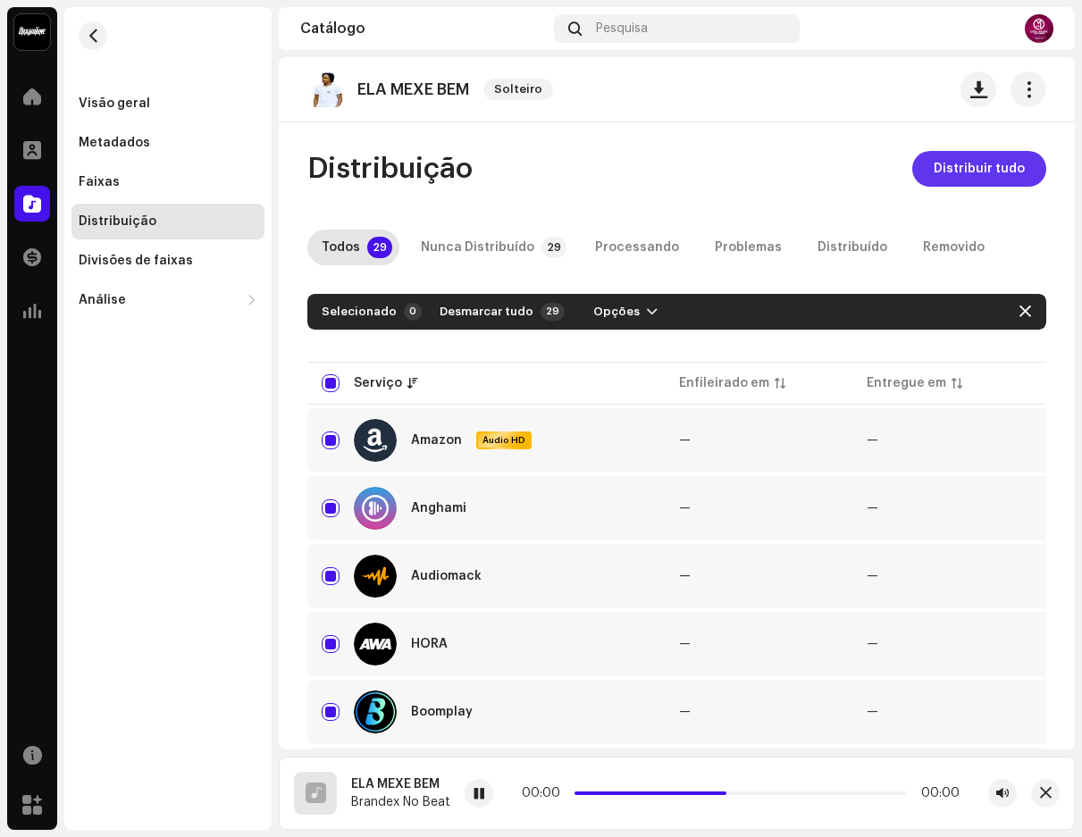
click at [953, 155] on span "Distribuir tudo" at bounding box center [979, 169] width 91 height 36
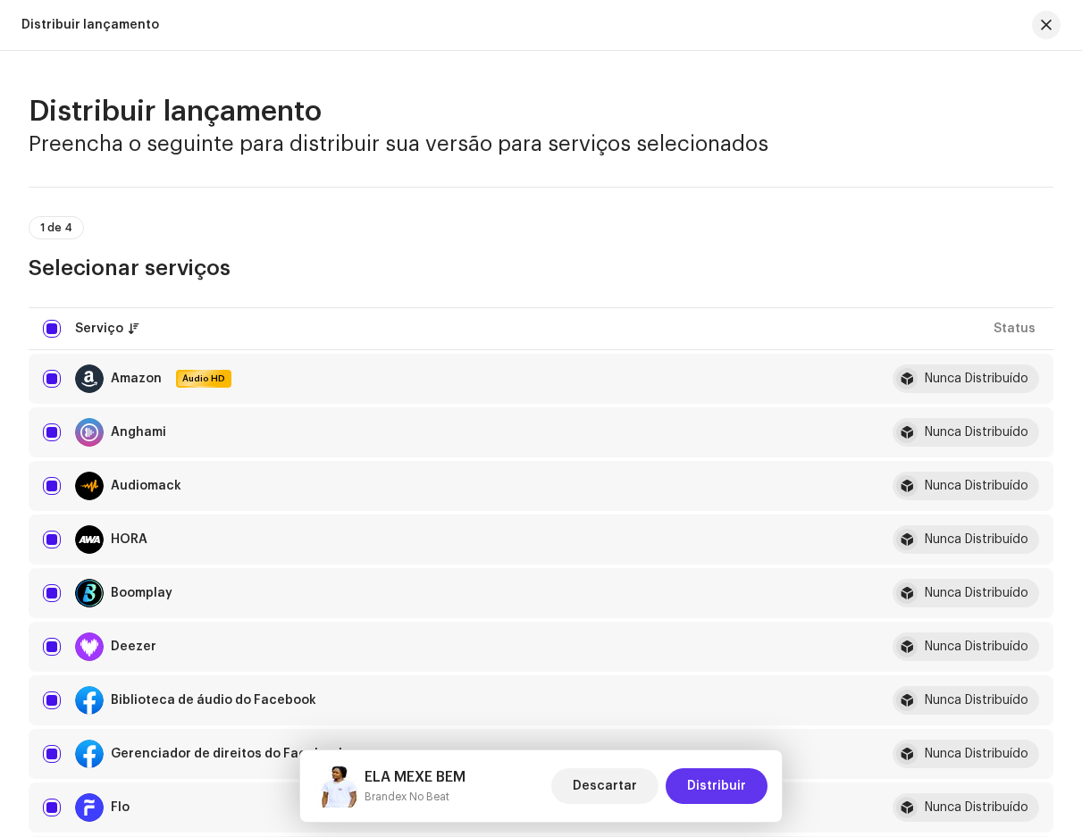
click at [724, 777] on span "Distribuir" at bounding box center [716, 787] width 59 height 36
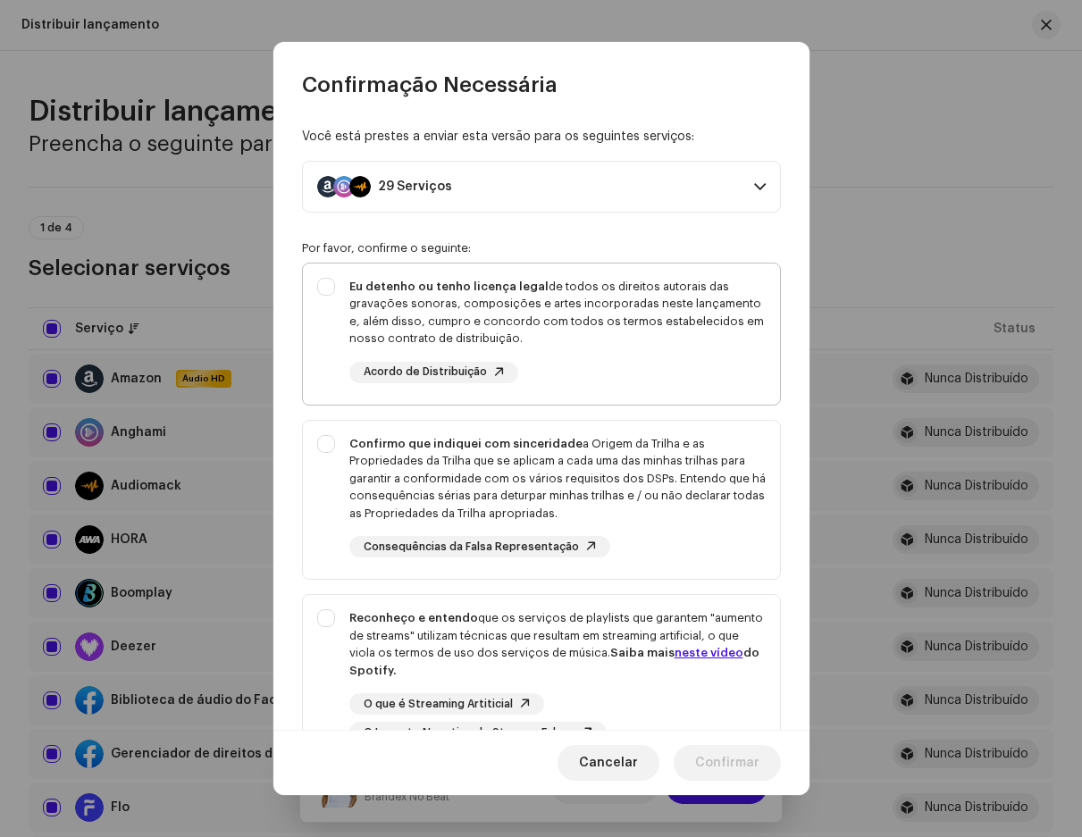
drag, startPoint x: 338, startPoint y: 288, endPoint x: 325, endPoint y: 368, distance: 81.4
click at [337, 288] on div "Eu detenho ou tenho licença legal de todos os direitos autorais das gravações s…" at bounding box center [541, 331] width 477 height 134
checkbox input "true"
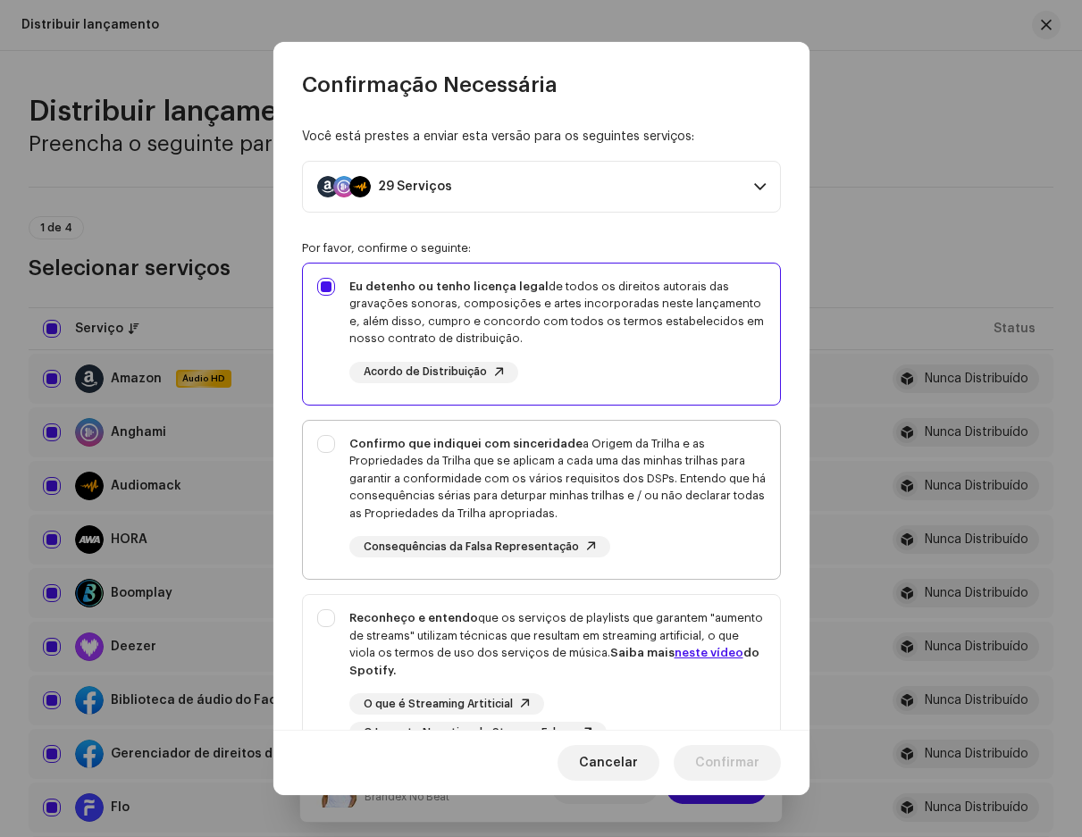
click at [329, 442] on div "Confirmo que indiquei com sinceridade a Origem da Trilha e as Propriedades da T…" at bounding box center [541, 497] width 477 height 152
checkbox input "true"
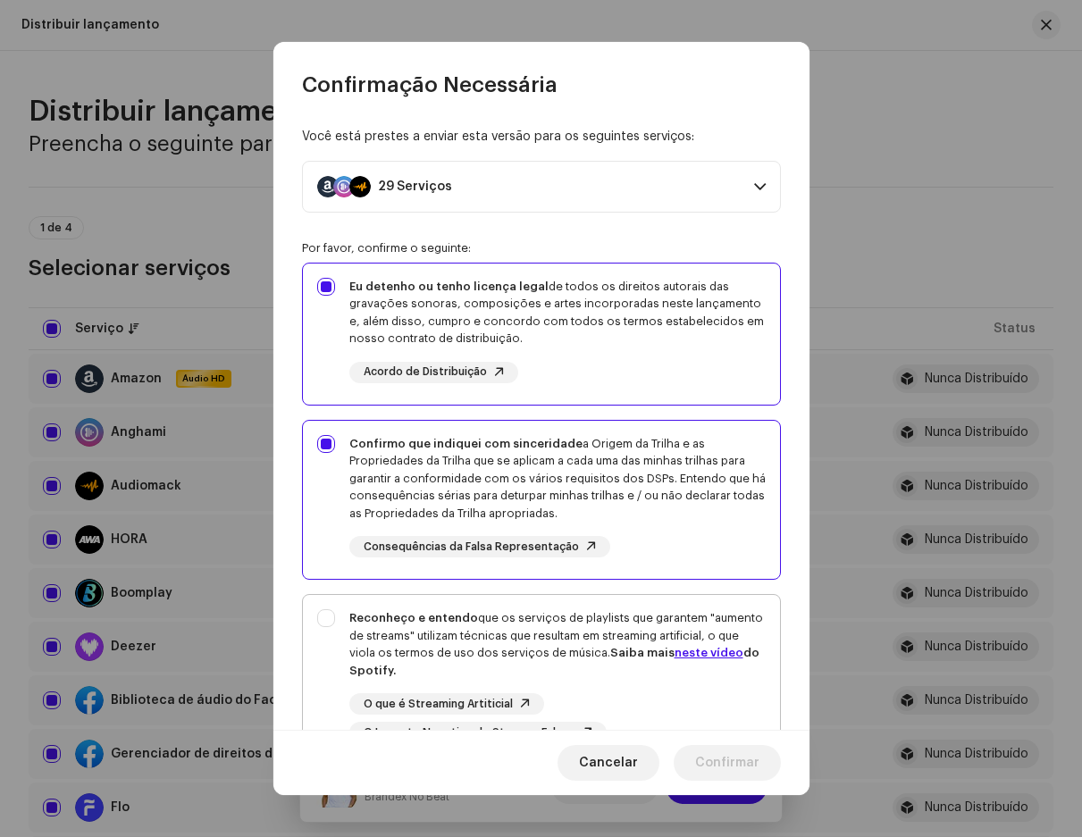
click at [323, 610] on div "Reconheço e entendo que os serviços de playlists que garantem "aumento de strea…" at bounding box center [541, 676] width 477 height 163
checkbox input "true"
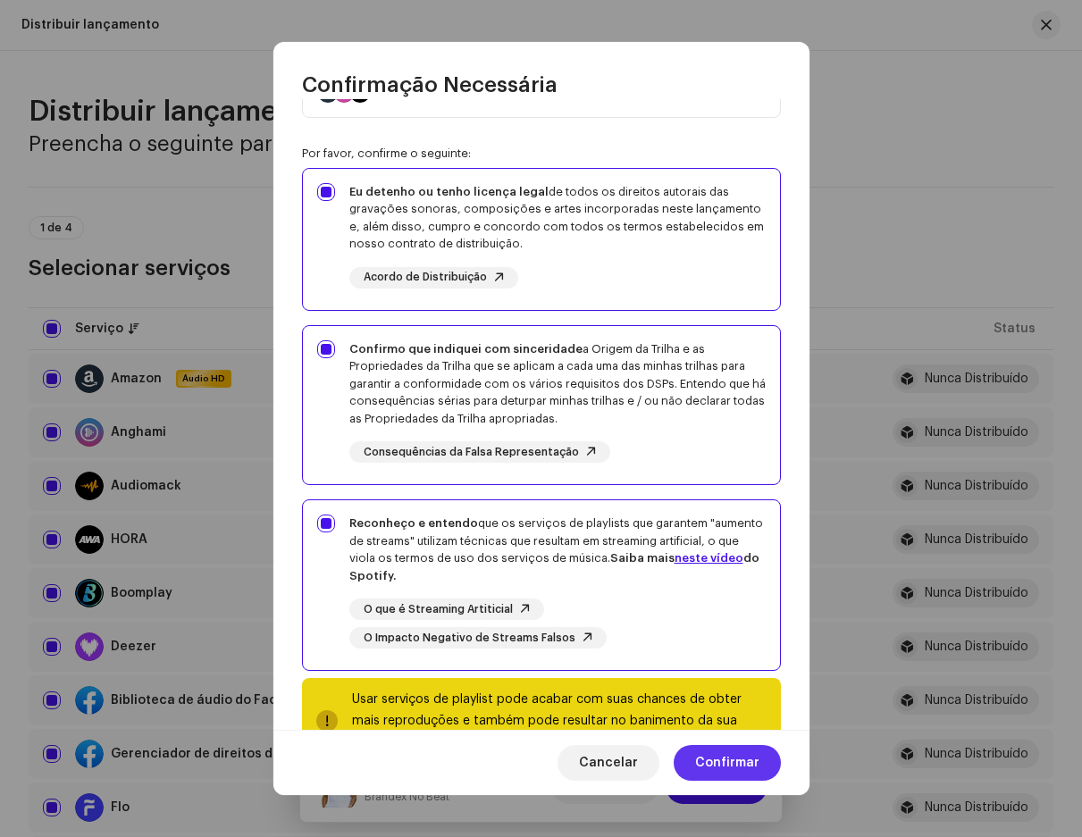
scroll to position [157, 0]
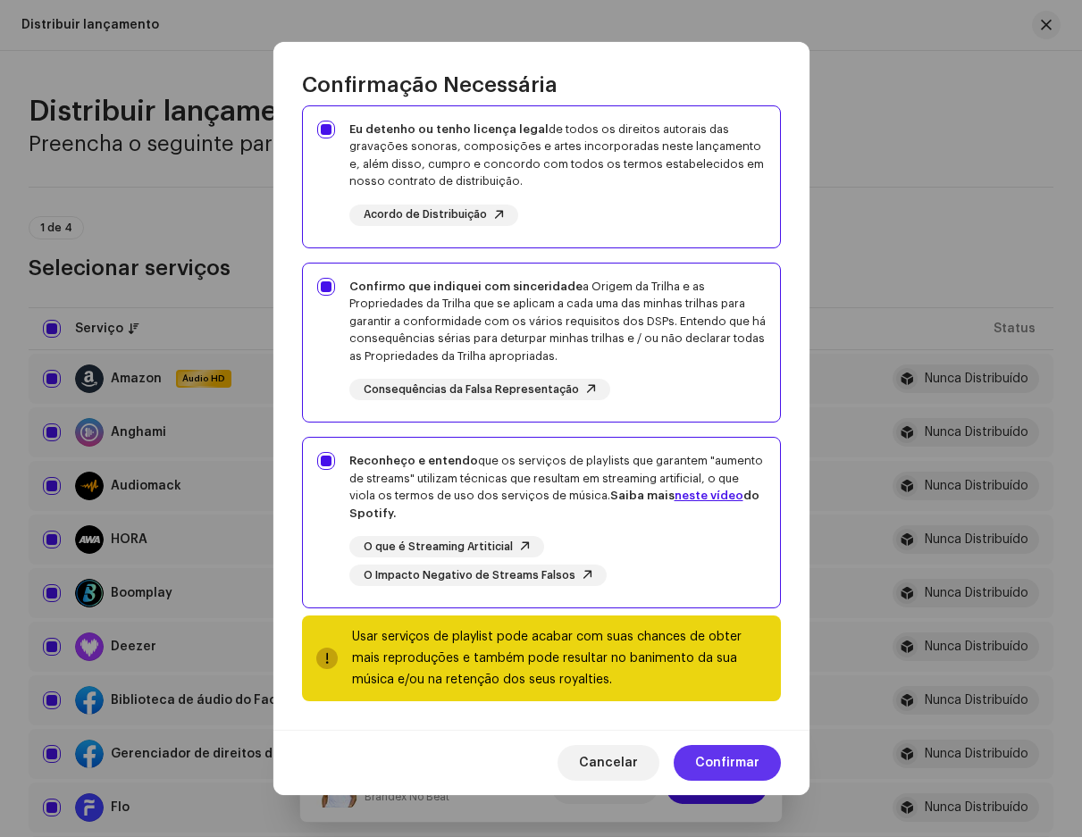
click at [729, 772] on span "Confirmar" at bounding box center [727, 763] width 64 height 36
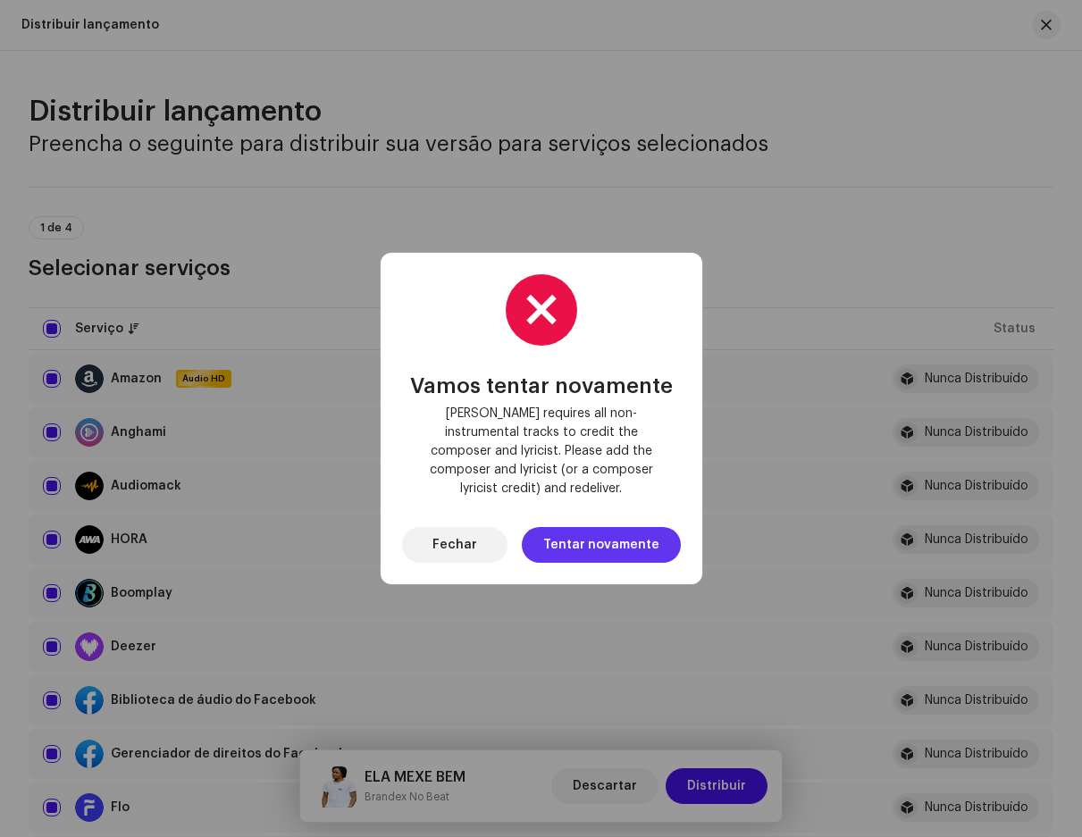
click at [595, 527] on span "Tentar novamente" at bounding box center [601, 545] width 116 height 36
click at [464, 527] on span "Fechar" at bounding box center [455, 545] width 45 height 36
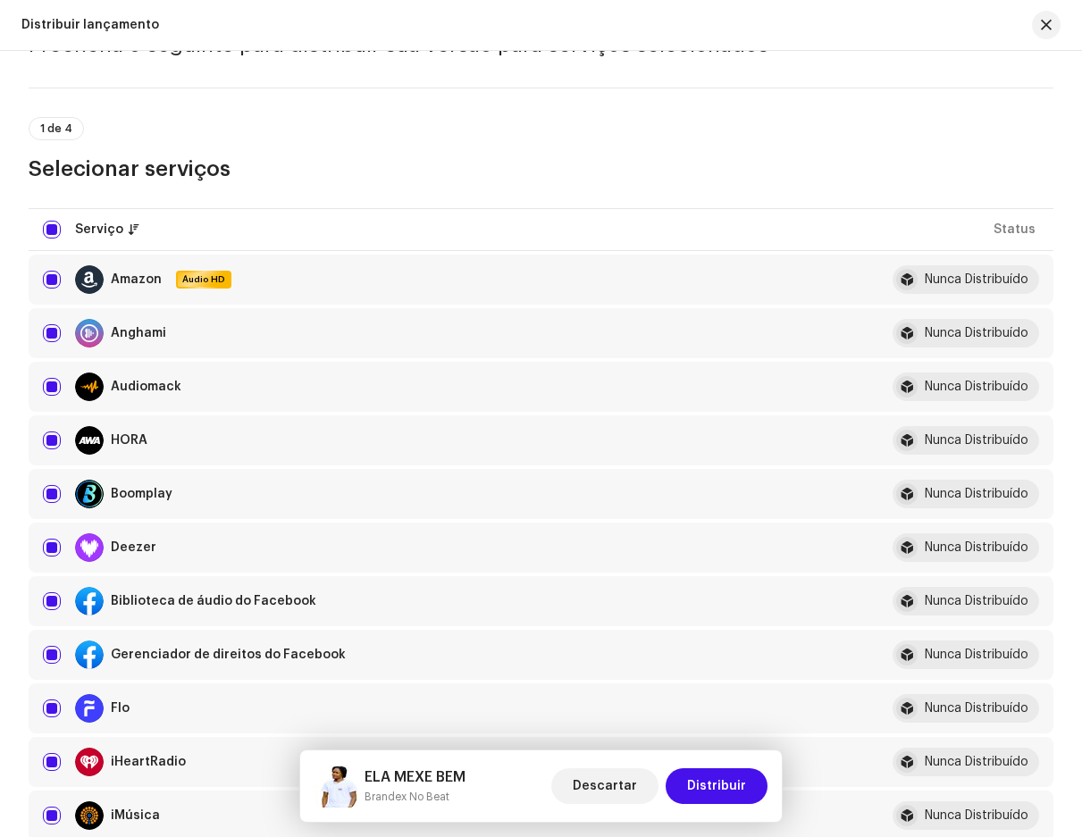
scroll to position [179, 0]
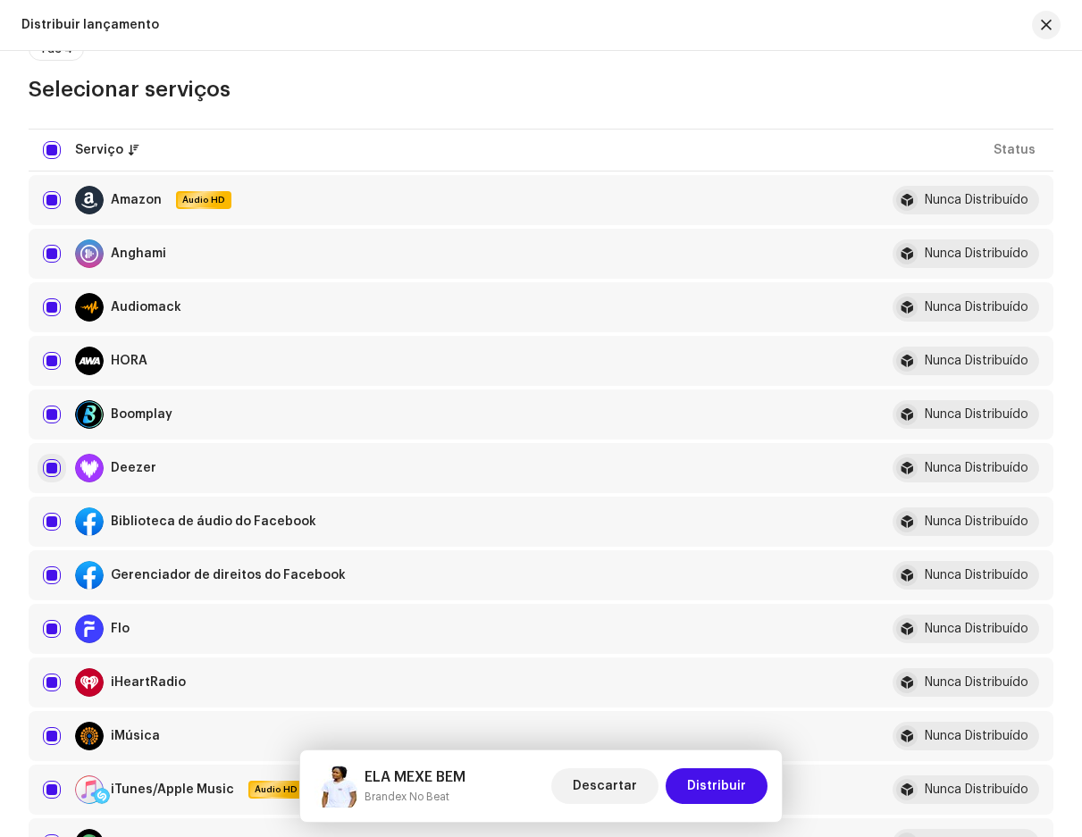
click at [53, 470] on input "checkbox" at bounding box center [52, 468] width 18 height 18
checkbox input "false"
click at [725, 783] on font "Distribuir" at bounding box center [716, 786] width 59 height 13
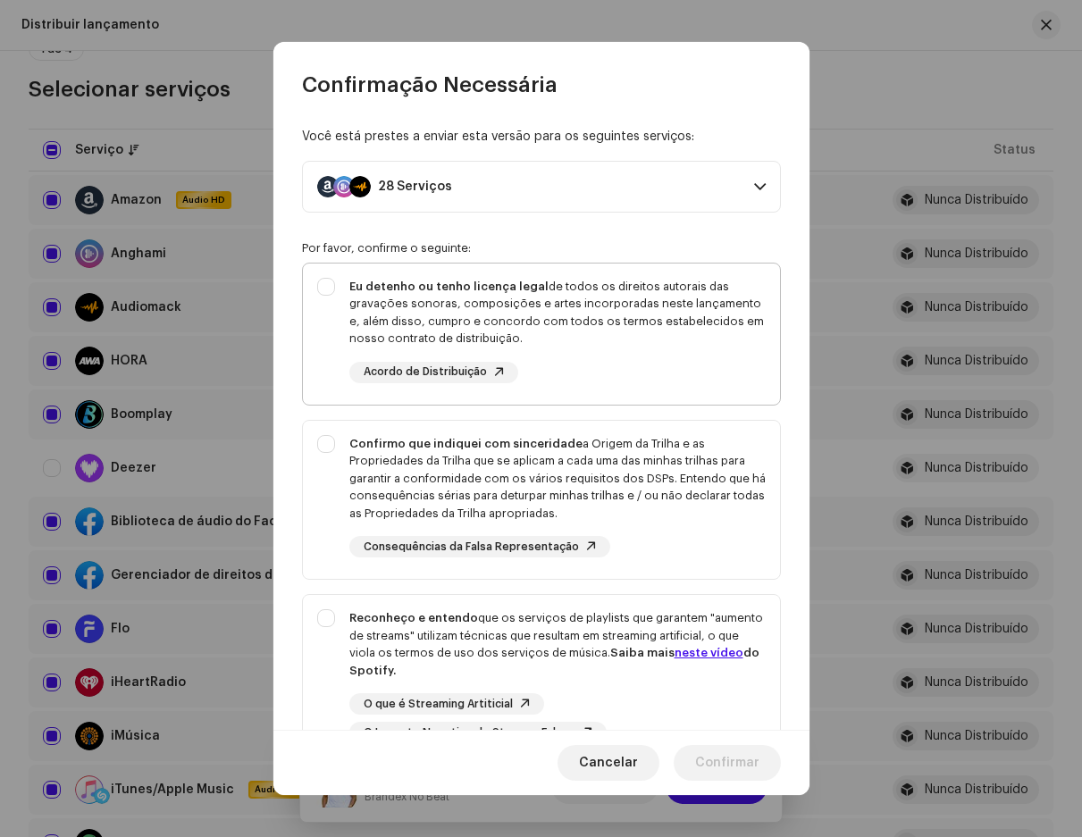
click at [332, 327] on div "Eu detenho ou tenho licença legal de todos os direitos autorais das gravações s…" at bounding box center [541, 331] width 477 height 134
checkbox input "true"
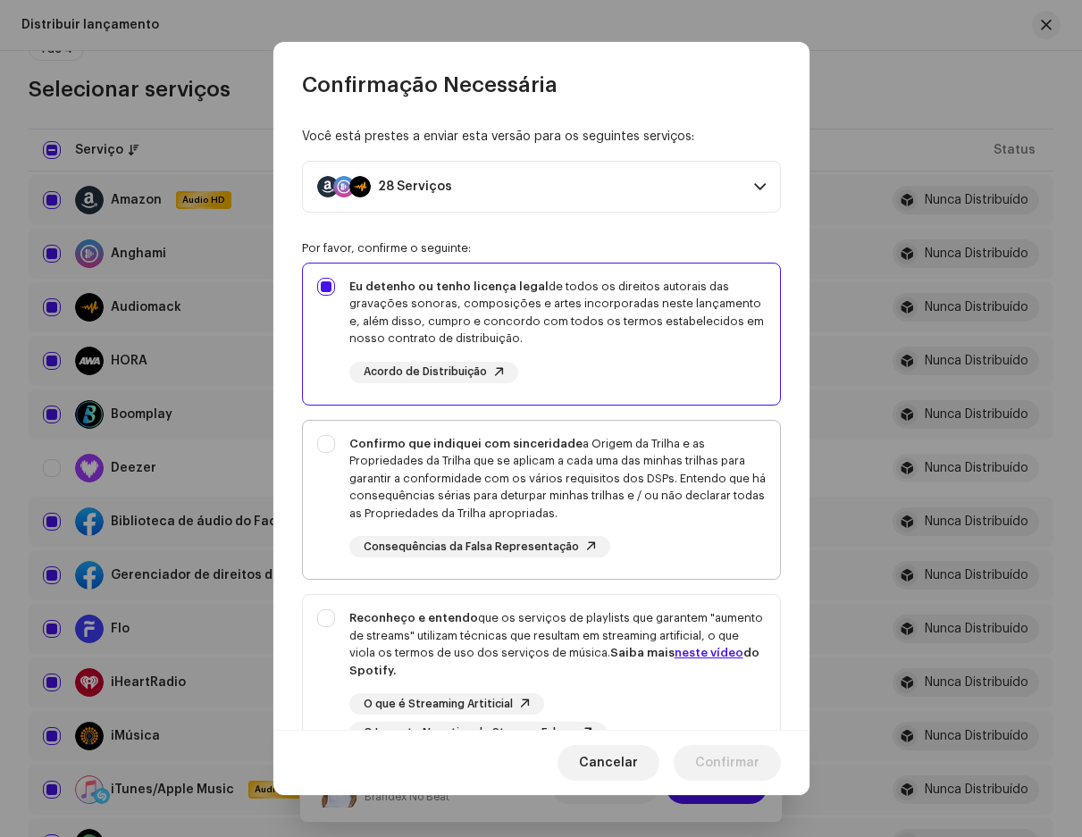
click at [351, 467] on div "Confirmo que indiquei com sinceridade a Origem da Trilha e as Propriedades da T…" at bounding box center [557, 479] width 416 height 88
checkbox input "true"
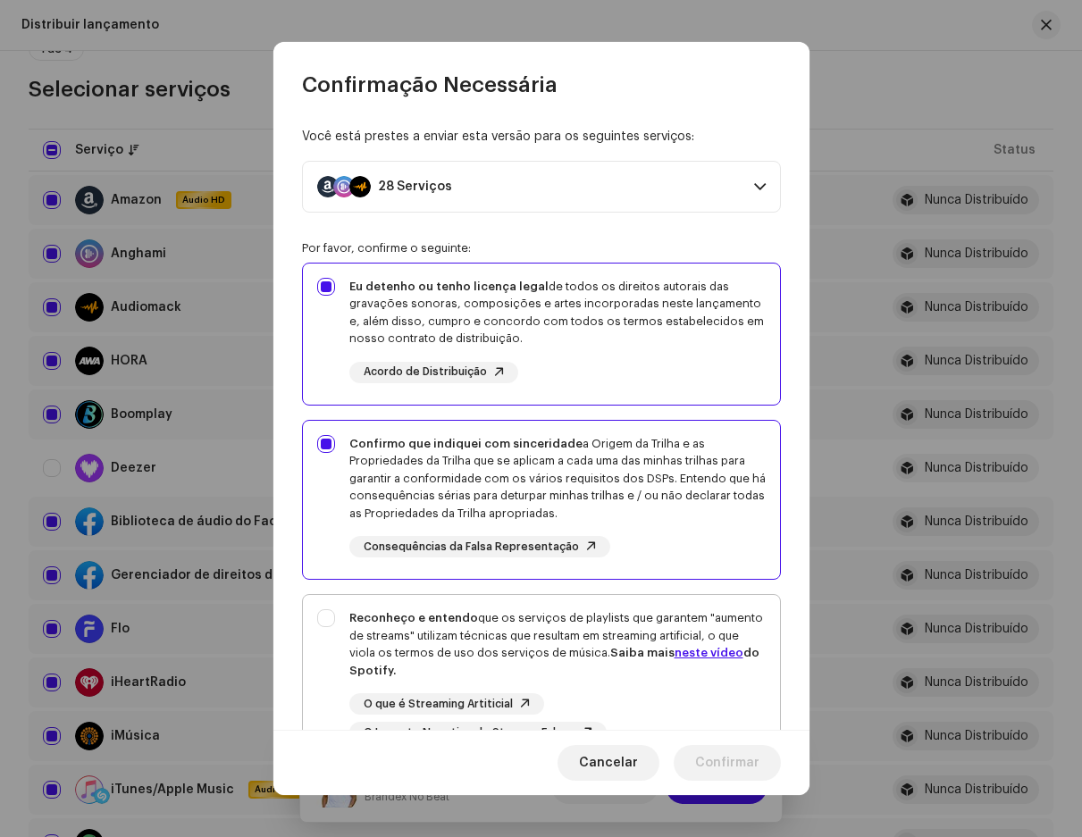
click at [349, 620] on font "Reconheço e entendo" at bounding box center [413, 618] width 129 height 12
checkbox input "true"
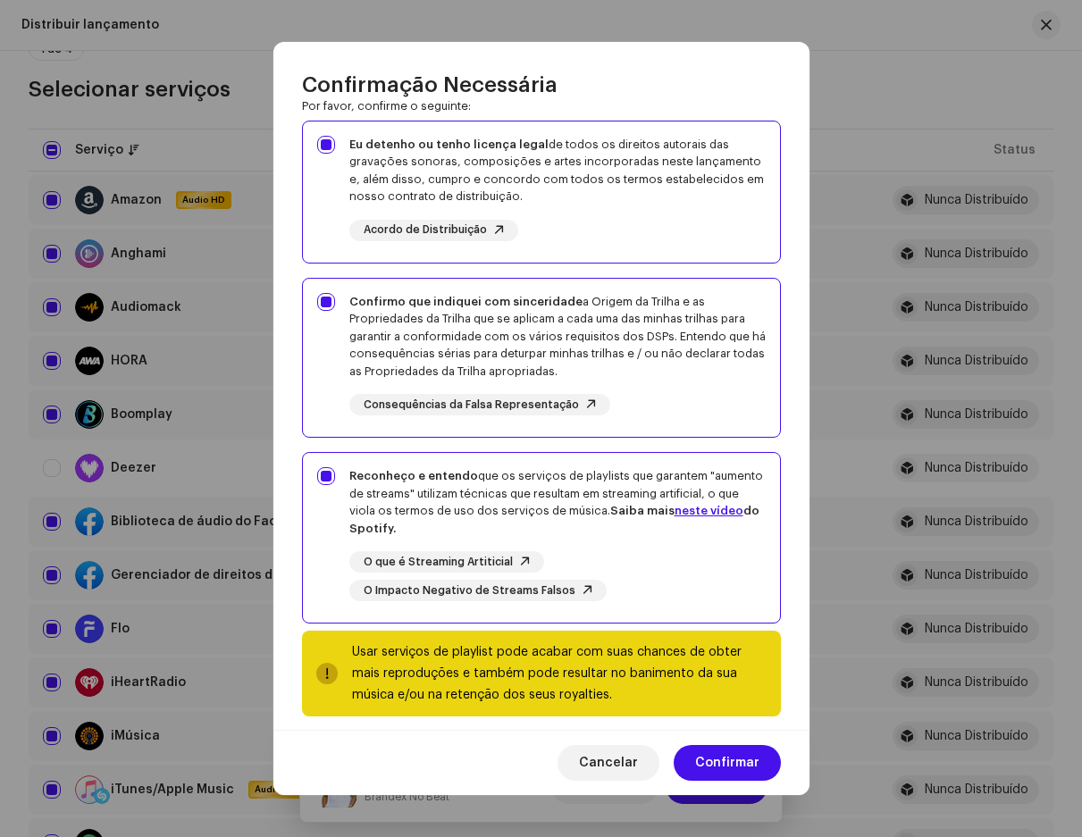
scroll to position [157, 0]
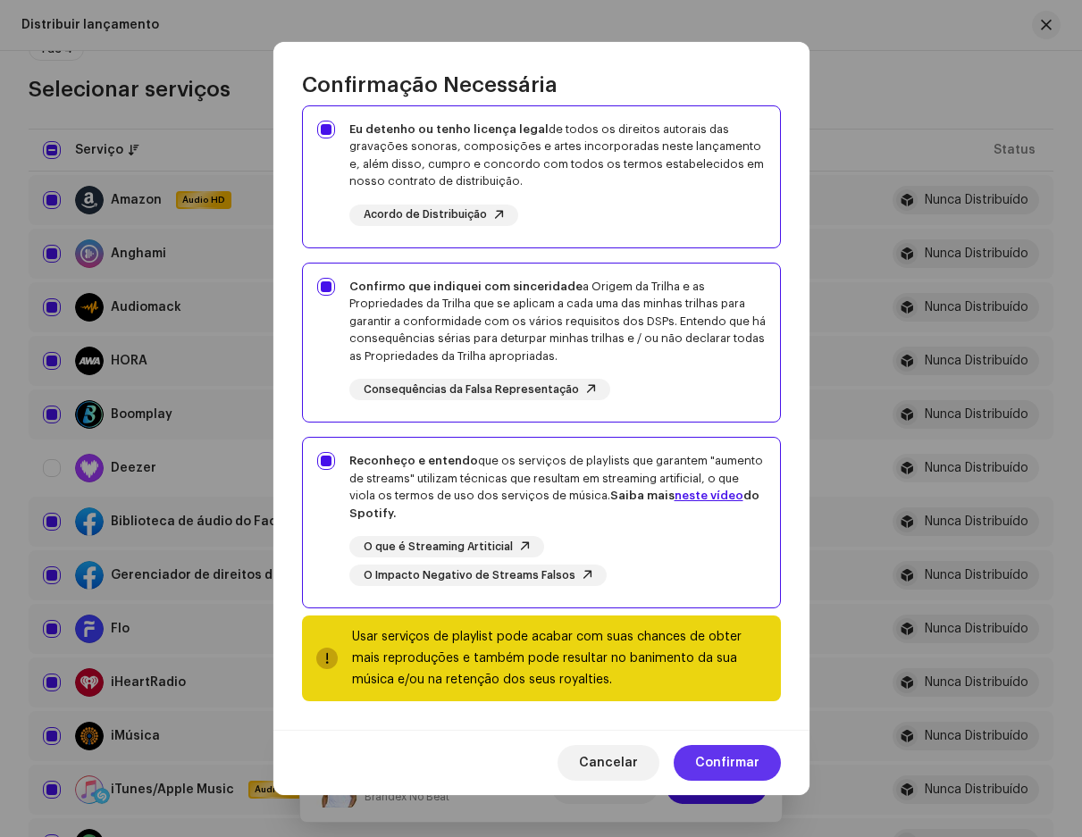
click at [734, 761] on font "Confirmar" at bounding box center [727, 763] width 64 height 13
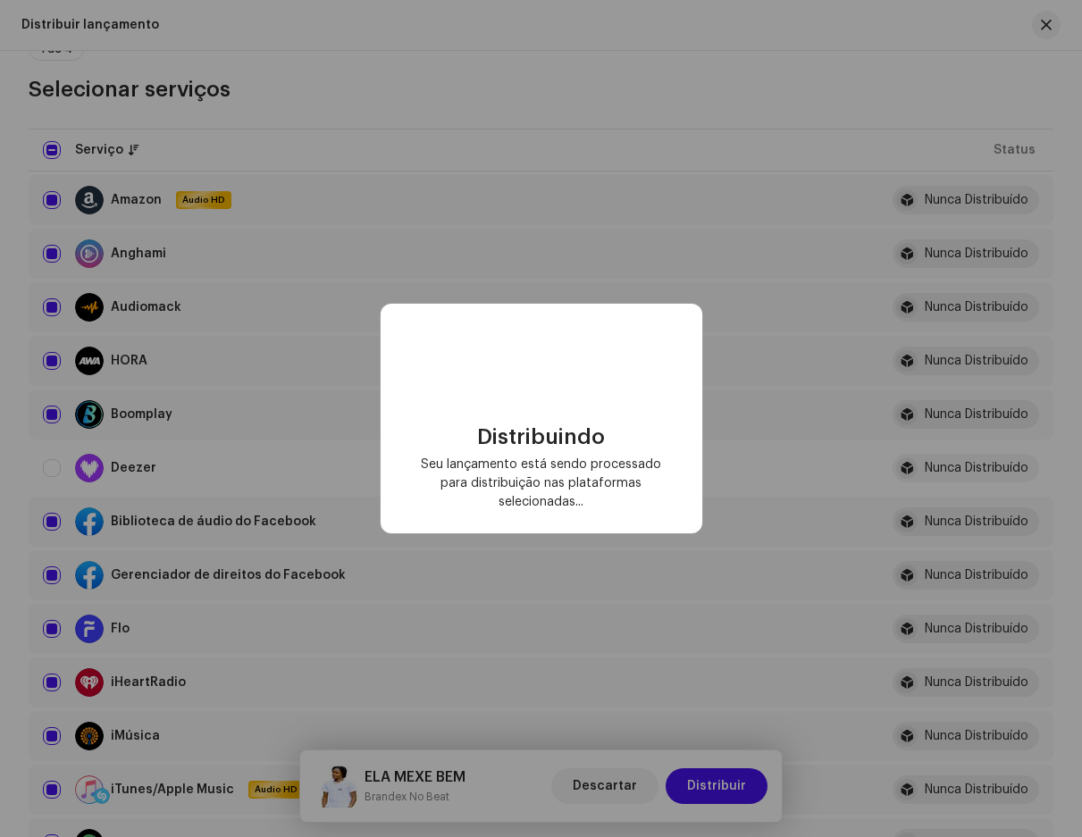
checkbox input "false"
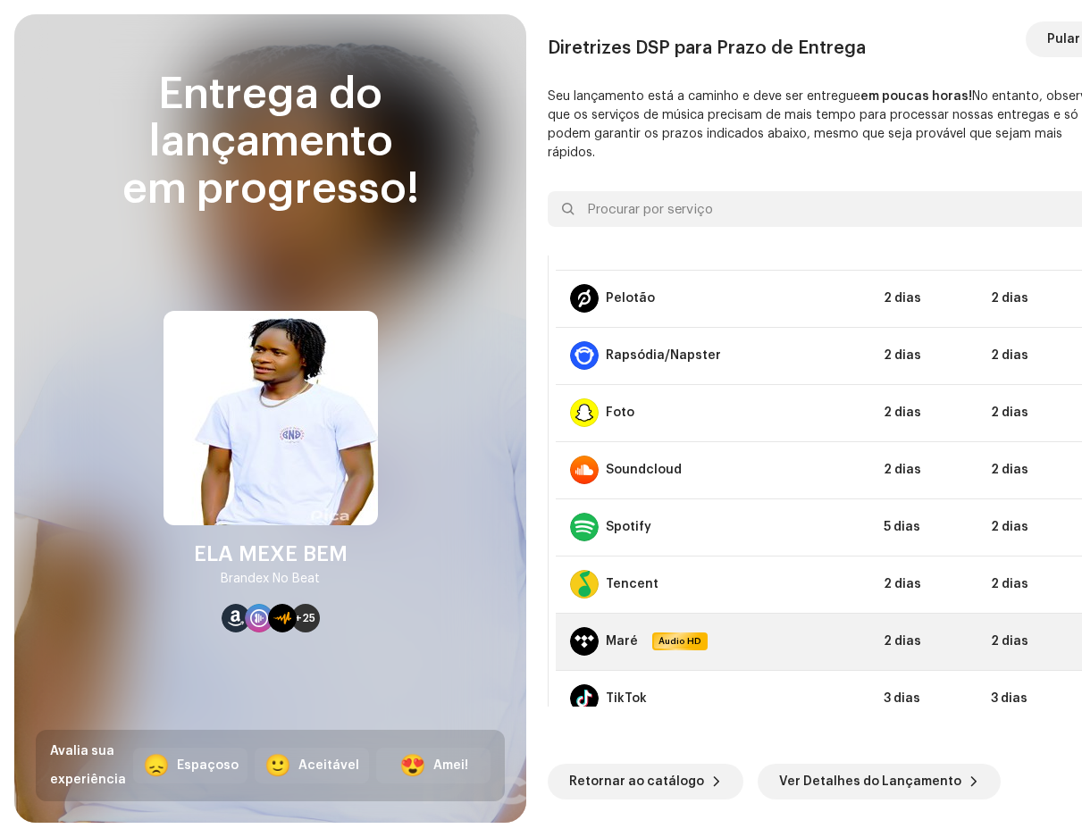
scroll to position [1215, 0]
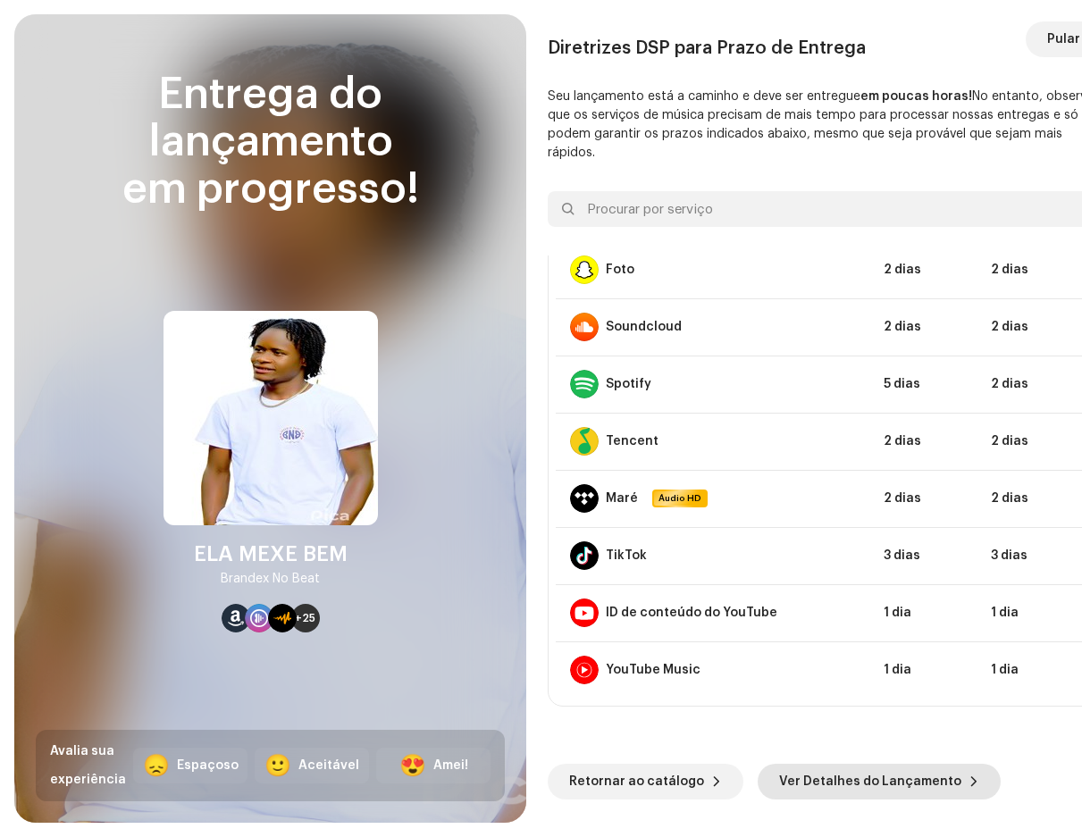
click at [809, 777] on font "Ver Detalhes do Lançamento" at bounding box center [870, 782] width 182 height 13
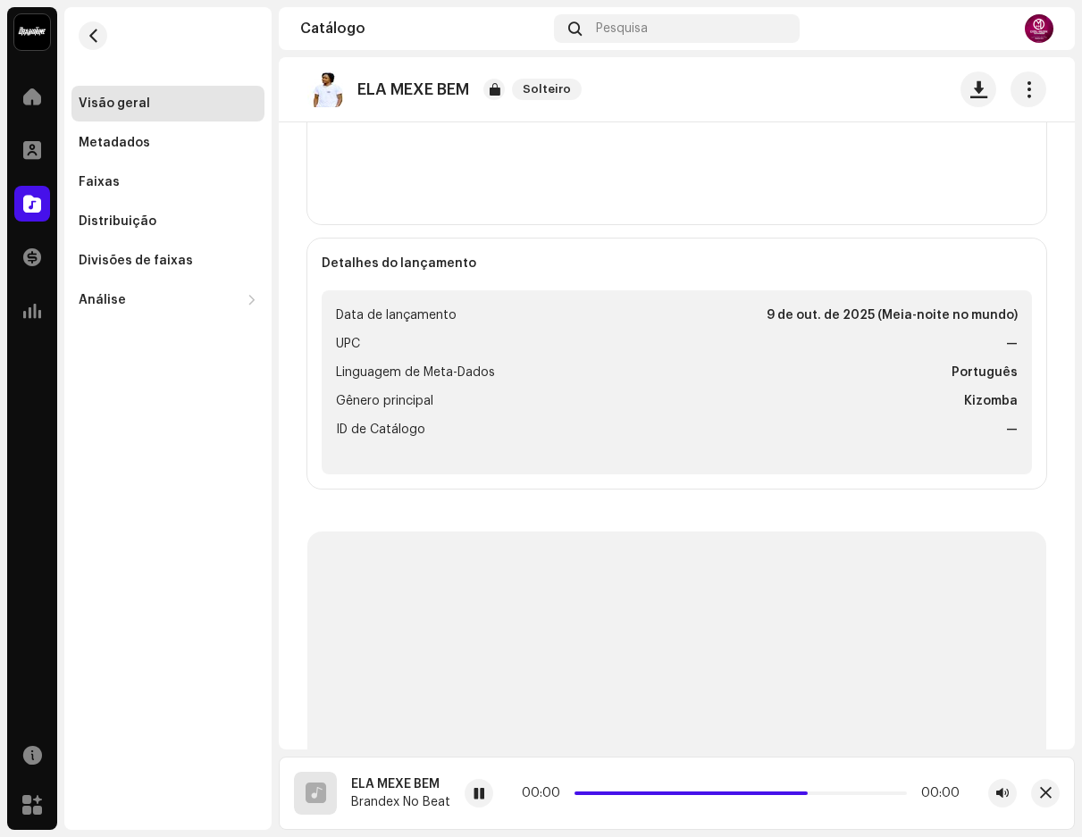
scroll to position [536, 0]
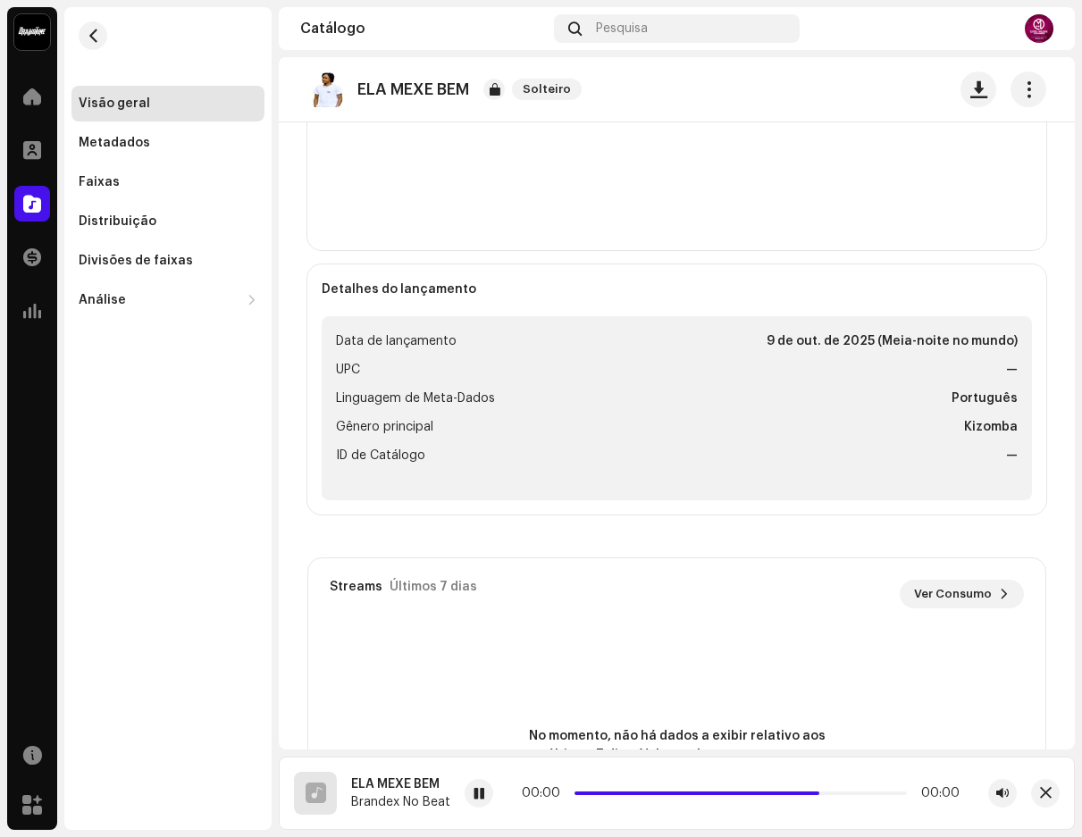
click at [952, 342] on strong "9 de out. de 2025 (Meia-noite no mundo)" at bounding box center [892, 341] width 251 height 21
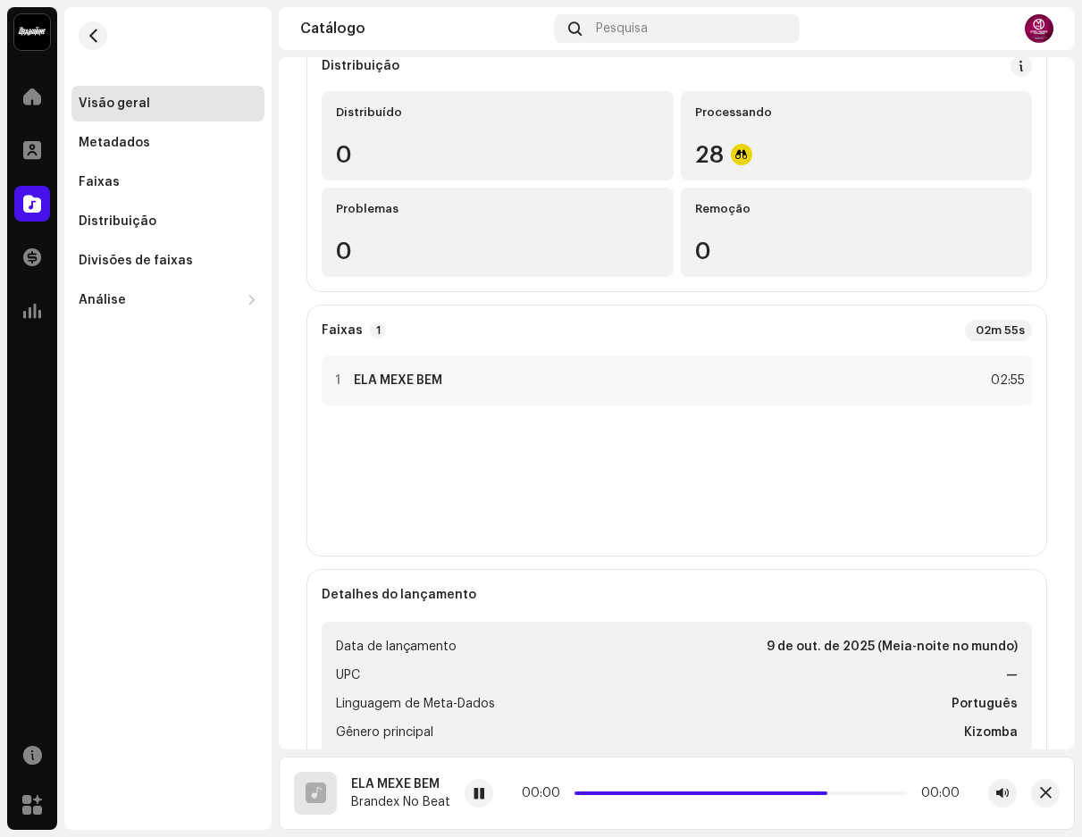
scroll to position [0, 0]
